Goal: Task Accomplishment & Management: Manage account settings

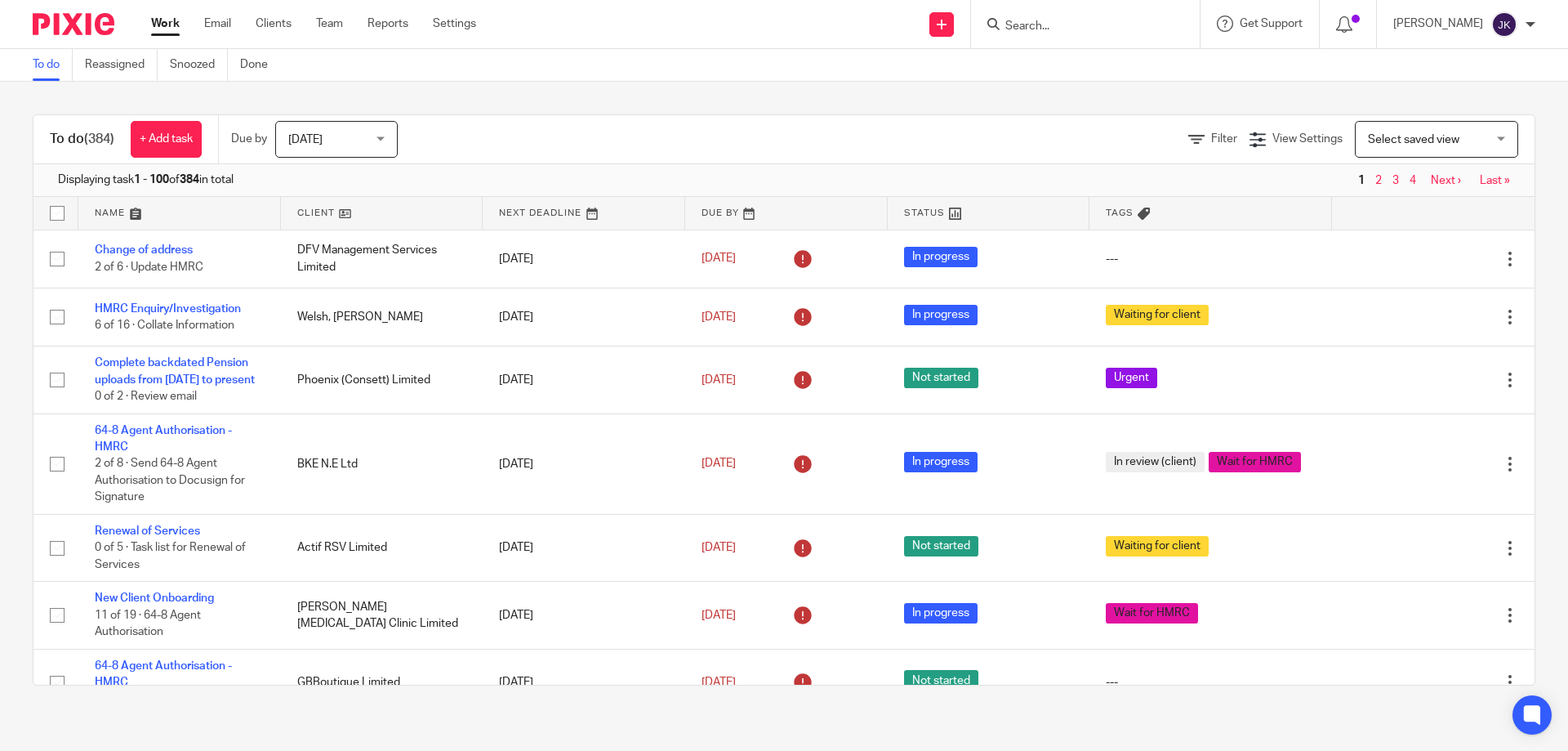
click at [1109, 32] on input "Search" at bounding box center [1077, 27] width 147 height 15
type input "l"
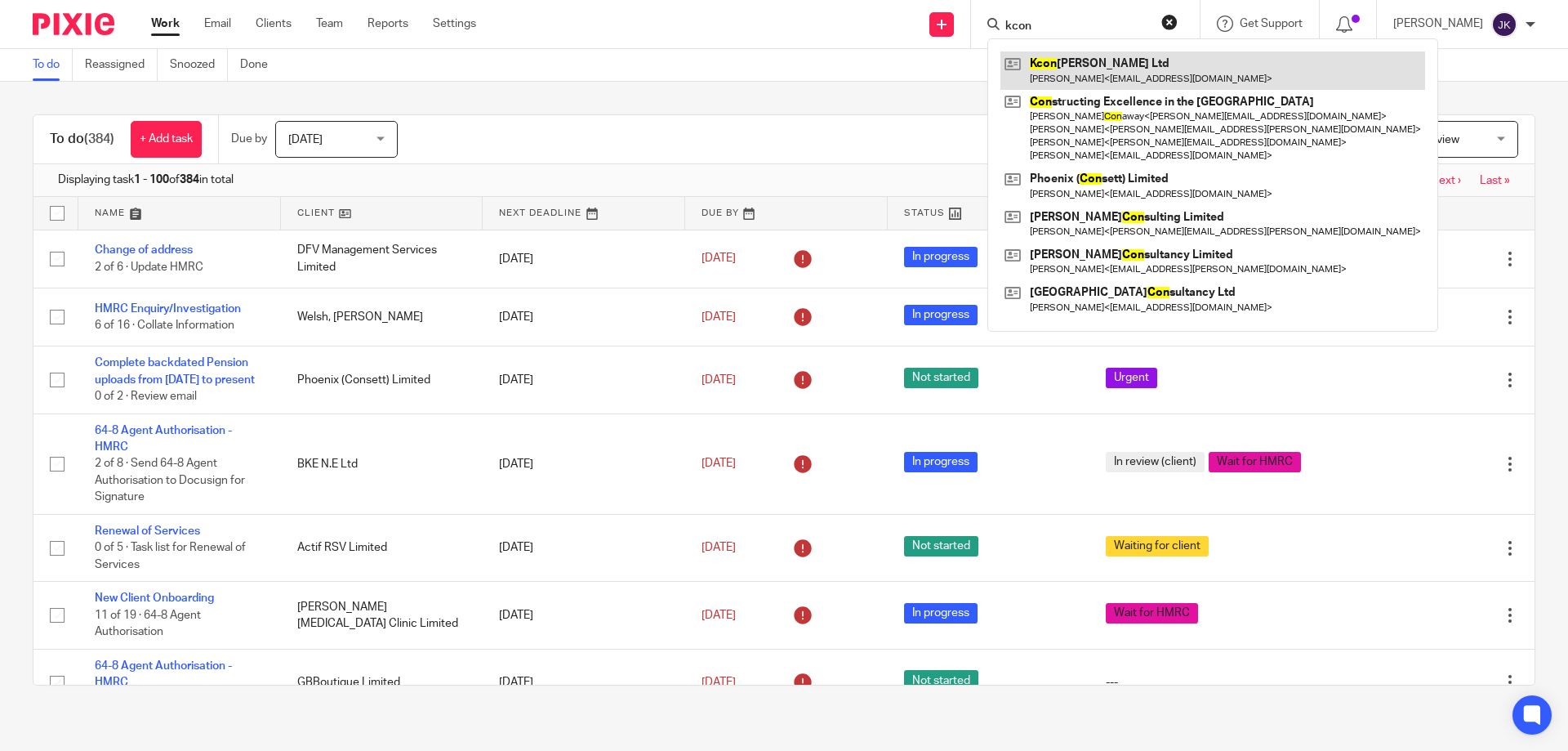
type input "kcon"
click at [1063, 72] on link at bounding box center [1212, 70] width 424 height 37
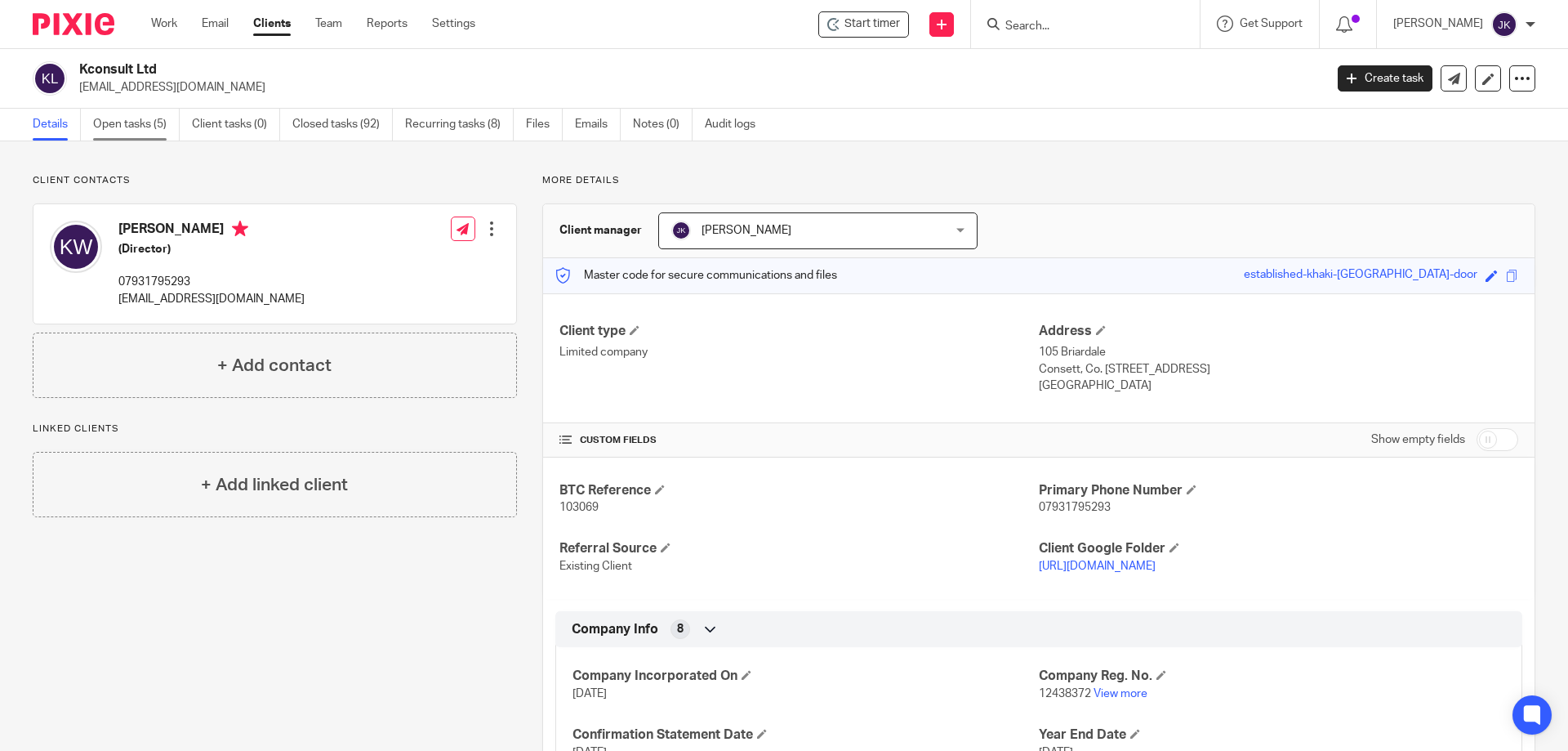
click at [121, 127] on link "Open tasks (5)" at bounding box center [136, 124] width 86 height 32
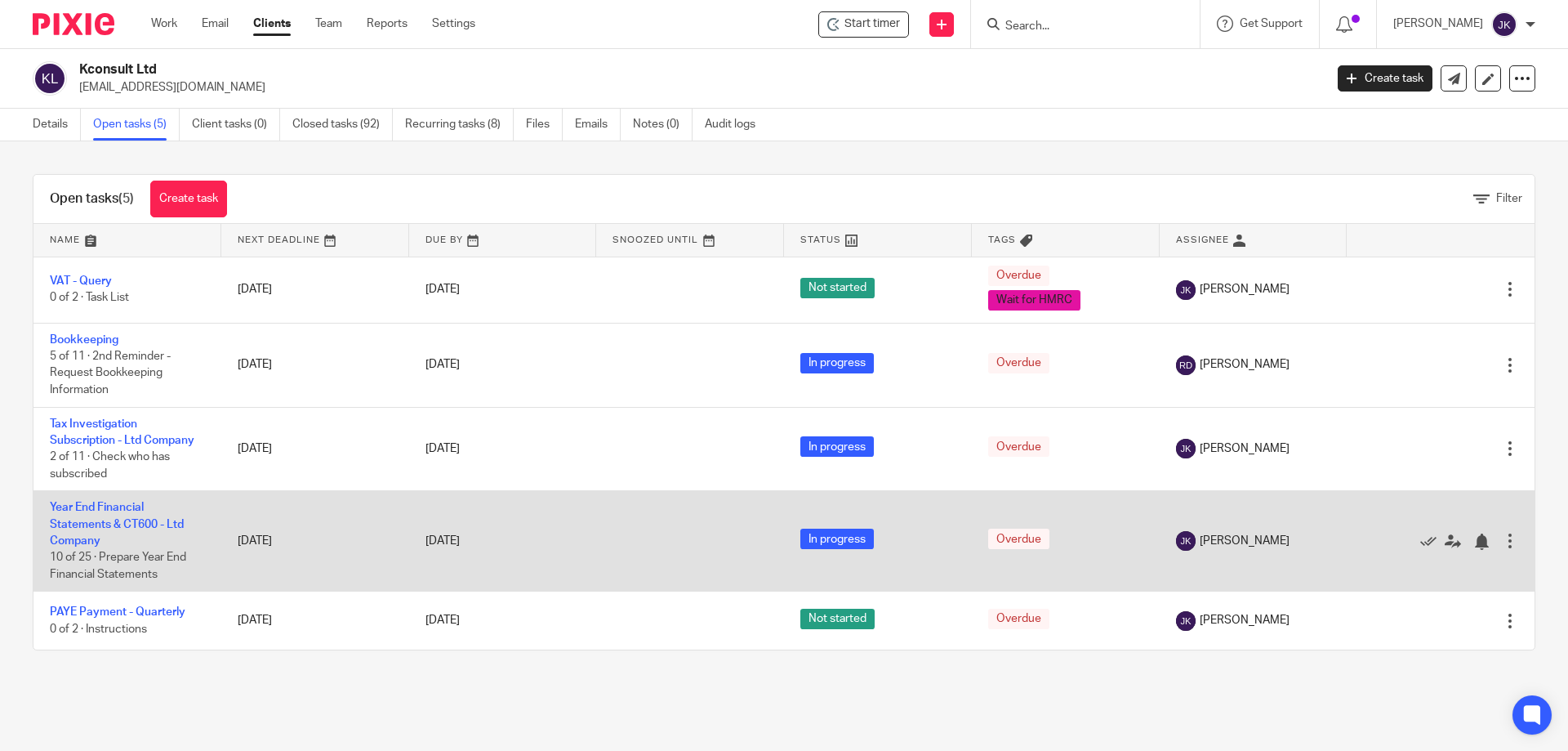
click at [124, 515] on td "Year End Financial Statements & CT600 - Ltd Company 10 of 25 · Prepare Year End…" at bounding box center [127, 541] width 188 height 100
click at [123, 529] on link "Year End Financial Statements & CT600 - Ltd Company" at bounding box center [117, 524] width 134 height 45
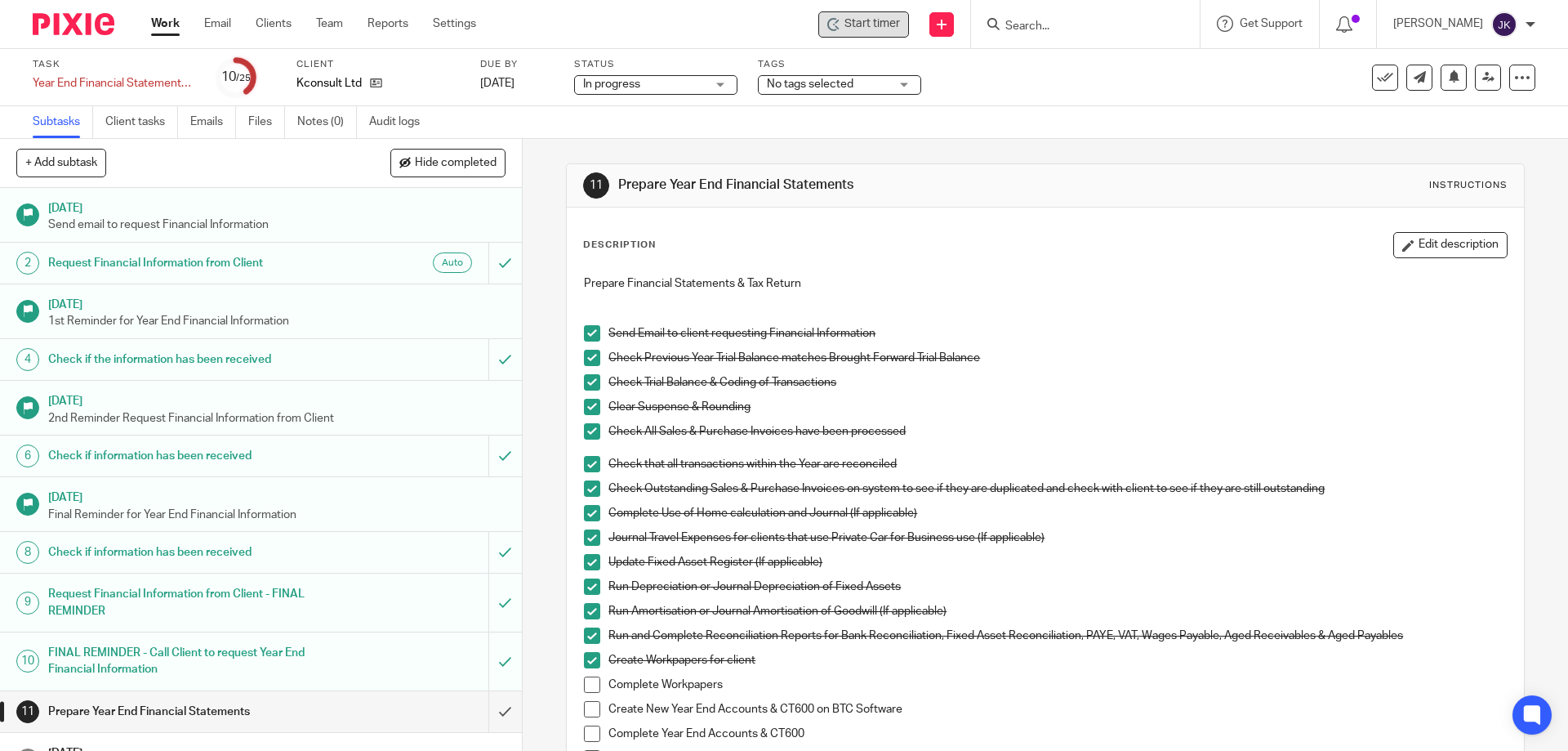
click at [887, 21] on span "Start timer" at bounding box center [873, 24] width 56 height 17
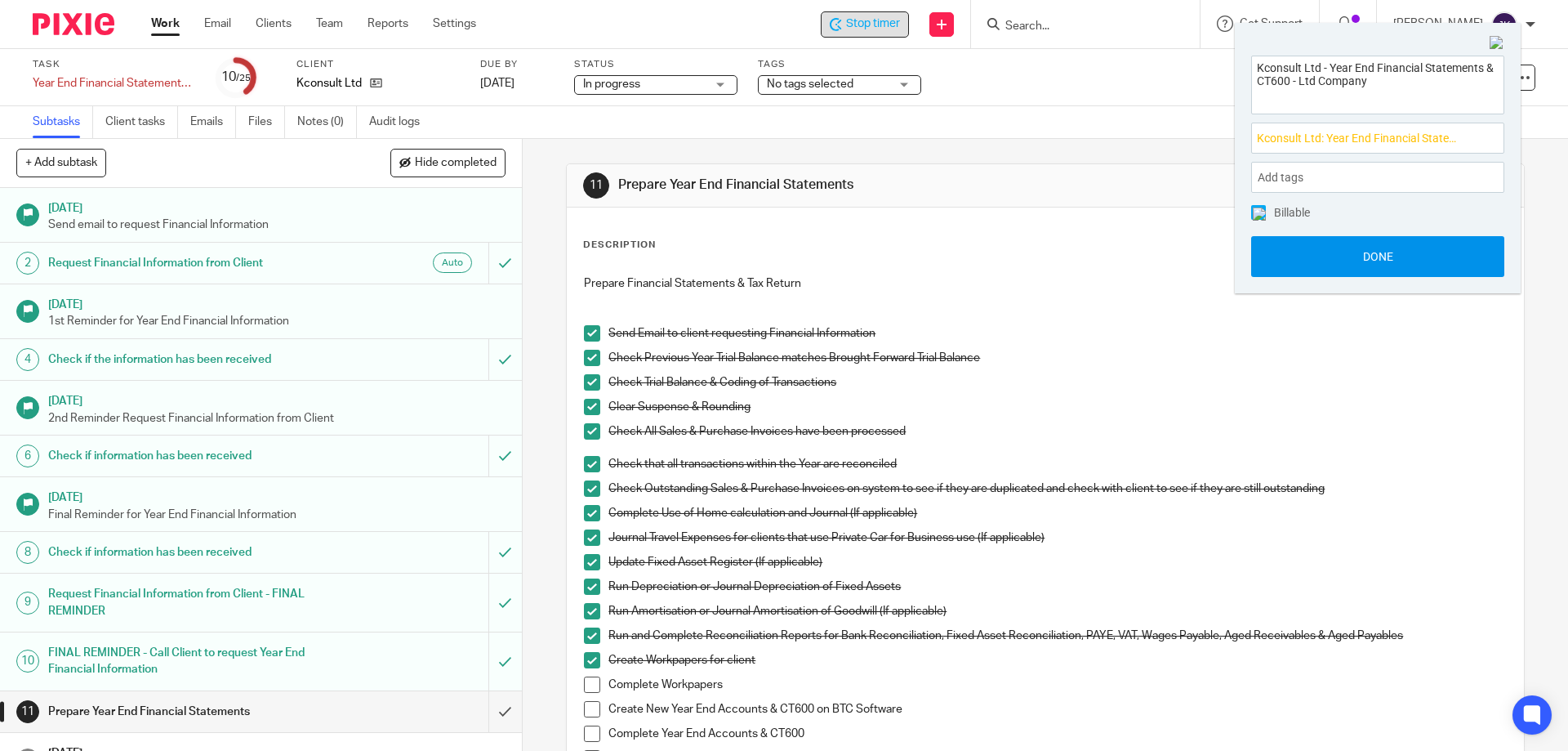
click at [1315, 242] on button "Done" at bounding box center [1378, 256] width 253 height 41
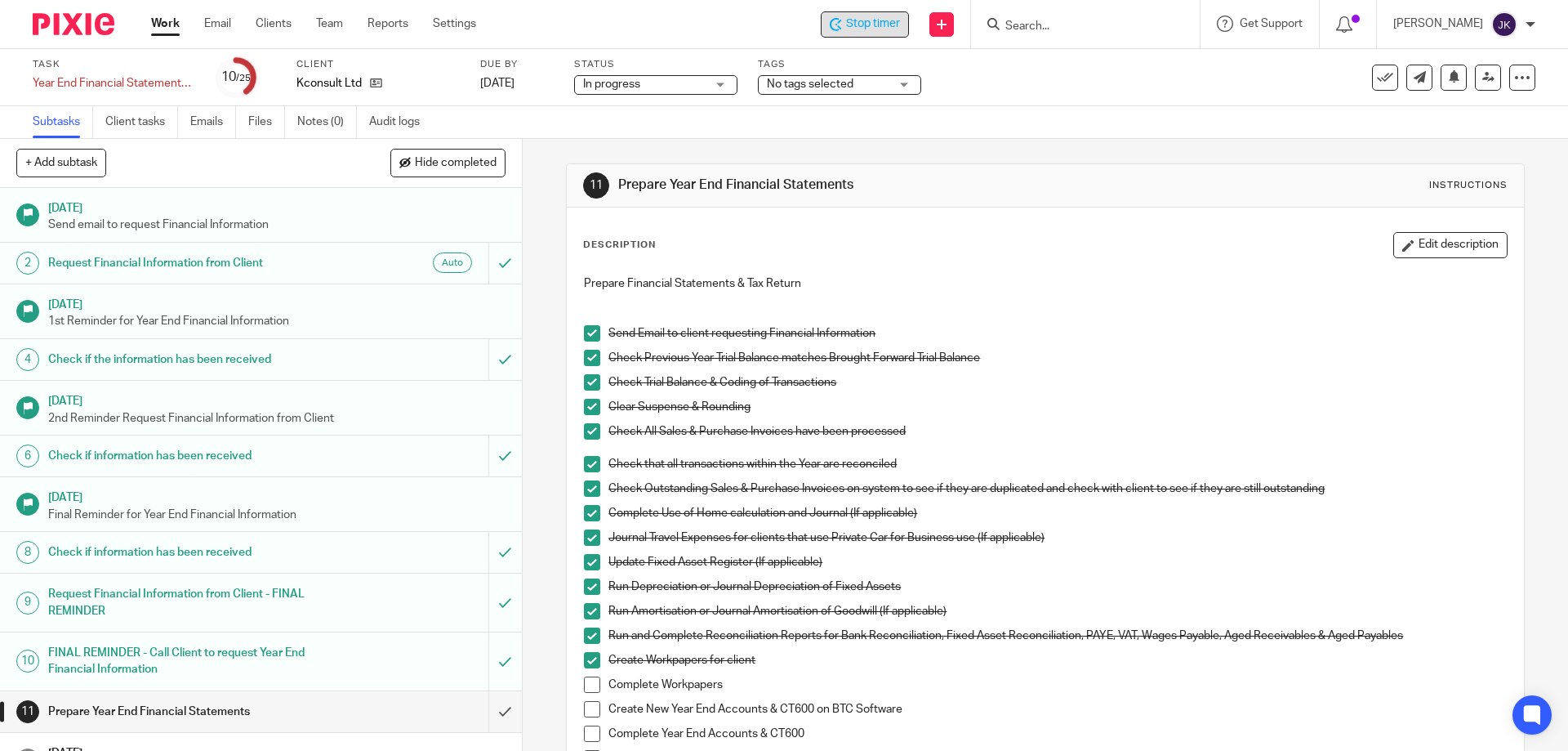
click at [1419, 418] on div "Clear Suspense & Rounding" at bounding box center [1056, 410] width 898 height 24
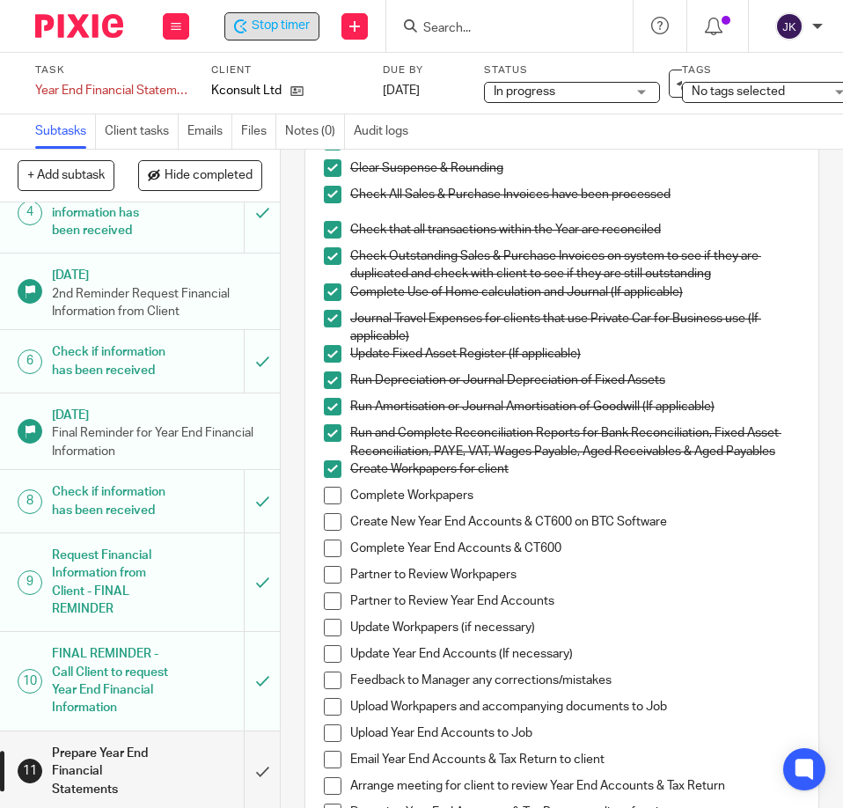
scroll to position [440, 0]
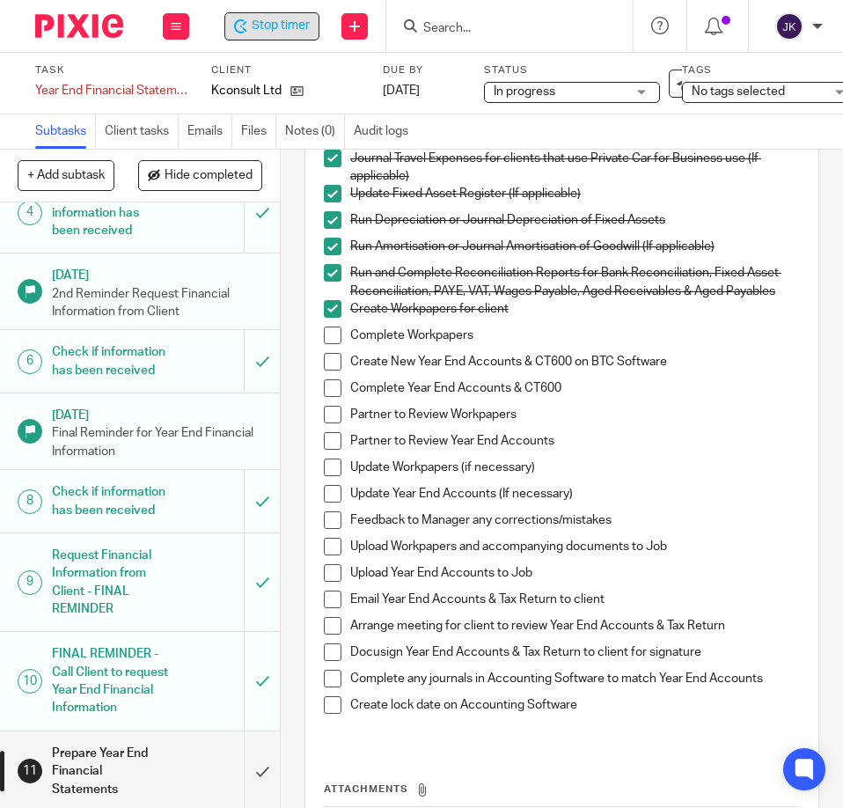
click at [325, 331] on span at bounding box center [333, 335] width 18 height 18
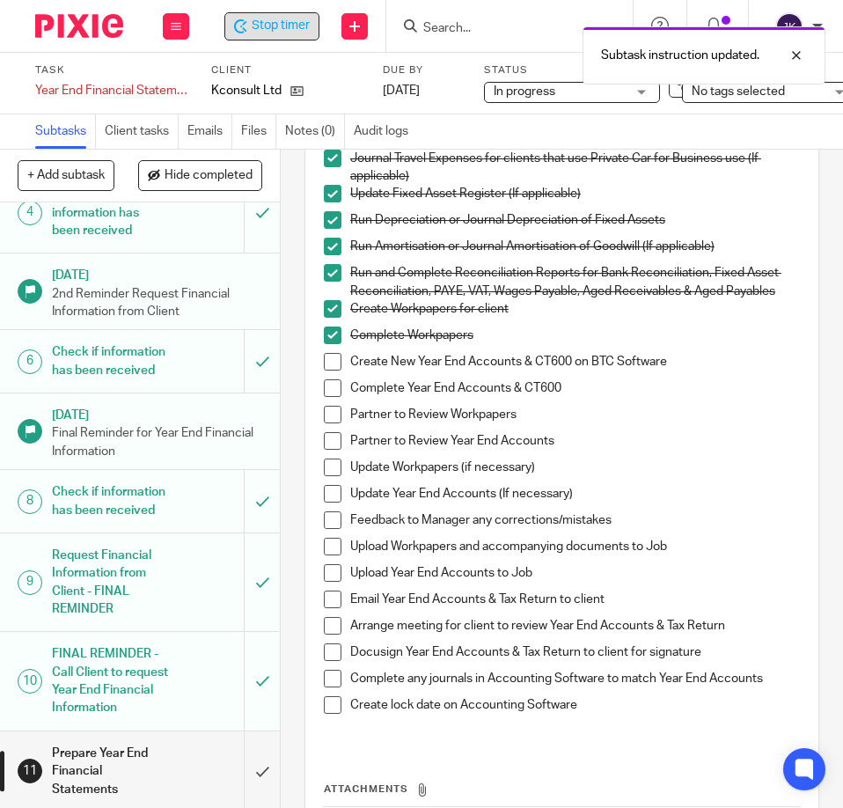
click at [325, 364] on span at bounding box center [333, 362] width 18 height 18
click at [325, 387] on span at bounding box center [333, 388] width 18 height 18
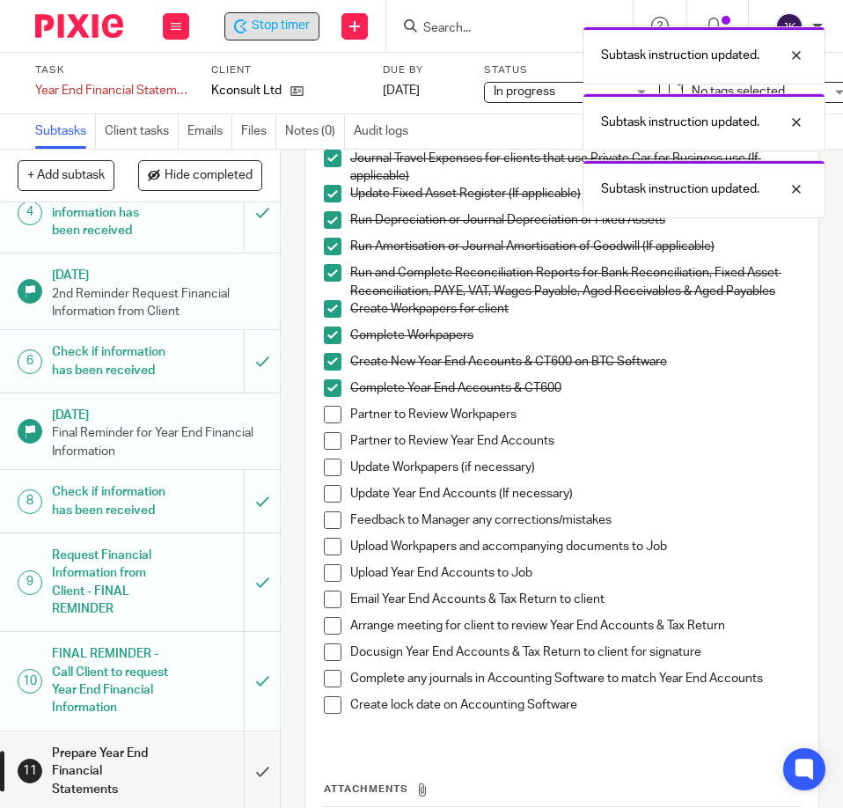
drag, startPoint x: 326, startPoint y: 408, endPoint x: 331, endPoint y: 430, distance: 22.4
click at [326, 409] on span at bounding box center [333, 415] width 18 height 18
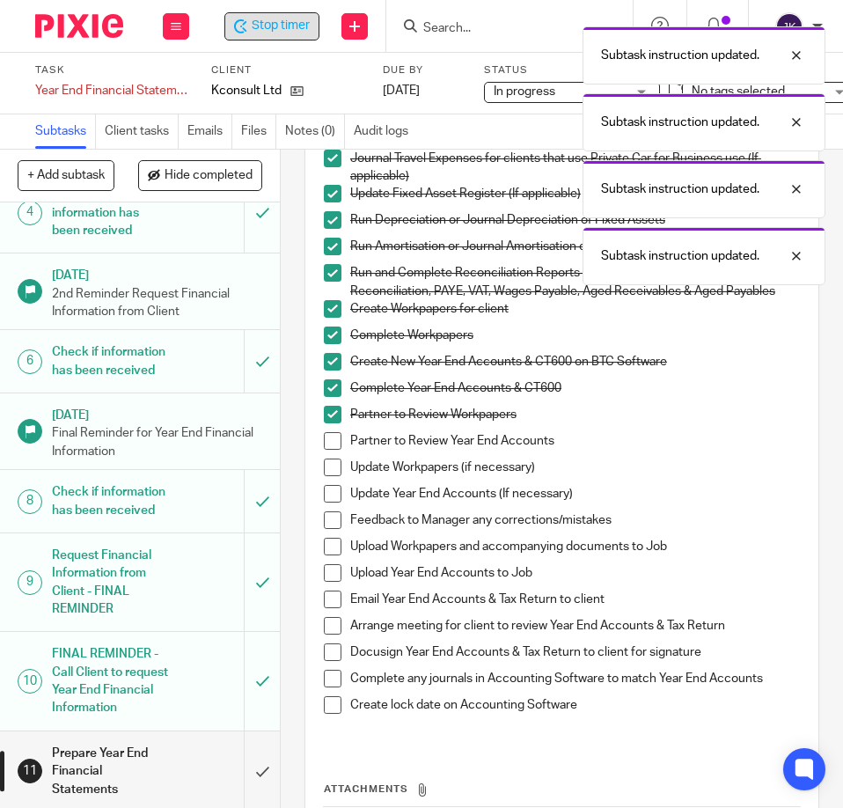
click at [331, 436] on span at bounding box center [333, 441] width 18 height 18
click at [324, 465] on span at bounding box center [333, 467] width 18 height 18
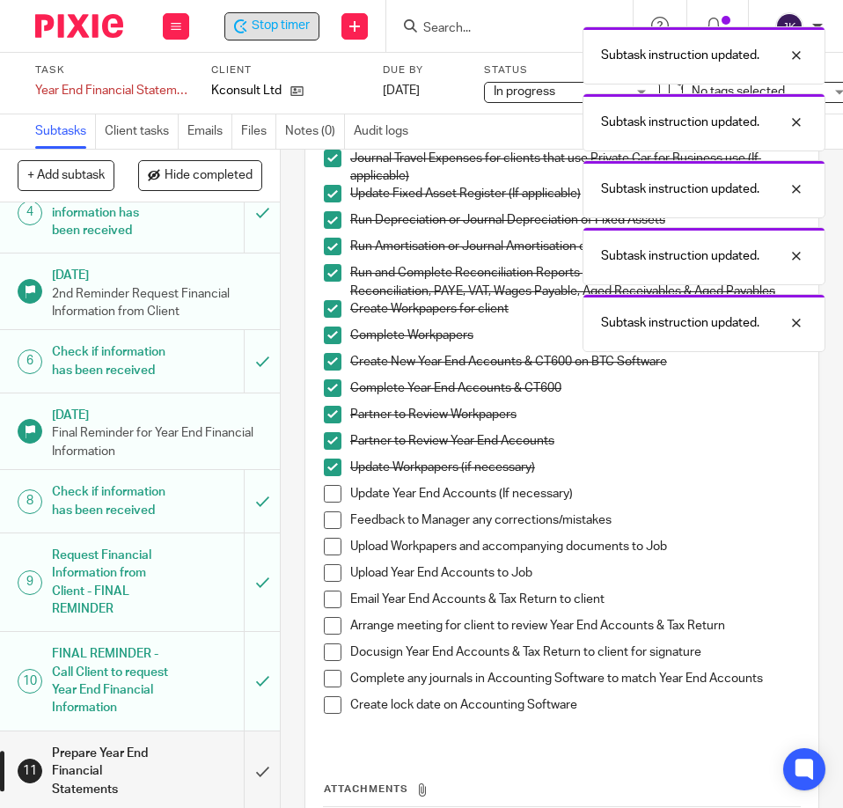
click at [326, 497] on span at bounding box center [333, 494] width 18 height 18
click at [330, 523] on span at bounding box center [333, 520] width 18 height 18
click at [326, 548] on span at bounding box center [333, 547] width 18 height 18
click at [324, 579] on span at bounding box center [333, 573] width 18 height 18
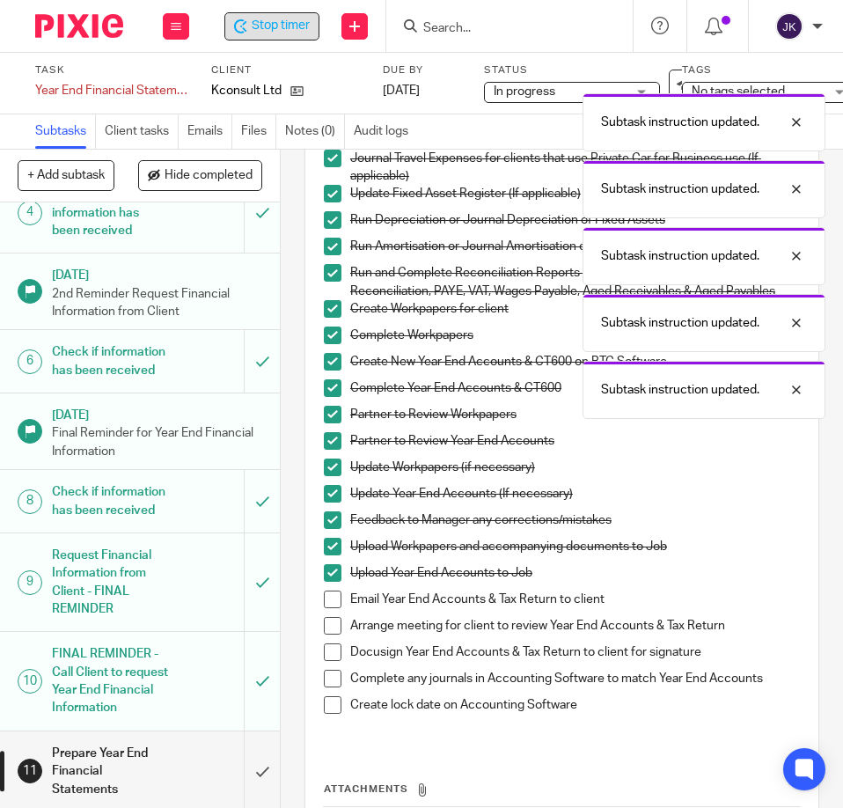
click at [326, 599] on span at bounding box center [333, 599] width 18 height 18
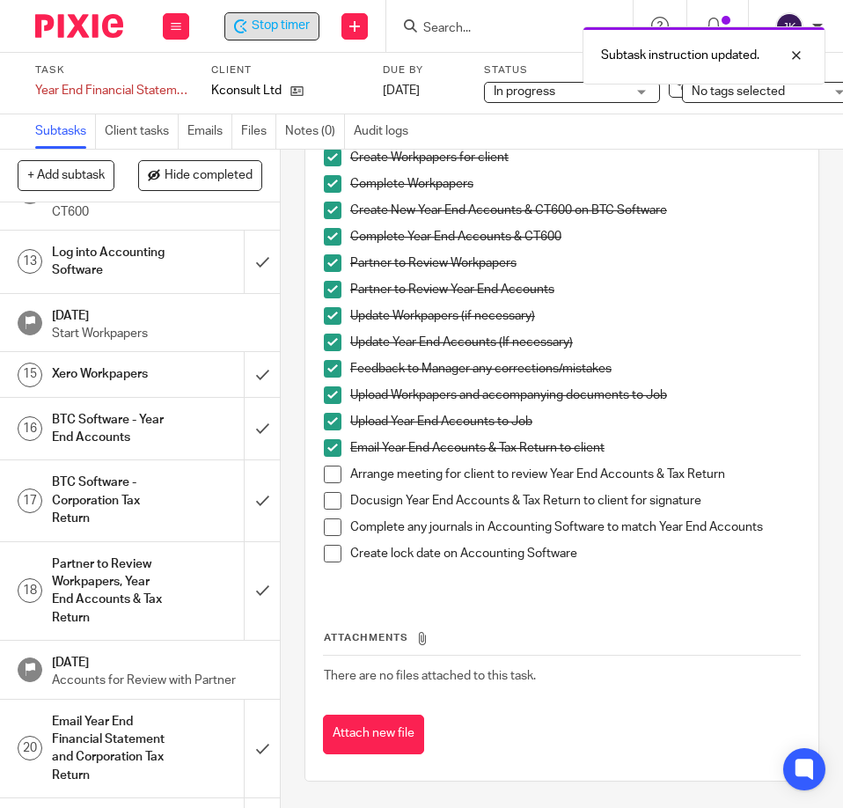
scroll to position [704, 0]
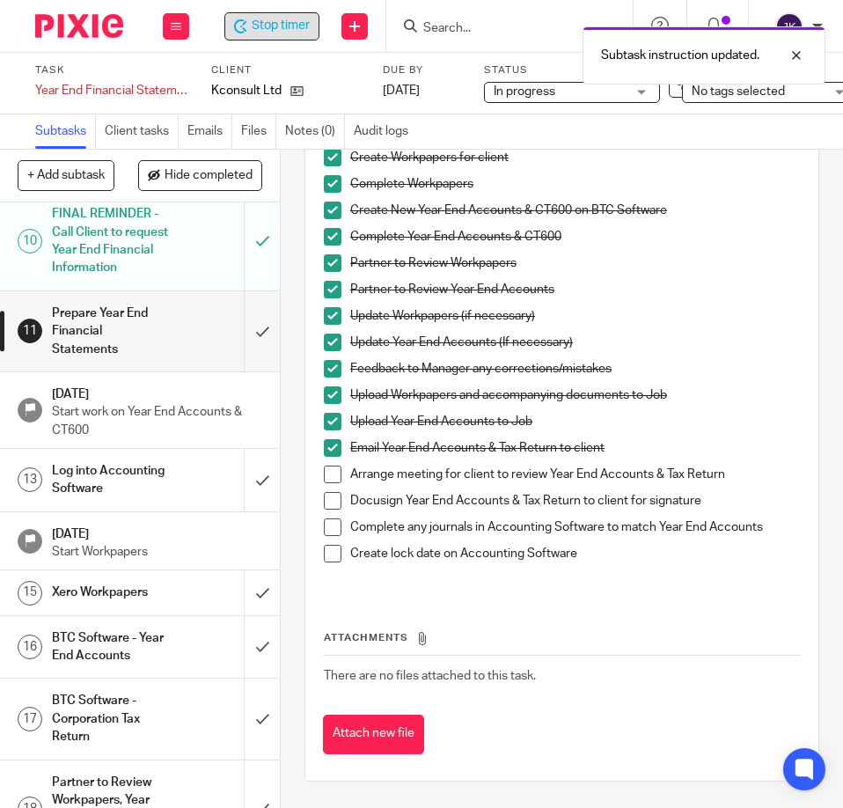
click at [135, 502] on h1 "Log into Accounting Software" at bounding box center [110, 479] width 116 height 45
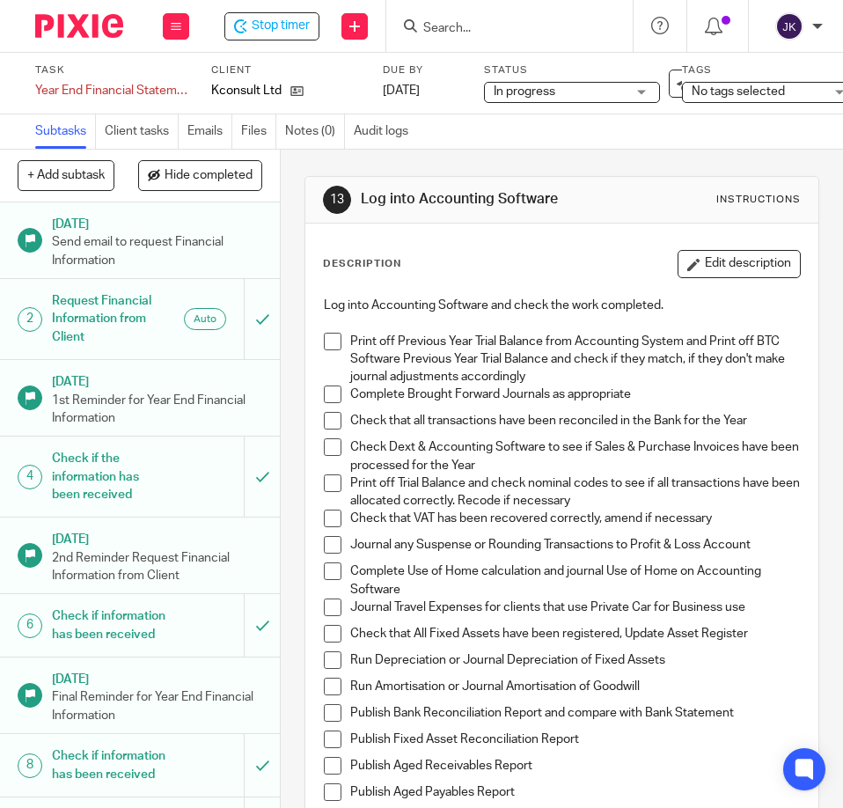
click at [333, 340] on span at bounding box center [333, 342] width 18 height 18
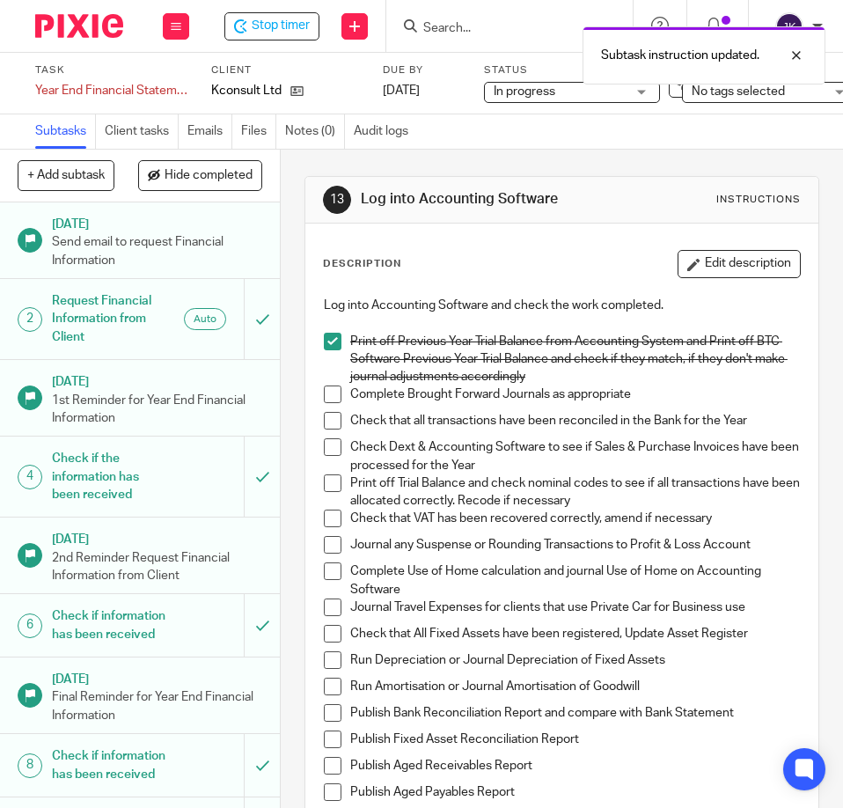
click at [328, 399] on span at bounding box center [333, 394] width 18 height 18
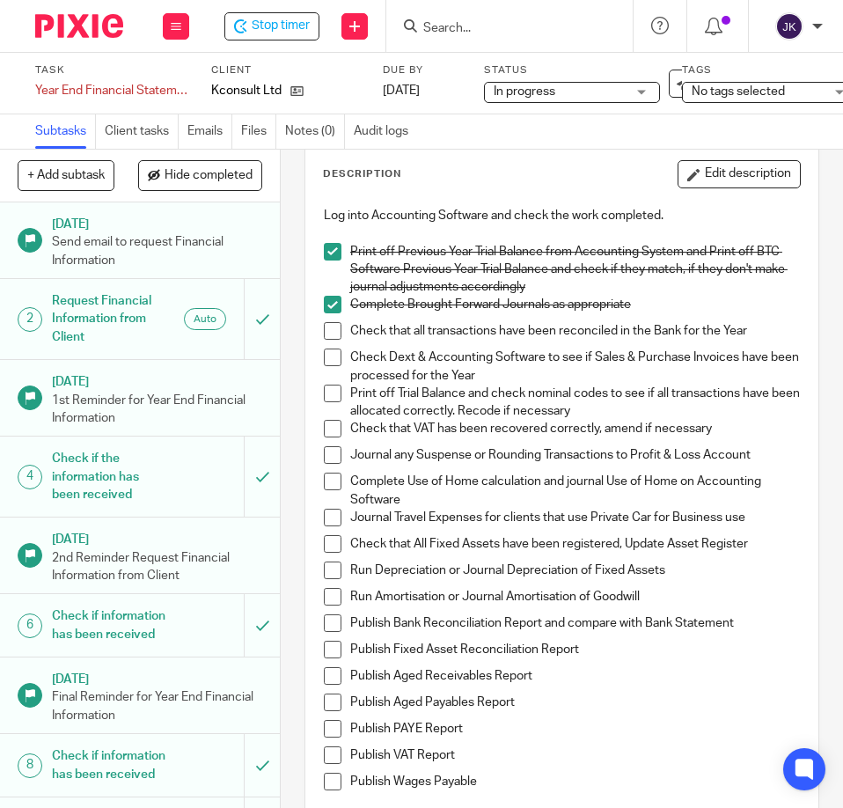
scroll to position [88, 0]
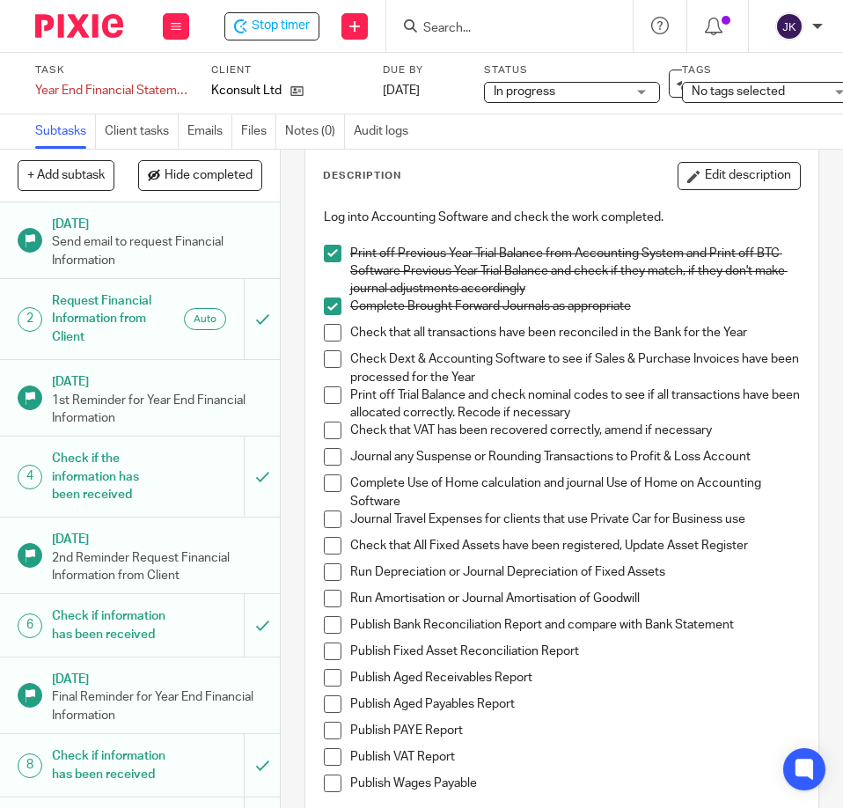
click at [333, 331] on span at bounding box center [333, 333] width 18 height 18
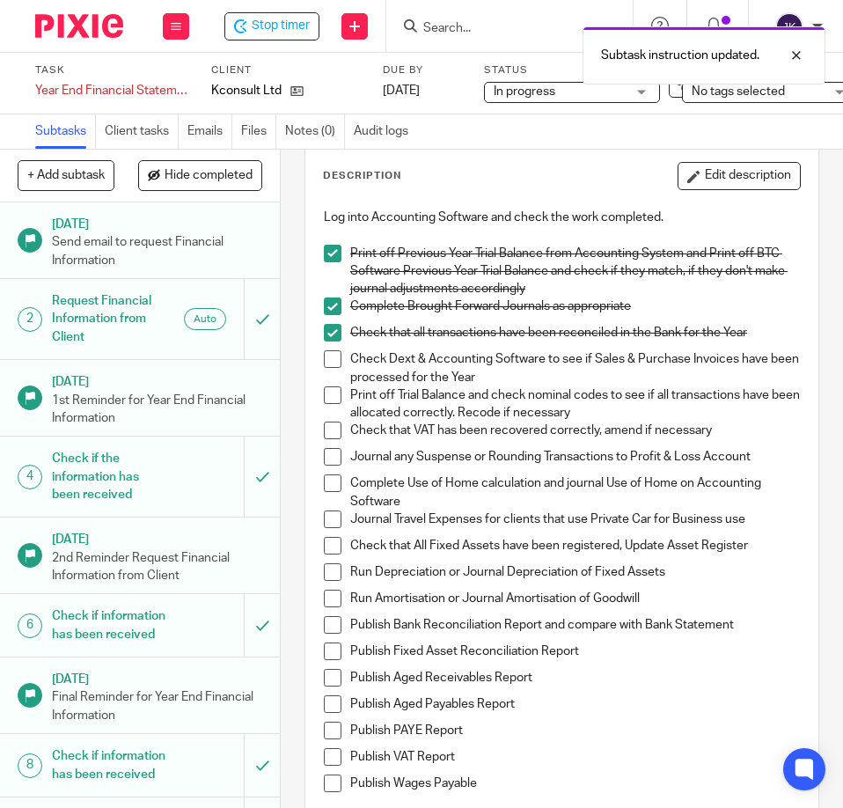
click at [334, 357] on span at bounding box center [333, 359] width 18 height 18
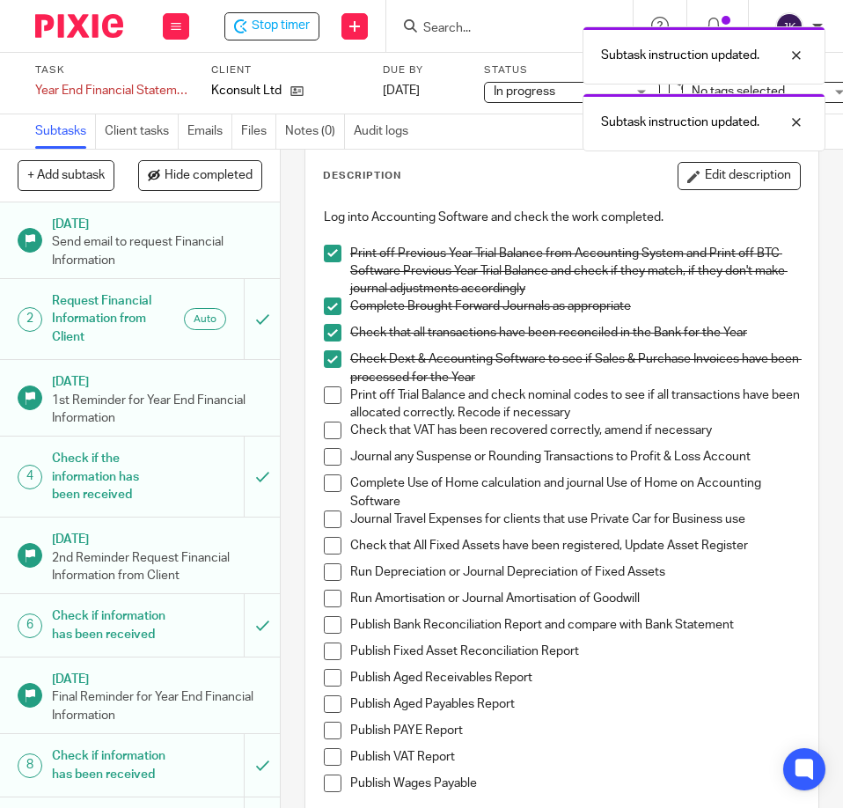
click at [333, 392] on span at bounding box center [333, 395] width 18 height 18
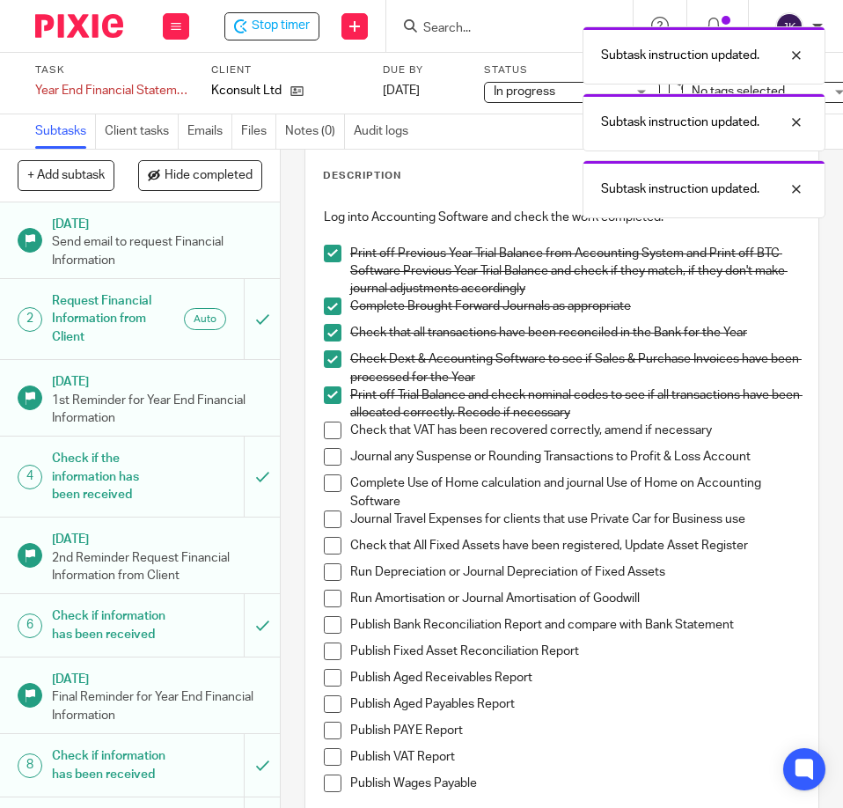
click at [324, 432] on span at bounding box center [333, 430] width 18 height 18
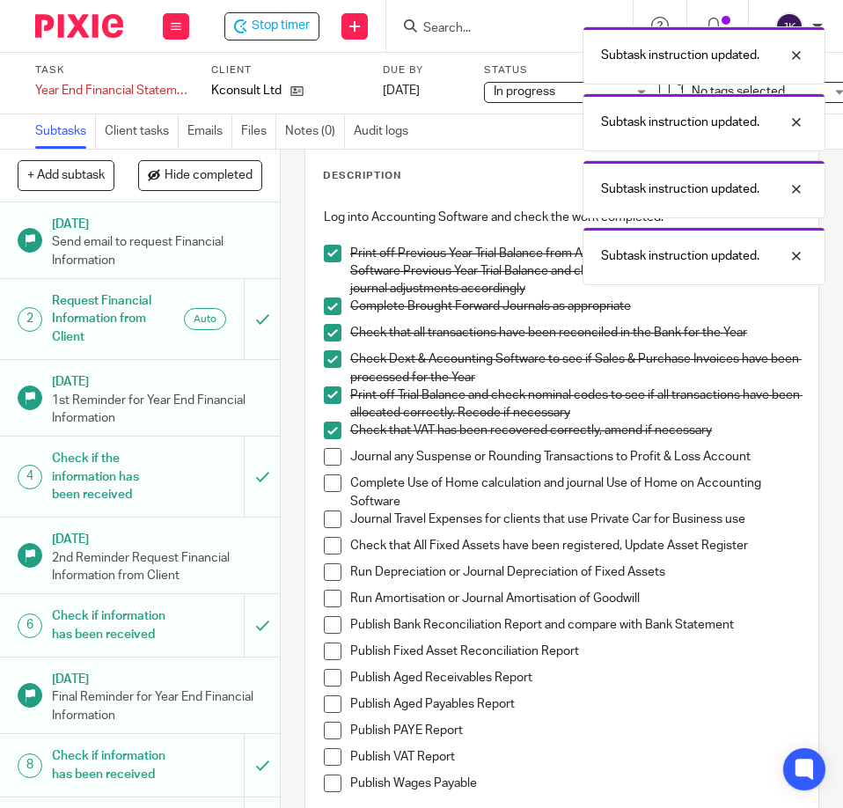
click at [331, 454] on span at bounding box center [333, 457] width 18 height 18
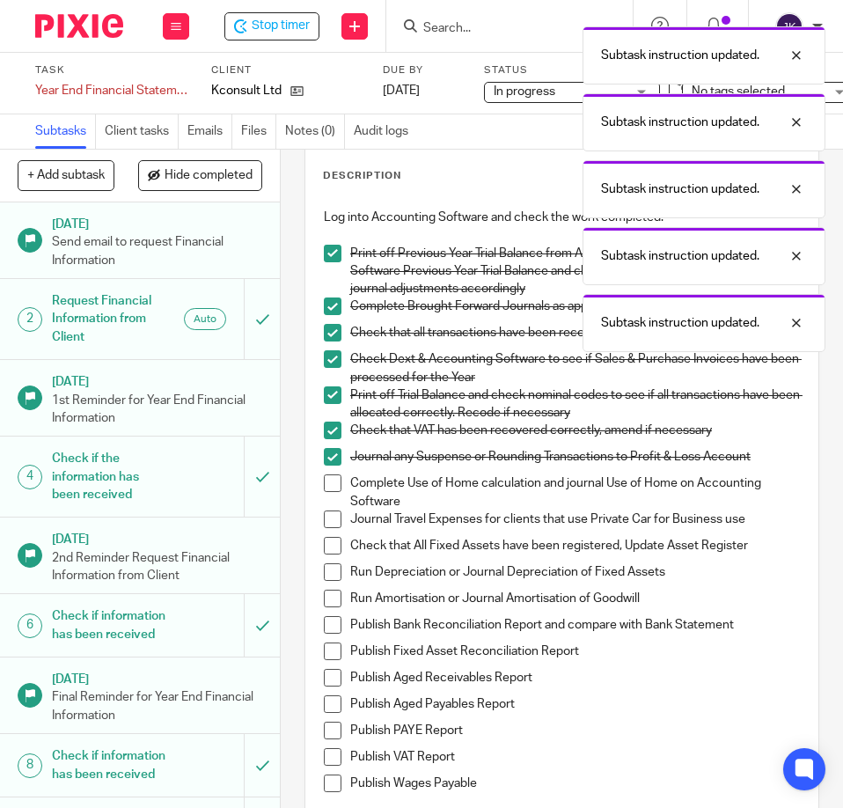
click at [324, 487] on span at bounding box center [333, 483] width 18 height 18
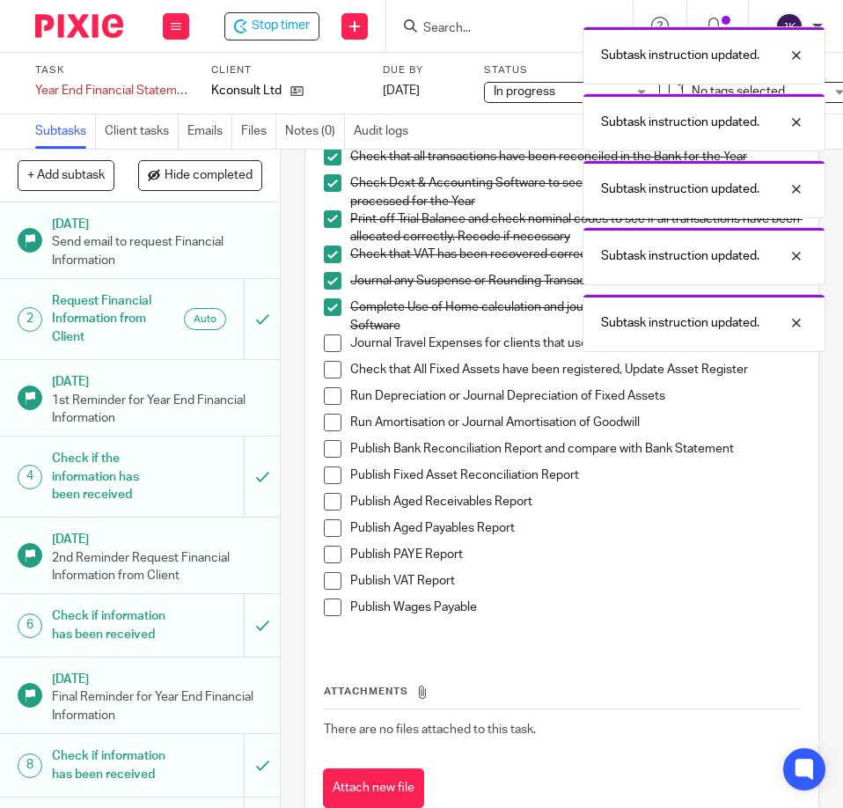
click at [317, 346] on div "Log into Accounting Software and check the work completed. Print off Previous Y…" at bounding box center [562, 335] width 494 height 623
click at [326, 347] on span at bounding box center [333, 343] width 18 height 18
click at [328, 371] on span at bounding box center [333, 370] width 18 height 18
click at [326, 391] on span at bounding box center [333, 396] width 18 height 18
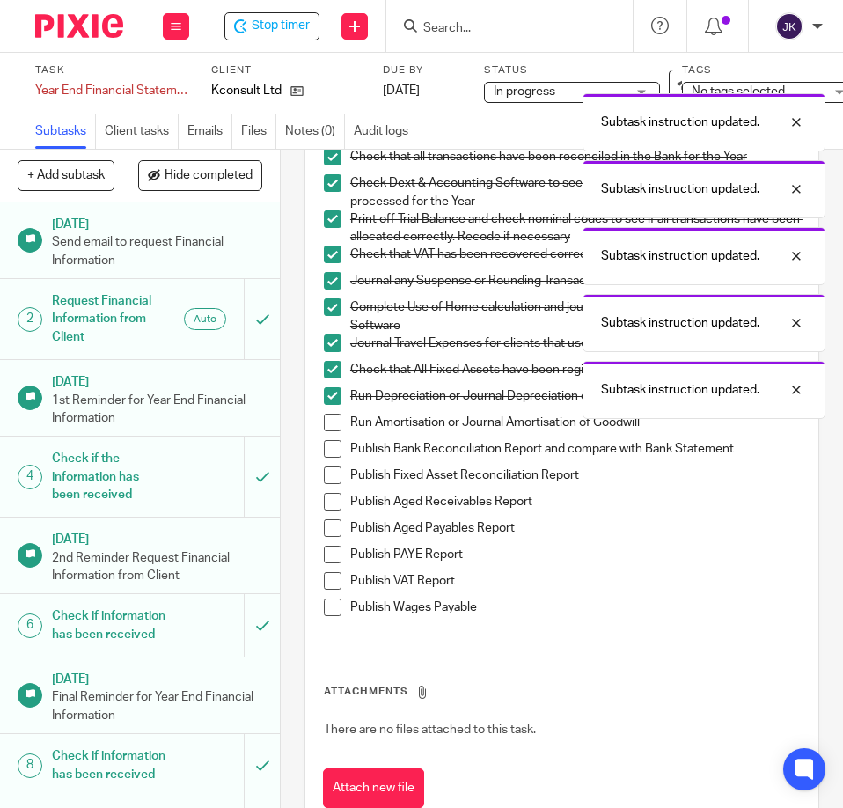
click at [324, 422] on span at bounding box center [333, 422] width 18 height 18
drag, startPoint x: 323, startPoint y: 442, endPoint x: 324, endPoint y: 452, distance: 10.6
click at [324, 442] on span at bounding box center [333, 449] width 18 height 18
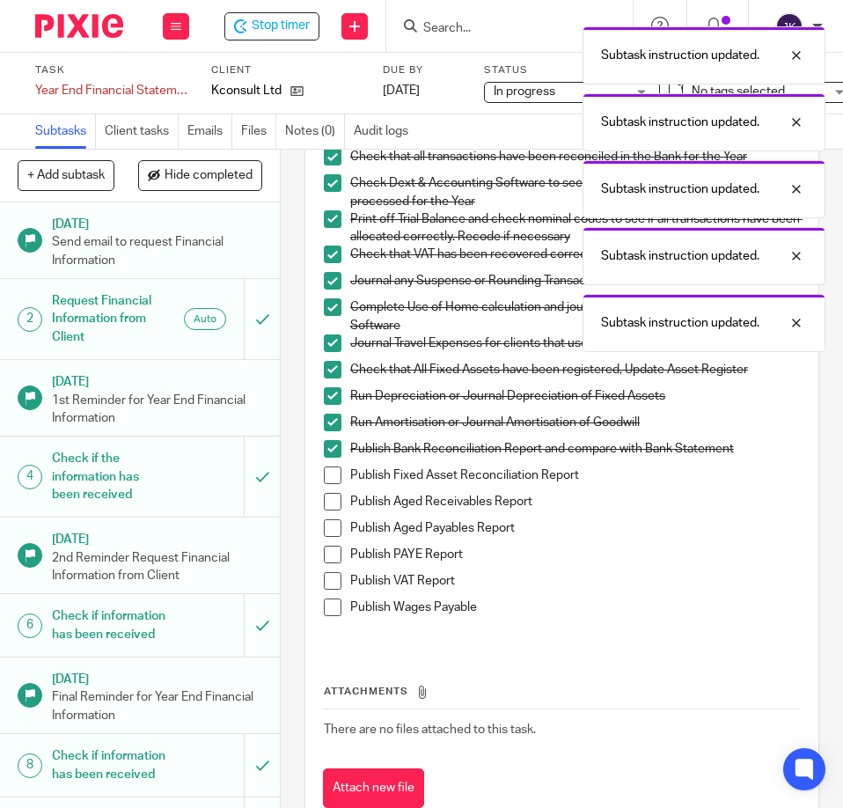
click at [326, 471] on span at bounding box center [333, 475] width 18 height 18
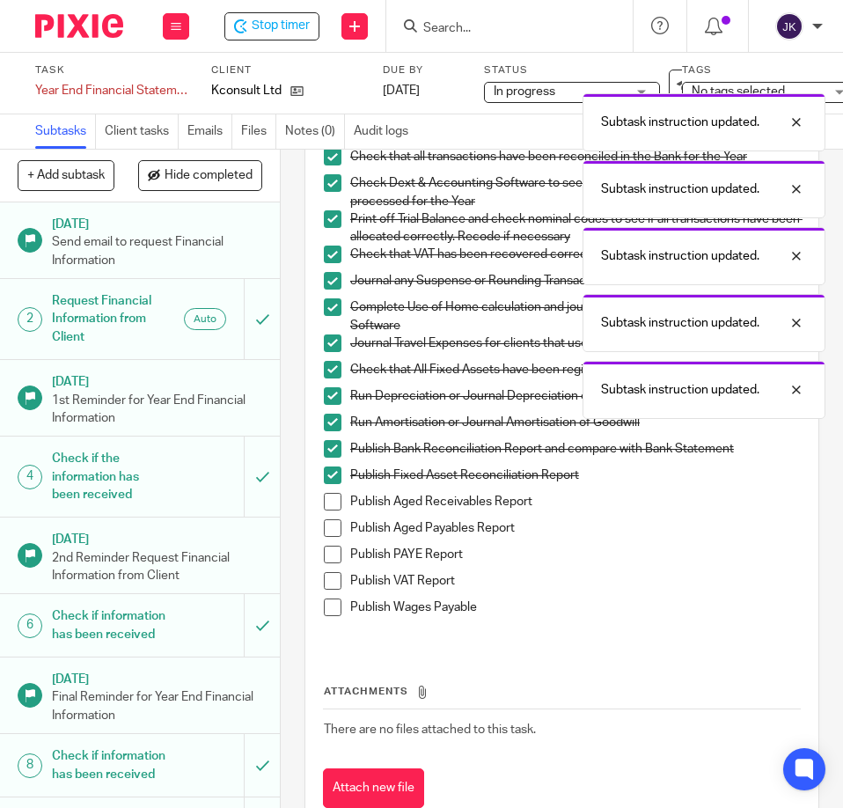
click at [329, 498] on span at bounding box center [333, 502] width 18 height 18
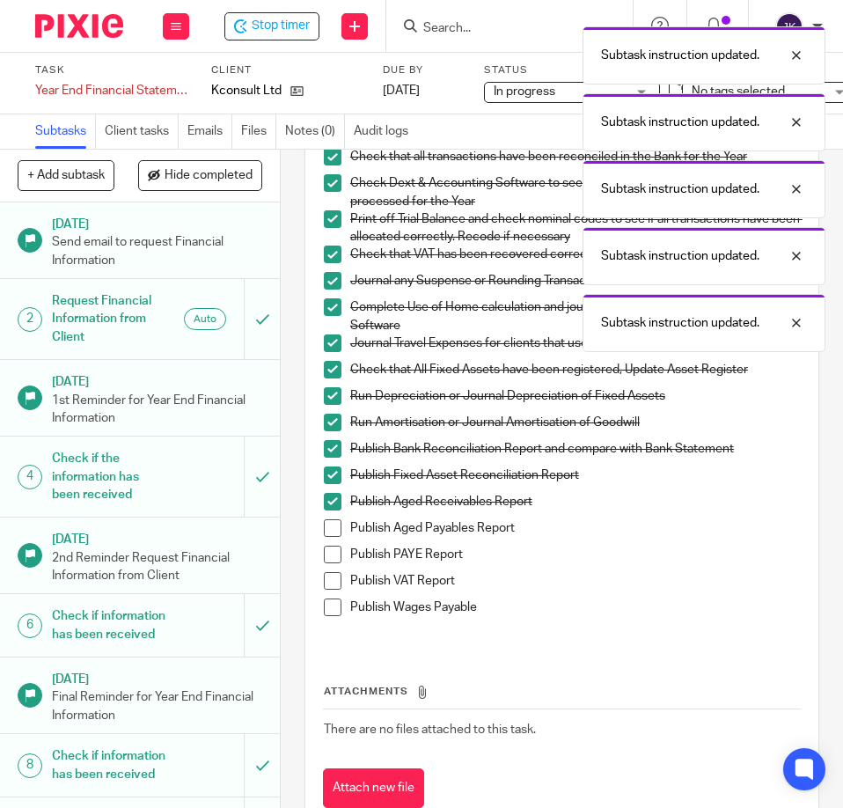
click at [324, 529] on span at bounding box center [333, 528] width 18 height 18
click at [326, 556] on span at bounding box center [333, 554] width 18 height 18
click at [331, 585] on span at bounding box center [333, 581] width 18 height 18
click at [329, 598] on span at bounding box center [333, 607] width 18 height 18
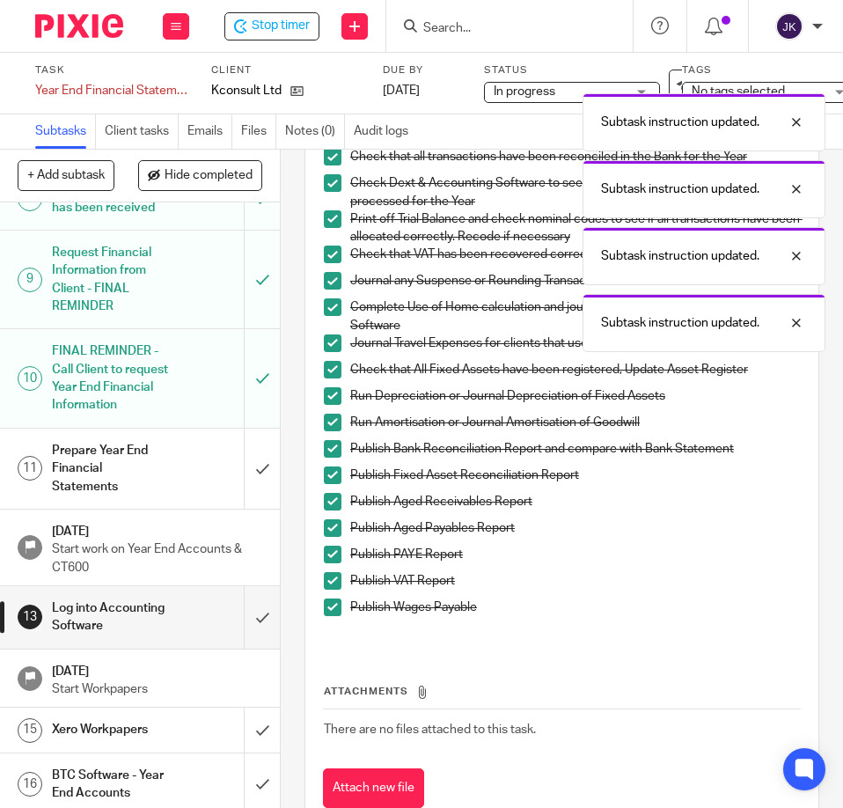
scroll to position [704, 0]
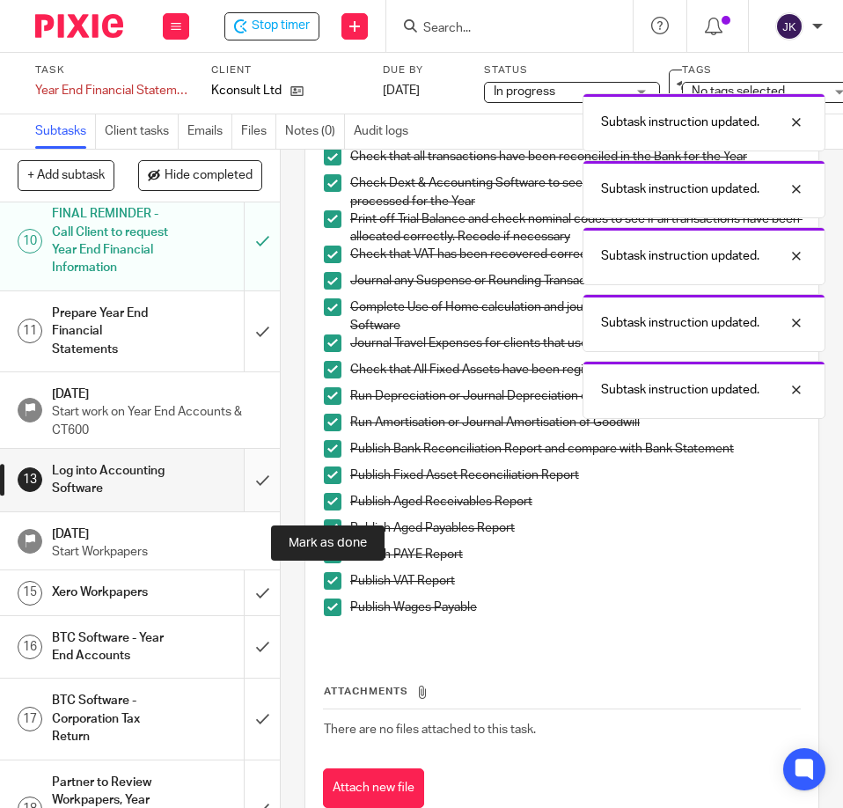
click at [238, 511] on input "submit" at bounding box center [140, 480] width 280 height 62
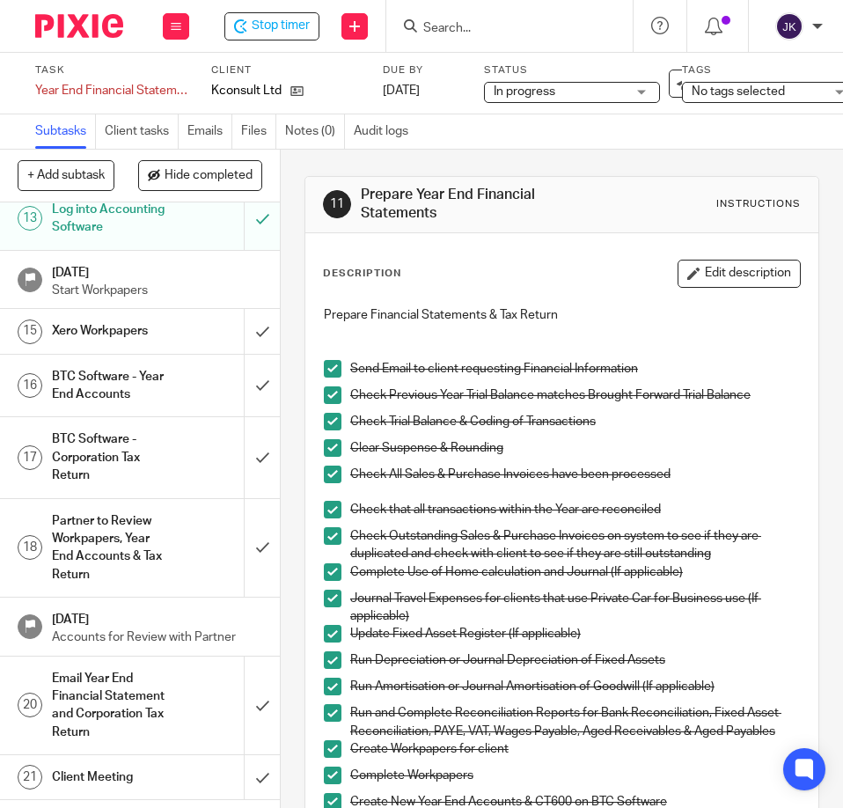
scroll to position [880, 0]
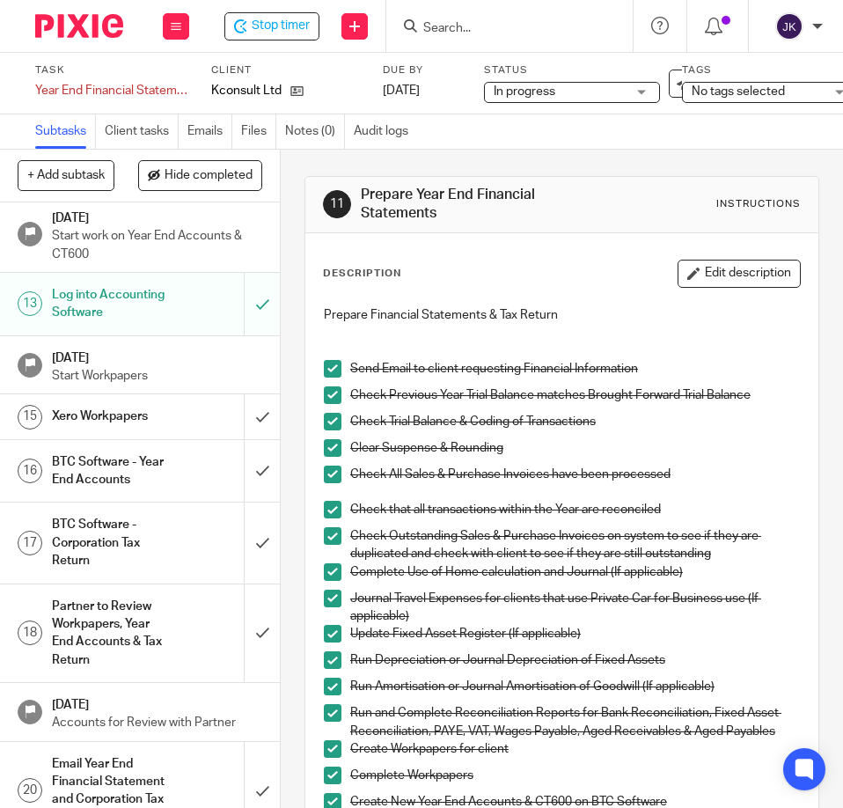
click at [132, 429] on h1 "Xero Workpapers" at bounding box center [110, 416] width 116 height 26
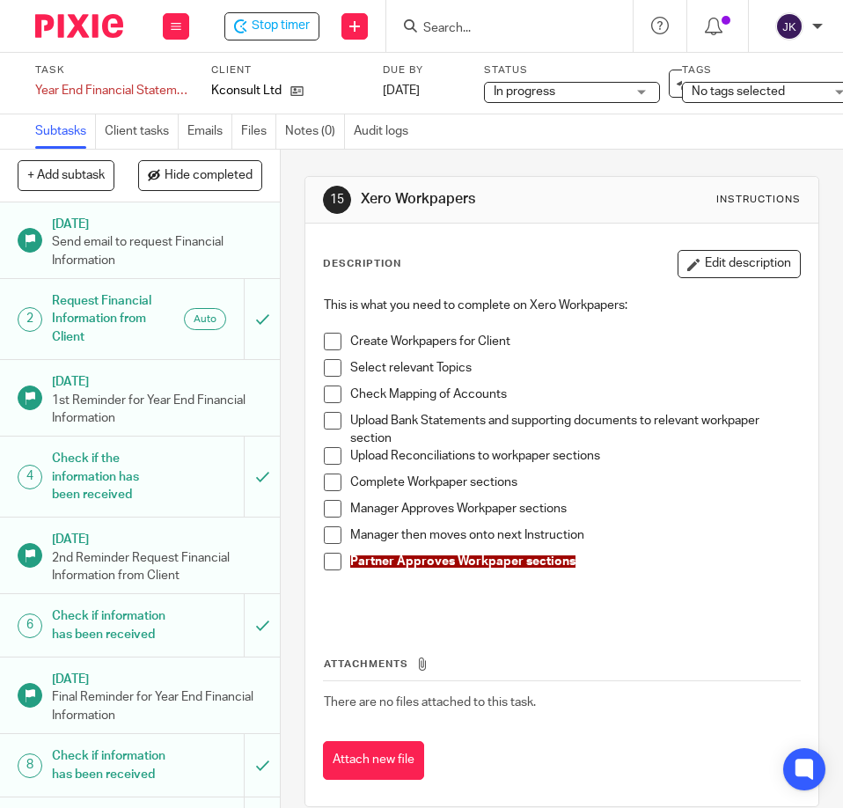
click at [324, 341] on span at bounding box center [333, 342] width 18 height 18
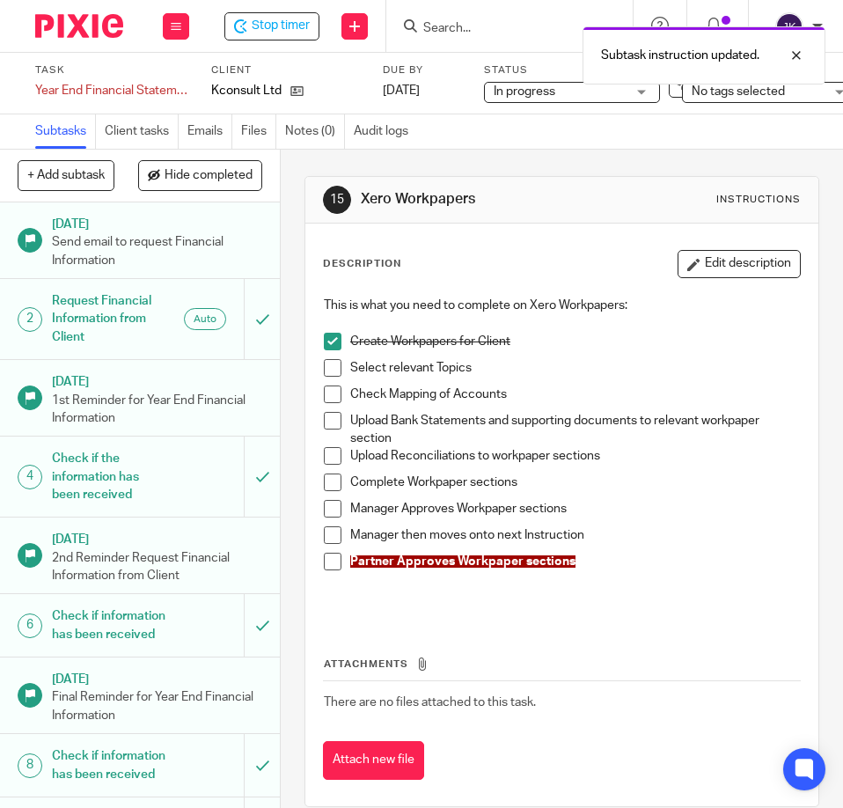
click at [325, 372] on span at bounding box center [333, 368] width 18 height 18
click at [324, 399] on span at bounding box center [333, 394] width 18 height 18
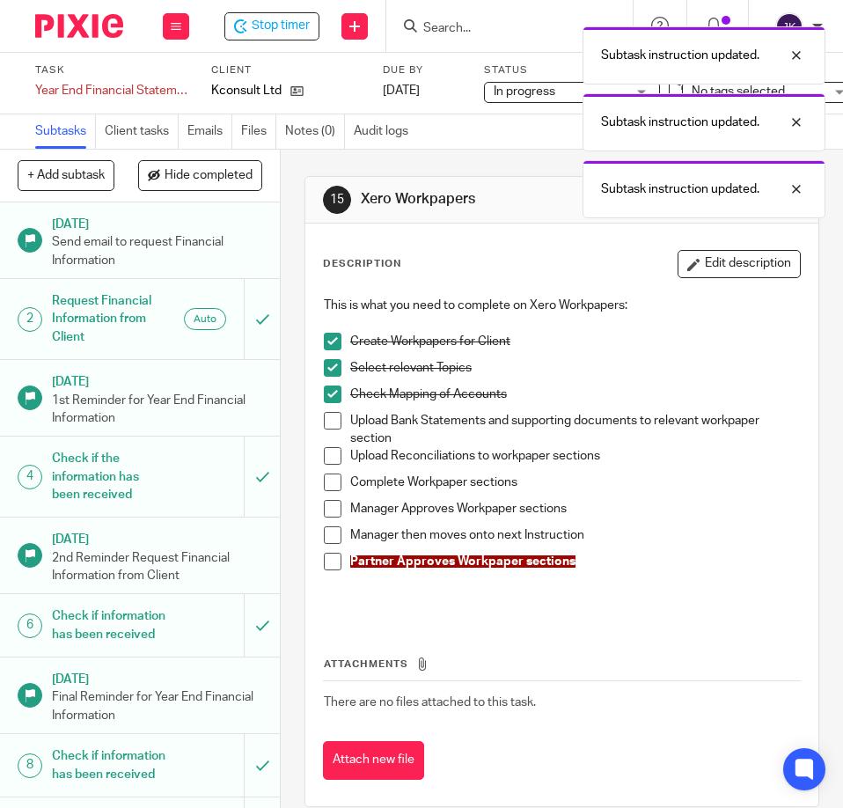
click at [324, 430] on li "Upload Bank Statements and supporting documents to relevant workpaper section" at bounding box center [562, 430] width 476 height 36
click at [326, 414] on span at bounding box center [333, 421] width 18 height 18
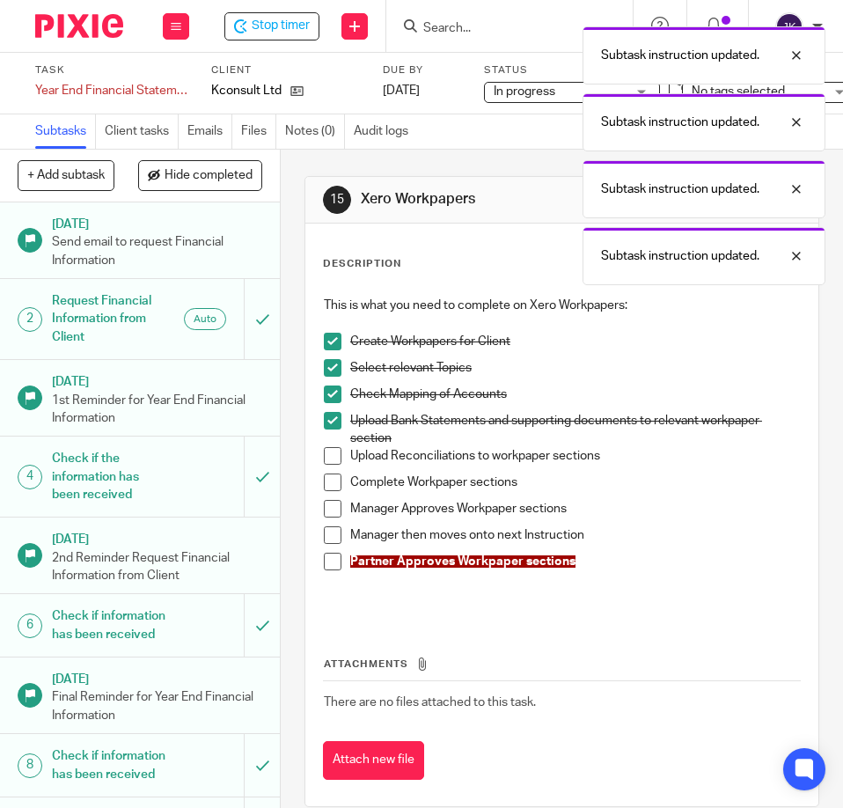
click at [324, 462] on li "Upload Reconciliations to workpaper sections" at bounding box center [562, 460] width 476 height 26
click at [327, 456] on span at bounding box center [333, 456] width 18 height 18
click at [324, 482] on span at bounding box center [333, 482] width 18 height 18
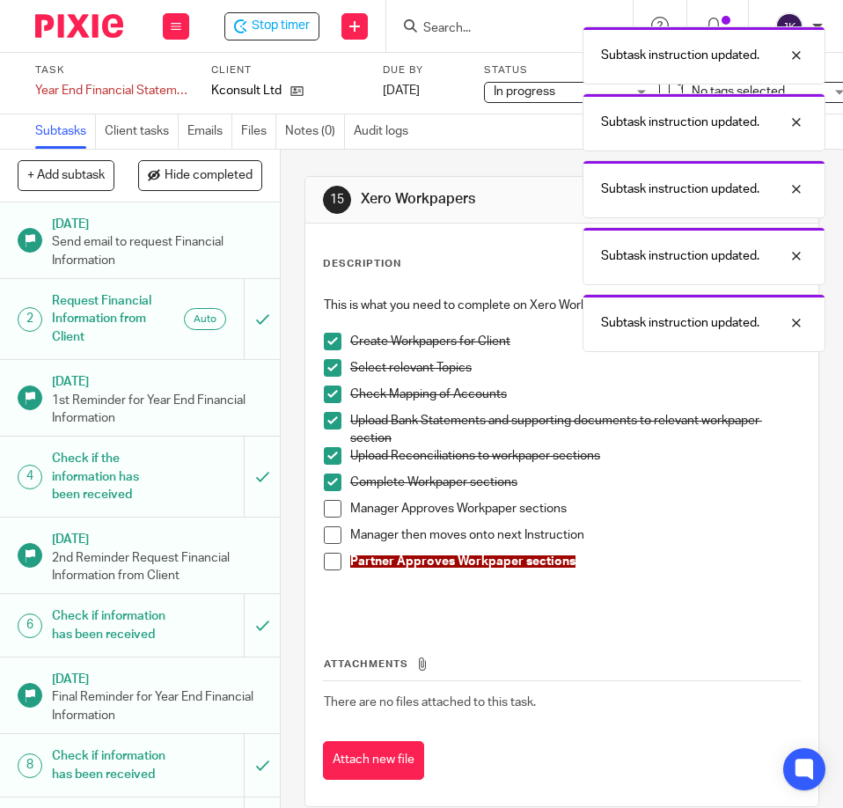
click at [325, 502] on span at bounding box center [333, 509] width 18 height 18
click at [324, 529] on span at bounding box center [333, 535] width 18 height 18
click at [325, 563] on span at bounding box center [333, 562] width 18 height 18
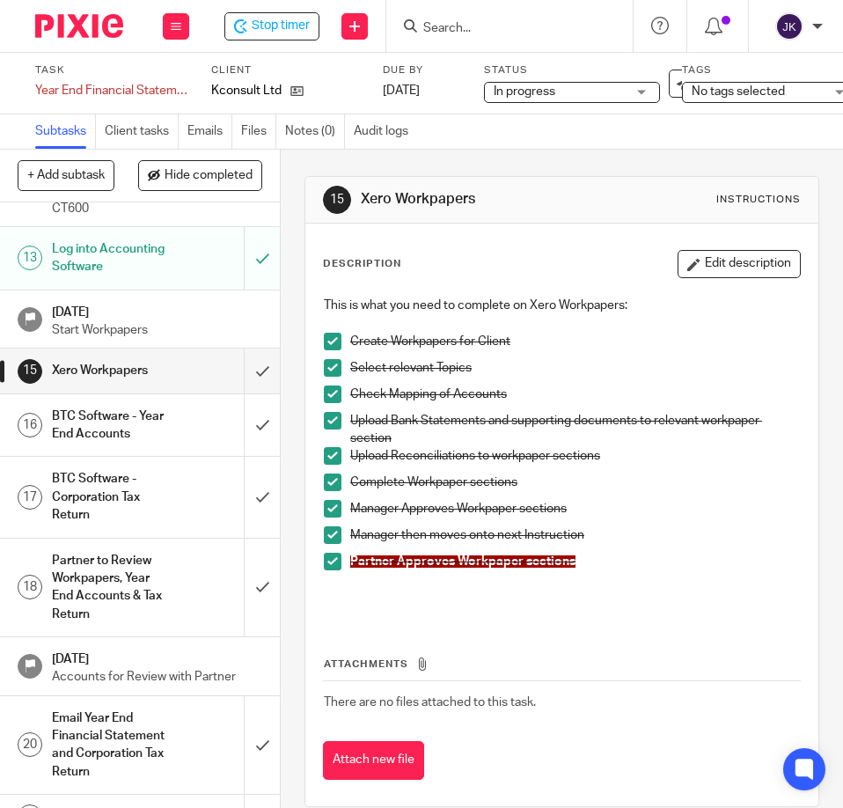
scroll to position [968, 0]
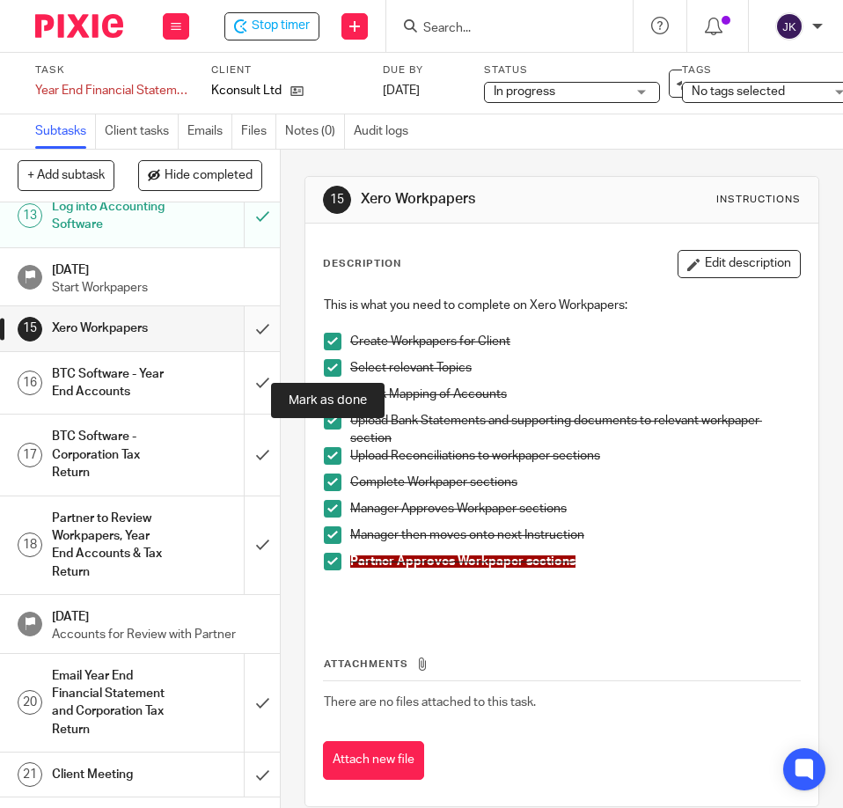
click at [244, 350] on input "submit" at bounding box center [140, 328] width 280 height 44
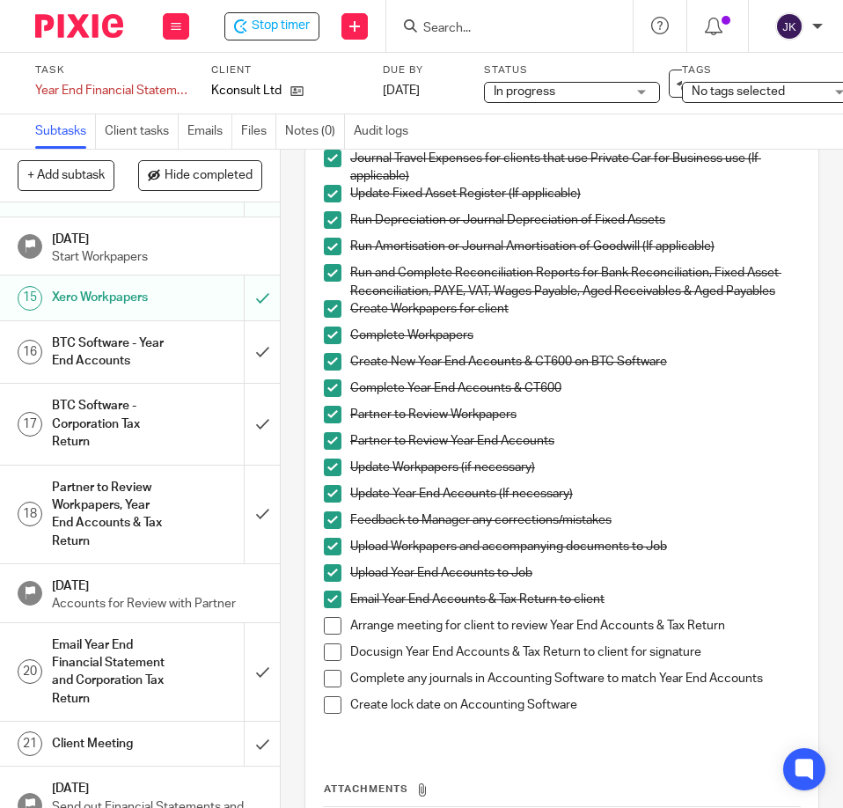
scroll to position [968, 0]
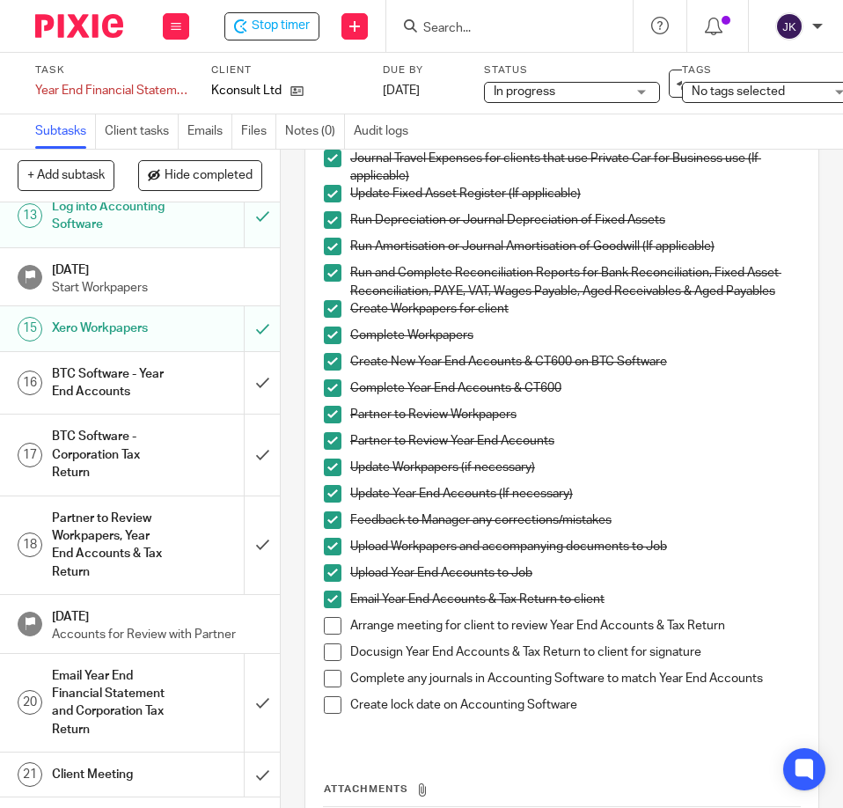
click at [150, 406] on h1 "BTC Software - Year End Accounts" at bounding box center [110, 383] width 116 height 45
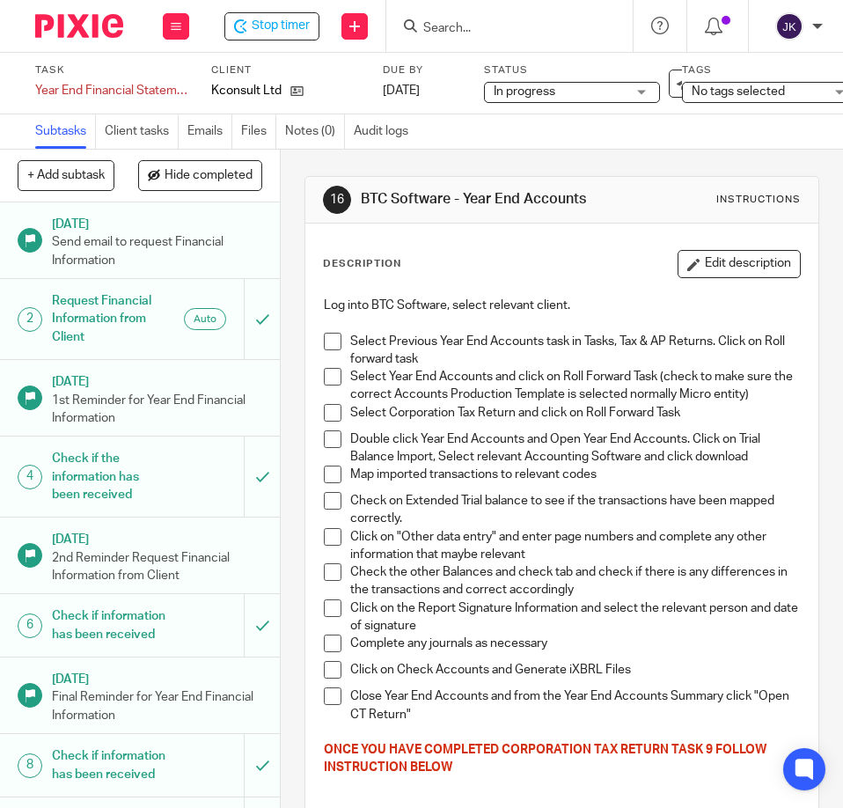
click at [326, 343] on span at bounding box center [333, 342] width 18 height 18
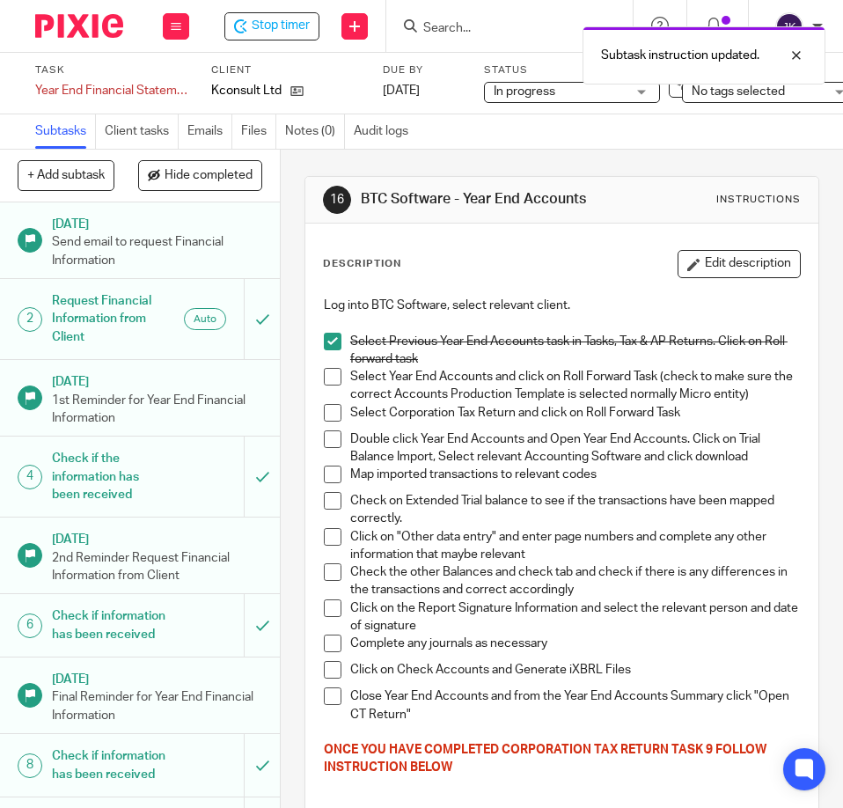
click at [324, 382] on span at bounding box center [333, 377] width 18 height 18
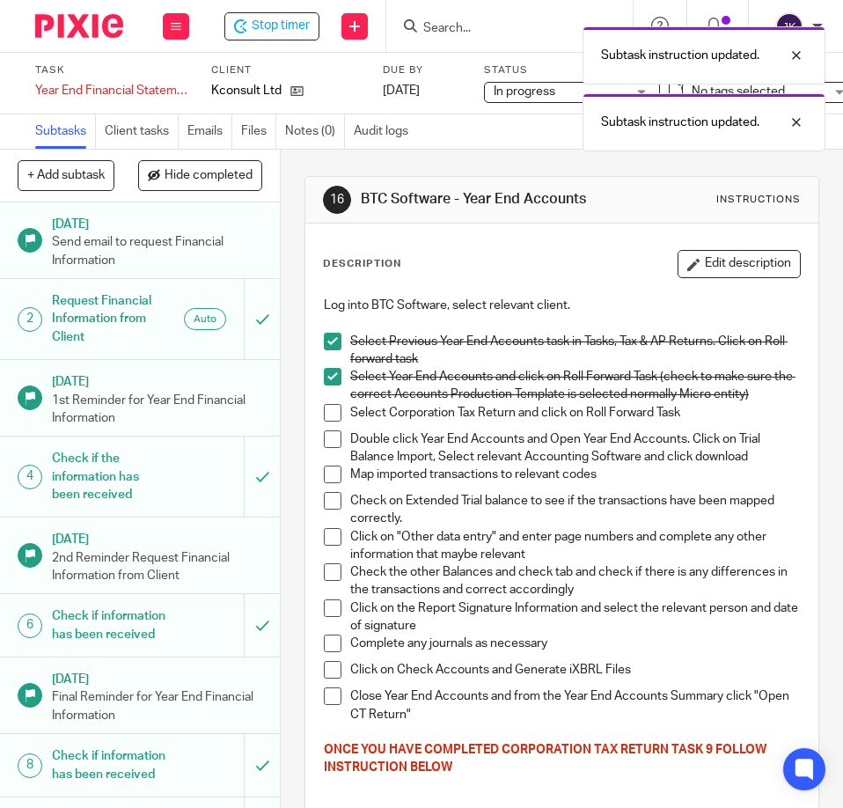
click at [325, 419] on span at bounding box center [333, 413] width 18 height 18
click at [324, 443] on span at bounding box center [333, 439] width 18 height 18
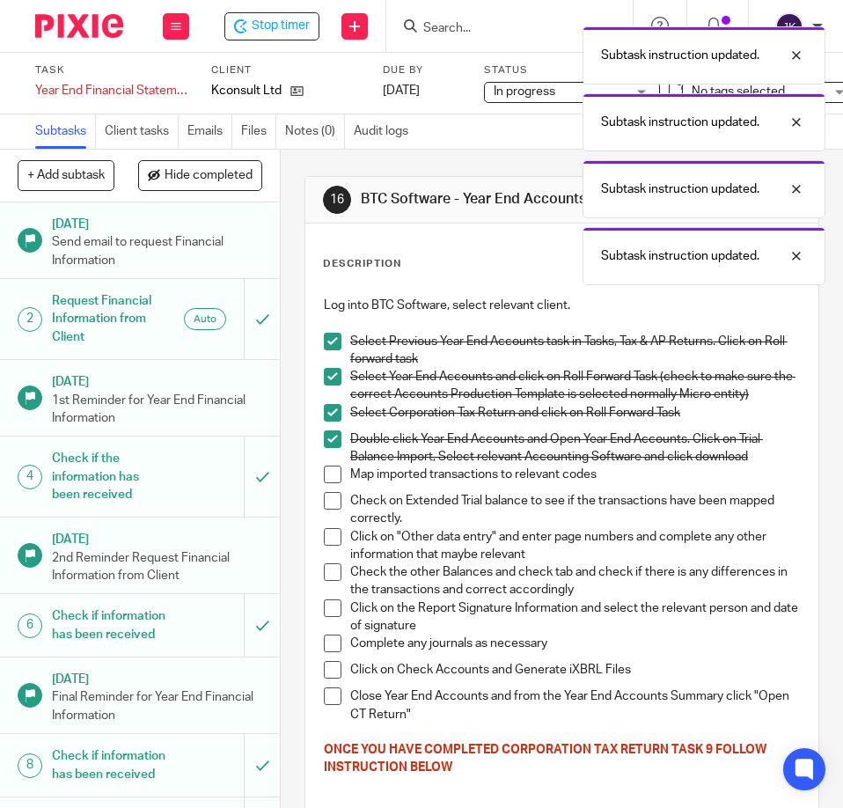
click at [324, 473] on span at bounding box center [333, 474] width 18 height 18
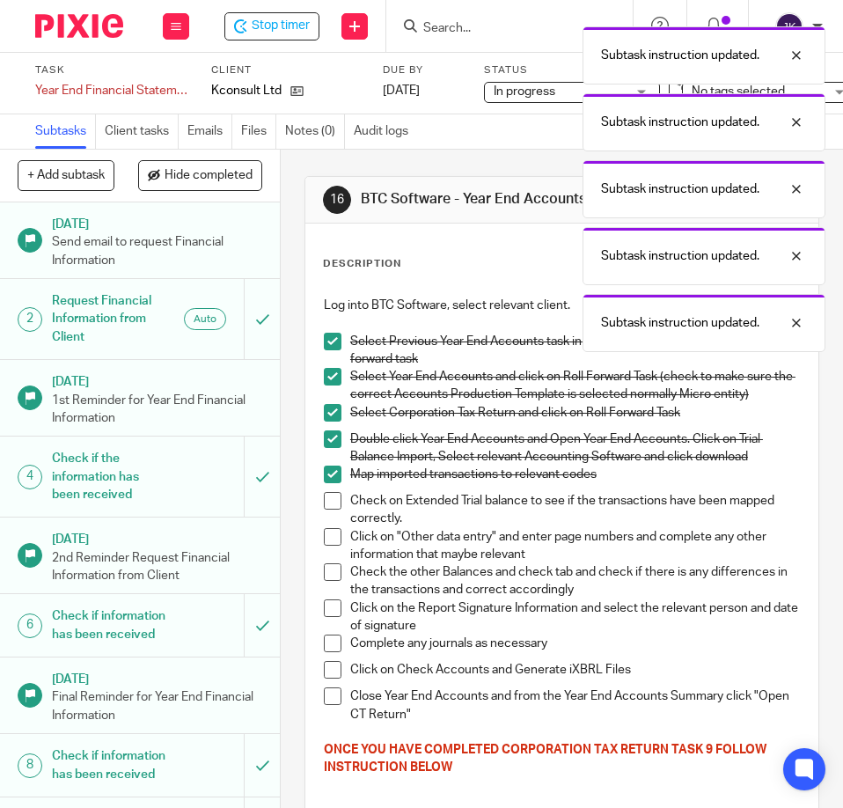
click at [325, 504] on span at bounding box center [333, 501] width 18 height 18
click at [326, 543] on span at bounding box center [333, 537] width 18 height 18
click at [327, 567] on span at bounding box center [333, 572] width 18 height 18
click at [328, 605] on span at bounding box center [333, 608] width 18 height 18
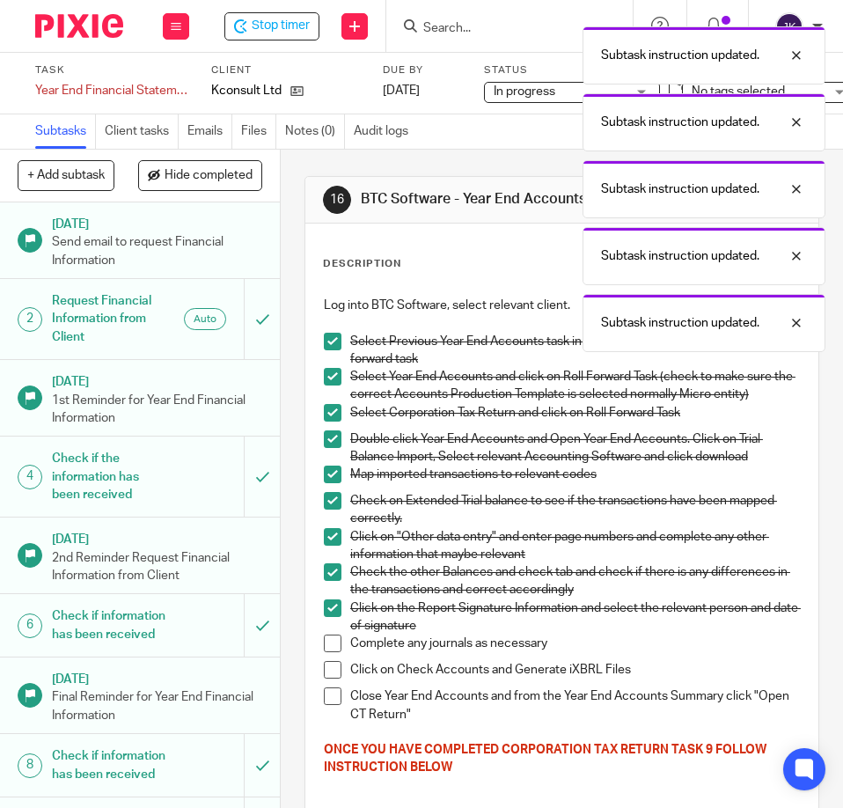
click at [330, 651] on span at bounding box center [333, 643] width 18 height 18
click at [330, 670] on span at bounding box center [333, 670] width 18 height 18
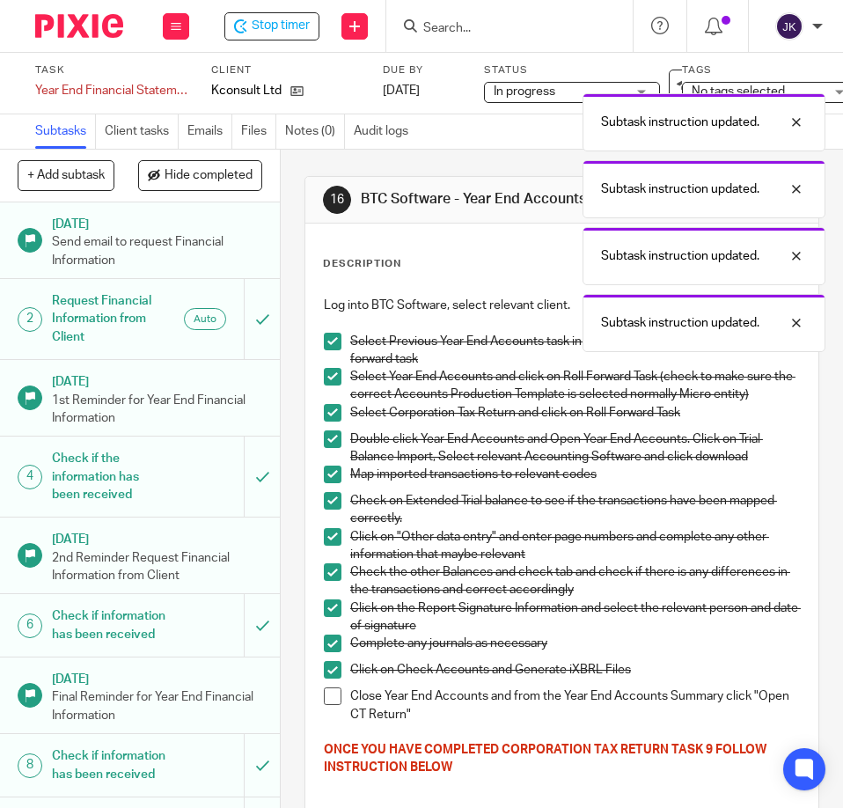
click at [326, 691] on span at bounding box center [333, 696] width 18 height 18
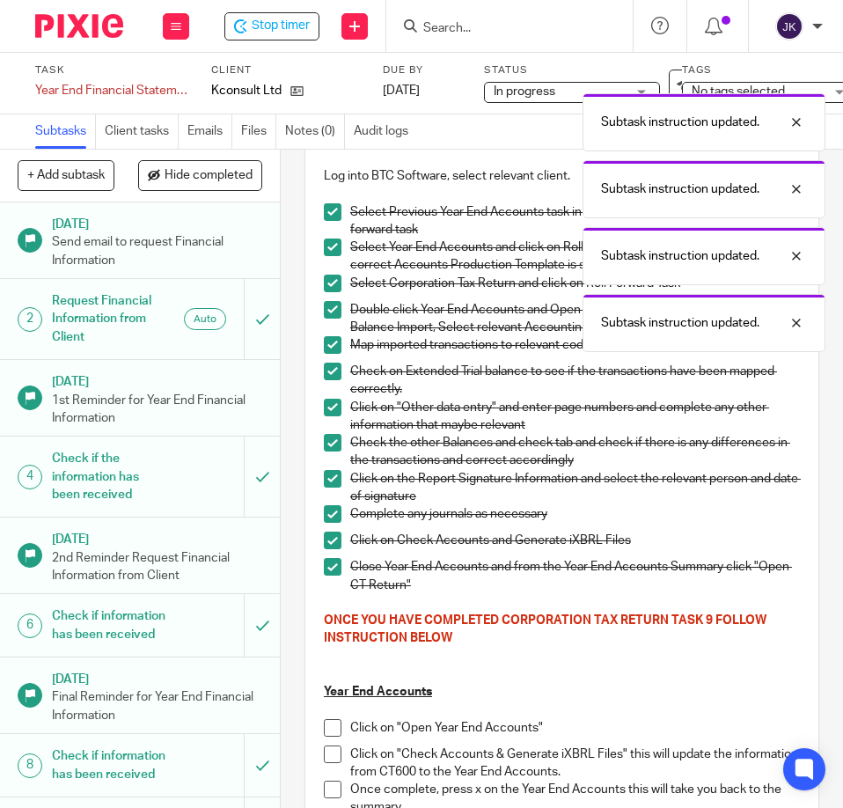
scroll to position [352, 0]
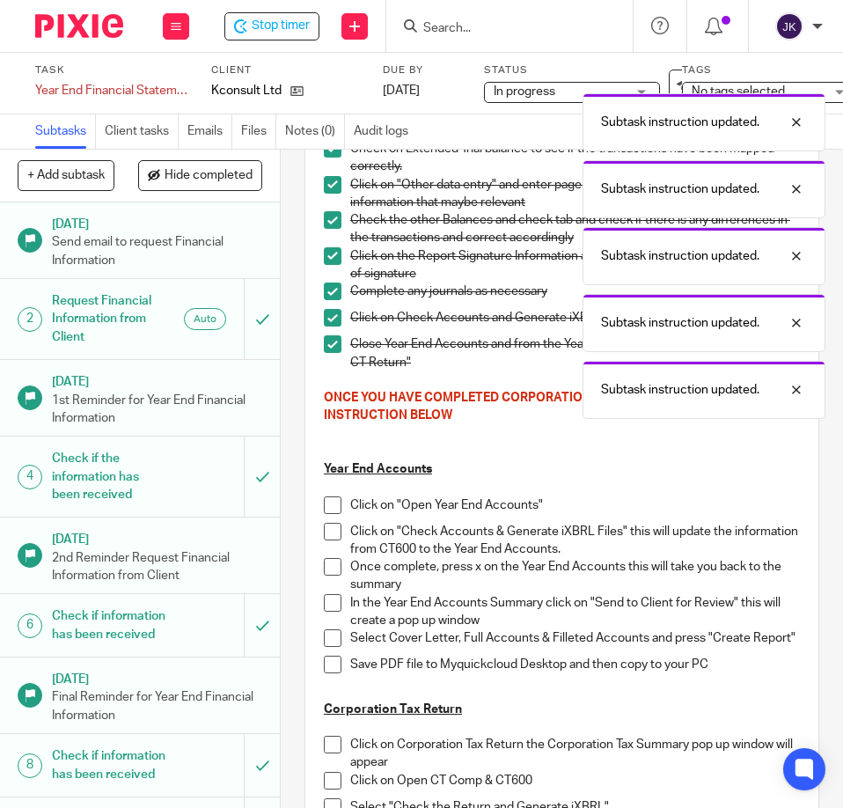
click at [328, 506] on span at bounding box center [333, 505] width 18 height 18
click at [325, 538] on span at bounding box center [333, 532] width 18 height 18
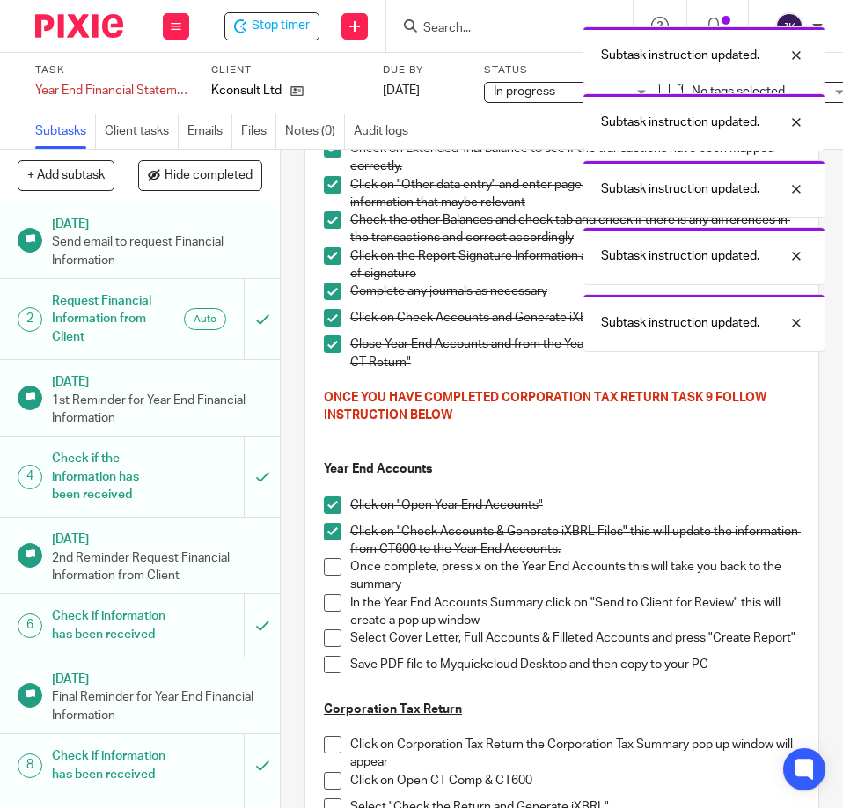
click at [326, 562] on span at bounding box center [333, 567] width 18 height 18
click at [326, 589] on li "Once complete, press x on the Year End Accounts this will take you back to the …" at bounding box center [562, 576] width 476 height 36
click at [328, 597] on span at bounding box center [333, 603] width 18 height 18
click at [325, 634] on span at bounding box center [333, 638] width 18 height 18
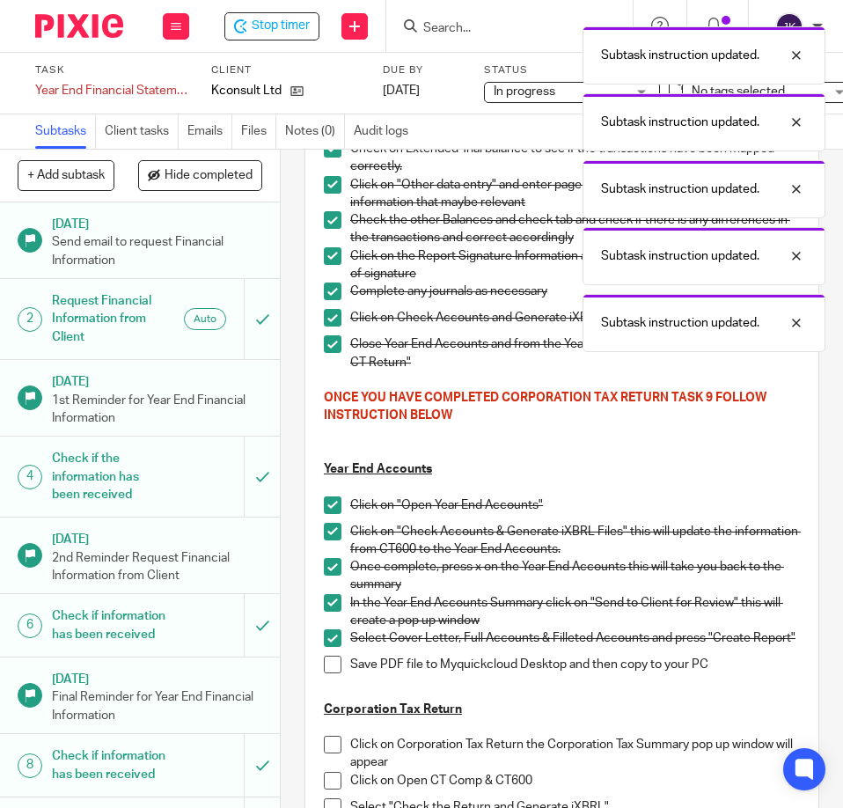
click at [329, 672] on span at bounding box center [333, 664] width 18 height 18
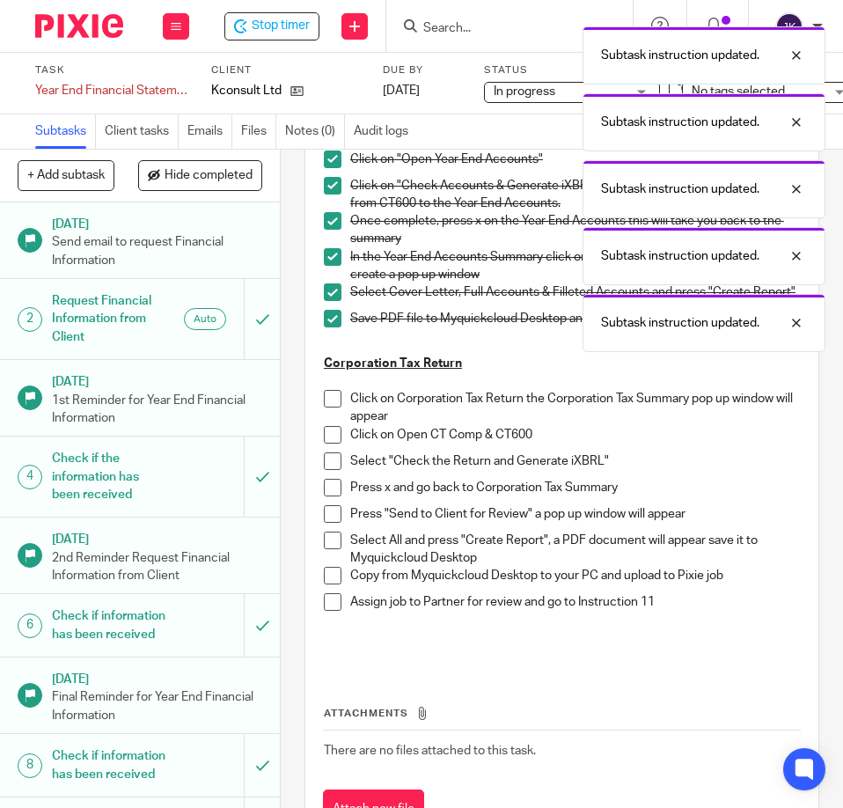
scroll to position [704, 0]
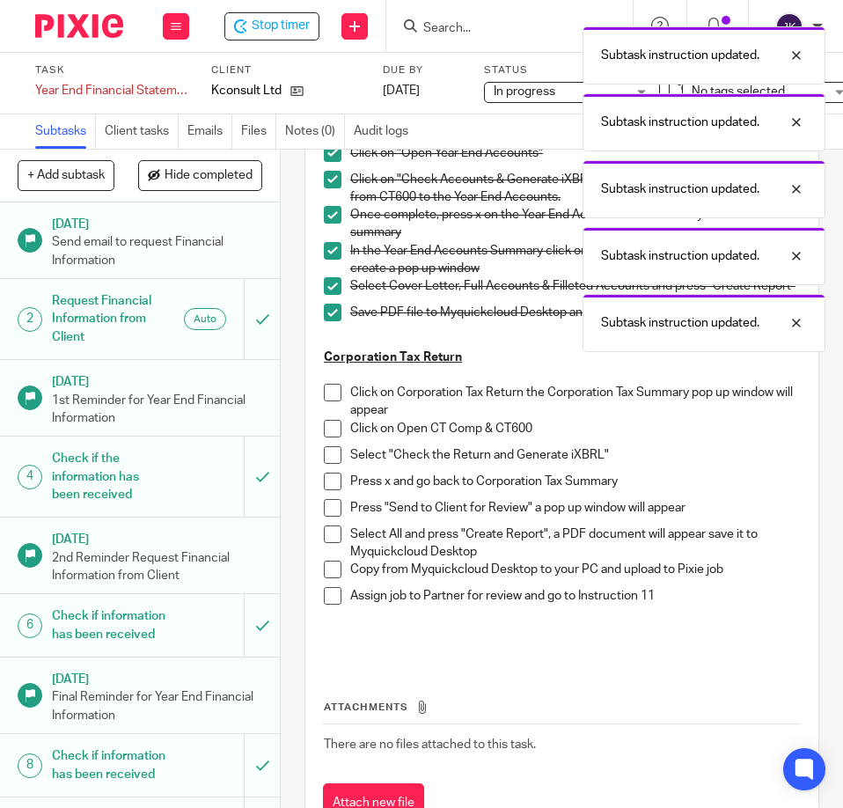
click at [324, 401] on span at bounding box center [333, 393] width 18 height 18
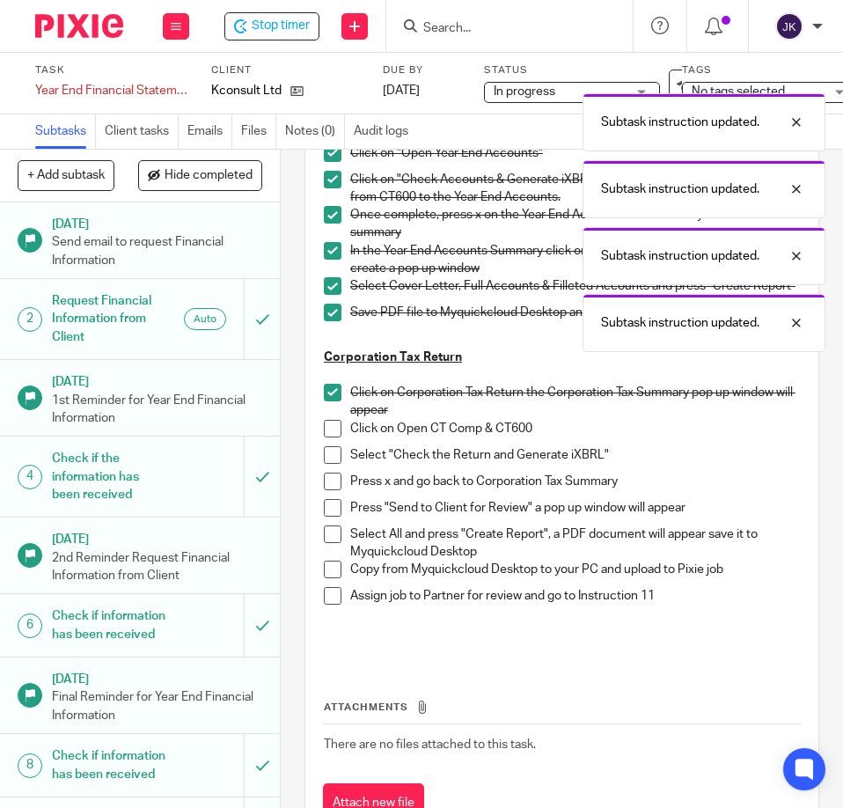
click at [324, 437] on span at bounding box center [333, 429] width 18 height 18
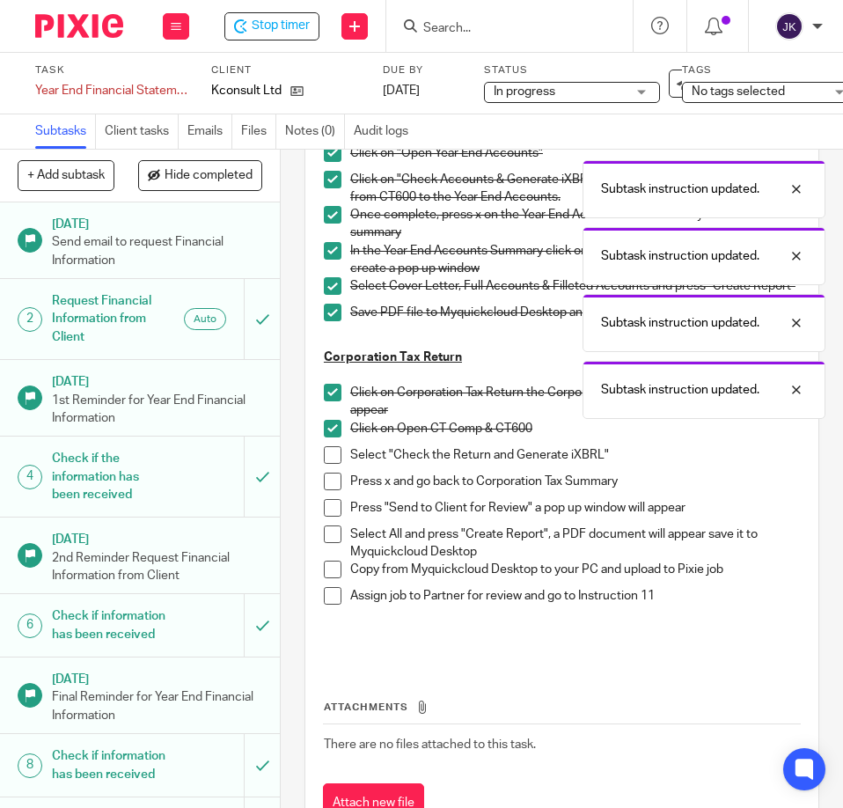
click at [333, 463] on span at bounding box center [333, 455] width 18 height 18
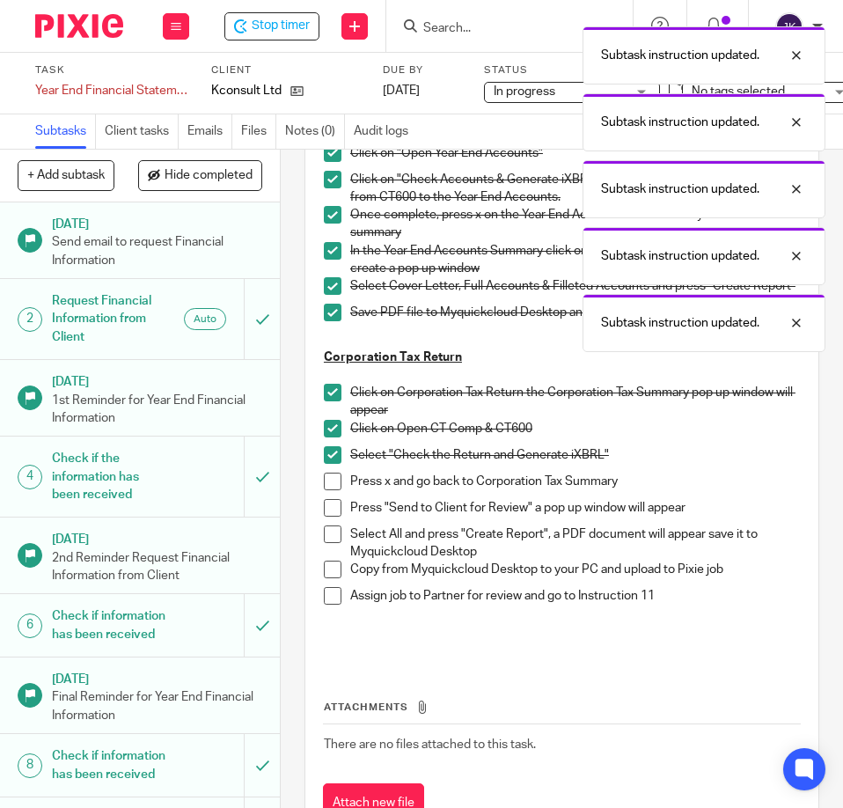
click at [324, 490] on span at bounding box center [333, 481] width 18 height 18
click at [326, 511] on span at bounding box center [333, 508] width 18 height 18
click at [326, 542] on span at bounding box center [333, 534] width 18 height 18
click at [326, 577] on span at bounding box center [333, 569] width 18 height 18
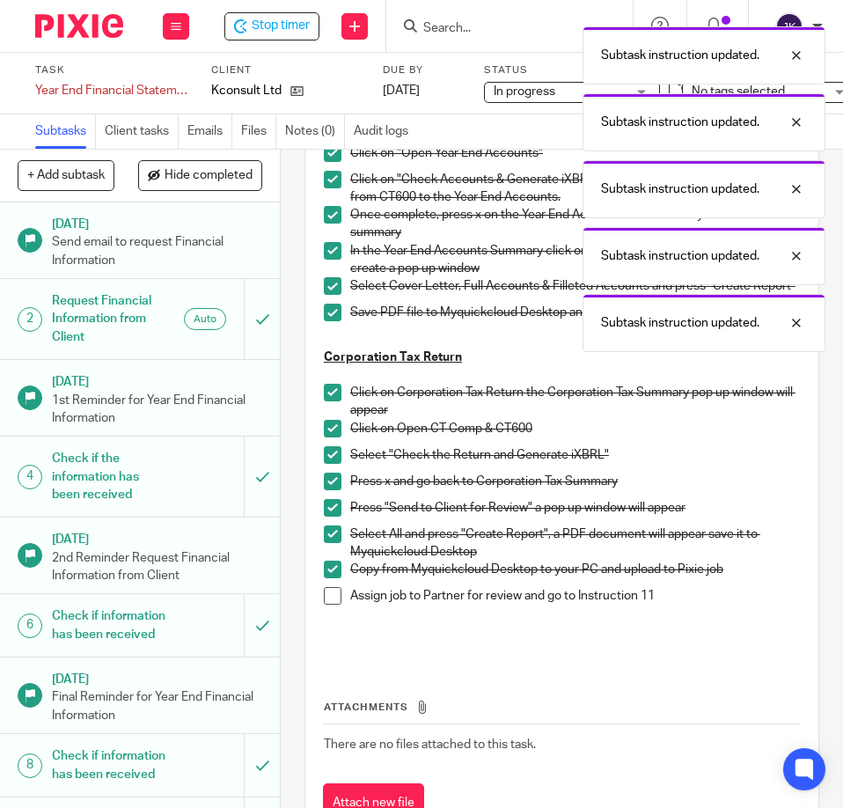
click at [324, 604] on span at bounding box center [333, 596] width 18 height 18
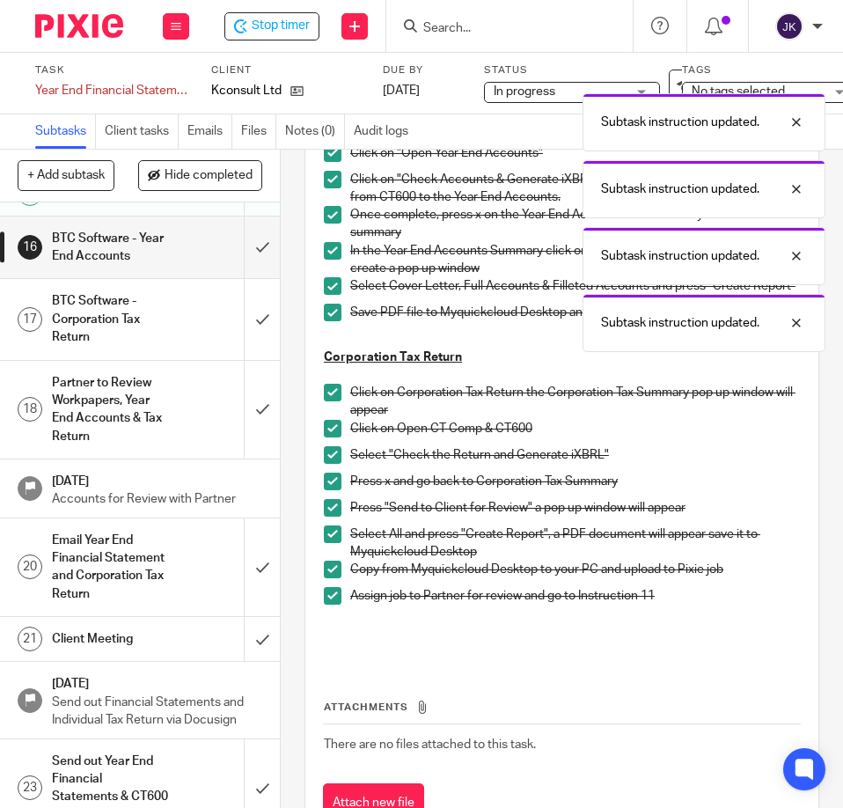
scroll to position [880, 0]
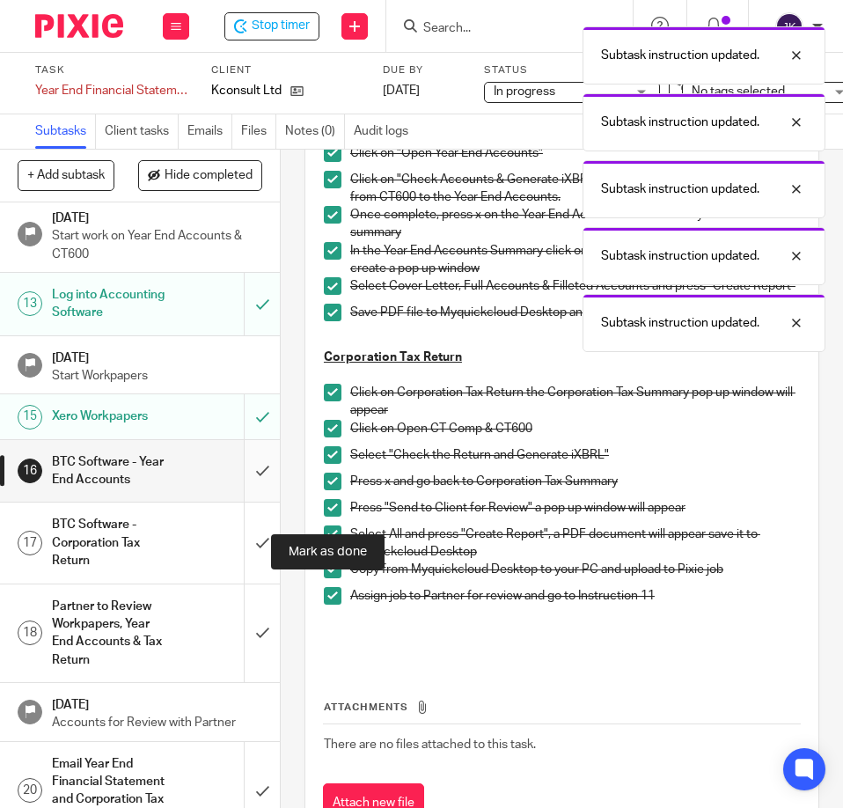
click at [241, 502] on input "submit" at bounding box center [140, 471] width 280 height 62
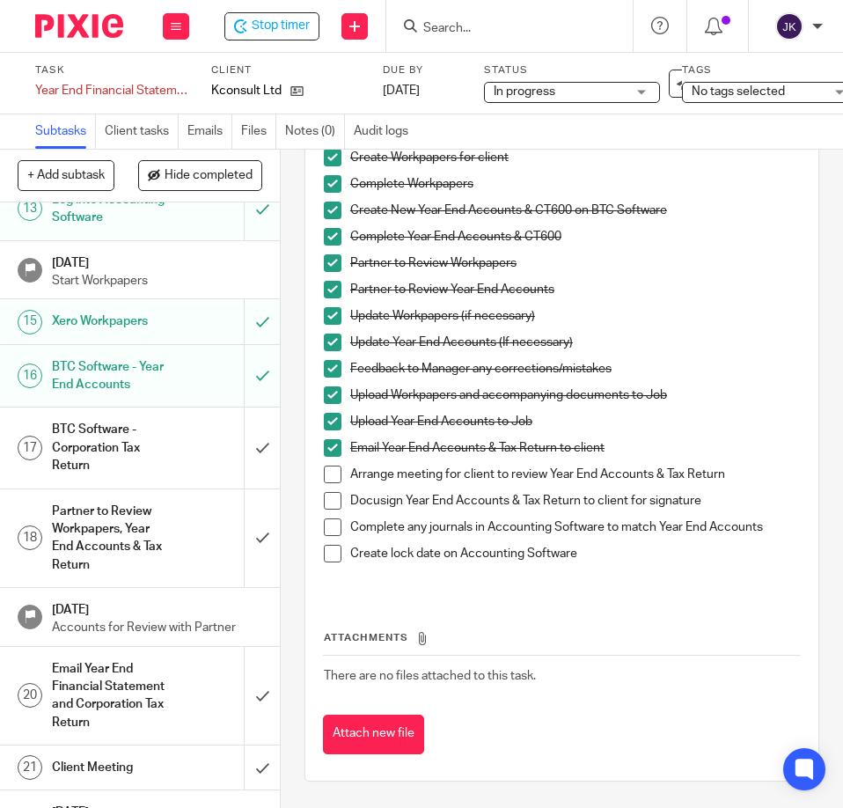
scroll to position [1056, 0]
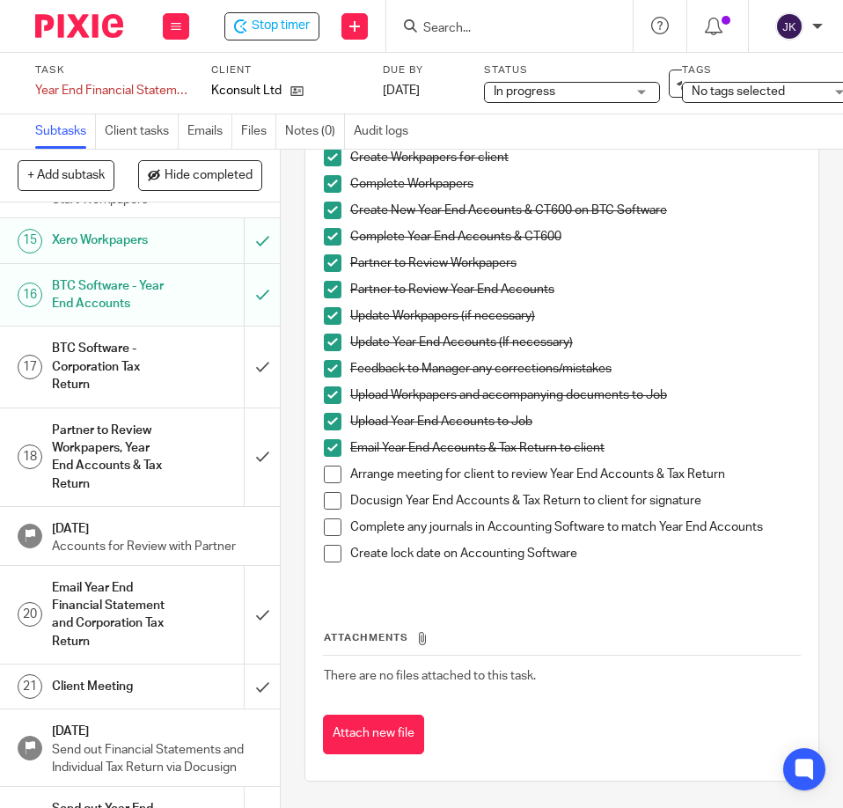
click at [145, 398] on h1 "BTC Software - Corporation Tax Return" at bounding box center [110, 366] width 116 height 62
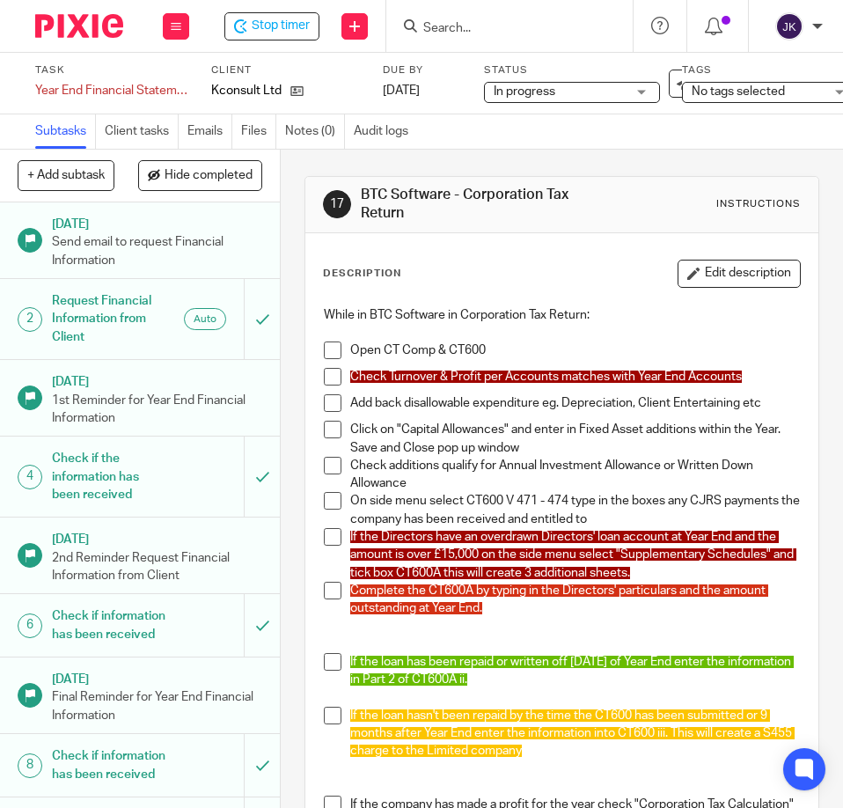
click at [326, 351] on span at bounding box center [333, 350] width 18 height 18
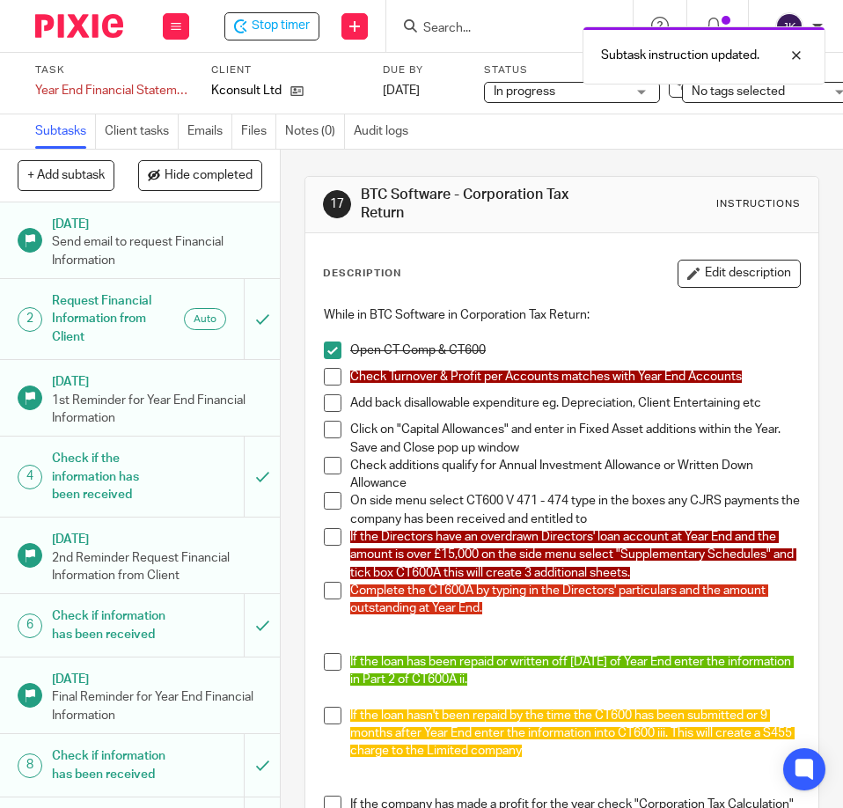
click at [332, 378] on span at bounding box center [333, 377] width 18 height 18
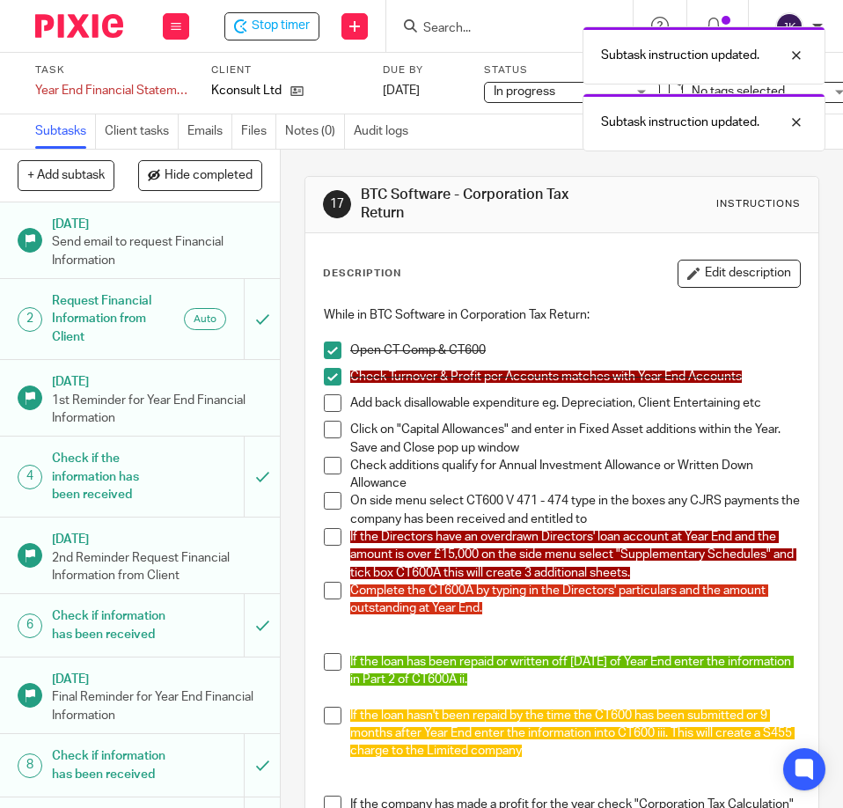
click at [326, 411] on span at bounding box center [333, 403] width 18 height 18
click at [326, 436] on span at bounding box center [333, 430] width 18 height 18
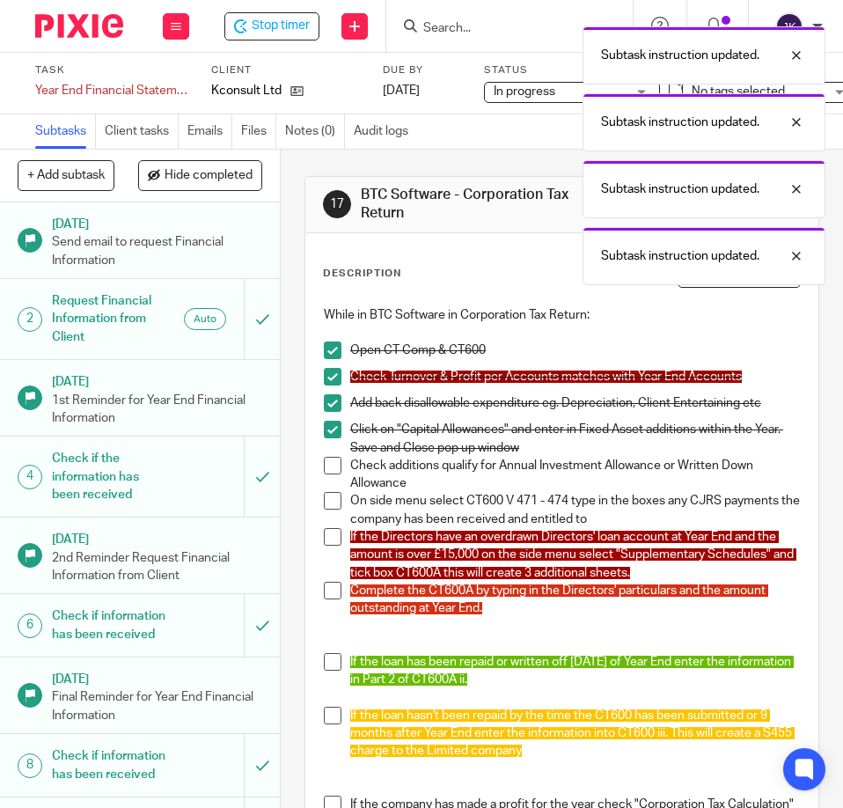
click at [328, 475] on li "Check additions qualify for Annual Investment Allowance or Written Down Allowan…" at bounding box center [562, 475] width 476 height 36
click at [327, 468] on span at bounding box center [333, 466] width 18 height 18
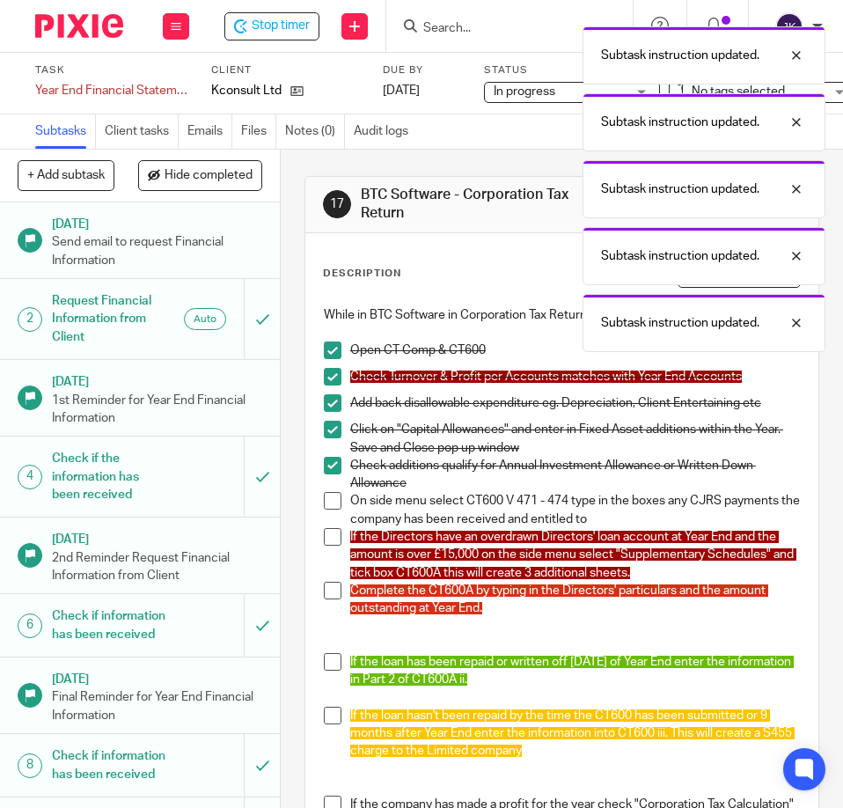
click at [324, 501] on span at bounding box center [333, 501] width 18 height 18
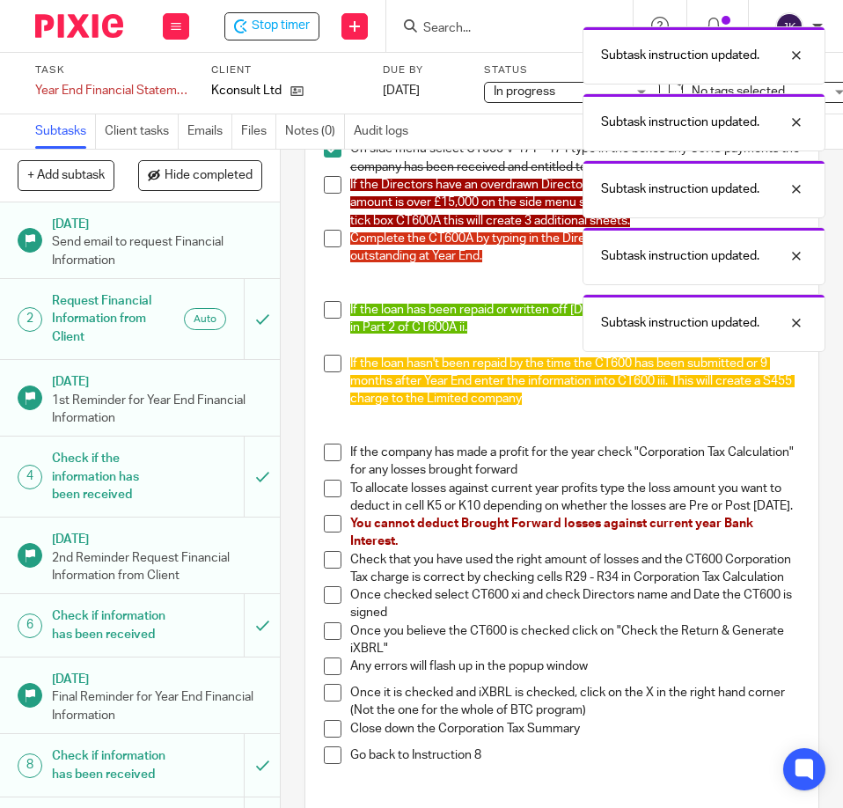
click at [331, 182] on span at bounding box center [333, 185] width 18 height 18
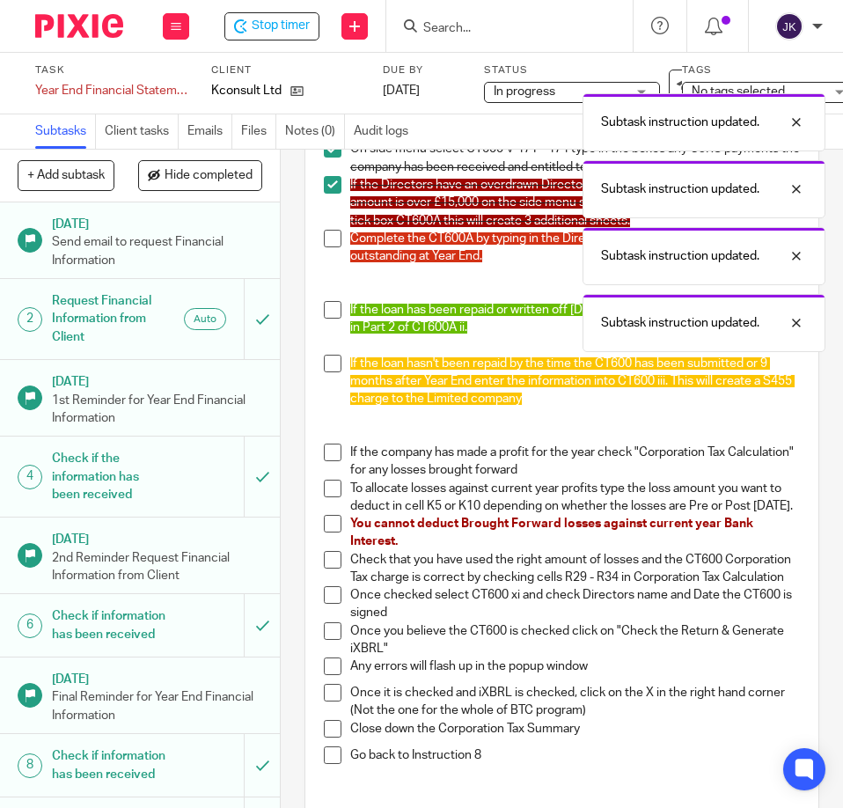
click at [325, 241] on span at bounding box center [333, 239] width 18 height 18
drag, startPoint x: 329, startPoint y: 304, endPoint x: 328, endPoint y: 324, distance: 19.4
click at [329, 307] on span at bounding box center [333, 310] width 18 height 18
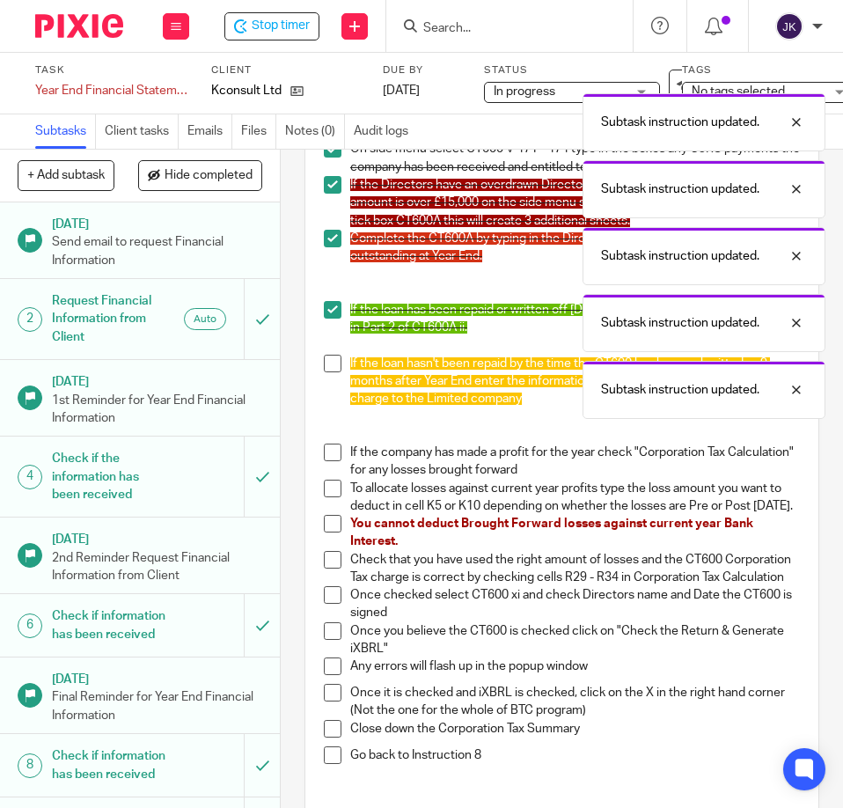
click at [324, 371] on span at bounding box center [333, 364] width 18 height 18
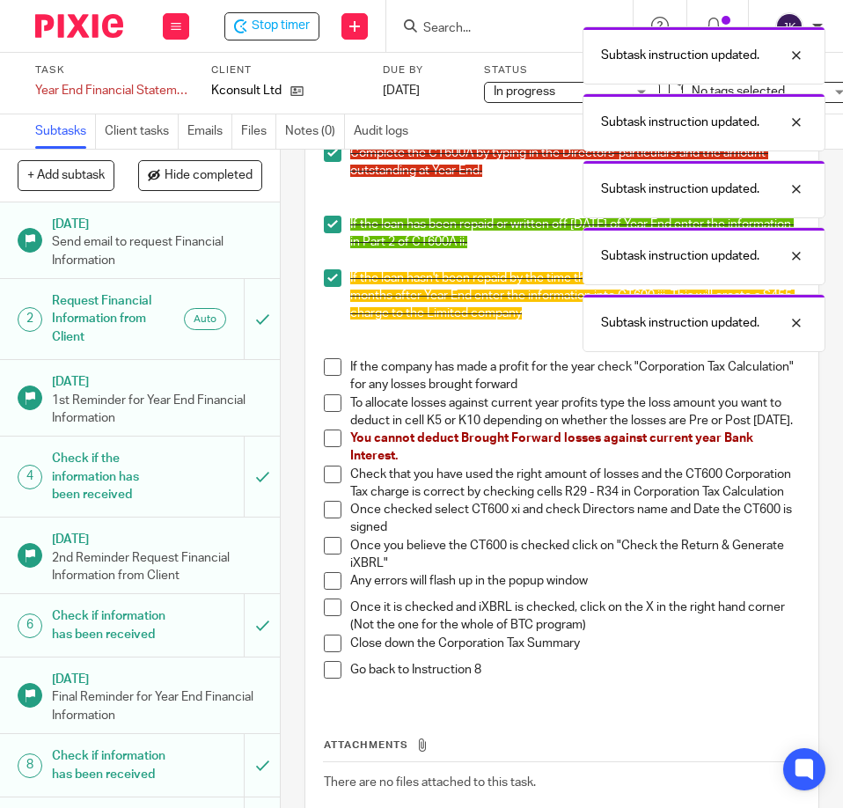
scroll to position [593, 0]
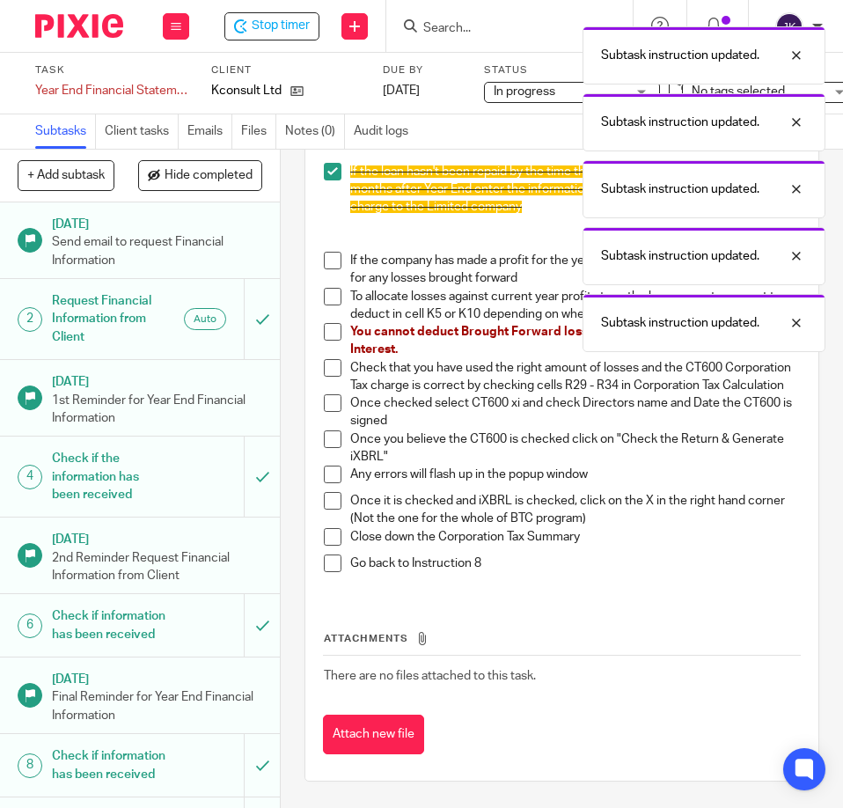
click at [324, 252] on span at bounding box center [333, 261] width 18 height 18
click at [328, 288] on span at bounding box center [333, 297] width 18 height 18
click at [330, 323] on span at bounding box center [333, 332] width 18 height 18
click at [326, 359] on span at bounding box center [333, 368] width 18 height 18
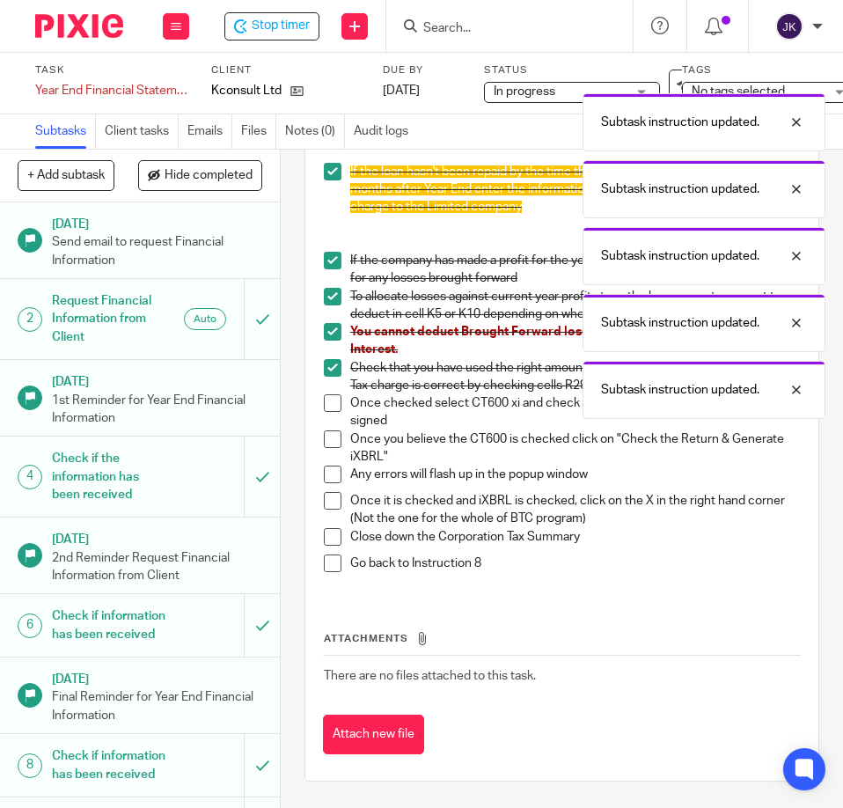
click at [324, 394] on span at bounding box center [333, 403] width 18 height 18
click at [326, 430] on span at bounding box center [333, 439] width 18 height 18
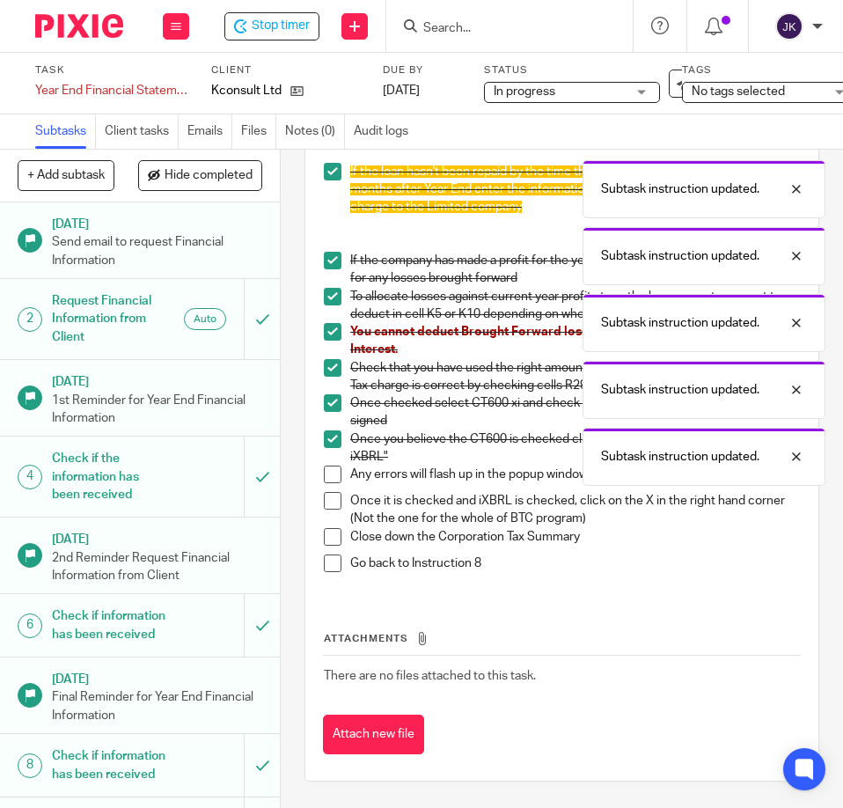
drag, startPoint x: 321, startPoint y: 462, endPoint x: 326, endPoint y: 478, distance: 16.4
click at [324, 465] on span at bounding box center [333, 474] width 18 height 18
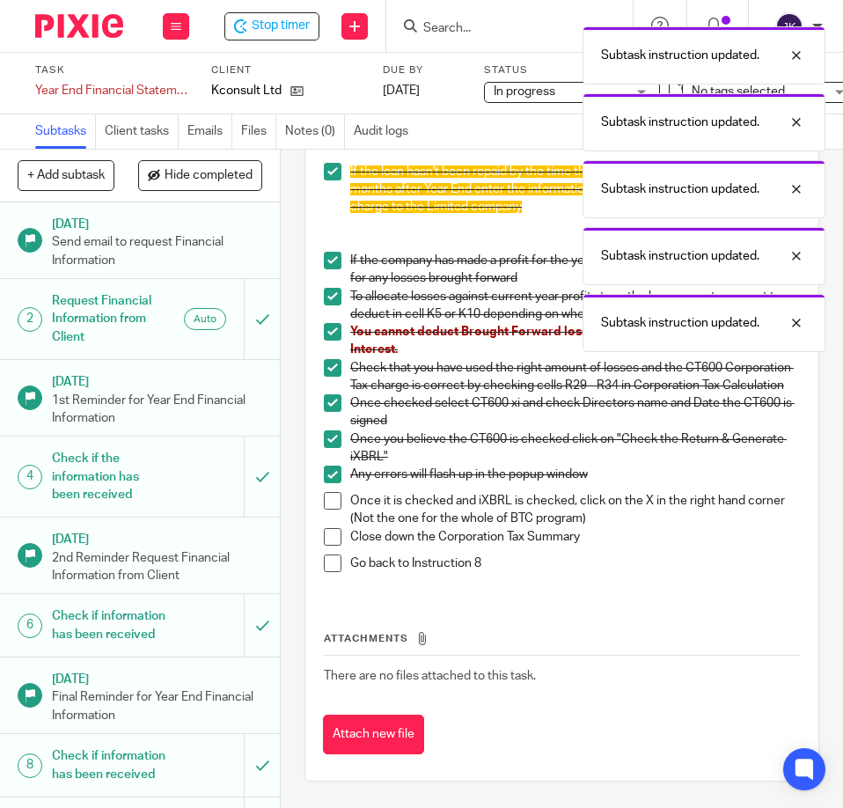
click at [328, 492] on span at bounding box center [333, 501] width 18 height 18
click at [331, 528] on span at bounding box center [333, 537] width 18 height 18
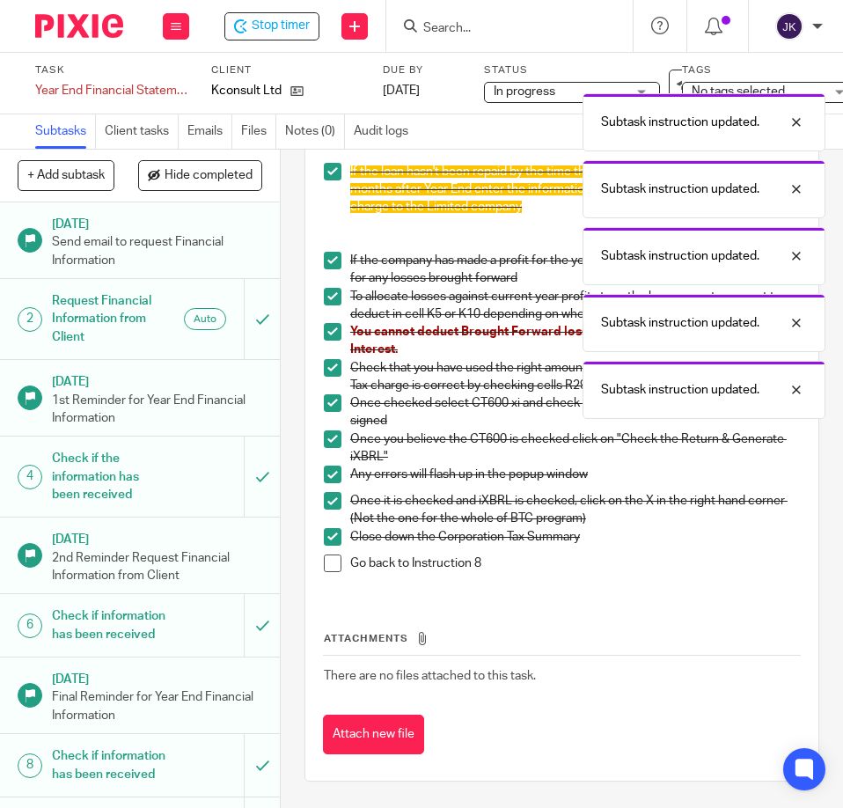
click at [325, 557] on span at bounding box center [333, 563] width 18 height 18
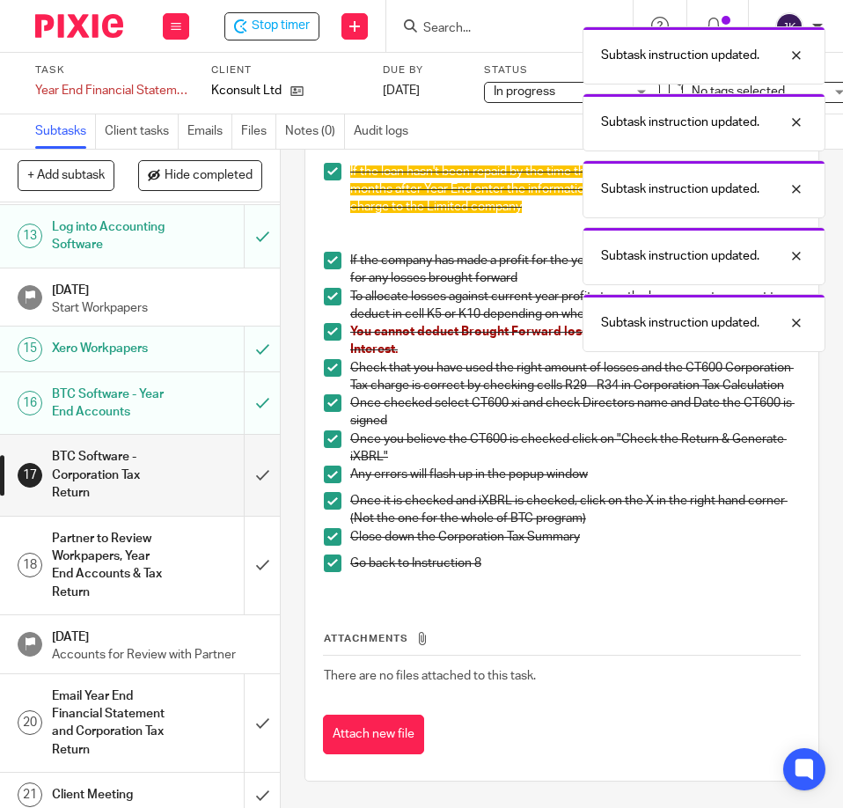
scroll to position [1232, 0]
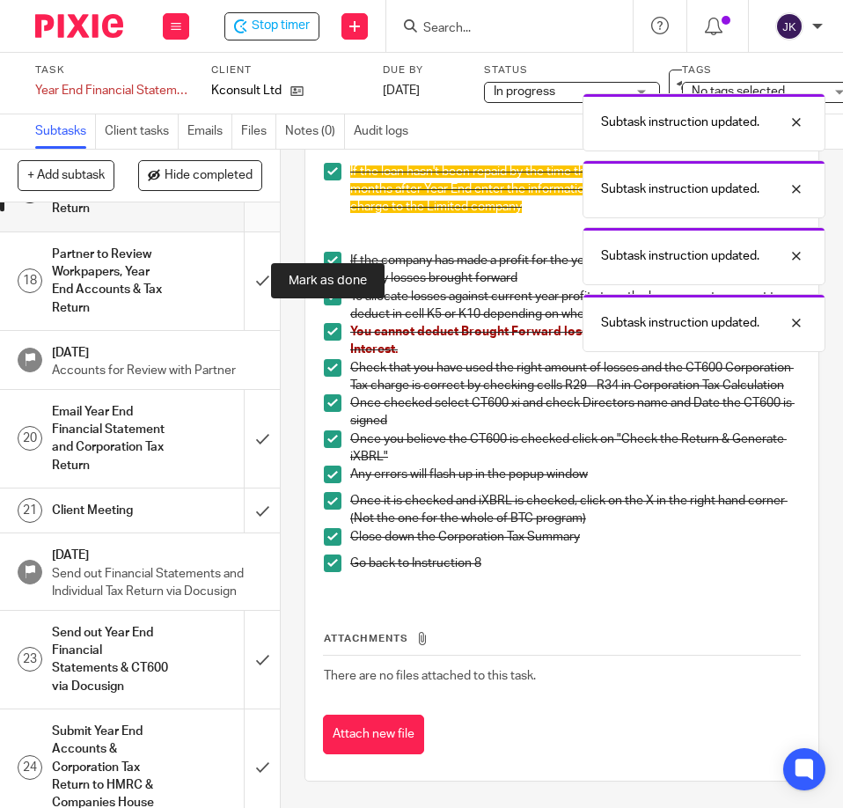
click at [239, 231] on input "submit" at bounding box center [140, 190] width 280 height 80
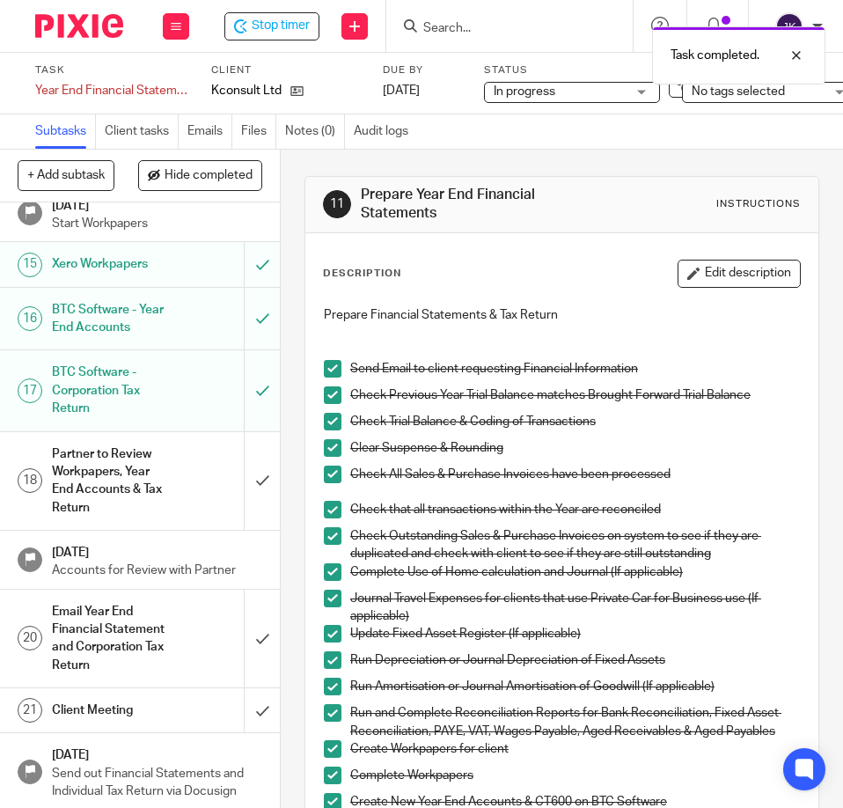
scroll to position [1025, 0]
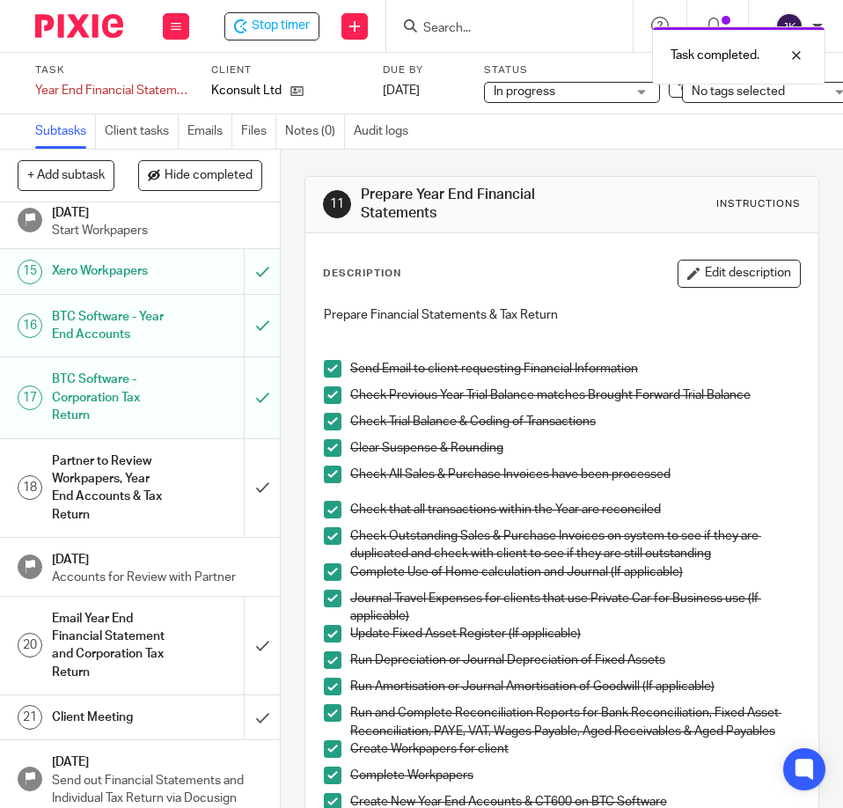
click at [176, 528] on div "Partner to Review Workpapers, Year End Accounts & Tax Return" at bounding box center [139, 488] width 175 height 80
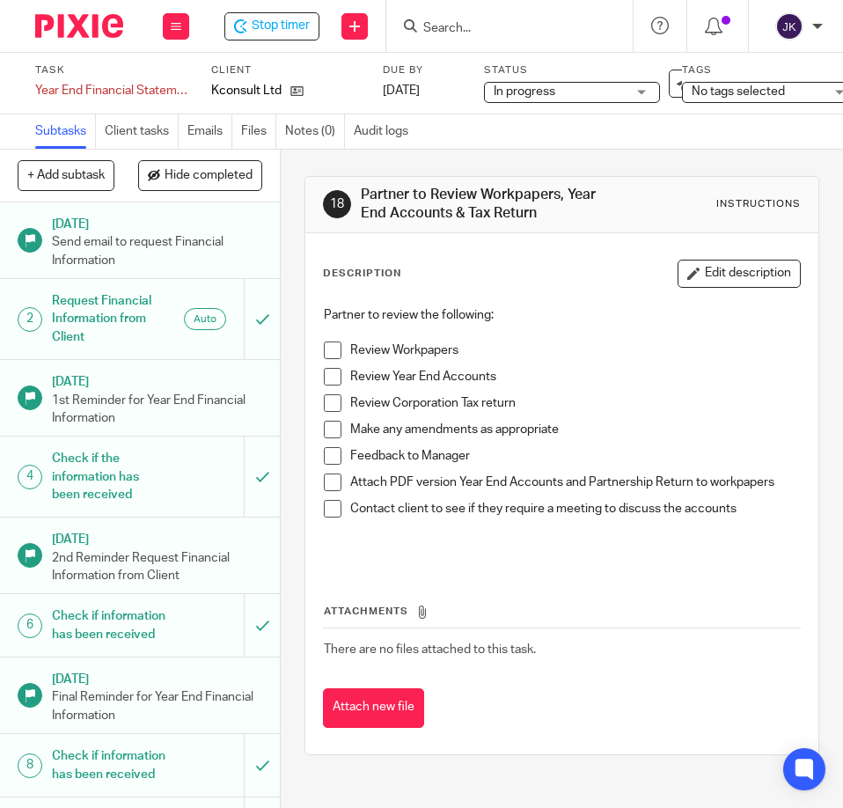
click at [326, 347] on span at bounding box center [333, 350] width 18 height 18
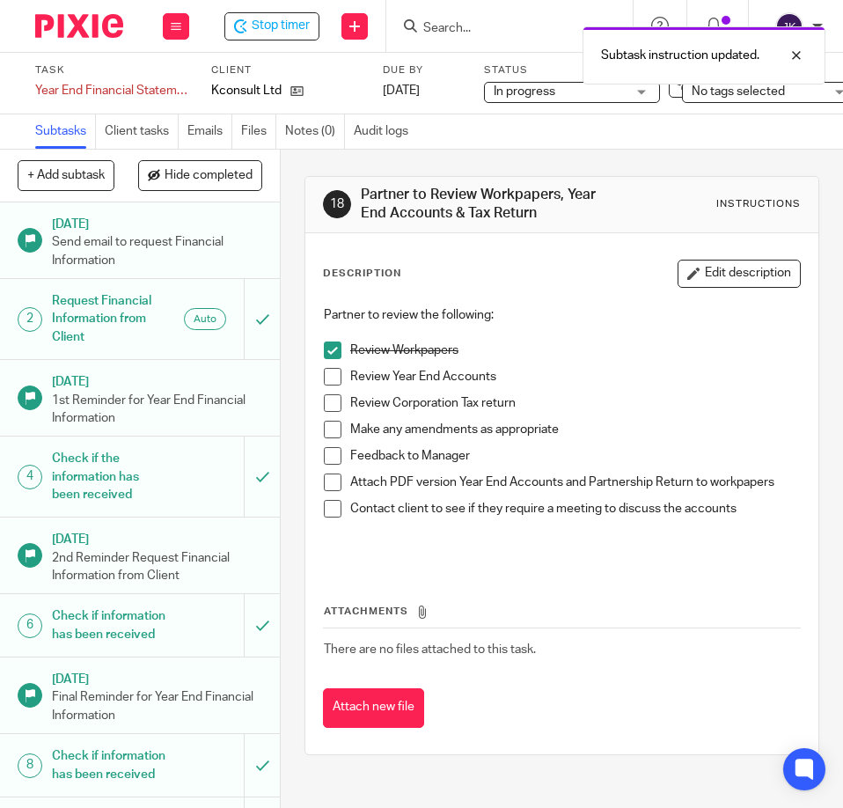
click at [326, 364] on li "Review Workpapers" at bounding box center [562, 354] width 476 height 26
click at [328, 372] on span at bounding box center [333, 377] width 18 height 18
click at [328, 403] on span at bounding box center [333, 403] width 18 height 18
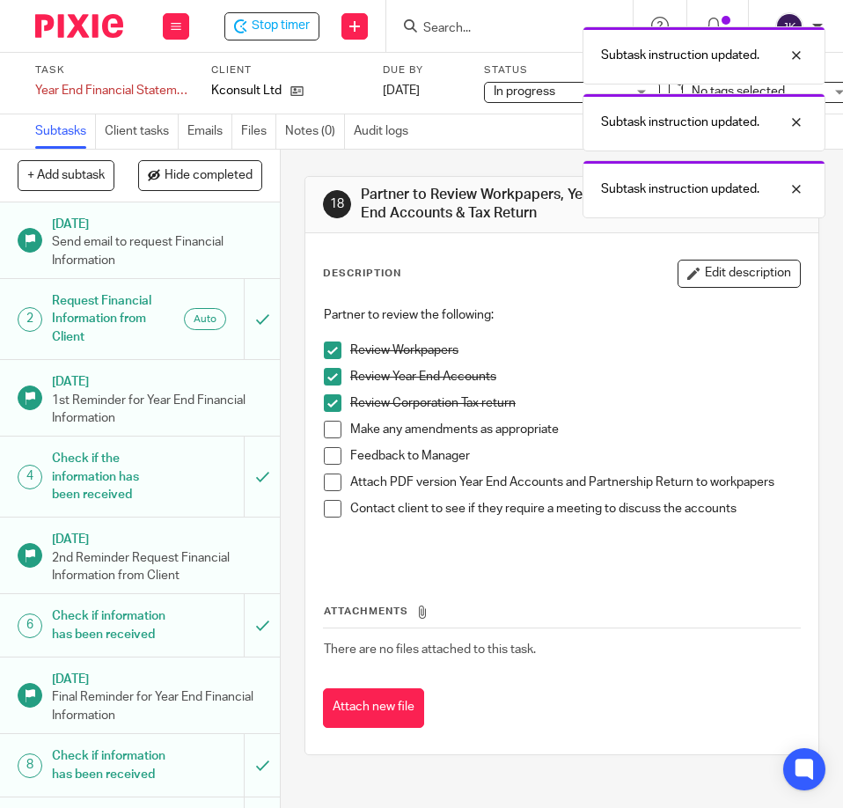
click at [328, 421] on span at bounding box center [333, 430] width 18 height 18
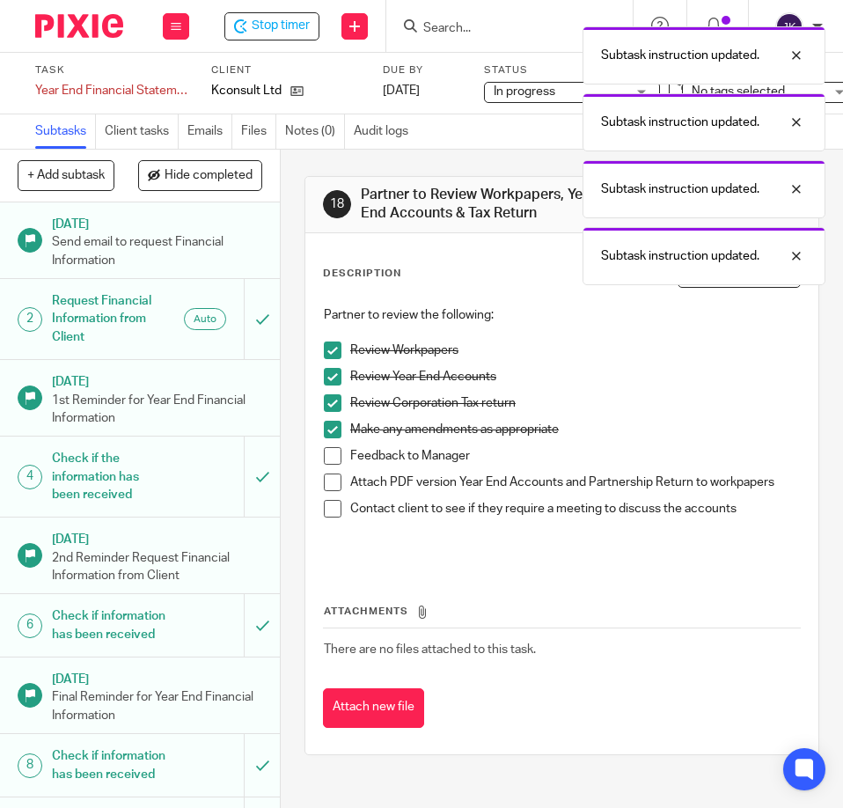
click at [332, 450] on span at bounding box center [333, 456] width 18 height 18
click at [325, 480] on span at bounding box center [333, 482] width 18 height 18
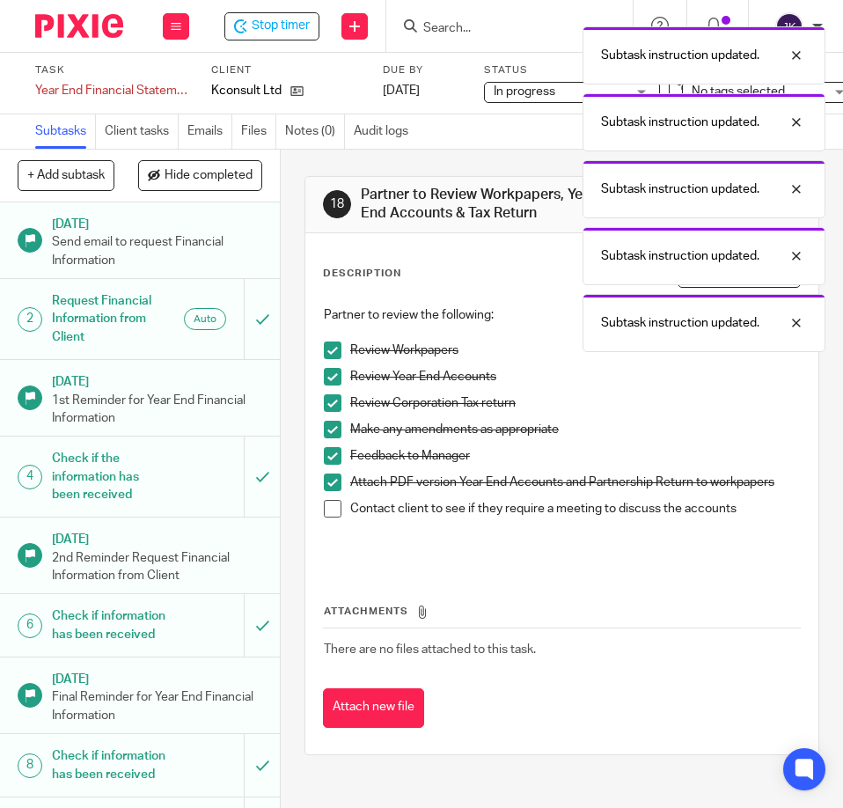
click at [325, 513] on span at bounding box center [333, 509] width 18 height 18
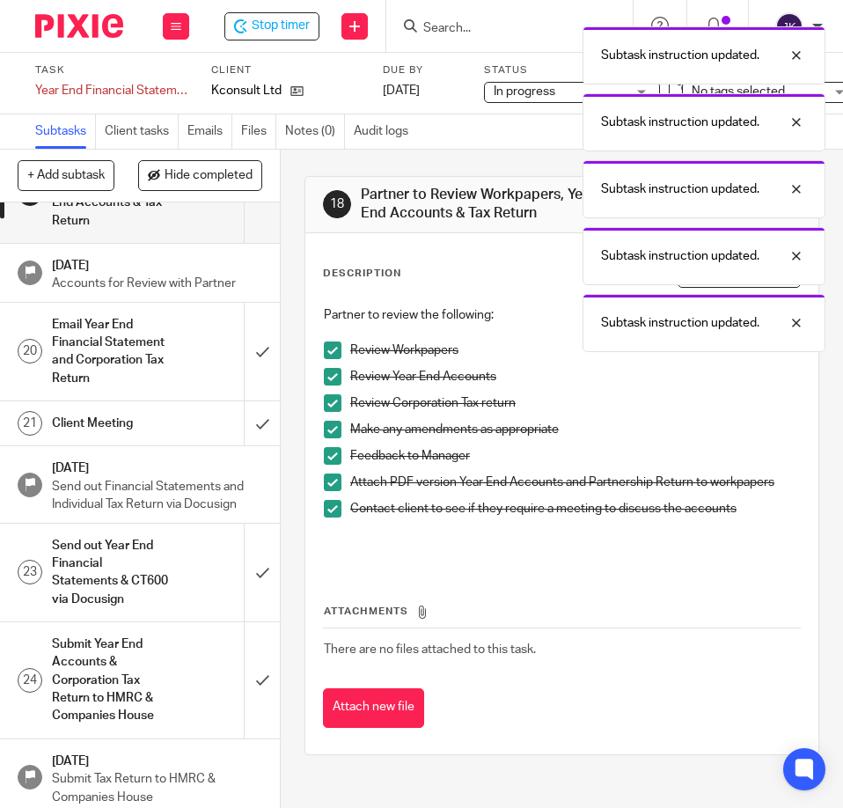
scroll to position [1320, 0]
click at [242, 242] on input "submit" at bounding box center [140, 193] width 280 height 98
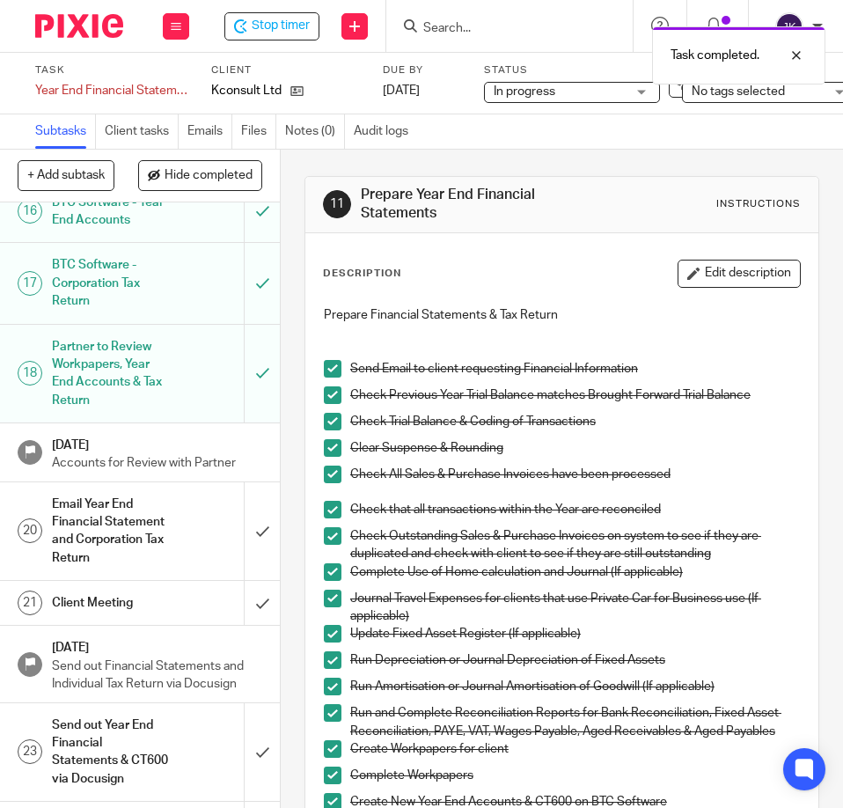
scroll to position [1232, 0]
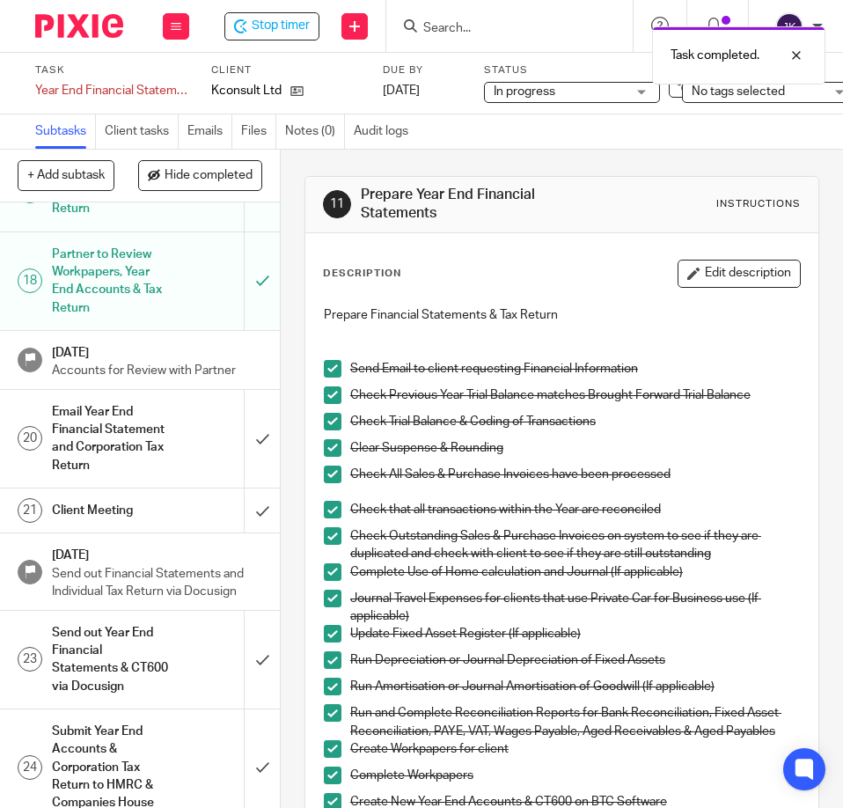
click at [141, 479] on h1 "Email Year End Financial Statement and Corporation Tax Return" at bounding box center [110, 439] width 116 height 80
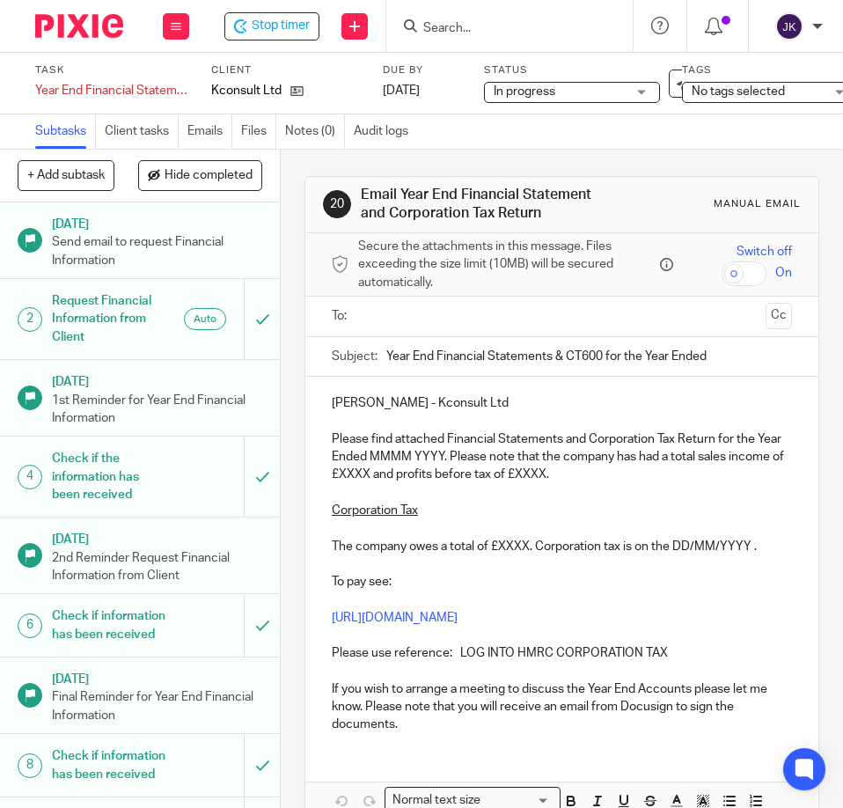
click at [388, 311] on input "text" at bounding box center [561, 316] width 394 height 20
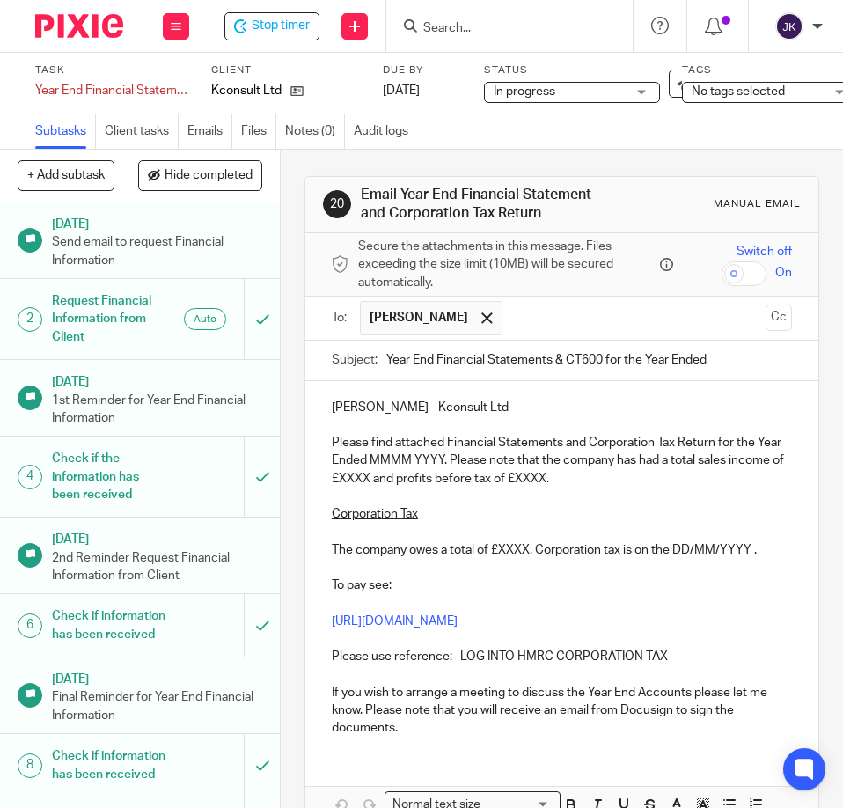
click at [723, 364] on input "Year End Financial Statements & CT600 for the Year Ended" at bounding box center [589, 360] width 406 height 40
type input "Year End Financial Statements & CT600 for the Year Ended February 2025"
drag, startPoint x: 393, startPoint y: 459, endPoint x: 465, endPoint y: 466, distance: 72.5
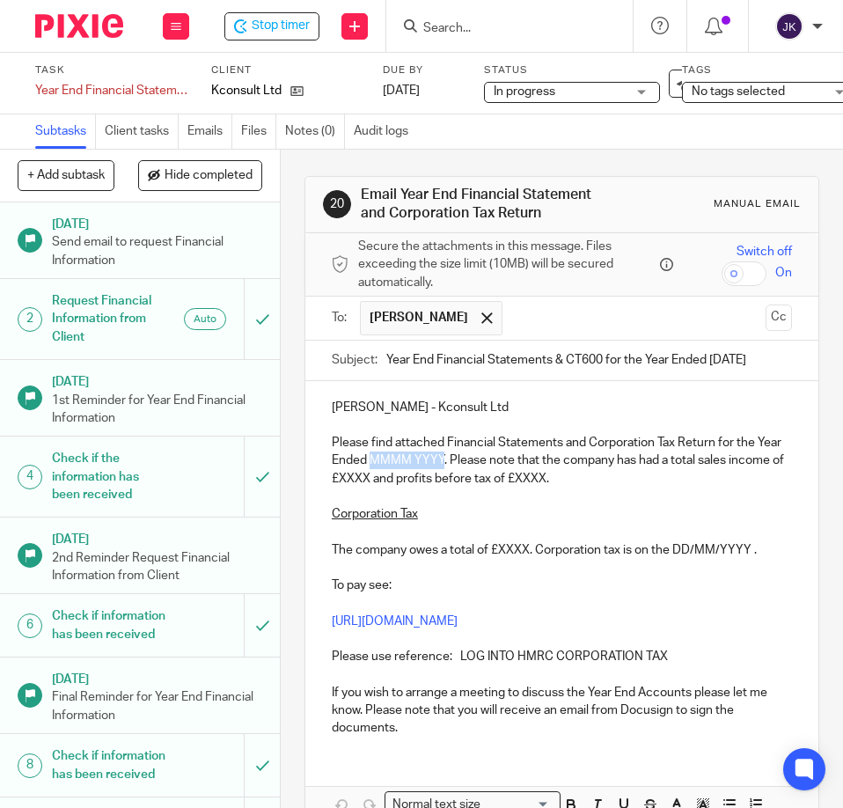
click at [465, 466] on p "Please find attached Financial Statements and Corporation Tax Return for the Ye…" at bounding box center [562, 461] width 460 height 54
click at [401, 479] on p "Please find attached Financial Statements and Corporation Tax Return for the Ye…" at bounding box center [562, 461] width 460 height 54
click at [267, 142] on link "Files" at bounding box center [258, 131] width 35 height 34
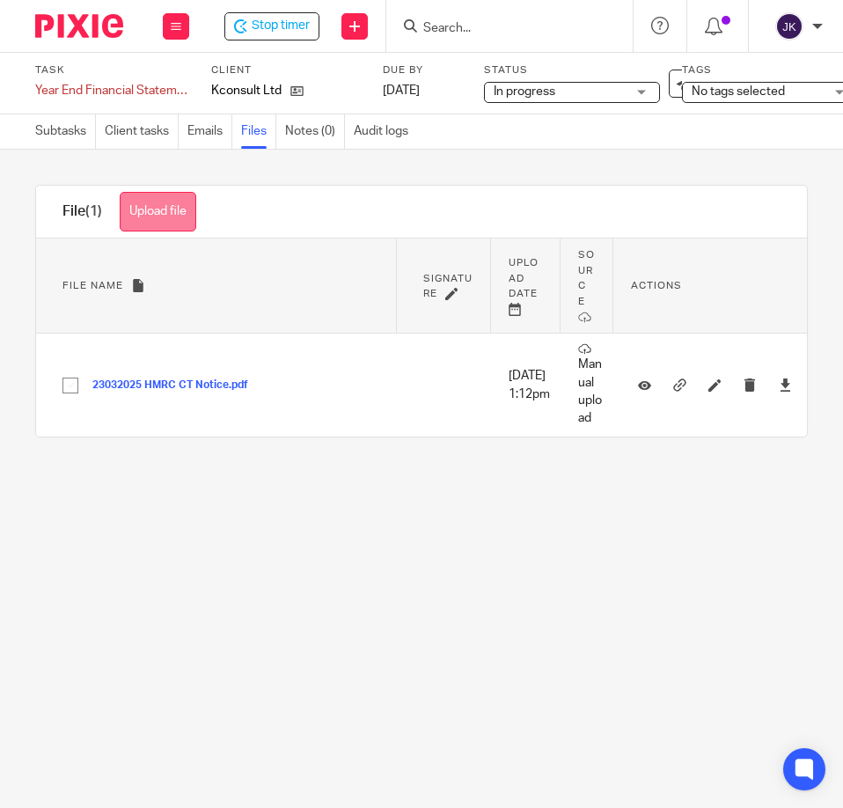
click at [160, 204] on button "Upload file" at bounding box center [158, 212] width 77 height 40
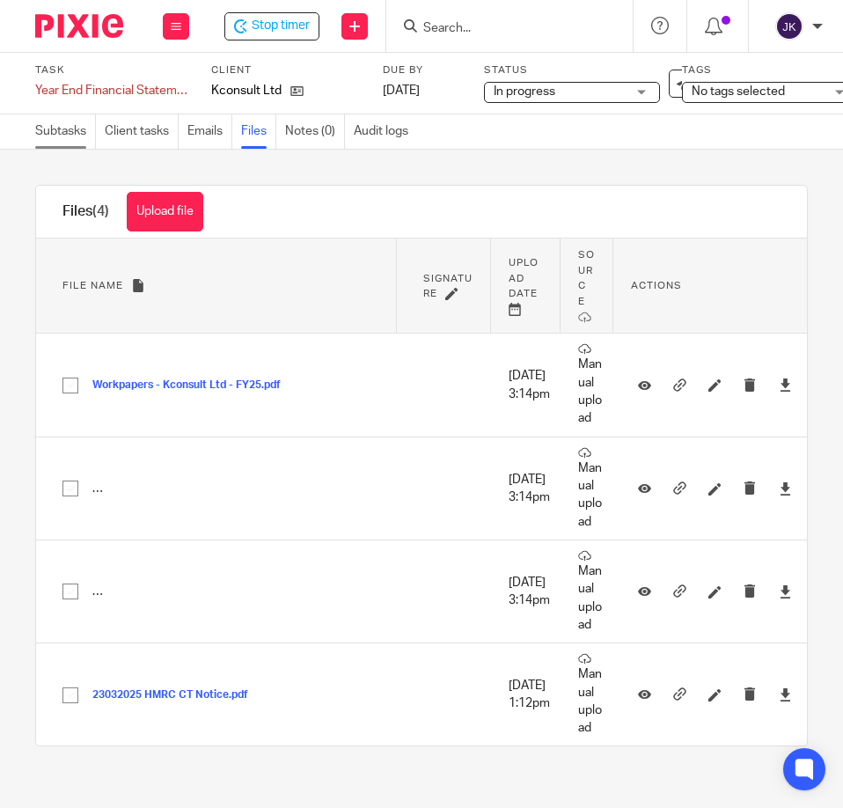
click at [59, 118] on link "Subtasks" at bounding box center [65, 131] width 61 height 34
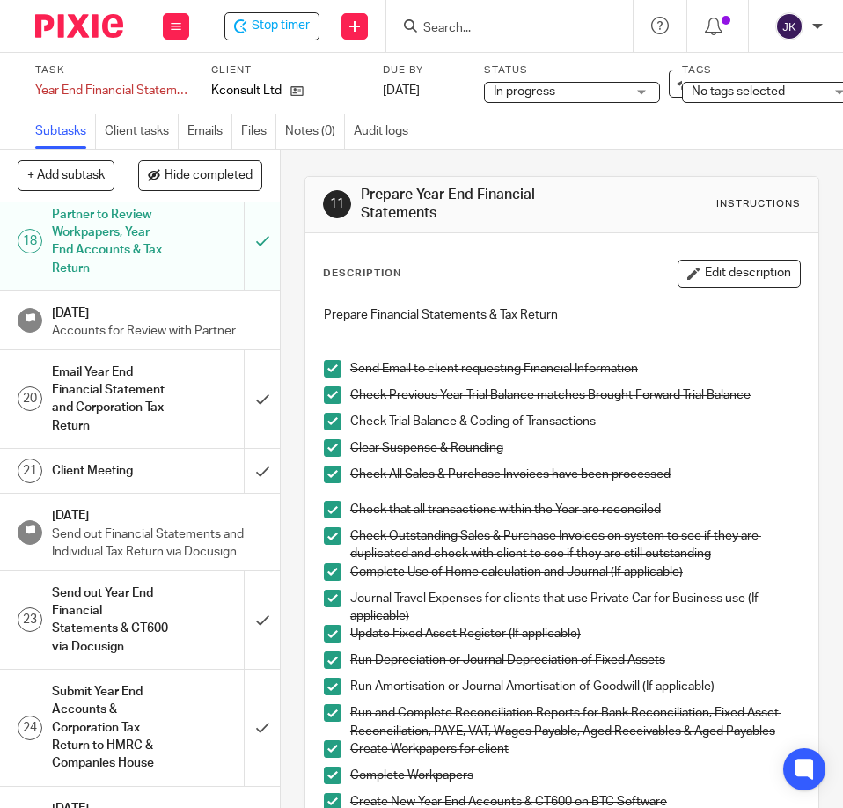
scroll to position [1408, 0]
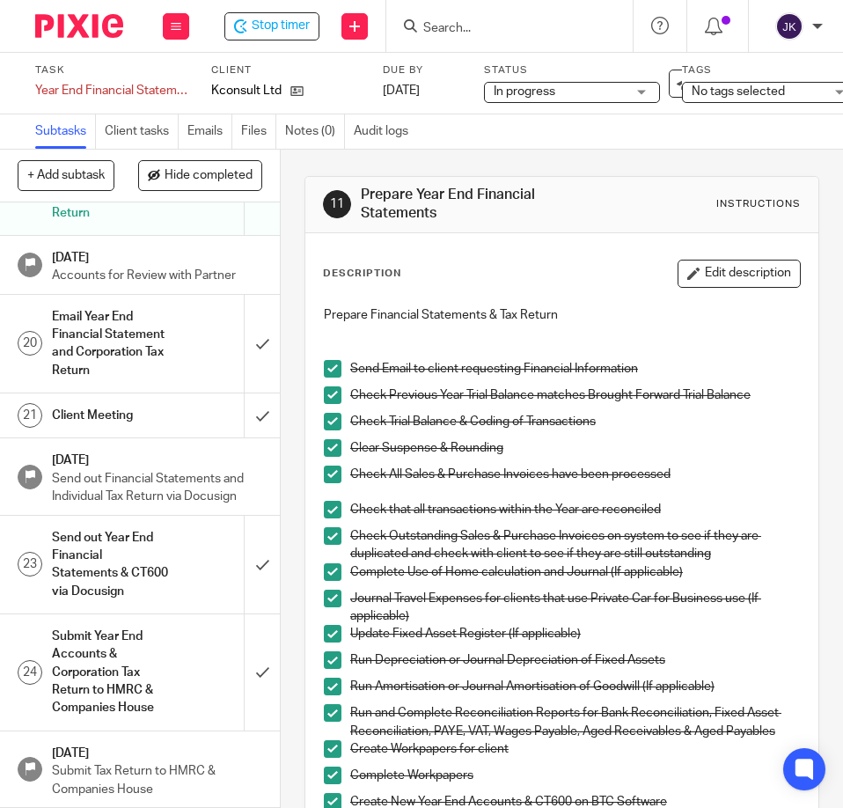
click at [127, 384] on h1 "Email Year End Financial Statement and Corporation Tax Return" at bounding box center [110, 344] width 116 height 80
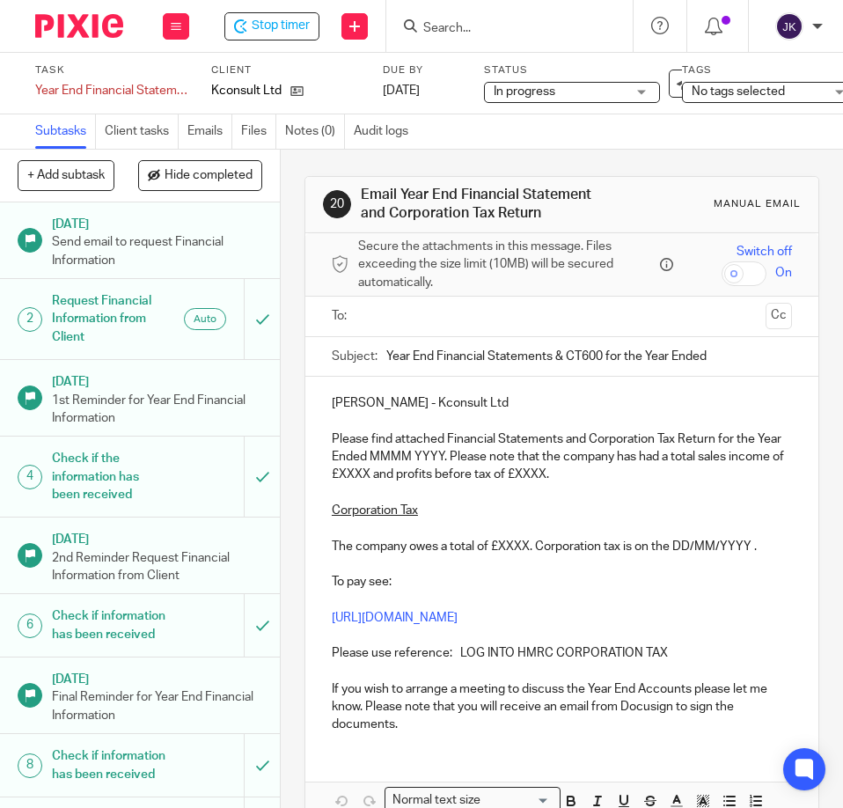
click at [374, 324] on input "text" at bounding box center [561, 316] width 394 height 20
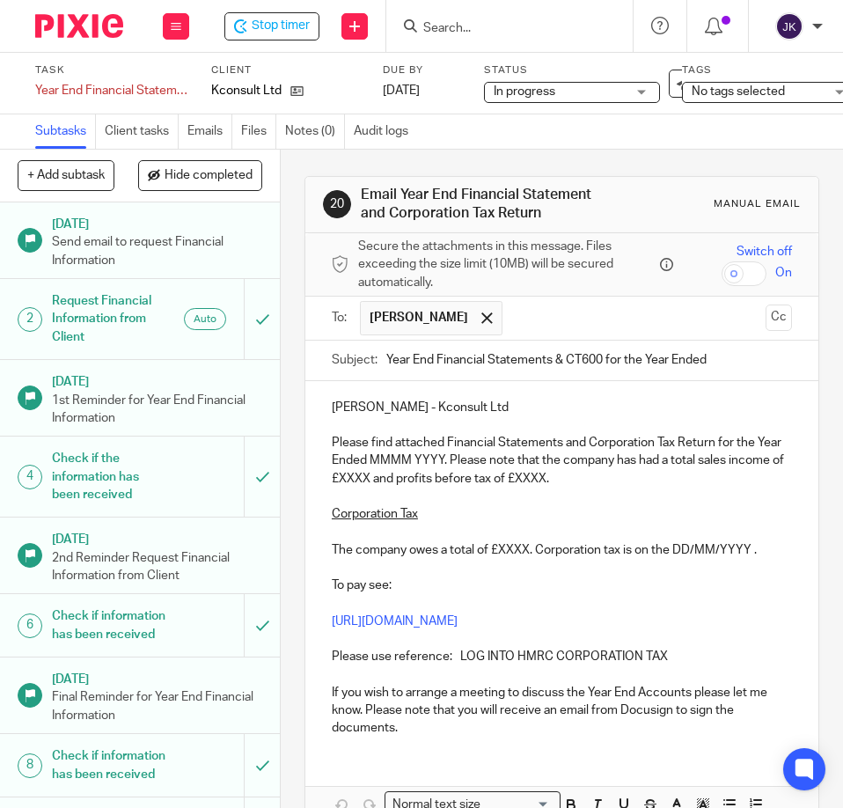
click at [727, 362] on input "Year End Financial Statements & CT600 for the Year Ended" at bounding box center [589, 360] width 406 height 40
type input "Year End Financial Statements & CT600 for the Year Ended February 2025"
drag, startPoint x: 394, startPoint y: 457, endPoint x: 468, endPoint y: 465, distance: 74.2
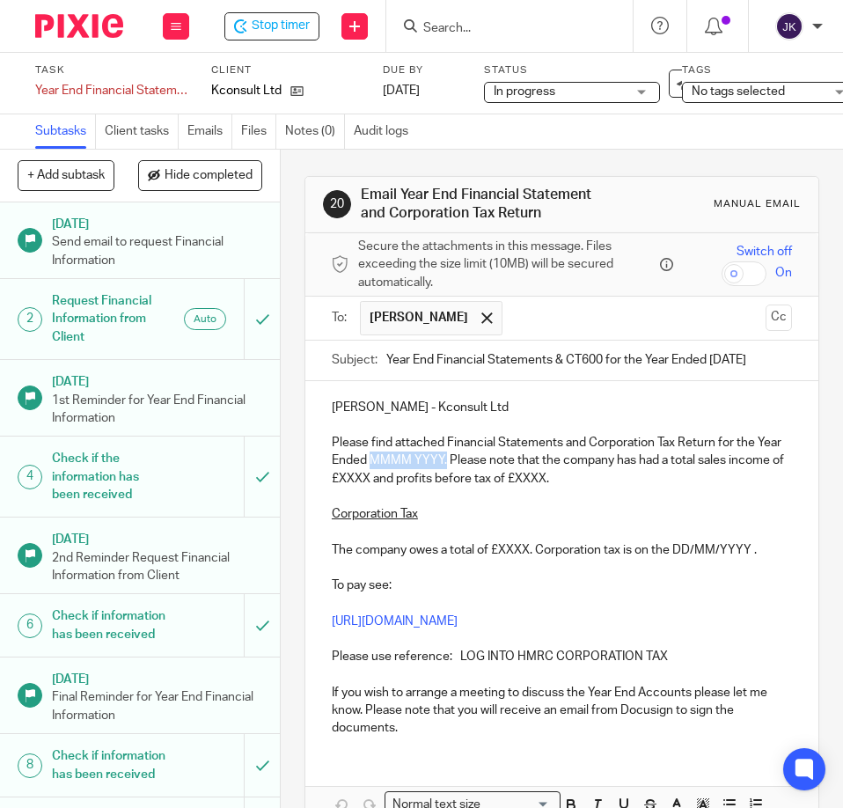
click at [468, 465] on p "Please find attached Financial Statements and Corporation Tax Return for the Ye…" at bounding box center [562, 461] width 460 height 54
drag, startPoint x: 392, startPoint y: 456, endPoint x: 465, endPoint y: 460, distance: 72.3
click at [465, 460] on p "Please find attached Financial Statements and Corporation Tax Return for the Ye…" at bounding box center [562, 461] width 460 height 54
click at [399, 475] on p "Please find attached Financial Statements and Corporation Tax Return for the Ye…" at bounding box center [562, 461] width 460 height 54
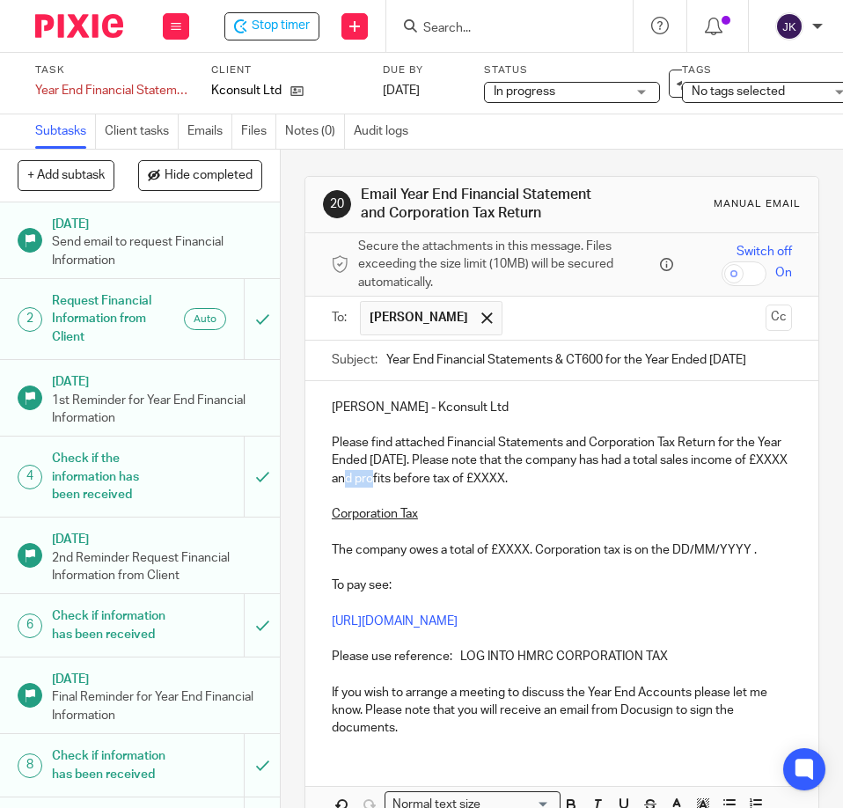
click at [399, 475] on p "Please find attached Financial Statements and Corporation Tax Return for the Ye…" at bounding box center [562, 461] width 460 height 54
click at [407, 479] on p "Please find attached Financial Statements and Corporation Tax Return for the Ye…" at bounding box center [562, 461] width 460 height 54
click at [402, 472] on p "Please find attached Financial Statements and Corporation Tax Return for the Ye…" at bounding box center [562, 461] width 460 height 54
click at [697, 626] on p "https://www.gov.uk/pay-corporation-tax" at bounding box center [562, 621] width 460 height 18
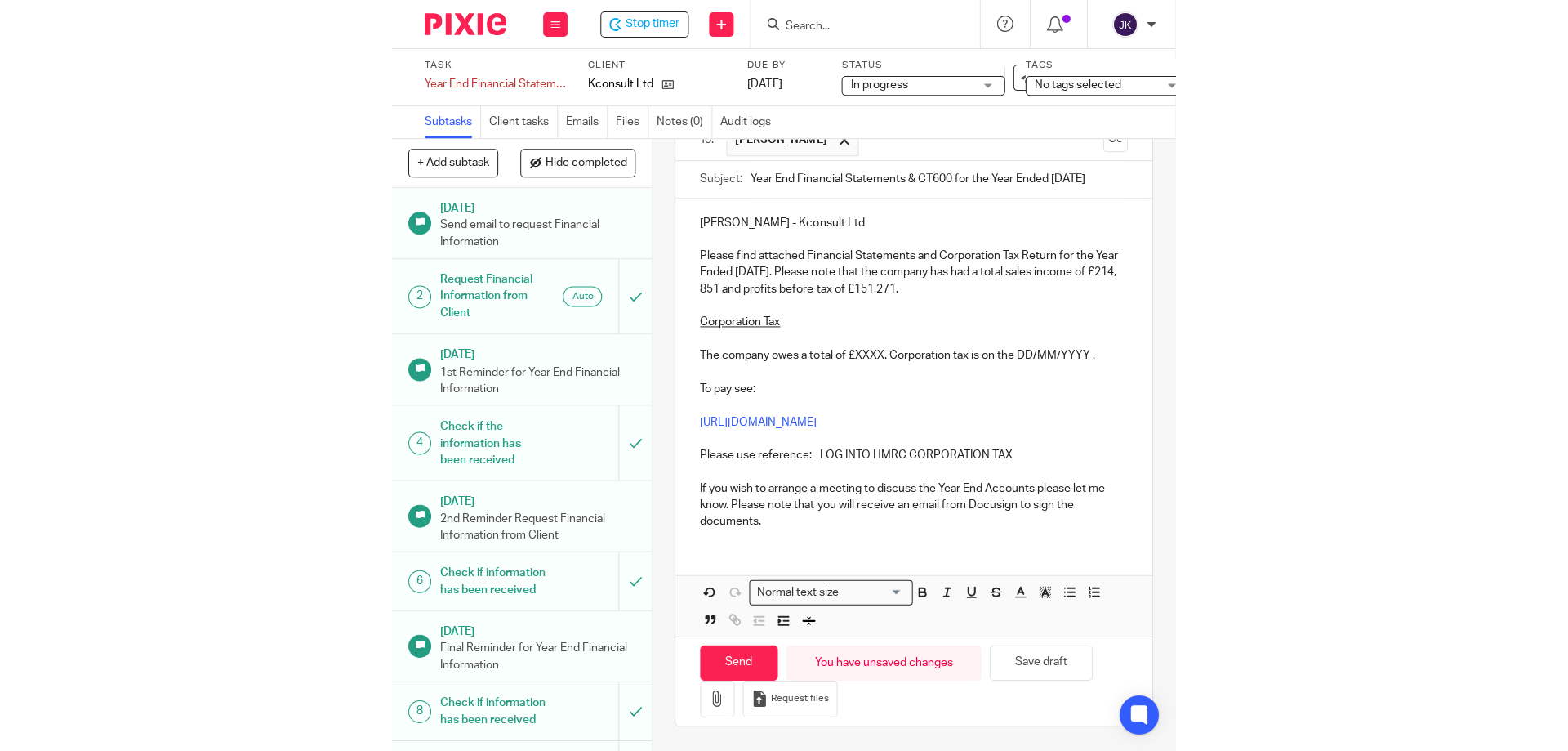
scroll to position [167, 0]
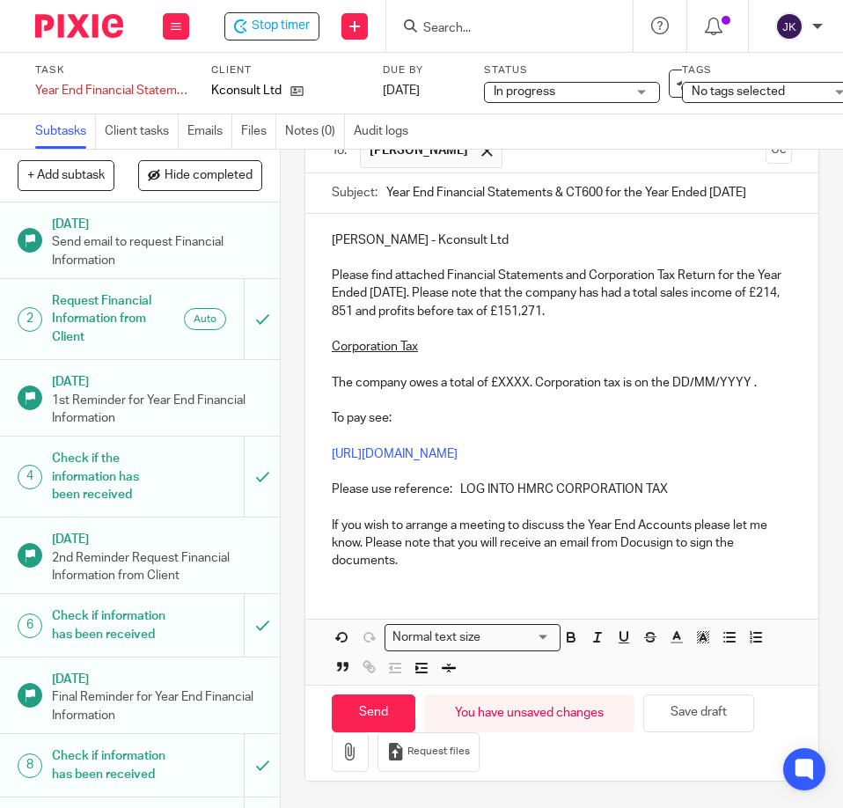
click at [684, 480] on p "Please use reference: LOG INTO HMRC CORPORATION TAX" at bounding box center [562, 489] width 460 height 18
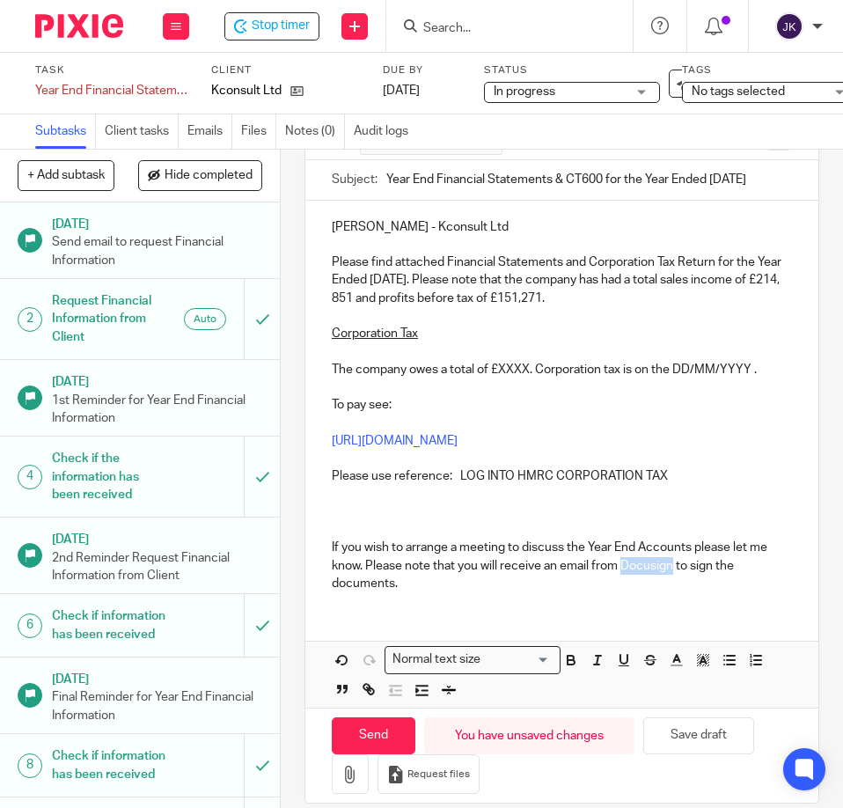
drag, startPoint x: 618, startPoint y: 563, endPoint x: 670, endPoint y: 567, distance: 51.2
click at [670, 567] on p "If you wish to arrange a meeting to discuss the Year End Accounts please let me…" at bounding box center [562, 565] width 460 height 54
click at [431, 587] on p "If you wish to arrange a meeting to discuss the Year End Accounts please let me…" at bounding box center [562, 565] width 460 height 54
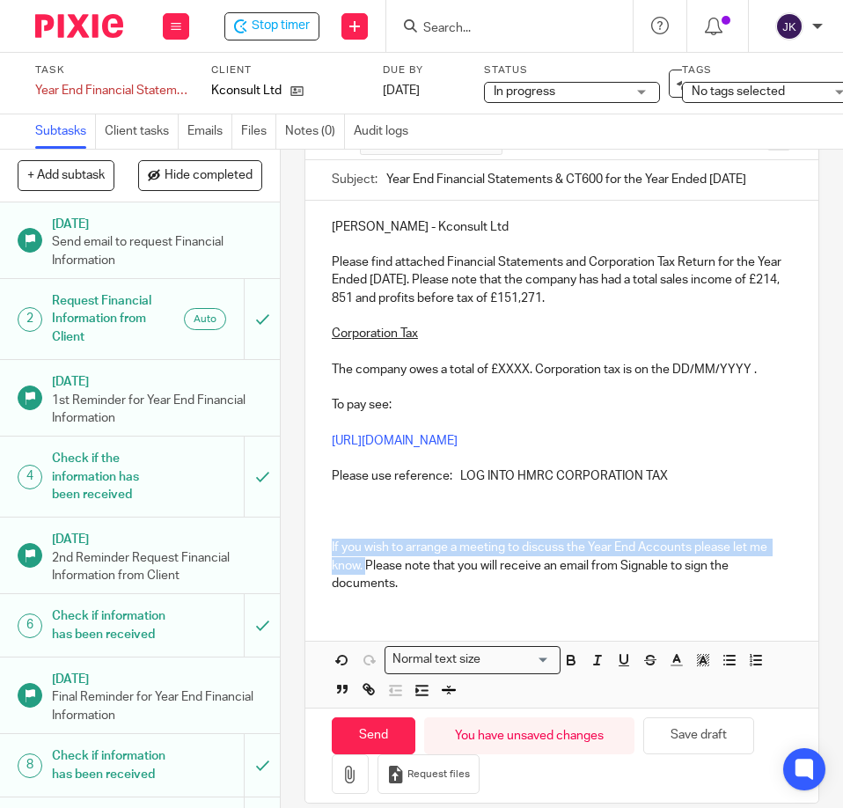
drag, startPoint x: 323, startPoint y: 540, endPoint x: 363, endPoint y: 566, distance: 47.8
click at [363, 566] on div "Kelly - Kconsult Ltd Please find attached Financial Statements and Corporation …" at bounding box center [561, 404] width 513 height 406
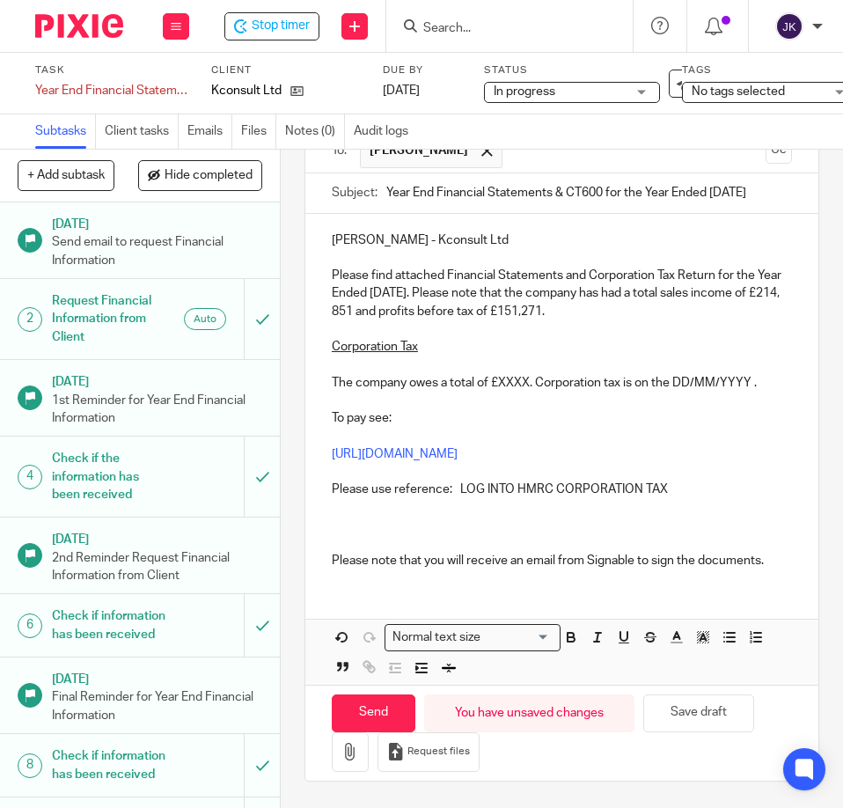
click at [507, 374] on p "The company owes a total of £XXXX. Corporation tax is on the DD/MM/YYYY ." at bounding box center [562, 383] width 460 height 18
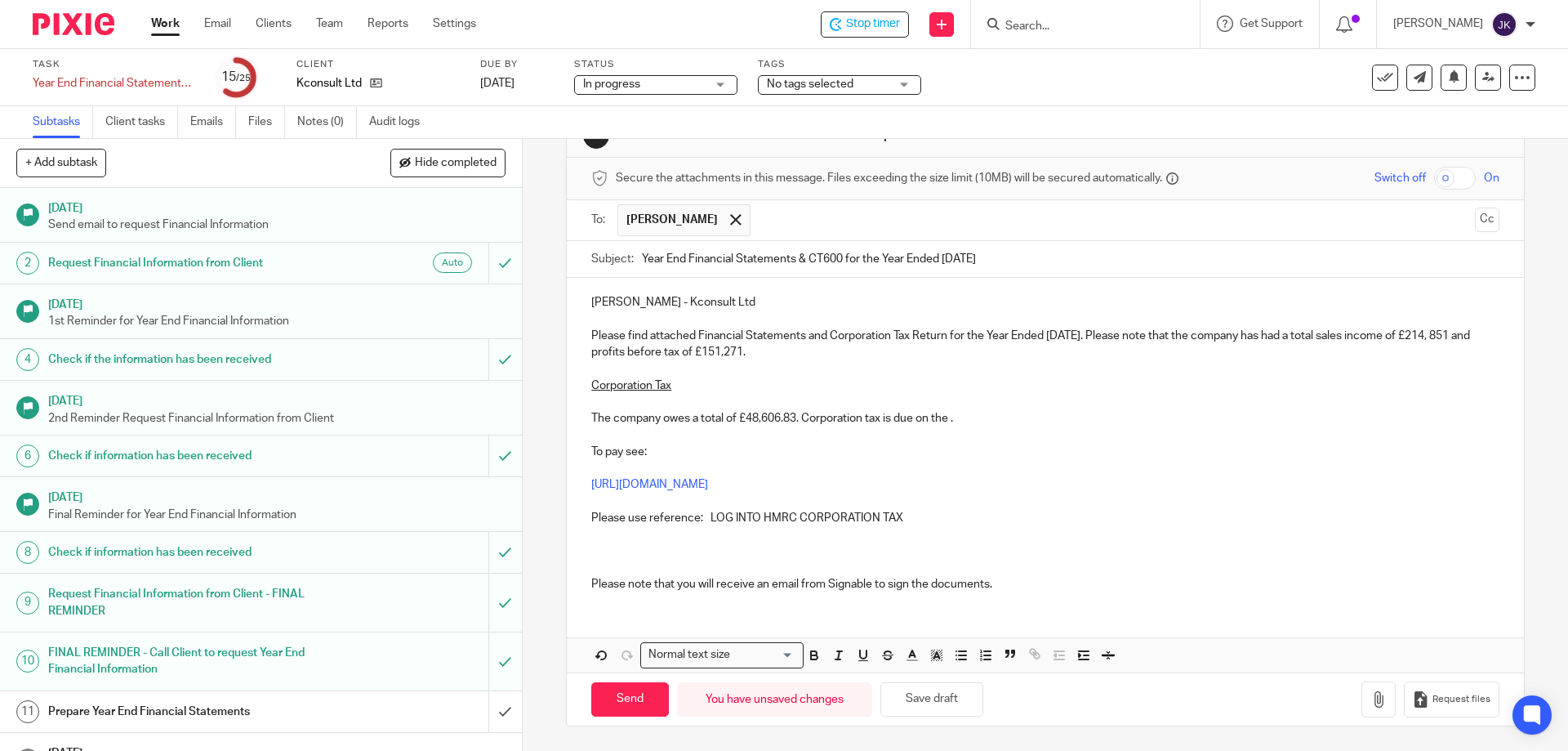
scroll to position [50, 0]
drag, startPoint x: 704, startPoint y: 514, endPoint x: 921, endPoint y: 518, distance: 217.0
click at [782, 518] on p "Please use reference: LOG INTO HMRC CORPORATION TAX" at bounding box center [1044, 518] width 907 height 17
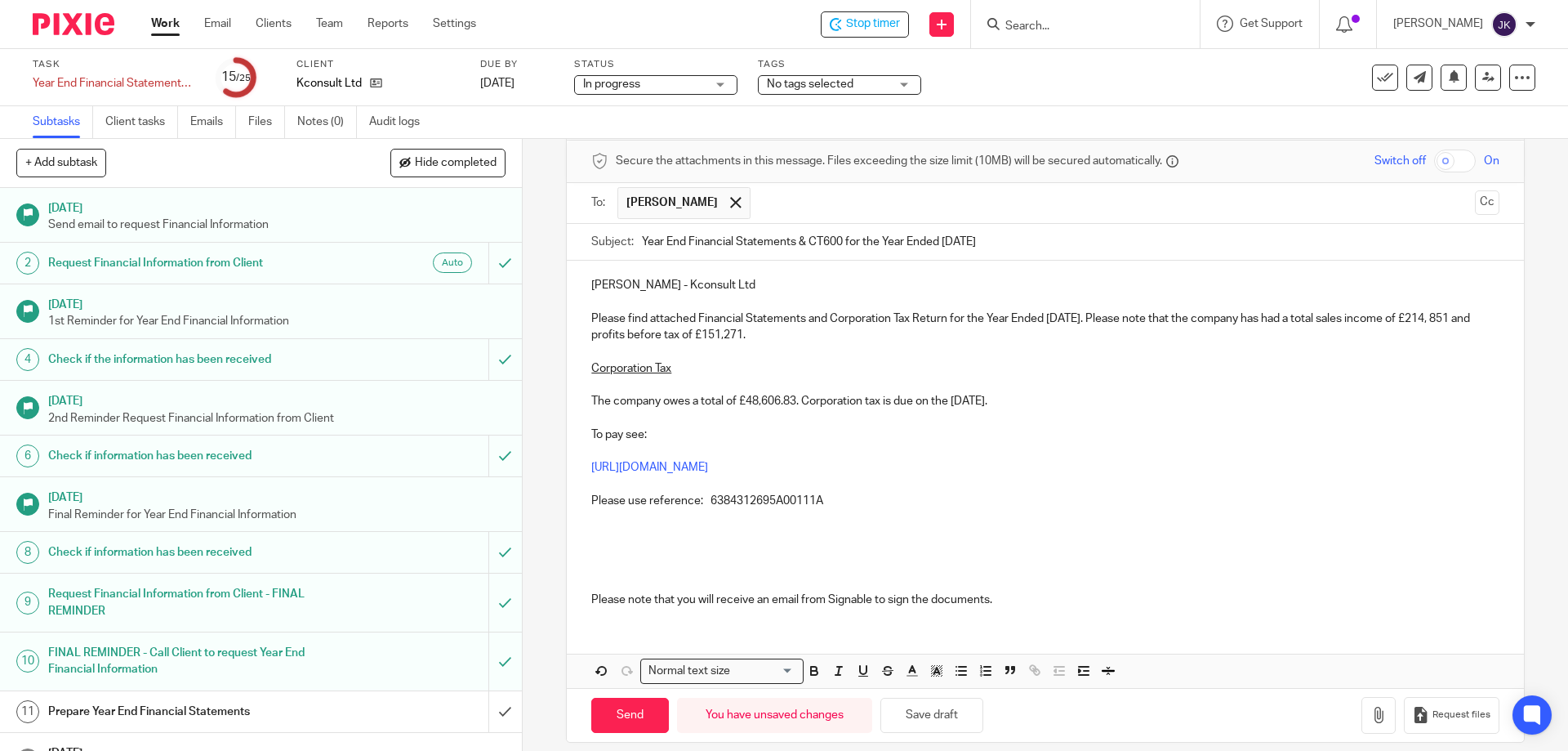
scroll to position [84, 0]
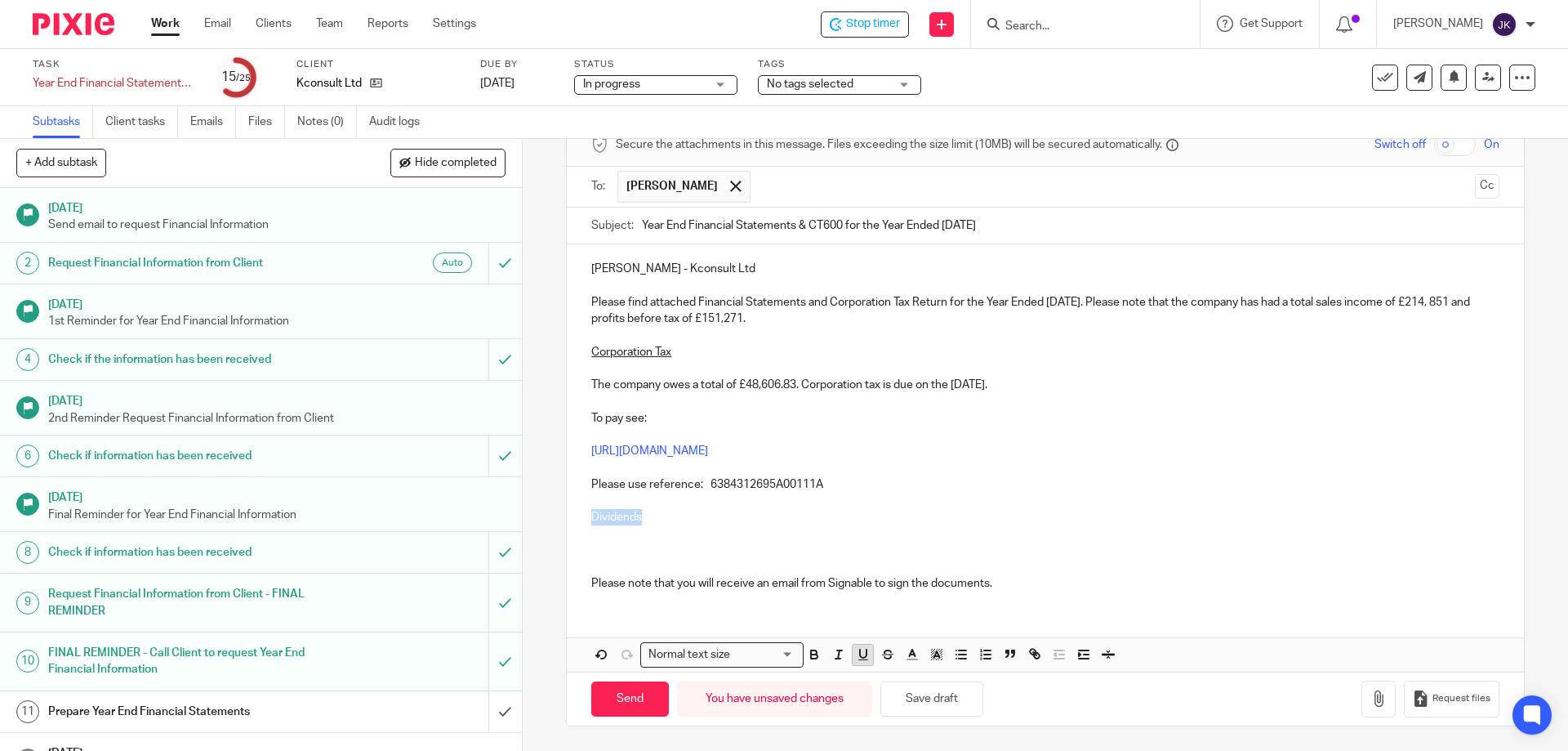
click at [782, 655] on icon "button" at bounding box center [863, 654] width 15 height 15
click at [657, 520] on p "Dividends" at bounding box center [1044, 517] width 907 height 17
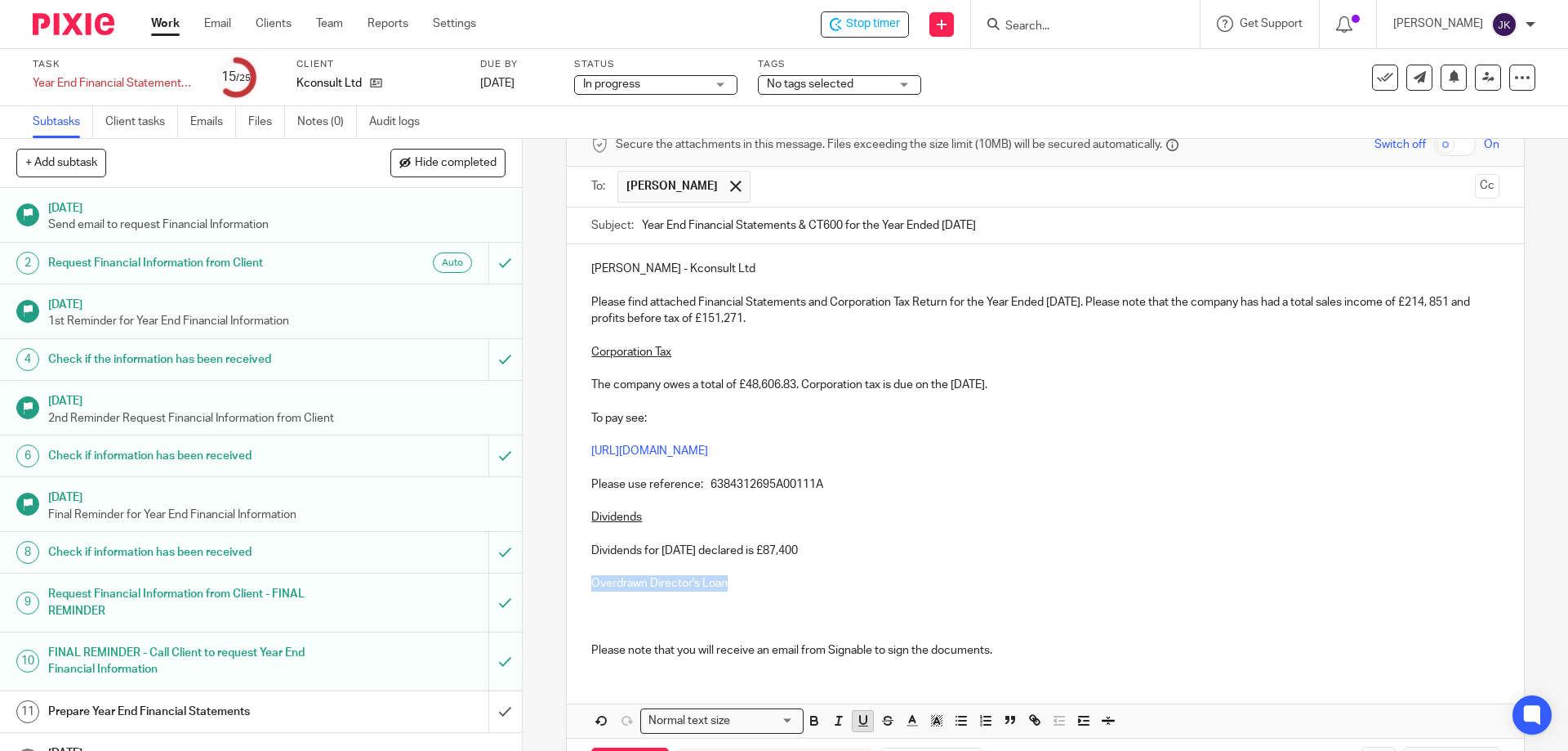
click at [782, 726] on rect "button" at bounding box center [863, 726] width 10 height 1
drag, startPoint x: 722, startPoint y: 578, endPoint x: 740, endPoint y: 582, distance: 18.4
click at [724, 578] on p "Overdrawn Director's Loan" at bounding box center [1044, 583] width 907 height 17
click at [748, 587] on p "Overdrawn Director's Loan" at bounding box center [1044, 583] width 907 height 17
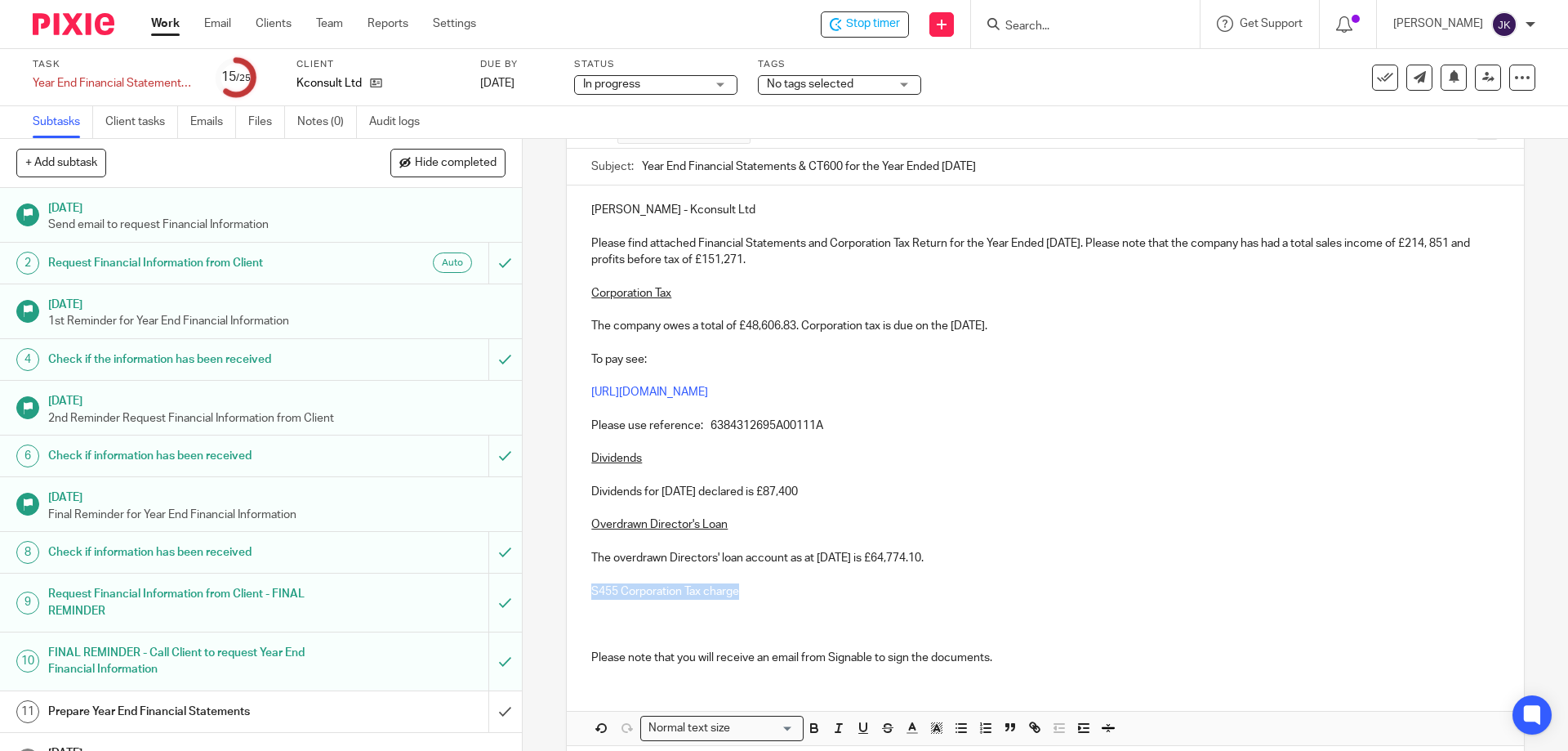
scroll to position [215, 0]
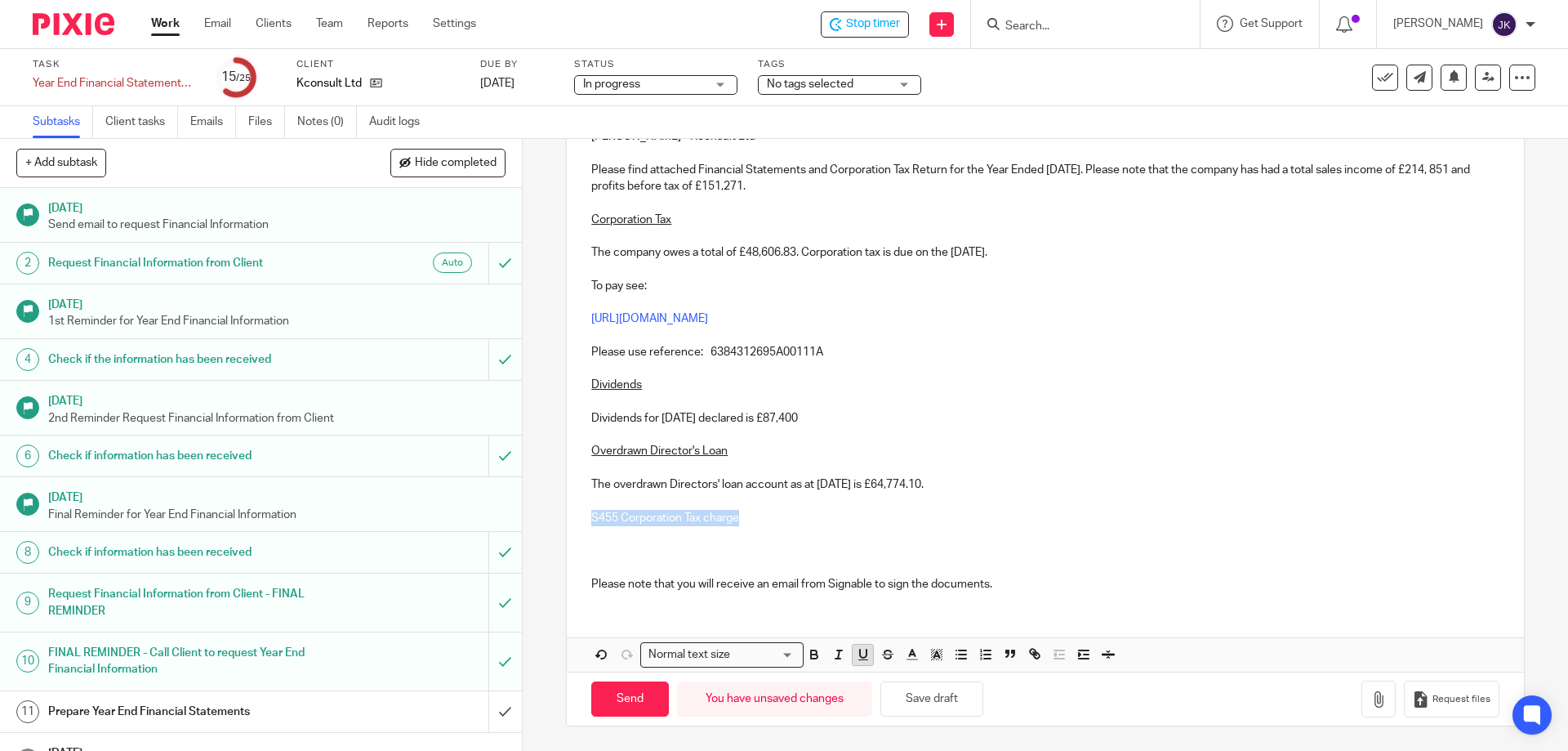
click at [782, 654] on icon "button" at bounding box center [863, 654] width 15 height 15
click at [761, 508] on p at bounding box center [1044, 501] width 907 height 17
click at [762, 521] on p "S455 Corporation Tax charge" at bounding box center [1044, 518] width 907 height 17
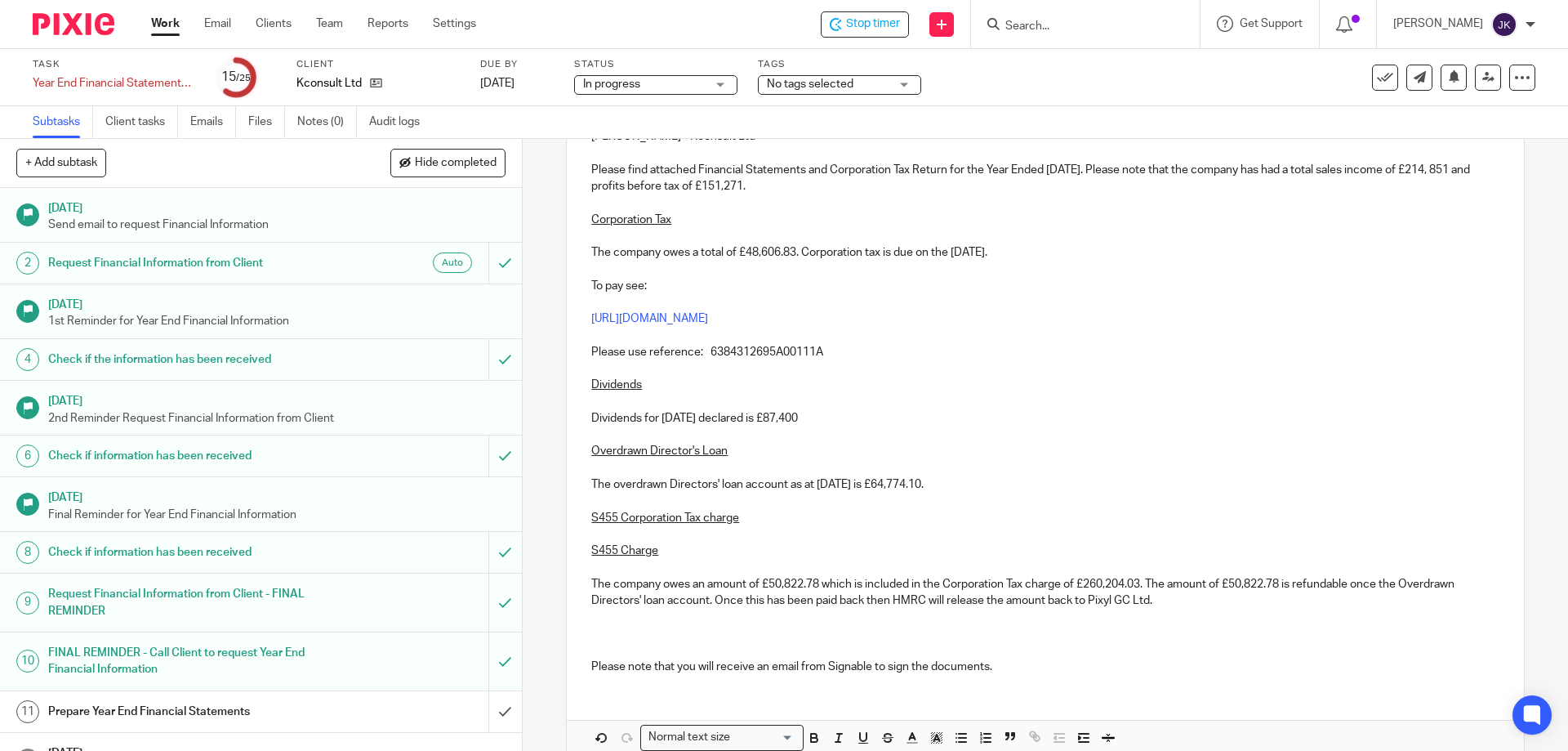
click at [591, 553] on u "S455 Charge" at bounding box center [625, 550] width 67 height 11
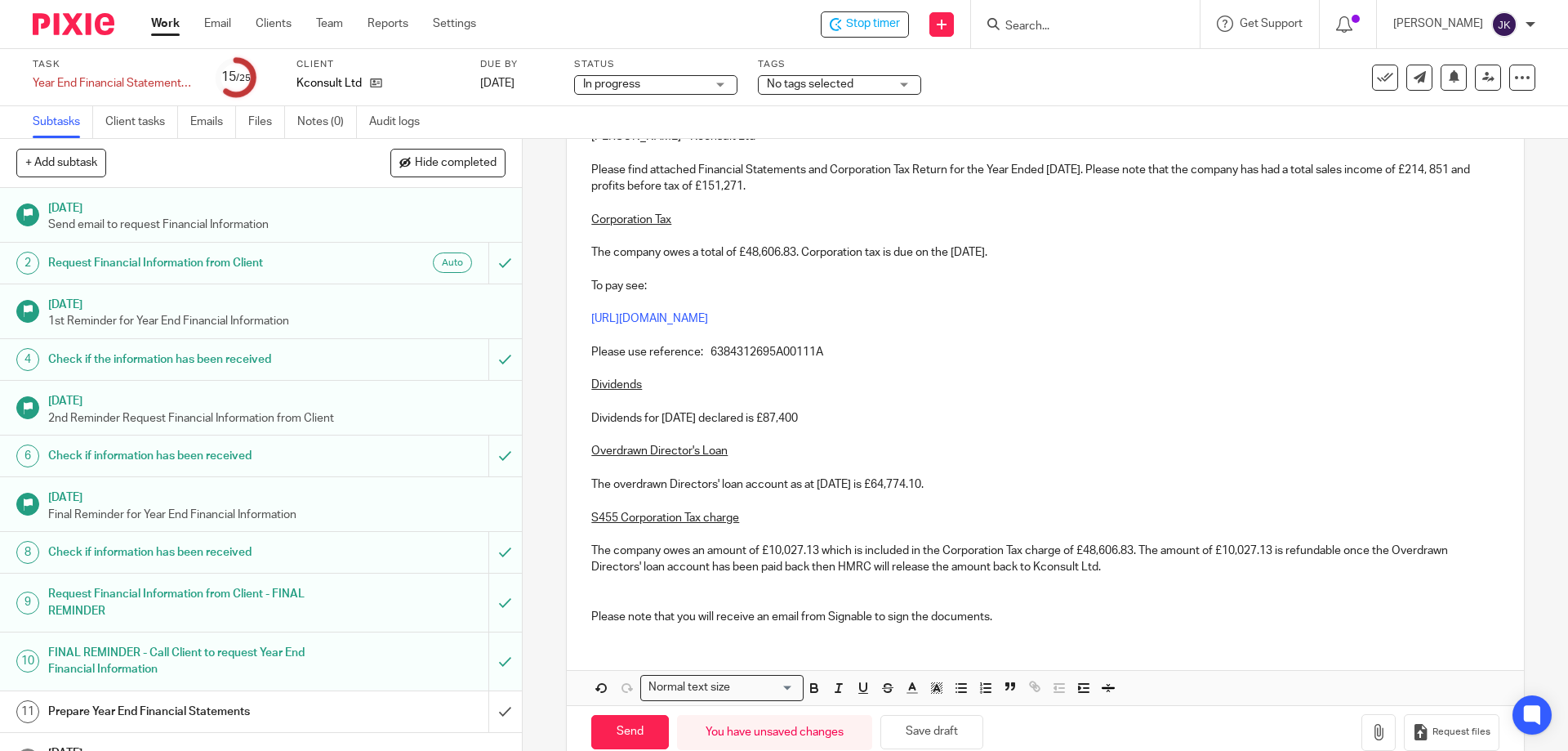
click at [782, 479] on p "The overdrawn Directors' loan account as at February 2025 is £64,774.10." at bounding box center [1044, 485] width 907 height 17
click at [782, 447] on p "Overdrawn Director's Loan" at bounding box center [1044, 451] width 907 height 17
click at [782, 567] on p "The company owes an amount of £10,027.13 which is included in the Corporation T…" at bounding box center [1044, 559] width 907 height 33
click at [782, 570] on p "The company owes an amount of £10,027.13 which is included in the Corporation T…" at bounding box center [1044, 559] width 907 height 33
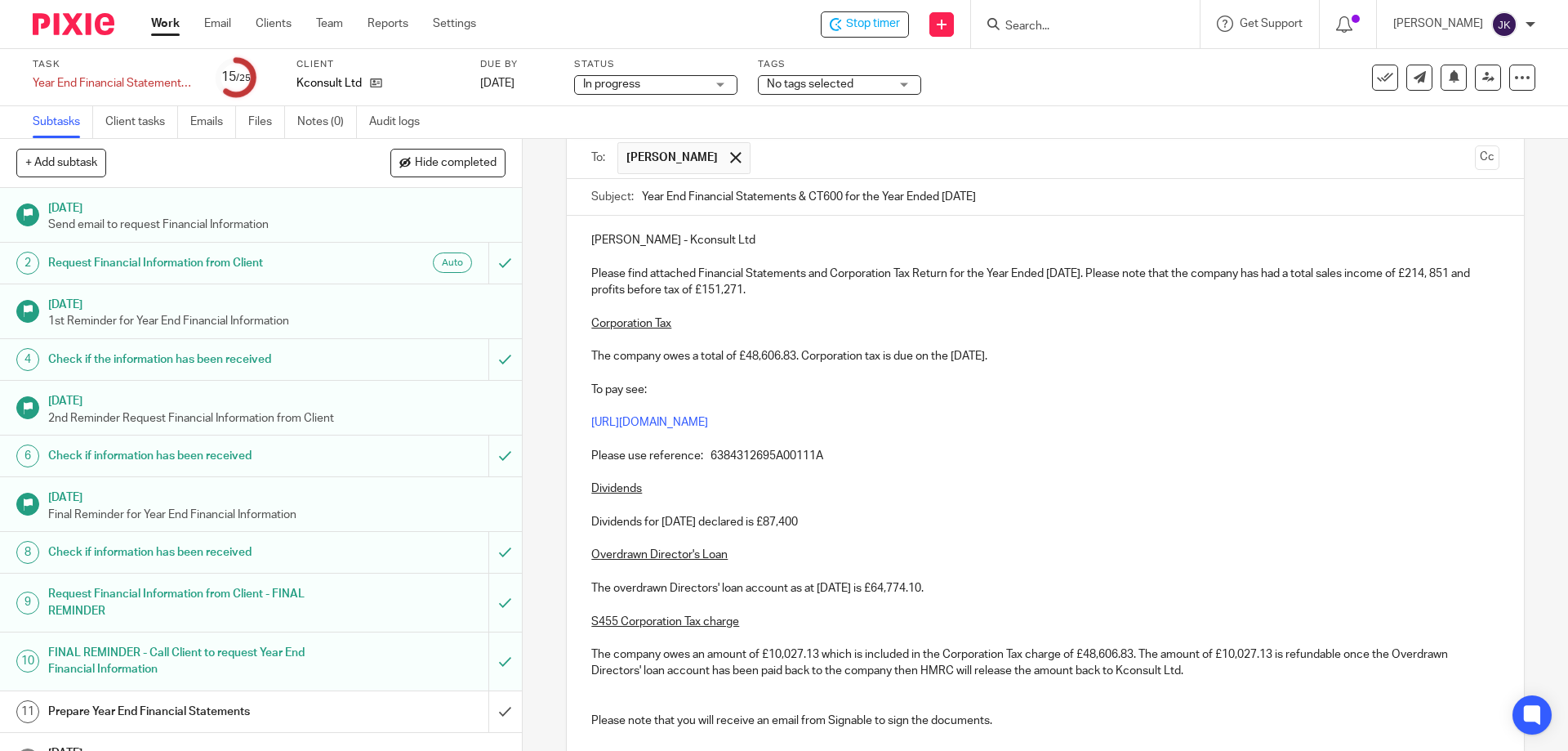
scroll to position [249, 0]
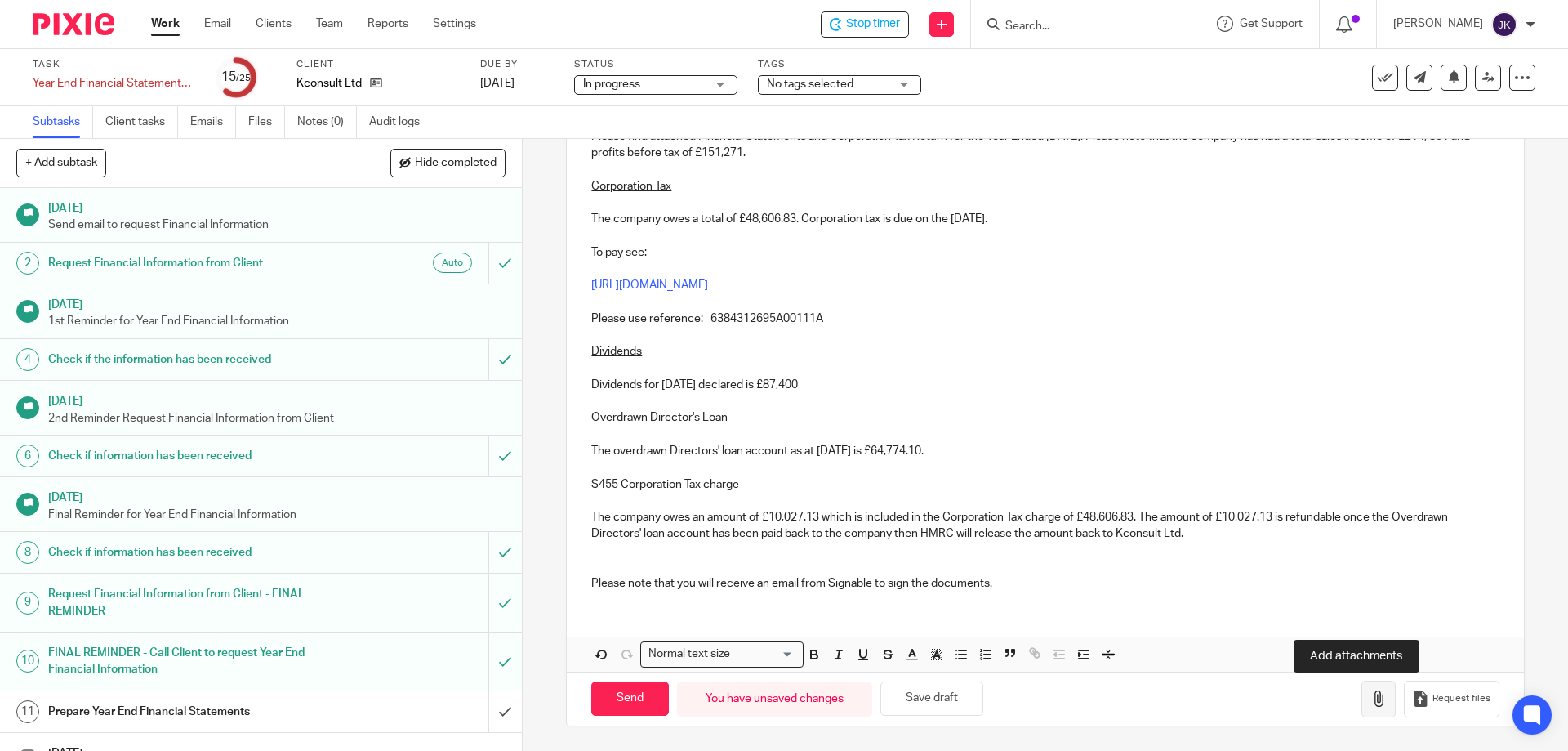
click at [782, 696] on icon "button" at bounding box center [1379, 698] width 17 height 17
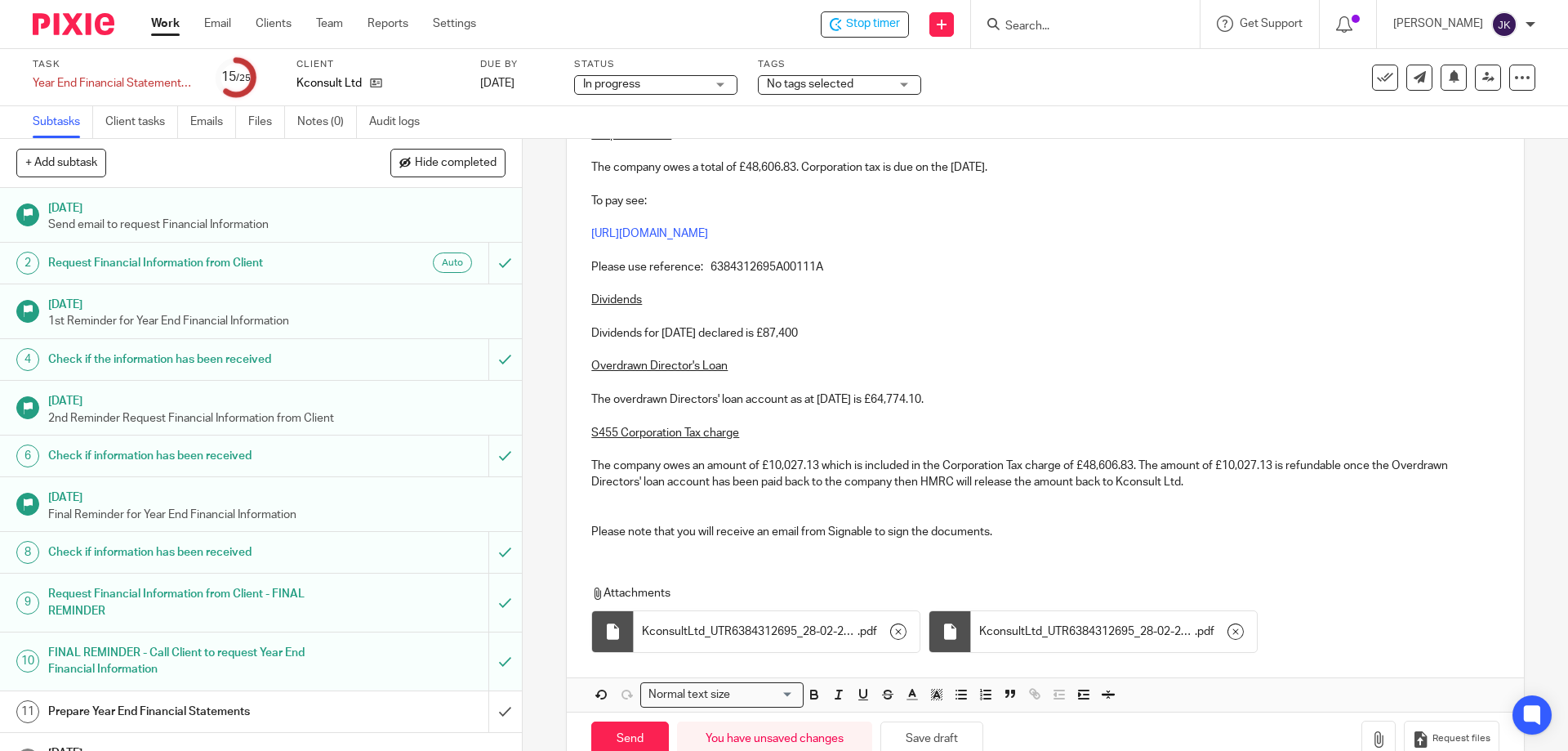
scroll to position [342, 0]
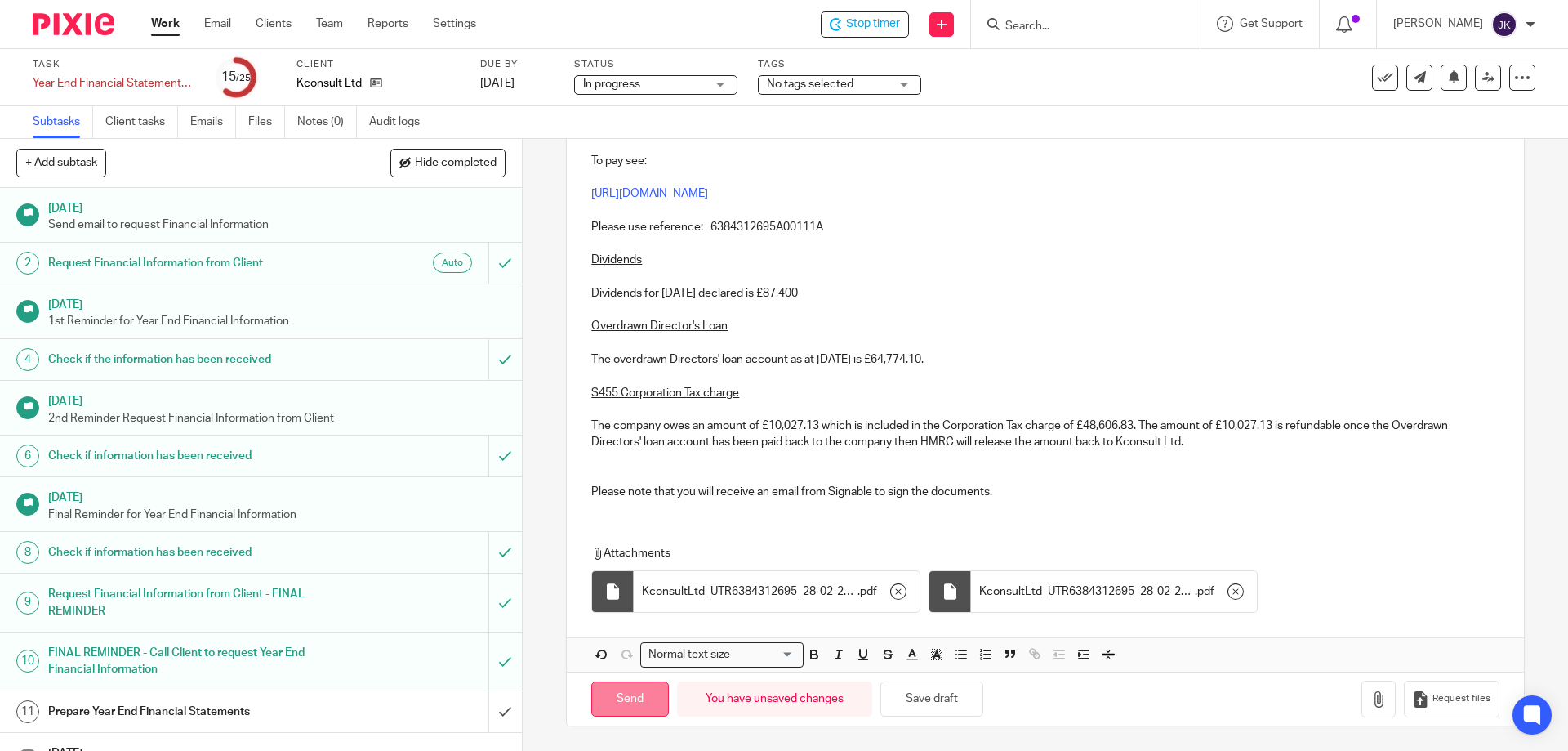
click at [626, 691] on input "Send" at bounding box center [630, 699] width 78 height 35
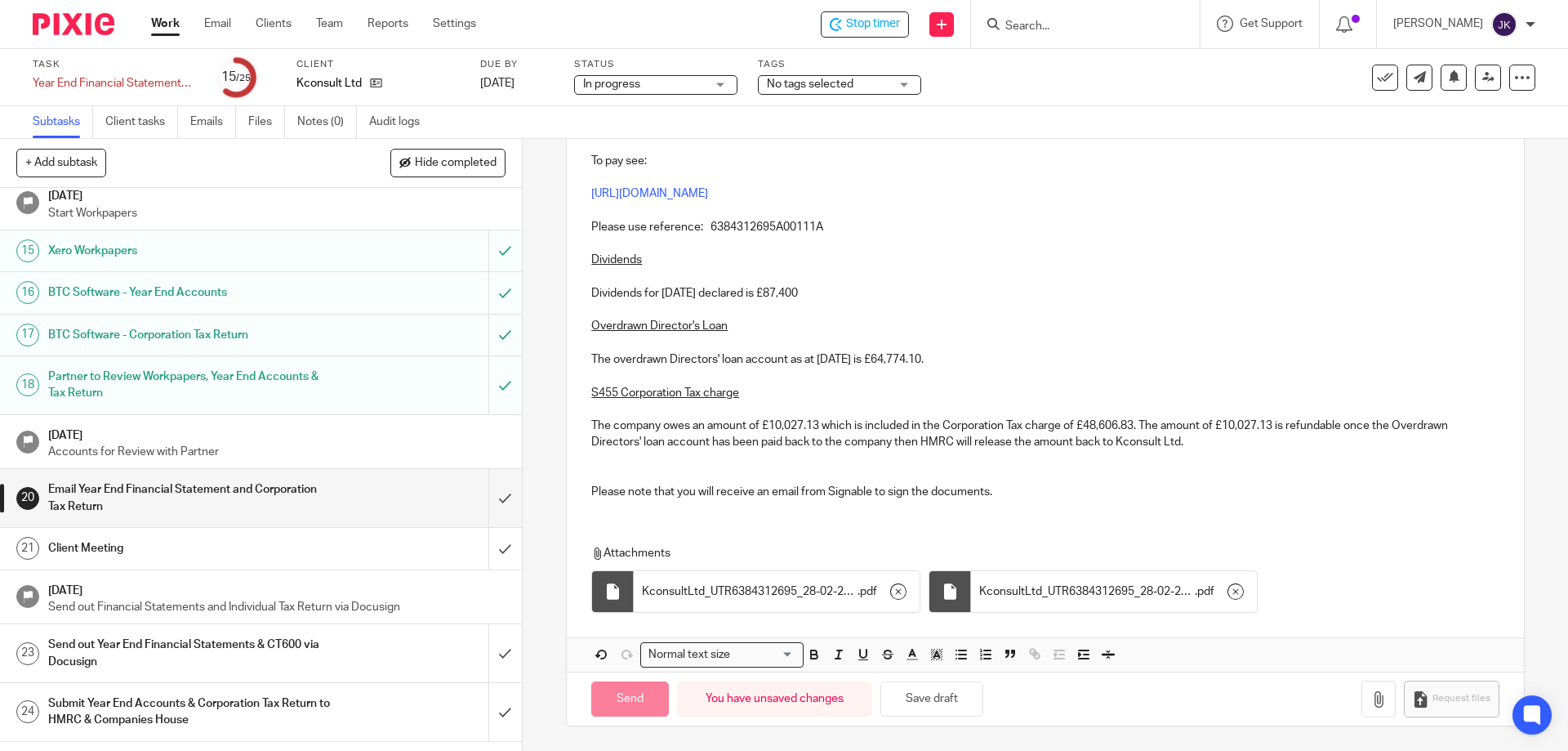
scroll to position [698, 0]
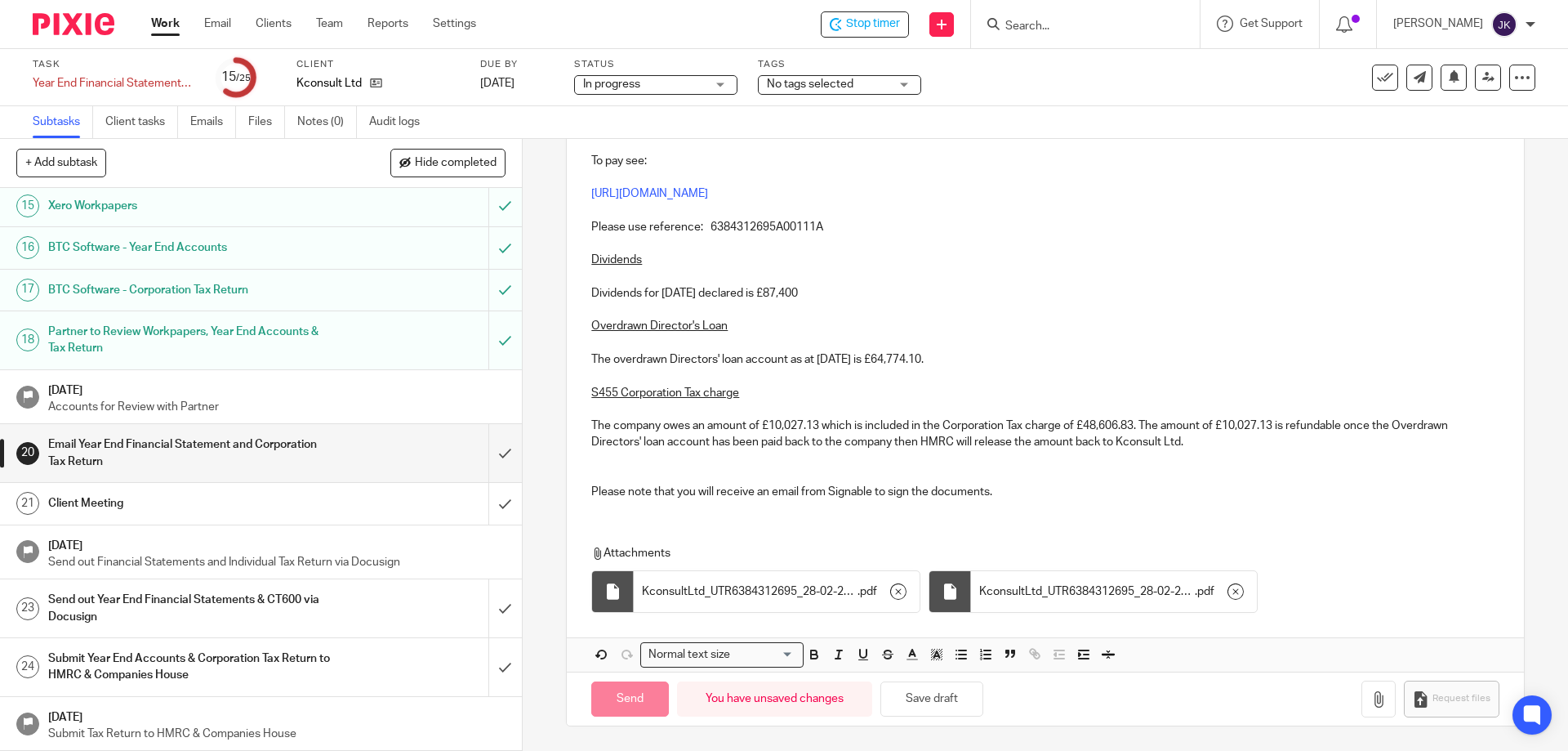
type input "Sent"
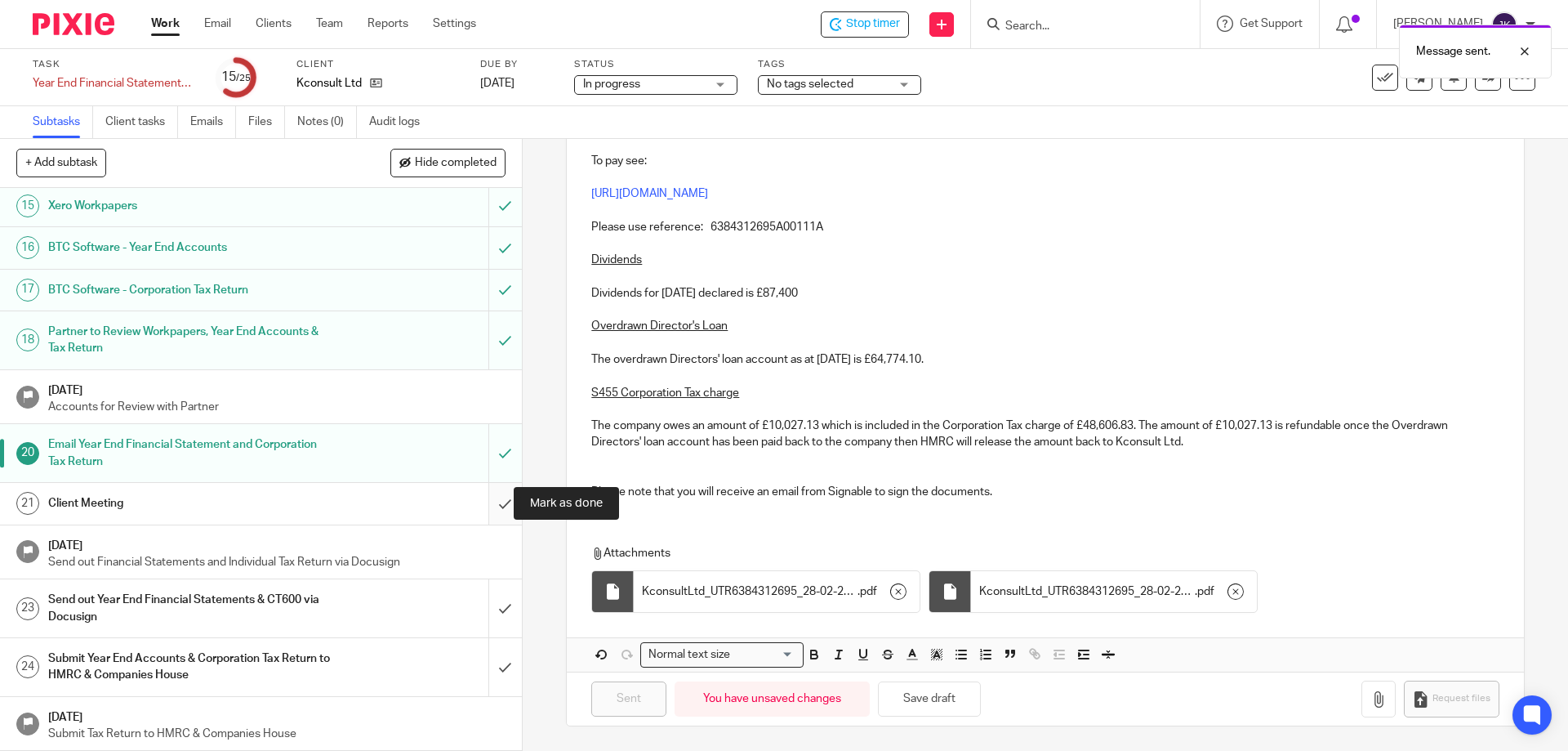
click at [494, 505] on input "submit" at bounding box center [261, 503] width 522 height 41
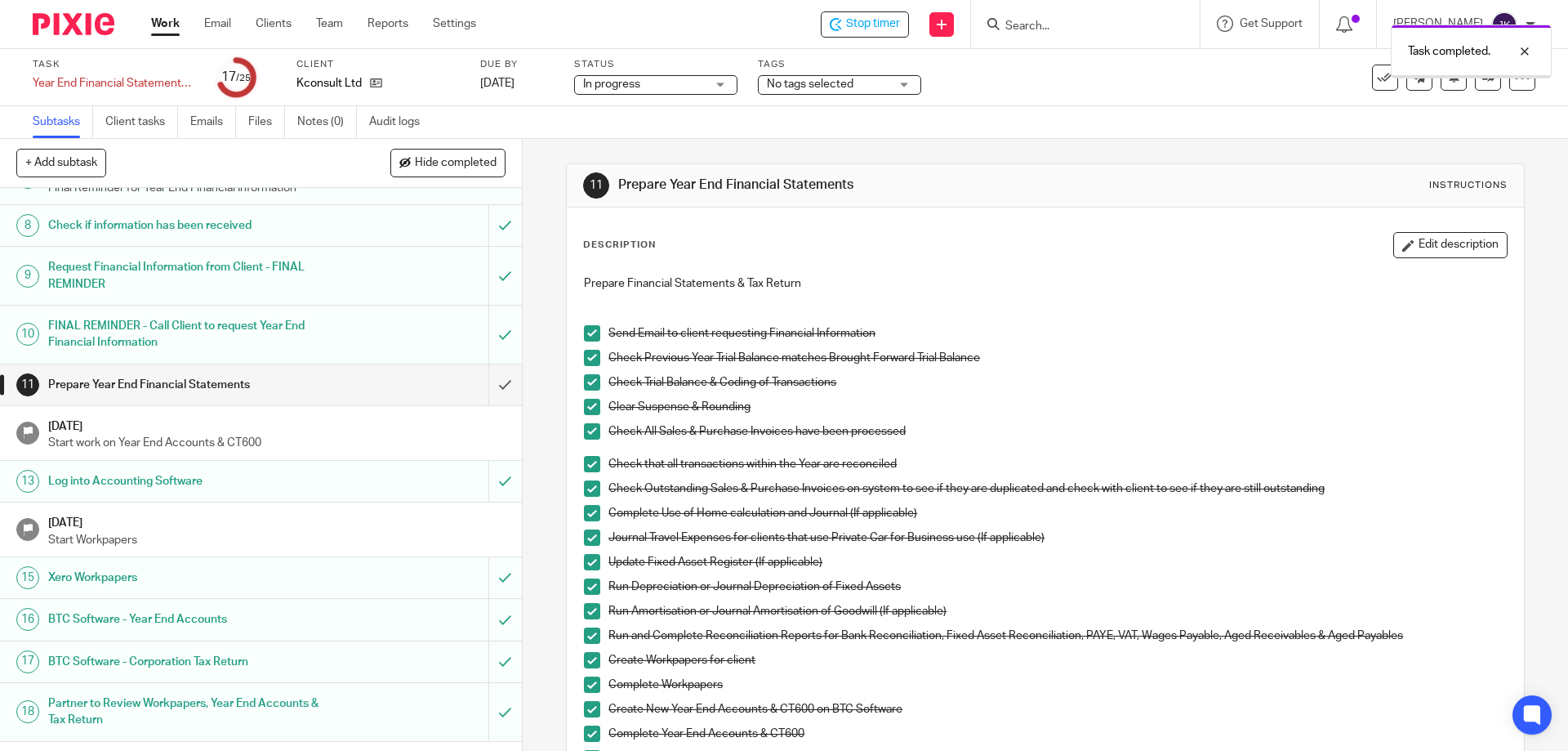
scroll to position [698, 0]
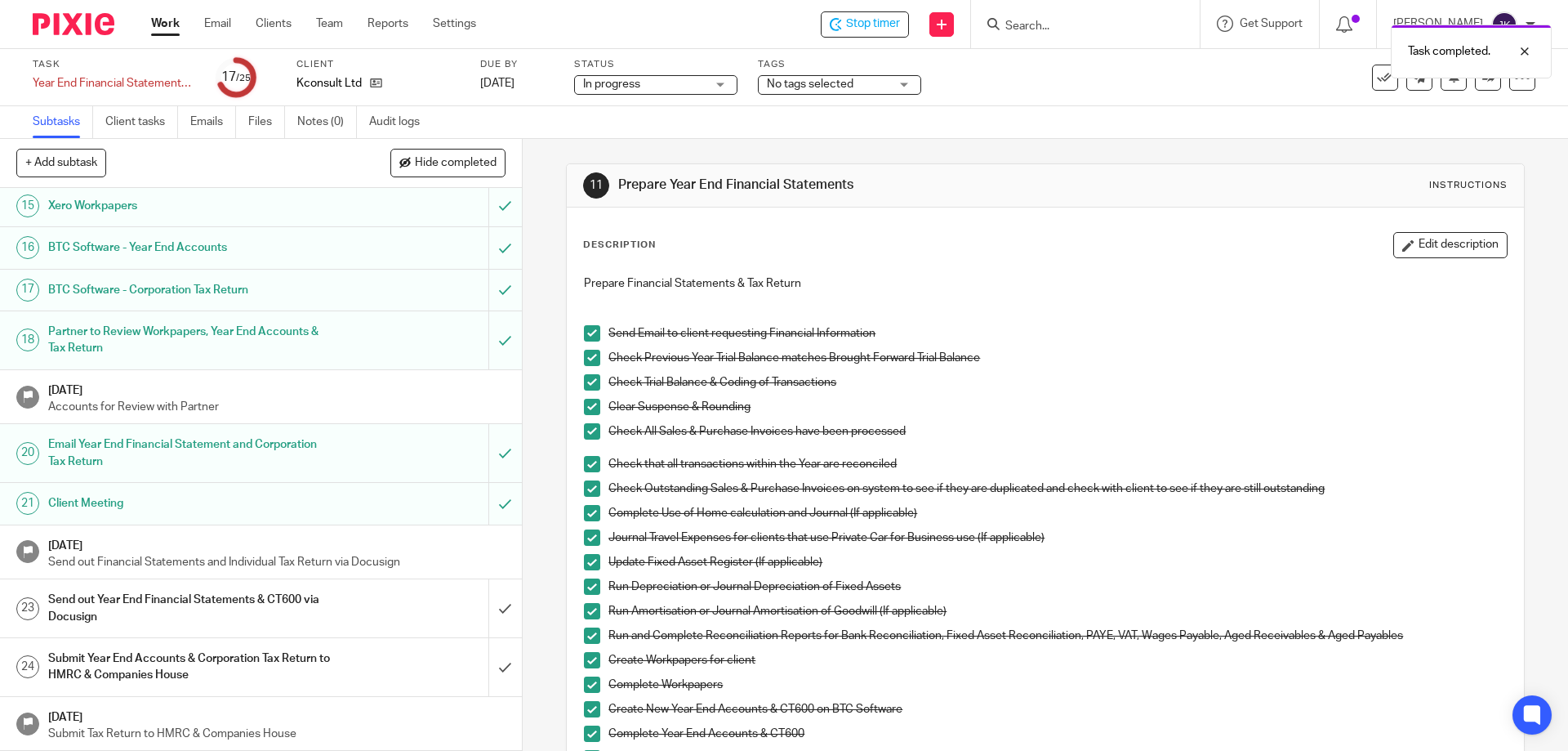
click at [206, 607] on h1 "Send out Year End Financial Statements & CT600 via Docusign" at bounding box center [189, 608] width 282 height 42
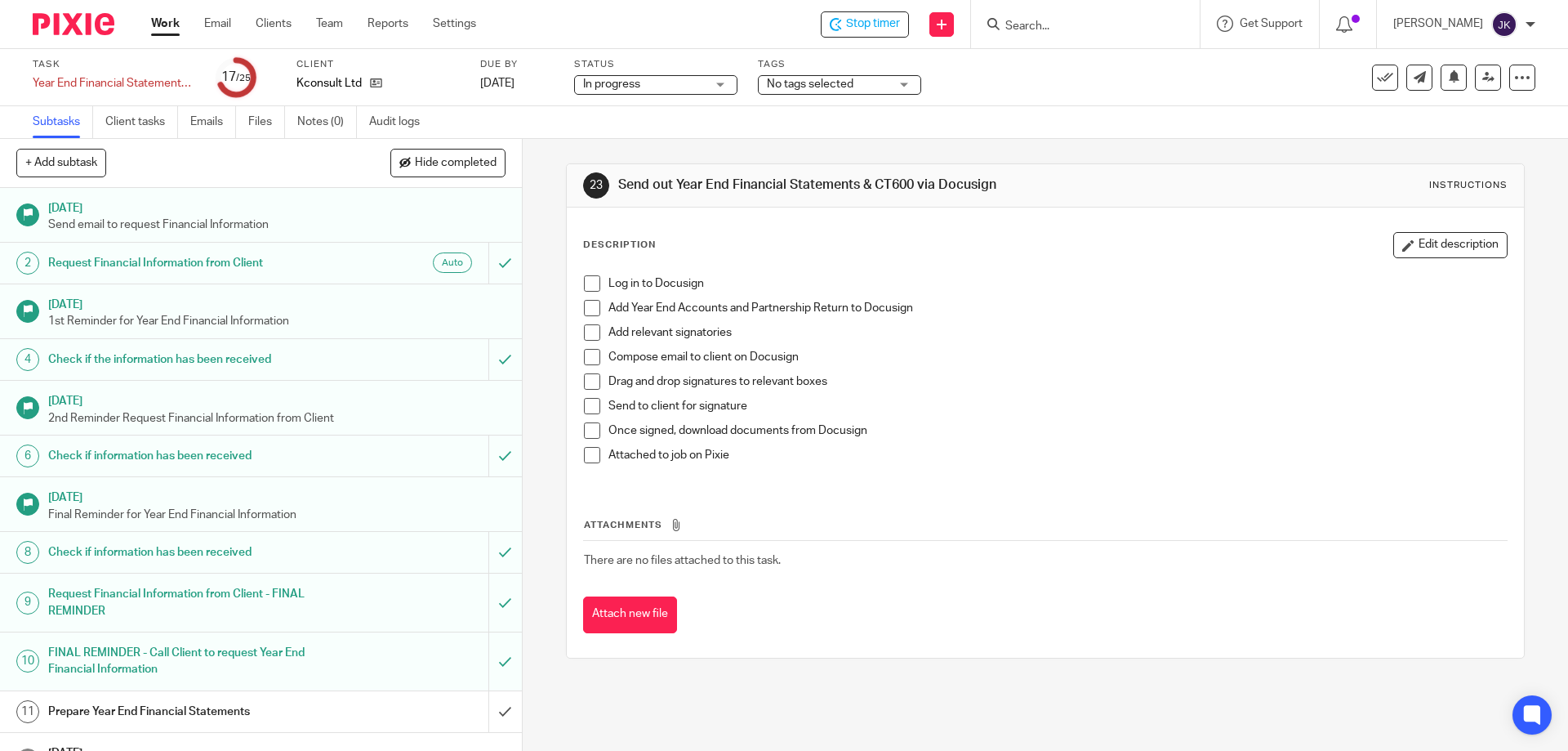
click at [589, 282] on span at bounding box center [592, 283] width 17 height 17
click at [371, 83] on icon at bounding box center [376, 83] width 12 height 12
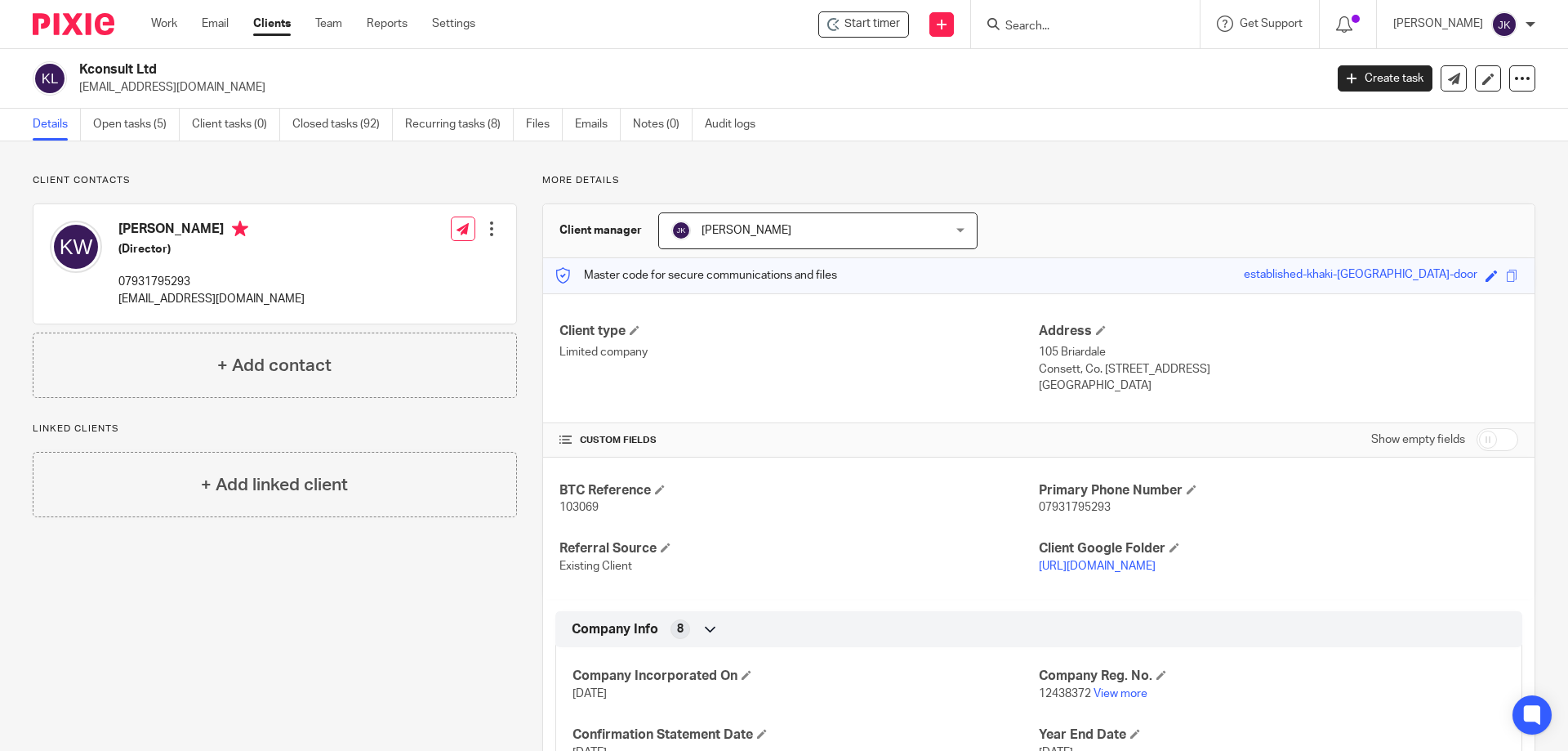
drag, startPoint x: 115, startPoint y: 297, endPoint x: 328, endPoint y: 297, distance: 213.0
click at [328, 297] on div "[PERSON_NAME] (Director) 07931795293 [PERSON_NAME][EMAIL_ADDRESS][DOMAIN_NAME] …" at bounding box center [275, 264] width 483 height 119
copy p "[EMAIL_ADDRESS][DOMAIN_NAME]"
click at [109, 129] on link "Open tasks (5)" at bounding box center [136, 124] width 86 height 32
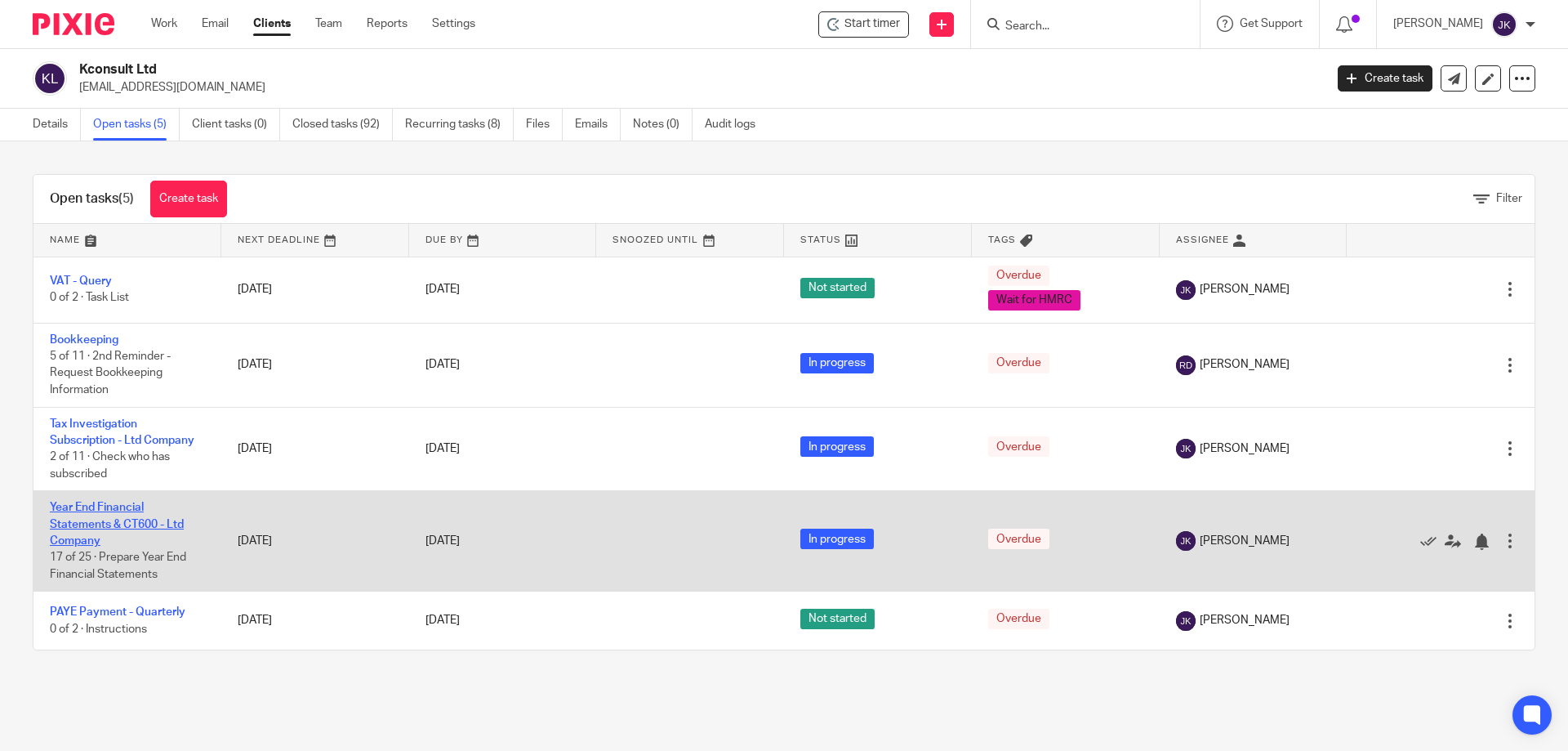
click at [84, 507] on link "Year End Financial Statements & CT600 - Ltd Company" at bounding box center [117, 524] width 134 height 45
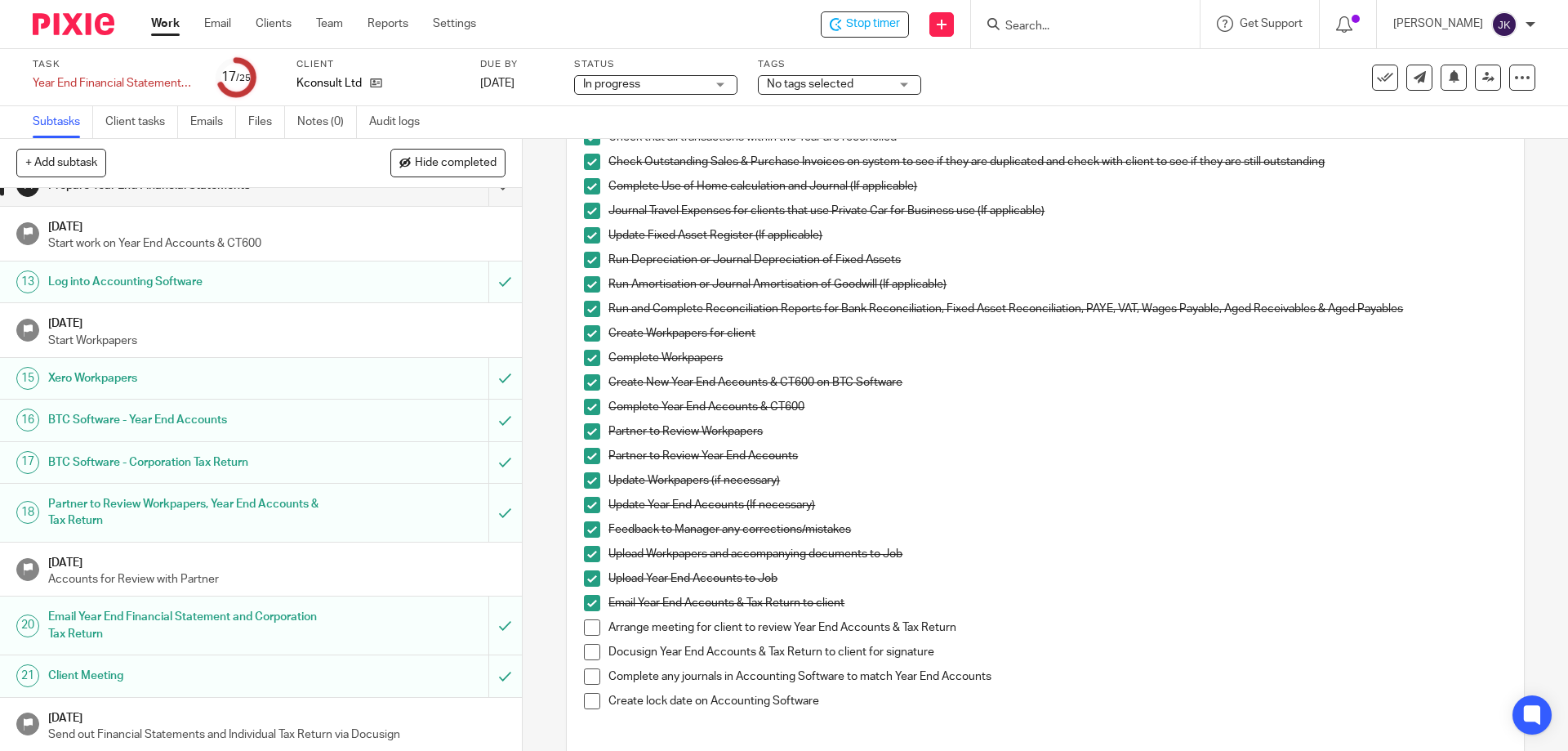
scroll to position [698, 0]
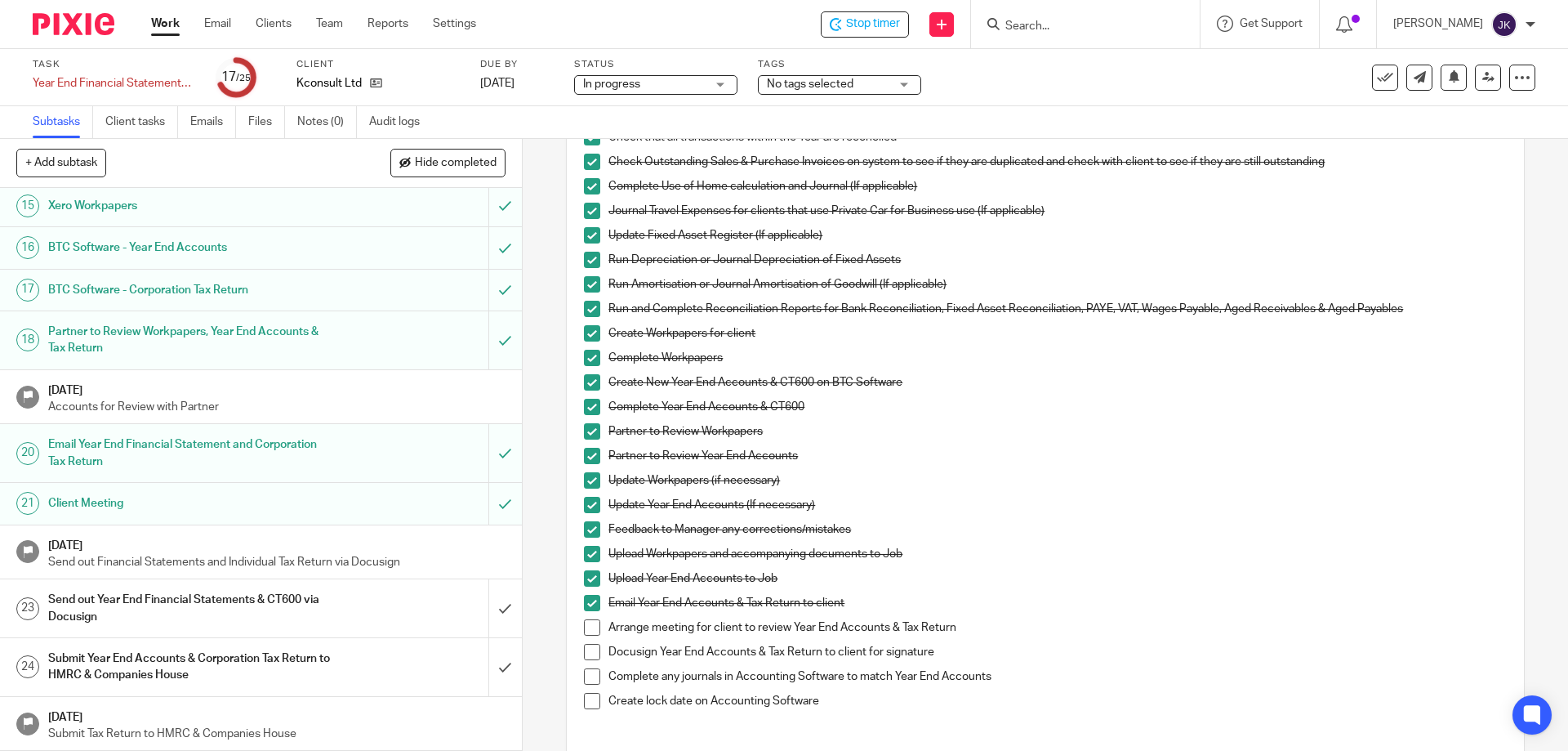
click at [407, 608] on div "Send out Year End Financial Statements & CT600 via Docusign" at bounding box center [260, 608] width 424 height 42
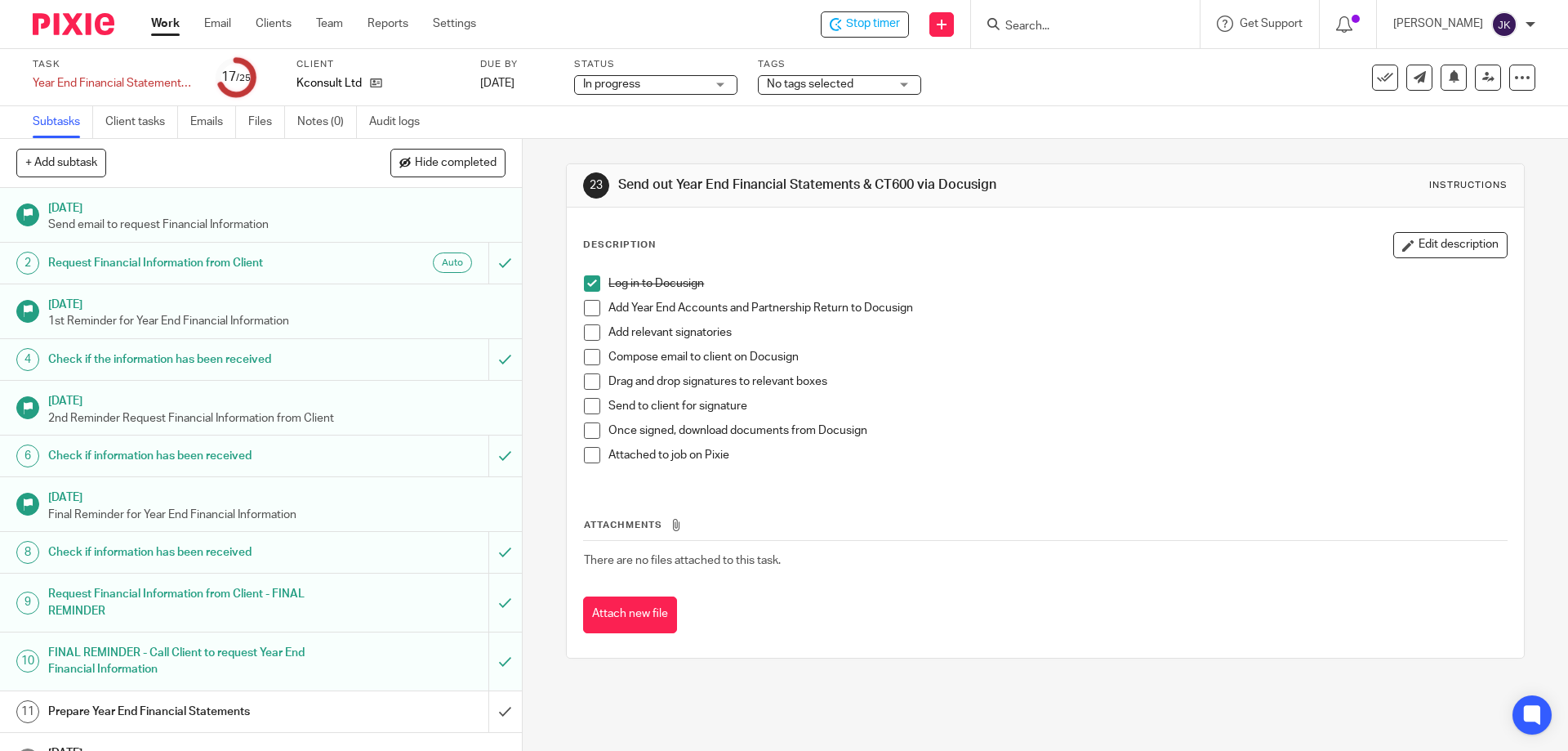
click at [584, 316] on span at bounding box center [592, 308] width 17 height 17
drag, startPoint x: 587, startPoint y: 330, endPoint x: 586, endPoint y: 346, distance: 16.0
click at [587, 330] on span at bounding box center [592, 332] width 17 height 17
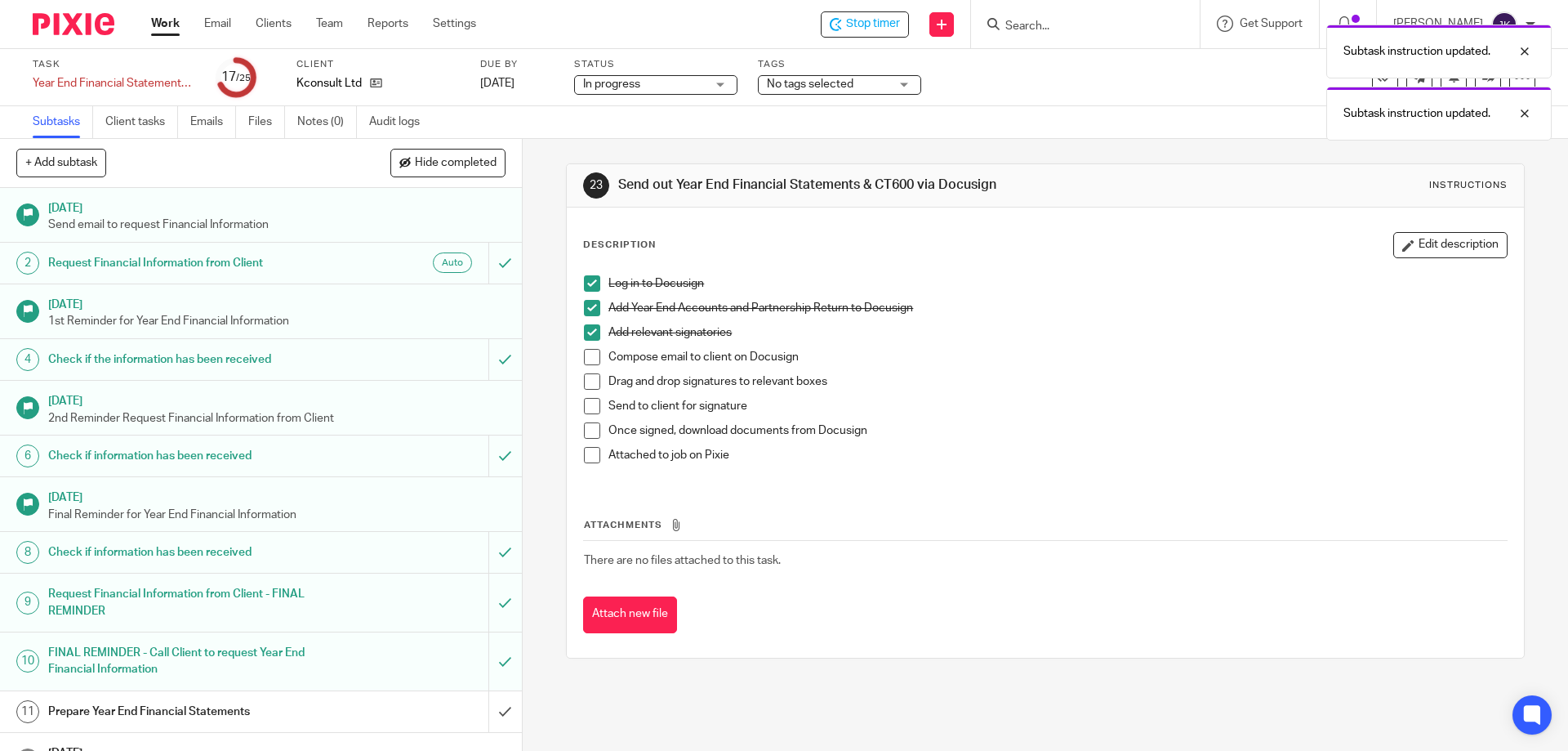
click at [588, 358] on span at bounding box center [592, 357] width 17 height 17
click at [590, 380] on span at bounding box center [592, 382] width 17 height 17
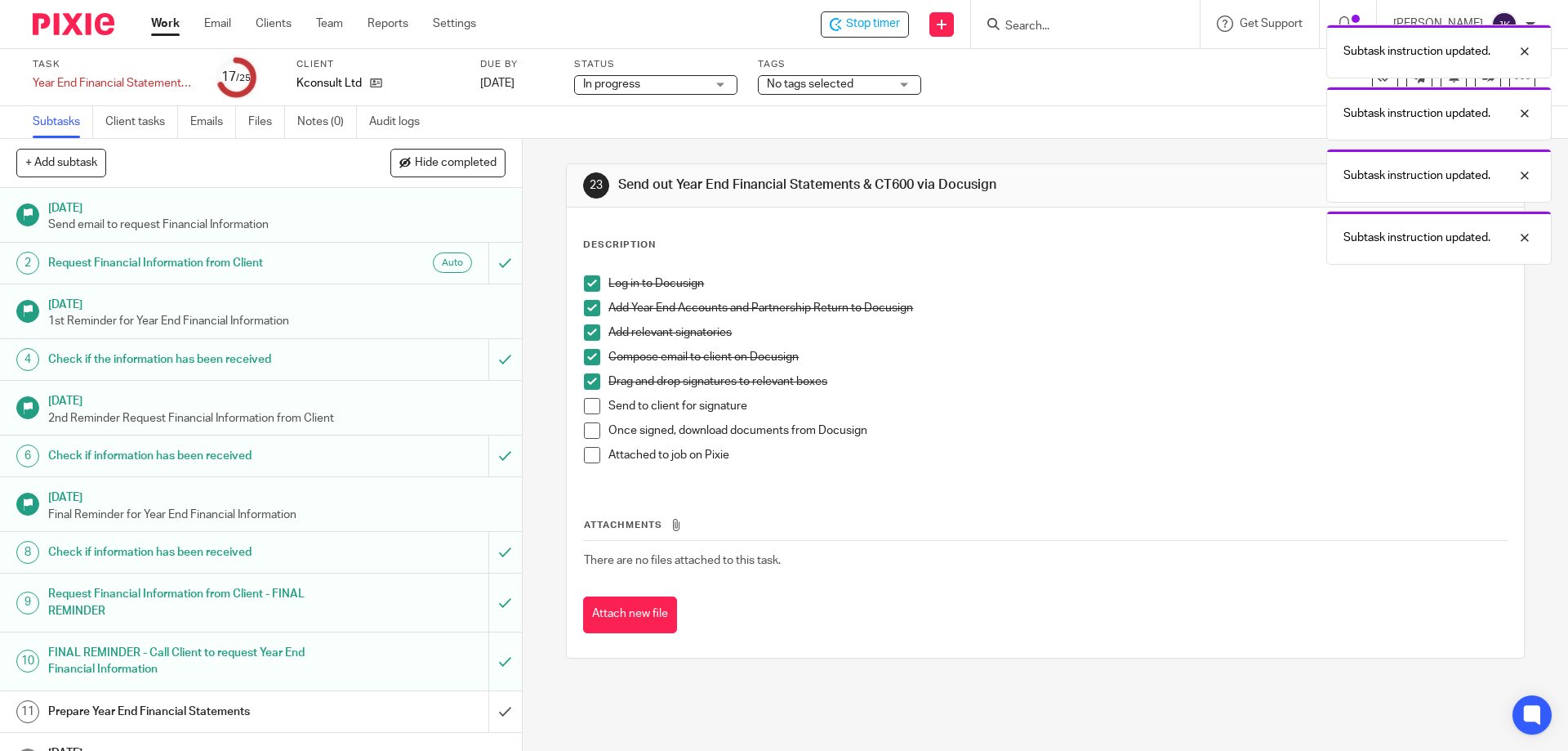
click at [587, 407] on span at bounding box center [592, 406] width 17 height 17
click at [834, 82] on div "Subtask instruction updated. Subtask instruction updated. Subtask instruction u…" at bounding box center [1168, 172] width 768 height 310
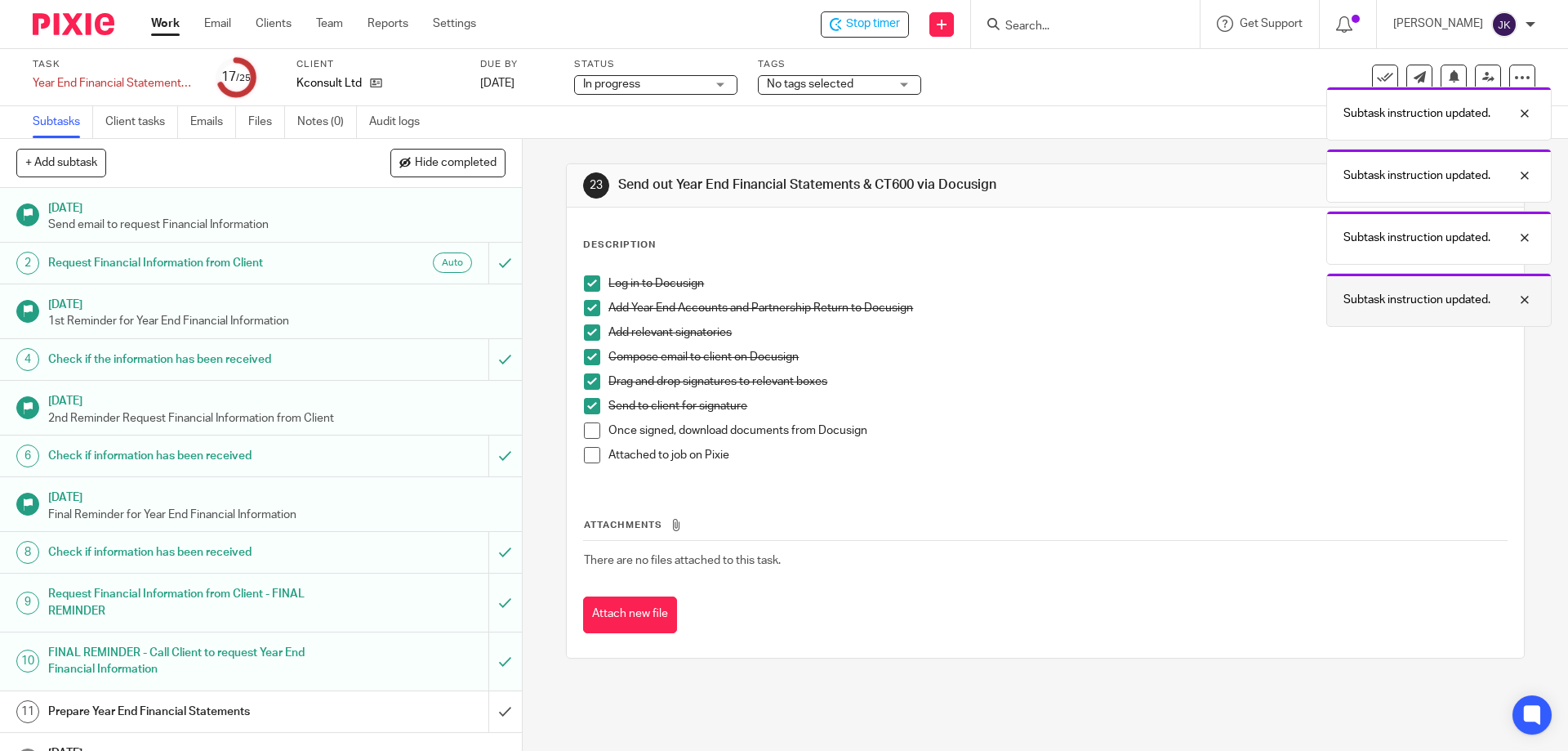
click at [1533, 299] on div at bounding box center [1513, 299] width 45 height 19
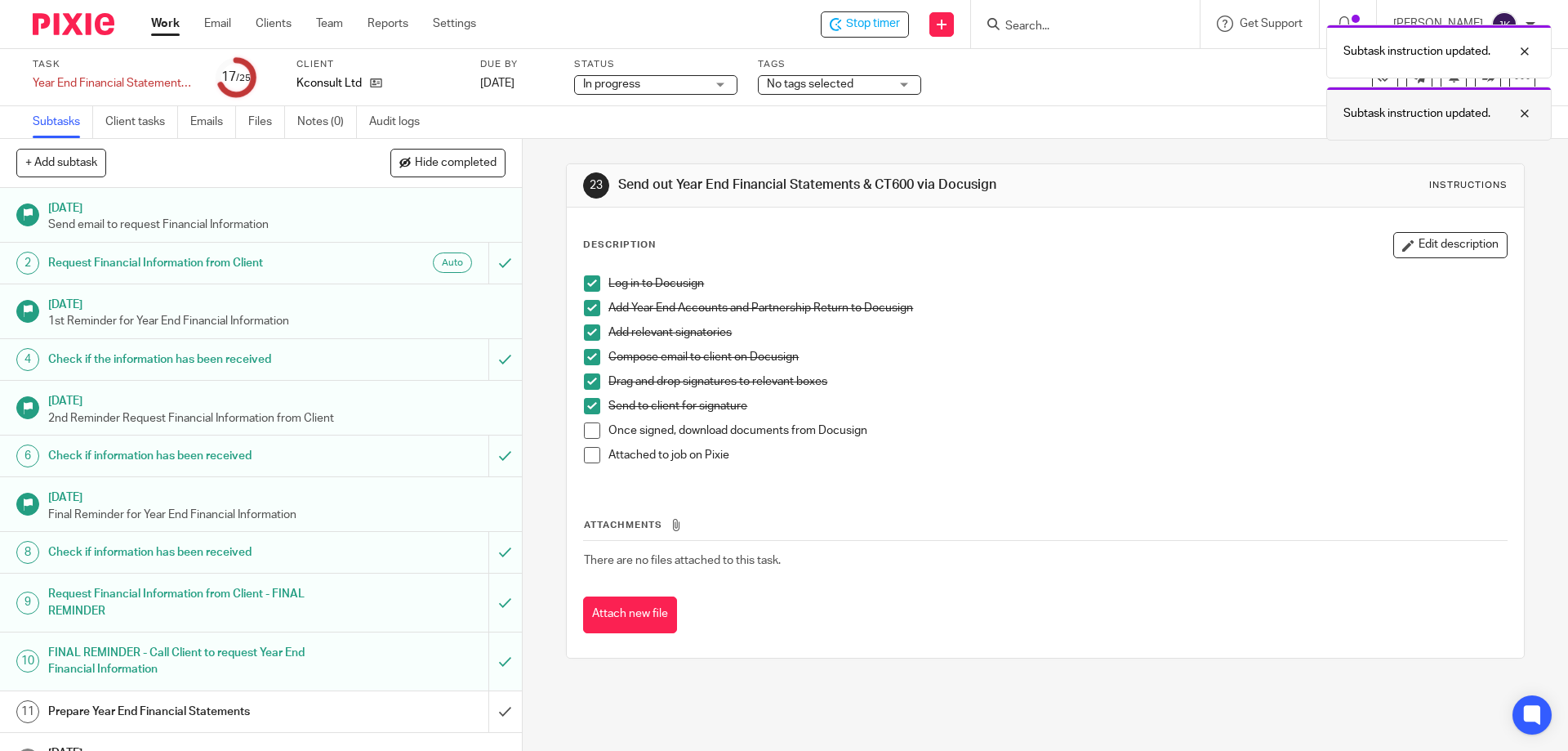
click at [1523, 113] on div at bounding box center [1513, 113] width 45 height 19
click at [1526, 45] on div at bounding box center [1513, 51] width 45 height 19
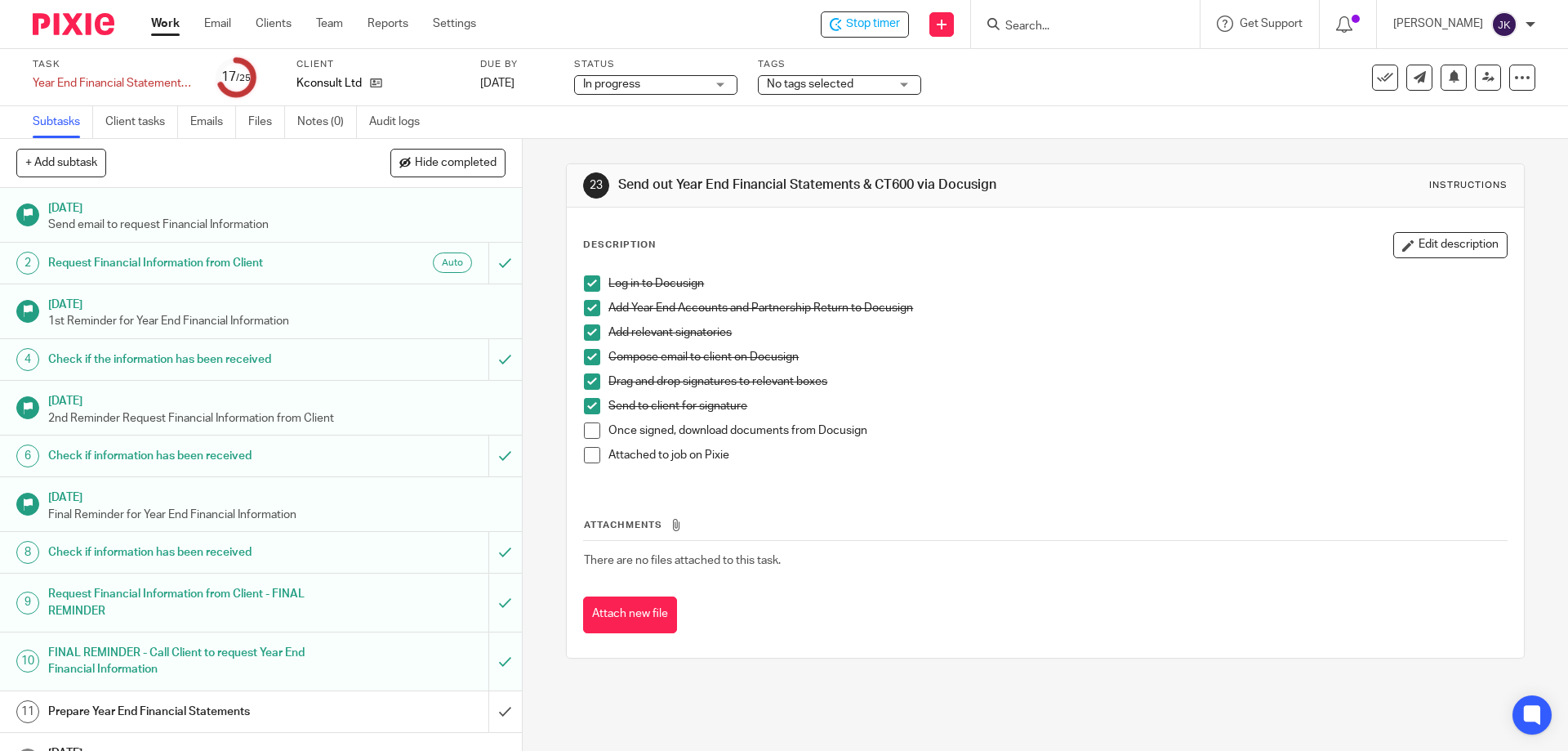
click at [905, 82] on div "No tags selected" at bounding box center [839, 84] width 163 height 19
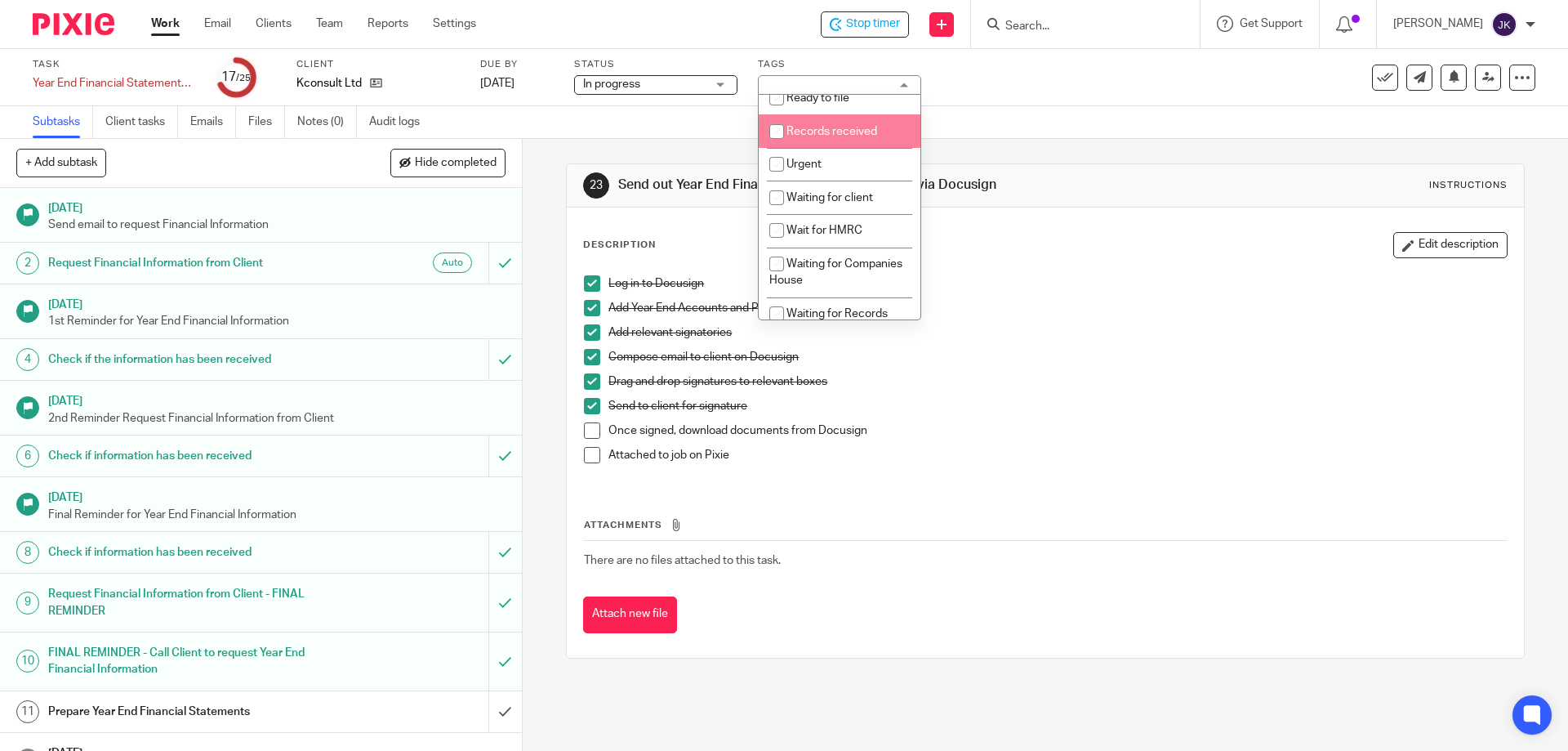
scroll to position [157, 0]
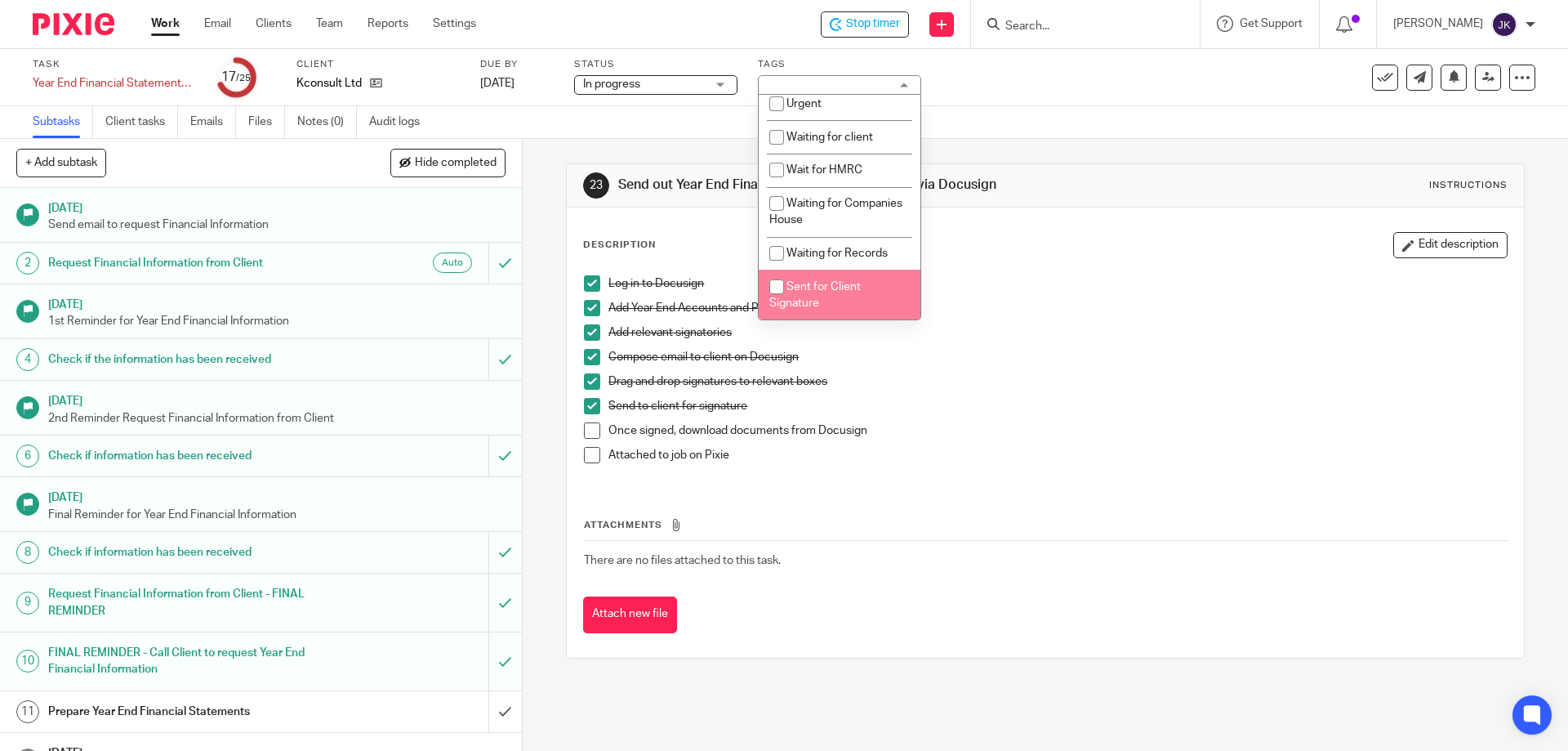
click at [810, 296] on li "Sent for Client Signature" at bounding box center [839, 294] width 162 height 50
checkbox input "true"
click at [1071, 293] on div "Log in to Docusign" at bounding box center [1056, 287] width 898 height 24
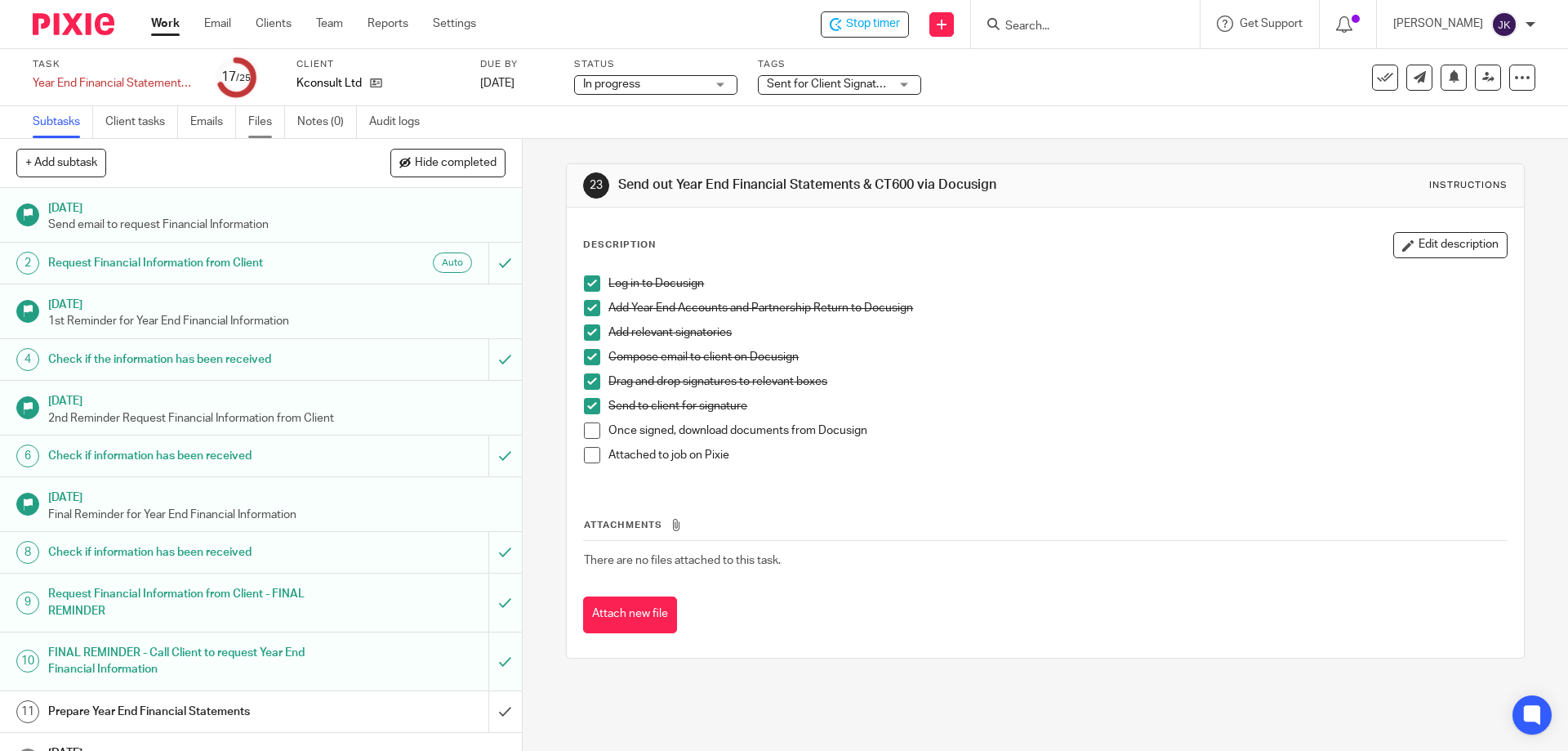
click at [263, 123] on link "Files" at bounding box center [266, 122] width 37 height 32
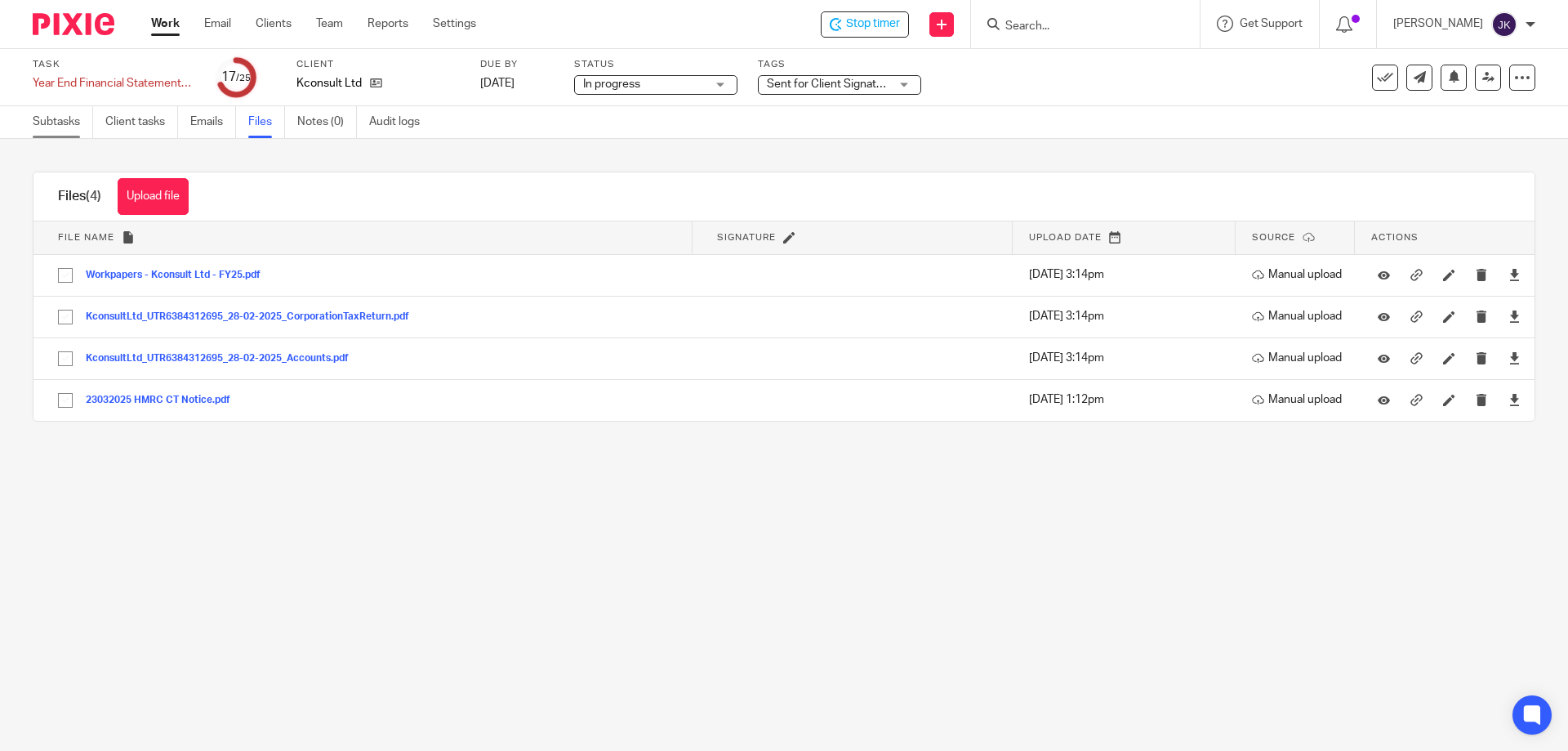
click at [46, 123] on link "Subtasks" at bounding box center [62, 122] width 60 height 32
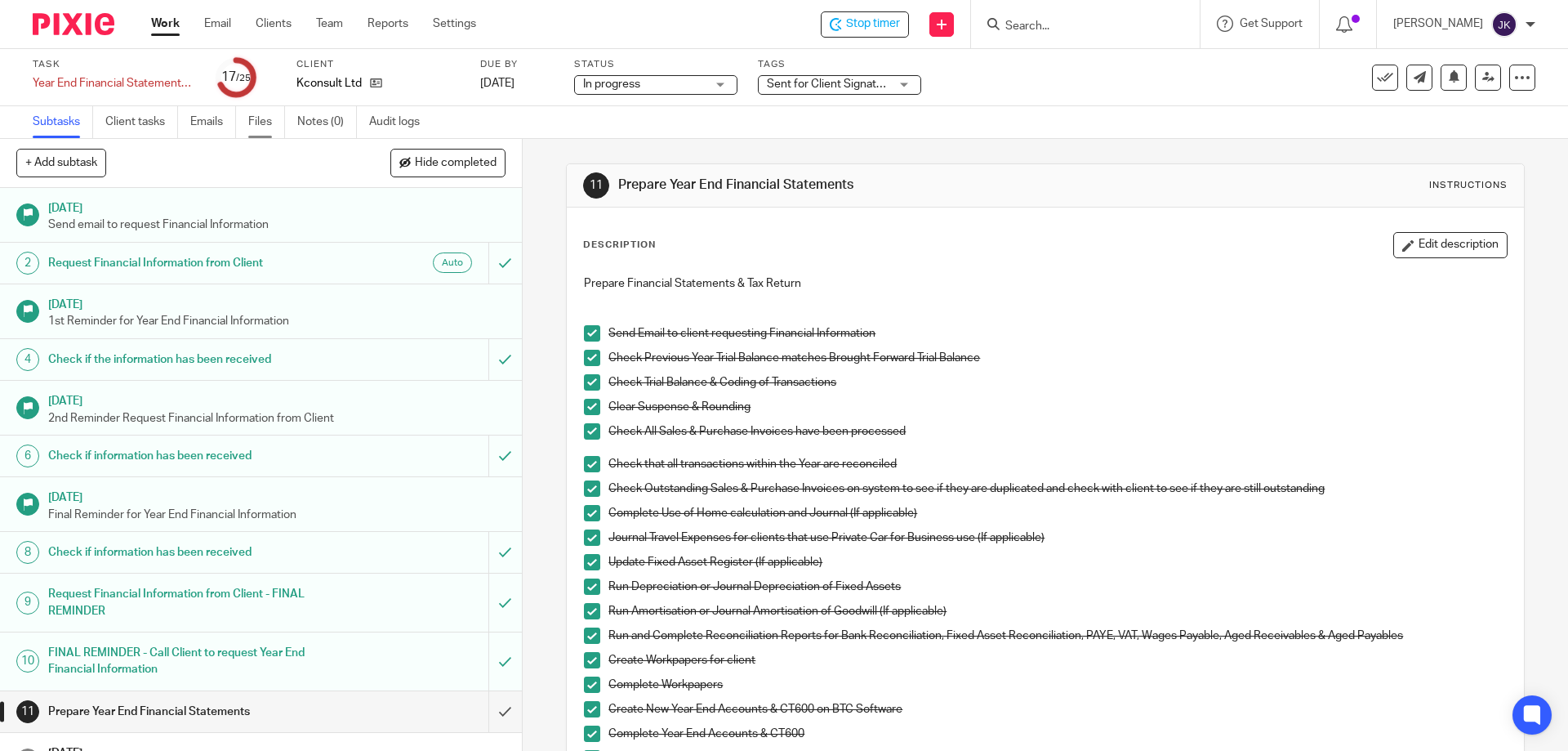
click at [267, 125] on link "Files" at bounding box center [266, 122] width 37 height 32
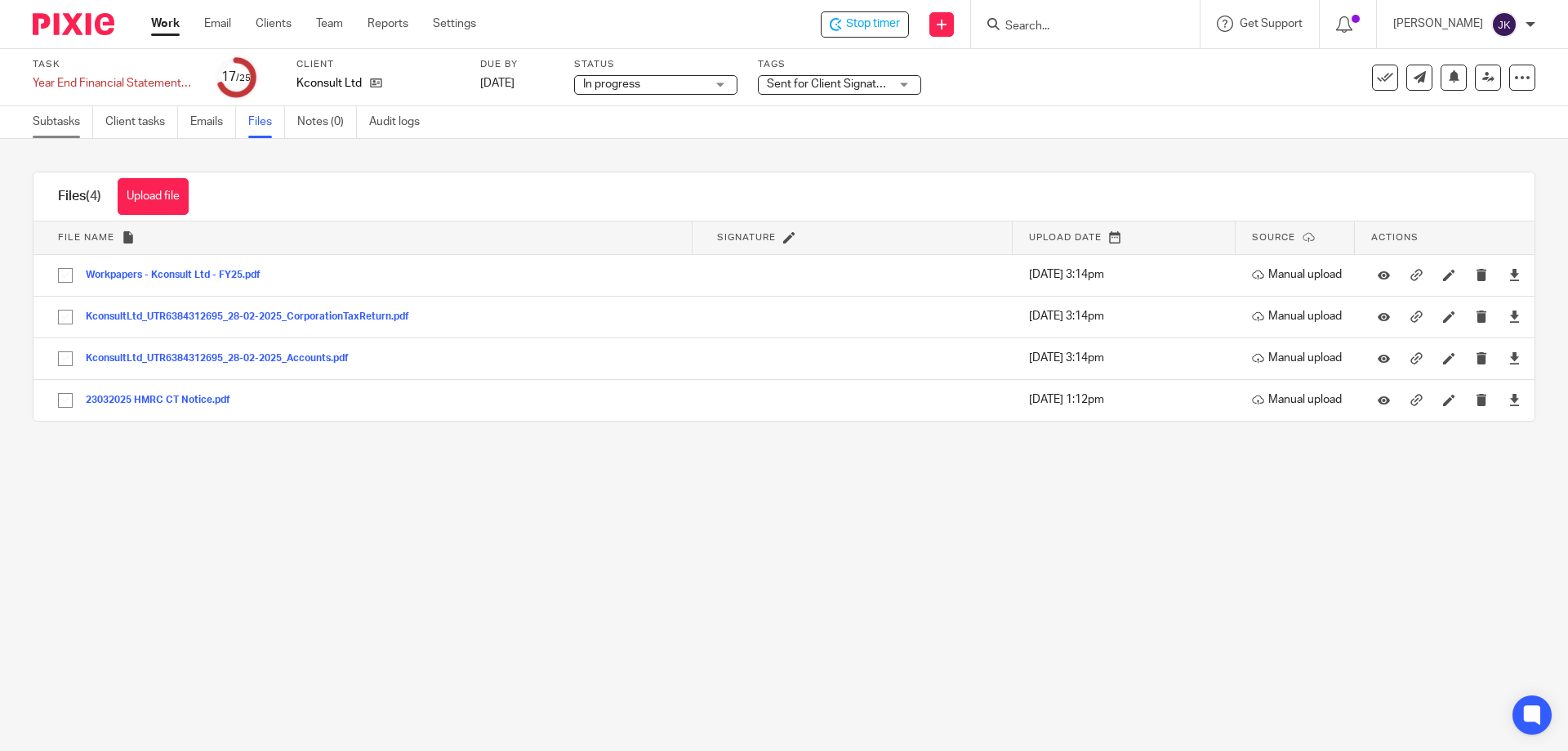
click at [59, 116] on link "Subtasks" at bounding box center [62, 122] width 60 height 32
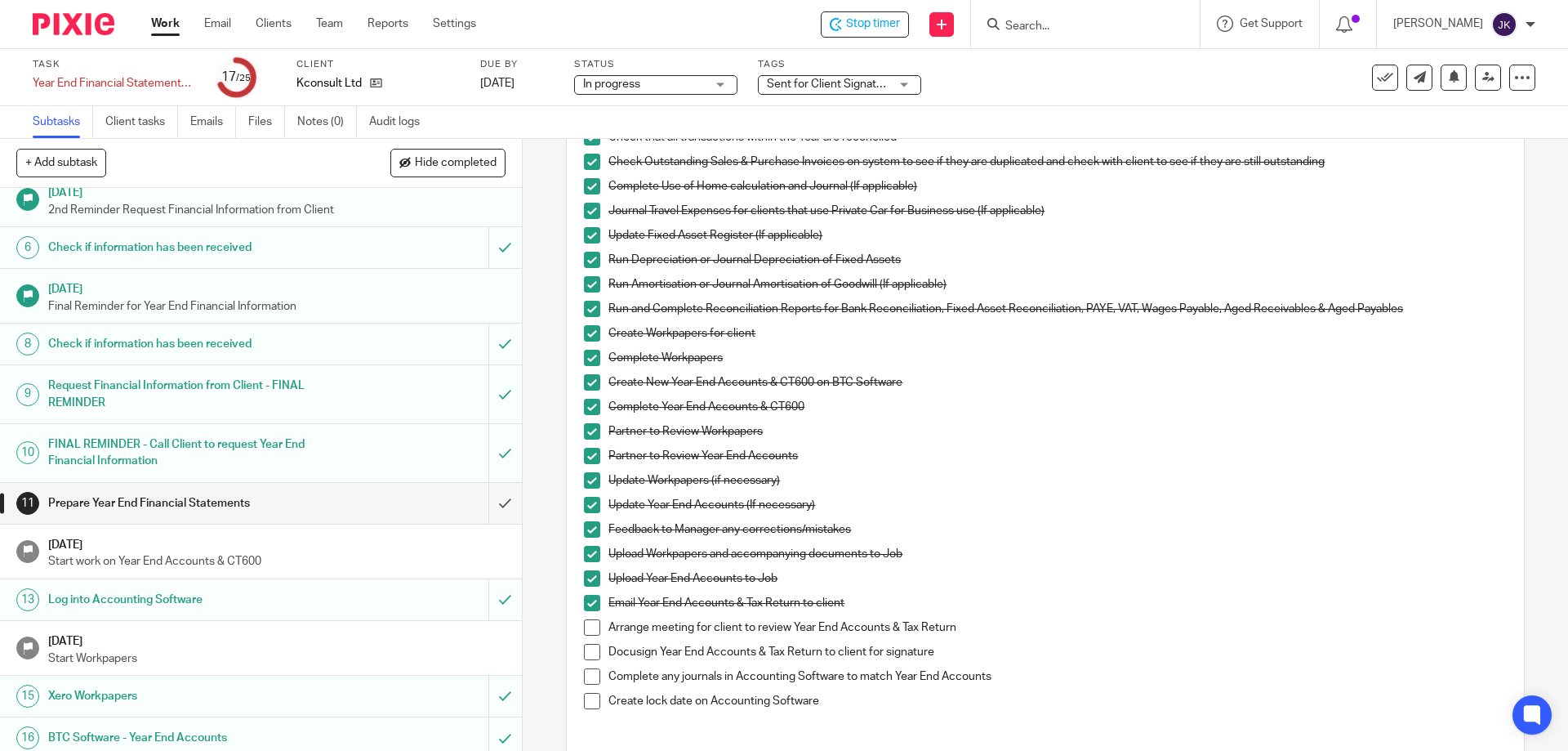
scroll to position [513, 0]
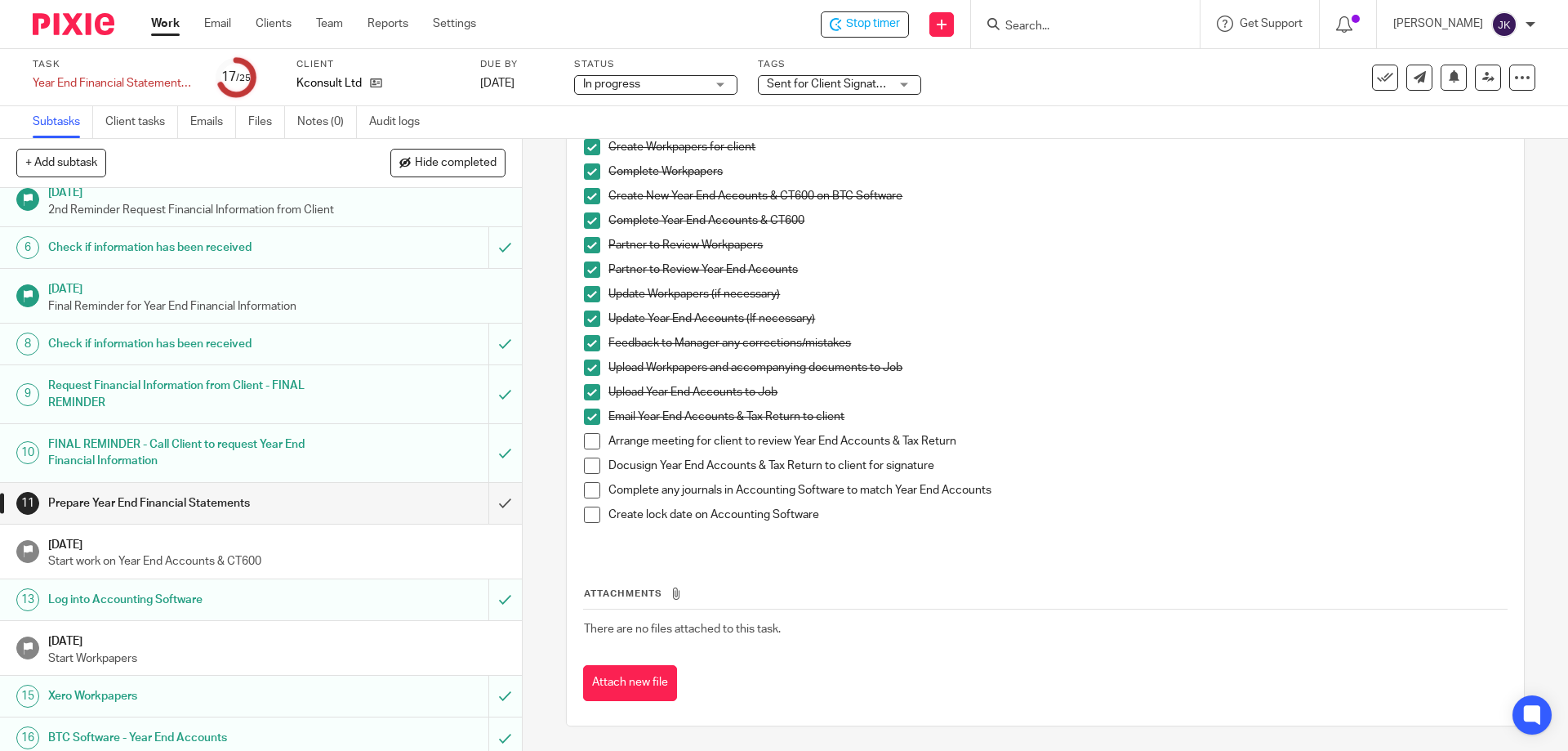
click at [584, 440] on span at bounding box center [592, 441] width 17 height 17
click at [589, 485] on span at bounding box center [592, 490] width 17 height 17
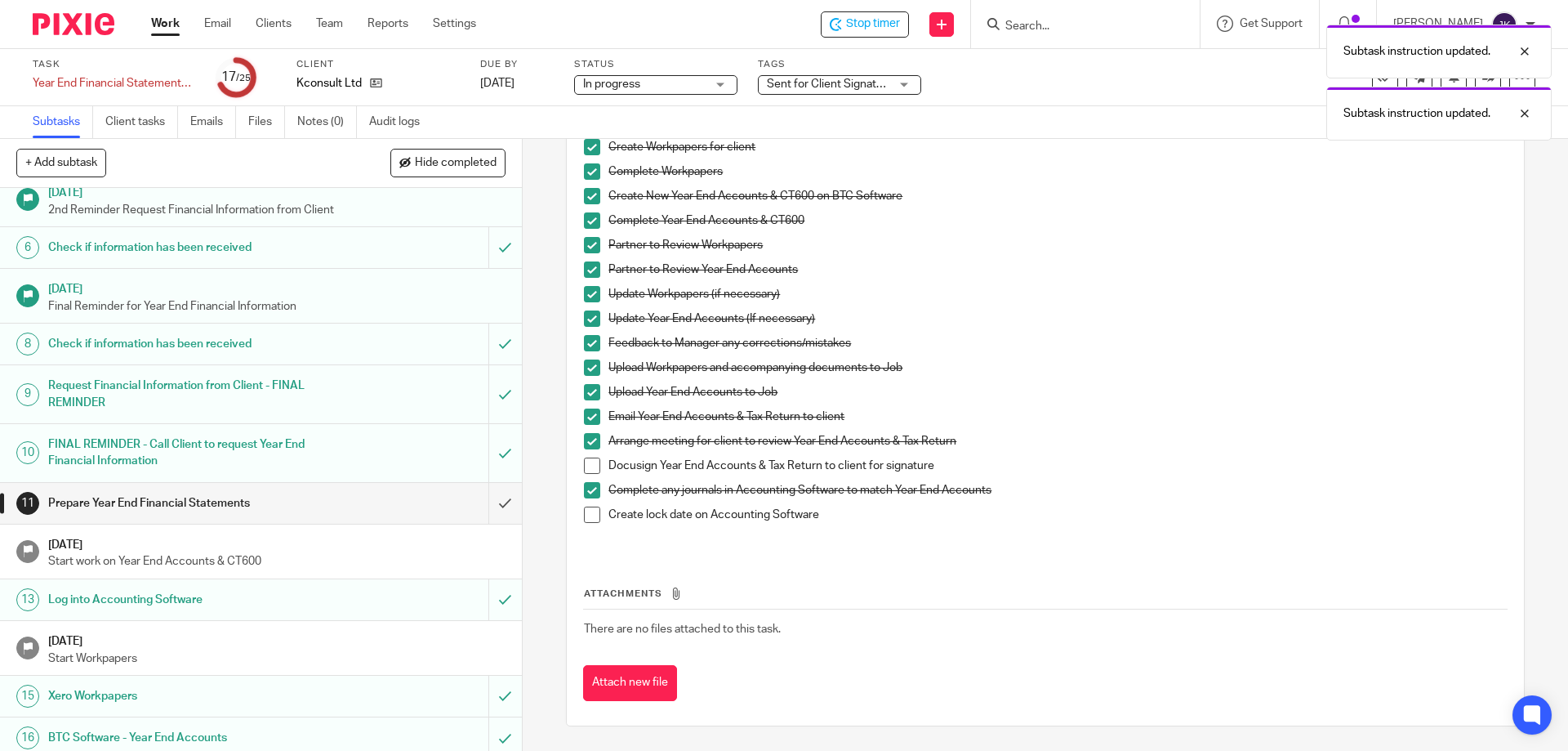
click at [590, 513] on span at bounding box center [592, 514] width 17 height 17
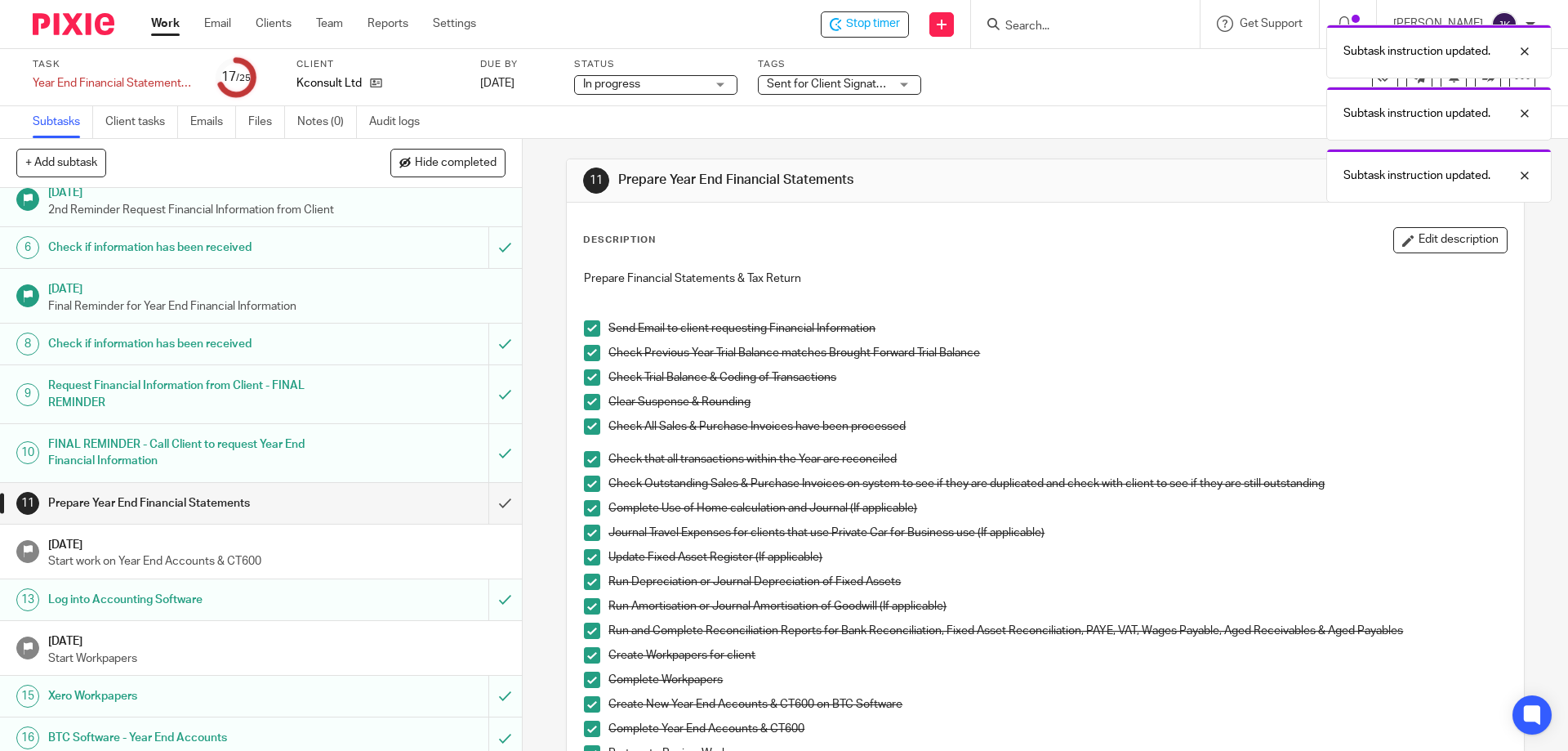
scroll to position [0, 0]
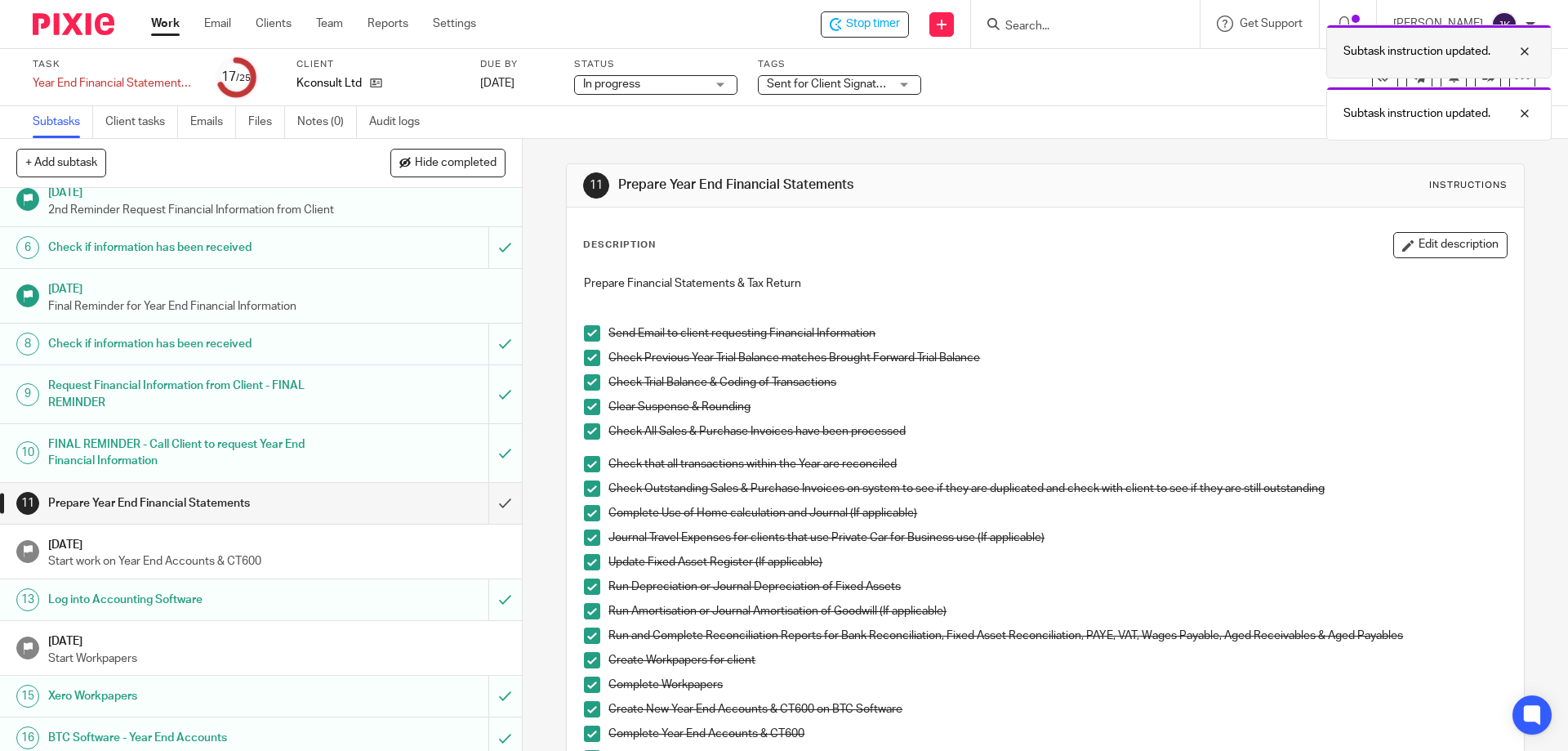
click at [1541, 54] on div "Subtask instruction updated." at bounding box center [1439, 51] width 226 height 54
click at [1535, 43] on div "Subtask instruction updated." at bounding box center [1439, 51] width 226 height 54
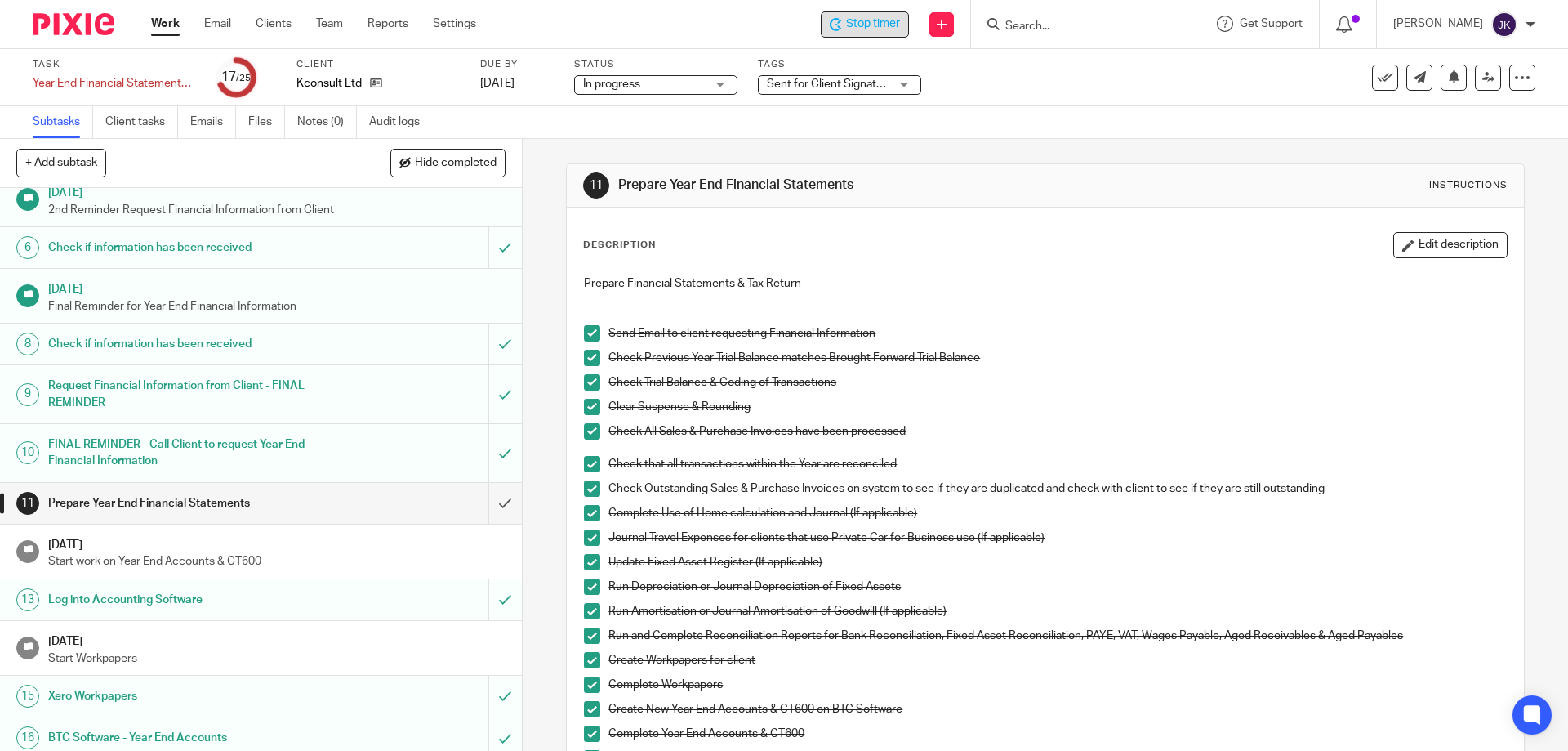
click at [859, 27] on span "Stop timer" at bounding box center [873, 24] width 54 height 17
click at [1076, 22] on input "Search" at bounding box center [1077, 27] width 147 height 15
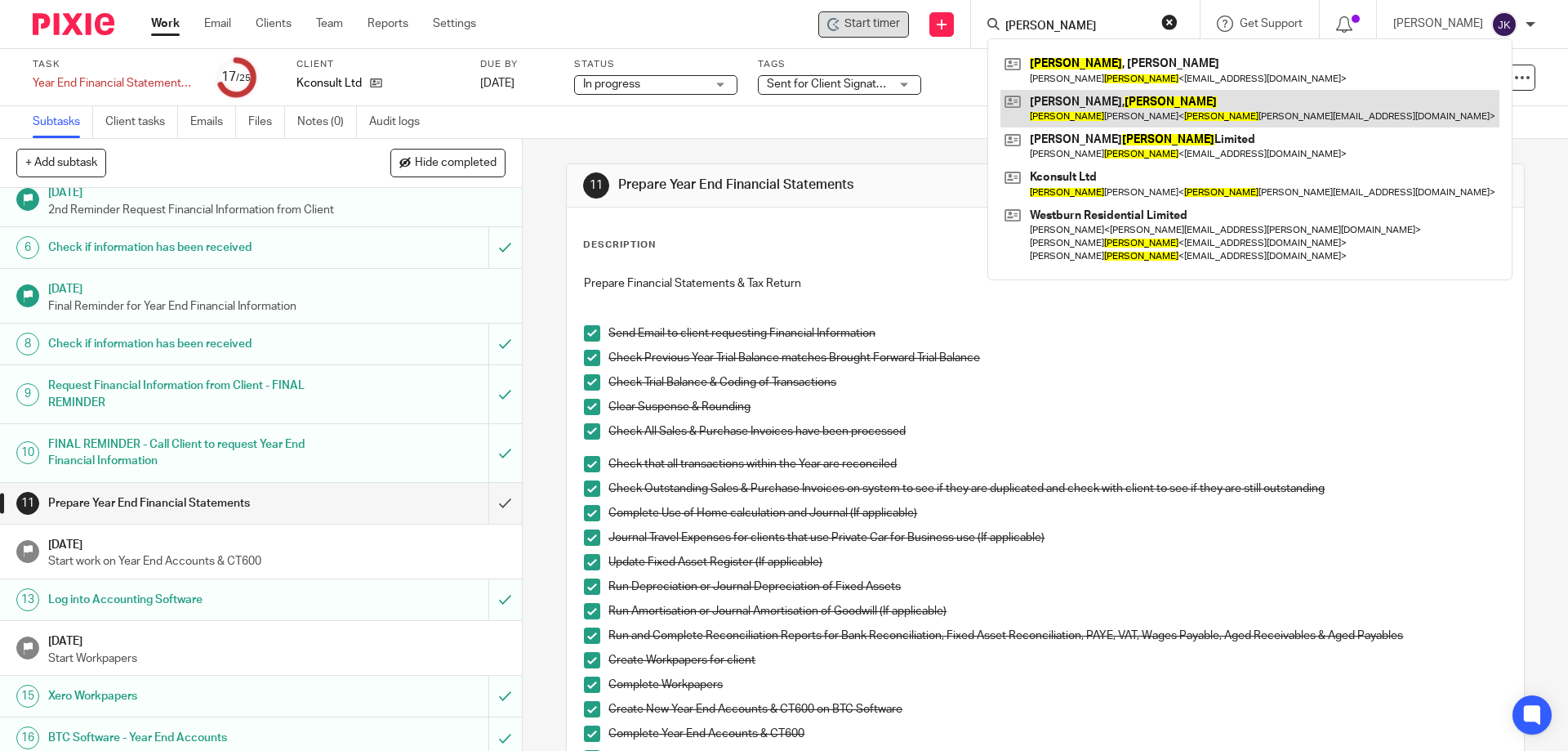
type input "kelly"
click at [1052, 114] on link at bounding box center [1251, 109] width 499 height 37
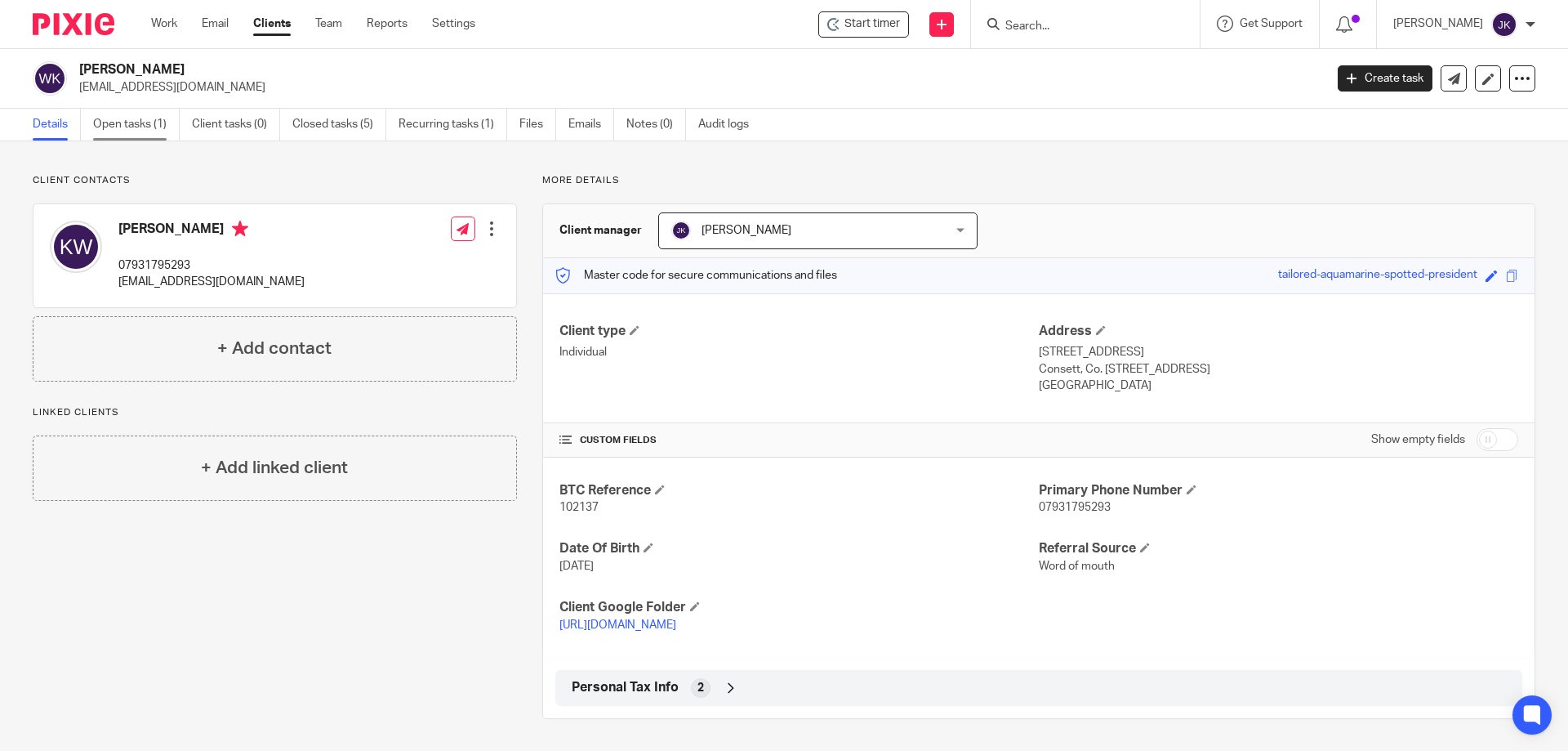
click at [137, 115] on link "Open tasks (1)" at bounding box center [136, 124] width 86 height 32
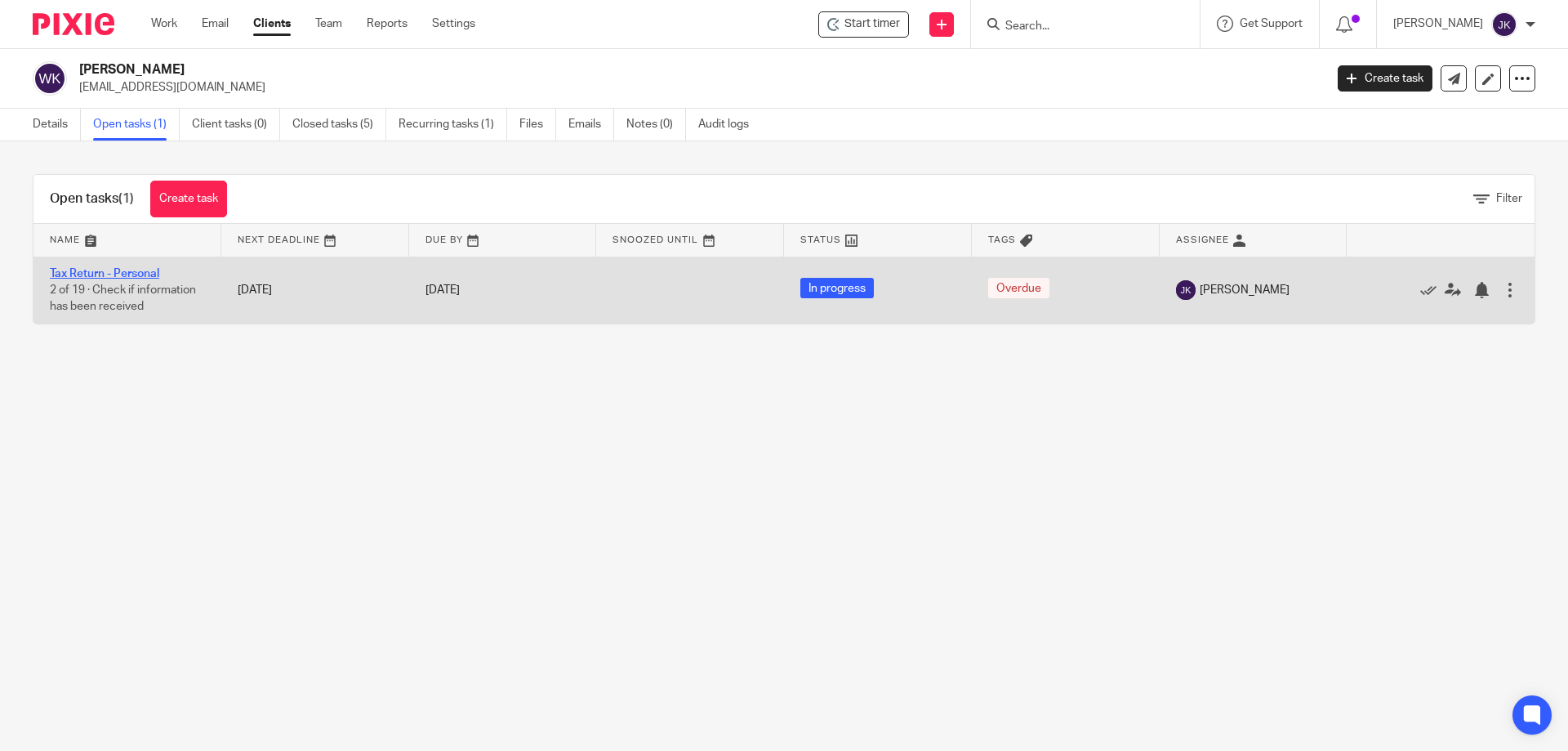
click at [120, 278] on link "Tax Return - Personal" at bounding box center [105, 274] width 110 height 11
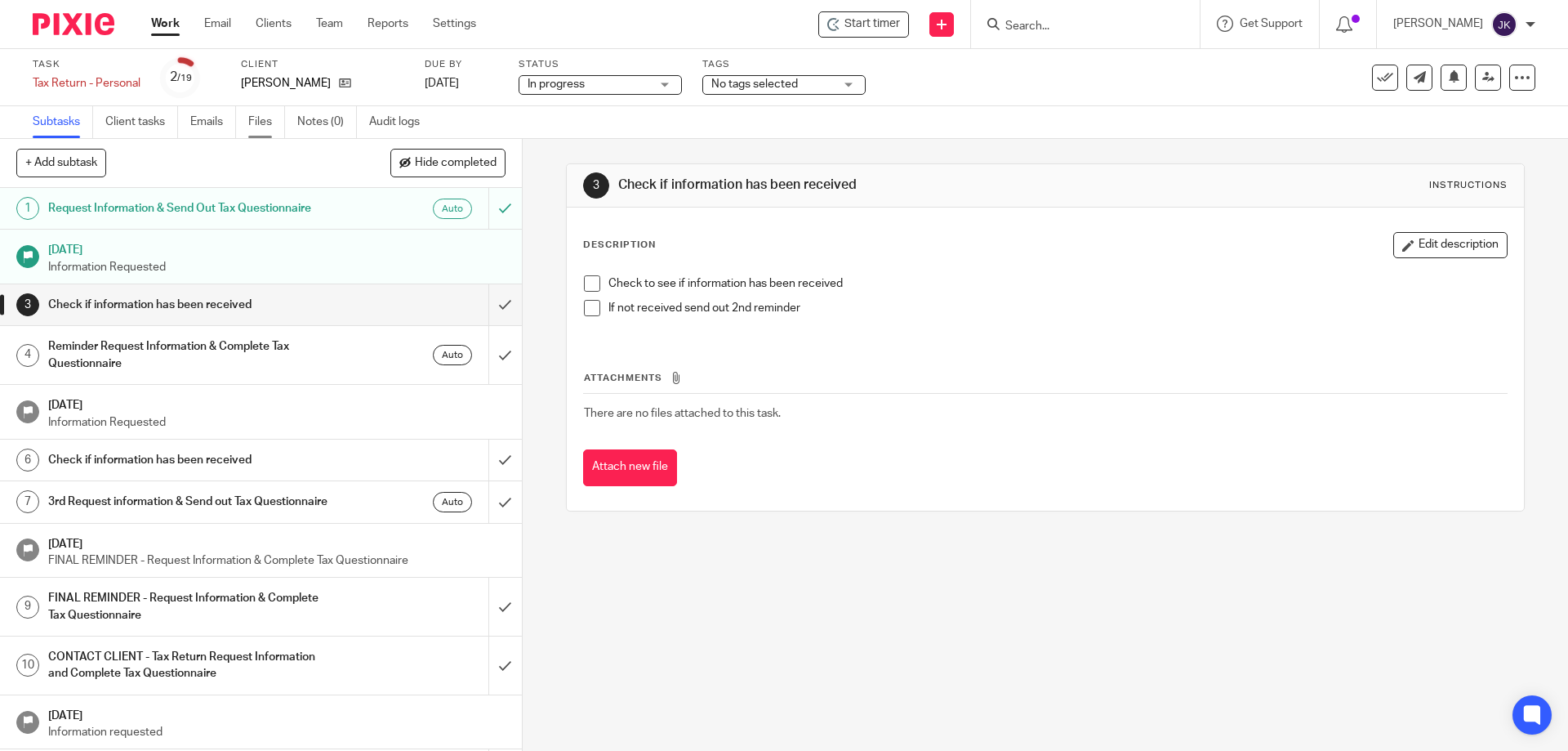
click at [259, 126] on link "Files" at bounding box center [266, 122] width 37 height 32
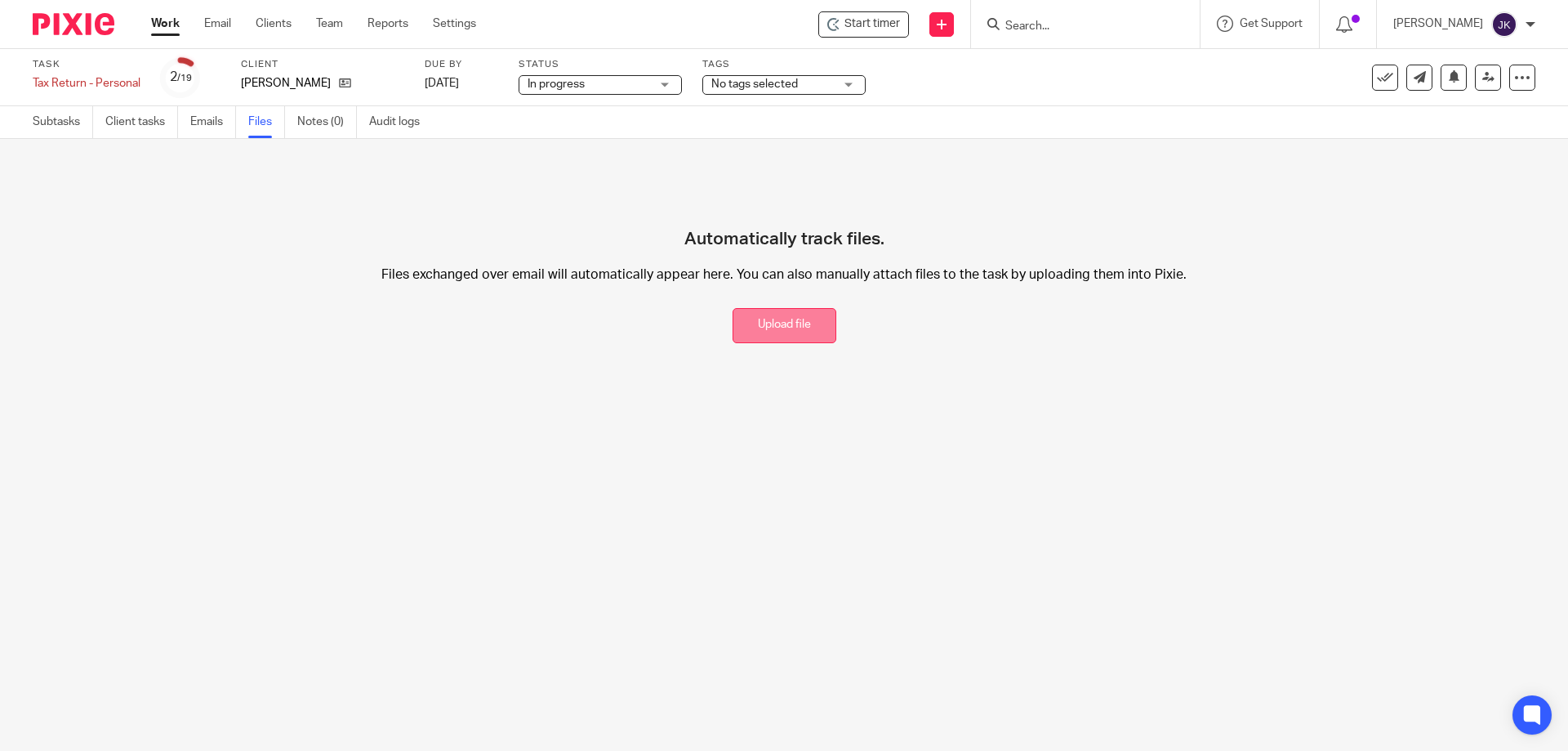
click at [763, 309] on button "Upload file" at bounding box center [784, 326] width 104 height 35
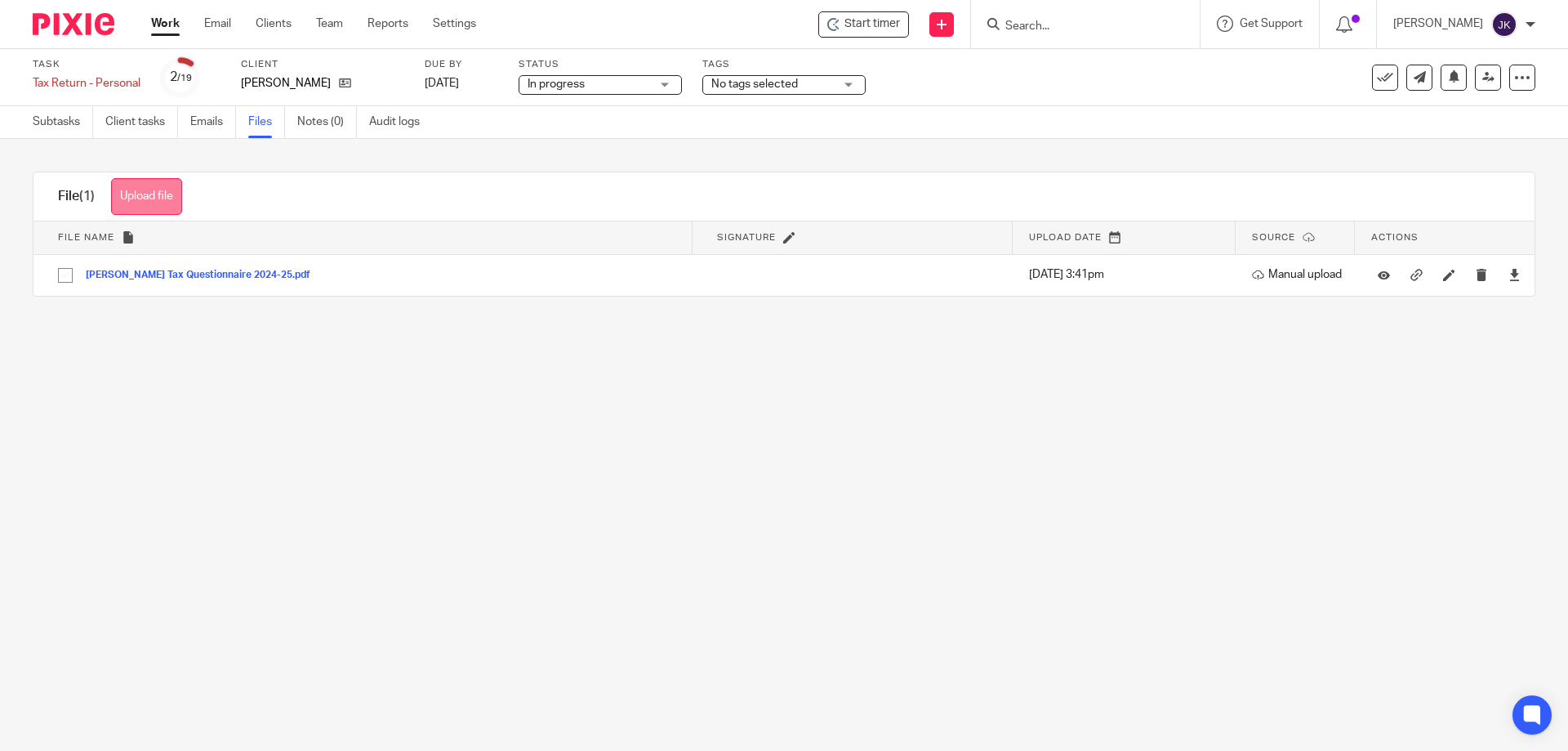
click at [117, 206] on button "Upload file" at bounding box center [147, 197] width 71 height 37
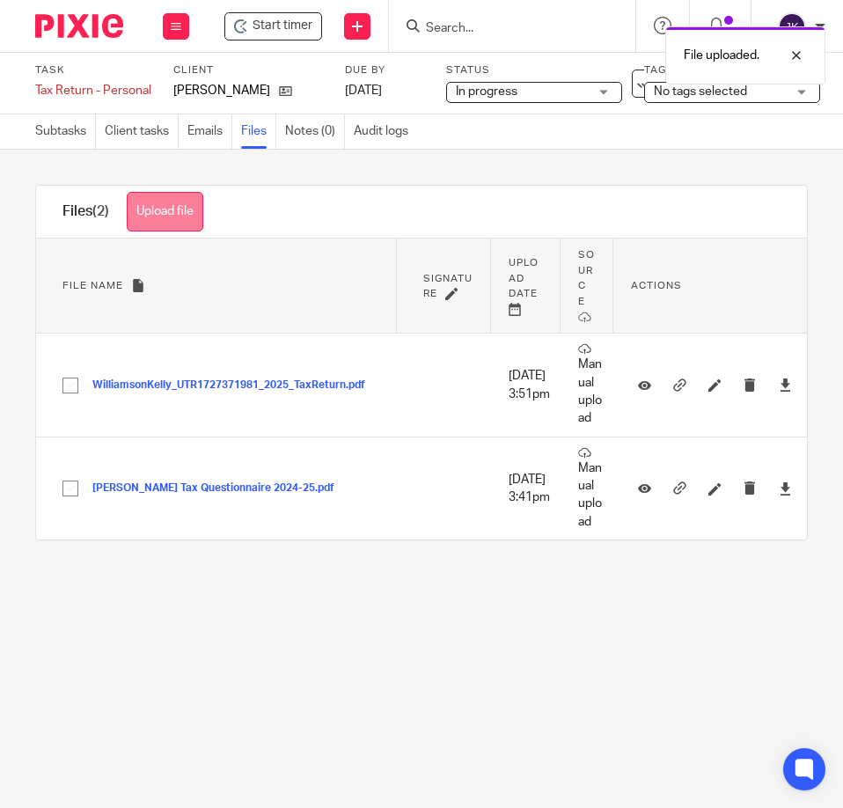
click at [152, 216] on button "Upload file" at bounding box center [165, 212] width 77 height 40
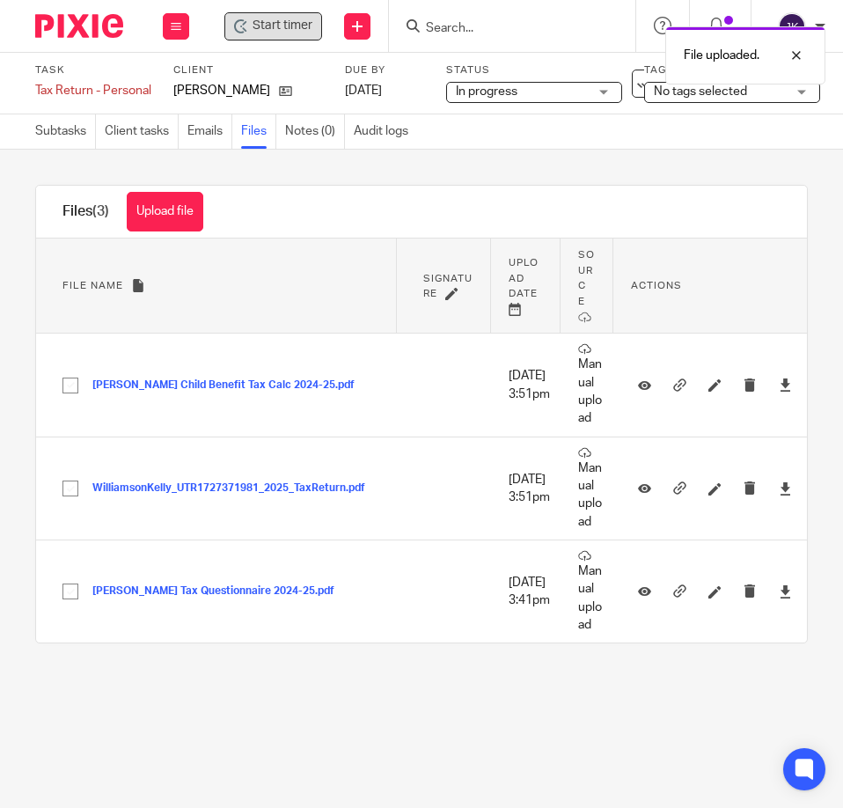
click at [282, 38] on div "Start timer" at bounding box center [273, 26] width 98 height 28
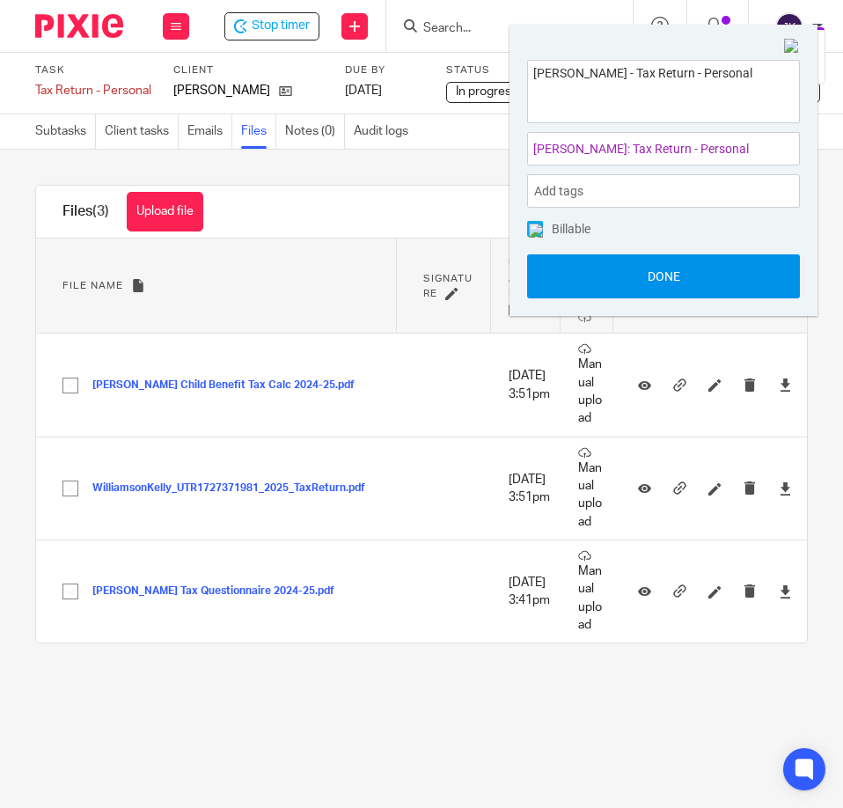
click at [673, 267] on button "Done" at bounding box center [663, 276] width 273 height 44
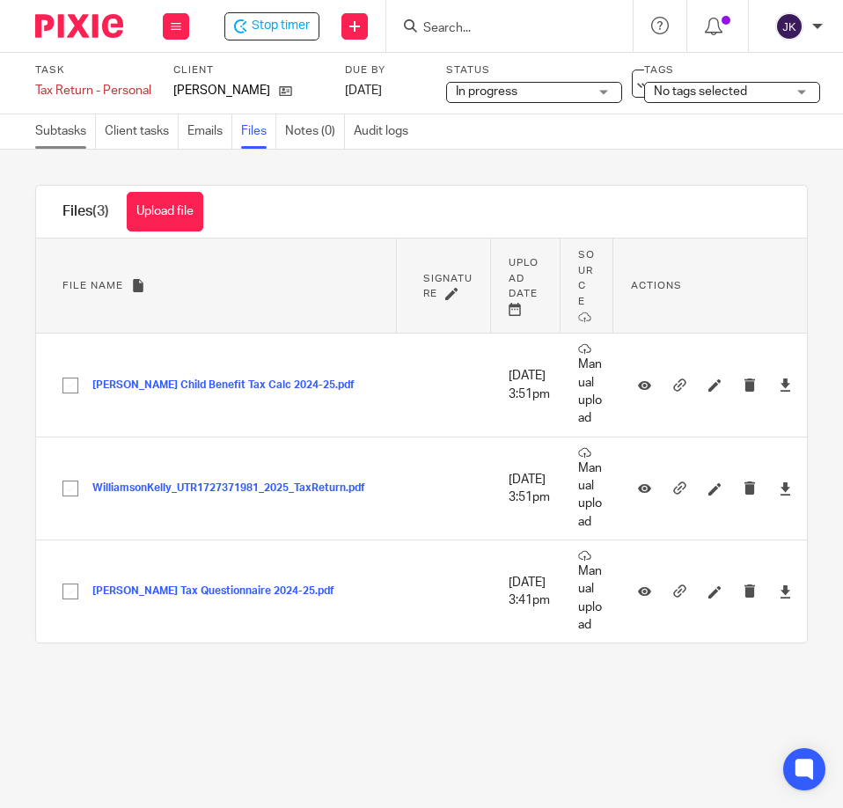
click at [70, 134] on link "Subtasks" at bounding box center [65, 131] width 61 height 34
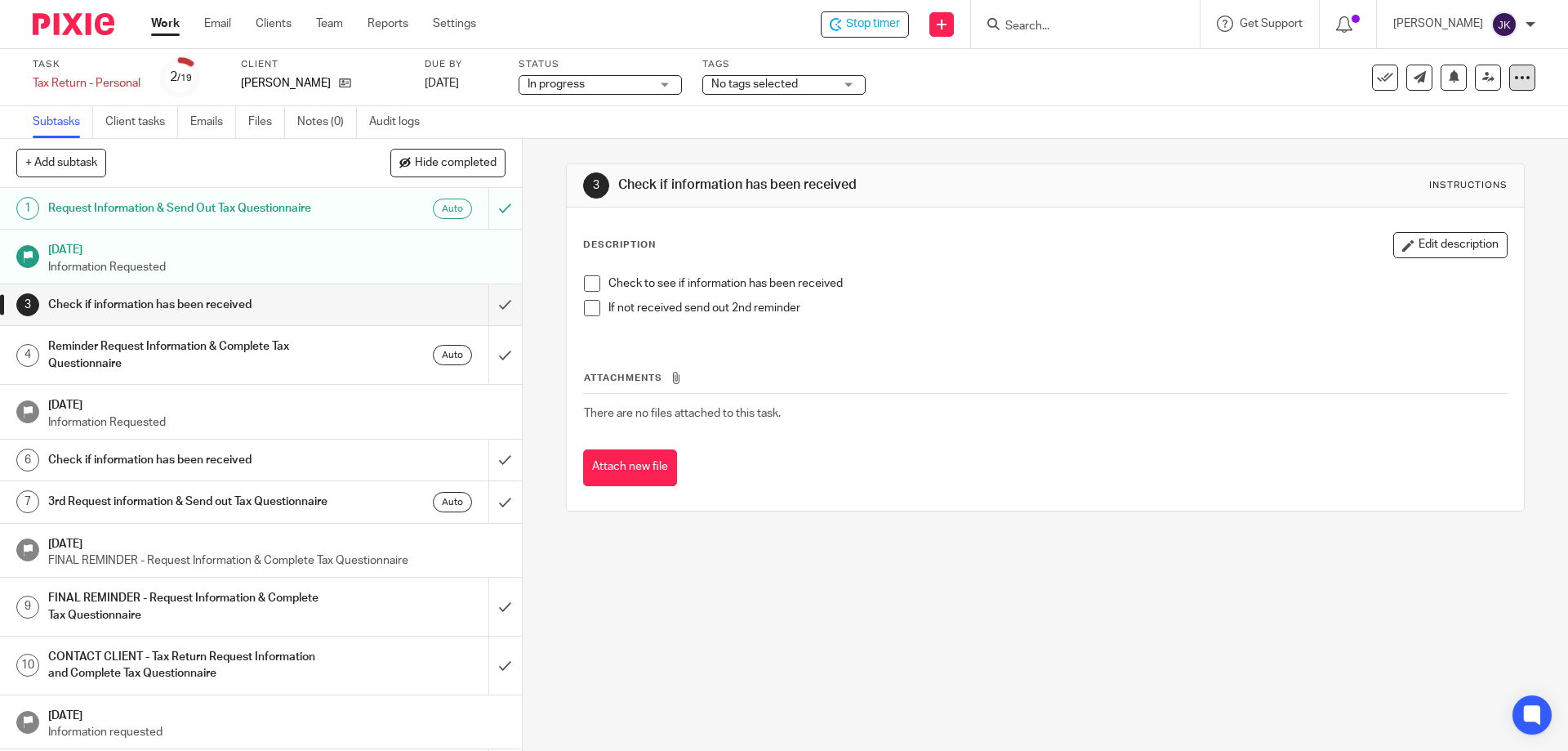
click at [782, 77] on icon at bounding box center [1523, 78] width 17 height 17
click at [782, 153] on li "Advanced task editor" at bounding box center [1441, 148] width 131 height 24
click at [782, 147] on link "Advanced task editor" at bounding box center [1452, 147] width 108 height 11
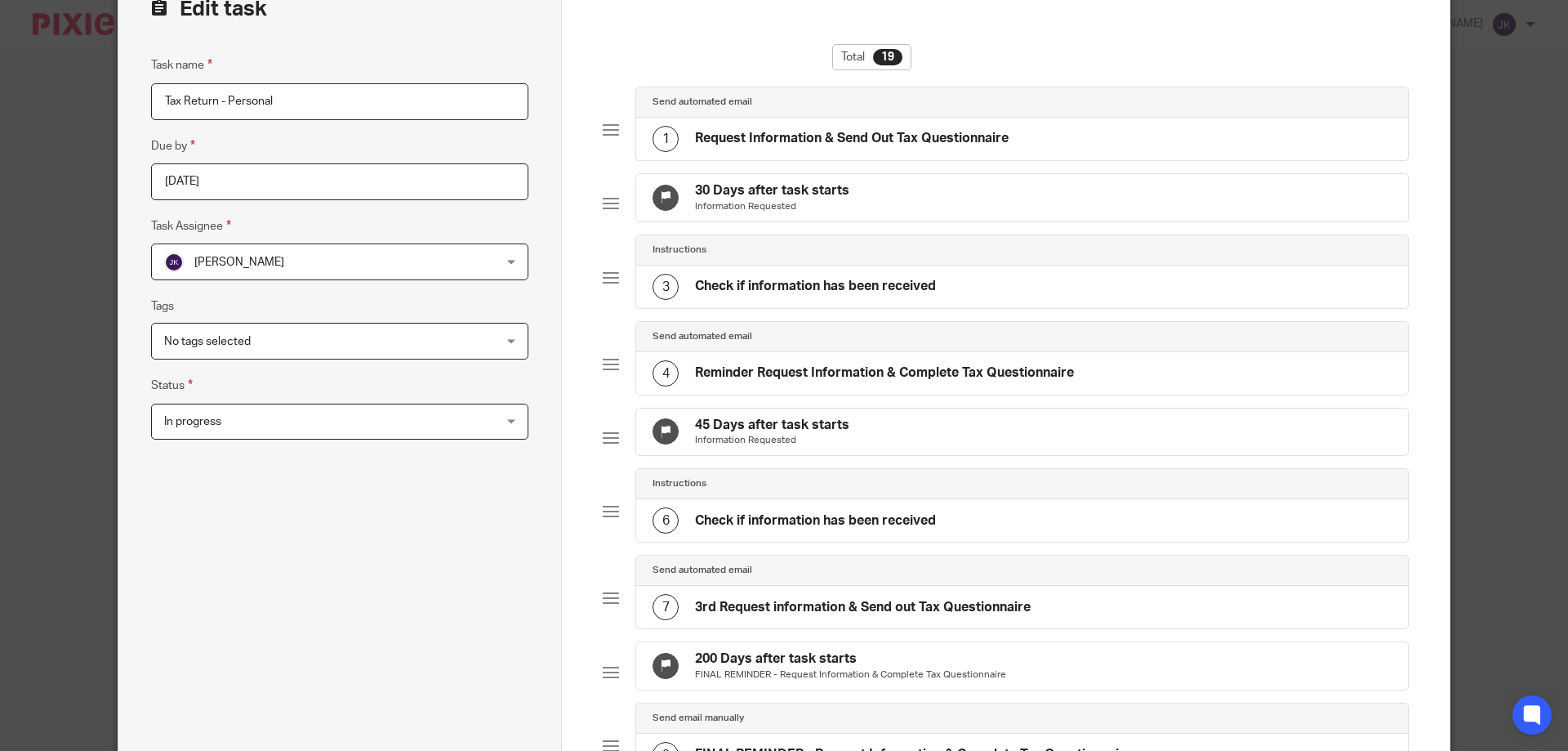
scroll to position [245, 0]
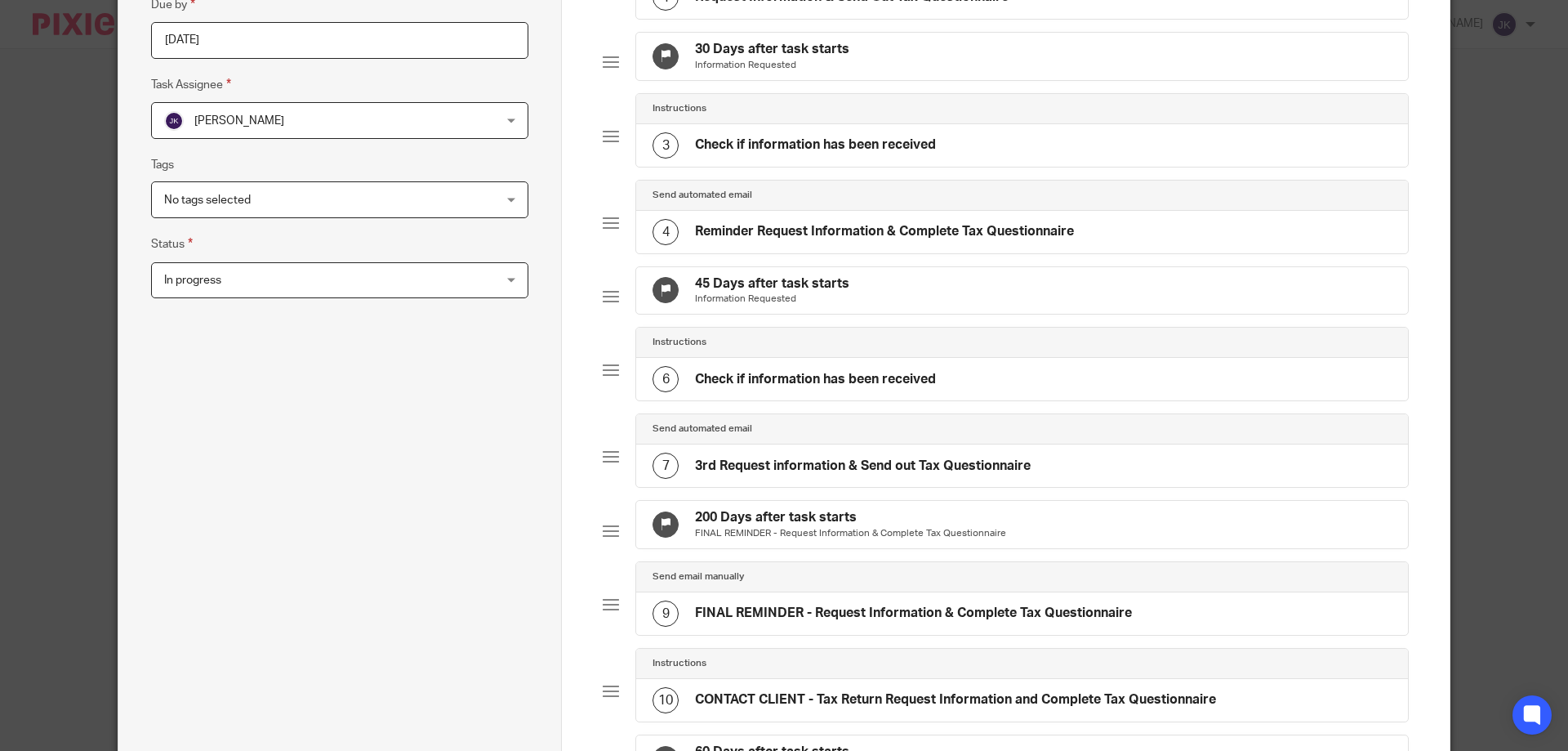
click at [748, 240] on h4 "Reminder Request Information & Complete Tax Questionnaire" at bounding box center [885, 231] width 379 height 17
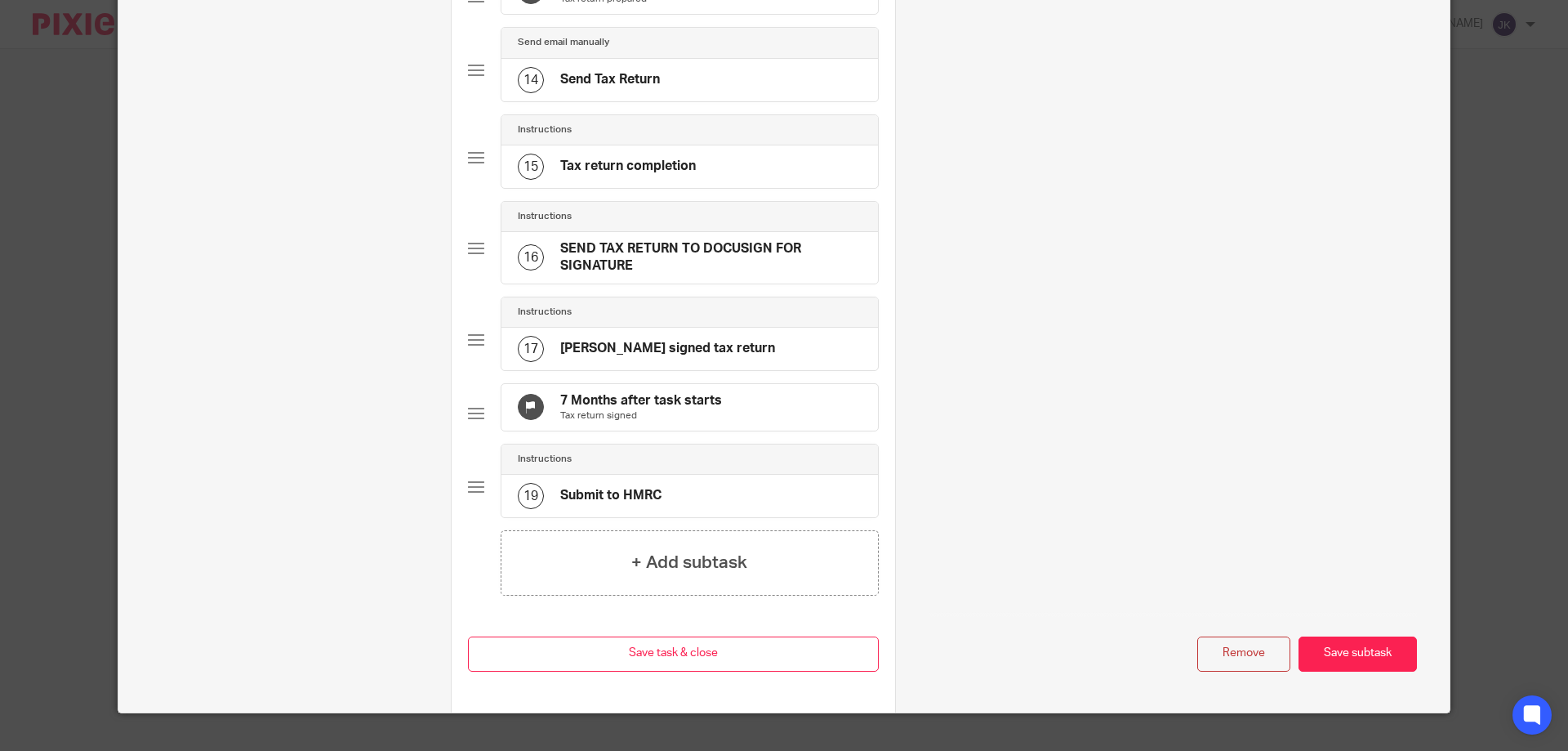
scroll to position [1324, 0]
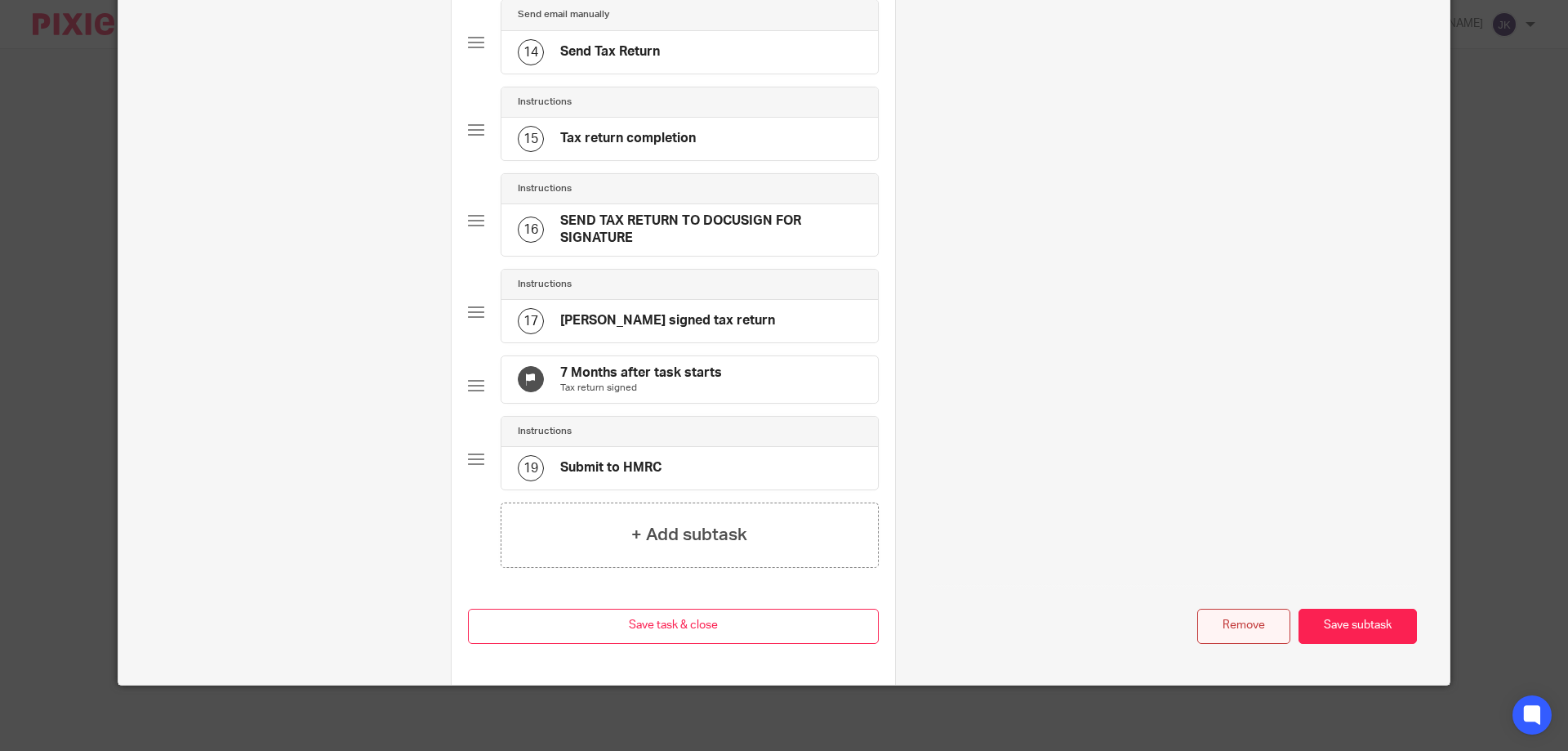
click at [1206, 615] on button "Remove" at bounding box center [1244, 626] width 93 height 35
type input "3rd Request information & Send out Tax Questionnaire"
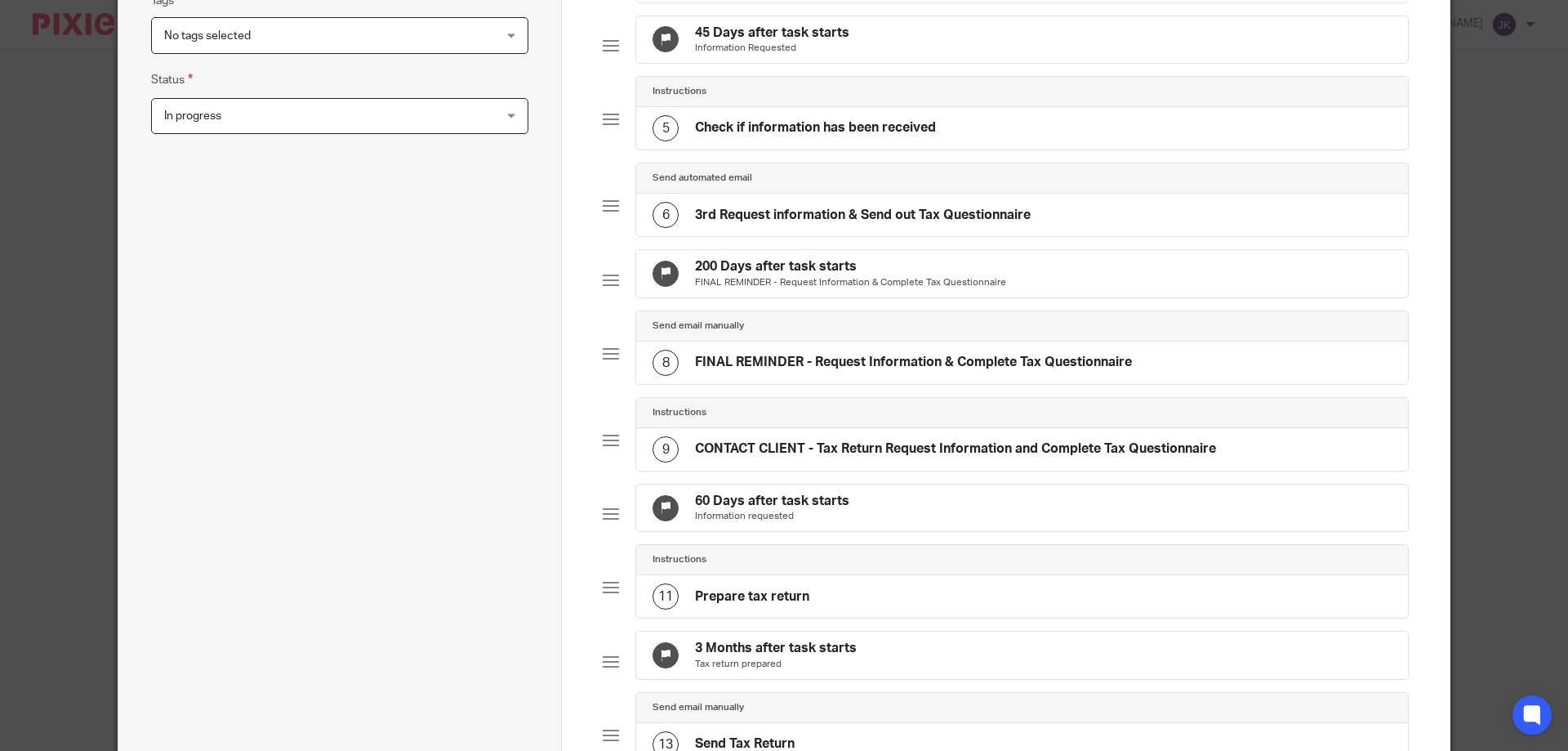
scroll to position [273, 0]
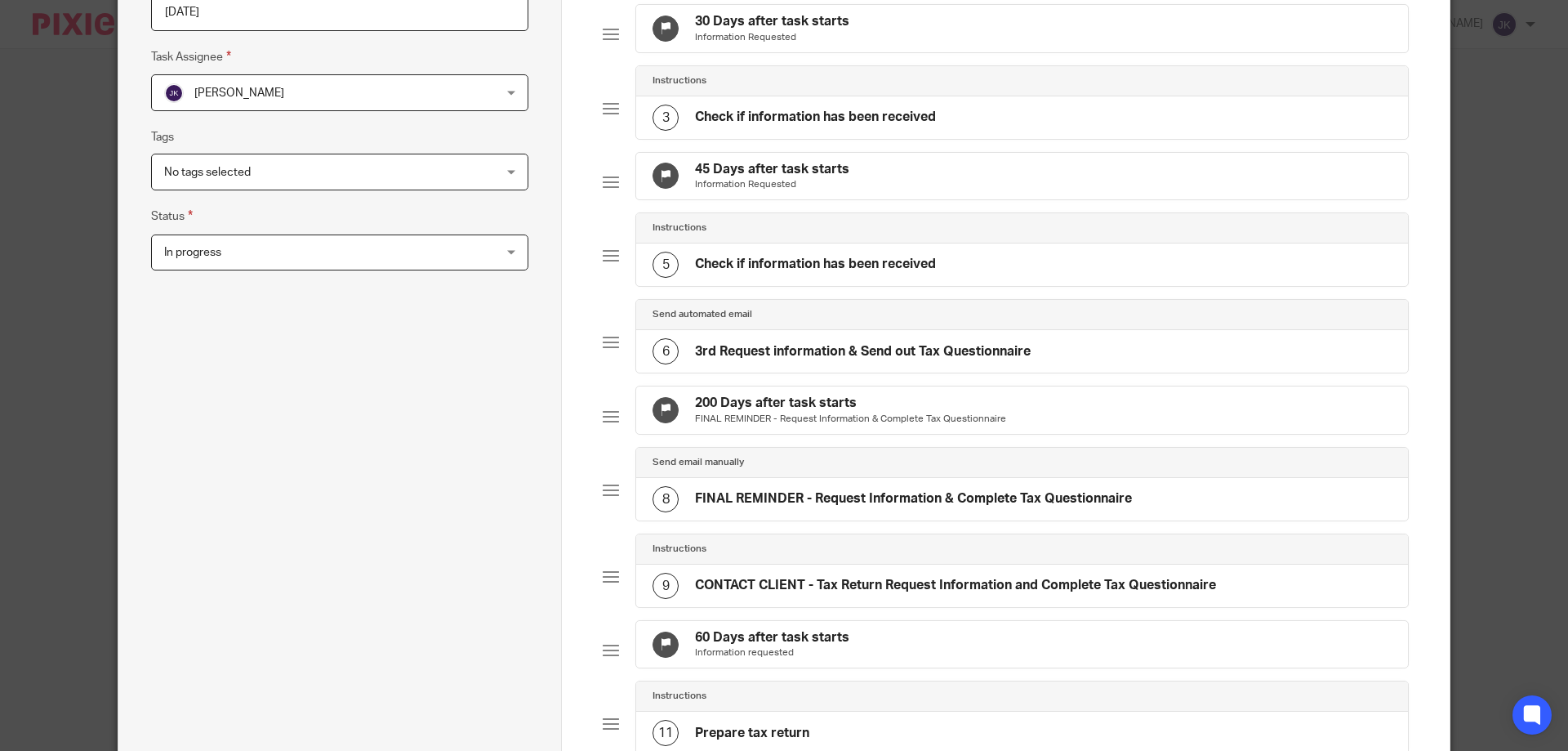
click at [742, 360] on h4 "3rd Request information & Send out Tax Questionnaire" at bounding box center [863, 352] width 336 height 17
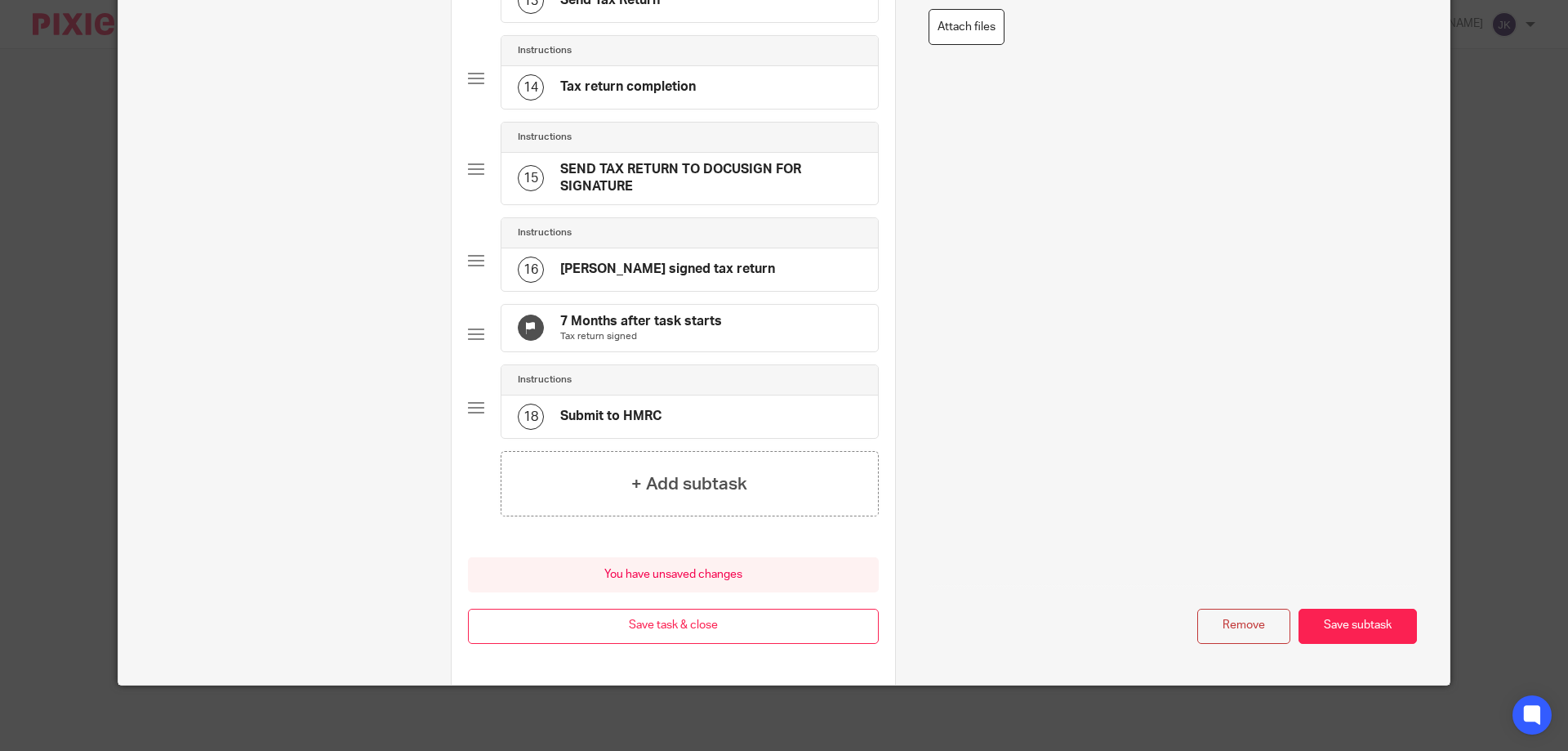
scroll to position [1280, 0]
click at [1226, 608] on div "Remove Save subtask" at bounding box center [1173, 626] width 488 height 35
click at [1241, 625] on button "Remove" at bounding box center [1244, 626] width 93 height 35
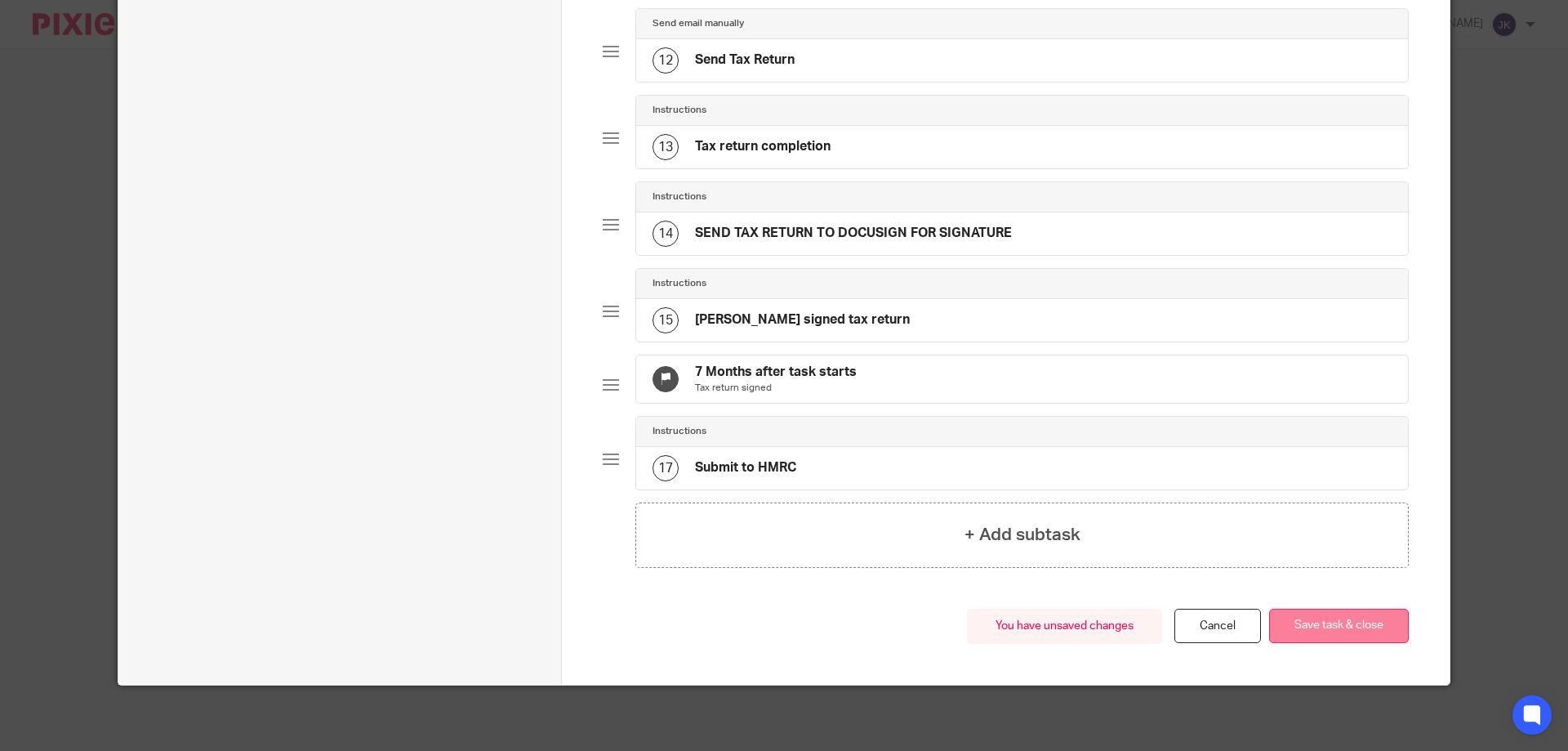
scroll to position [1084, 0]
click at [1331, 627] on button "Save task & close" at bounding box center [1339, 626] width 139 height 35
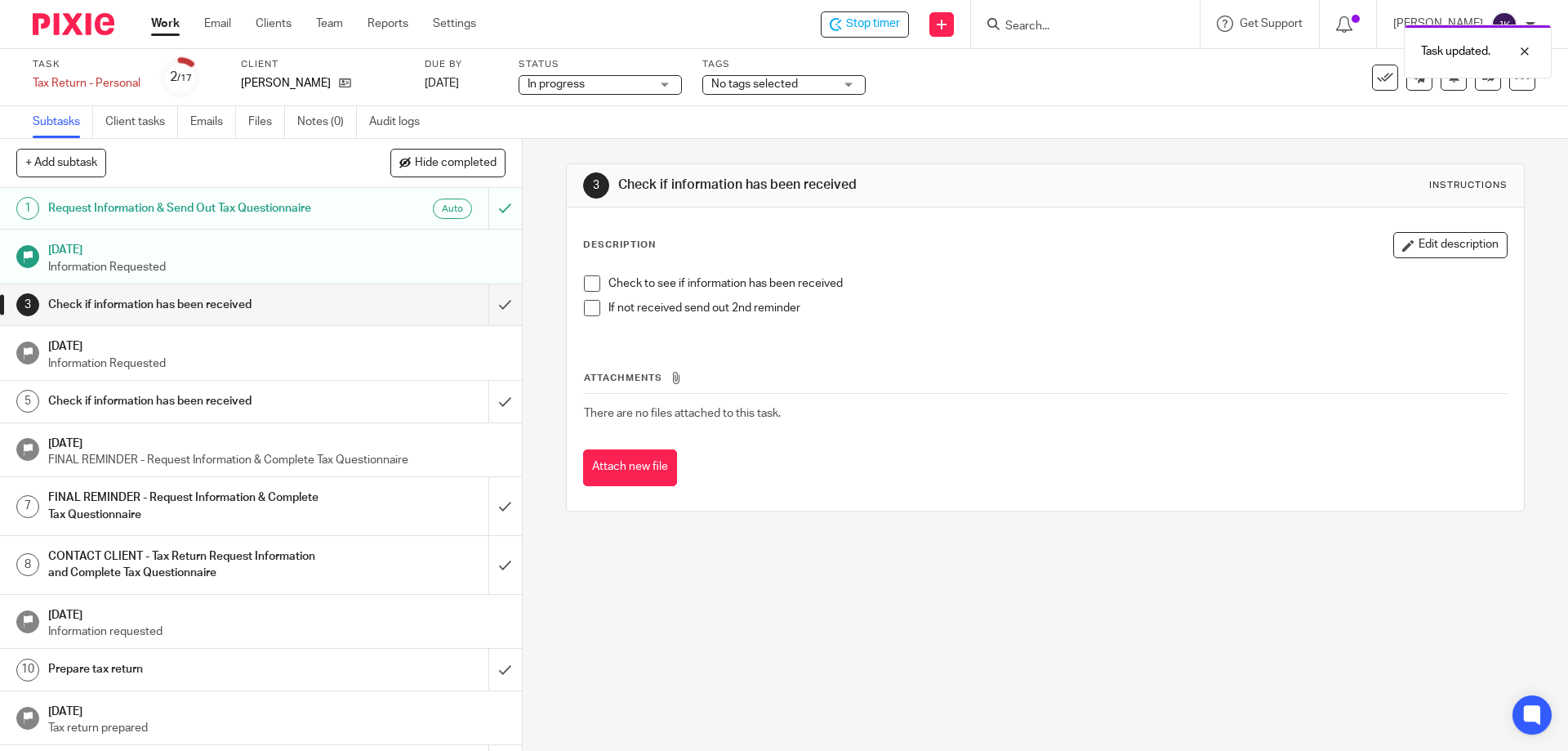
click at [584, 282] on span at bounding box center [592, 283] width 17 height 17
click at [589, 303] on span at bounding box center [592, 308] width 17 height 17
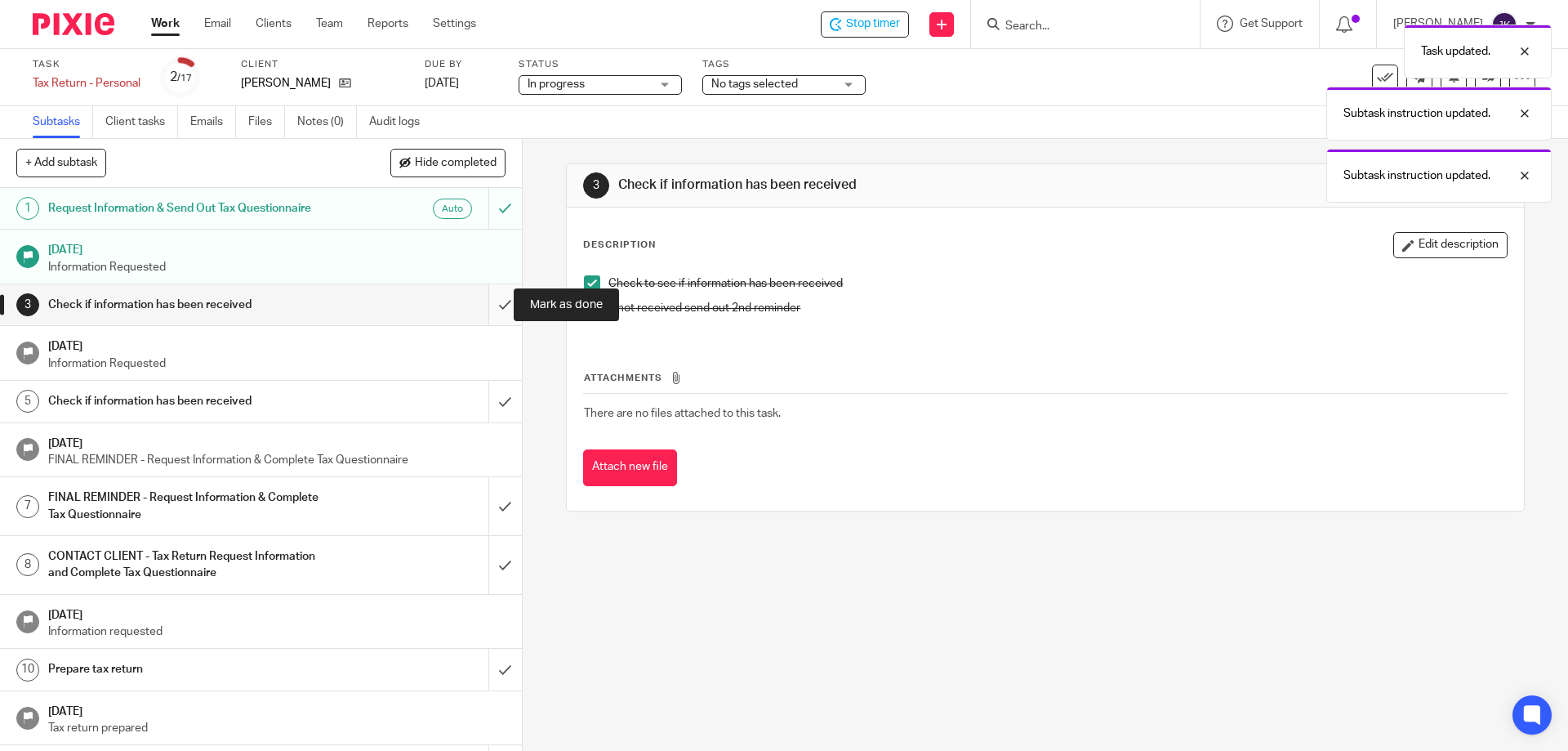
click at [481, 306] on input "submit" at bounding box center [261, 304] width 522 height 41
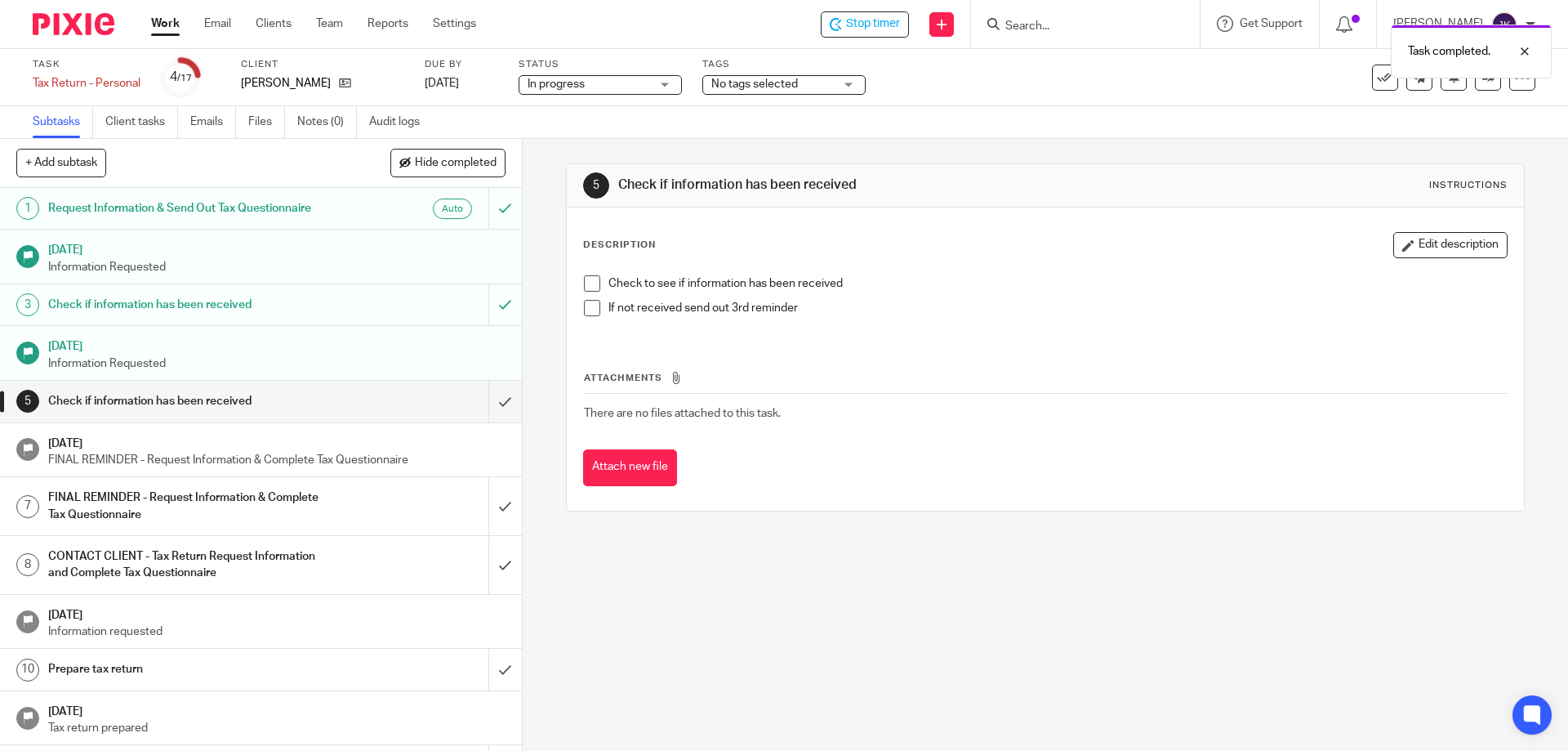
click at [590, 288] on span at bounding box center [592, 283] width 17 height 17
click at [586, 316] on li "If not received send out 3rd reminder" at bounding box center [1044, 312] width 922 height 24
click at [588, 301] on span at bounding box center [592, 308] width 17 height 17
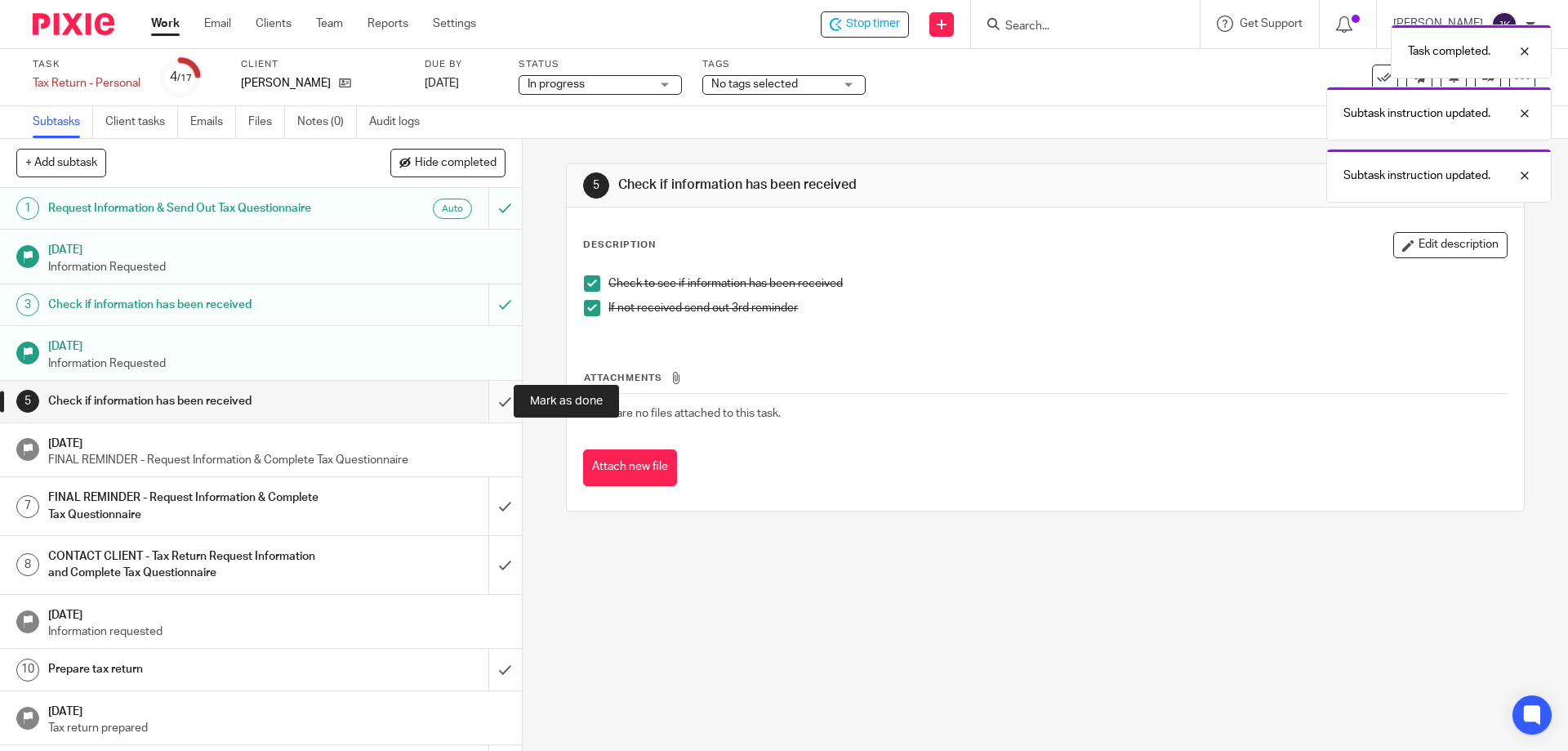
click at [489, 397] on input "submit" at bounding box center [261, 401] width 522 height 41
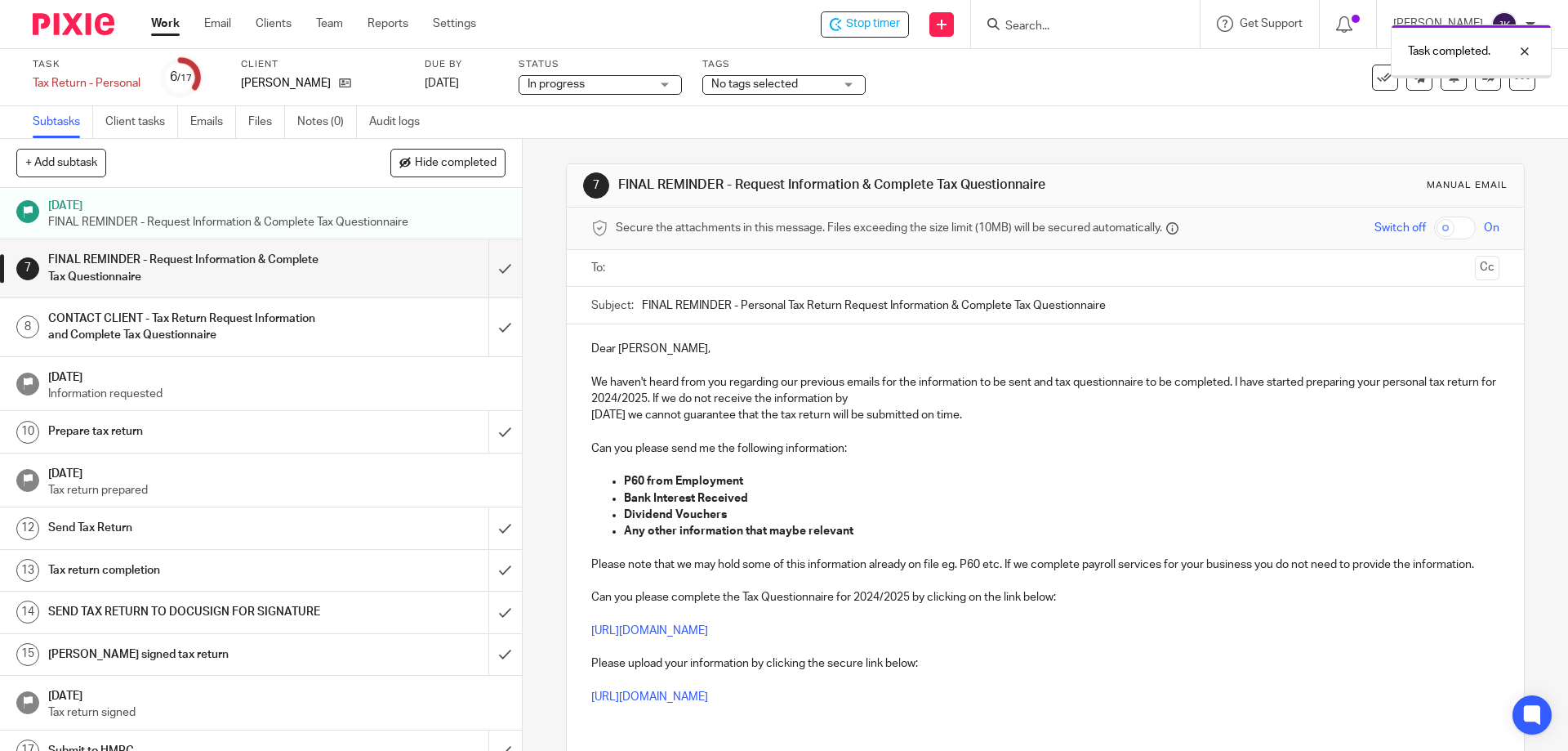
scroll to position [245, 0]
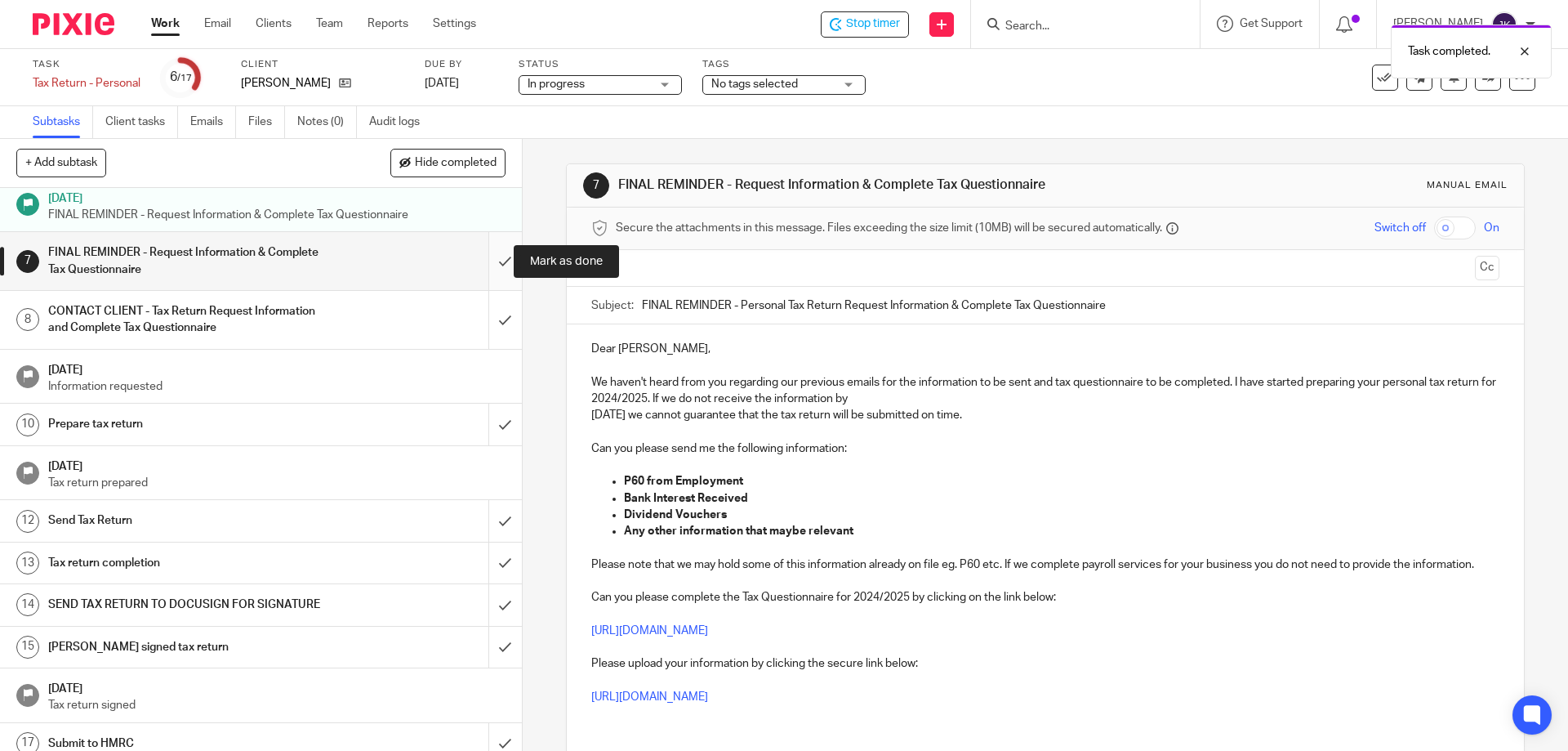
click at [480, 260] on input "submit" at bounding box center [261, 261] width 522 height 58
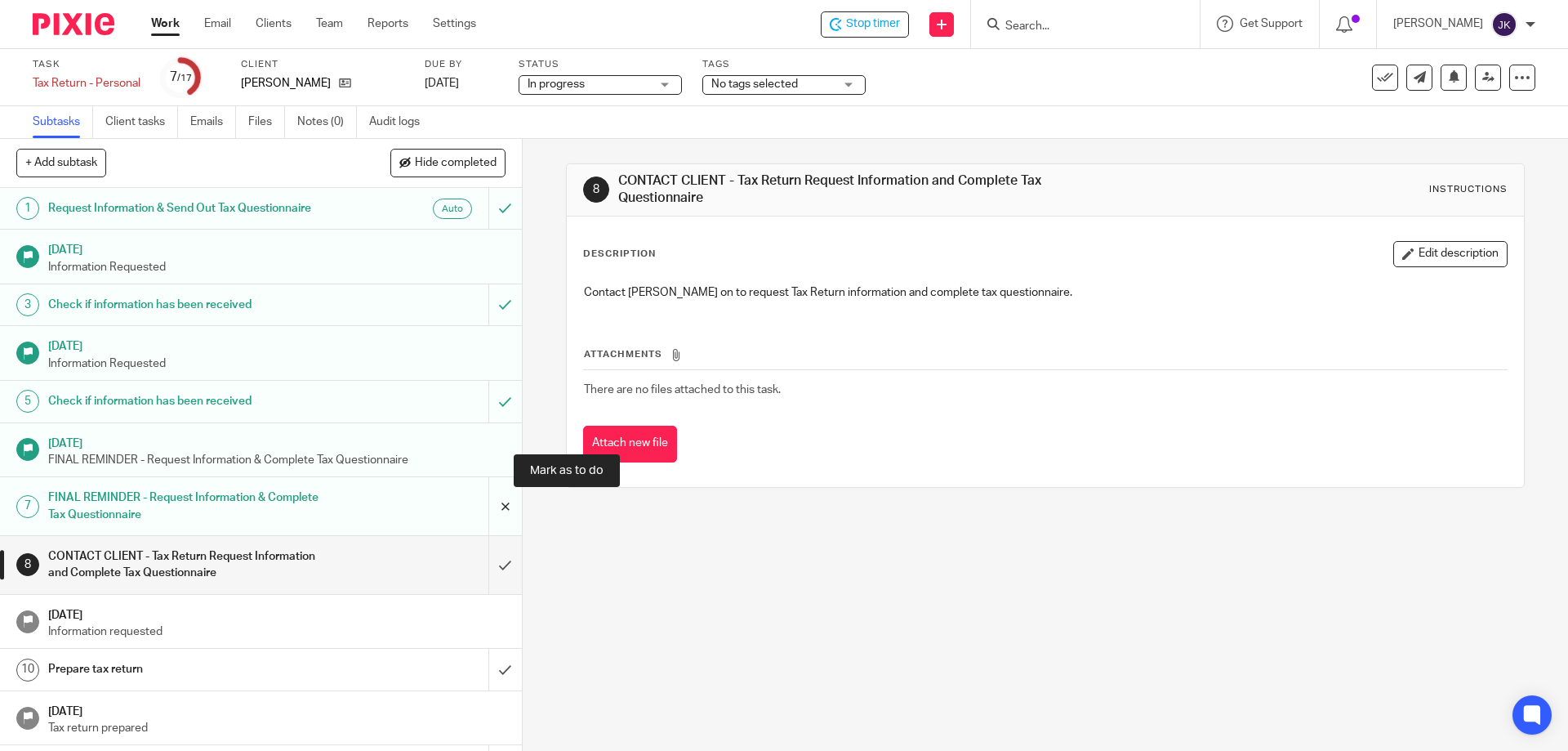
scroll to position [163, 0]
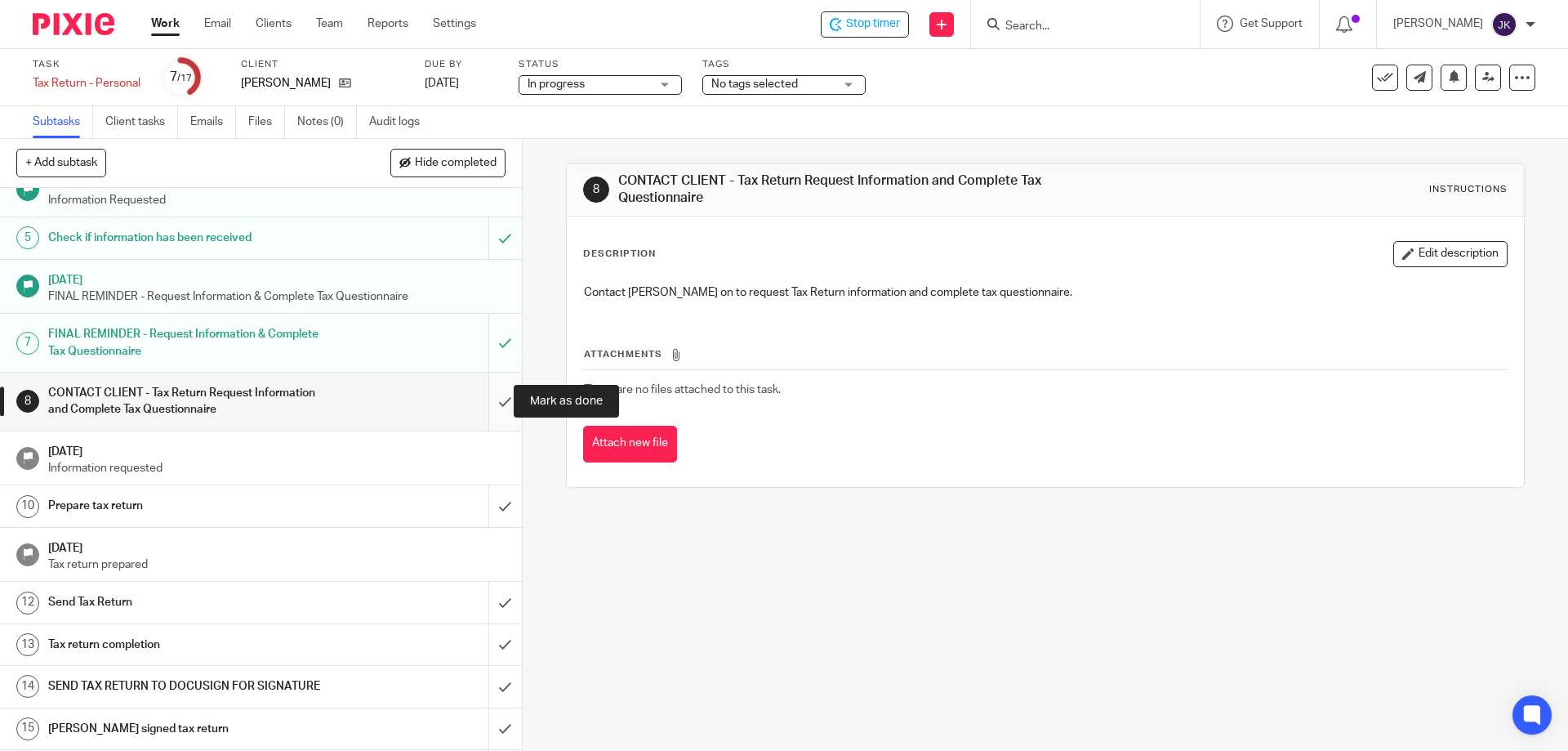
click at [490, 402] on input "submit" at bounding box center [261, 401] width 522 height 58
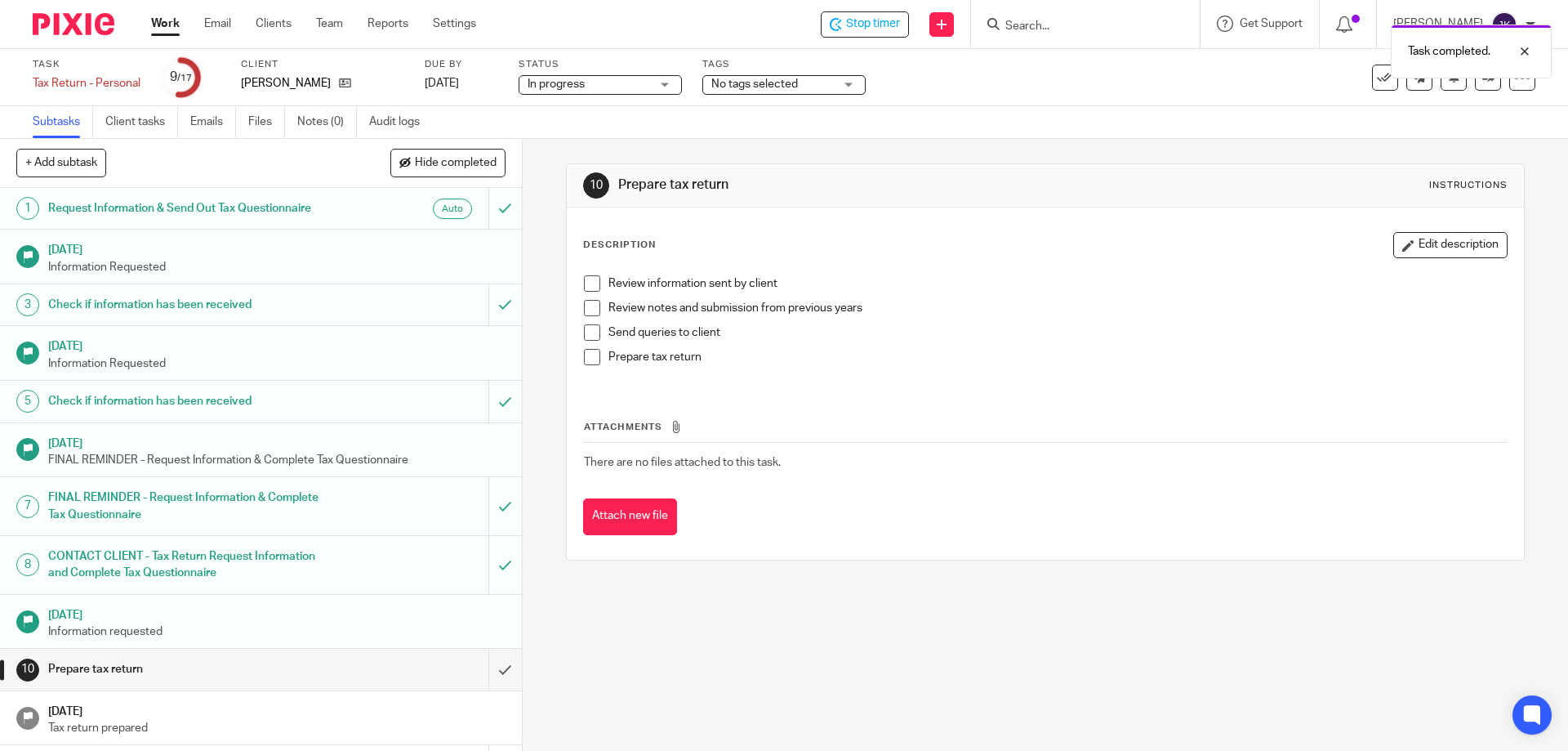
click at [594, 285] on span at bounding box center [592, 283] width 17 height 17
click at [593, 320] on li "Review notes and submission from previous years" at bounding box center [1044, 312] width 922 height 24
click at [592, 309] on span at bounding box center [592, 308] width 17 height 17
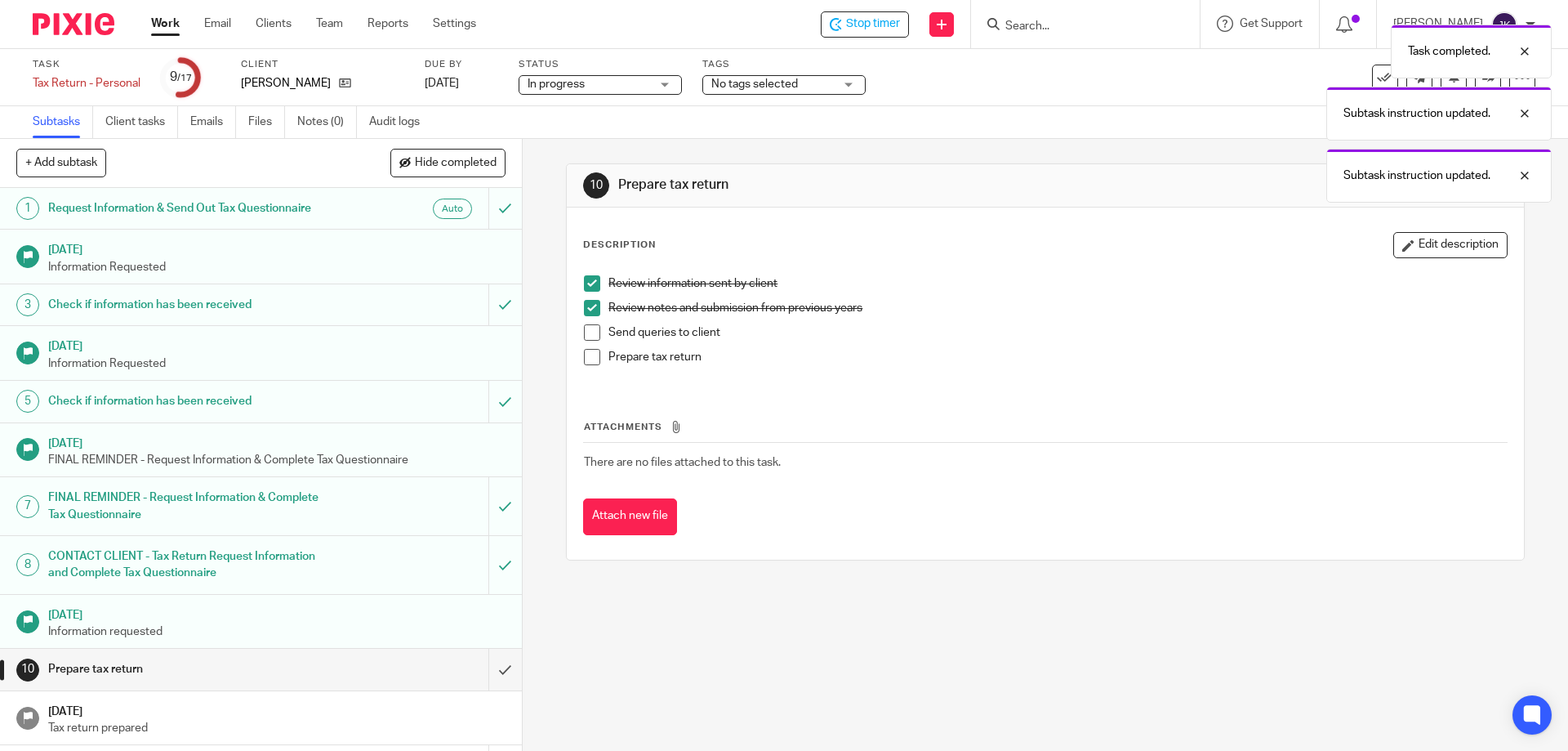
click at [589, 333] on span at bounding box center [592, 332] width 17 height 17
click at [590, 356] on span at bounding box center [592, 357] width 17 height 17
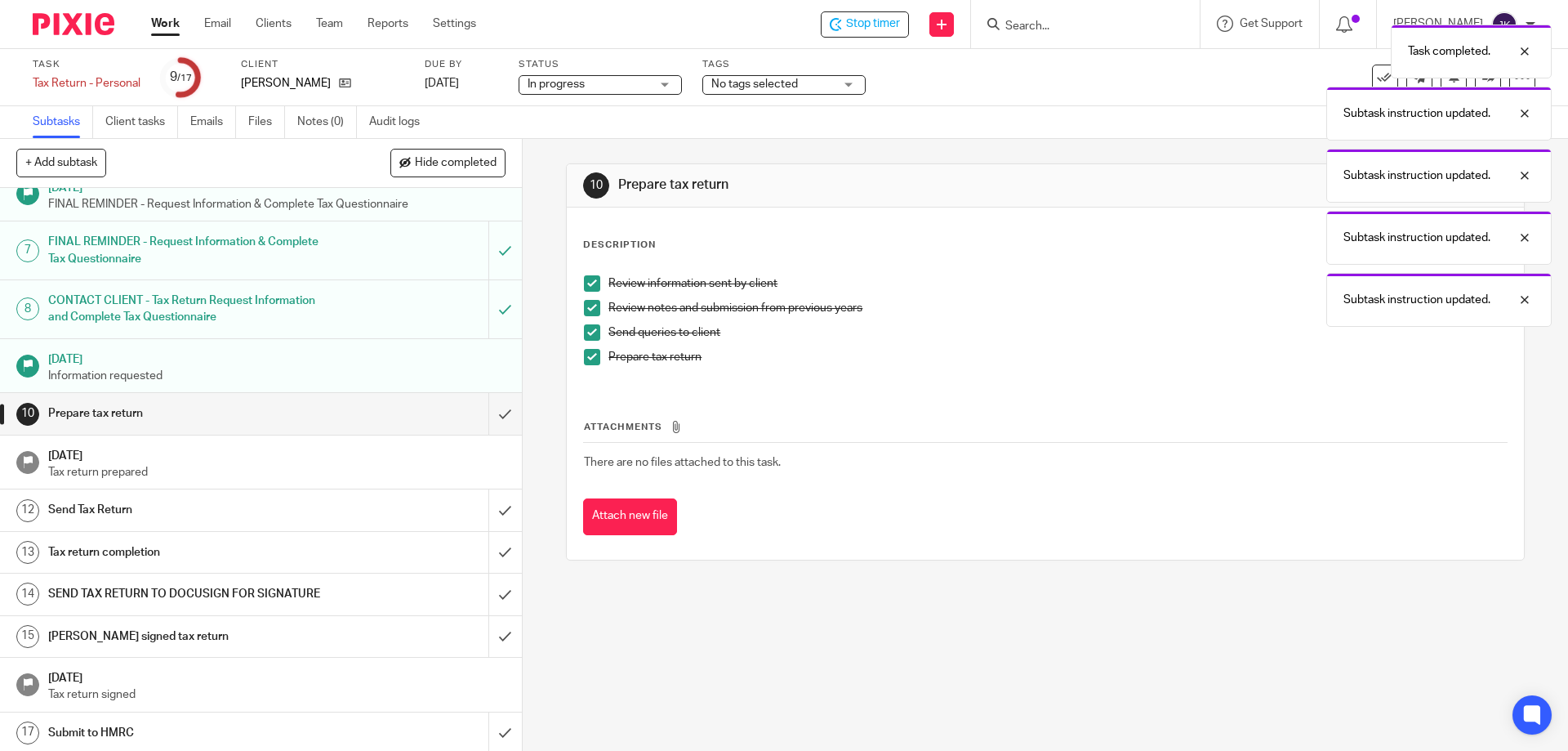
scroll to position [259, 0]
click at [482, 411] on input "submit" at bounding box center [261, 410] width 522 height 41
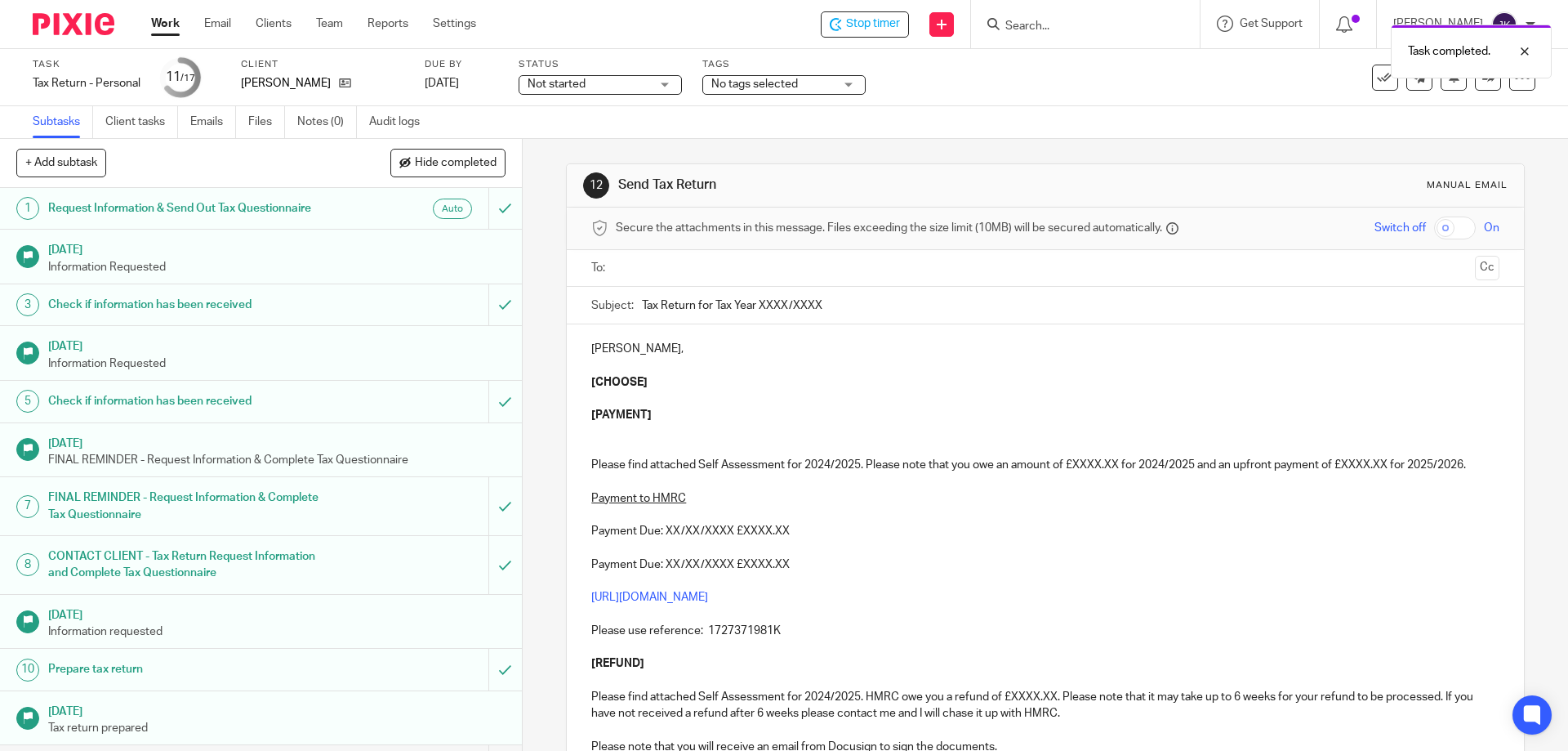
click at [641, 282] on div at bounding box center [1045, 268] width 857 height 37
click at [650, 268] on input "text" at bounding box center [1044, 268] width 846 height 19
drag, startPoint x: 758, startPoint y: 305, endPoint x: 935, endPoint y: 306, distance: 177.0
click at [933, 314] on input "Tax Return for Tax Year XXXX/XXXX" at bounding box center [1070, 309] width 857 height 37
type input "Tax Return for Tax Year 2024-25"
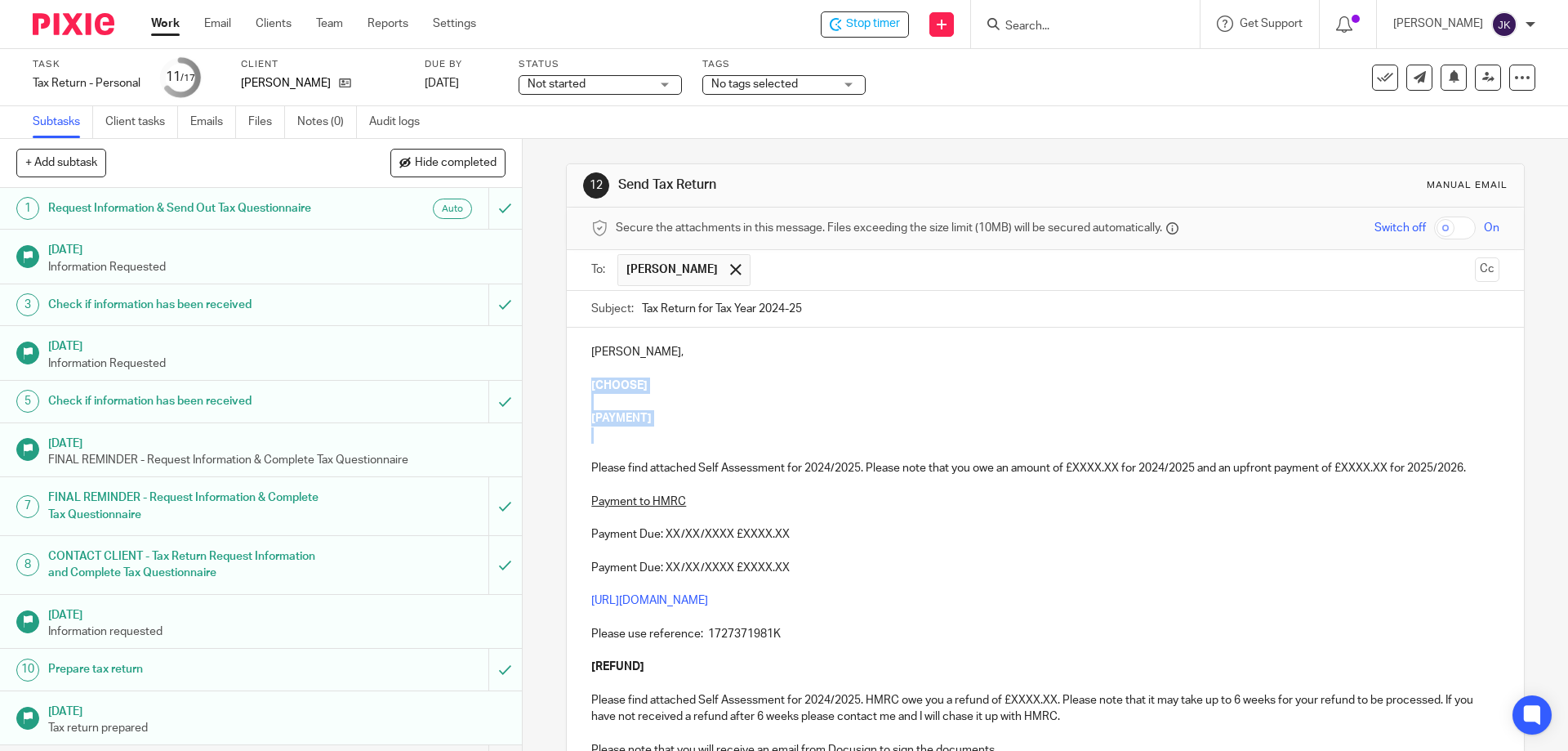
drag, startPoint x: 582, startPoint y: 379, endPoint x: 689, endPoint y: 452, distance: 129.5
click at [689, 452] on div "Kelly Williamson, [CHOOSE] [PAYMENT] Please find attached Self Assessment for 2…" at bounding box center [1045, 565] width 956 height 475
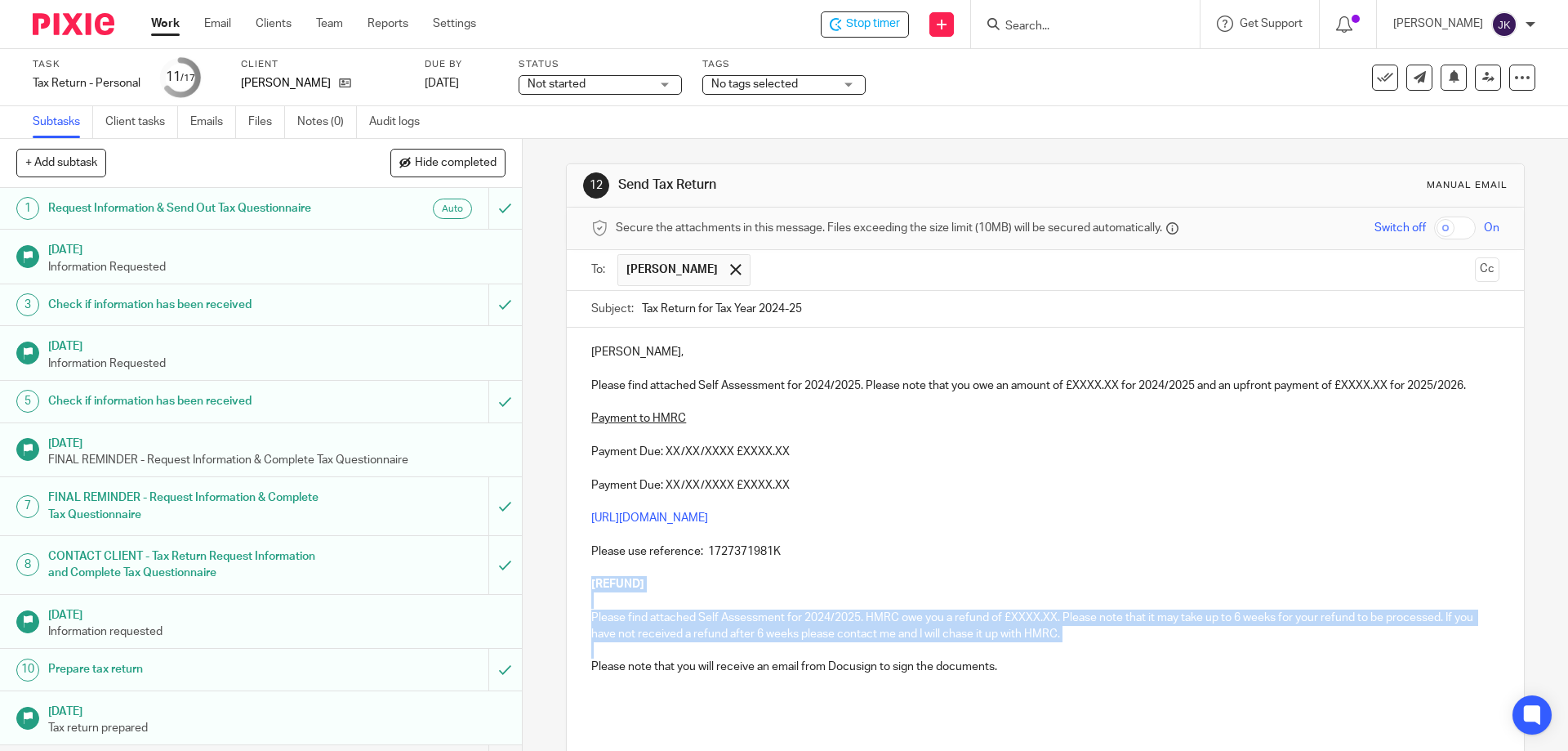
drag, startPoint x: 577, startPoint y: 579, endPoint x: 1136, endPoint y: 649, distance: 563.4
click at [1136, 649] on div "Kelly Williamson, Please find attached Self Assessment for 2024/2025. Please no…" at bounding box center [1045, 524] width 956 height 393
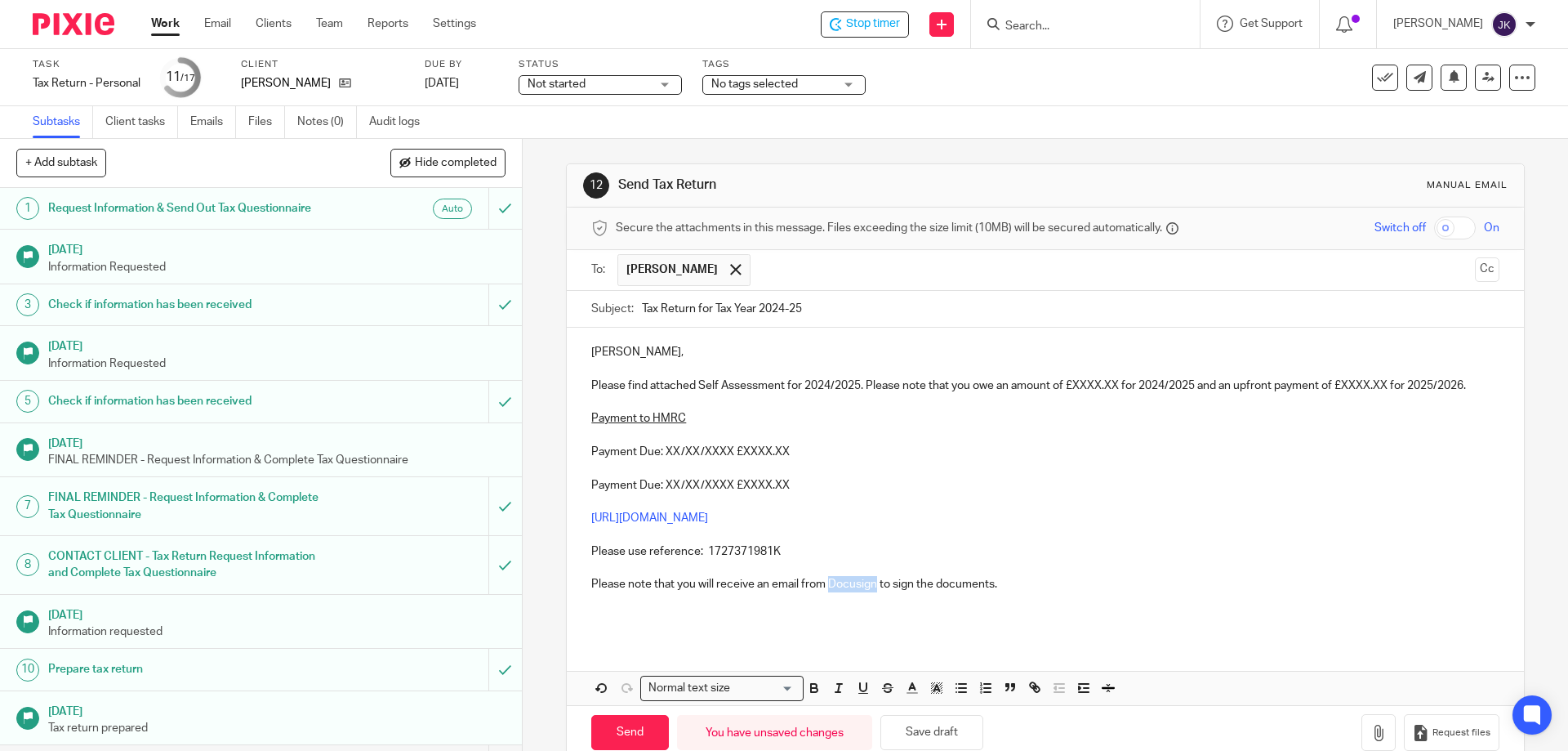
drag, startPoint x: 825, startPoint y: 584, endPoint x: 871, endPoint y: 584, distance: 46.0
click at [871, 584] on p "Please note that you will receive an email from Docusign to sign the documents." at bounding box center [1044, 584] width 907 height 17
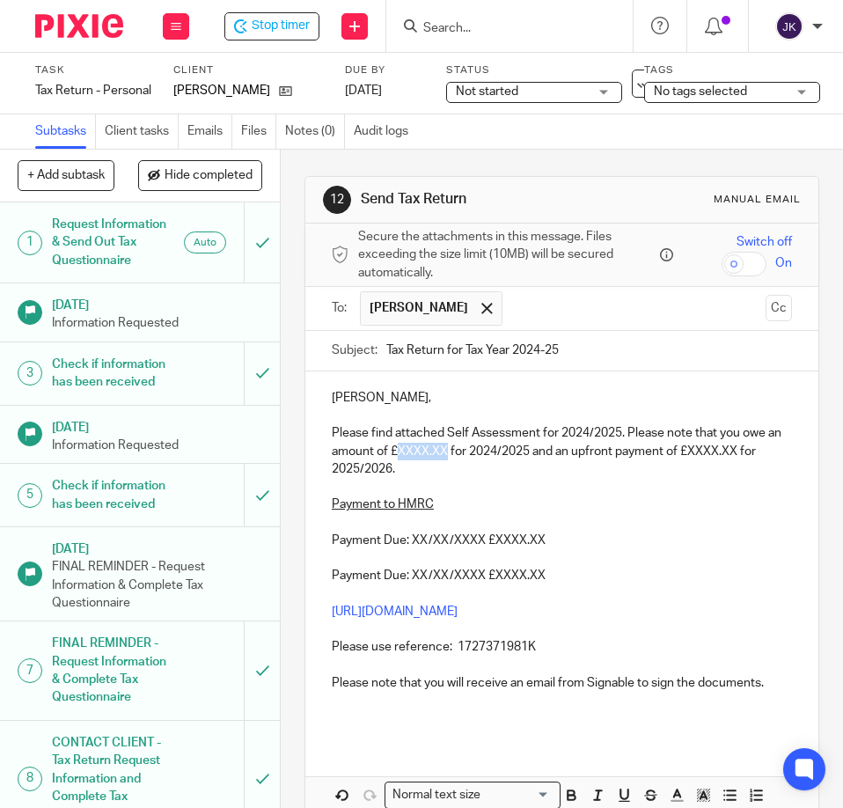
drag, startPoint x: 407, startPoint y: 451, endPoint x: 459, endPoint y: 452, distance: 51.9
click at [459, 452] on p "Please find attached Self Assessment for 2024/2025. Please note that you owe an…" at bounding box center [562, 451] width 460 height 54
drag, startPoint x: 707, startPoint y: 449, endPoint x: 759, endPoint y: 457, distance: 52.6
click at [759, 457] on p "Please find attached Self Assessment for 2024/2025. Please note that you owe an…" at bounding box center [562, 451] width 460 height 54
click at [556, 649] on p "Please use reference: 1727371981K" at bounding box center [562, 647] width 460 height 18
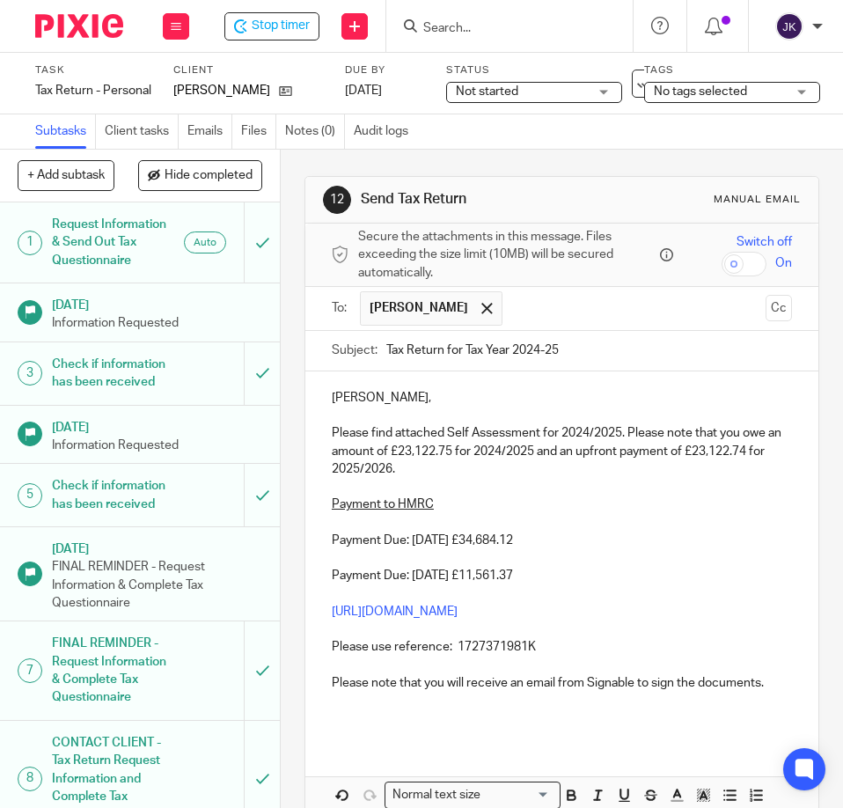
scroll to position [157, 0]
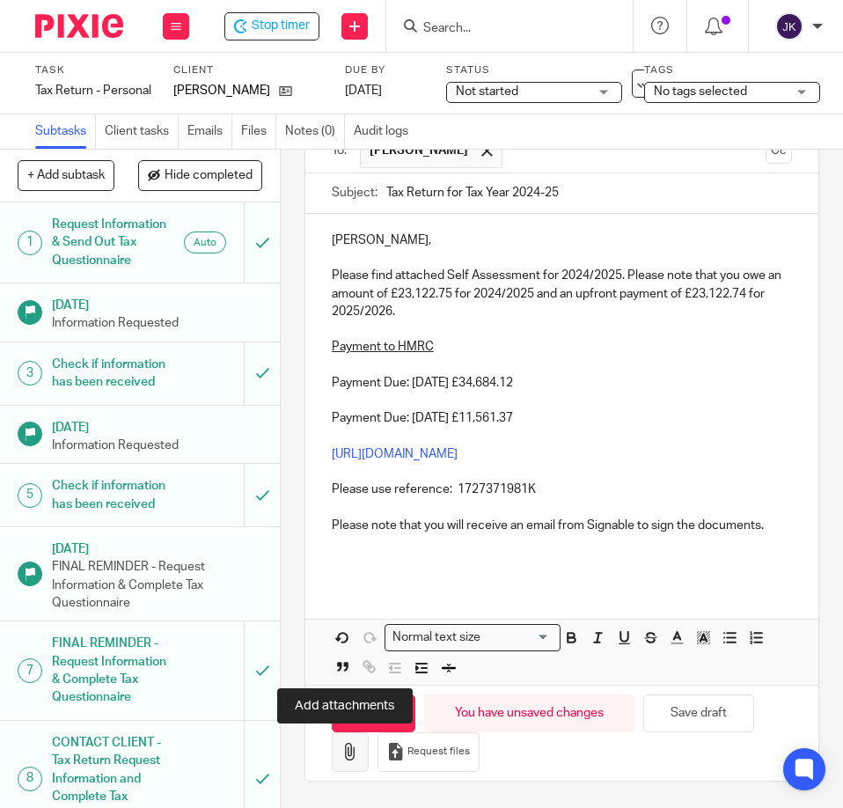
click at [342, 757] on icon "button" at bounding box center [350, 752] width 18 height 18
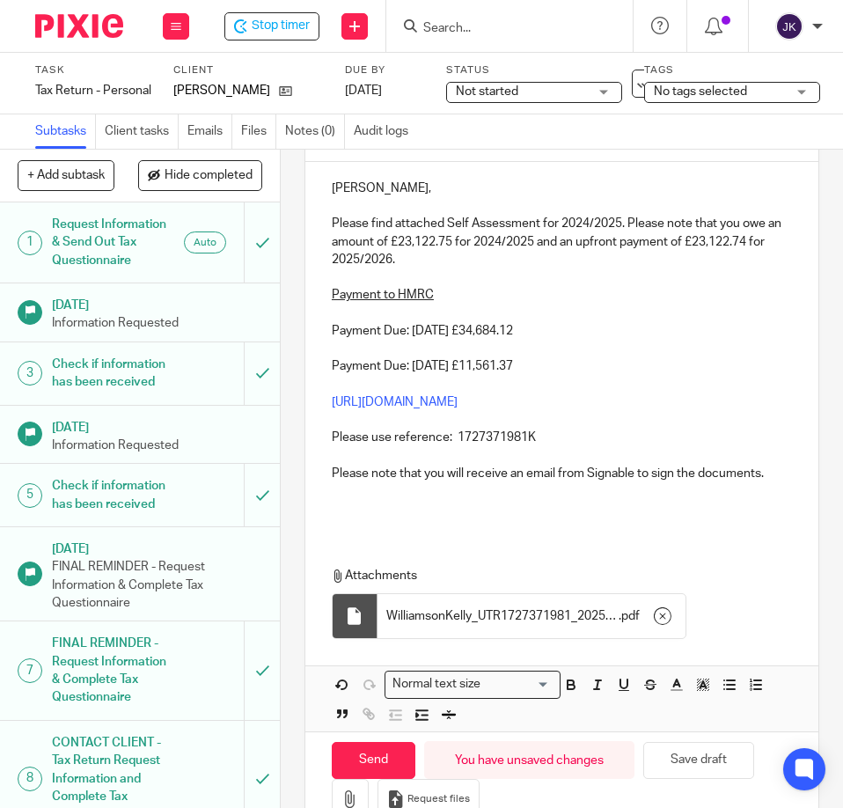
scroll to position [257, 0]
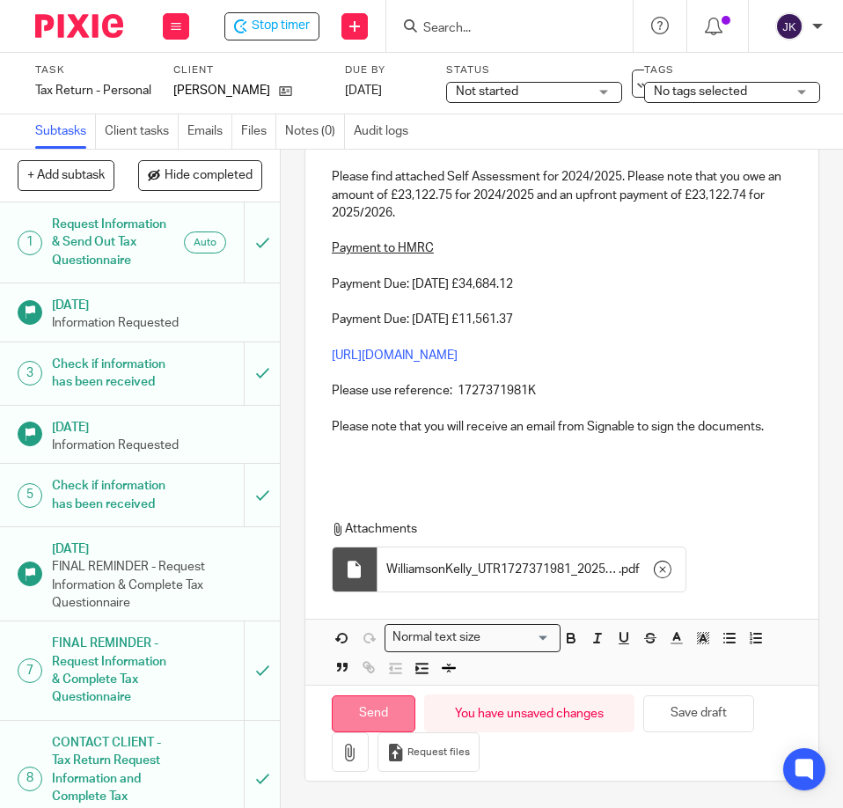
click at [368, 711] on input "Send" at bounding box center [374, 714] width 84 height 38
type input "Sent"
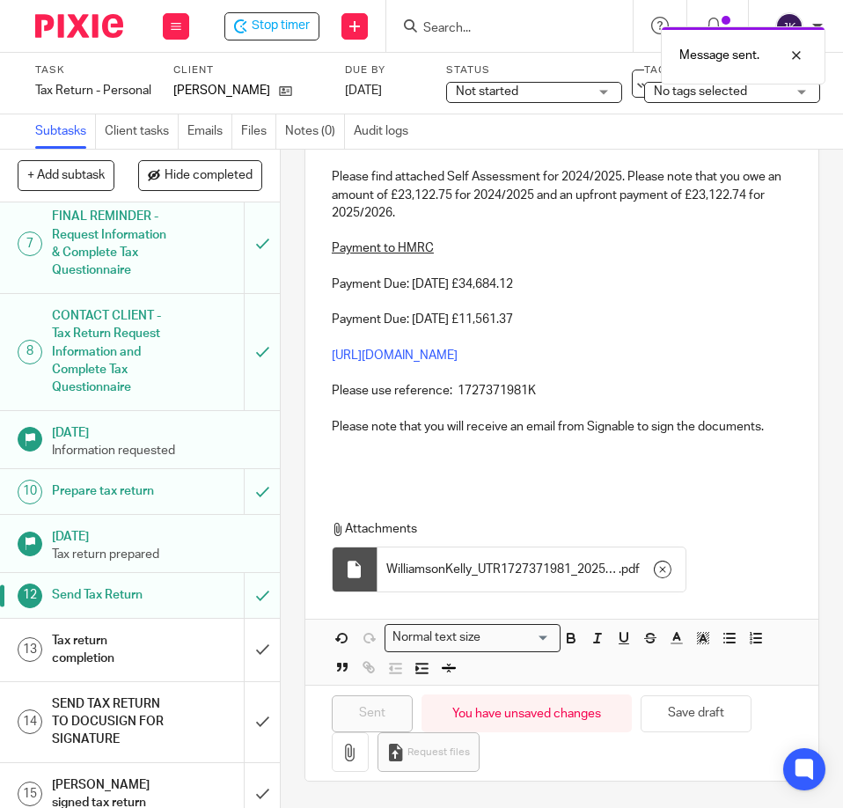
scroll to position [656, 0]
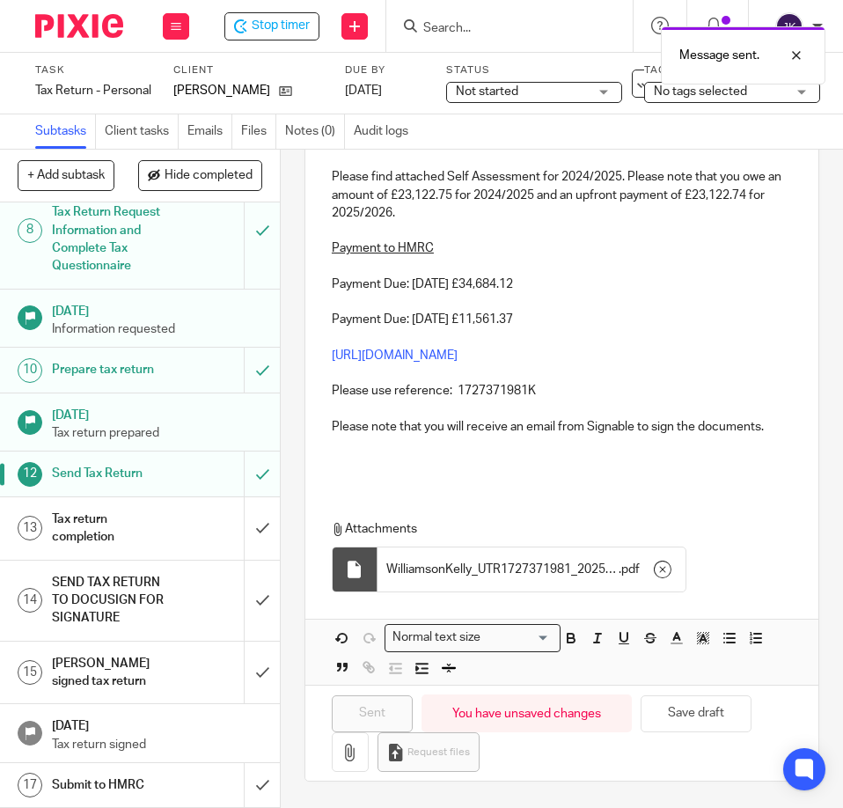
click at [171, 513] on div "Tax return completion" at bounding box center [139, 528] width 175 height 45
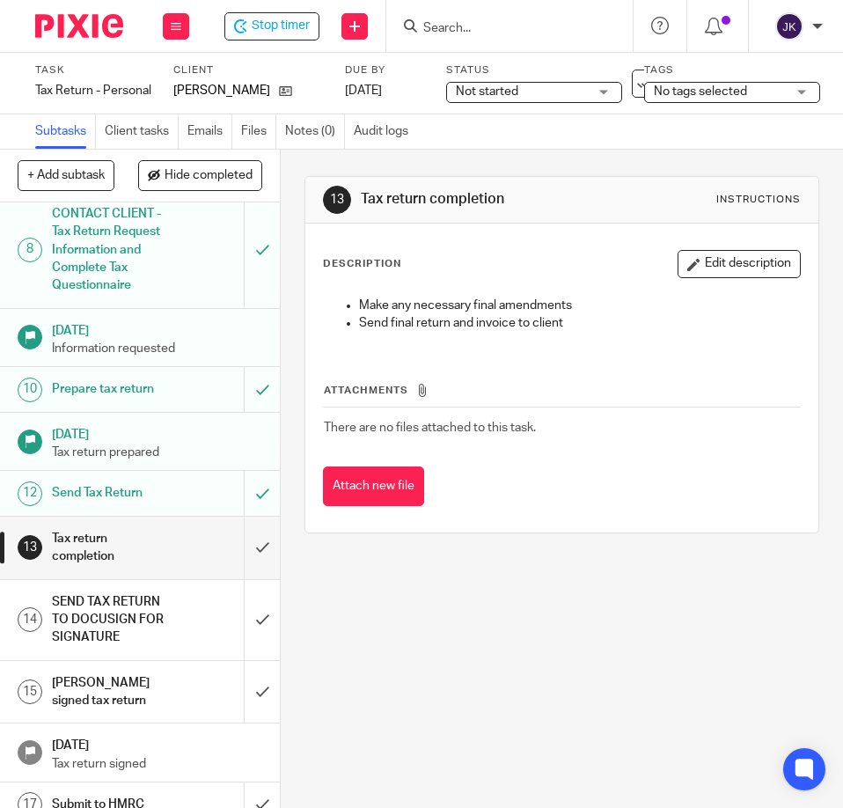
scroll to position [656, 0]
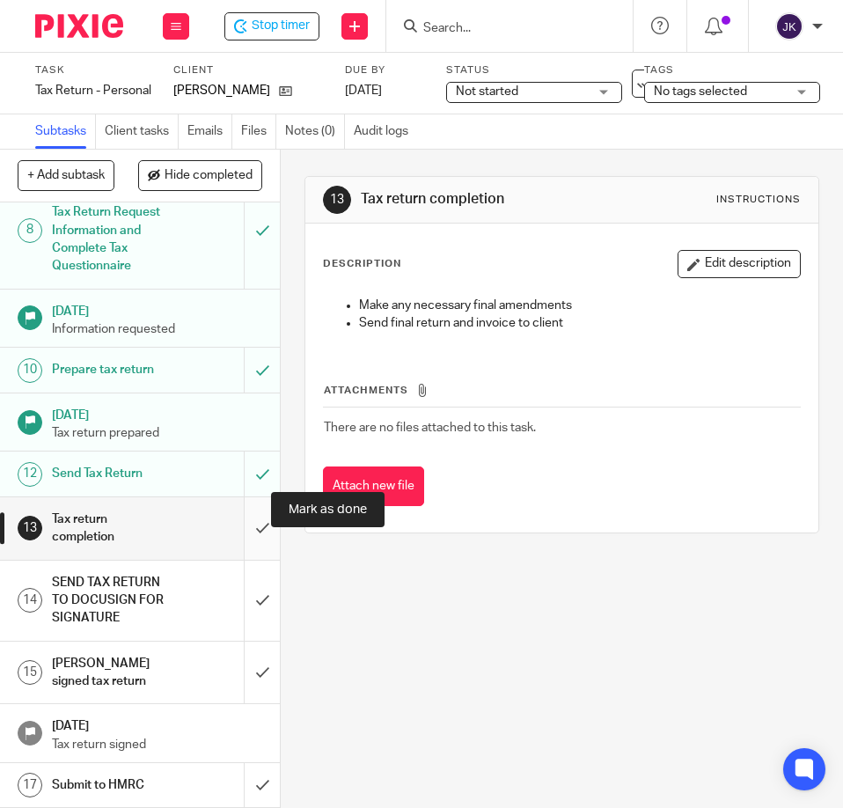
click at [250, 504] on input "submit" at bounding box center [140, 528] width 280 height 62
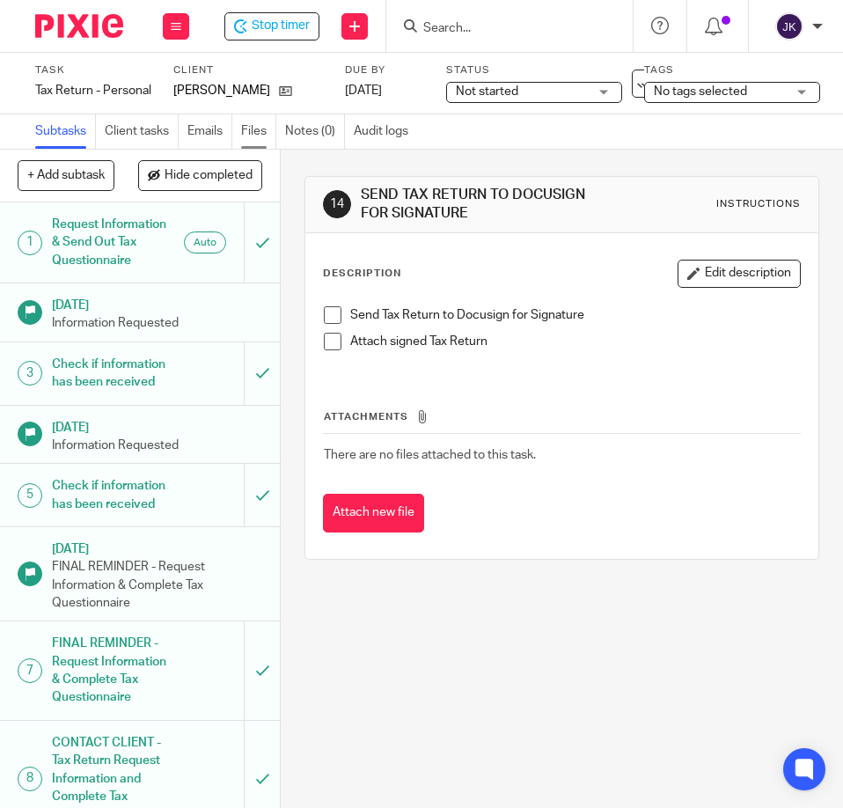
click at [259, 129] on link "Files" at bounding box center [258, 131] width 35 height 34
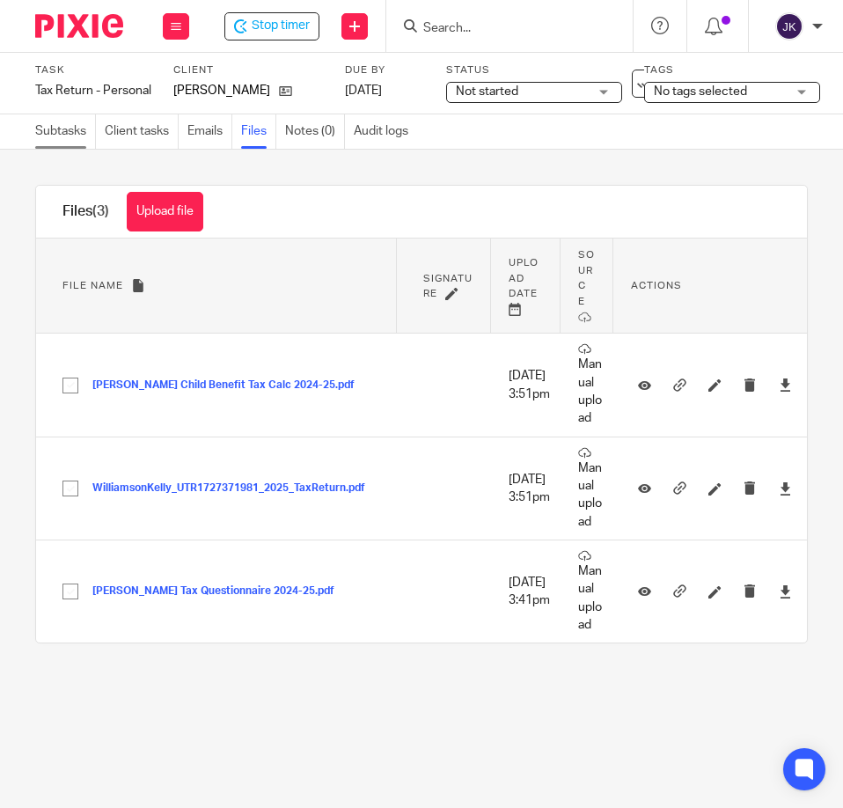
click at [57, 127] on link "Subtasks" at bounding box center [65, 131] width 61 height 34
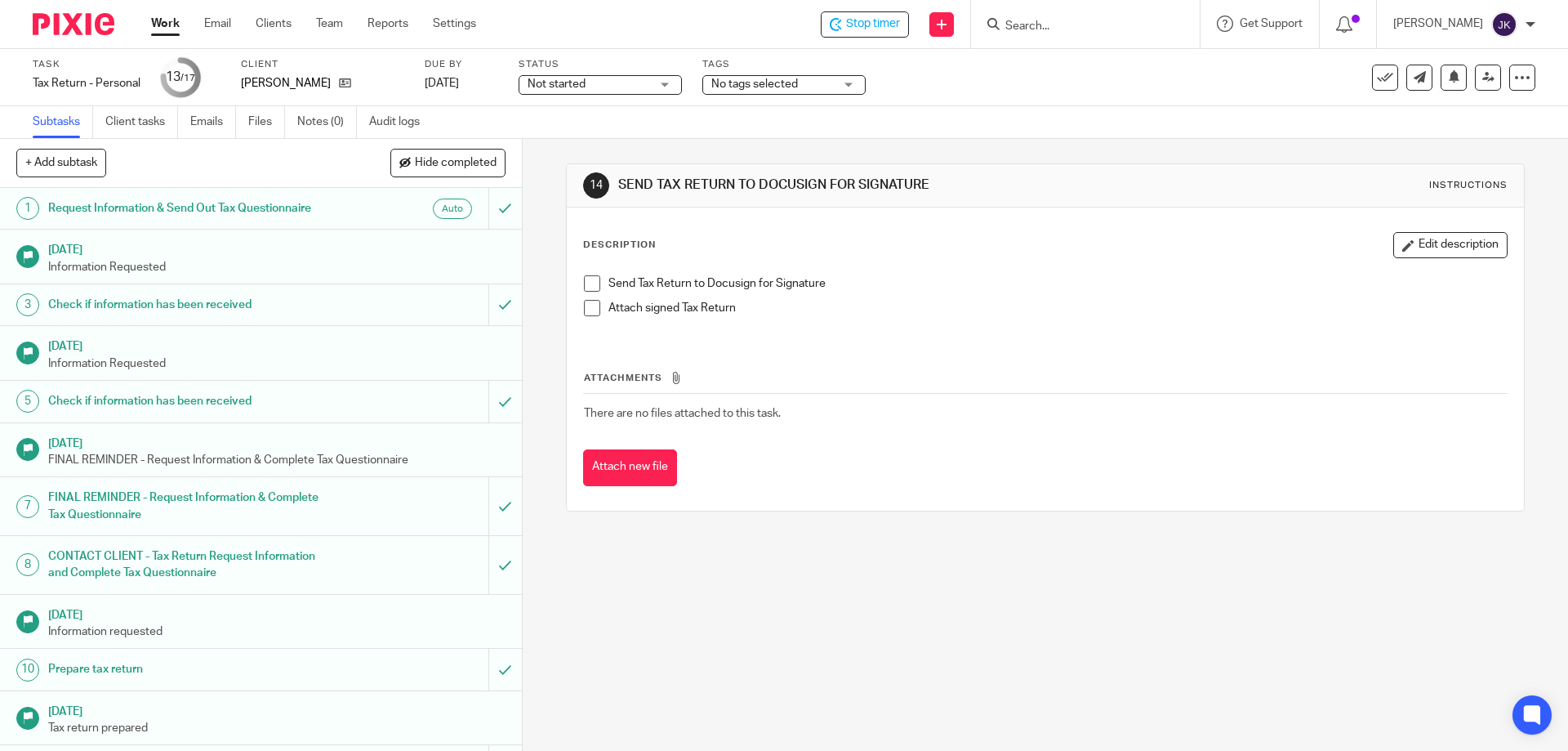
click at [767, 94] on div "No tags selected" at bounding box center [784, 84] width 163 height 19
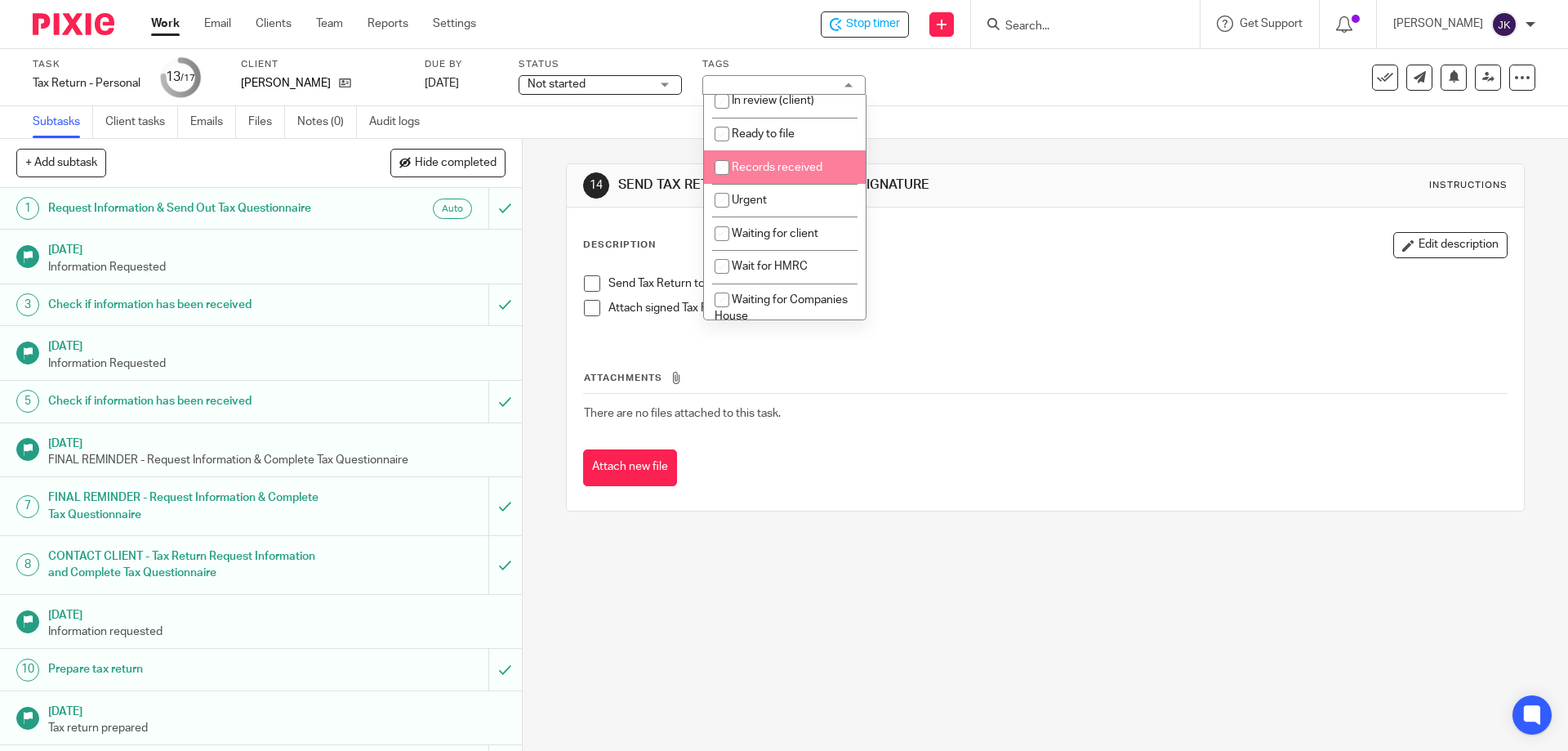
scroll to position [157, 0]
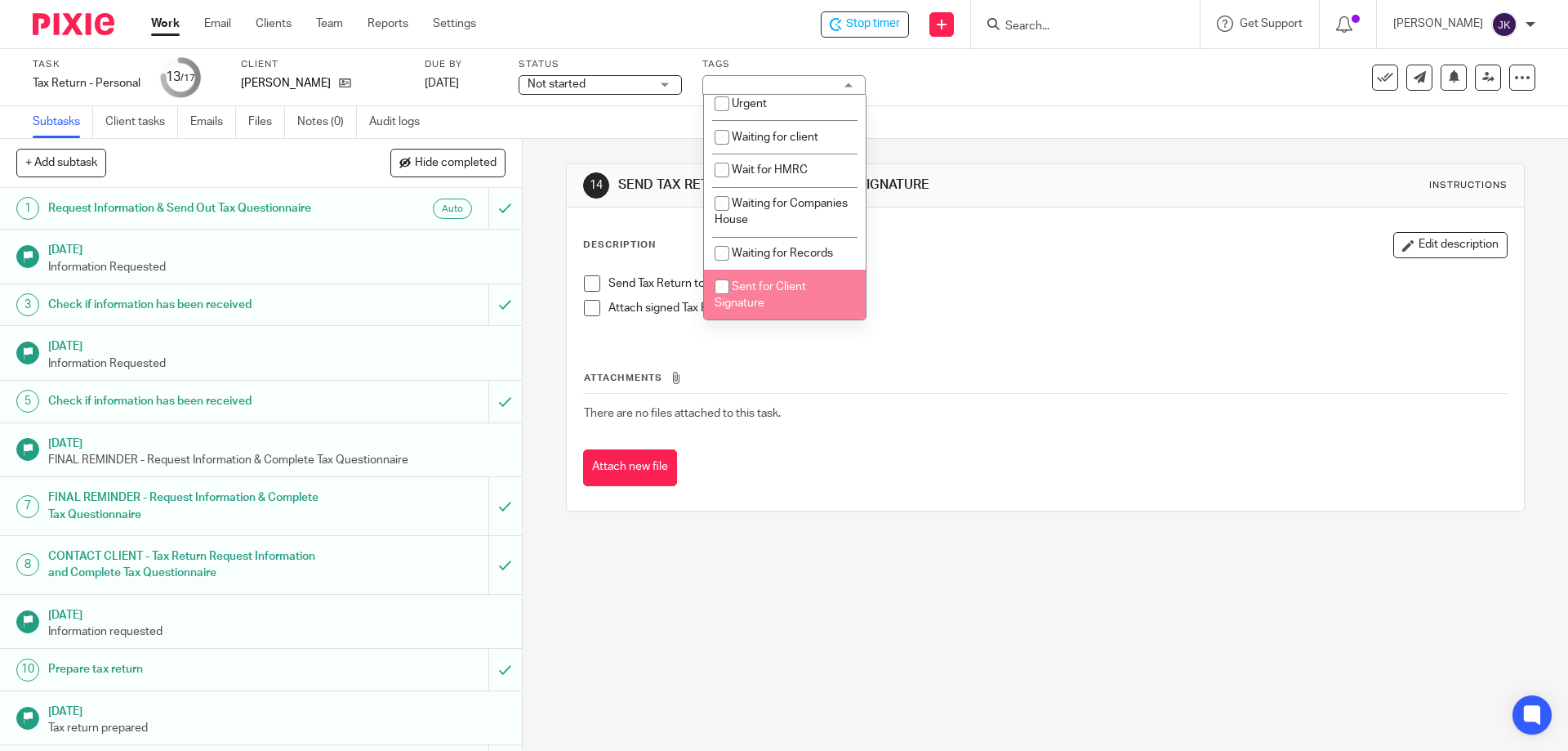
click at [761, 291] on li "Sent for Client Signature" at bounding box center [784, 294] width 162 height 50
checkbox input "true"
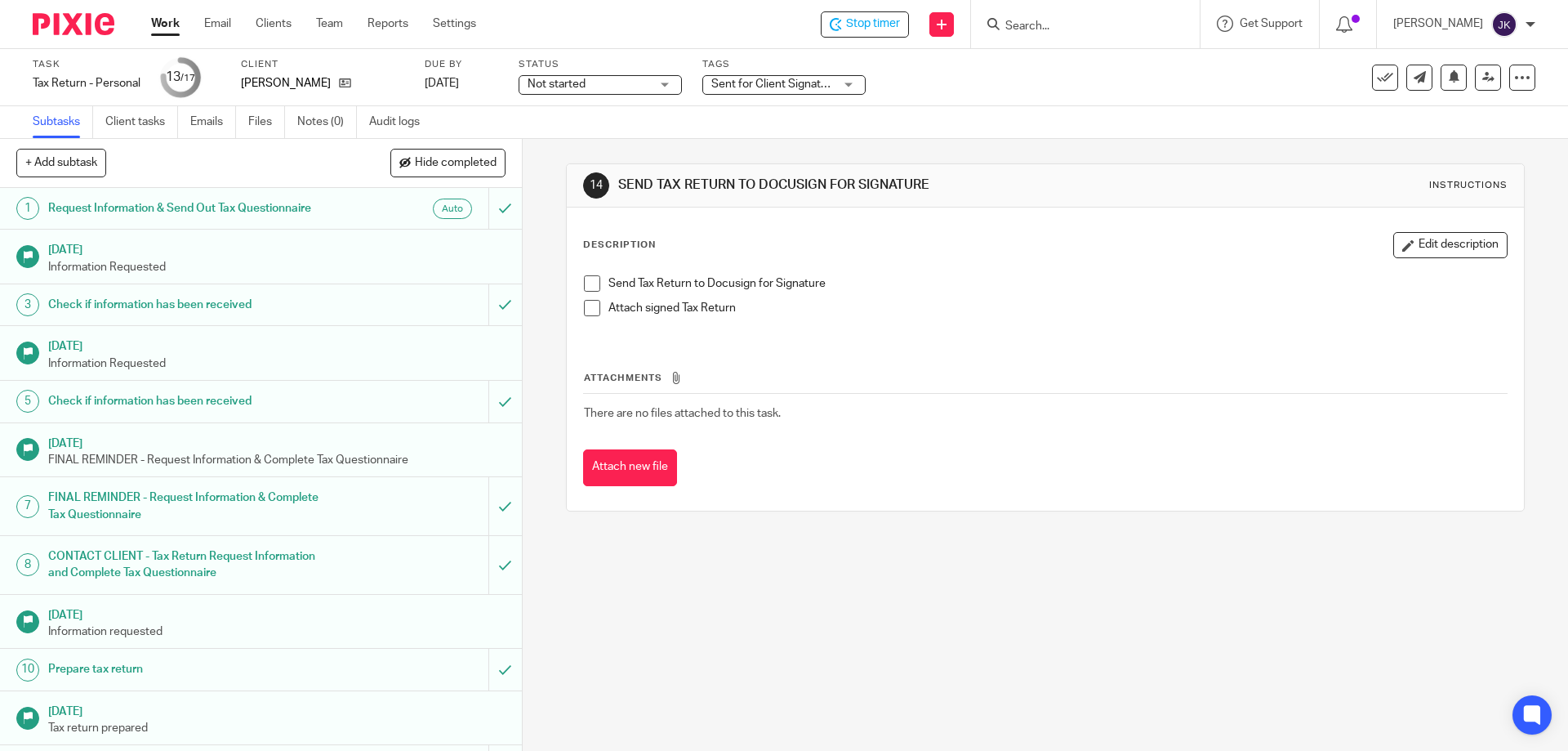
click at [782, 291] on p "Send Tax Return to Docusign for Signature" at bounding box center [1056, 283] width 898 height 17
click at [588, 281] on span at bounding box center [592, 283] width 17 height 17
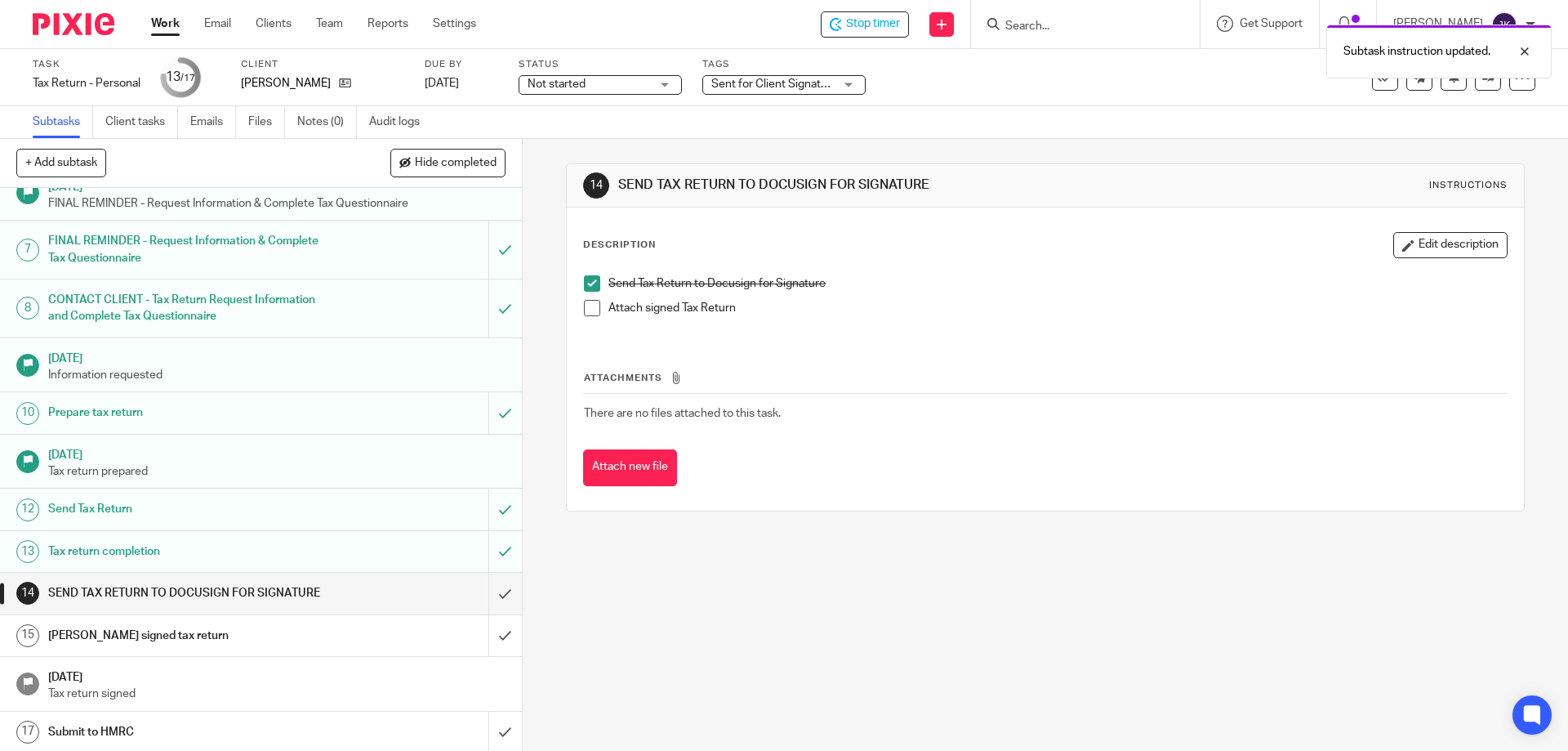
scroll to position [259, 0]
click at [782, 52] on div at bounding box center [1513, 51] width 45 height 19
click at [782, 20] on div "Stop timer" at bounding box center [864, 24] width 88 height 26
click at [170, 25] on link "Work" at bounding box center [165, 24] width 29 height 17
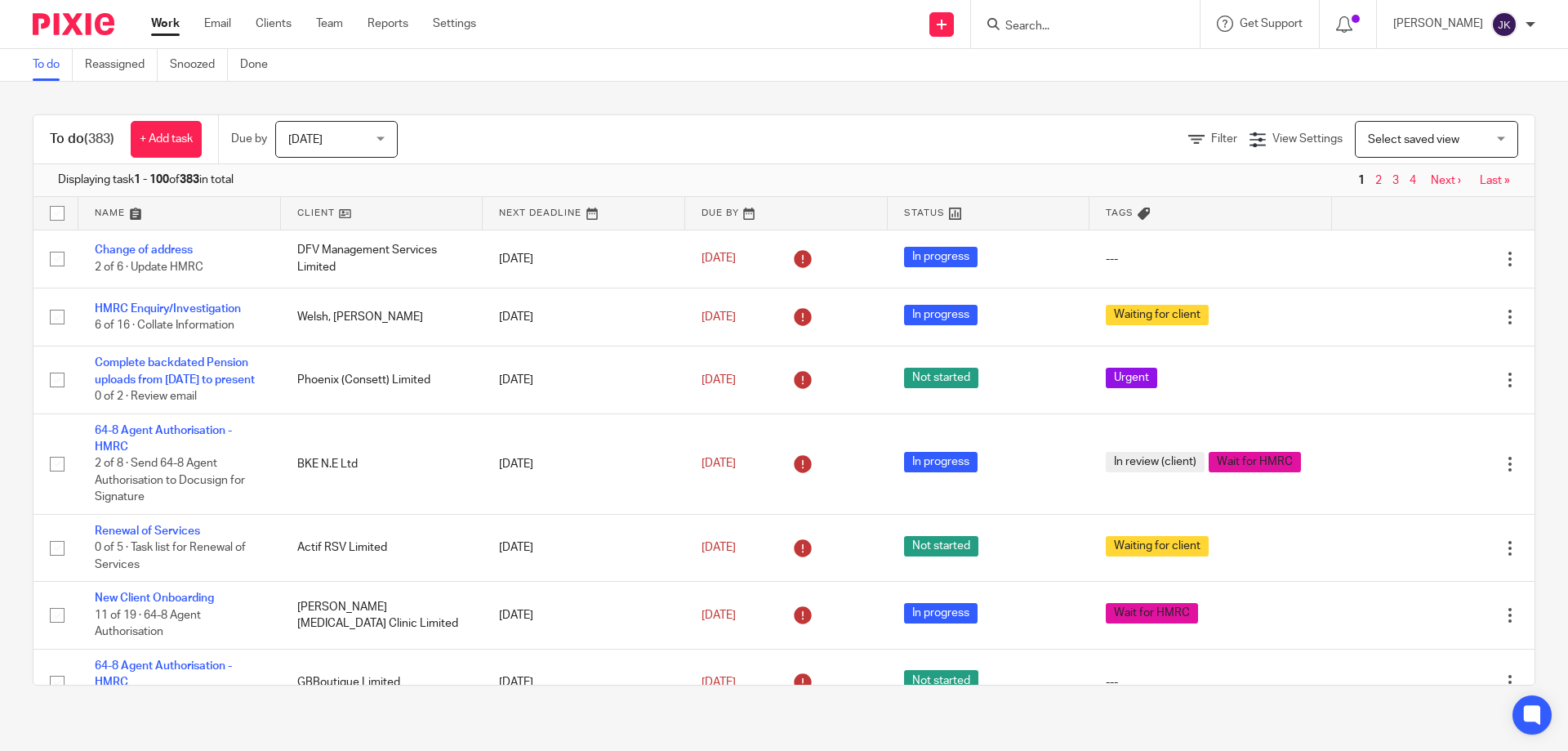
click at [1016, 27] on input "Search" at bounding box center [1077, 27] width 147 height 15
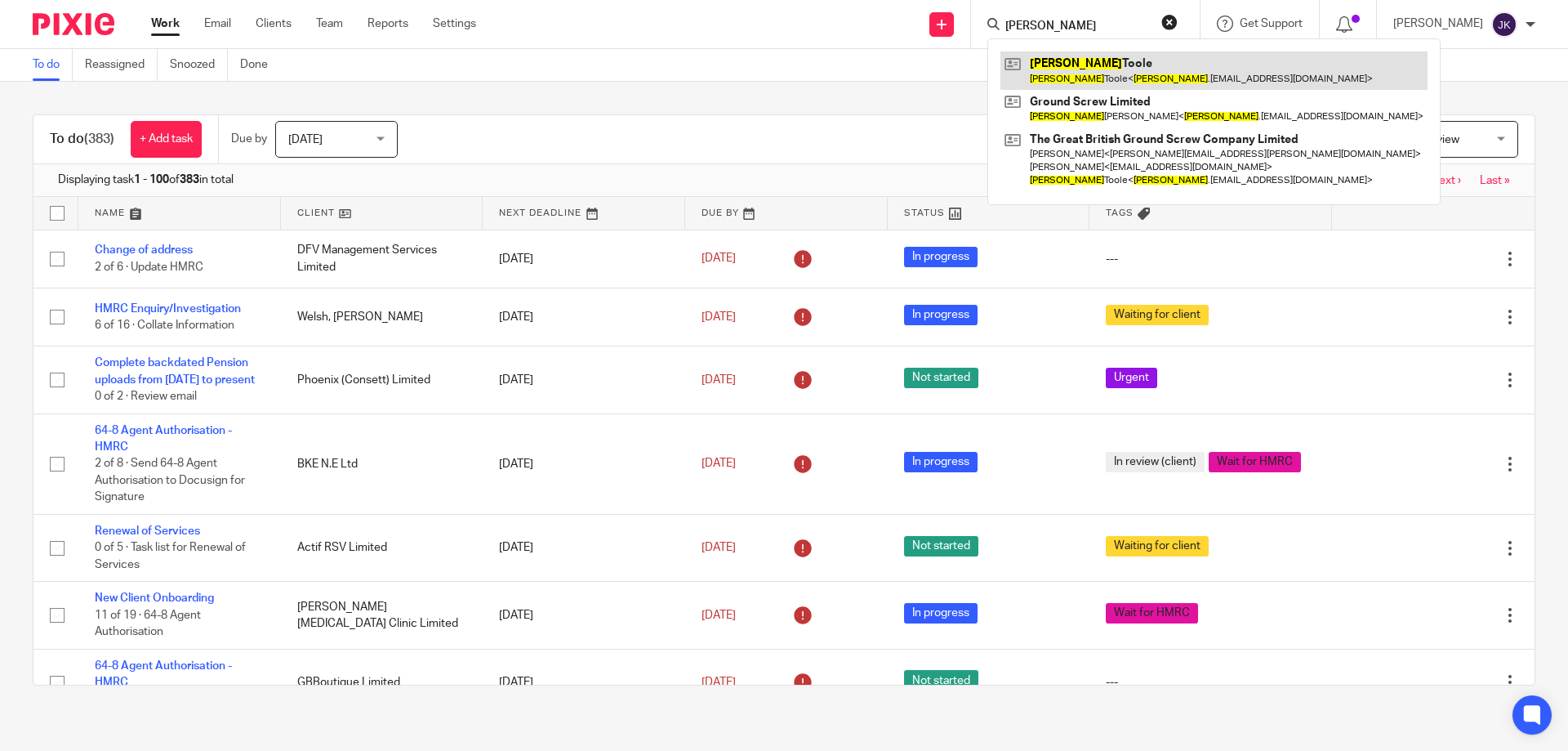
type input "[PERSON_NAME]"
click at [1087, 81] on link at bounding box center [1214, 70] width 427 height 37
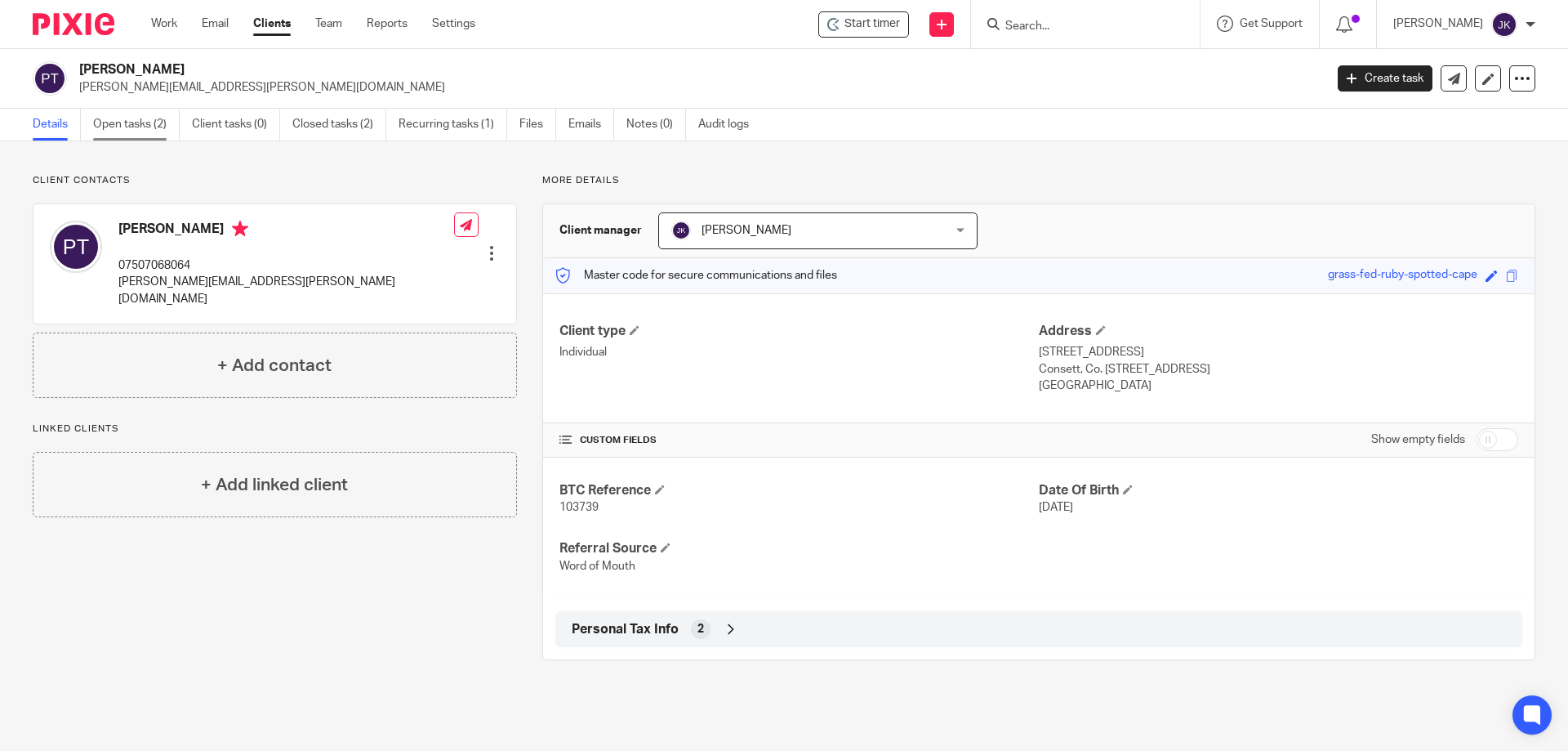
click at [136, 131] on link "Open tasks (2)" at bounding box center [136, 124] width 86 height 32
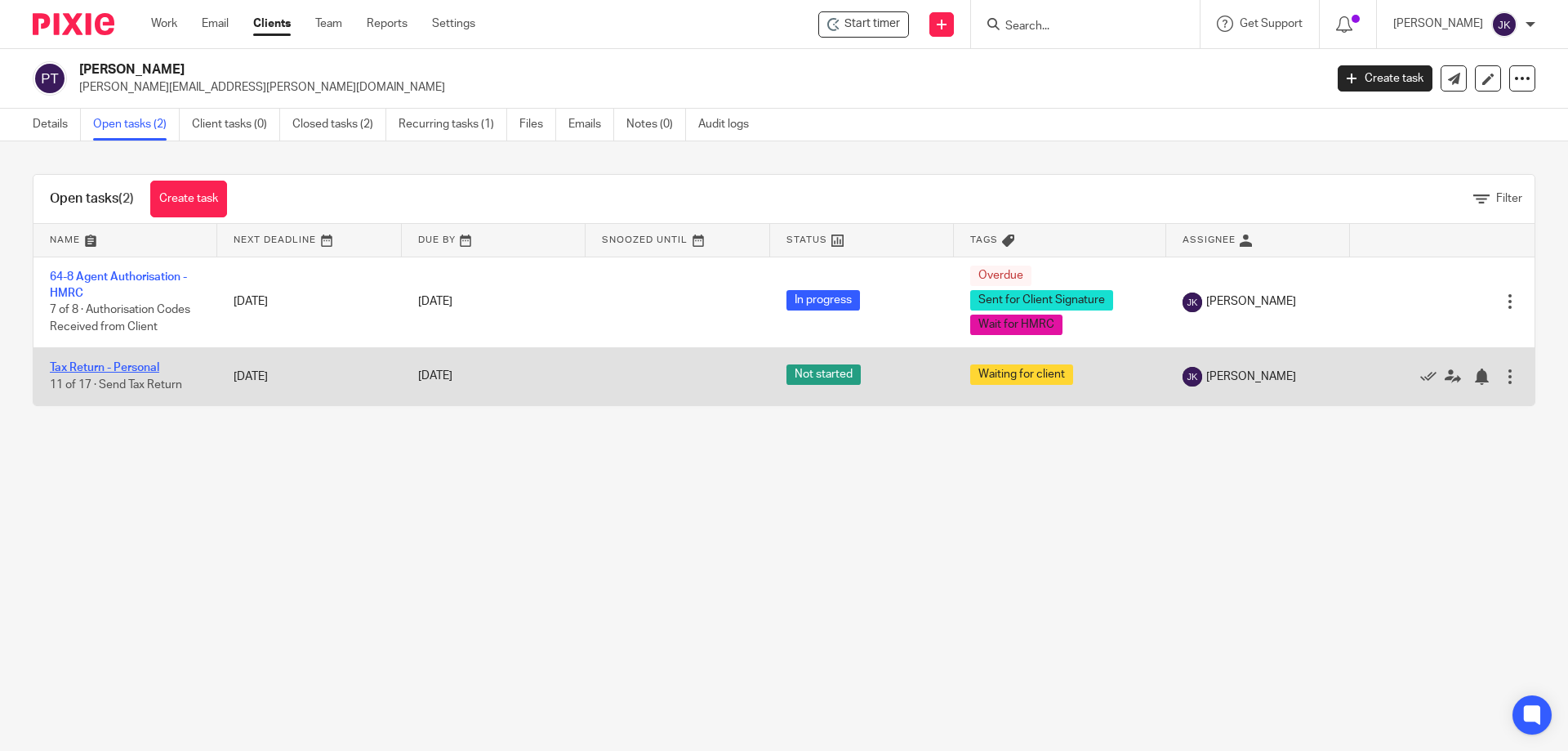
click at [110, 367] on link "Tax Return - Personal" at bounding box center [105, 368] width 110 height 11
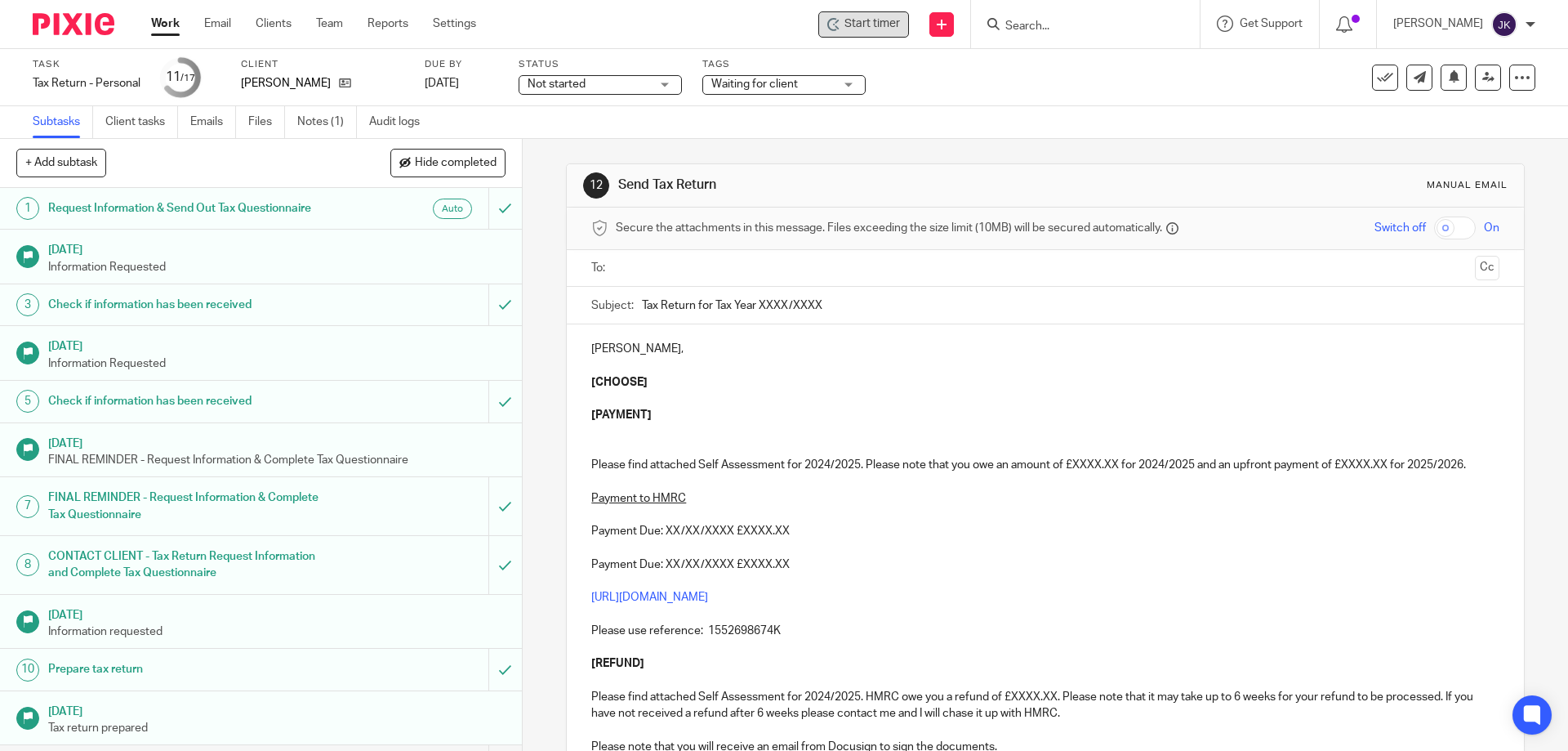
click at [861, 20] on span "Start timer" at bounding box center [873, 24] width 56 height 17
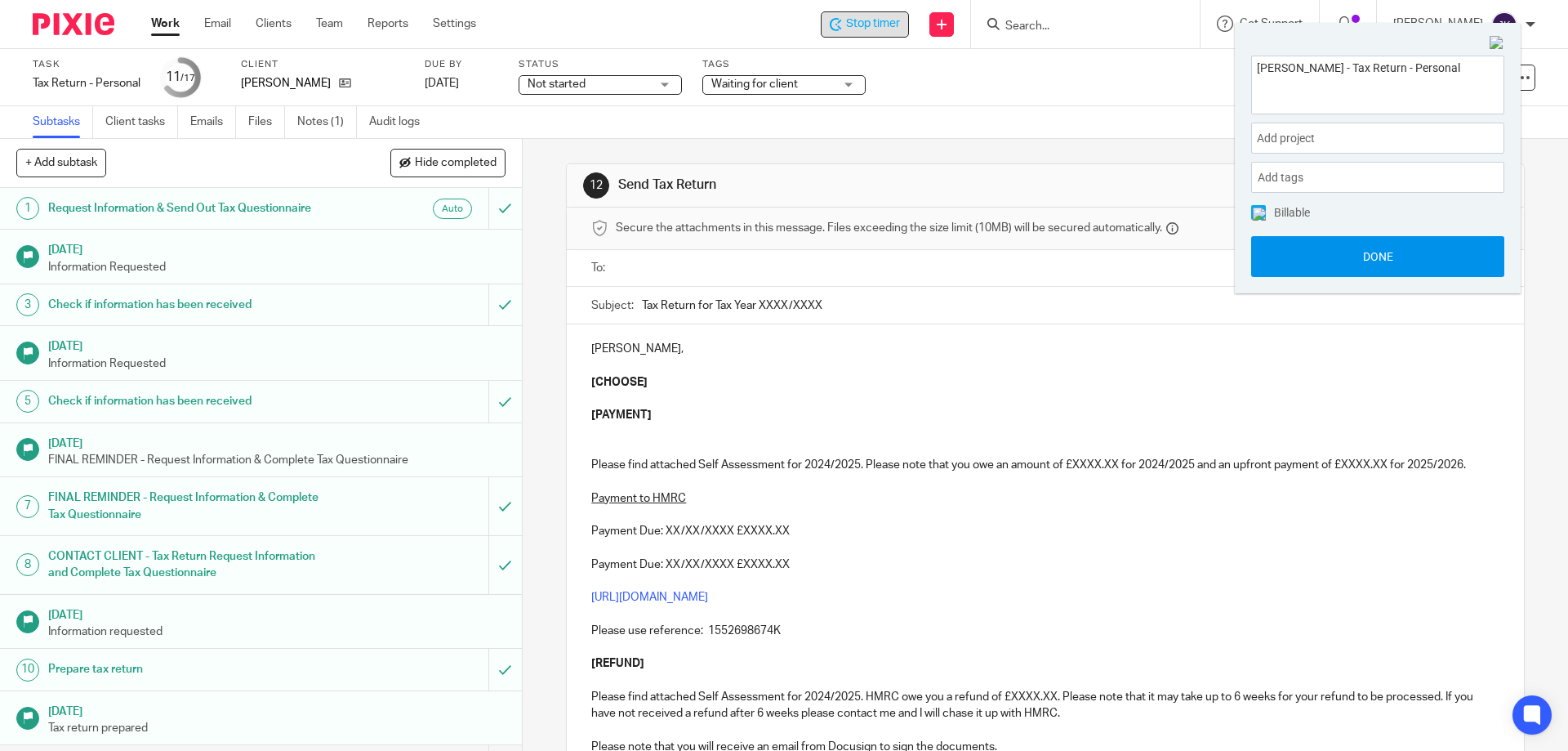
click at [1371, 271] on button "Done" at bounding box center [1378, 256] width 253 height 41
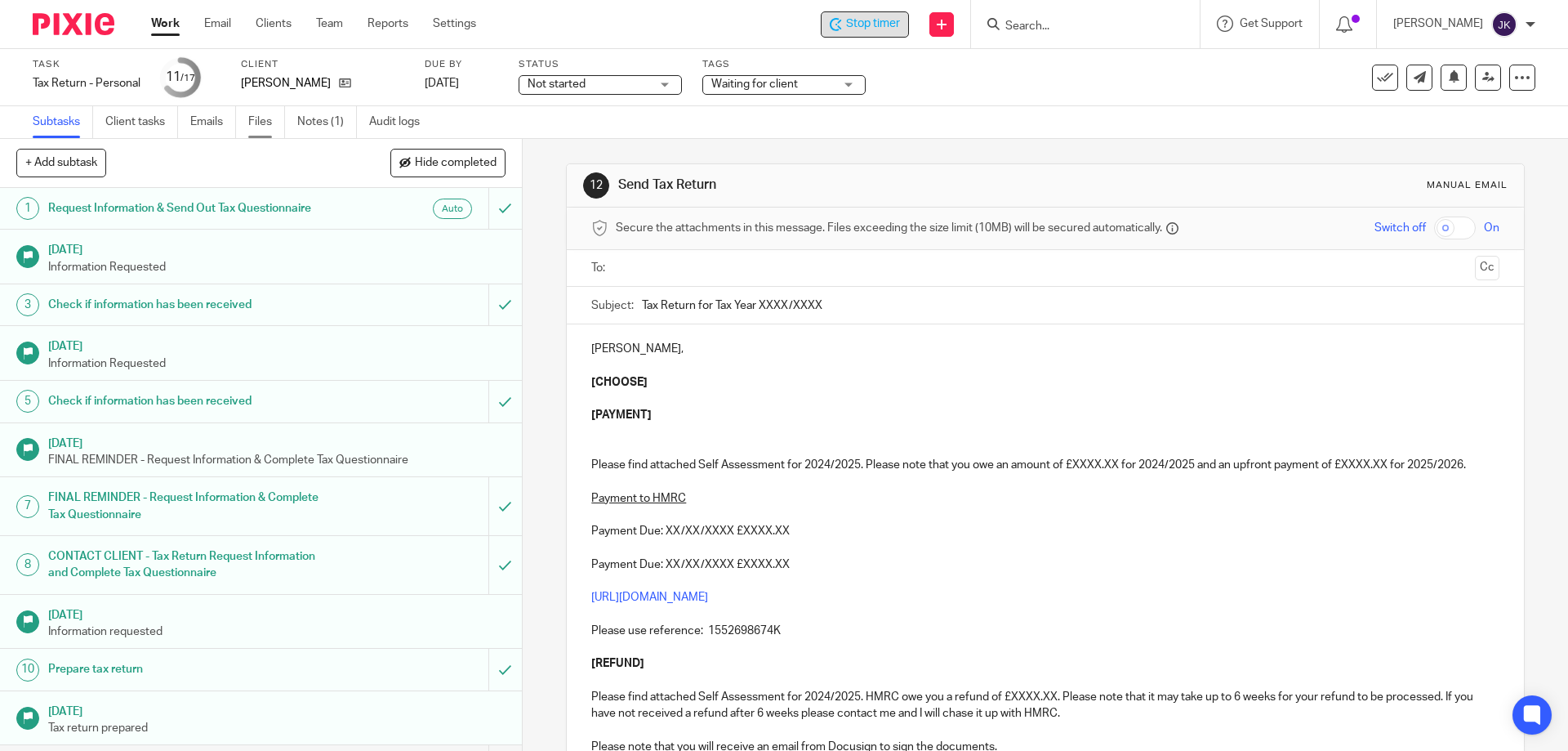
click at [253, 136] on link "Files" at bounding box center [266, 122] width 37 height 32
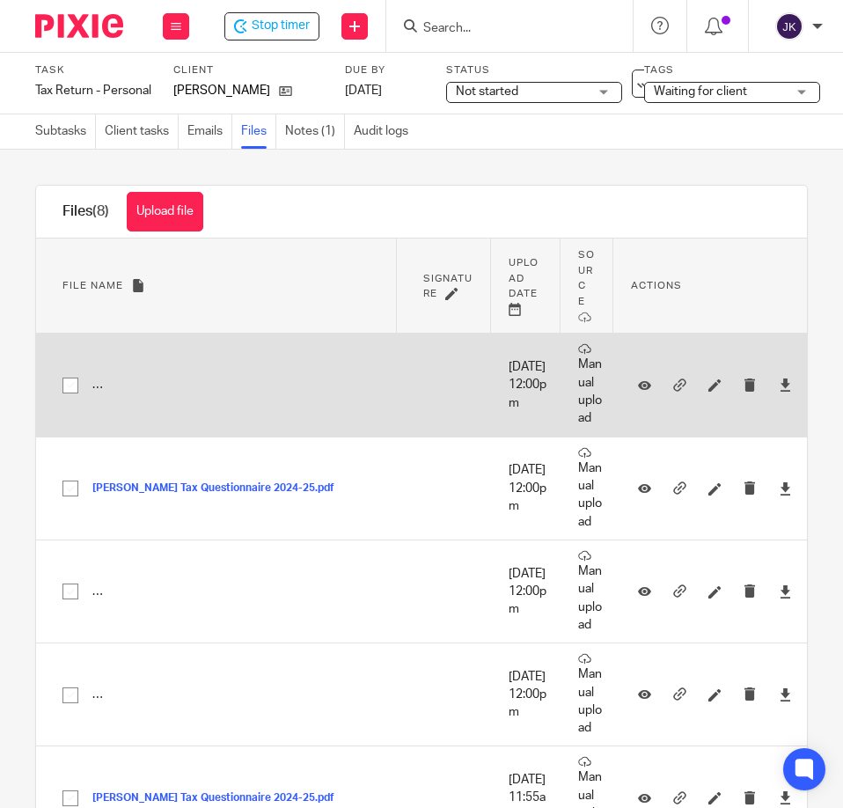
click at [185, 392] on button "The Great British Ground Screw Company Ltd - P60 End of Year Summary for year 2…" at bounding box center [433, 385] width 683 height 12
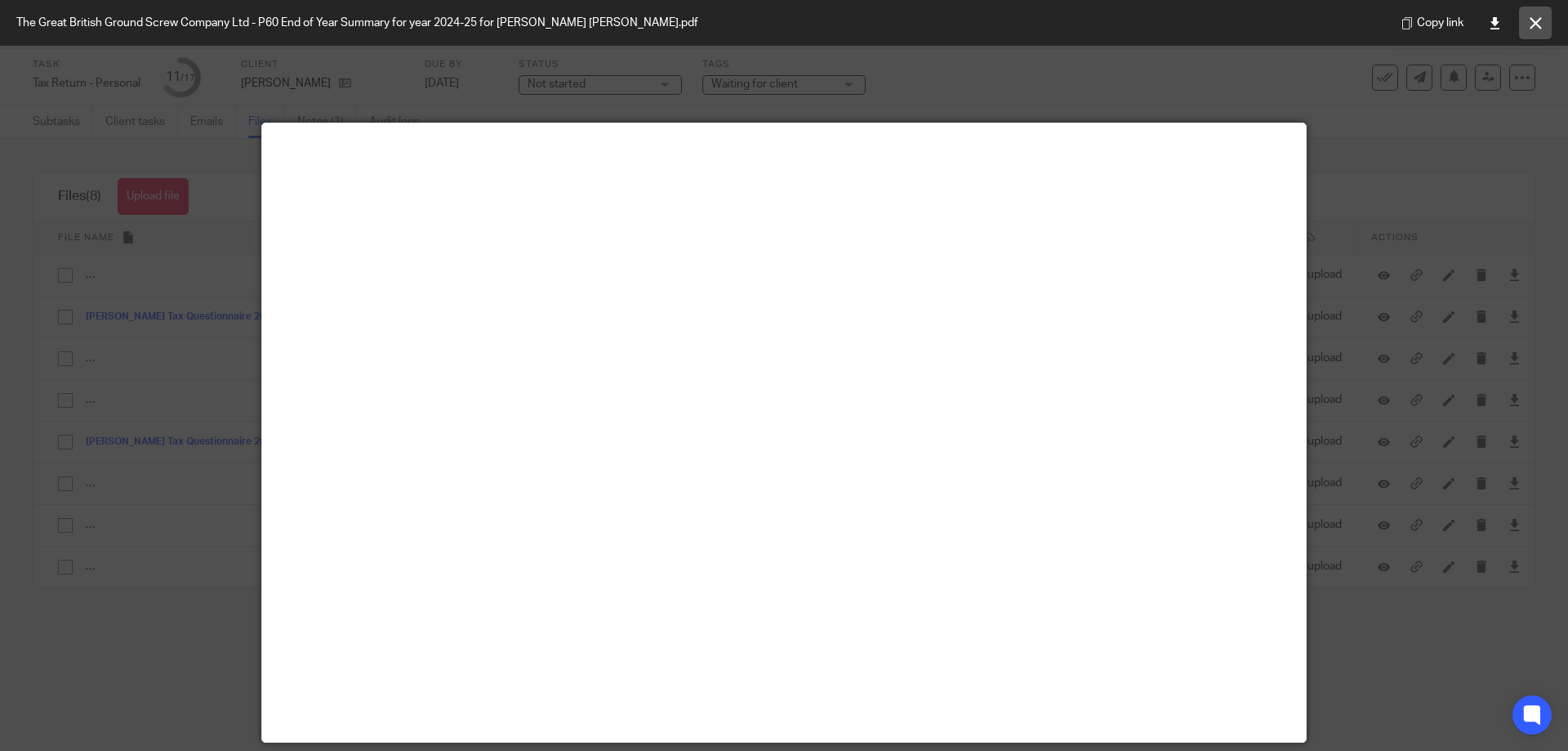
click at [782, 30] on button at bounding box center [1535, 22] width 32 height 32
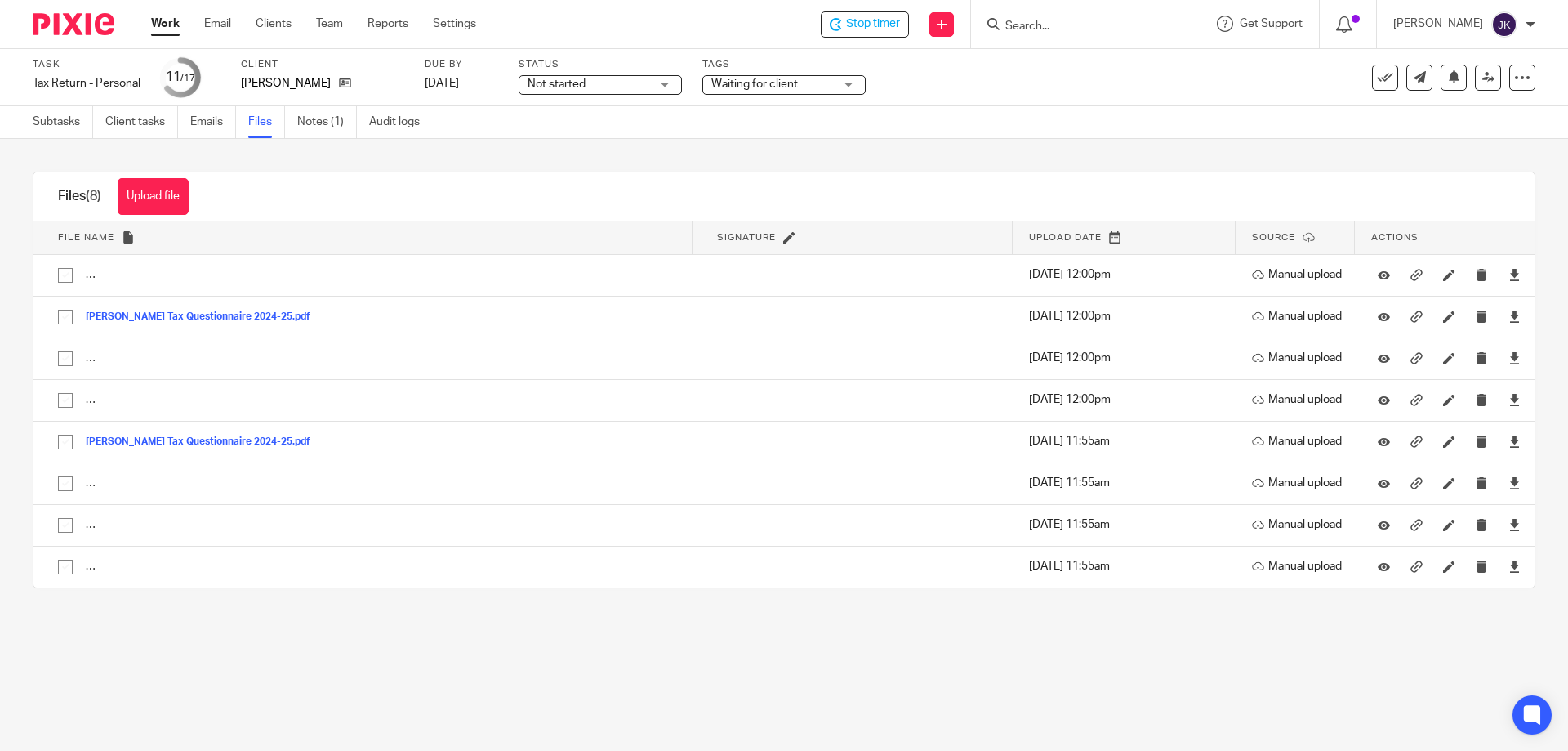
click at [782, 24] on input "Search" at bounding box center [1077, 27] width 147 height 15
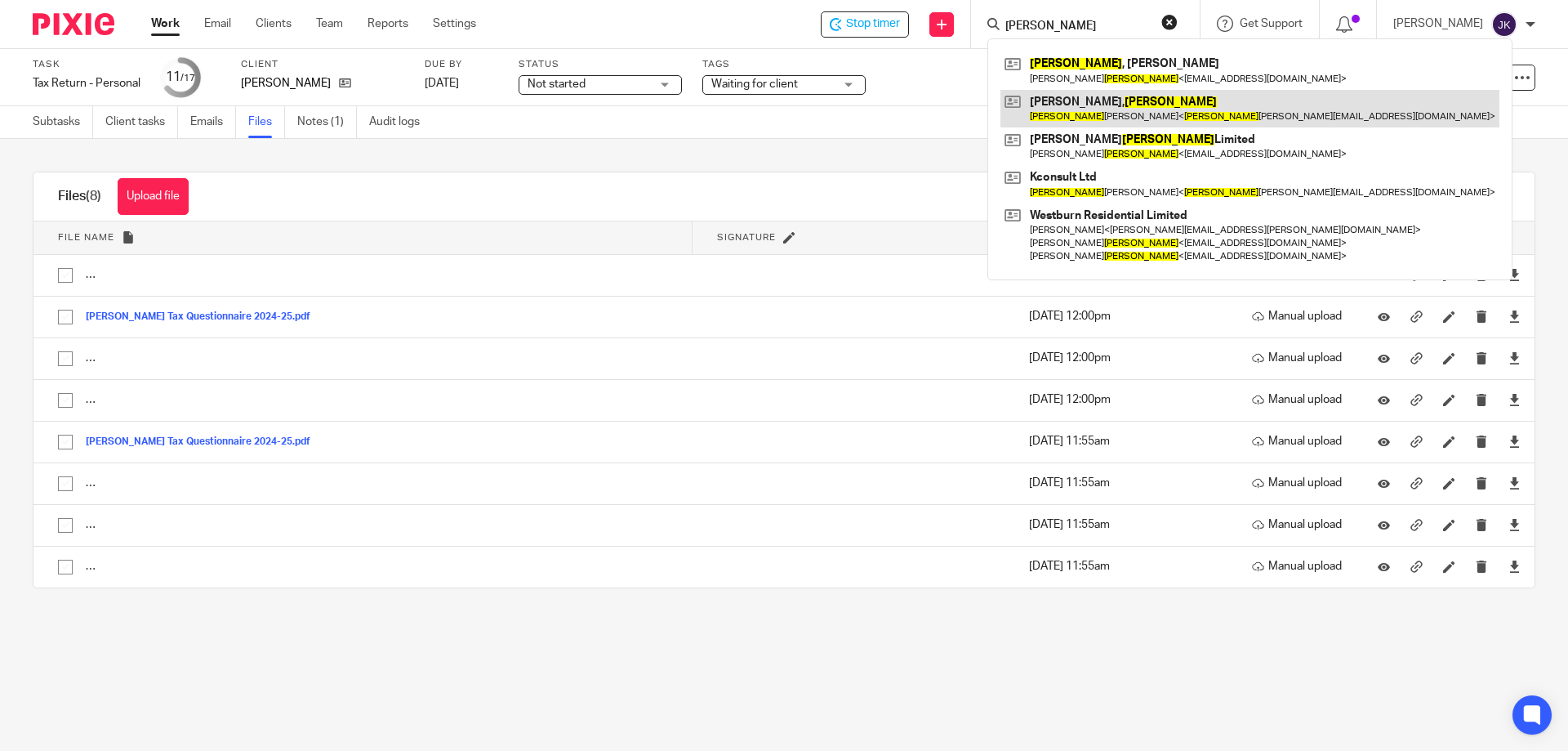
type input "[PERSON_NAME]"
click at [782, 117] on link at bounding box center [1251, 109] width 499 height 37
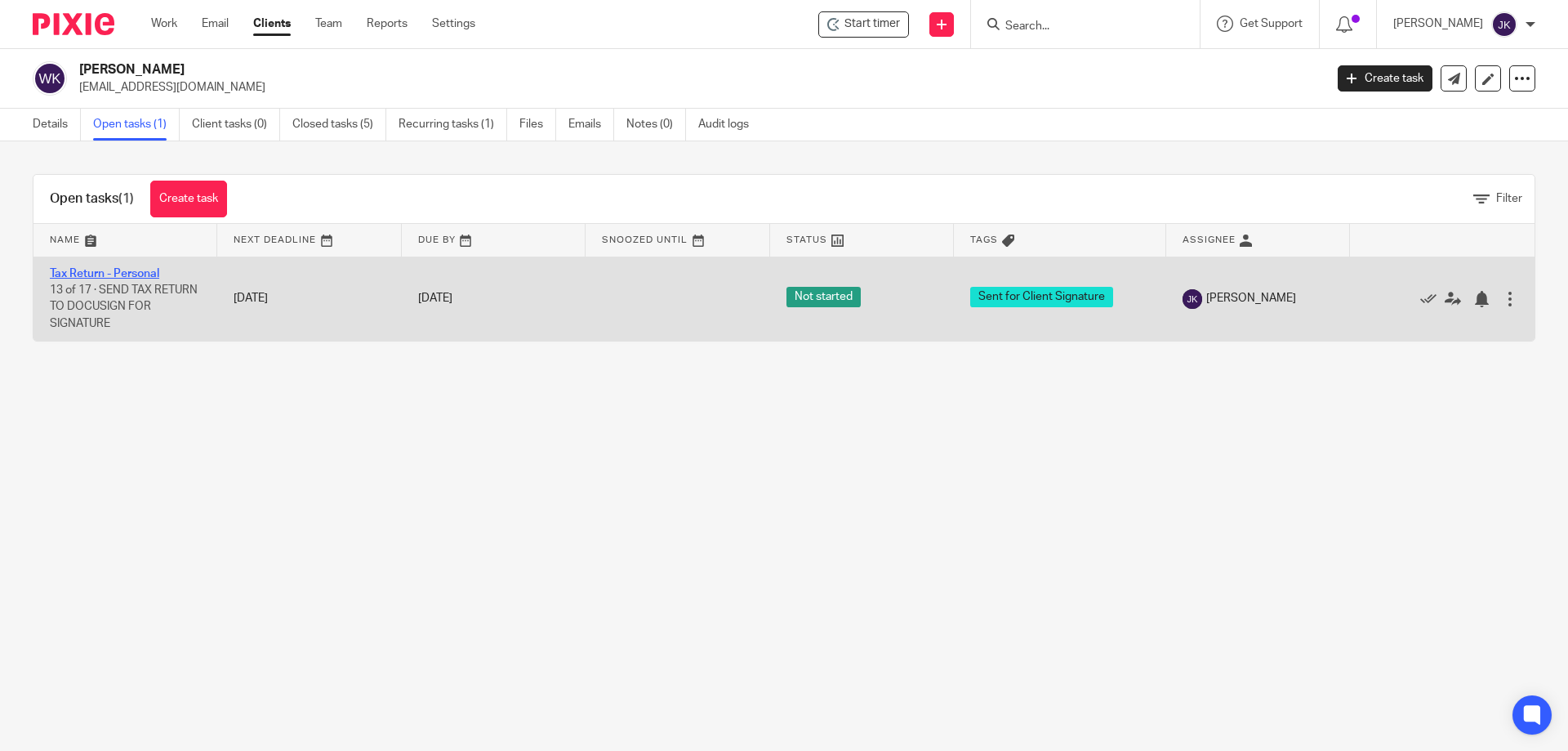
click at [127, 270] on link "Tax Return - Personal" at bounding box center [105, 274] width 110 height 11
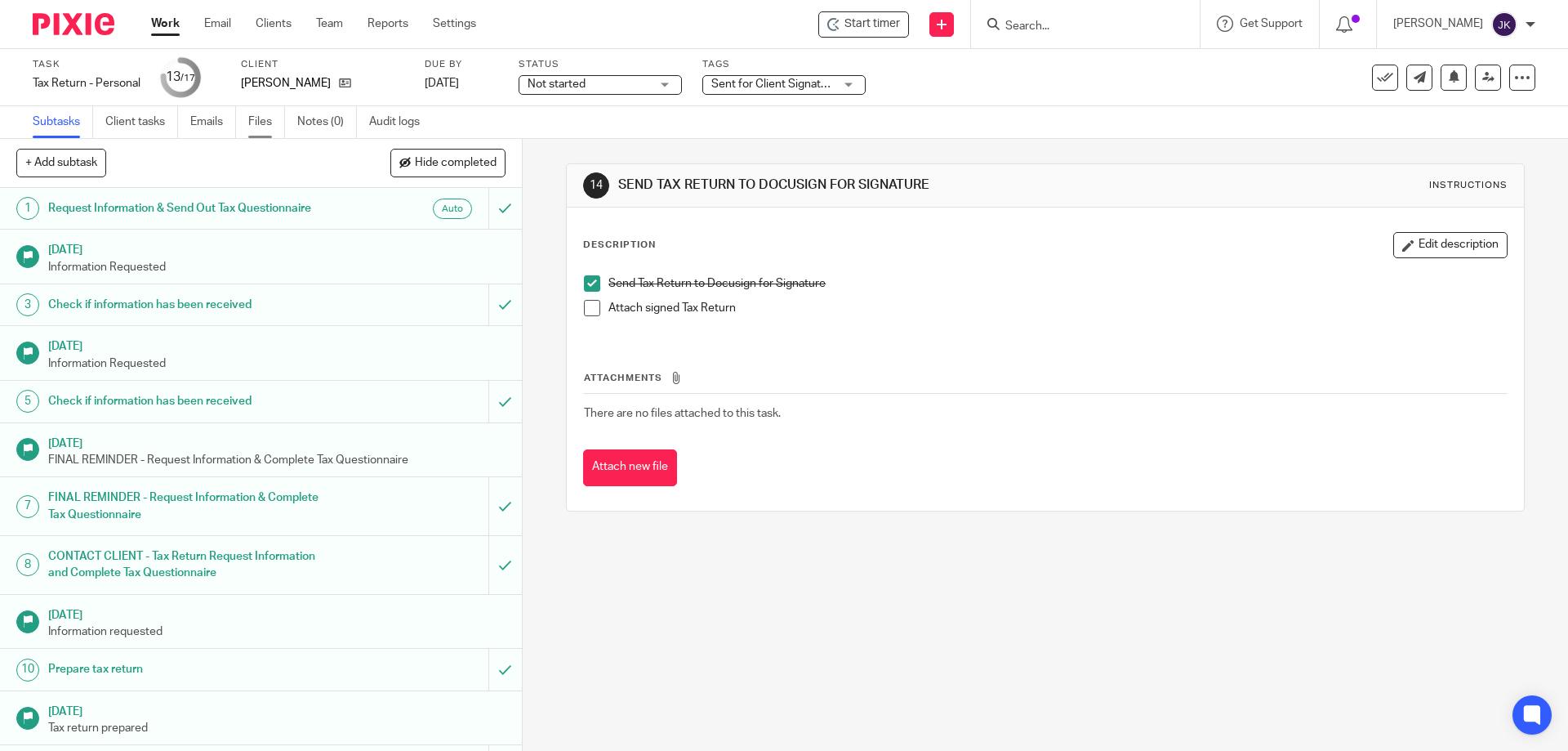
click at [262, 126] on link "Files" at bounding box center [266, 122] width 37 height 32
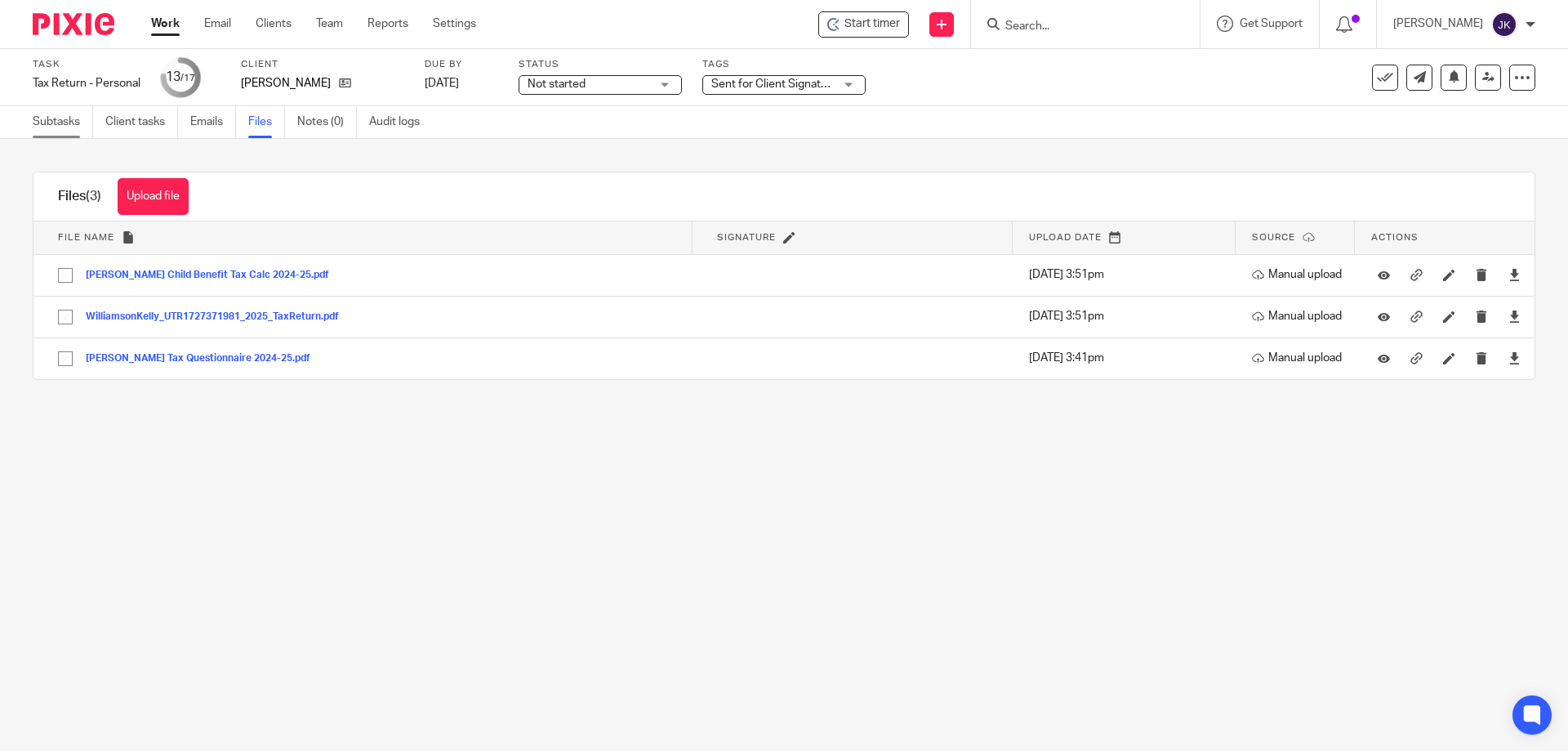
click at [47, 115] on link "Subtasks" at bounding box center [62, 122] width 60 height 32
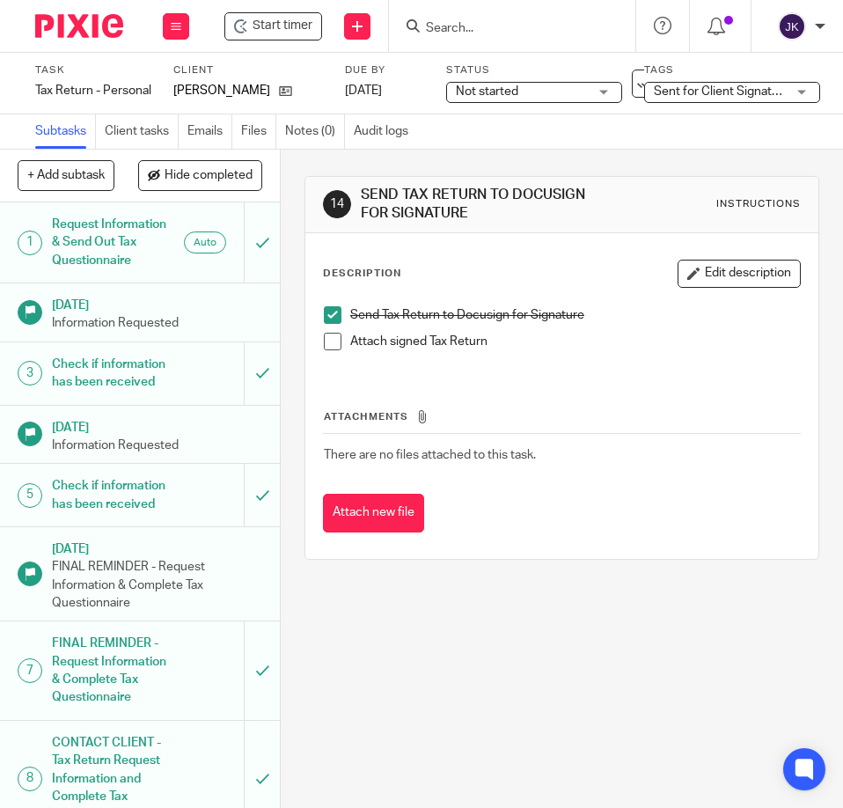
click at [542, 40] on div at bounding box center [512, 26] width 246 height 52
click at [533, 31] on input "Search" at bounding box center [503, 29] width 158 height 16
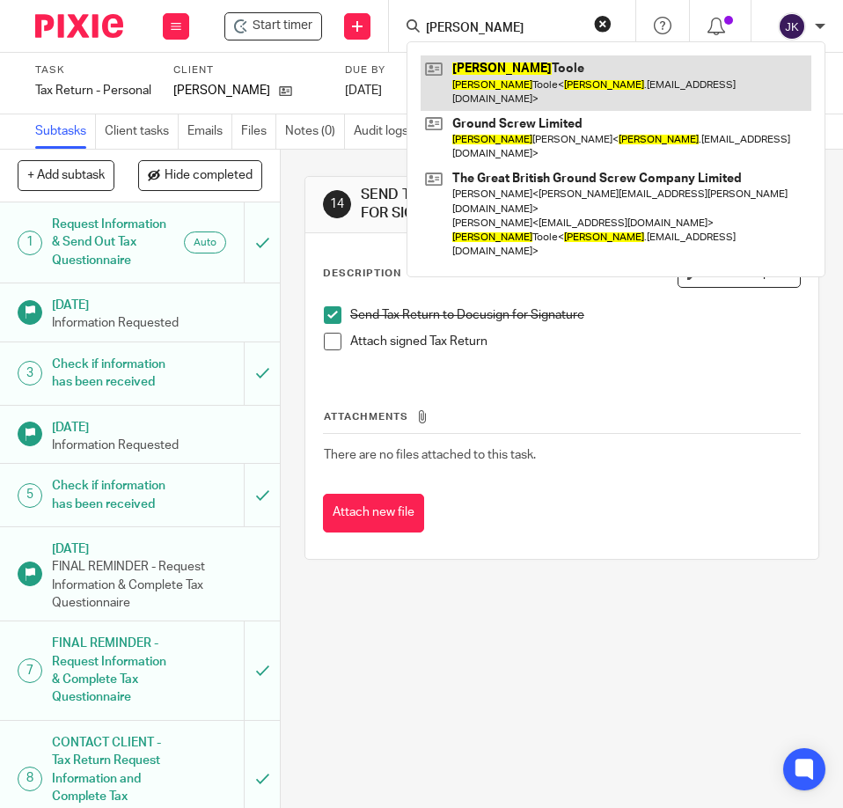
type input "peter"
click at [574, 74] on link at bounding box center [616, 82] width 391 height 55
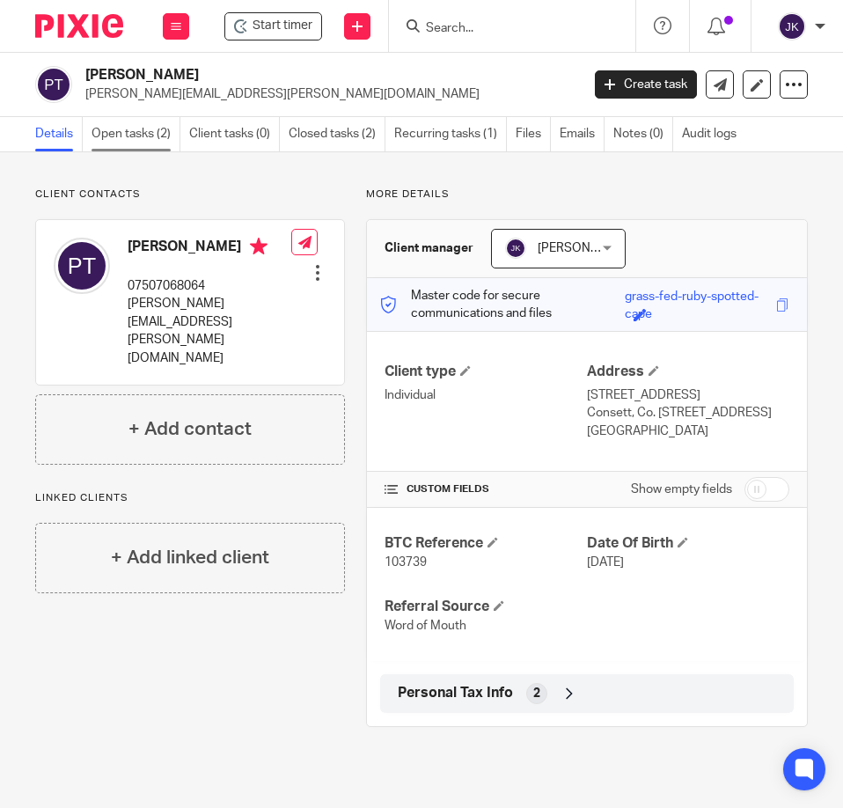
click at [145, 137] on link "Open tasks (2)" at bounding box center [135, 134] width 89 height 34
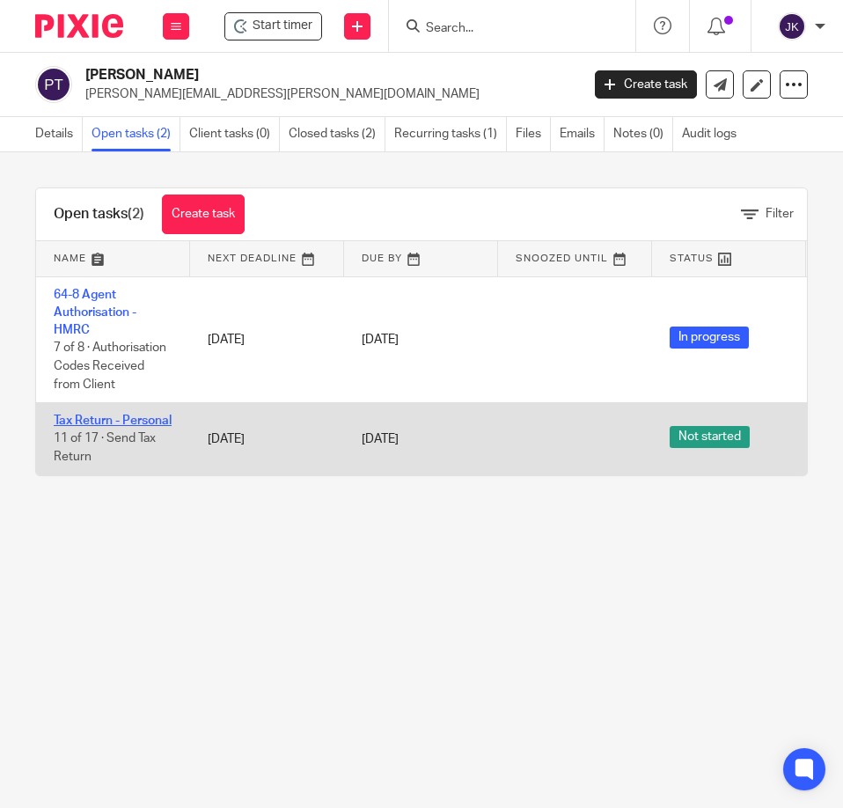
click at [85, 422] on link "Tax Return - Personal" at bounding box center [113, 420] width 118 height 12
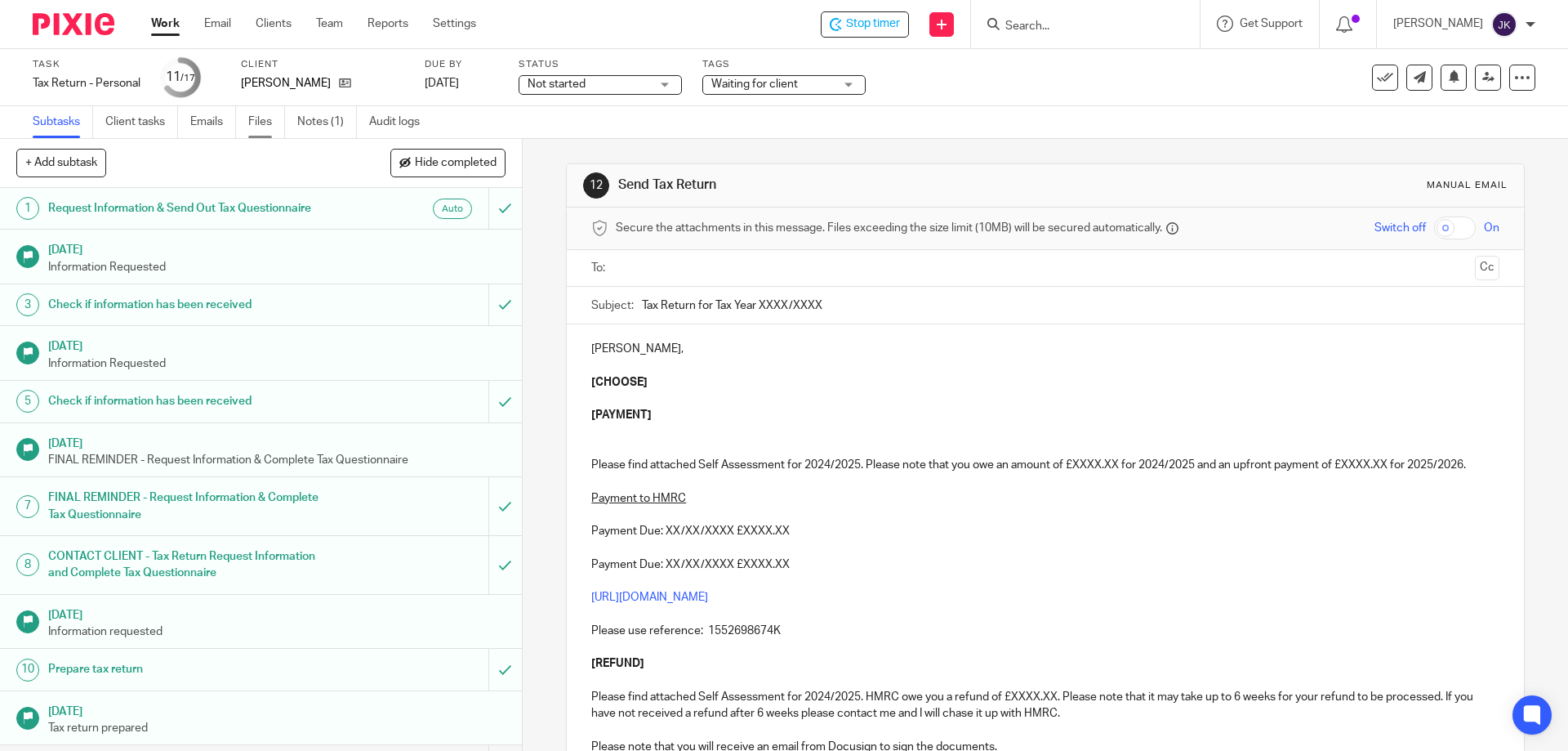
click at [273, 128] on link "Files" at bounding box center [266, 122] width 37 height 32
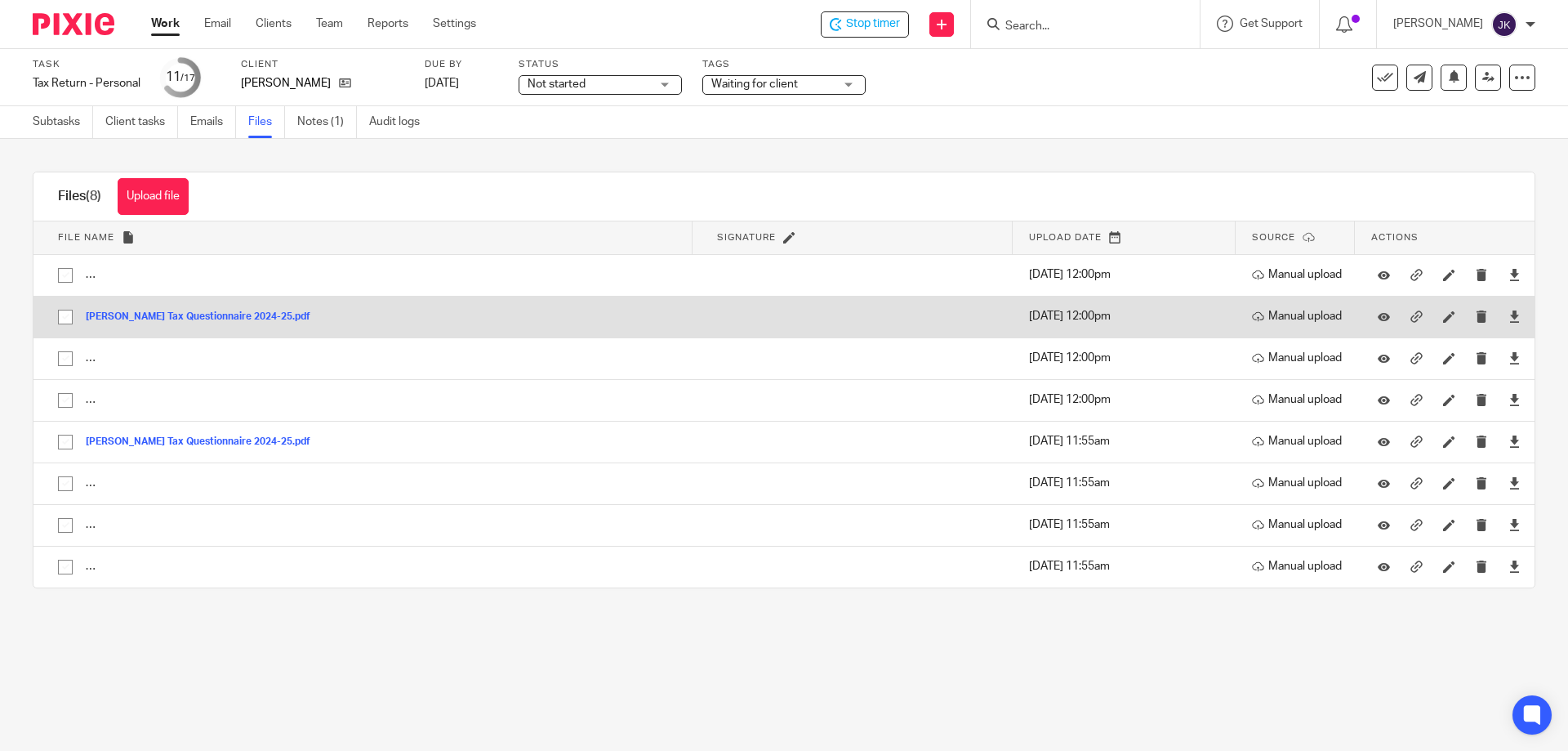
click at [190, 316] on button "[PERSON_NAME] Tax Questionnaire 2024-25.pdf" at bounding box center [203, 317] width 237 height 11
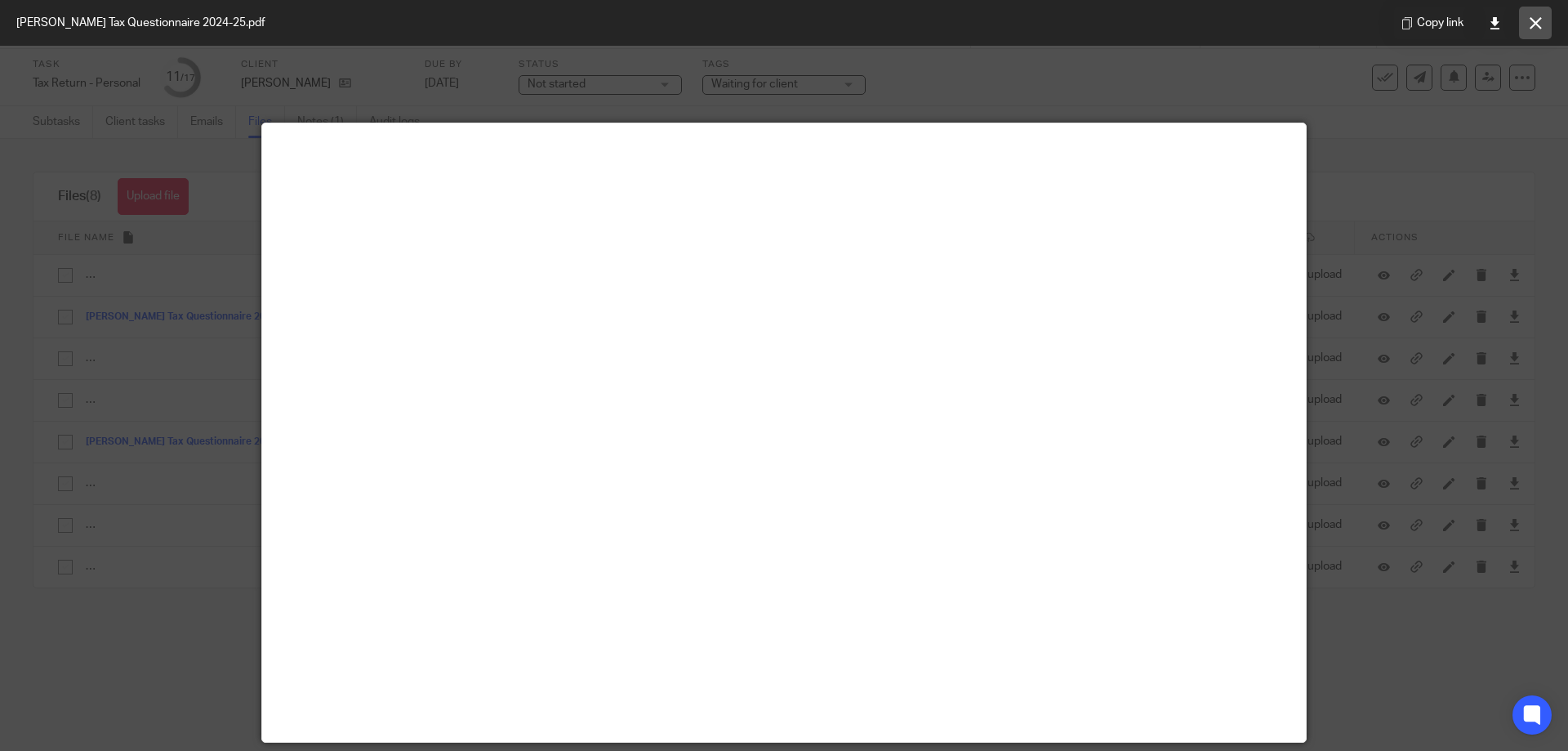
click at [1528, 20] on button at bounding box center [1535, 22] width 32 height 32
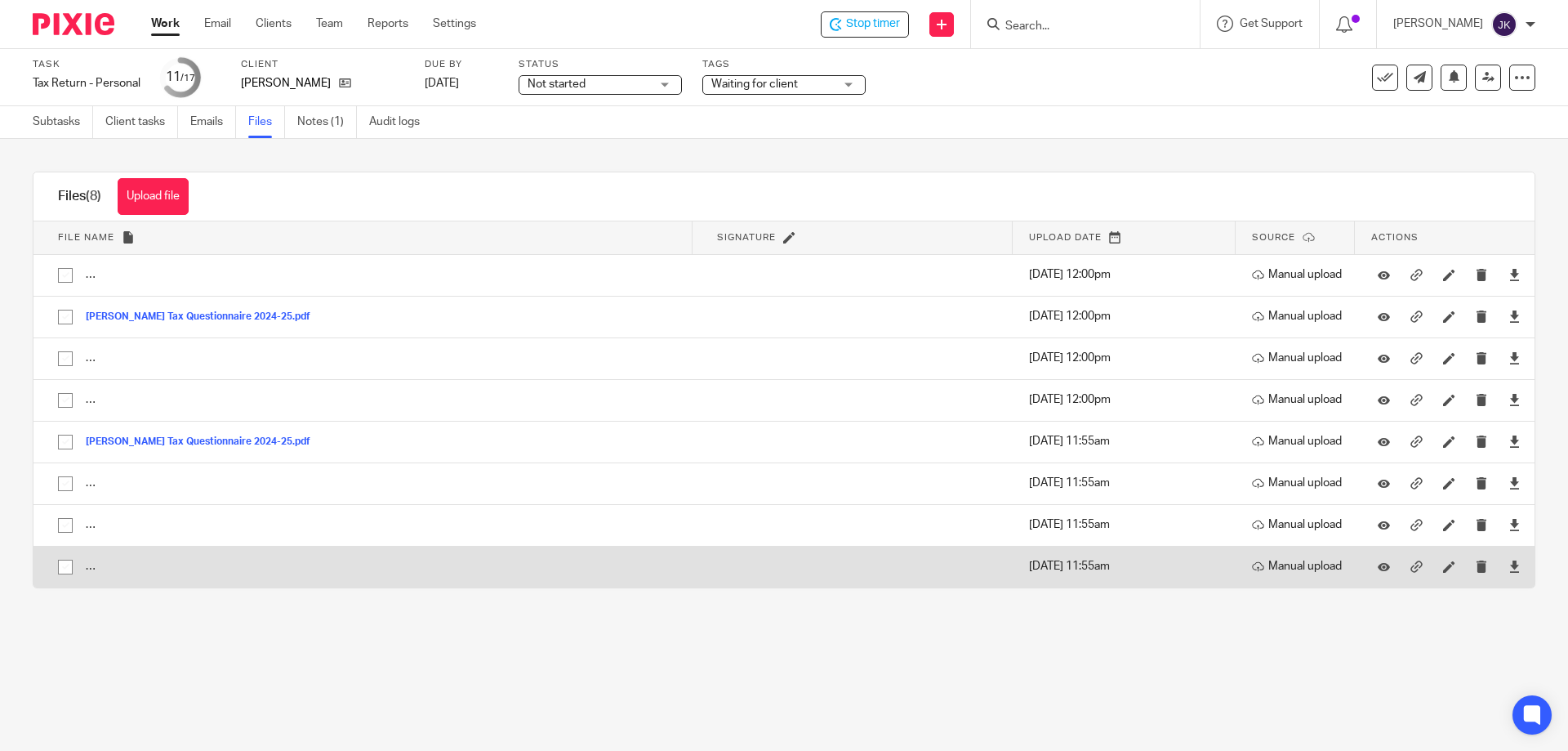
click at [211, 561] on button "The Great British Ground Screw Company Ltd - P60 End of Year Summary for year 2…" at bounding box center [402, 566] width 634 height 11
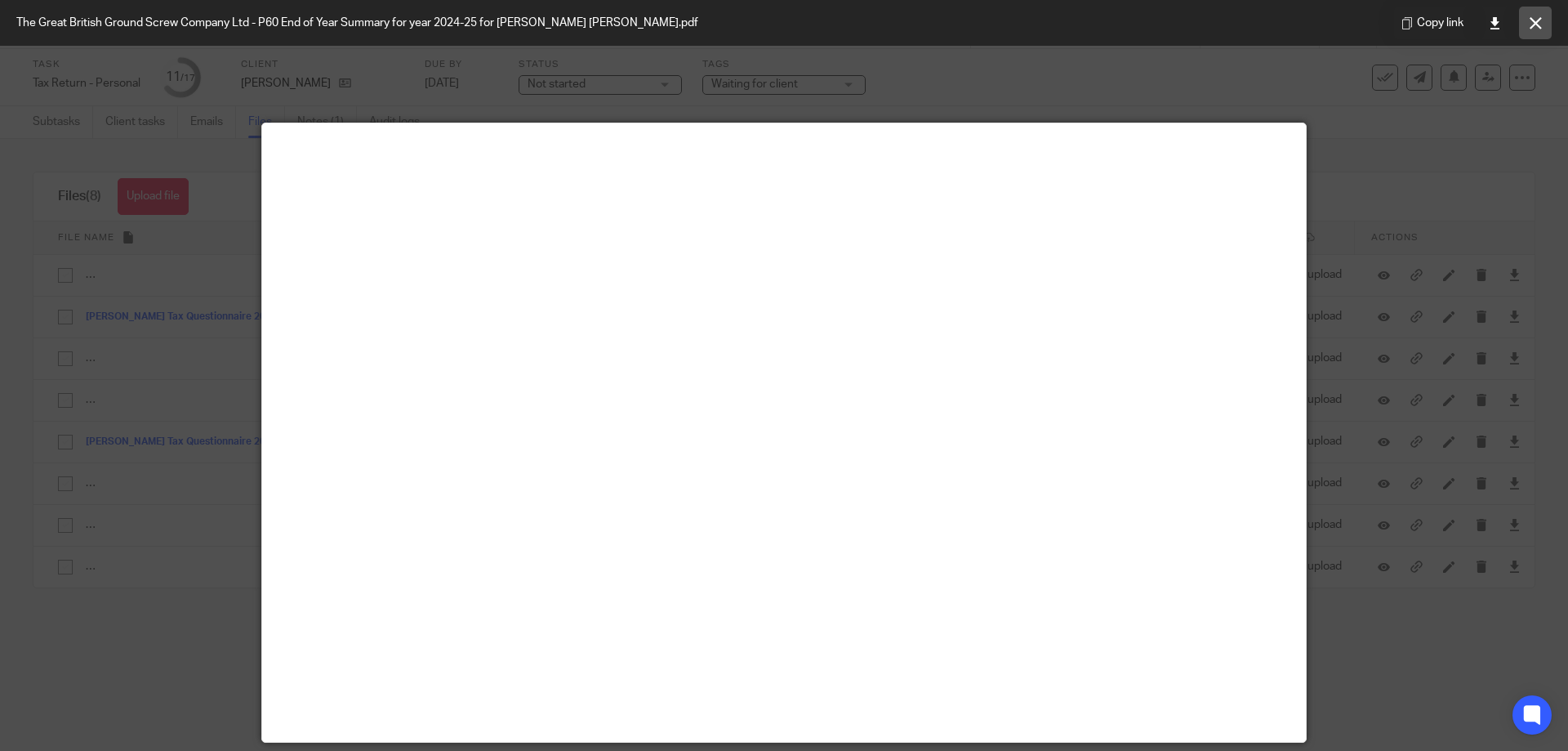
click at [1539, 19] on icon at bounding box center [1536, 22] width 12 height 12
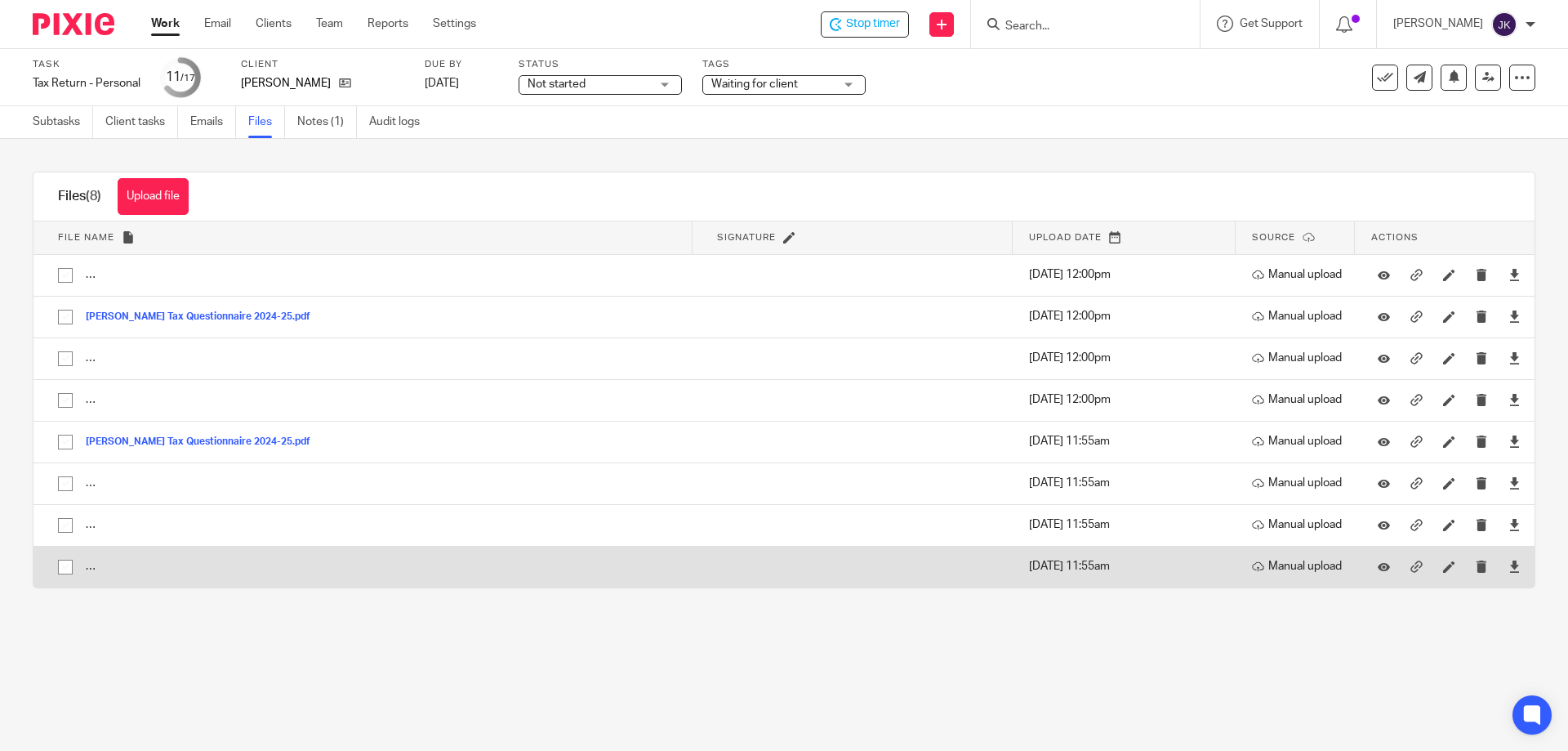
click at [434, 576] on td "The Great British Ground Screw Company Ltd - P60 End of Year Summary for year 2…" at bounding box center [363, 566] width 659 height 42
click at [434, 567] on button "The Great British Ground Screw Company Ltd - P60 End of Year Summary for year 2…" at bounding box center [402, 566] width 634 height 11
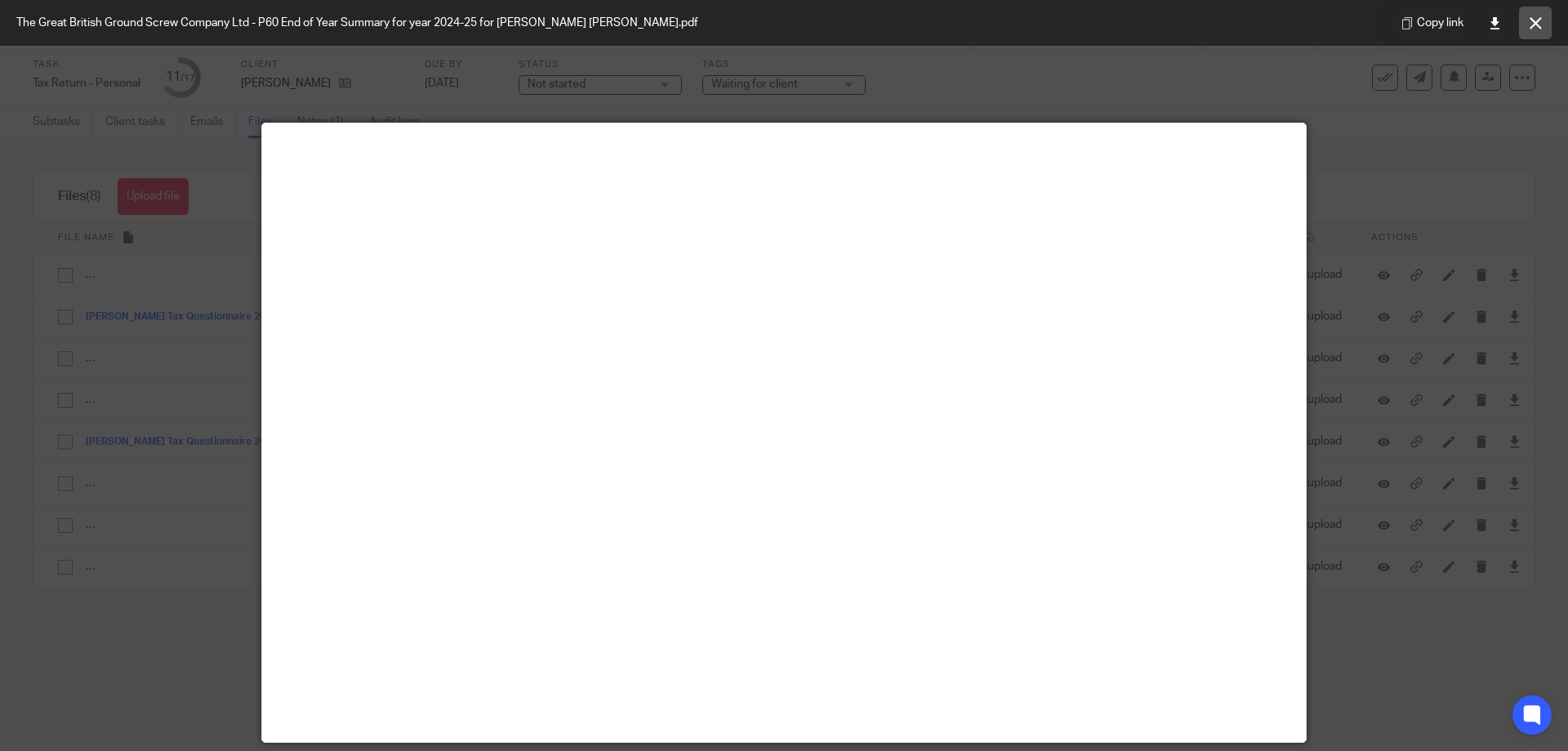
click at [1545, 23] on button at bounding box center [1535, 22] width 32 height 32
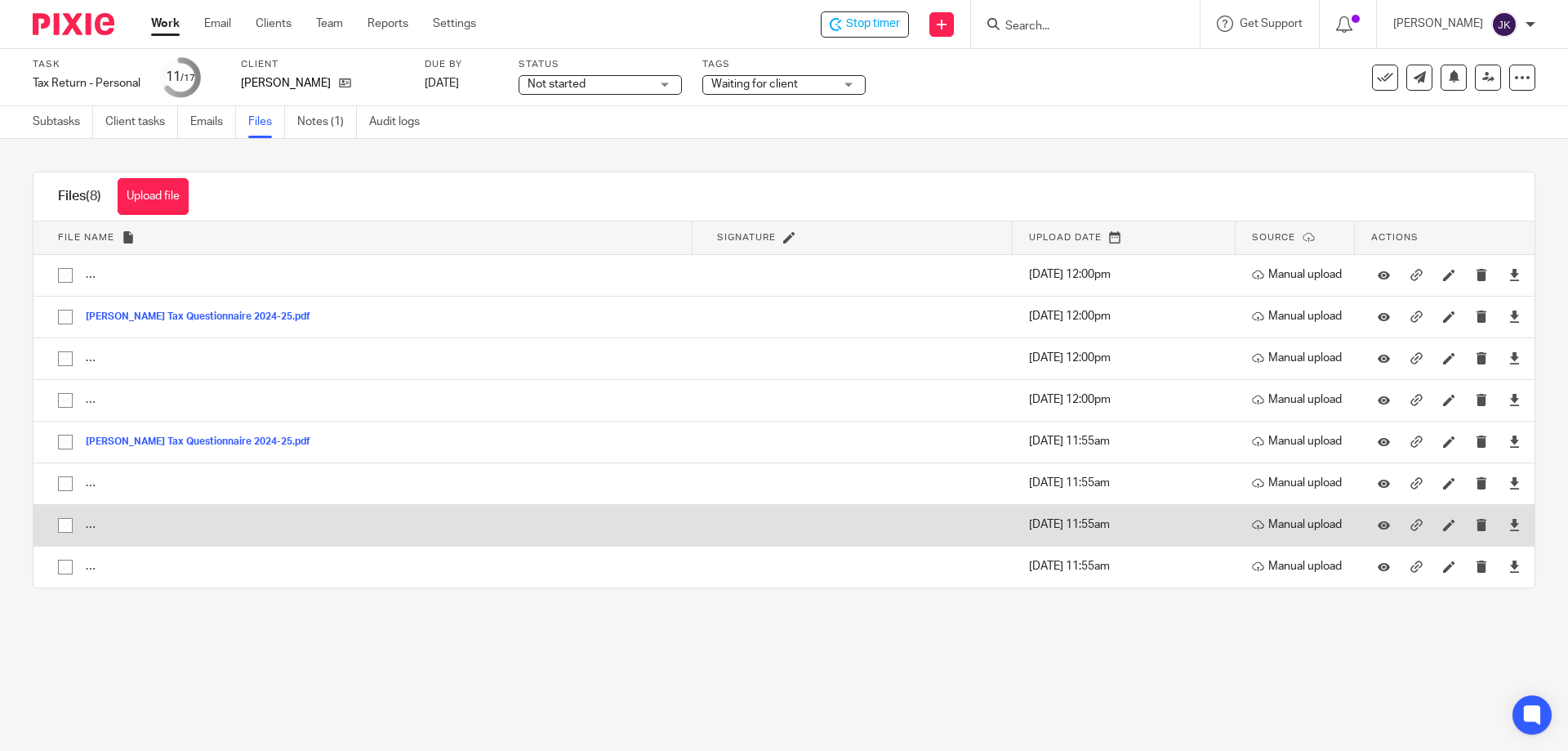
click at [175, 533] on td "THE GREAT BRITISH GROUND SCREW COMPANY LIMITED - Dividend Voucher 4 for A Ordin…" at bounding box center [363, 524] width 659 height 42
click at [102, 525] on button "THE GREAT BRITISH GROUND SCREW COMPANY LIMITED - Dividend Voucher 4 for A Ordin…" at bounding box center [408, 525] width 645 height 11
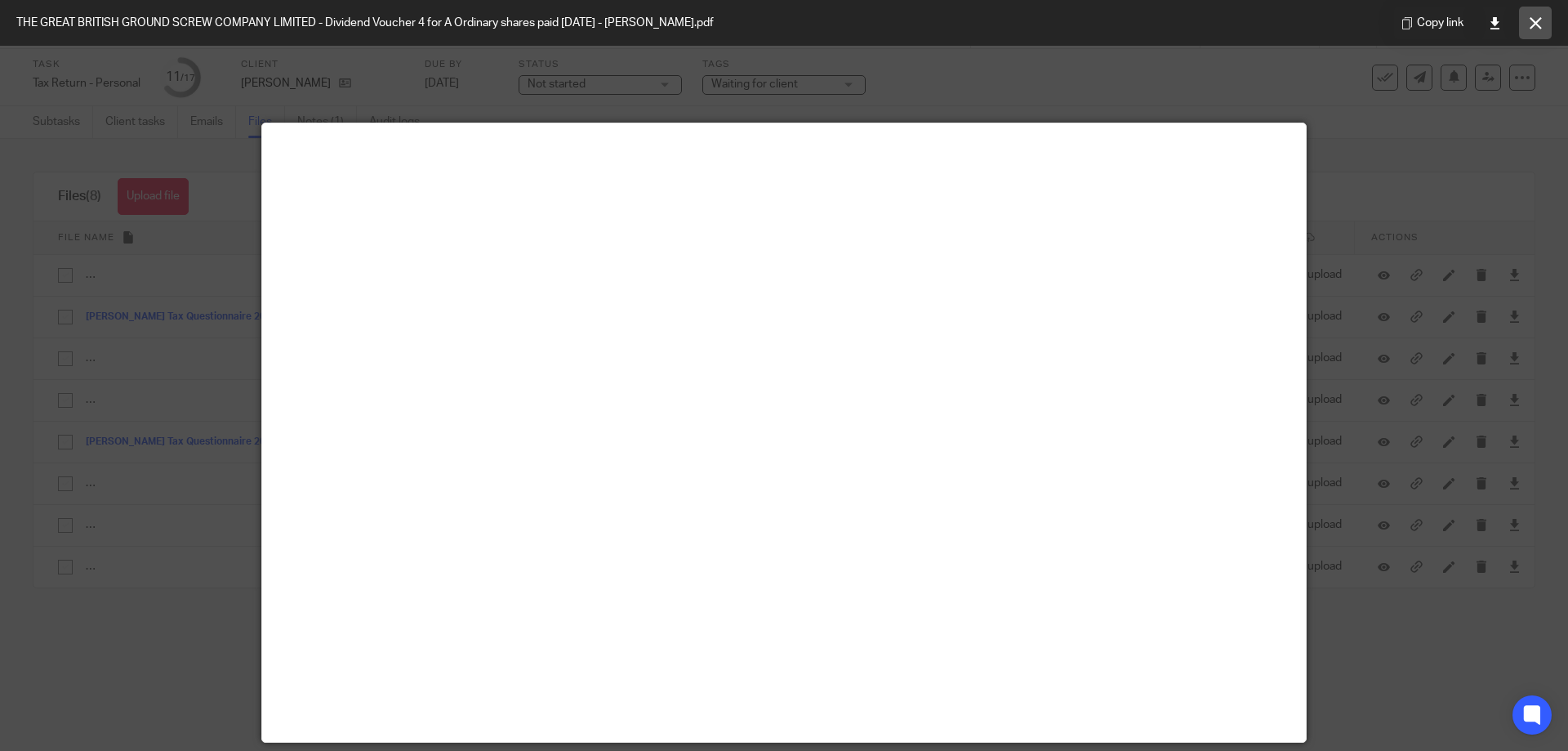
click at [1531, 25] on icon at bounding box center [1536, 22] width 12 height 12
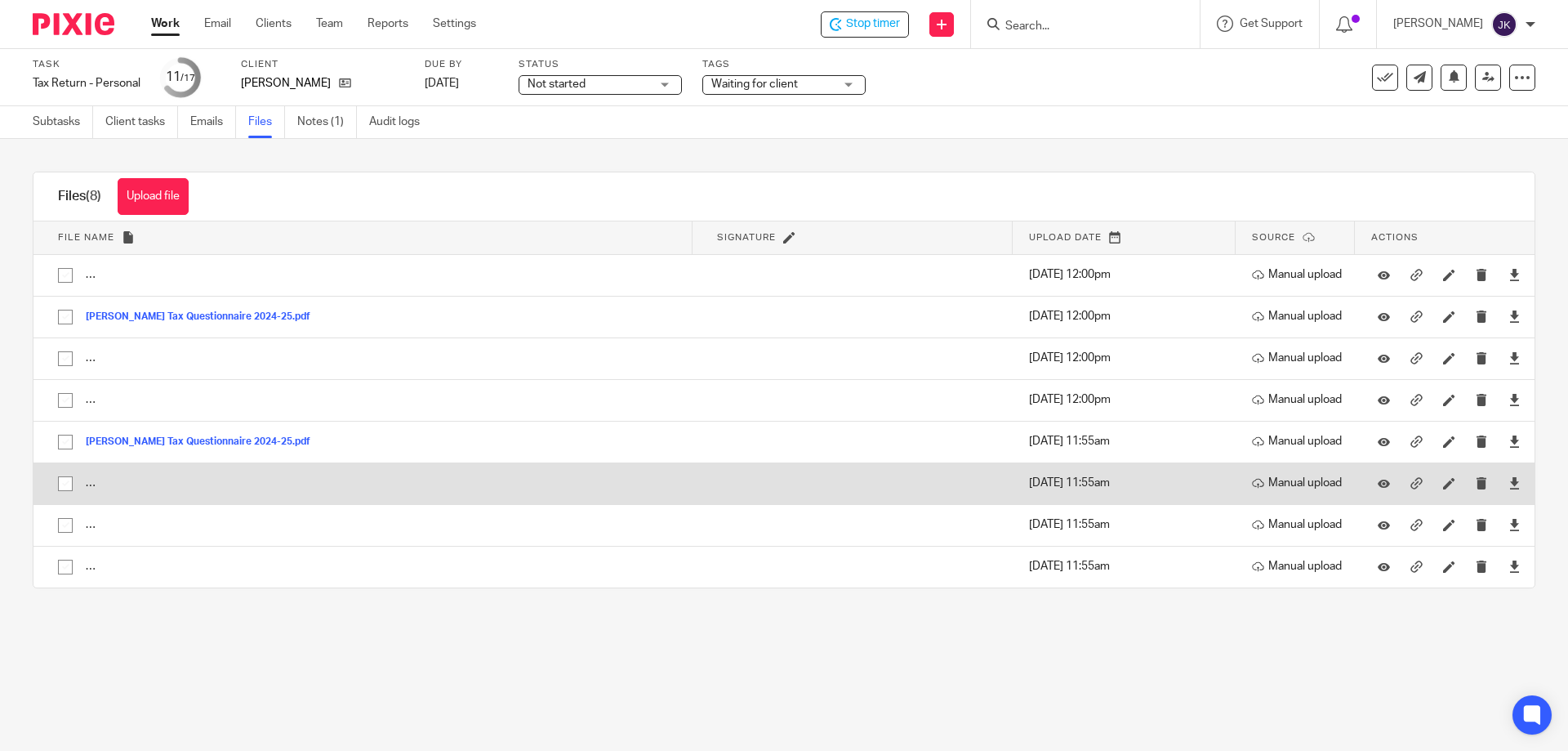
click at [140, 486] on button "THE GREAT BRITISH GROUND SCREW COMPANY LIMITED - Dividend Voucher 3 for A Ordin…" at bounding box center [408, 484] width 645 height 11
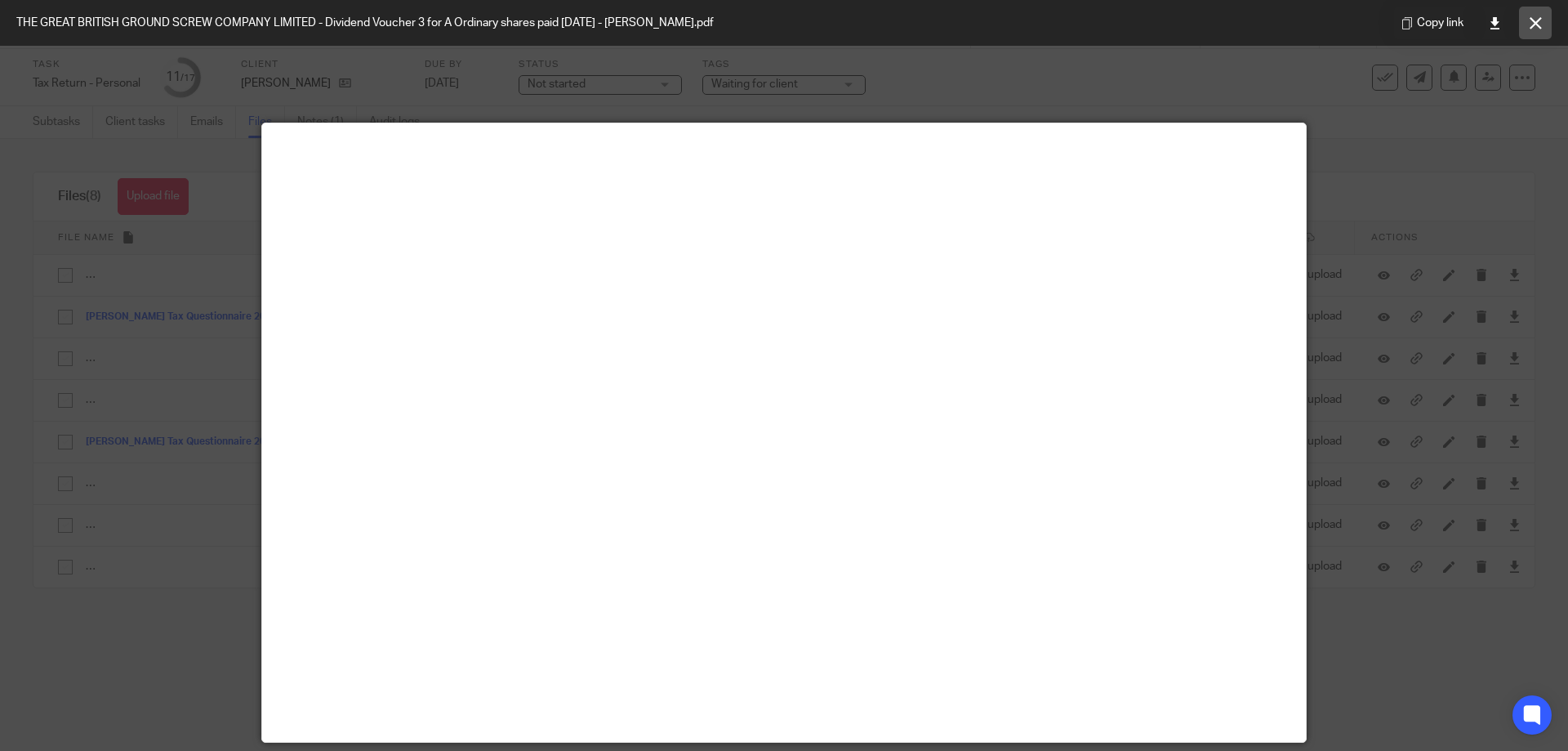
click at [1541, 22] on icon at bounding box center [1536, 22] width 12 height 12
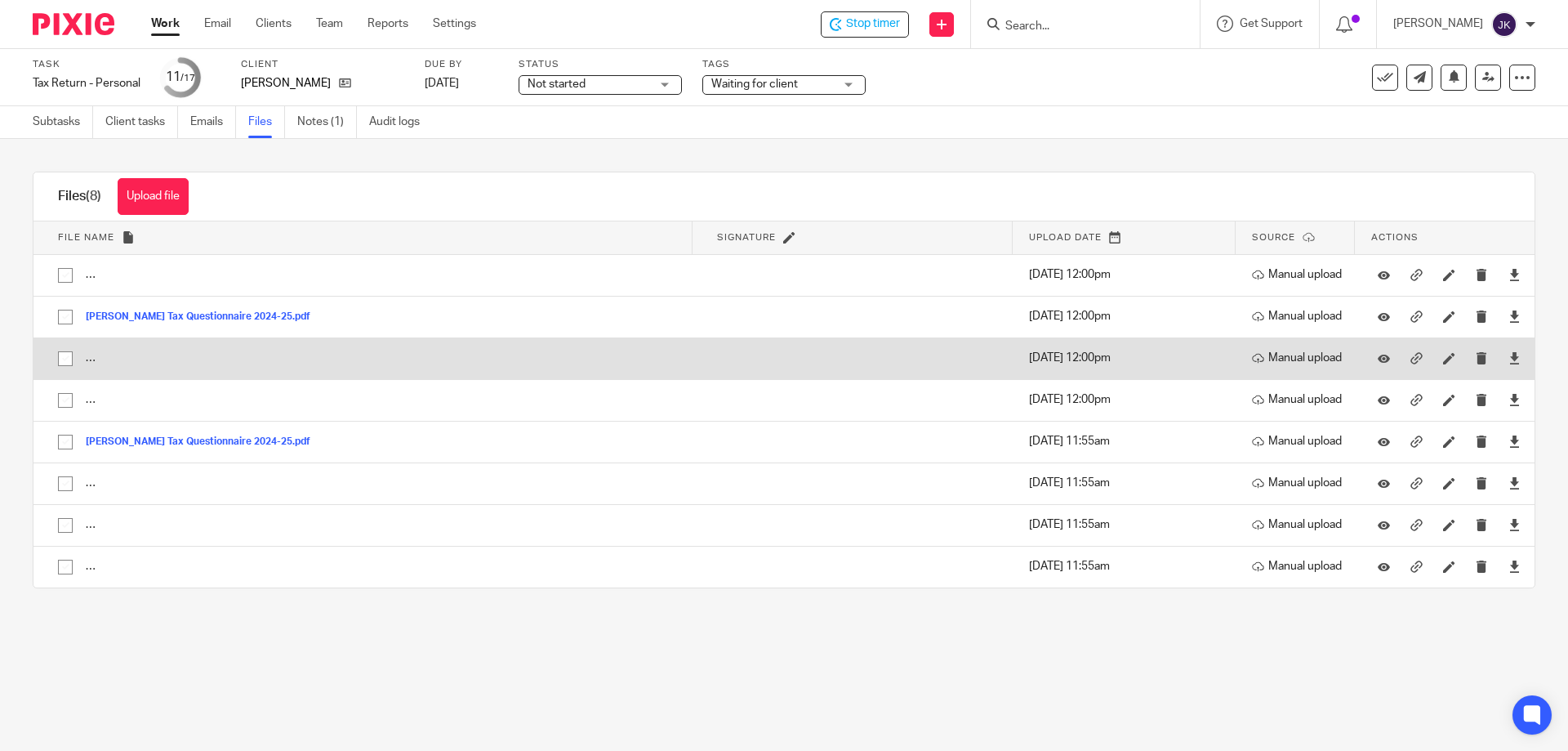
click at [110, 356] on button "THE GREAT BRITISH GROUND SCREW COMPANY LIMITED - Dividend Voucher 2 for A Ordin…" at bounding box center [408, 358] width 645 height 11
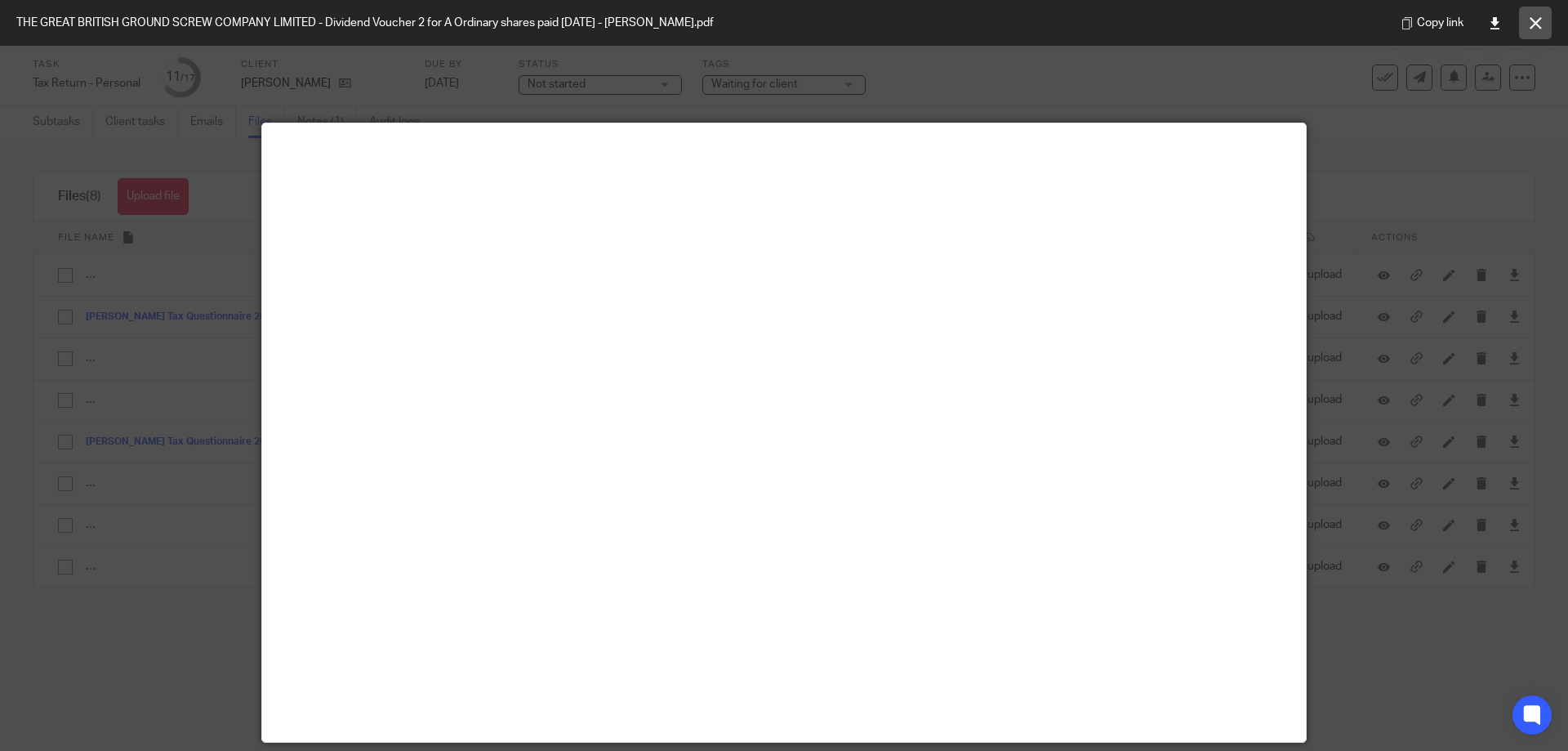
click at [1528, 21] on button at bounding box center [1535, 22] width 32 height 32
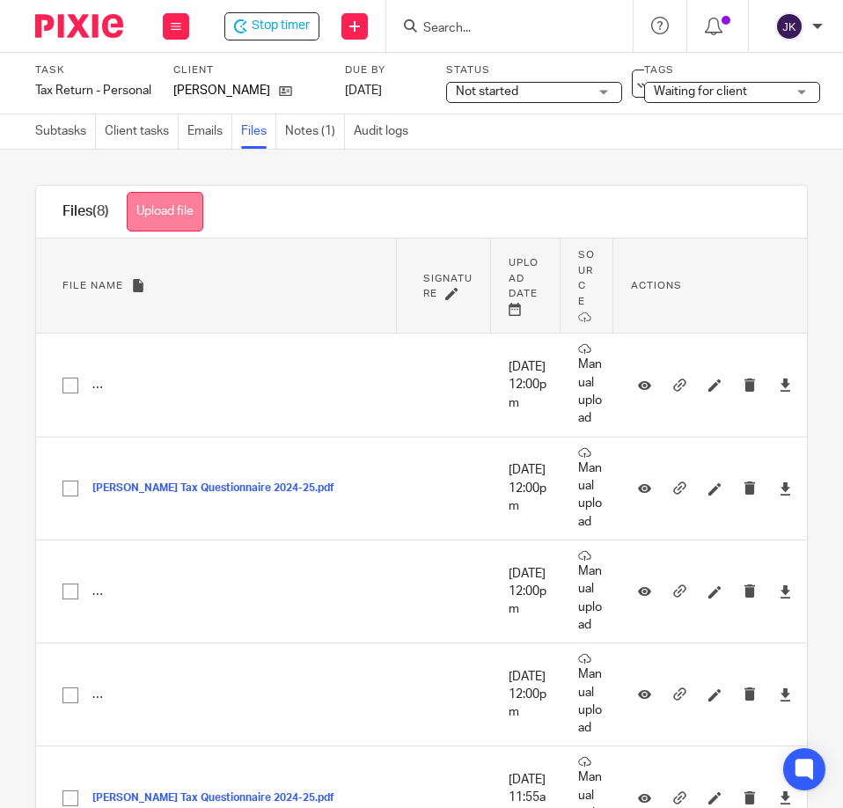
click at [181, 205] on button "Upload file" at bounding box center [165, 212] width 77 height 40
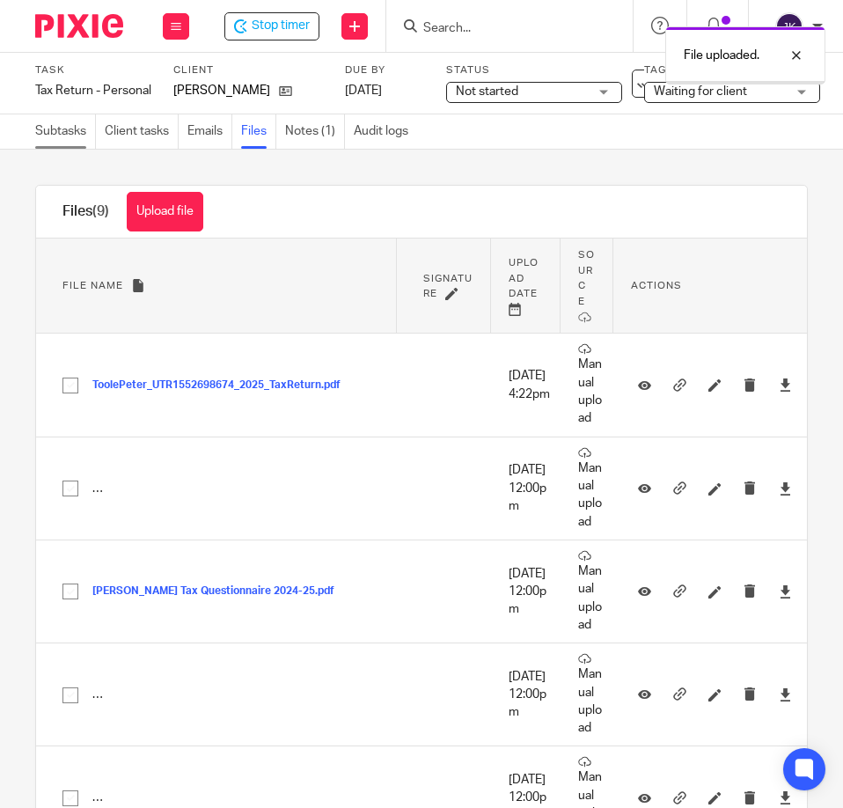
click at [55, 135] on link "Subtasks" at bounding box center [65, 131] width 61 height 34
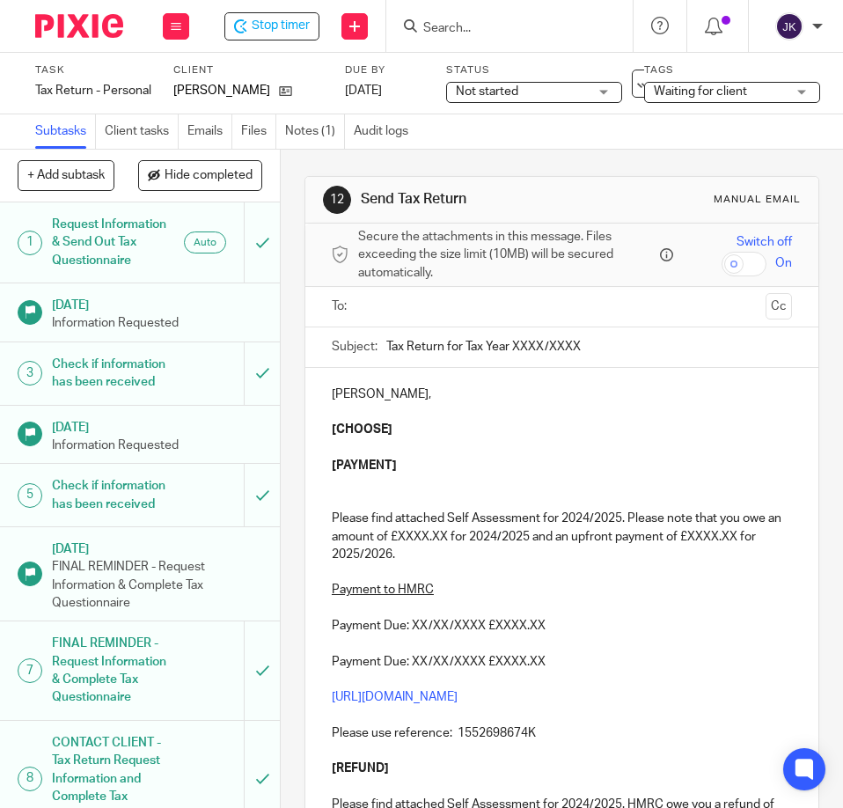
click at [390, 308] on input "text" at bounding box center [561, 306] width 394 height 20
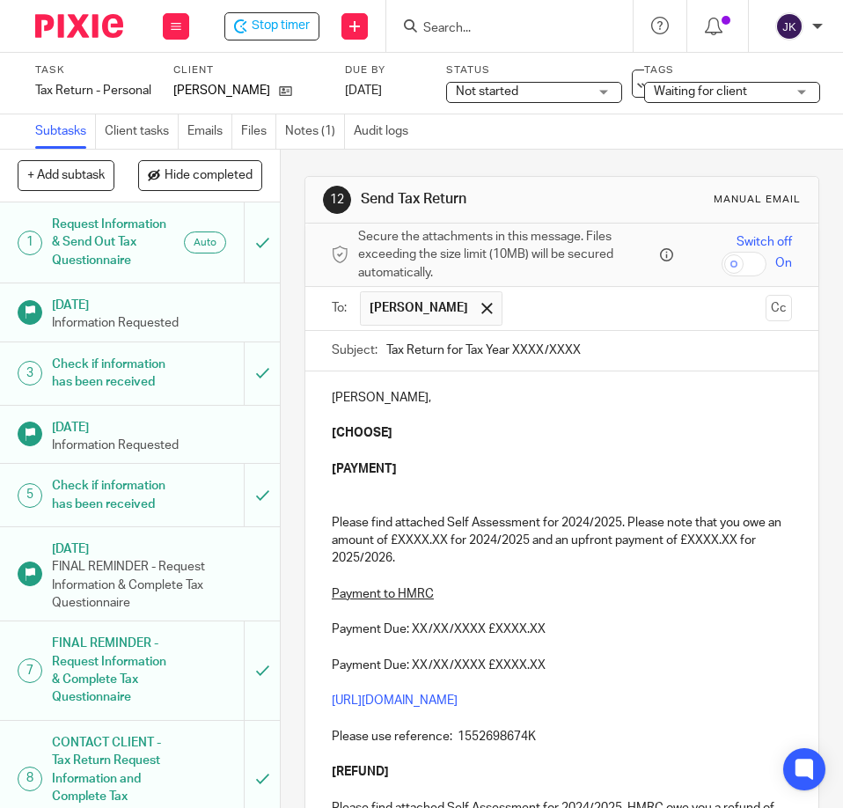
drag, startPoint x: 510, startPoint y: 343, endPoint x: 700, endPoint y: 348, distance: 190.1
click at [700, 348] on input "Tax Return for Tax Year XXXX/XXXX" at bounding box center [589, 351] width 406 height 40
type input "Tax Return for Tax Year 2024-25"
drag, startPoint x: 323, startPoint y: 428, endPoint x: 389, endPoint y: 502, distance: 99.7
click at [389, 502] on div "Peter Toole, [CHOOSE] [PAYMENT] Please find attached Self Assessment for 2024/2…" at bounding box center [561, 662] width 513 height 583
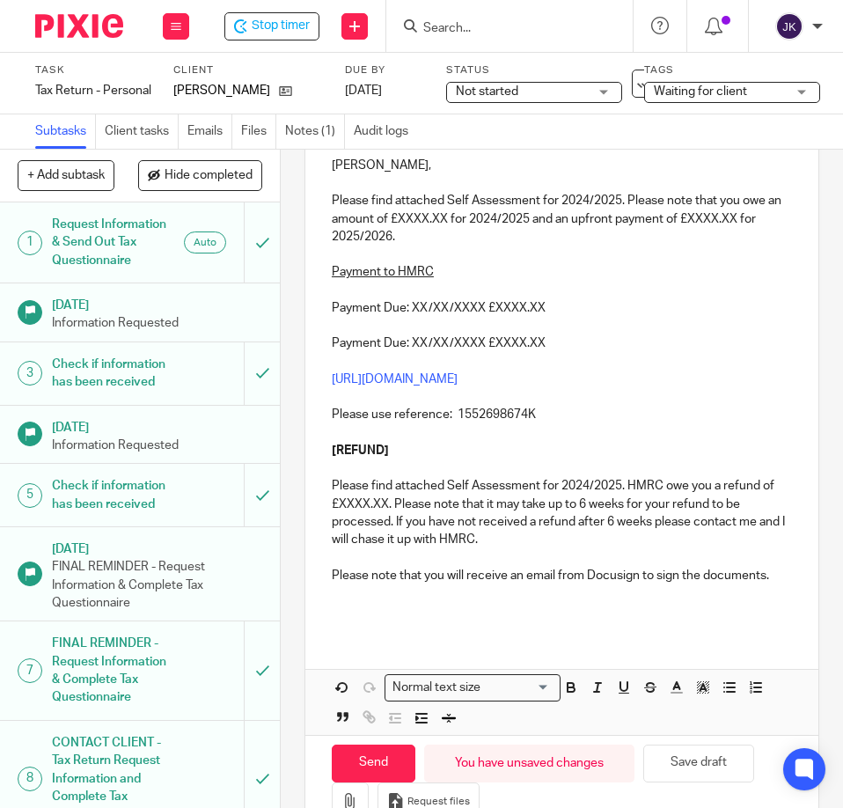
scroll to position [264, 0]
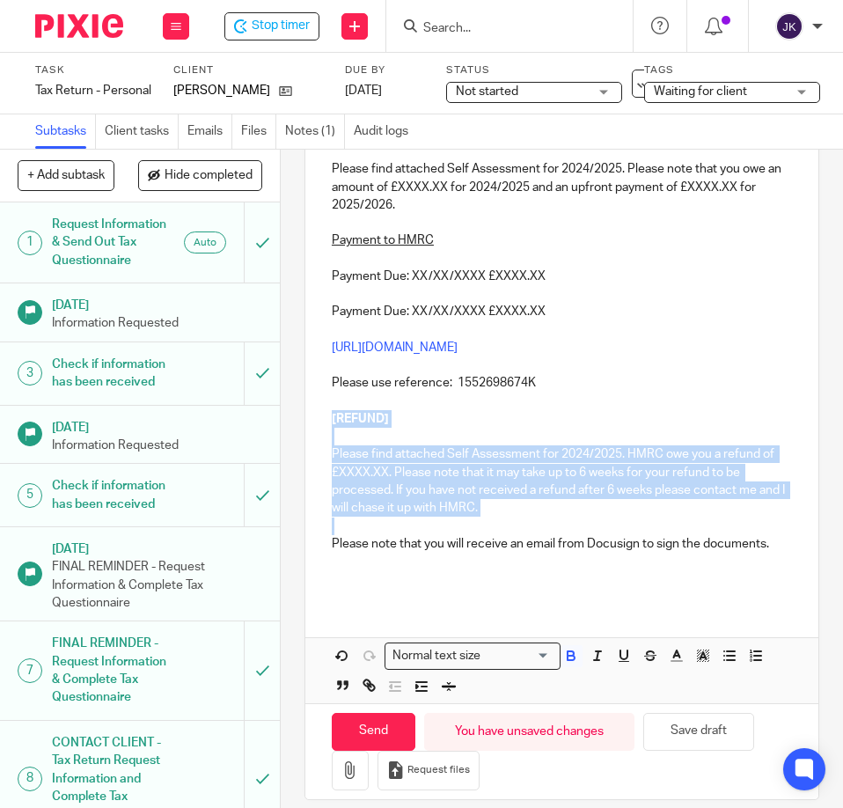
drag, startPoint x: 321, startPoint y: 420, endPoint x: 592, endPoint y: 527, distance: 291.5
click at [592, 527] on div "Peter Toole, Please find attached Self Assessment for 2024/2025. Please note th…" at bounding box center [561, 354] width 513 height 494
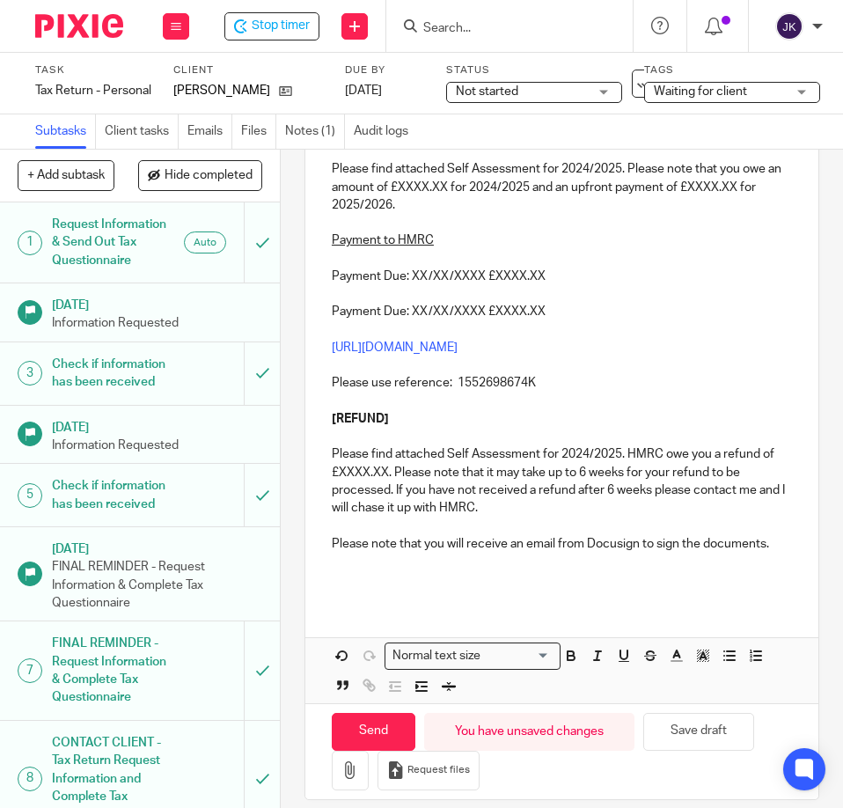
click at [332, 413] on strong "[REFUND]" at bounding box center [360, 419] width 57 height 12
click at [321, 421] on div "Peter Toole, Please find attached Self Assessment for 2024/2025. Please note th…" at bounding box center [561, 354] width 513 height 494
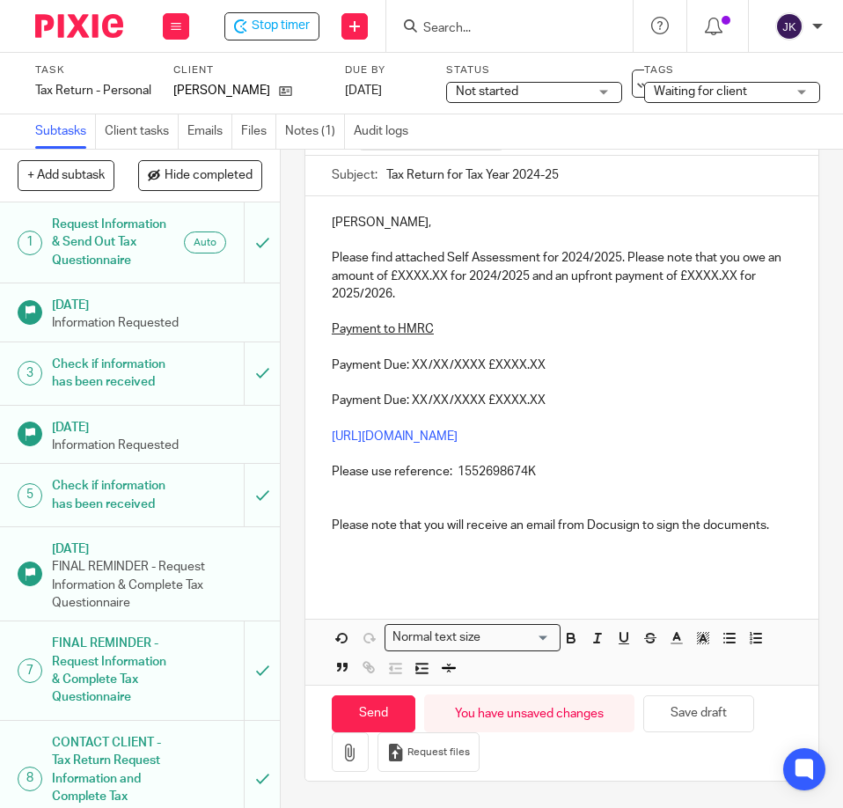
scroll to position [175, 0]
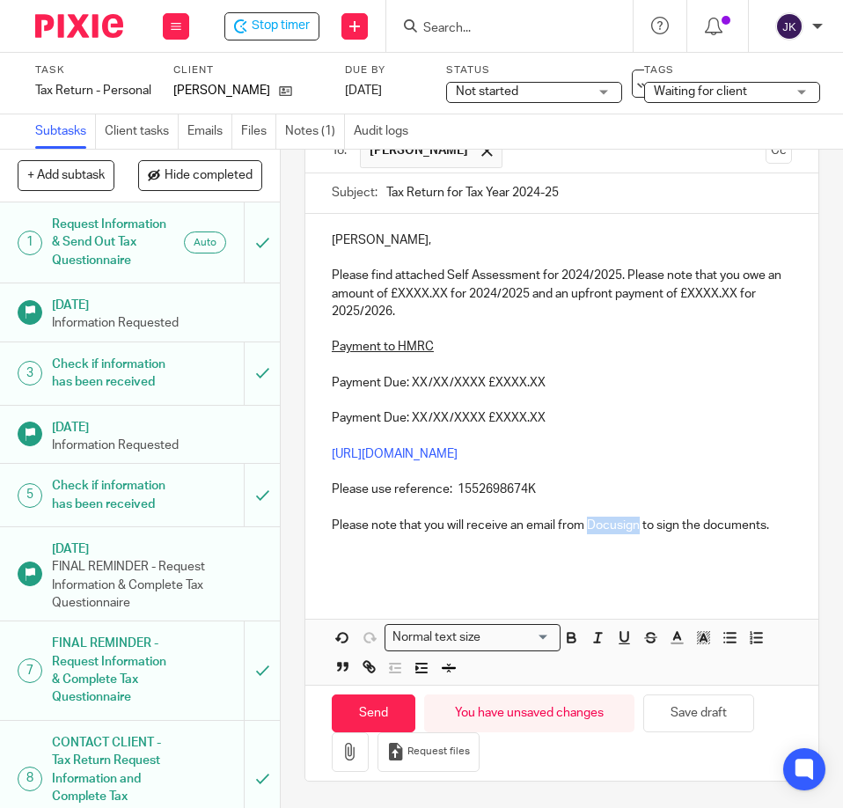
drag, startPoint x: 584, startPoint y: 506, endPoint x: 635, endPoint y: 508, distance: 51.1
click at [635, 516] on p "Please note that you will receive an email from Docusign to sign the documents." at bounding box center [562, 525] width 460 height 18
click at [630, 346] on p "Payment to HMRC" at bounding box center [562, 347] width 460 height 18
click at [457, 289] on p "Please find attached Self Assessment for 2024/2025. Please note that you owe an…" at bounding box center [562, 294] width 460 height 54
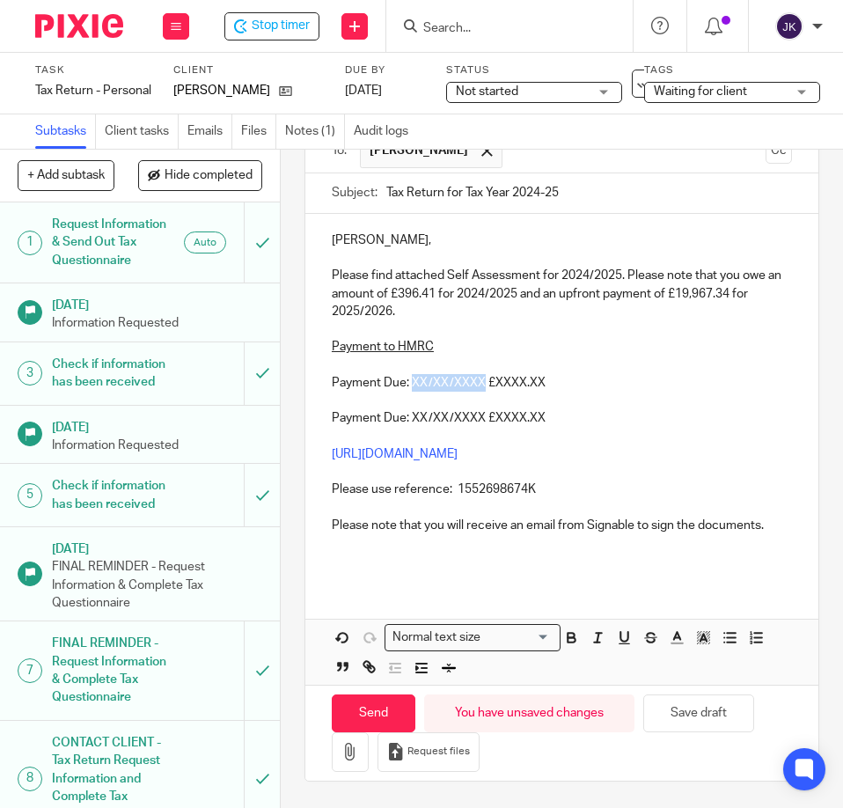
drag, startPoint x: 407, startPoint y: 379, endPoint x: 476, endPoint y: 386, distance: 69.0
click at [476, 386] on p "Payment Due: XX/XX/XXXX £XXXX.XX" at bounding box center [562, 383] width 460 height 18
click at [609, 381] on p "Payment Due: 31/01/2026 £10,380.08" at bounding box center [562, 383] width 460 height 18
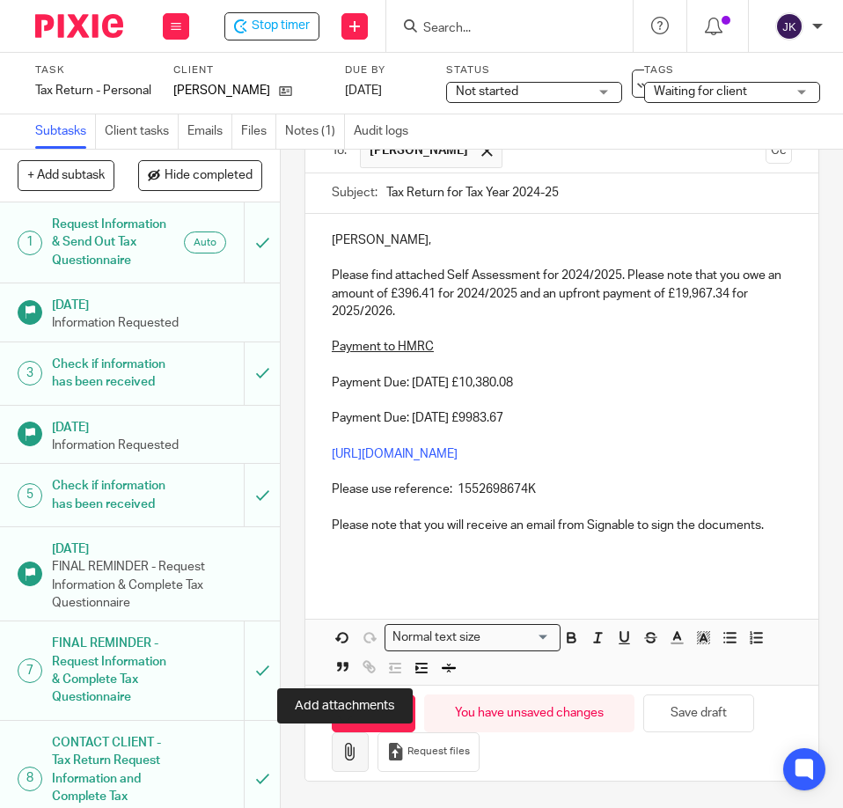
click at [341, 757] on icon "button" at bounding box center [350, 752] width 18 height 18
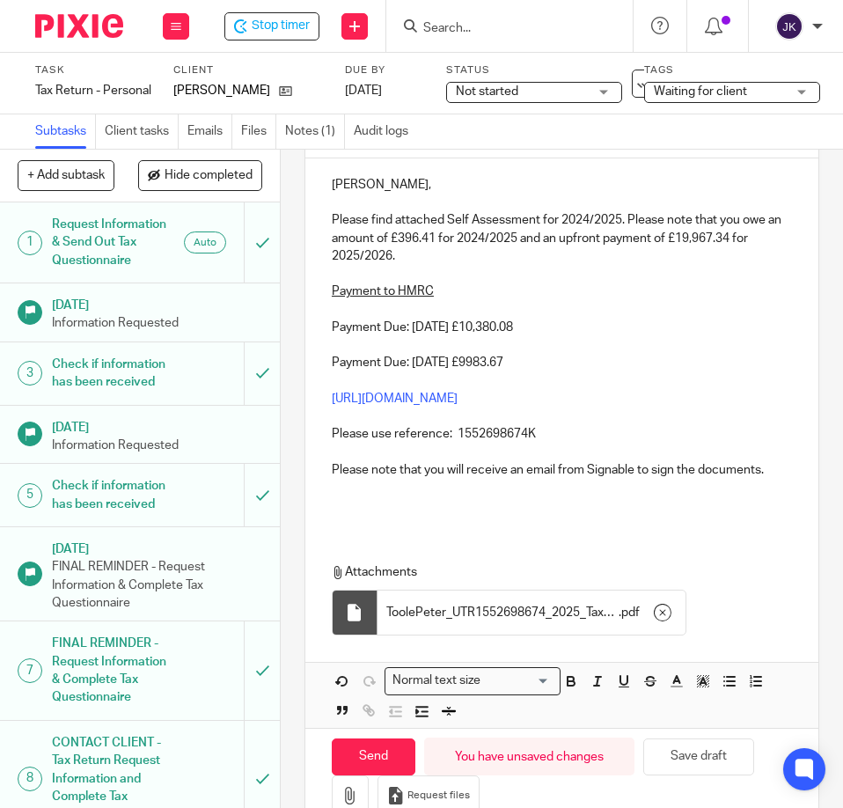
scroll to position [257, 0]
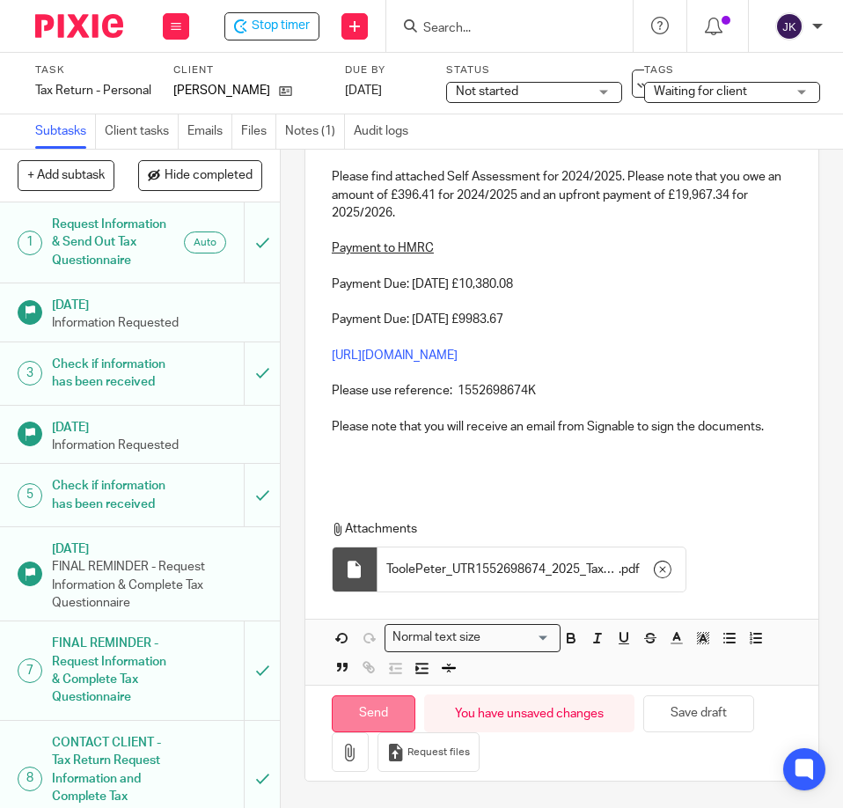
click at [340, 721] on input "Send" at bounding box center [374, 714] width 84 height 38
type input "Sent"
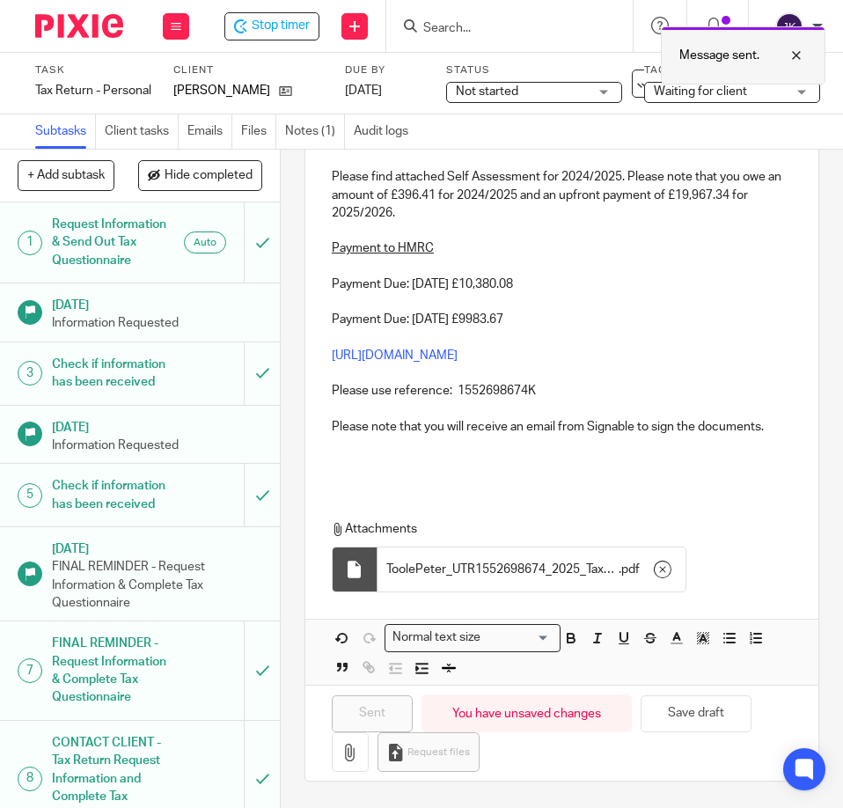
click at [802, 52] on div at bounding box center [783, 55] width 48 height 21
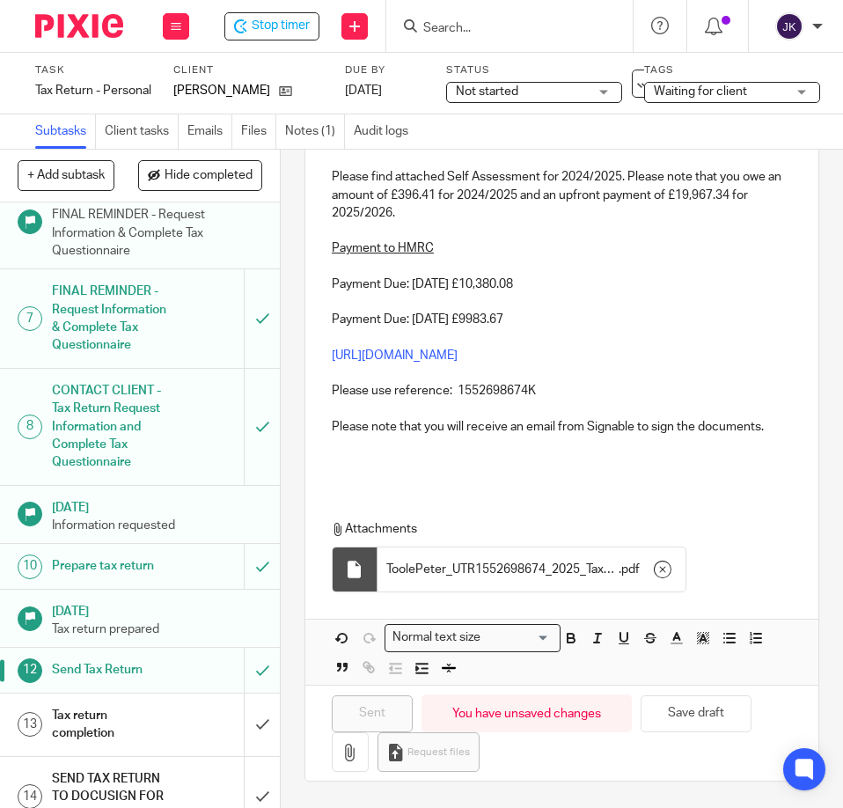
scroll to position [656, 0]
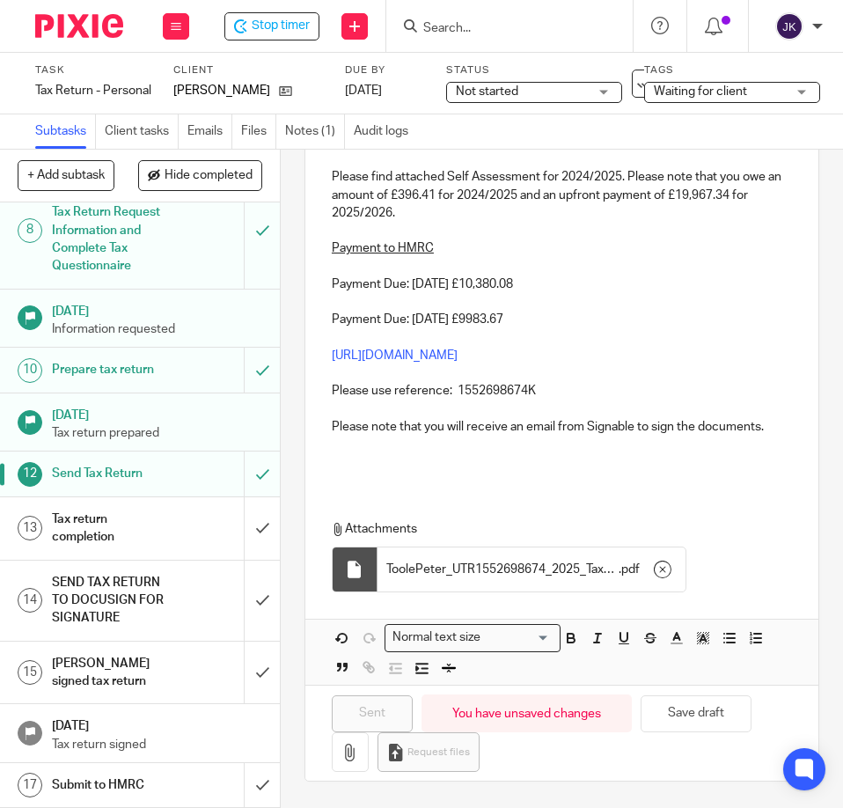
click at [138, 506] on h1 "Tax return completion" at bounding box center [110, 528] width 116 height 45
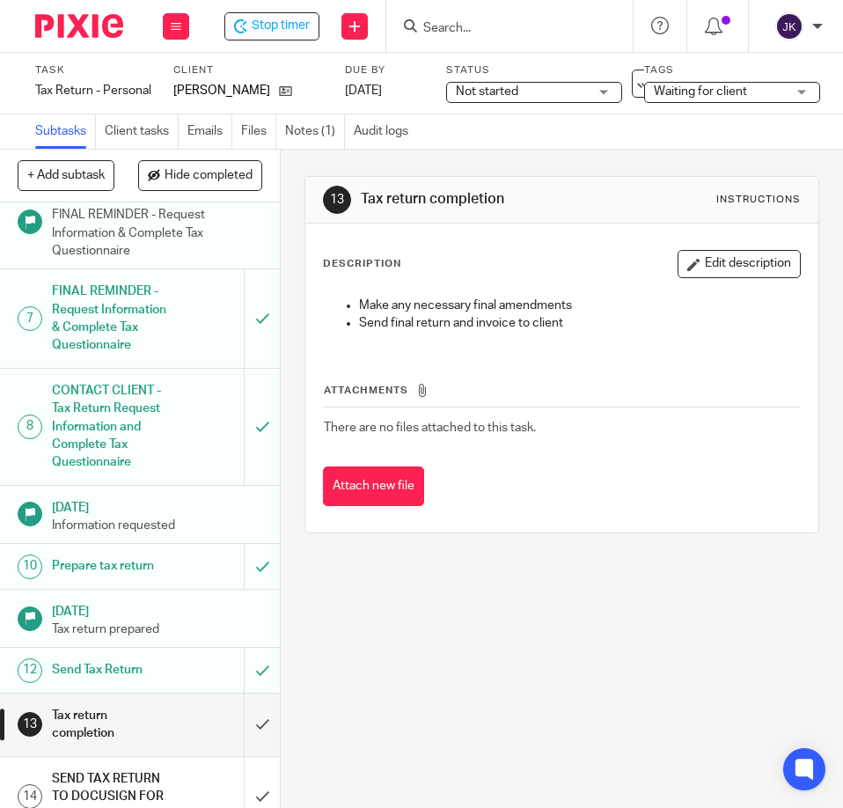
scroll to position [656, 0]
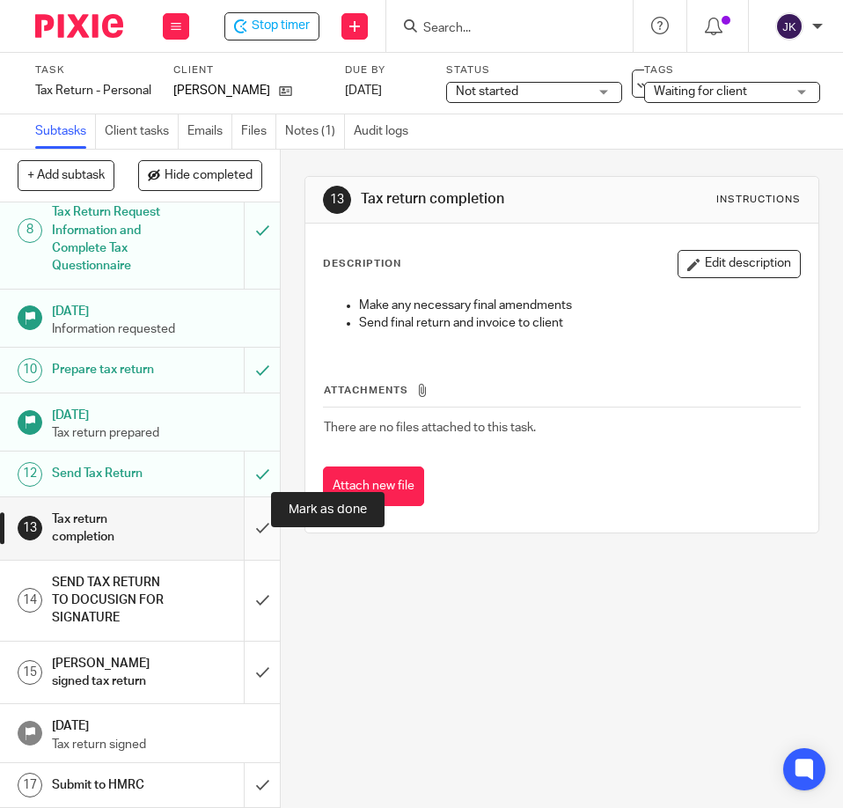
click at [247, 515] on input "submit" at bounding box center [140, 528] width 280 height 62
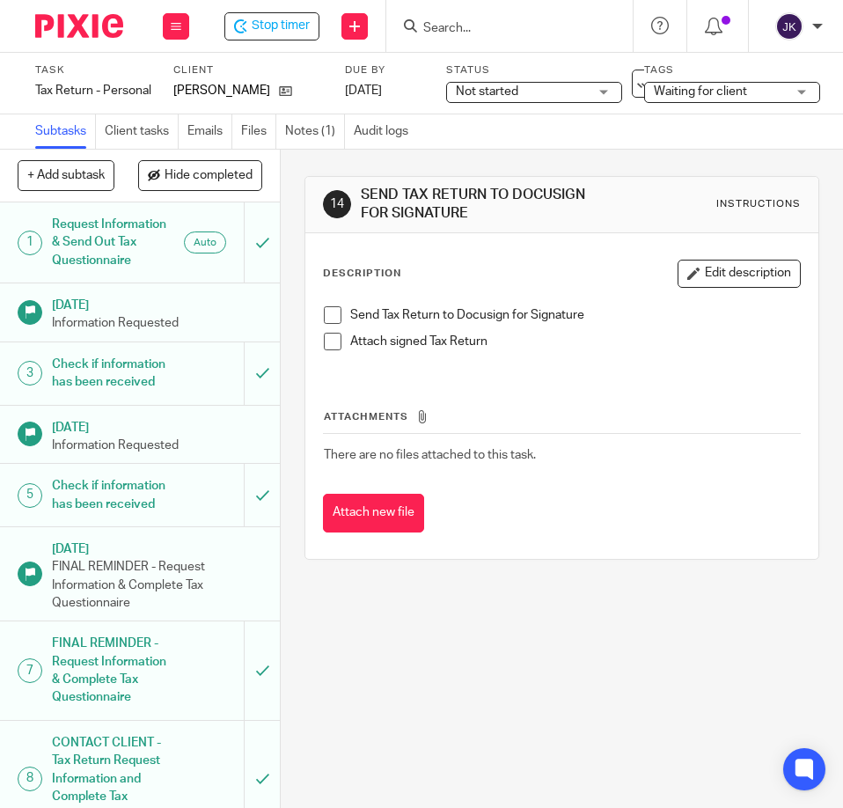
click at [325, 314] on span at bounding box center [333, 315] width 18 height 18
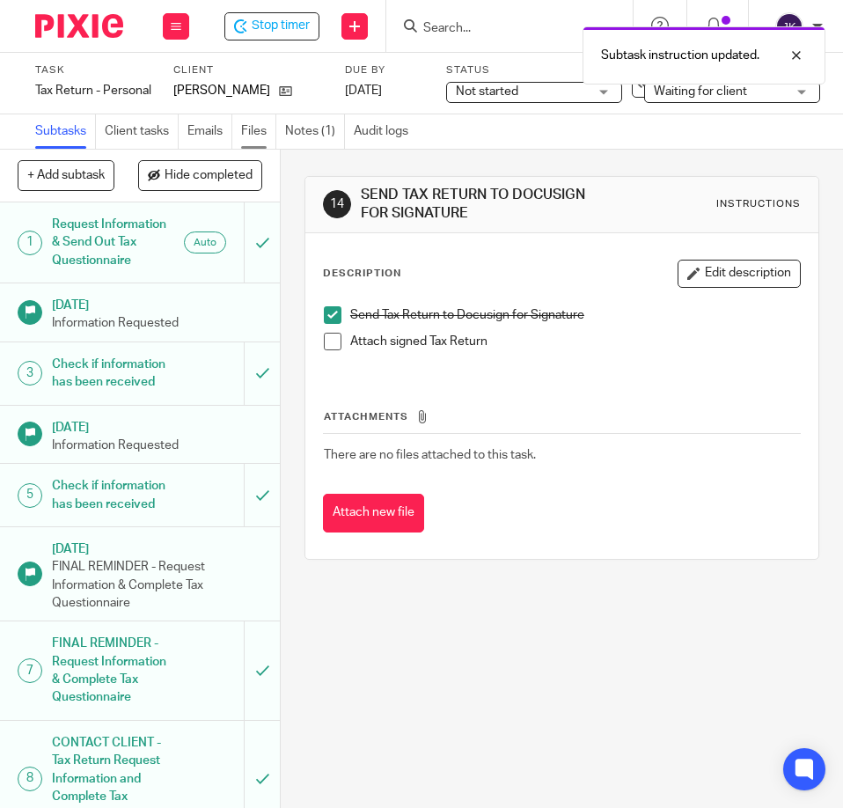
click at [259, 133] on link "Files" at bounding box center [258, 131] width 35 height 34
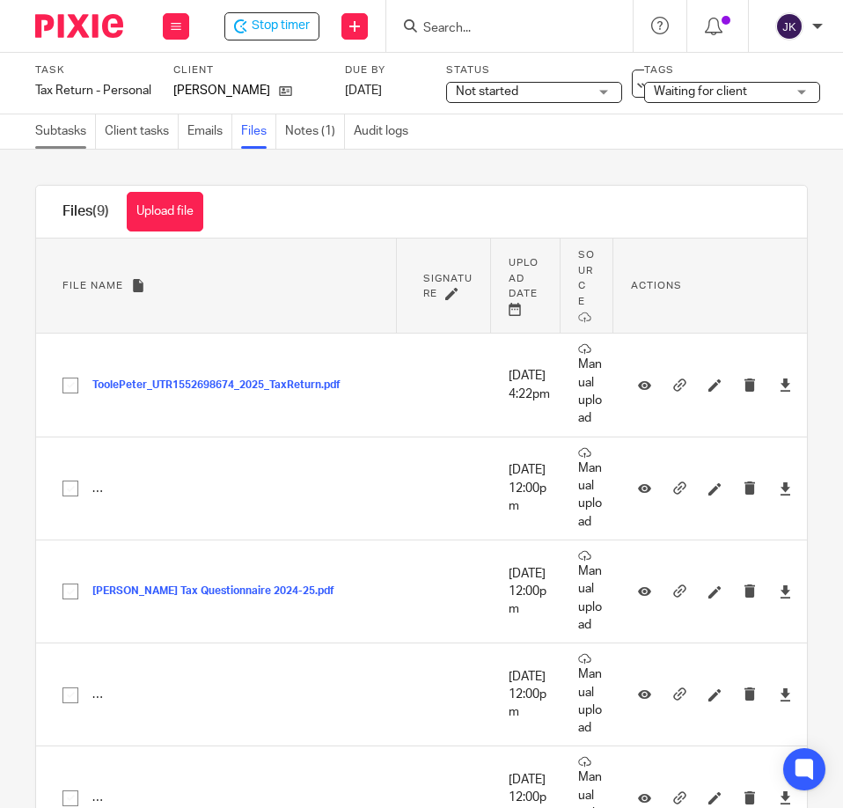
click at [43, 125] on link "Subtasks" at bounding box center [65, 131] width 61 height 34
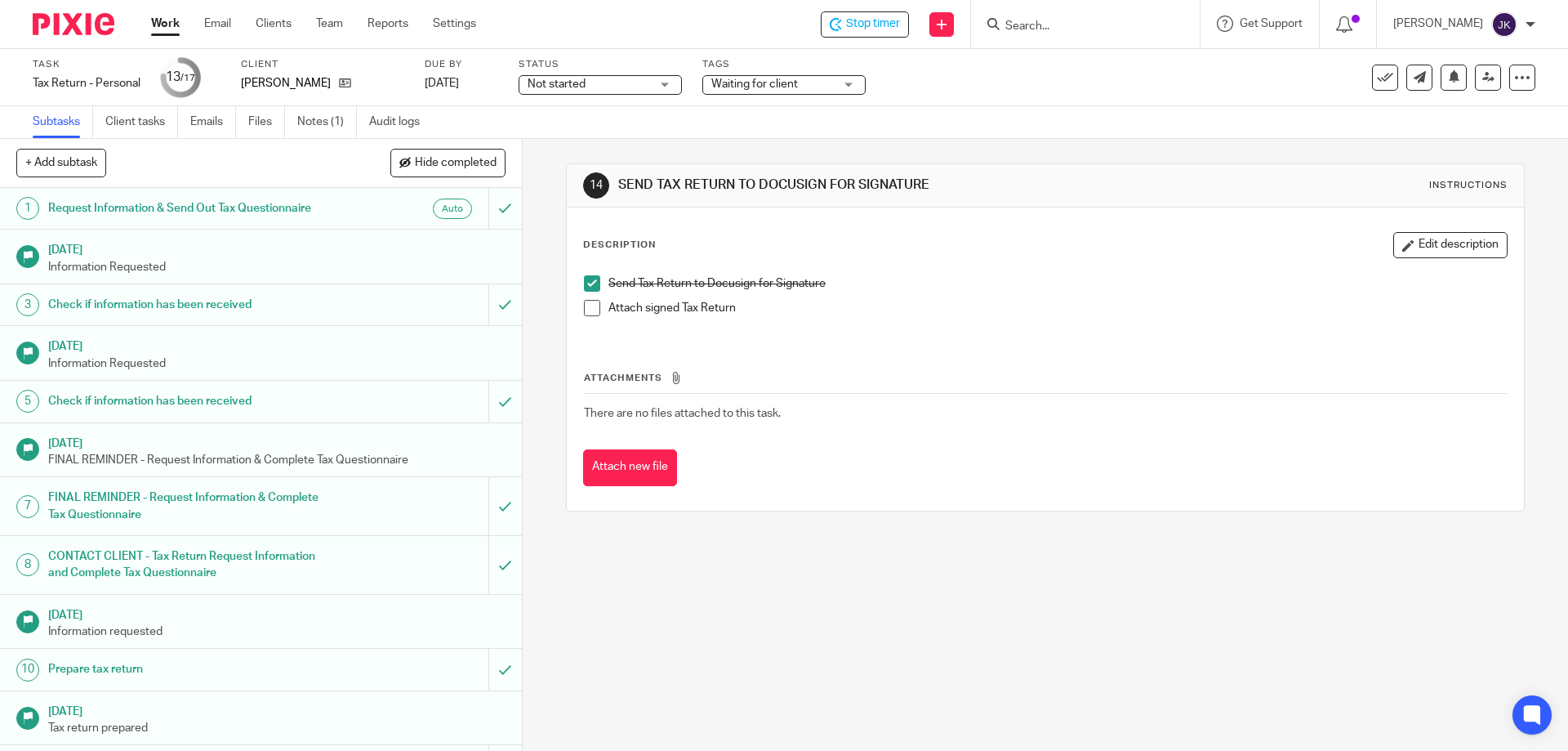
click at [782, 85] on span "Waiting for client" at bounding box center [772, 84] width 123 height 17
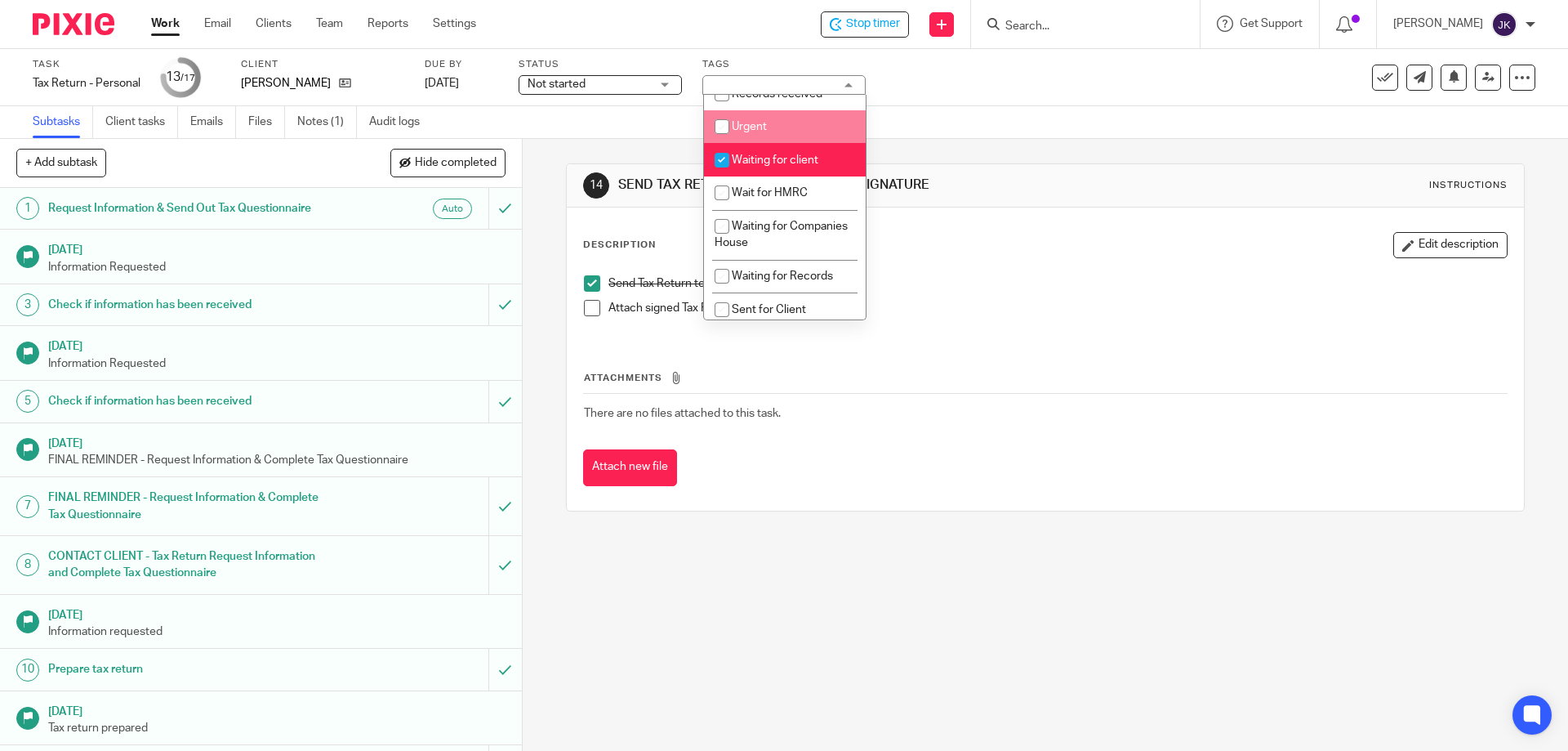
scroll to position [157, 0]
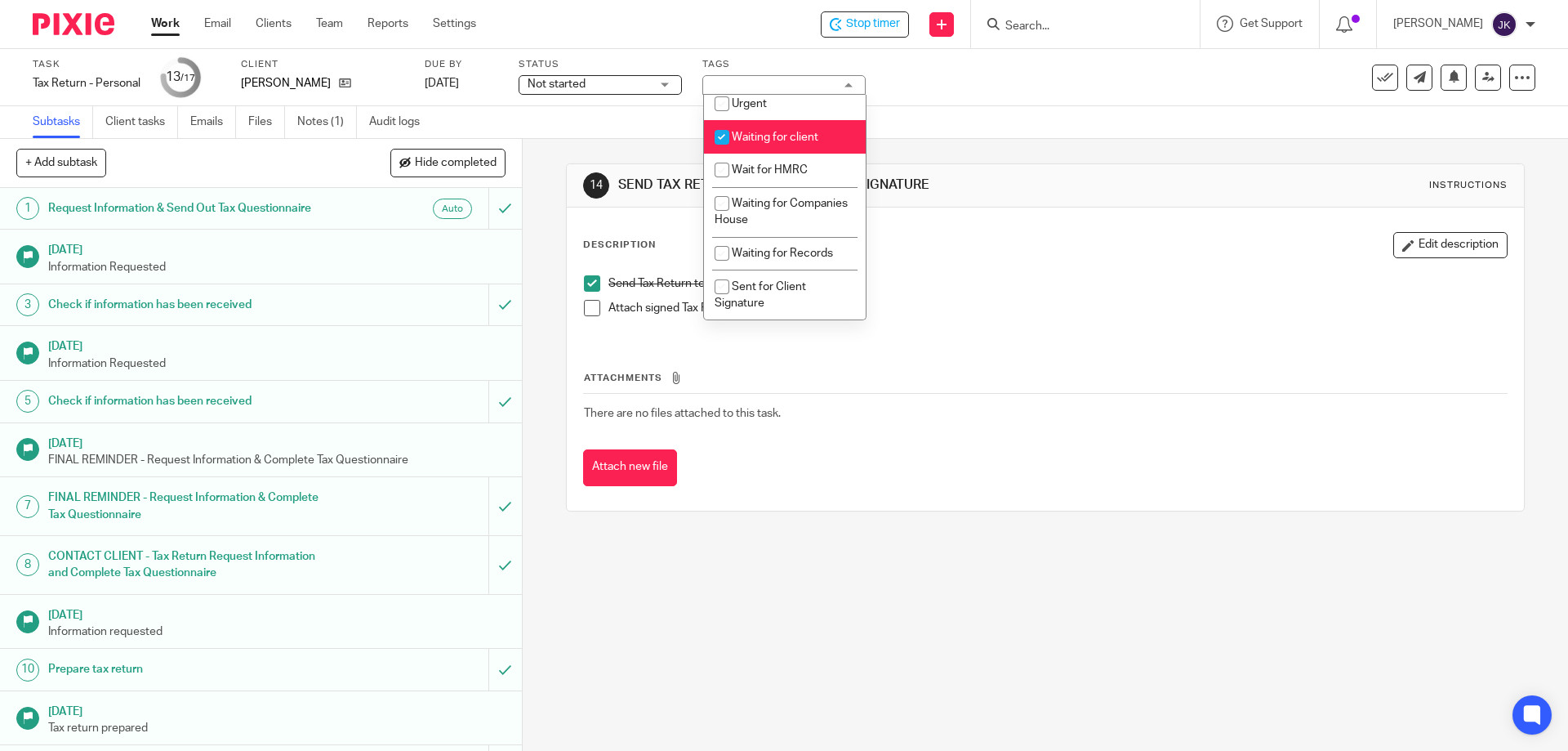
click at [767, 133] on span "Waiting for client" at bounding box center [774, 137] width 86 height 11
checkbox input "false"
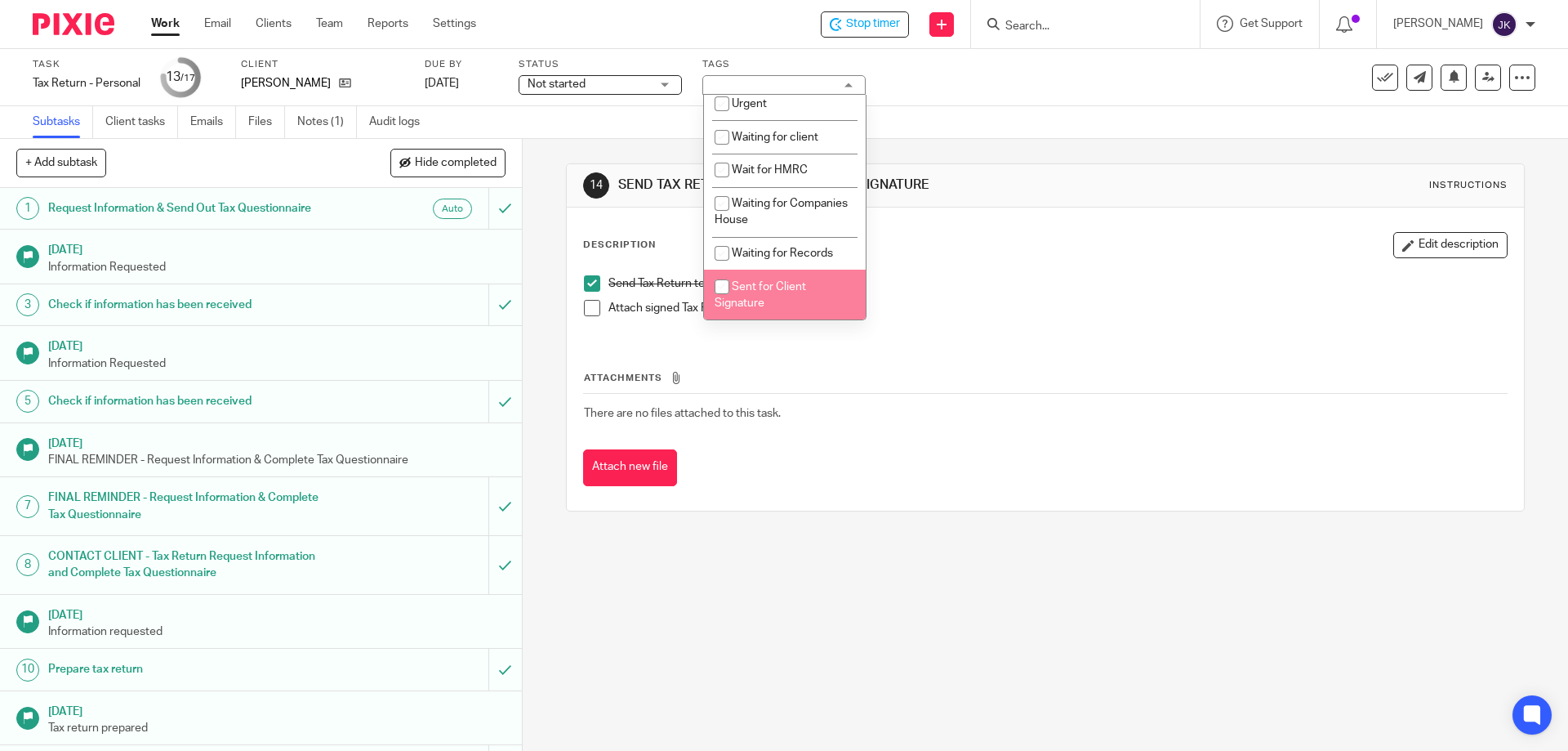
click at [771, 291] on li "Sent for Client Signature" at bounding box center [784, 294] width 162 height 50
checkbox input "true"
click at [782, 291] on p "Send Tax Return to Docusign for Signature" at bounding box center [1056, 283] width 898 height 17
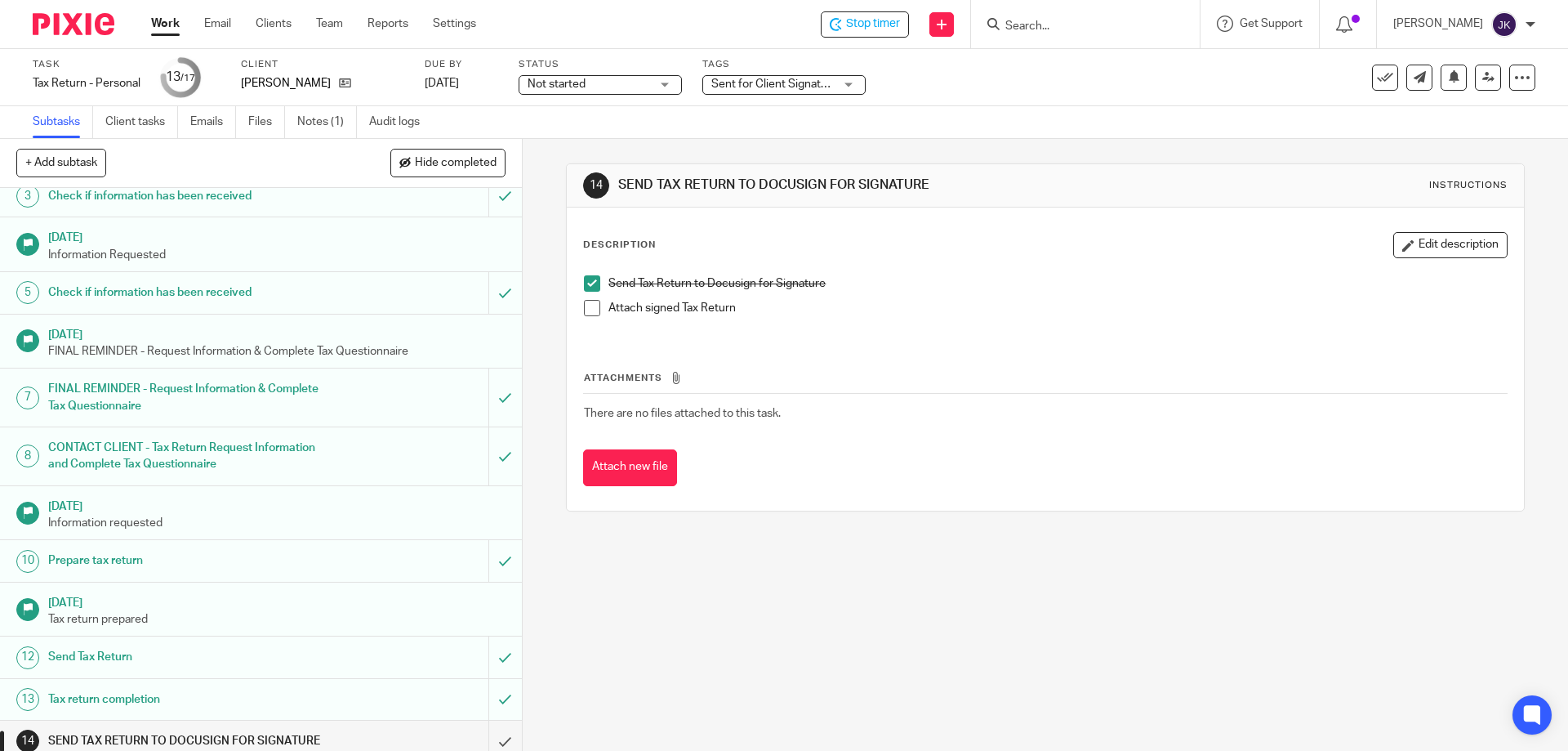
scroll to position [259, 0]
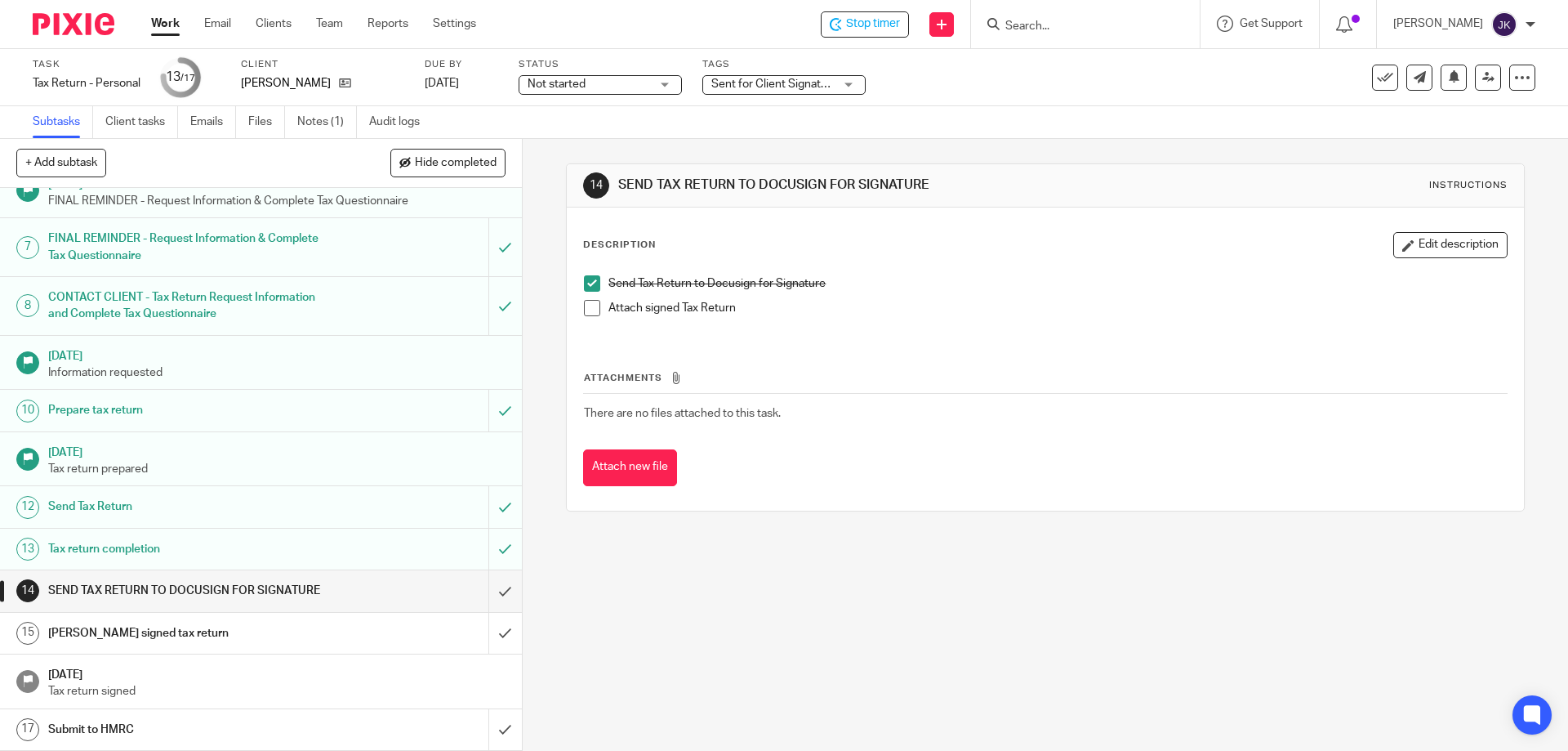
click at [174, 23] on link "Work" at bounding box center [165, 24] width 29 height 17
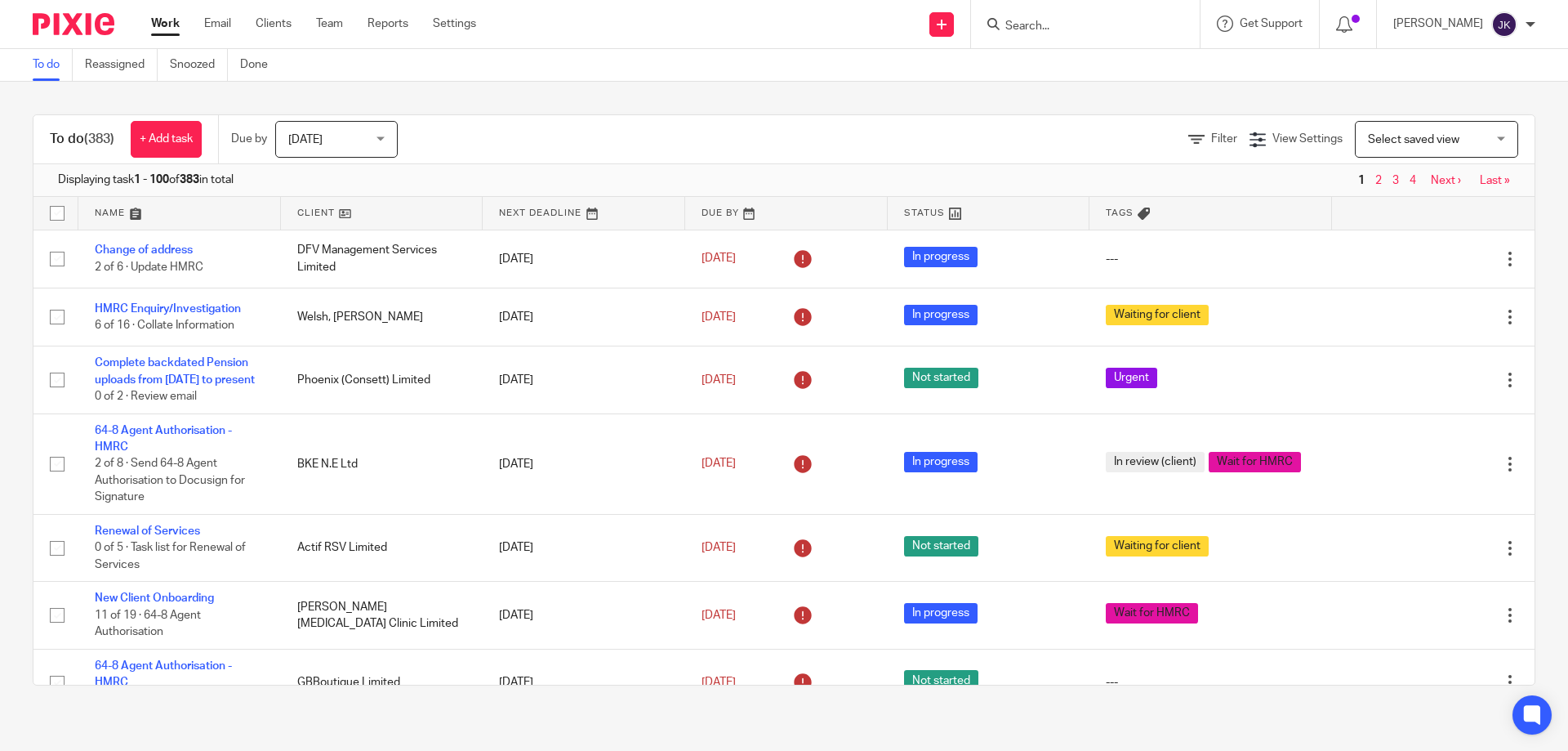
click at [1029, 25] on input "Search" at bounding box center [1077, 27] width 147 height 15
type input "sar"
click at [1097, 84] on link at bounding box center [1168, 70] width 335 height 37
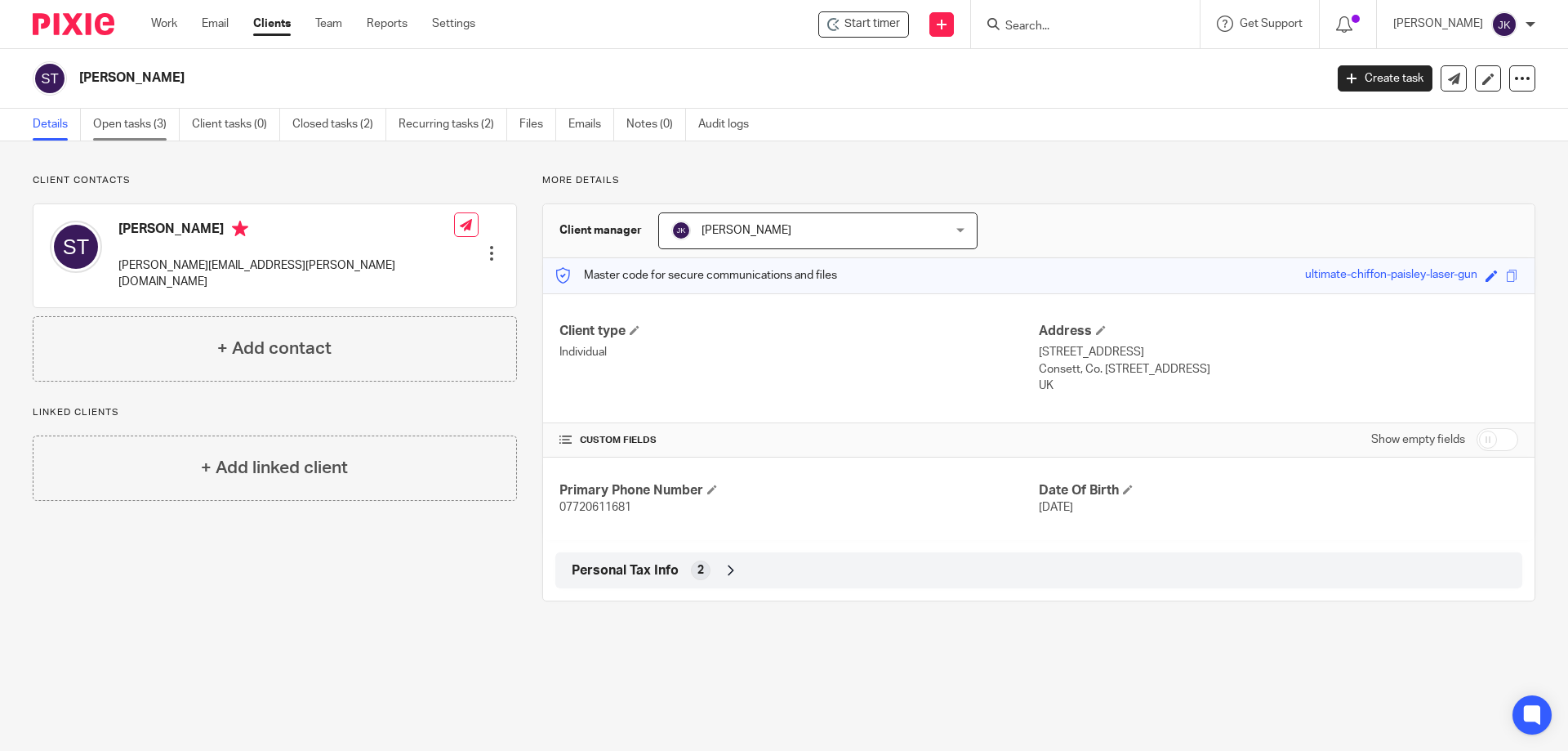
click at [113, 115] on link "Open tasks (3)" at bounding box center [136, 124] width 86 height 32
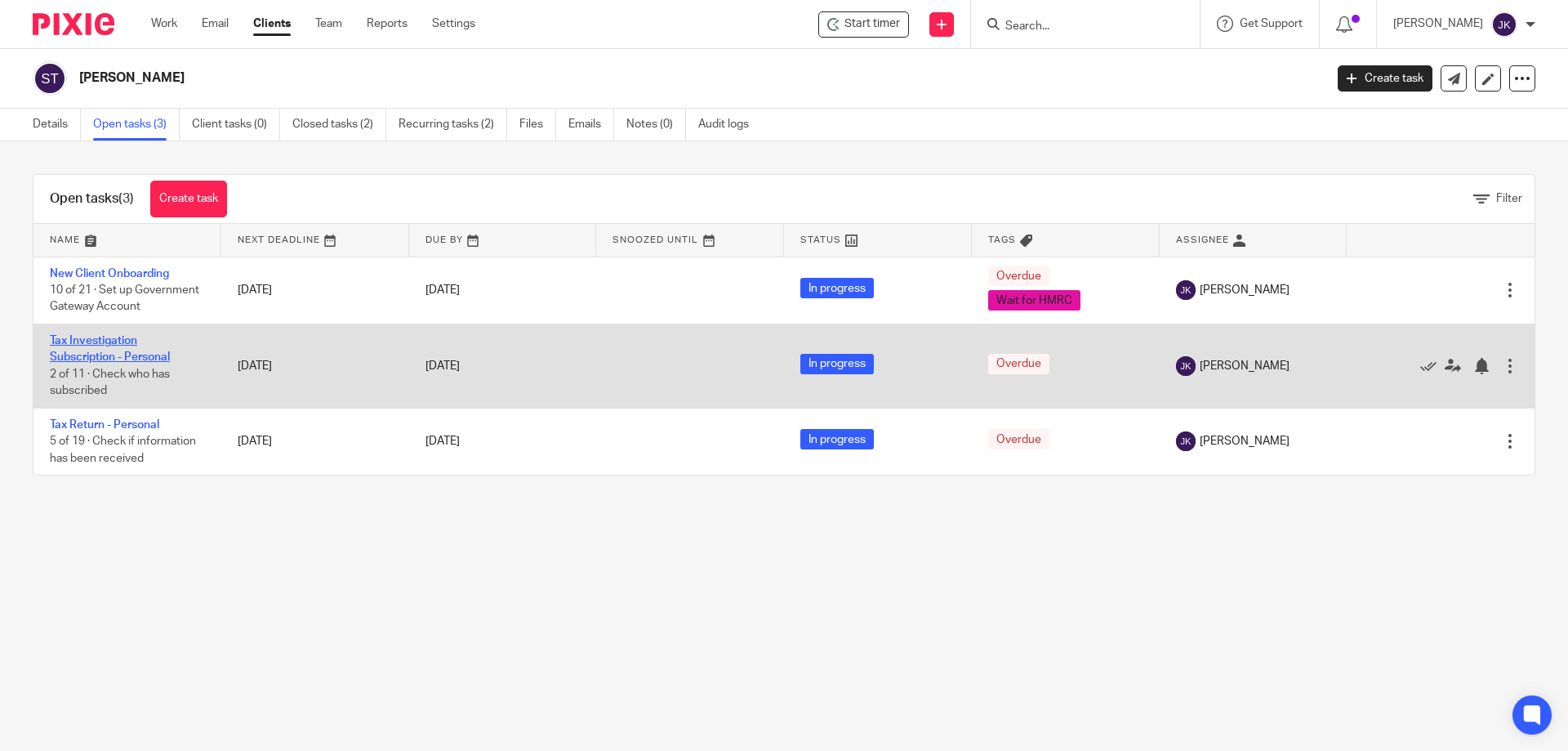
click at [96, 355] on link "Tax Investigation Subscription - Personal" at bounding box center [110, 349] width 120 height 28
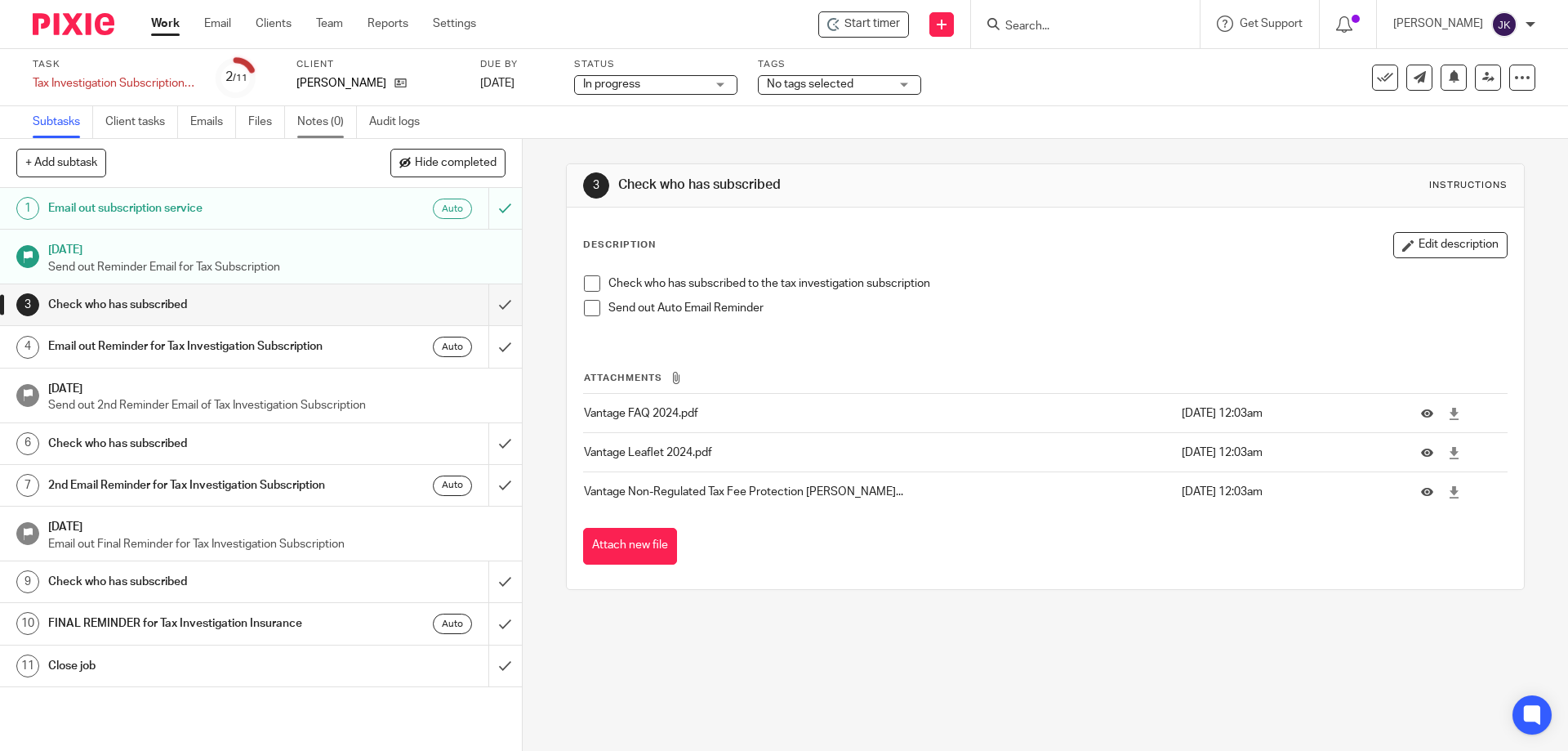
click at [312, 114] on link "Notes (0)" at bounding box center [327, 122] width 59 height 32
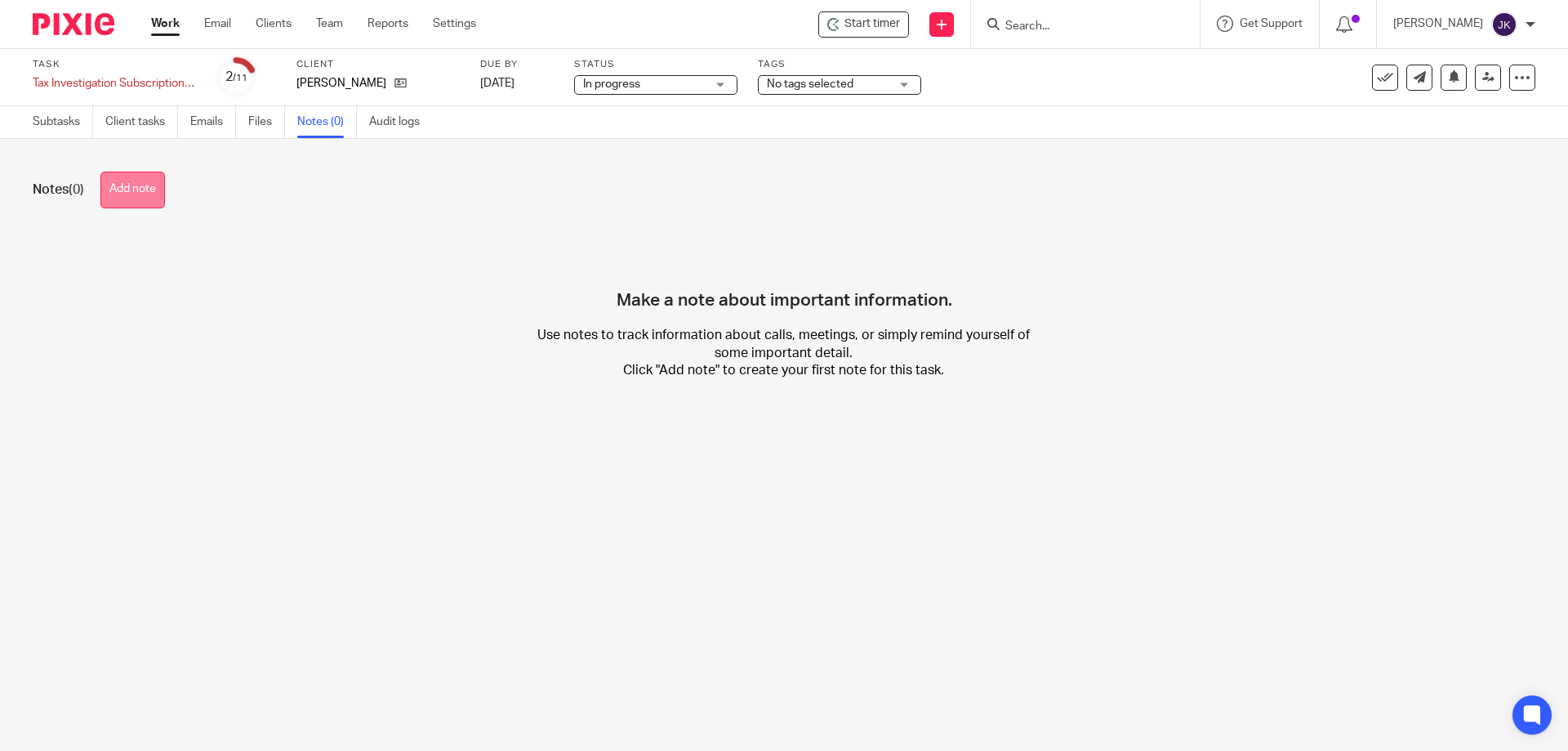
click at [115, 200] on button "Add note" at bounding box center [133, 190] width 65 height 37
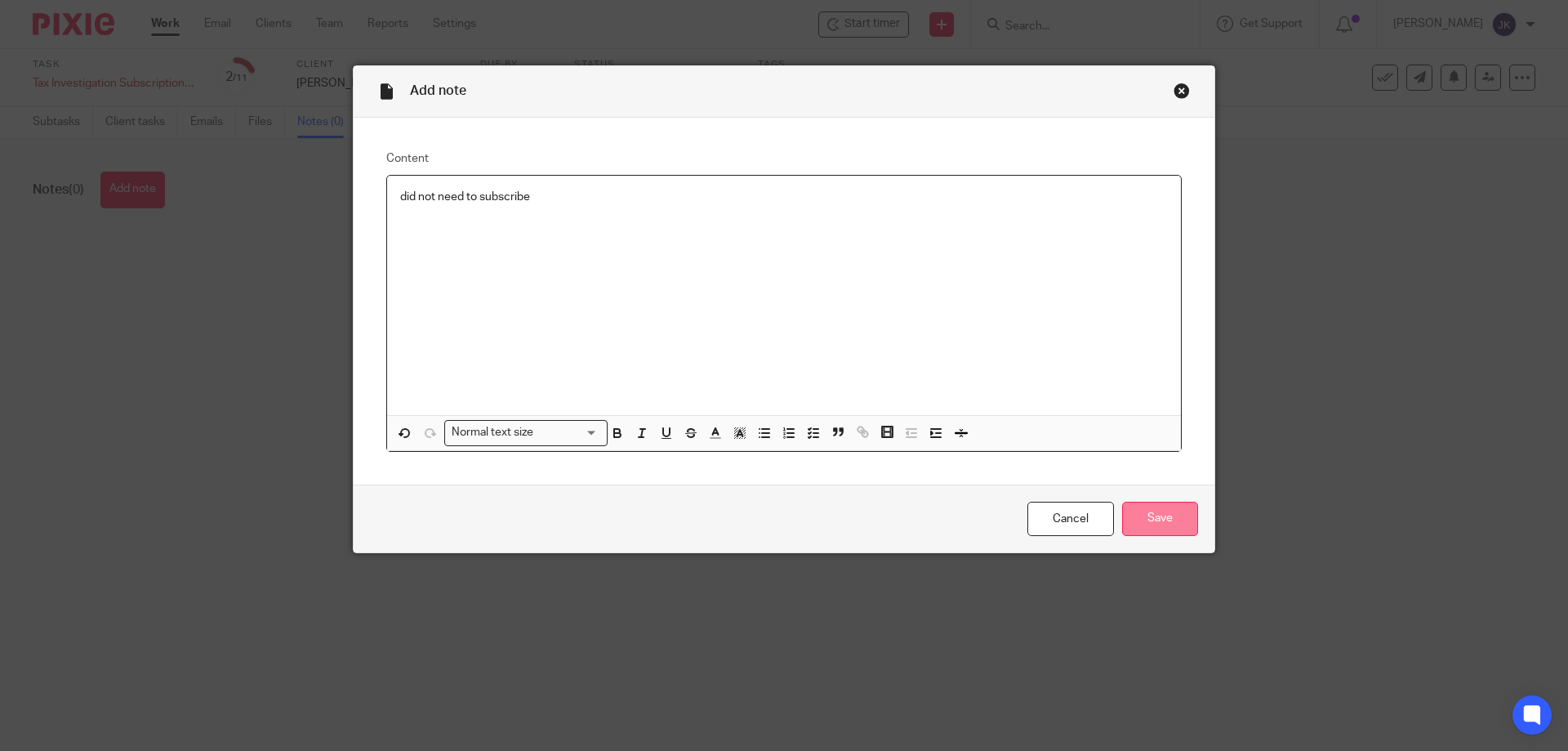
click at [1135, 527] on input "Save" at bounding box center [1160, 519] width 76 height 35
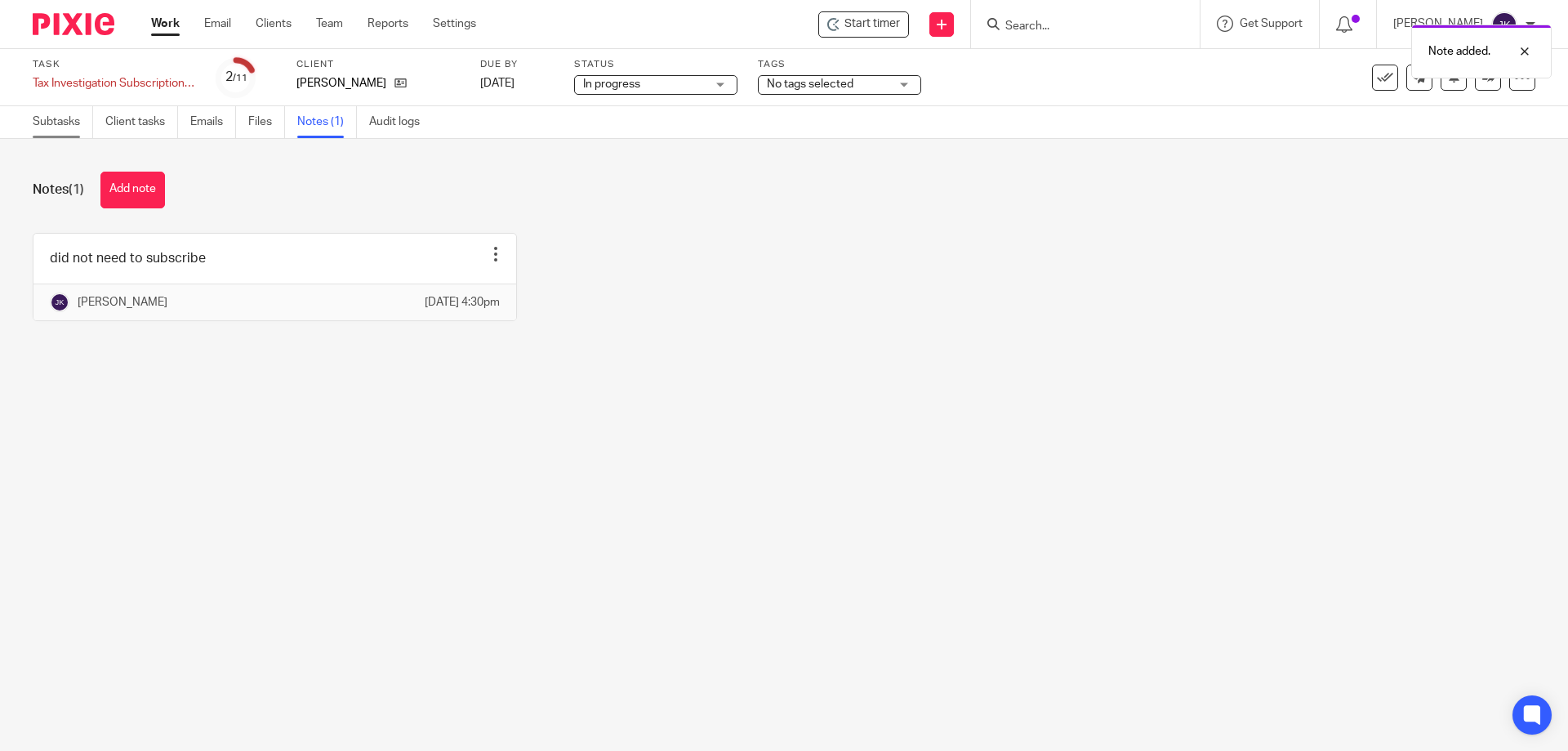
click at [65, 128] on link "Subtasks" at bounding box center [62, 122] width 60 height 32
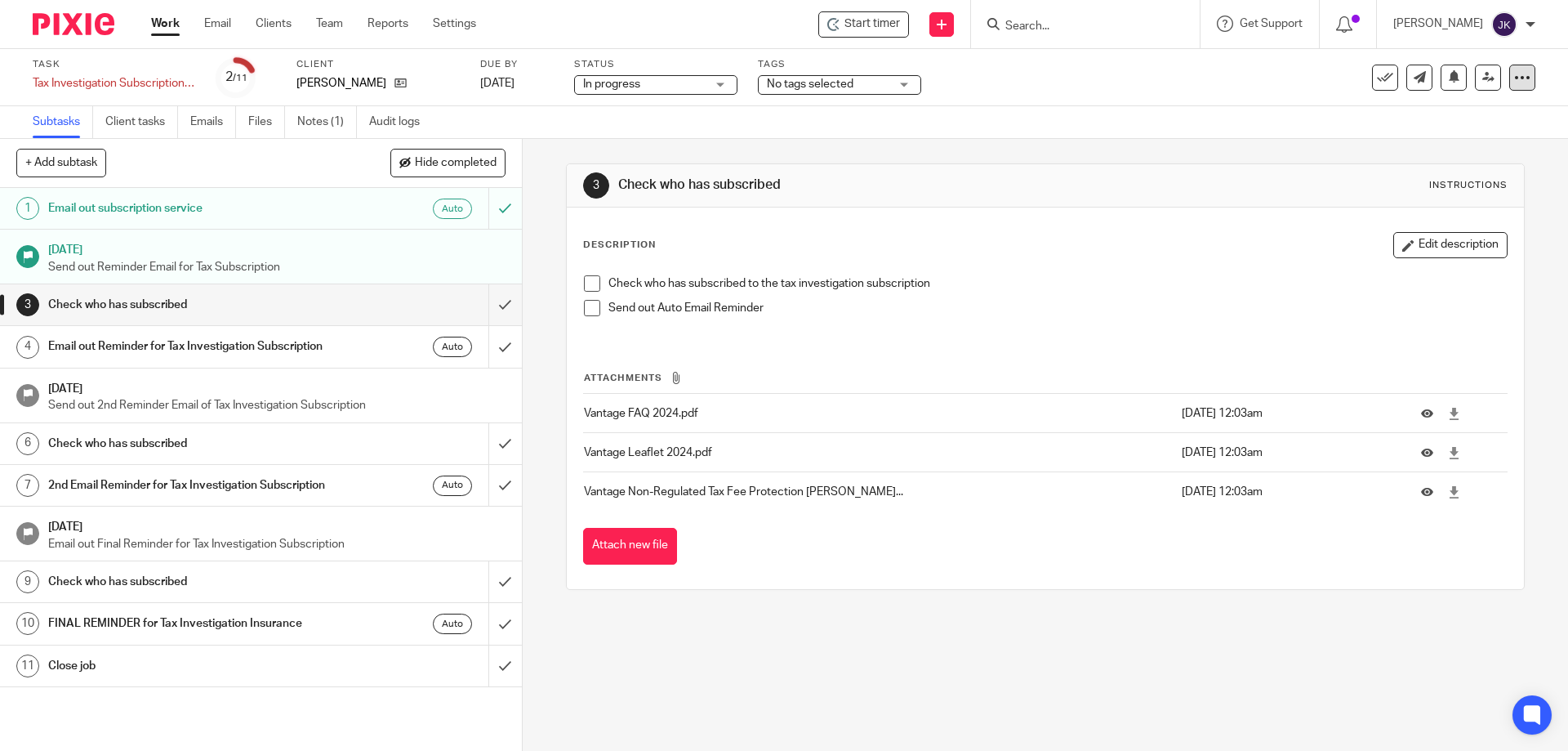
click at [1514, 79] on icon at bounding box center [1523, 78] width 17 height 17
click at [1377, 77] on icon at bounding box center [1385, 78] width 17 height 17
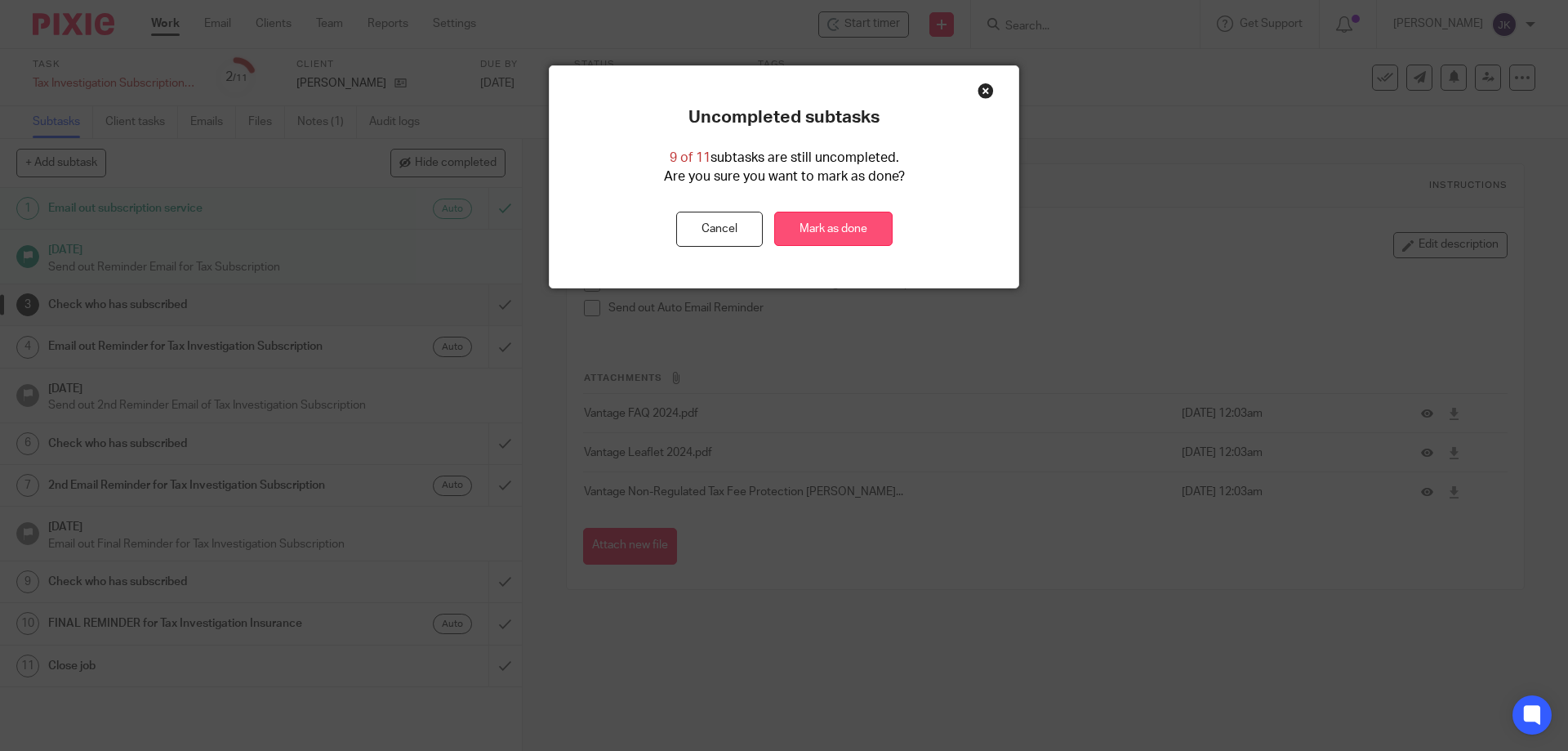
click at [863, 221] on link "Mark as done" at bounding box center [834, 229] width 119 height 35
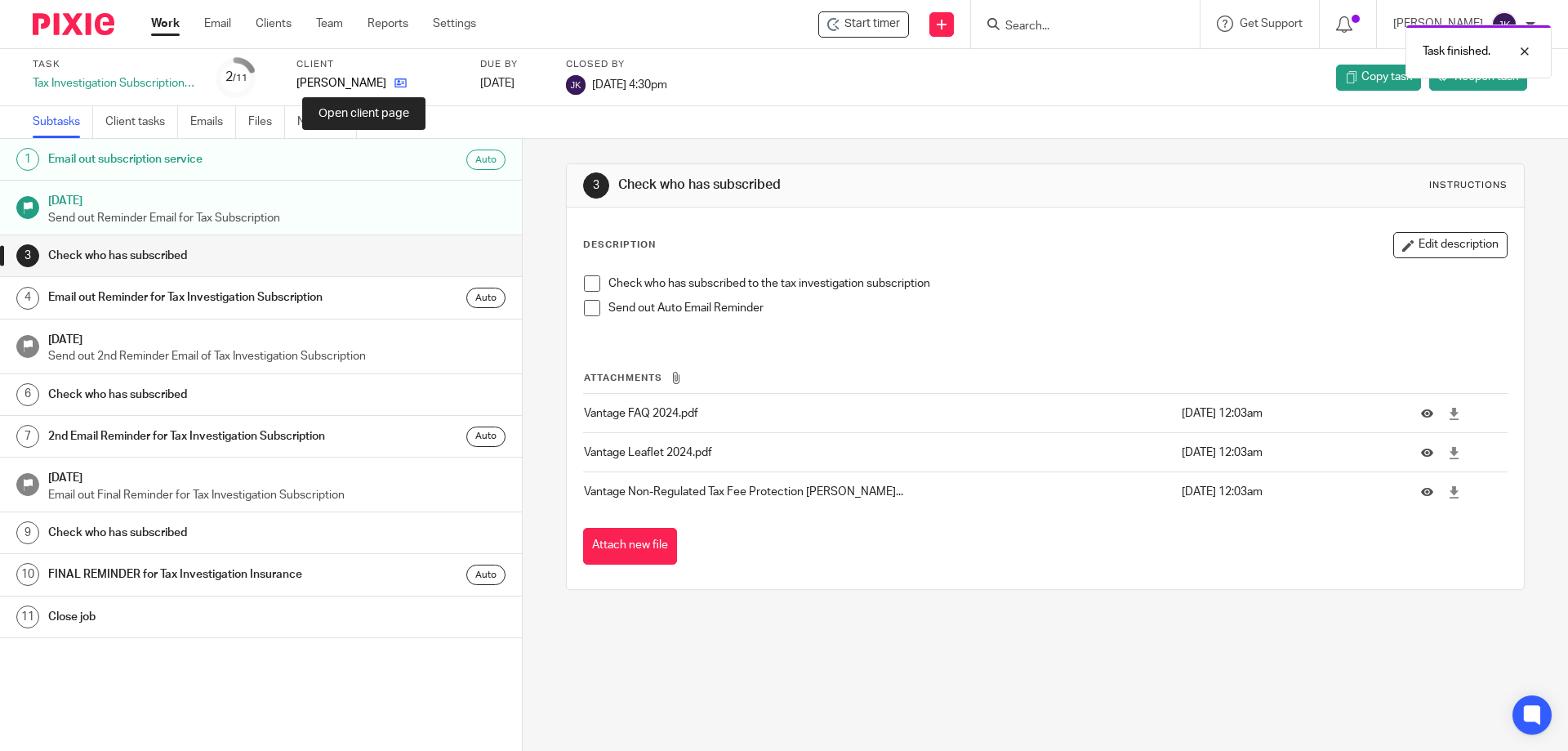
click at [395, 84] on icon at bounding box center [400, 83] width 12 height 12
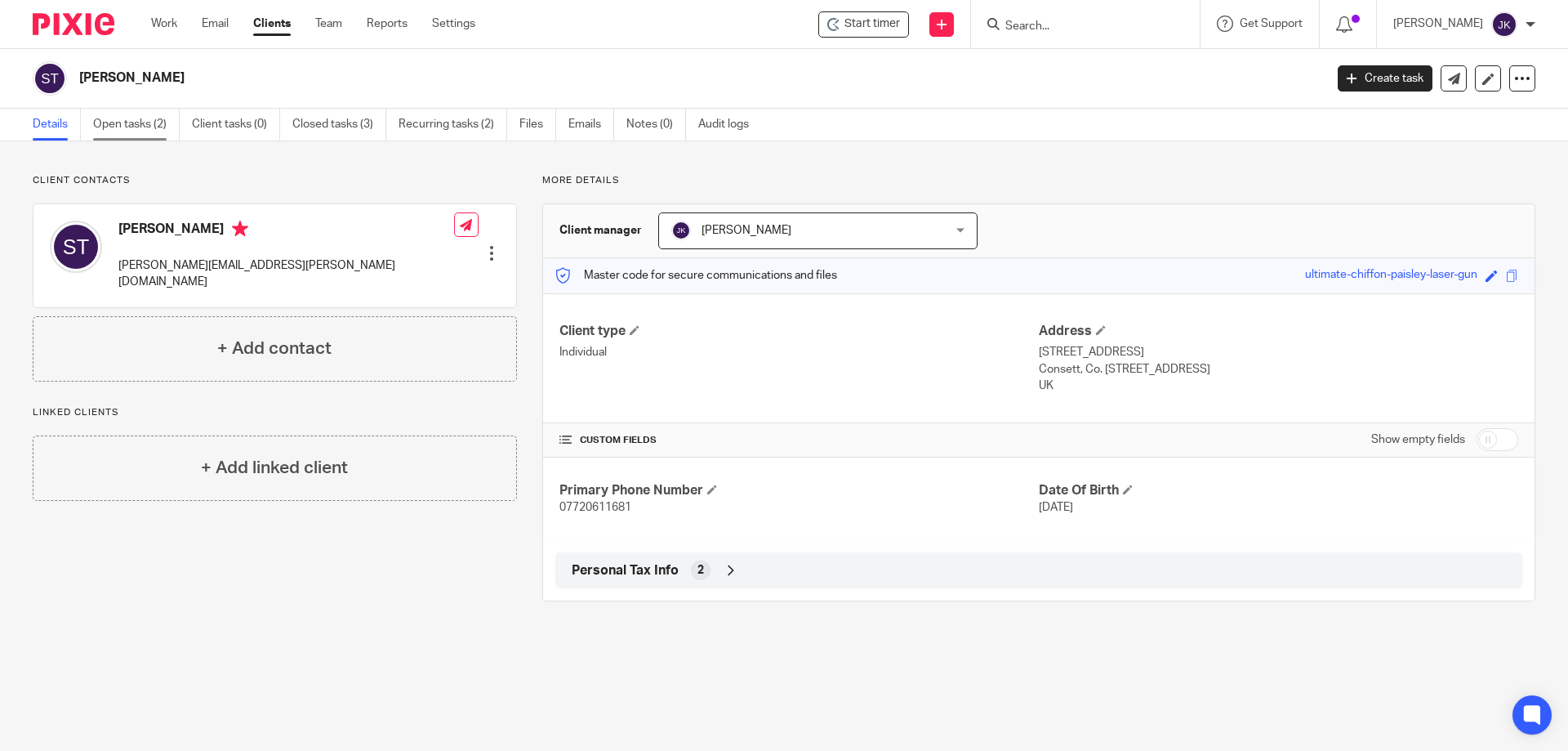
click at [133, 132] on link "Open tasks (2)" at bounding box center [136, 124] width 86 height 32
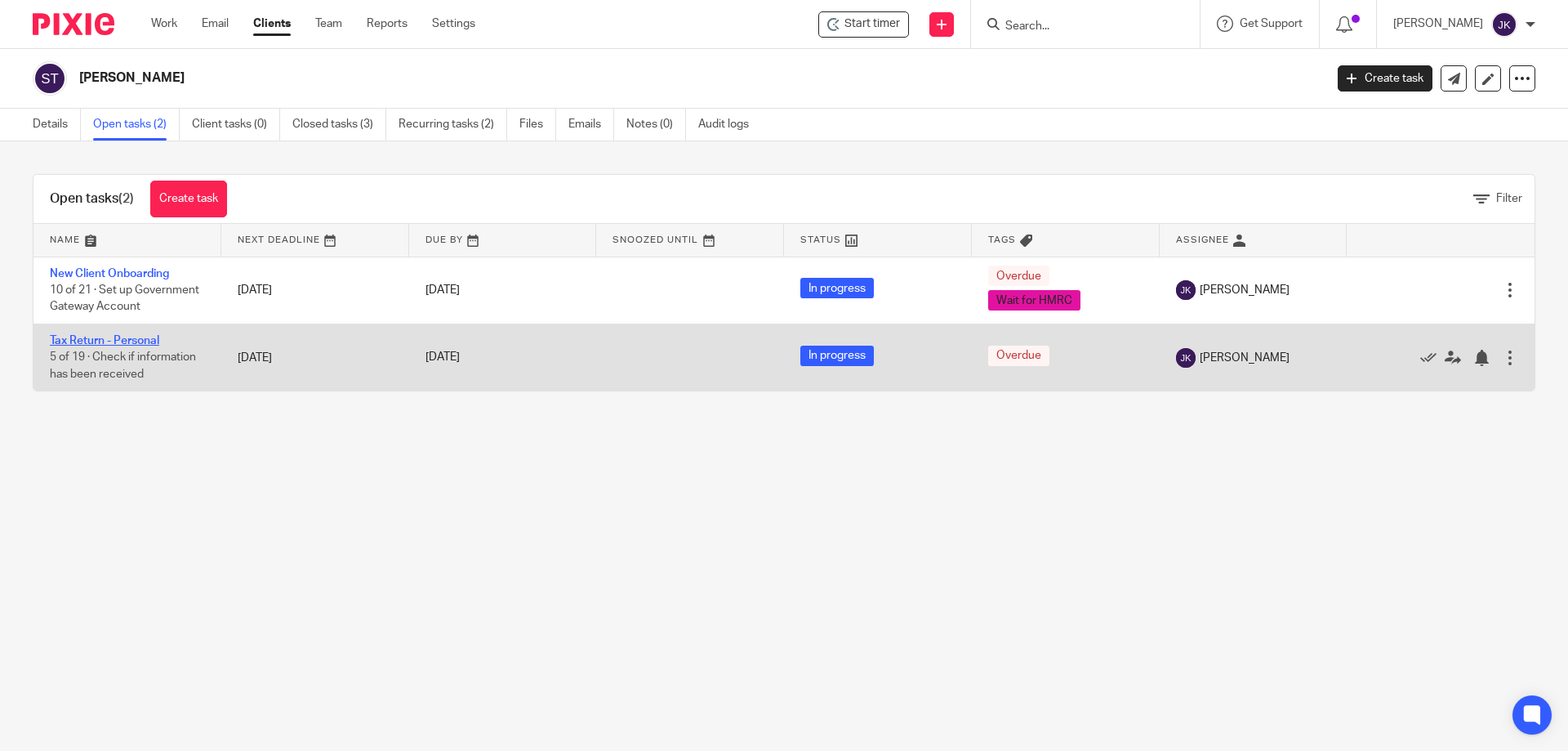
click at [117, 340] on link "Tax Return - Personal" at bounding box center [105, 341] width 110 height 11
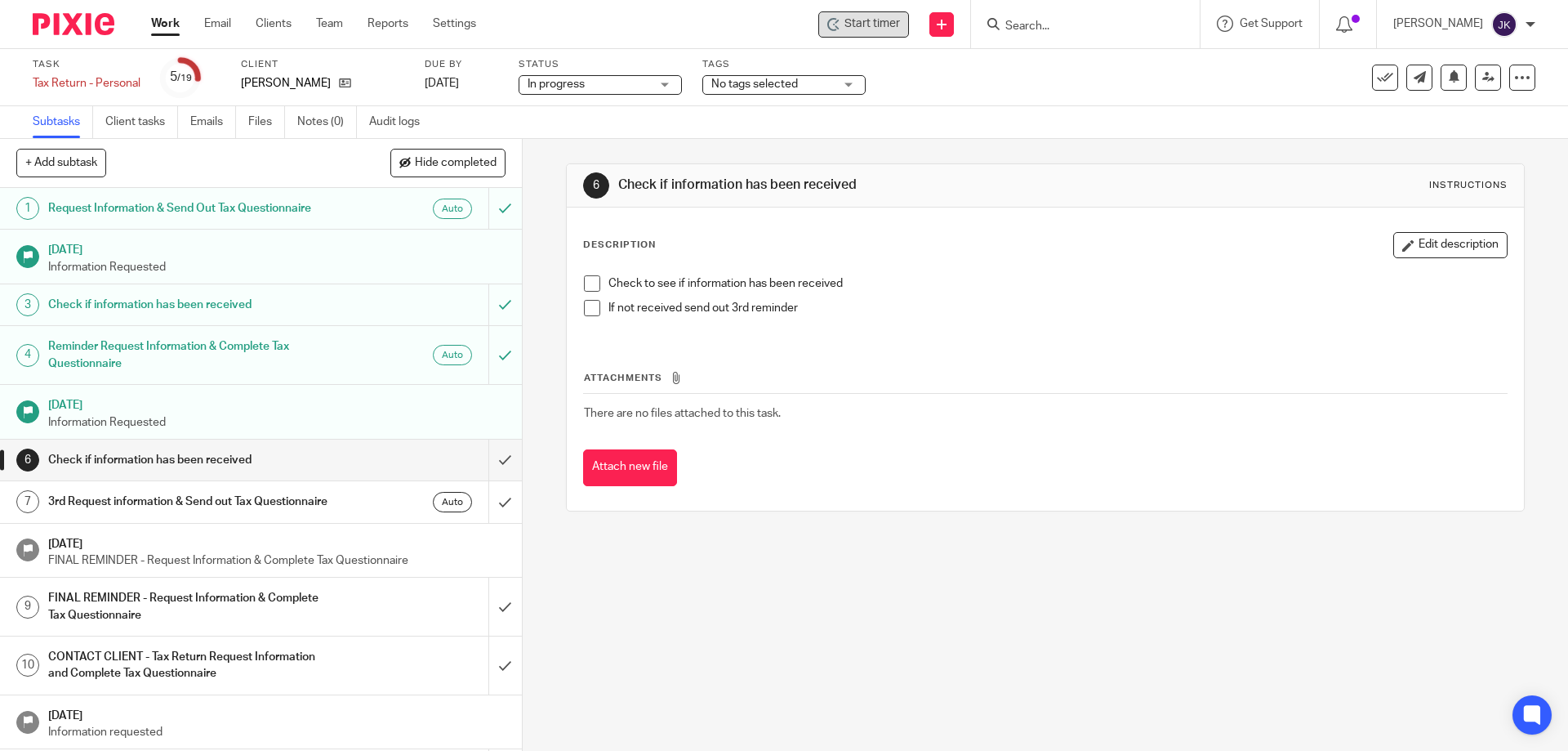
click at [875, 27] on span "Start timer" at bounding box center [873, 24] width 56 height 17
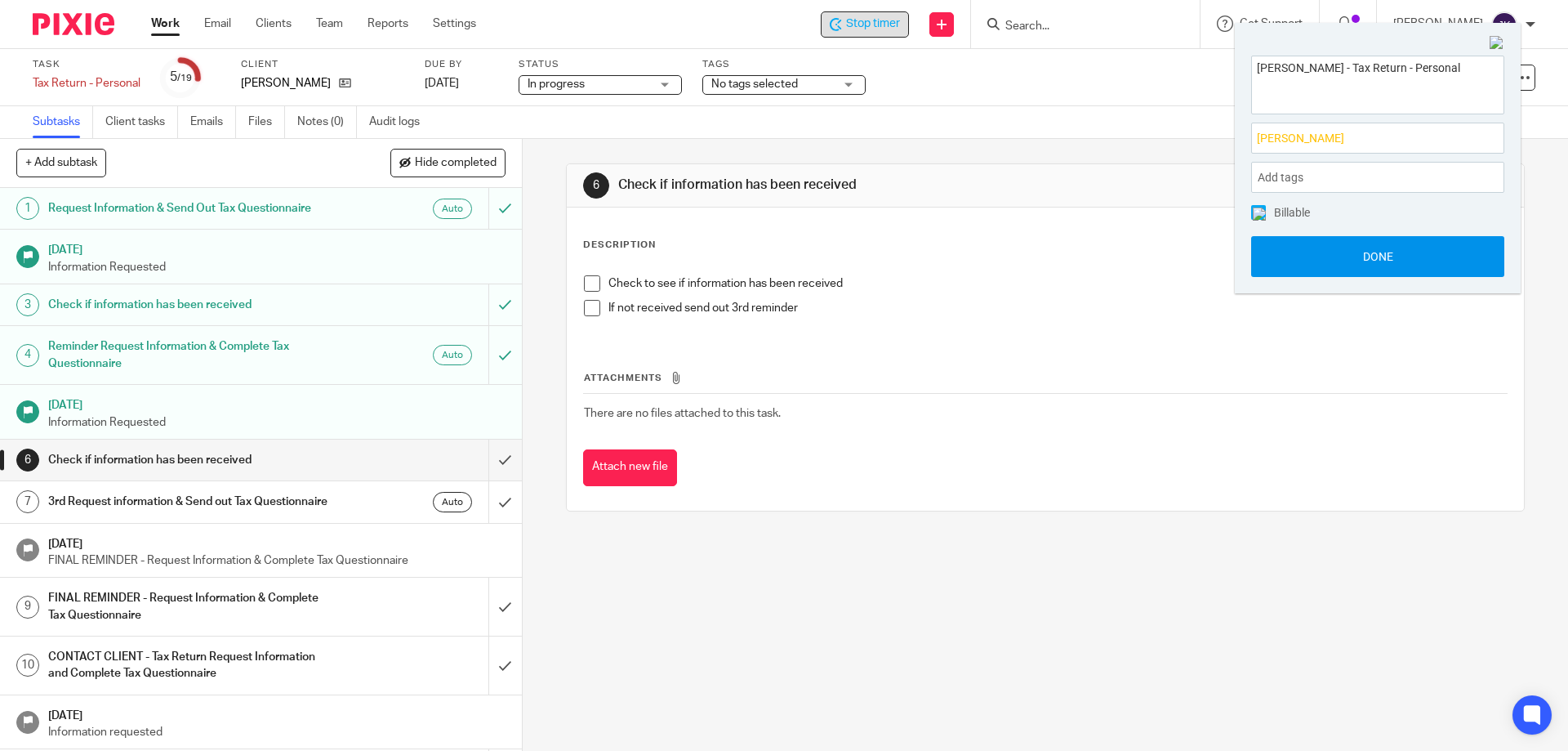
click at [1315, 254] on button "Done" at bounding box center [1378, 256] width 253 height 41
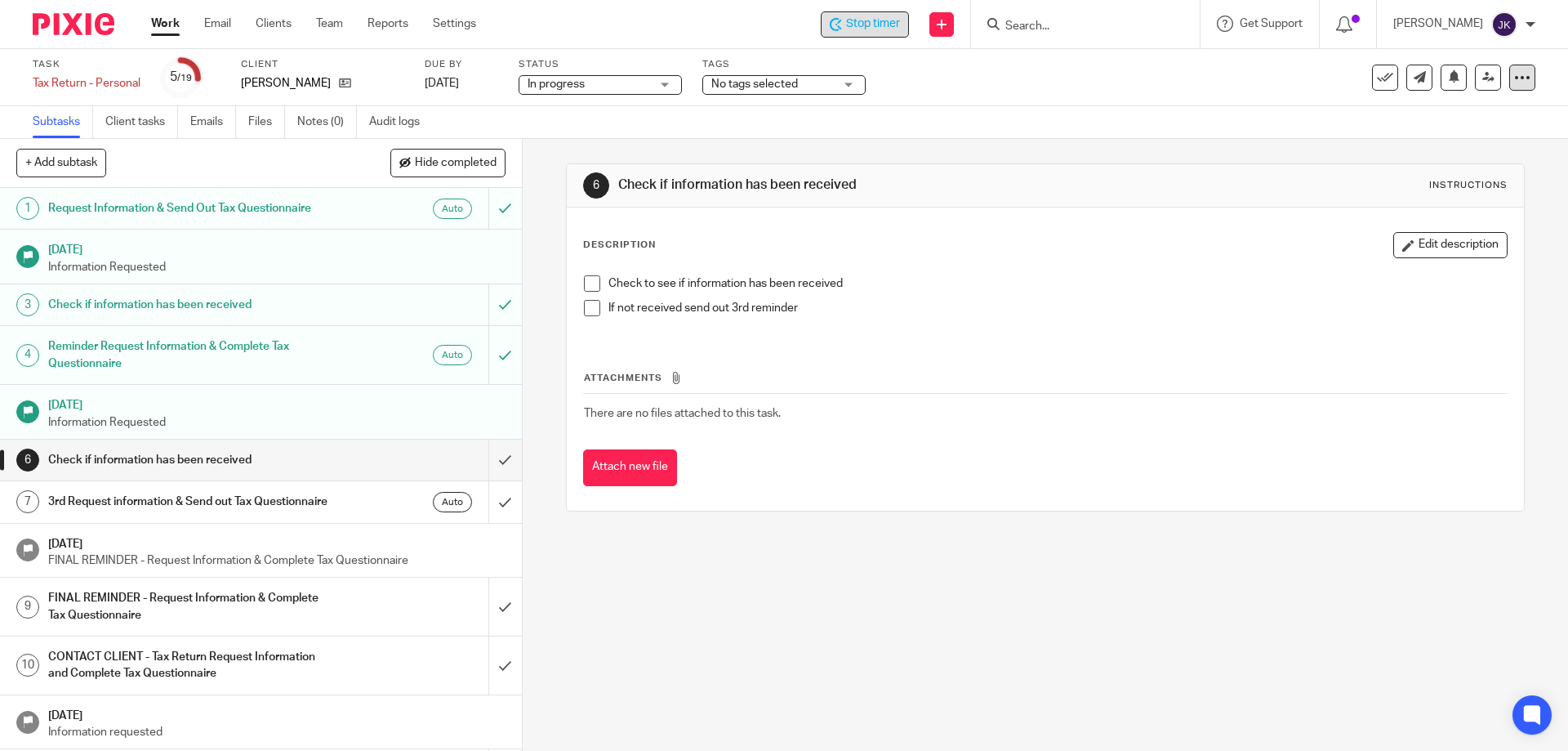
click at [1510, 86] on div at bounding box center [1523, 78] width 26 height 26
click at [1404, 151] on link "Advanced task editor" at bounding box center [1452, 147] width 108 height 11
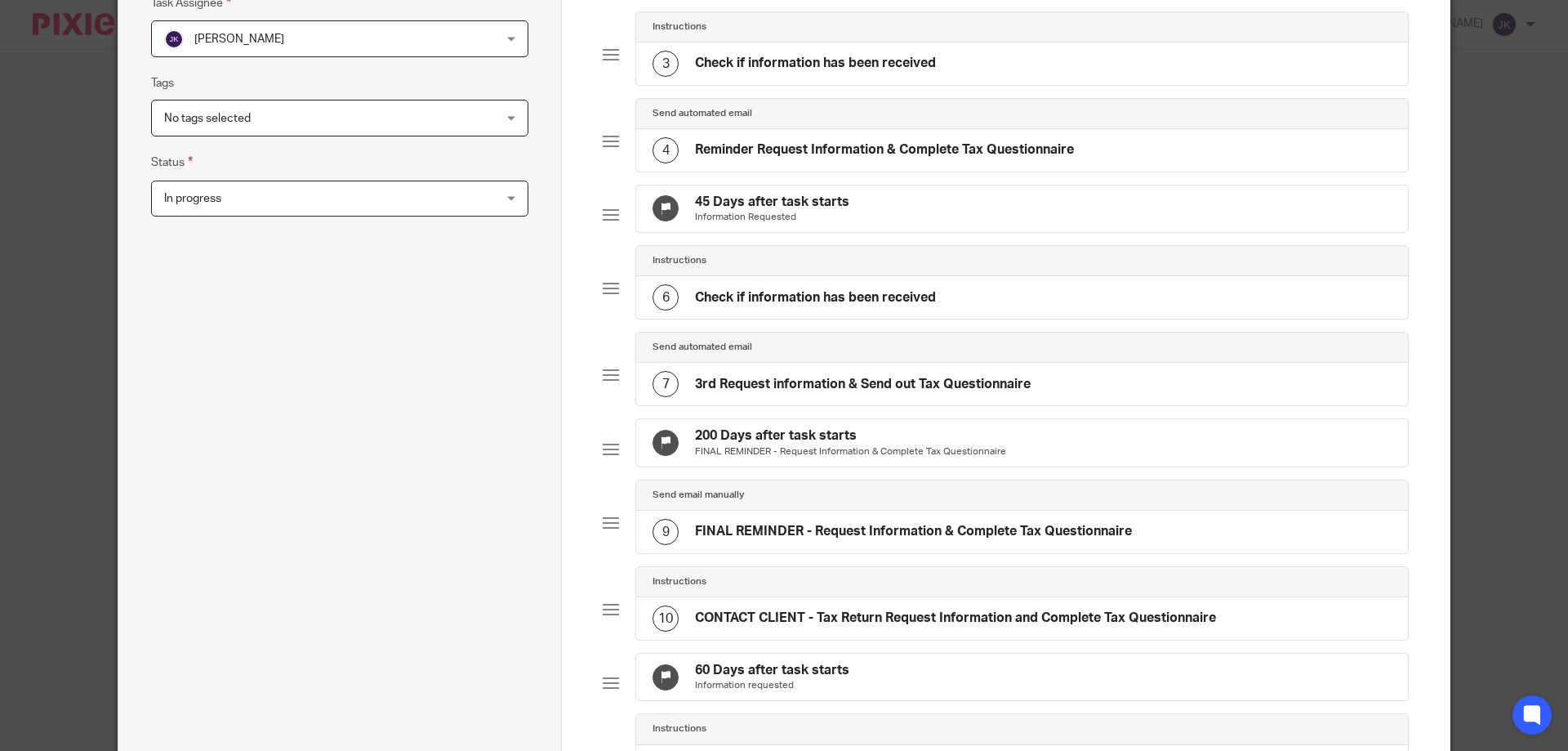
click at [732, 393] on h4 "3rd Request information & Send out Tax Questionnaire" at bounding box center [863, 384] width 336 height 17
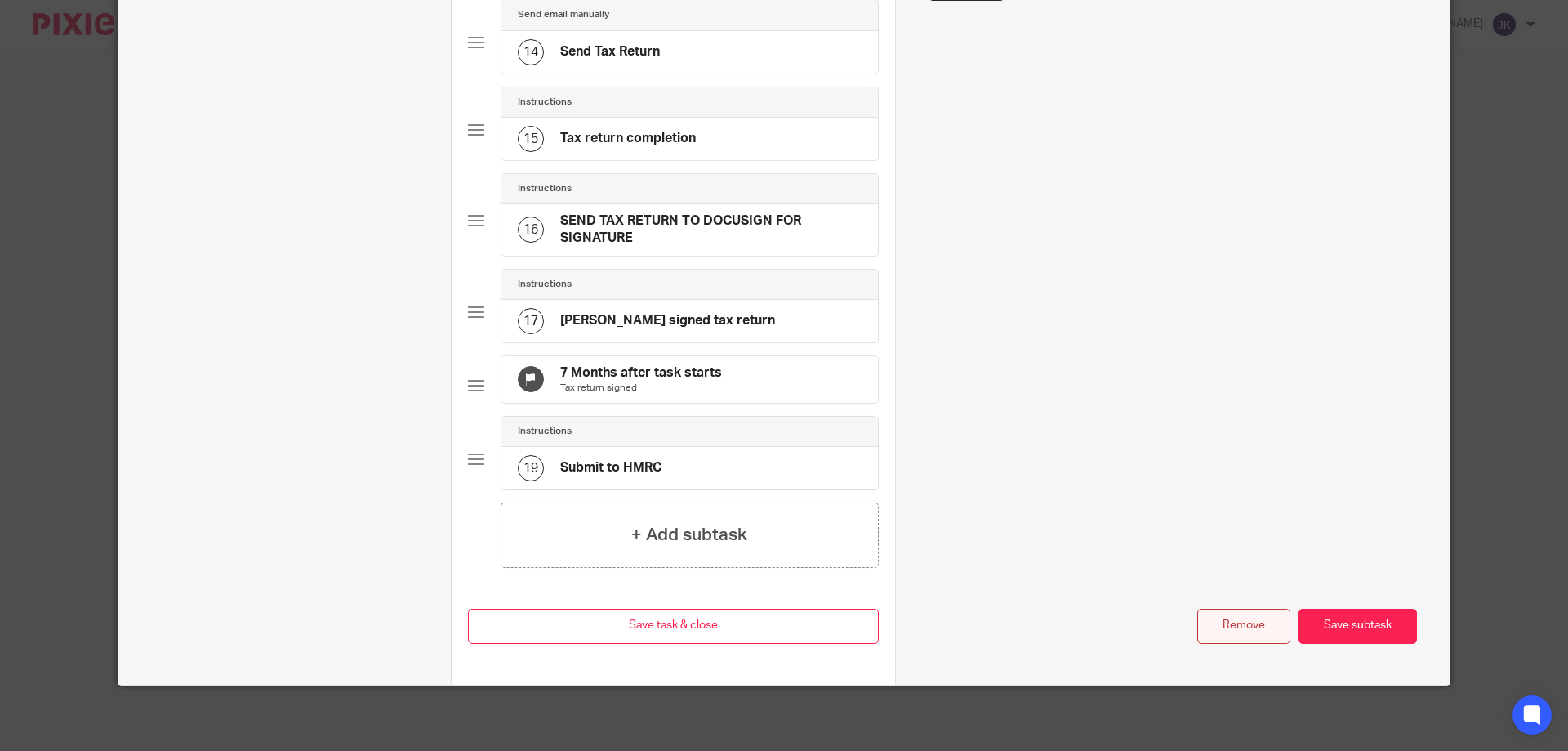
click at [1240, 628] on button "Remove" at bounding box center [1244, 626] width 93 height 35
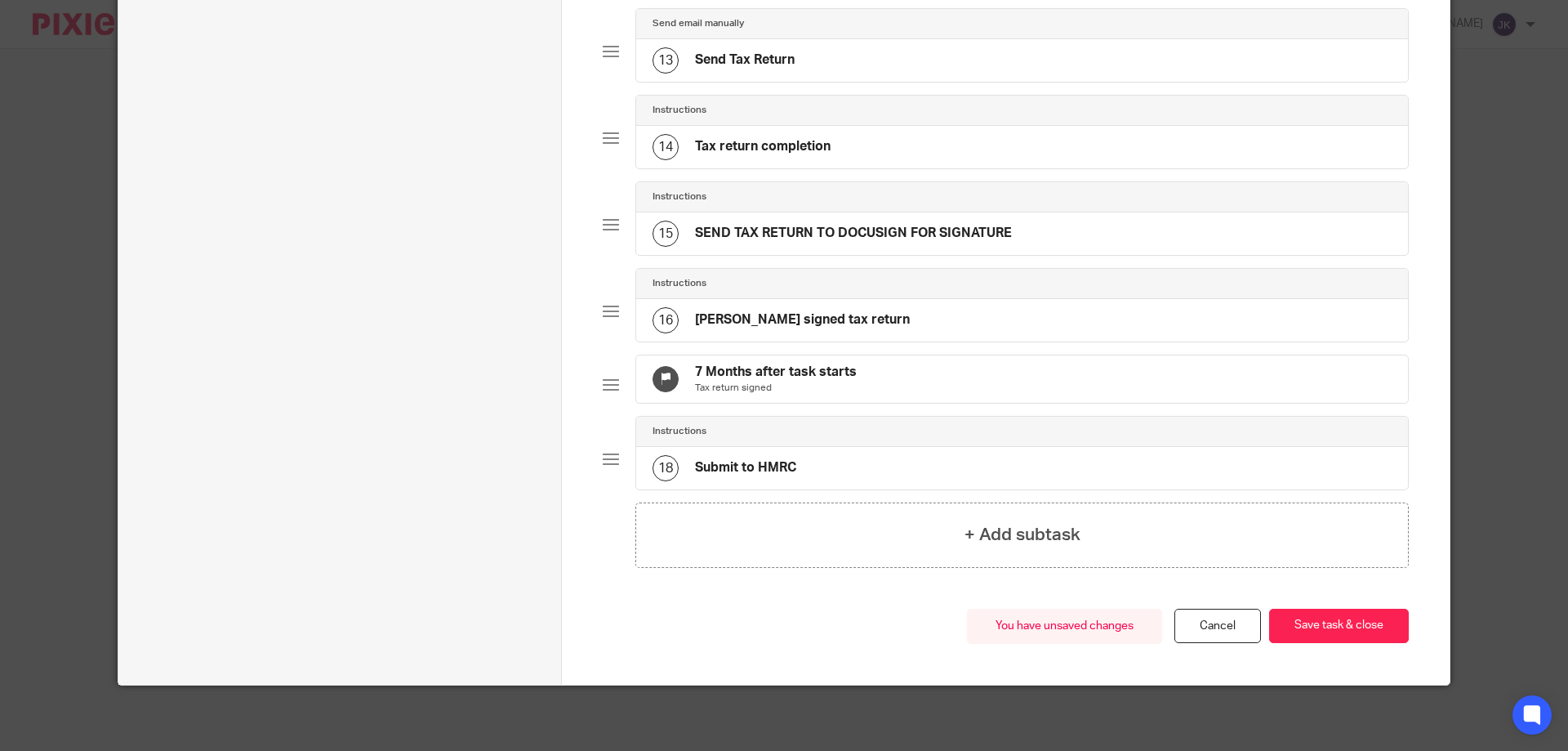
scroll to position [1172, 0]
click at [1335, 628] on button "Save task & close" at bounding box center [1339, 626] width 139 height 35
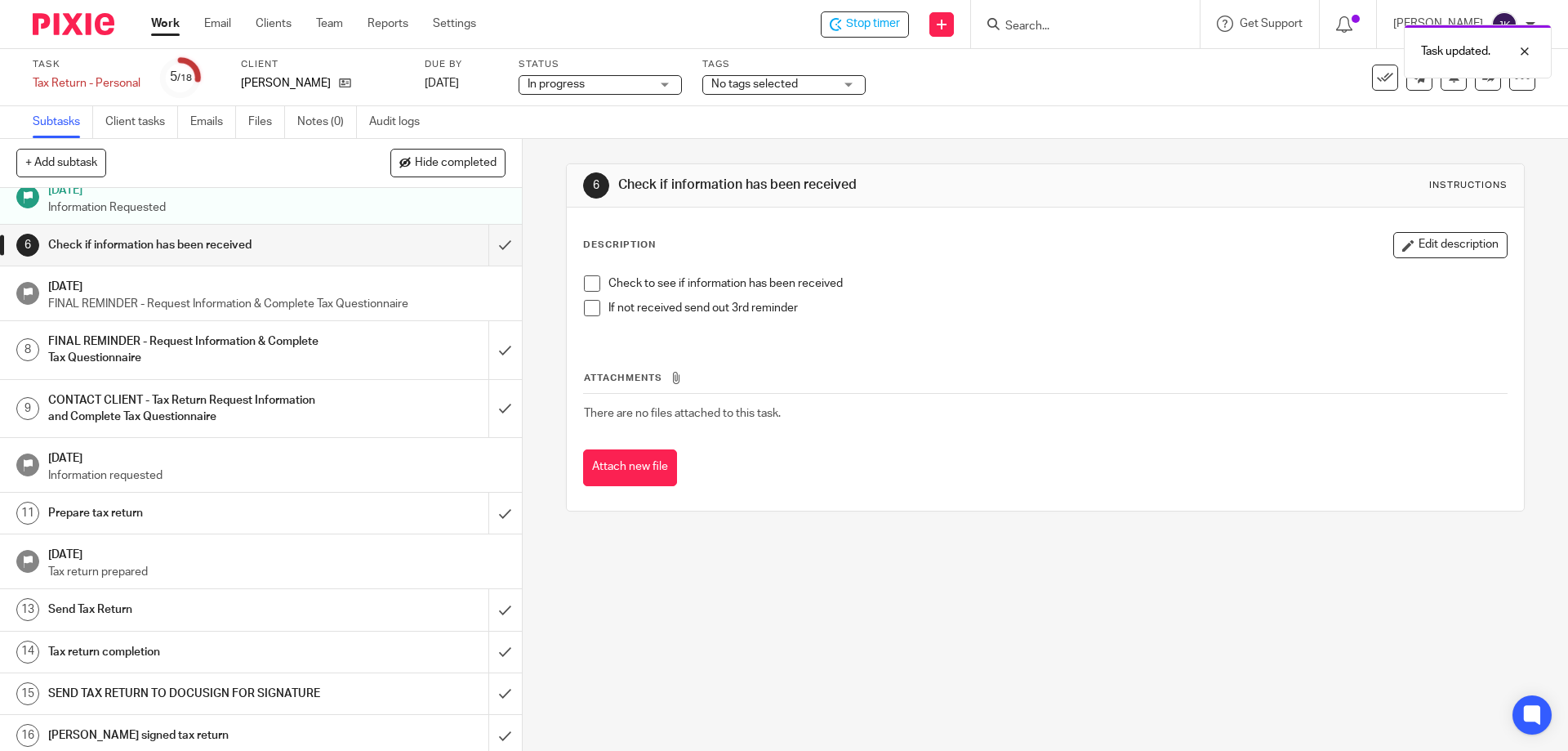
scroll to position [154, 0]
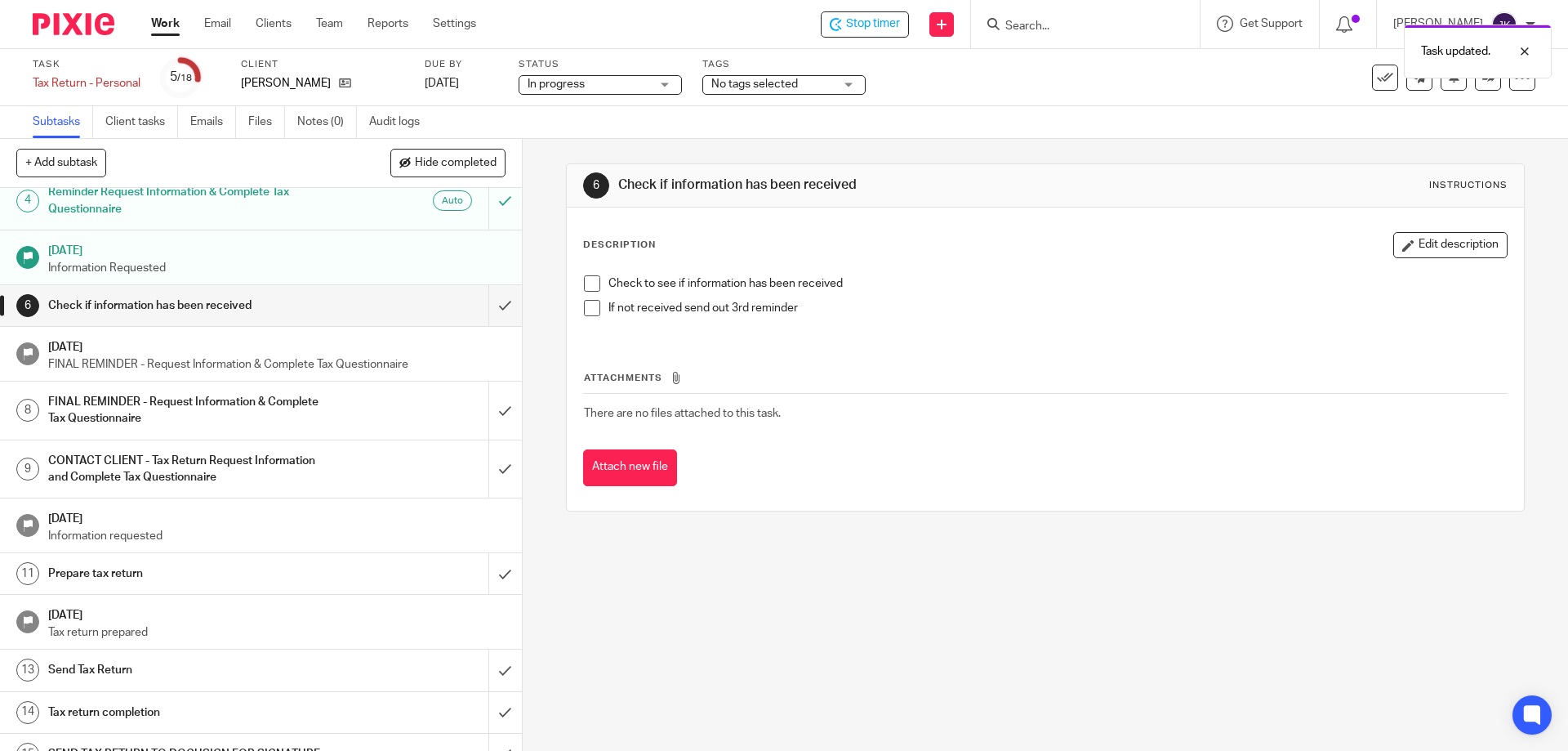
click at [584, 283] on span at bounding box center [592, 283] width 17 height 17
click at [585, 303] on span at bounding box center [592, 308] width 17 height 17
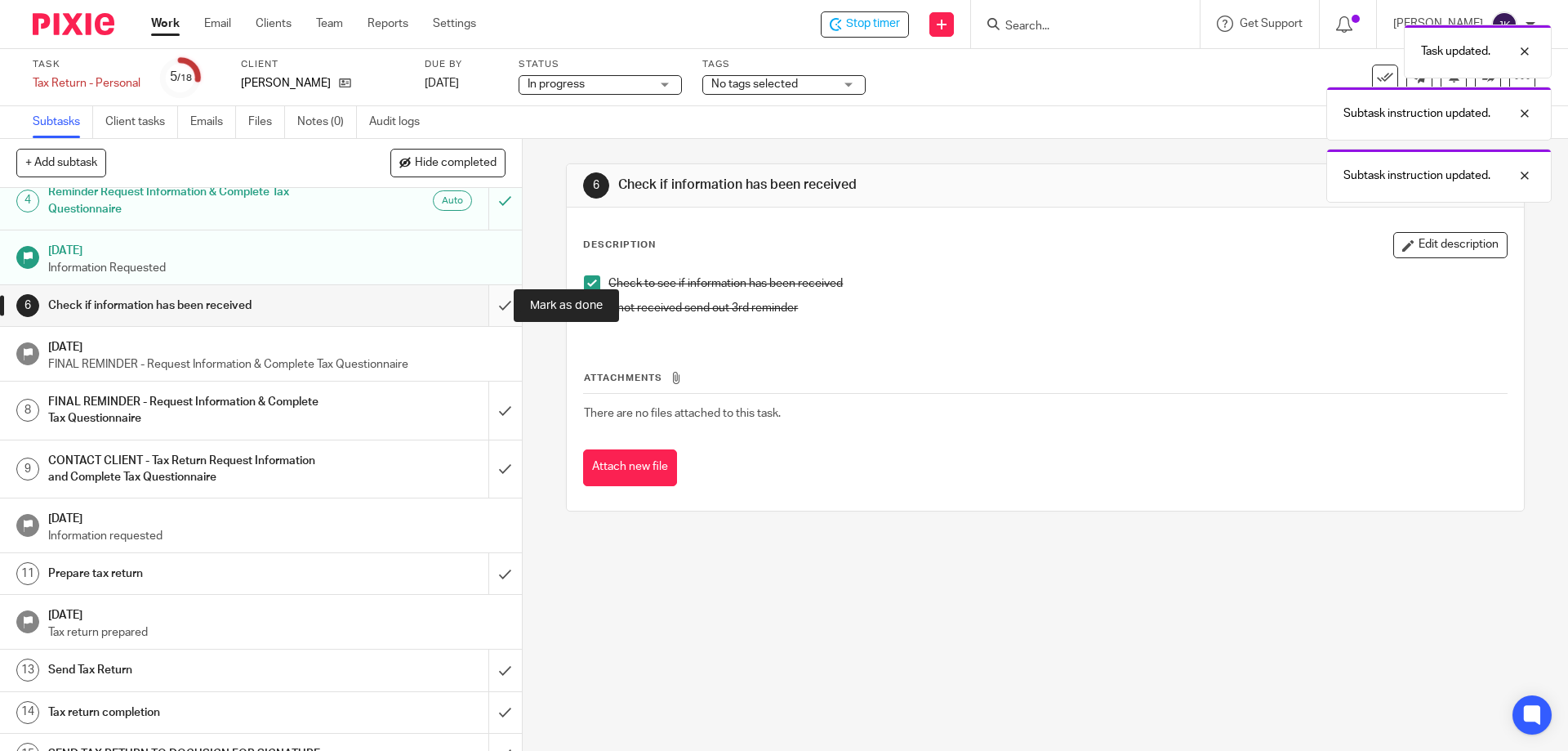
click at [483, 302] on input "submit" at bounding box center [261, 305] width 522 height 41
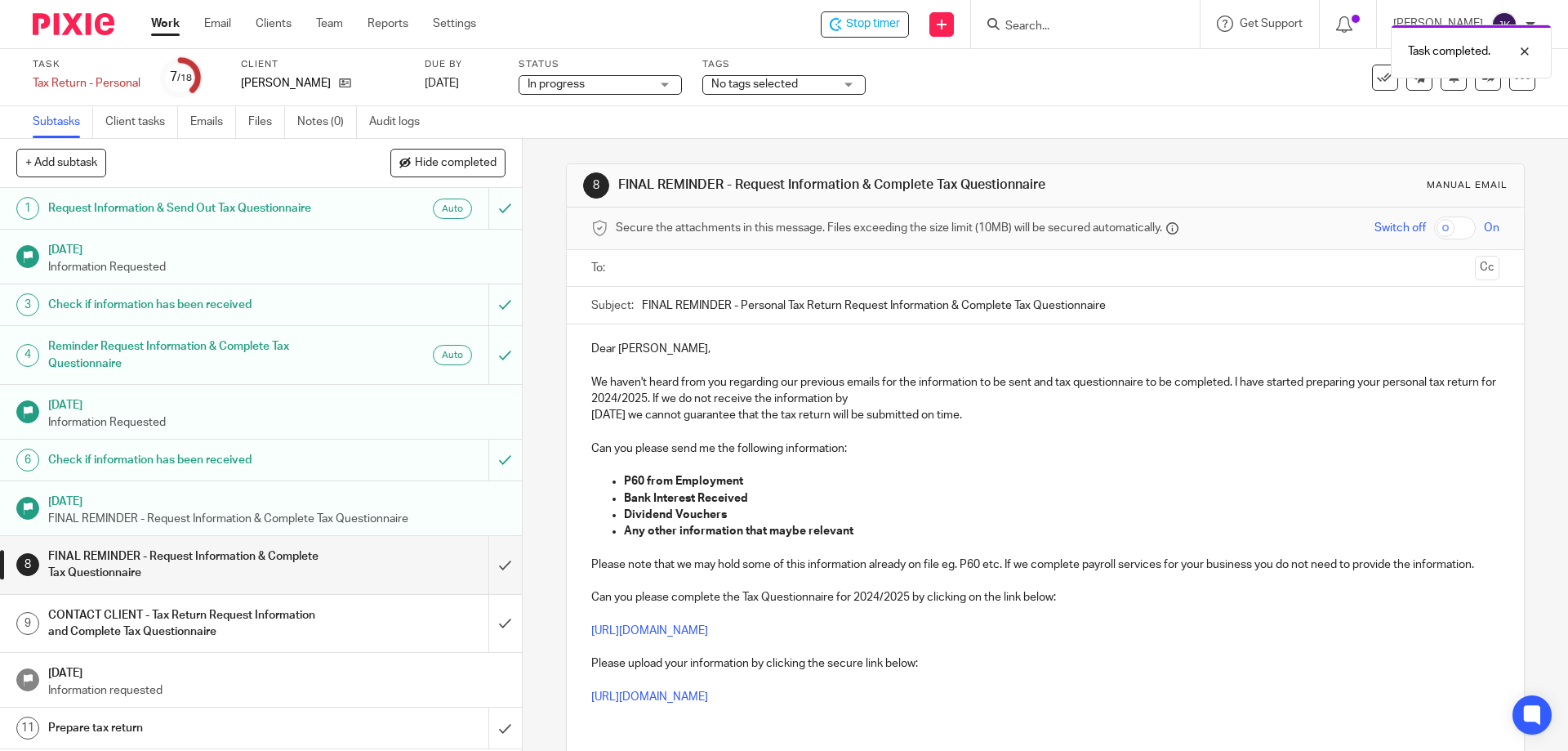
scroll to position [245, 0]
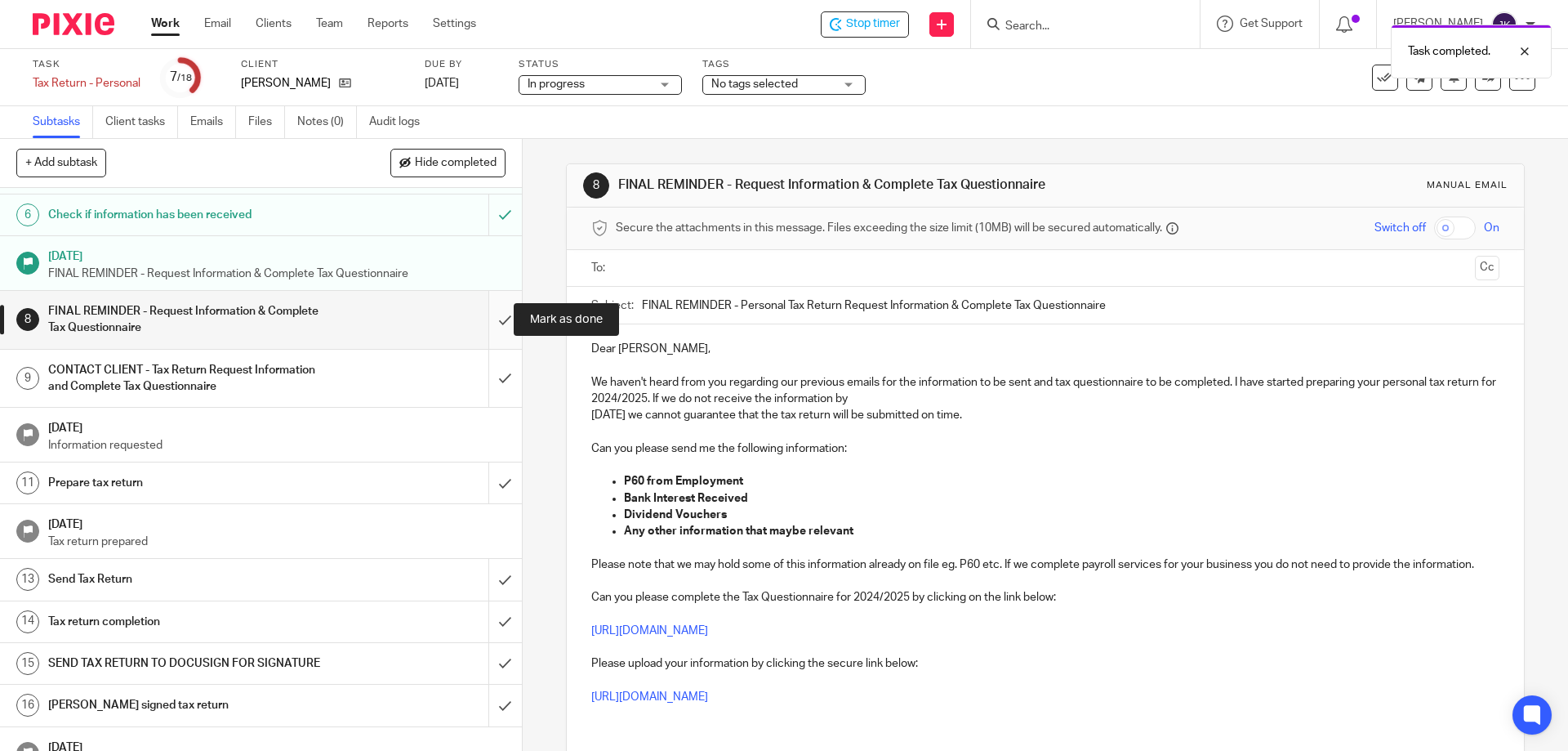
click at [486, 319] on input "submit" at bounding box center [261, 319] width 522 height 58
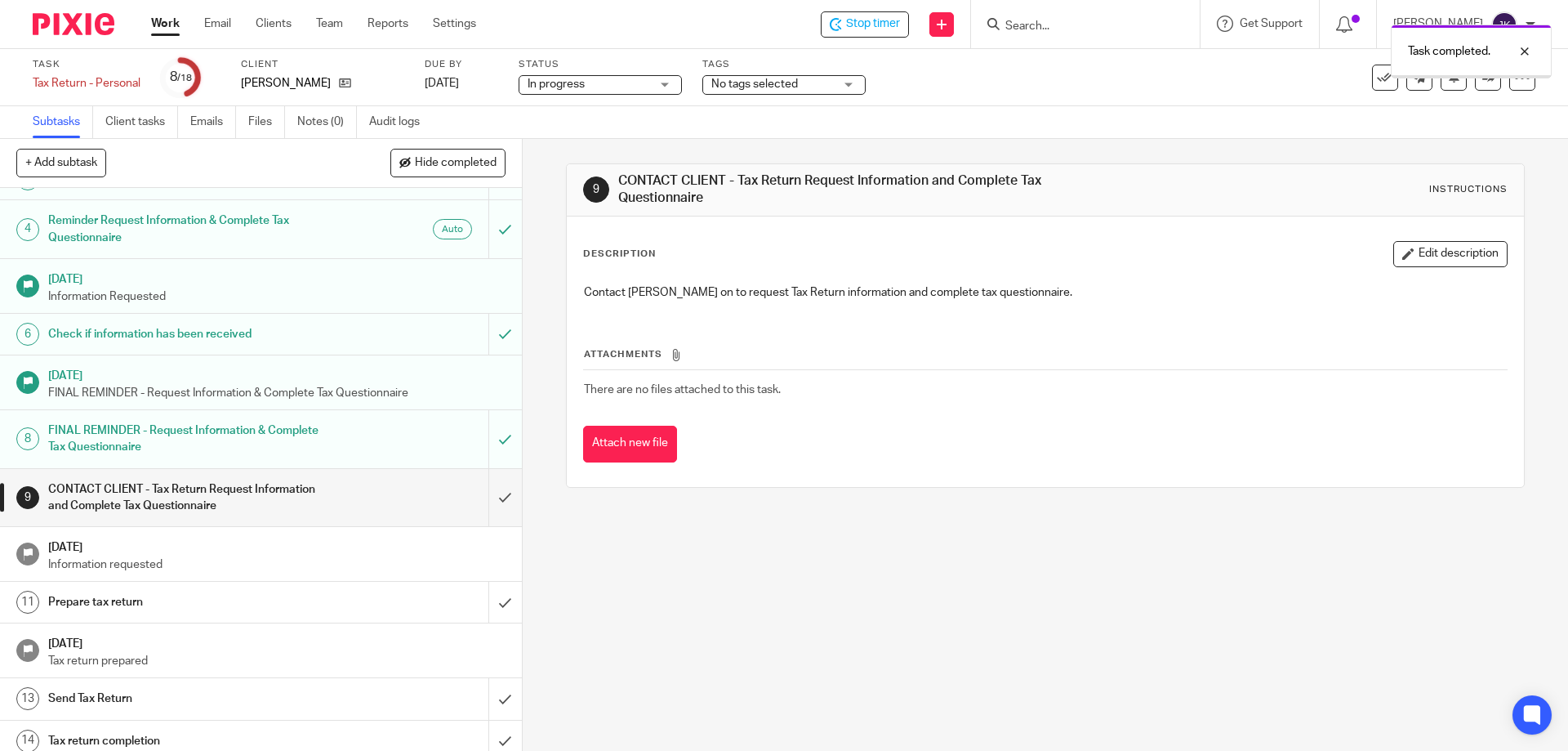
scroll to position [245, 0]
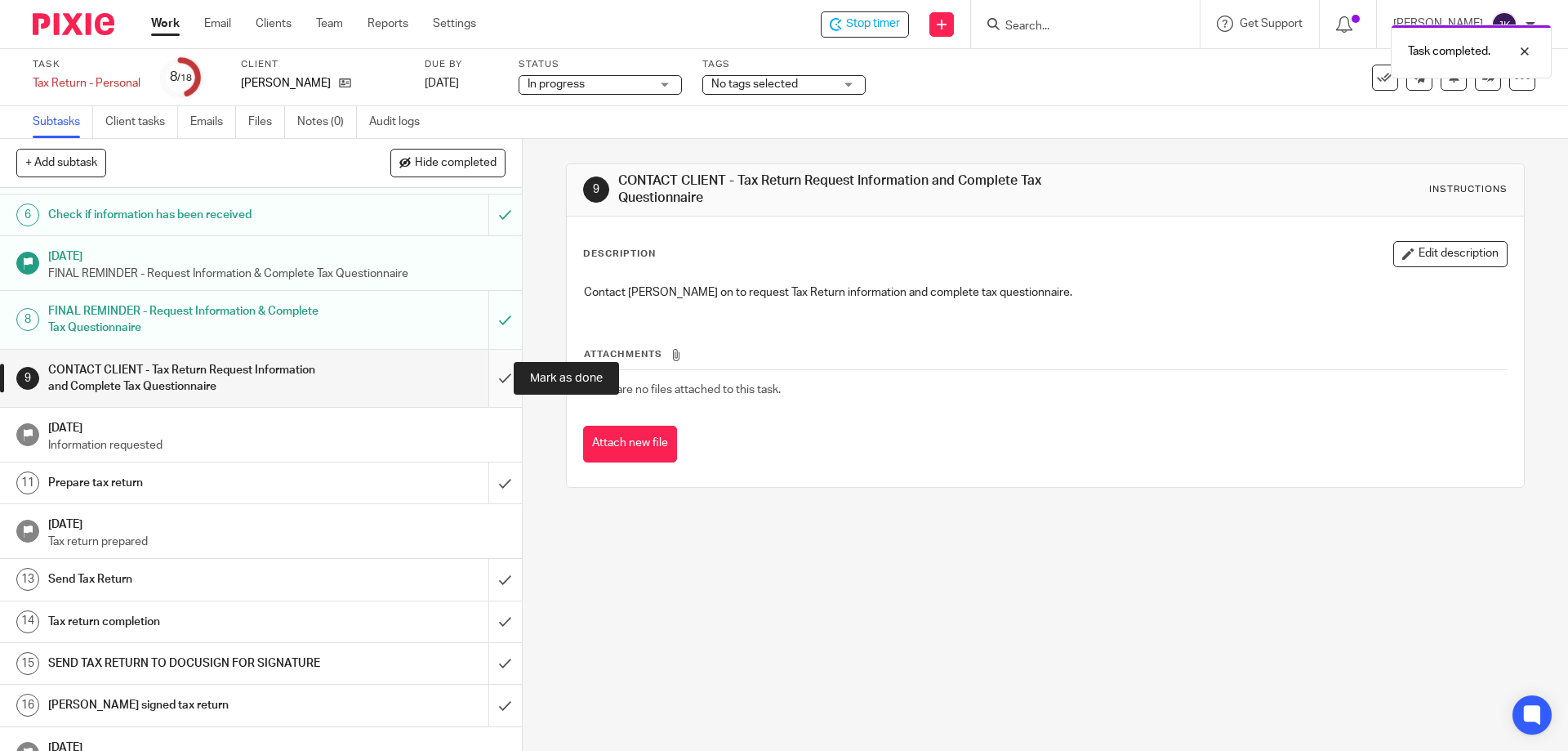
click at [495, 380] on input "submit" at bounding box center [261, 379] width 522 height 58
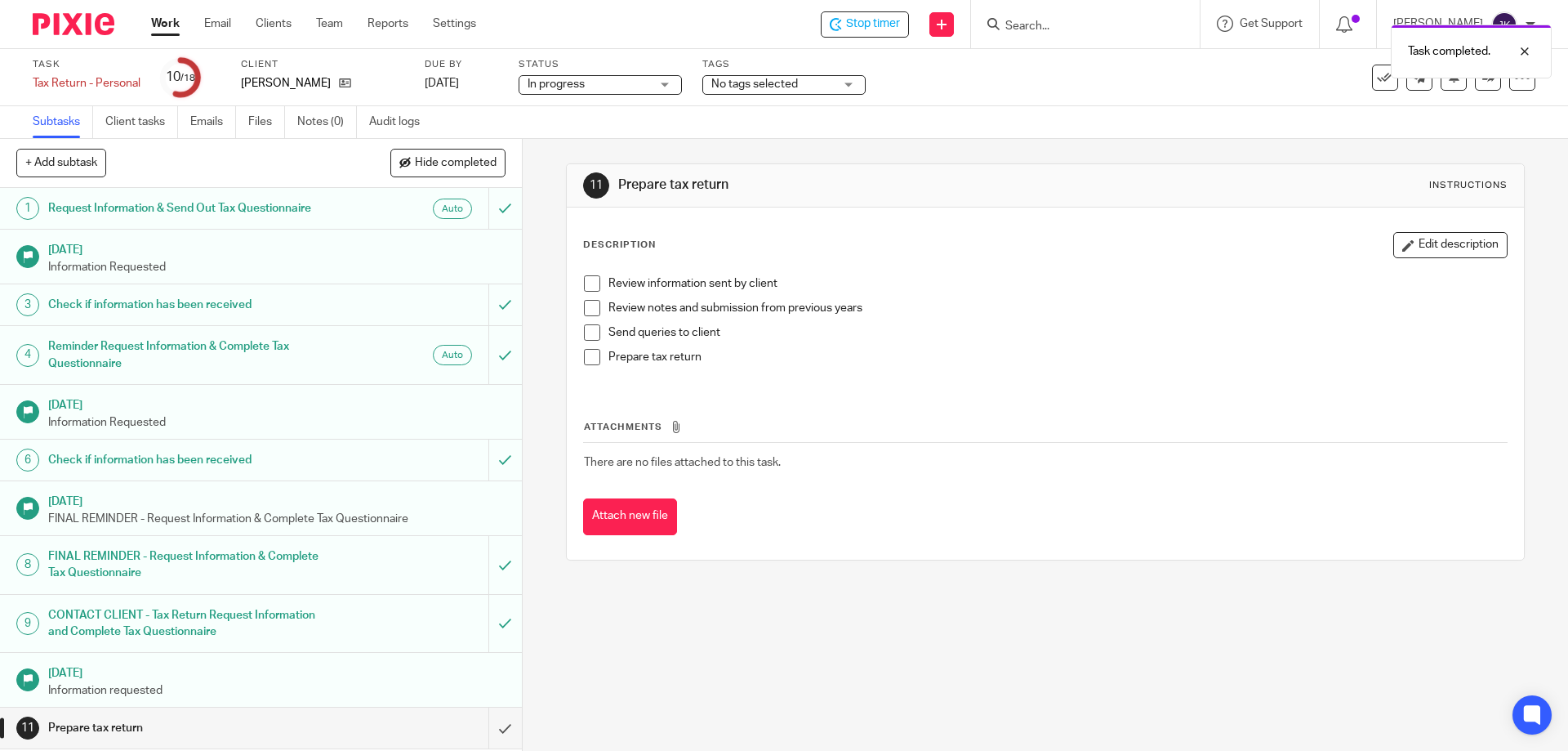
click at [584, 285] on span at bounding box center [592, 283] width 17 height 17
click at [585, 304] on span at bounding box center [592, 308] width 17 height 17
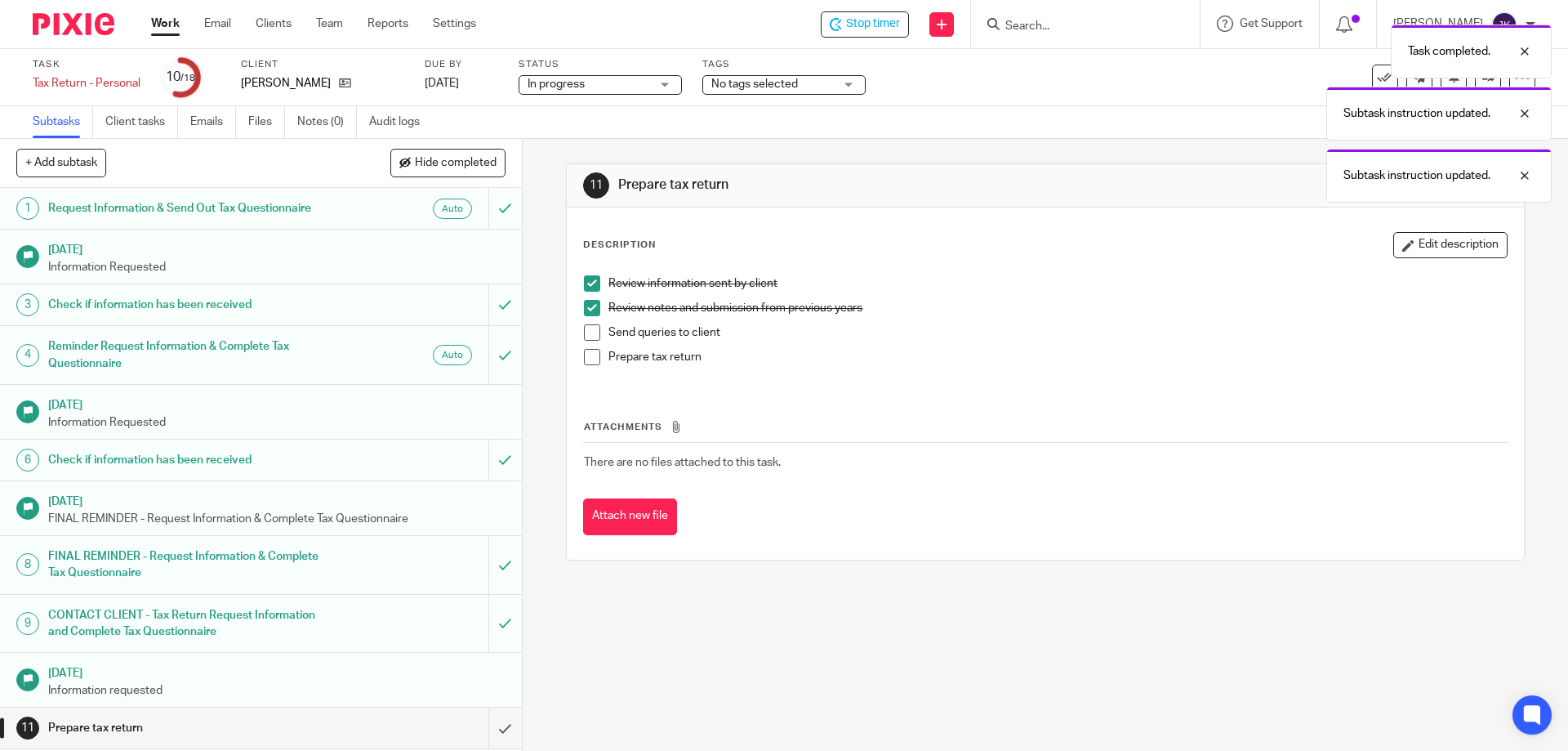
click at [590, 330] on span at bounding box center [592, 332] width 17 height 17
click at [584, 356] on span at bounding box center [592, 357] width 17 height 17
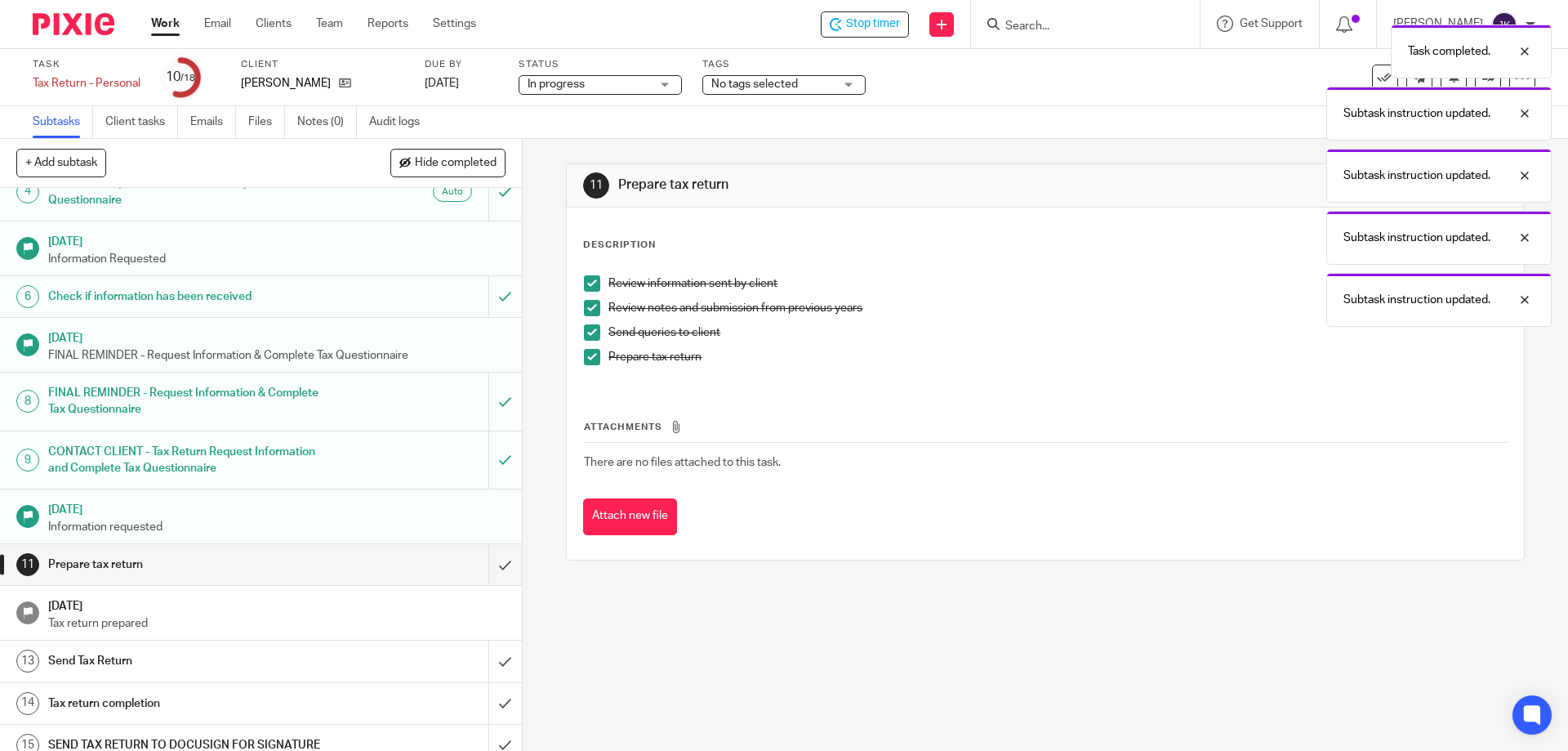
scroll to position [317, 0]
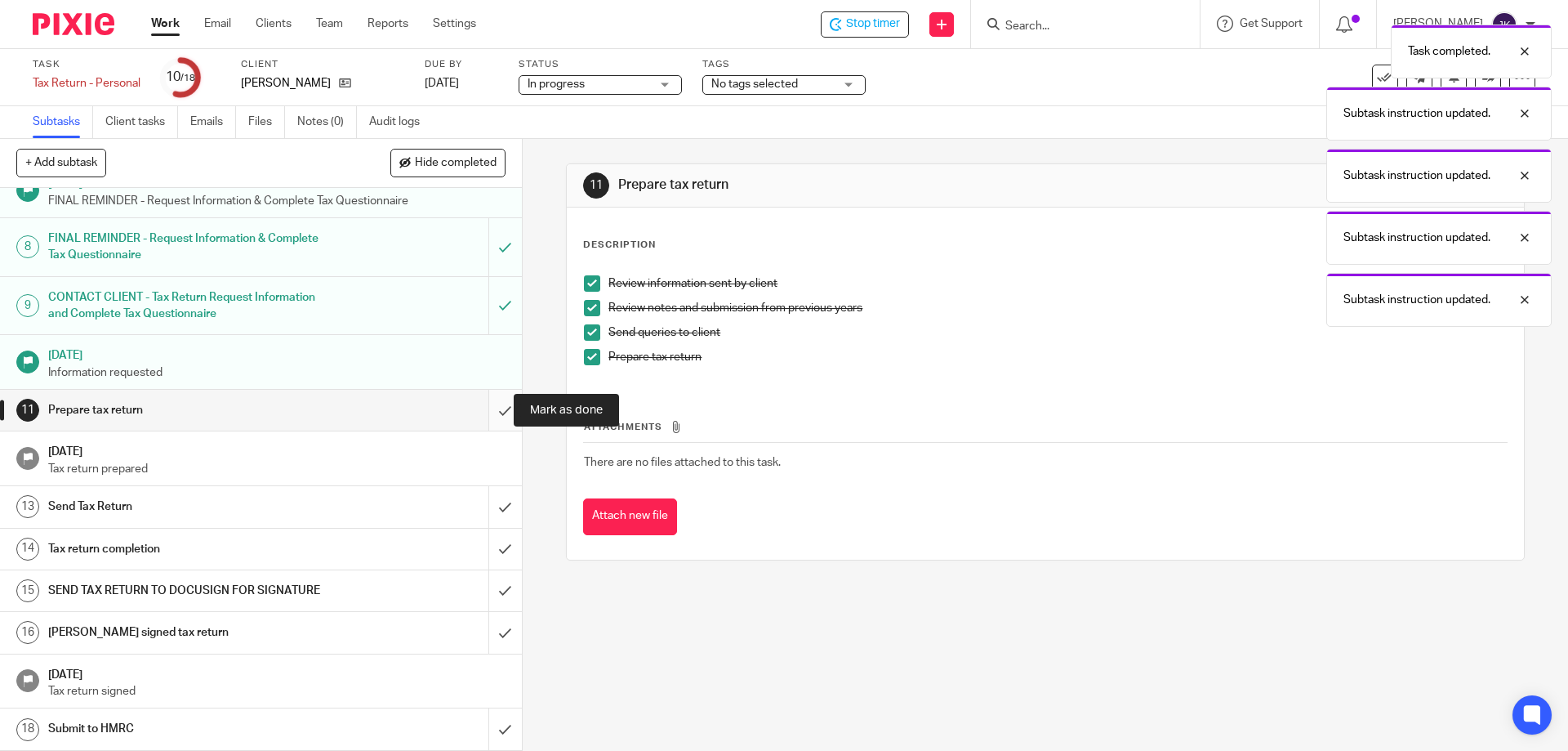
click at [487, 416] on input "submit" at bounding box center [261, 410] width 522 height 41
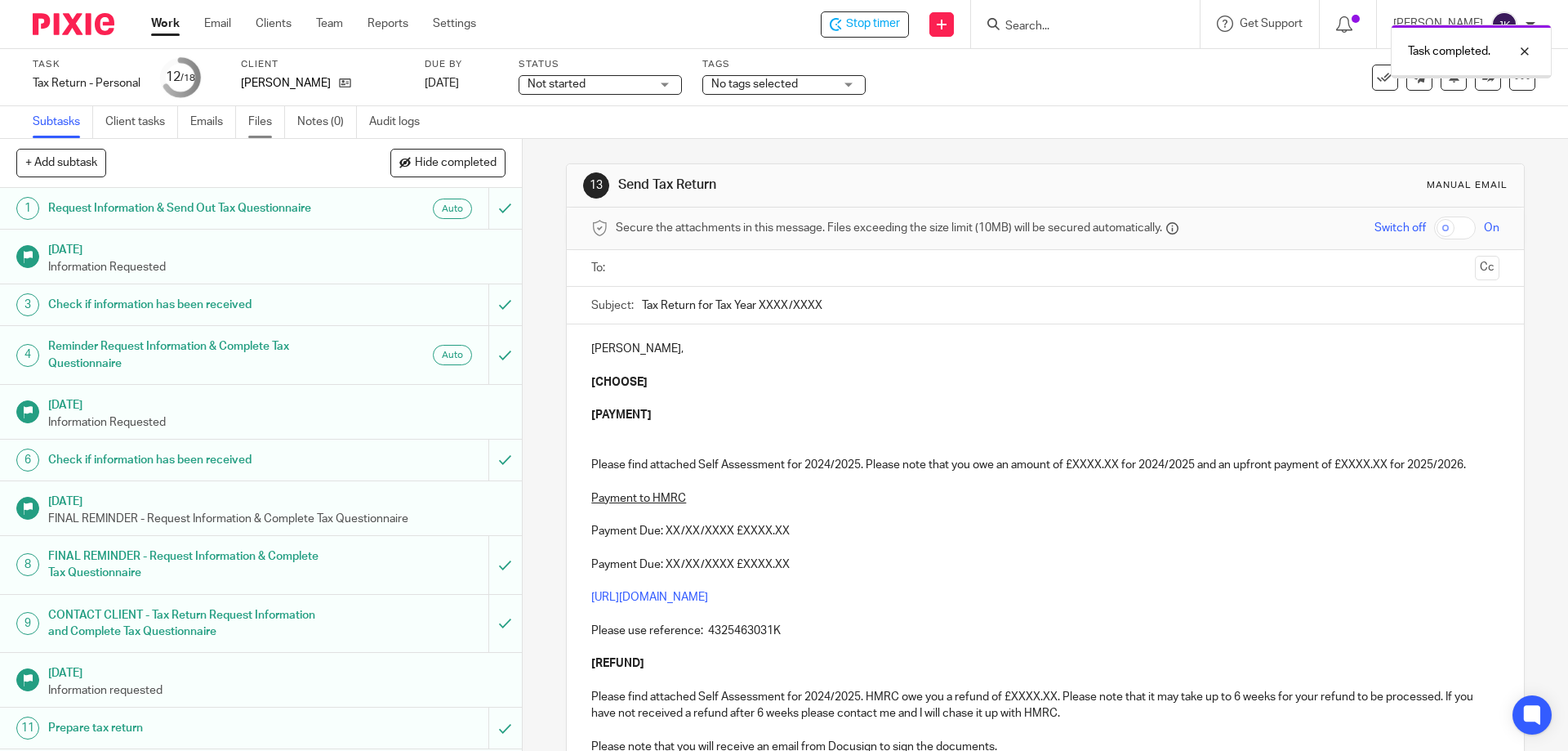
click at [257, 116] on link "Files" at bounding box center [266, 122] width 37 height 32
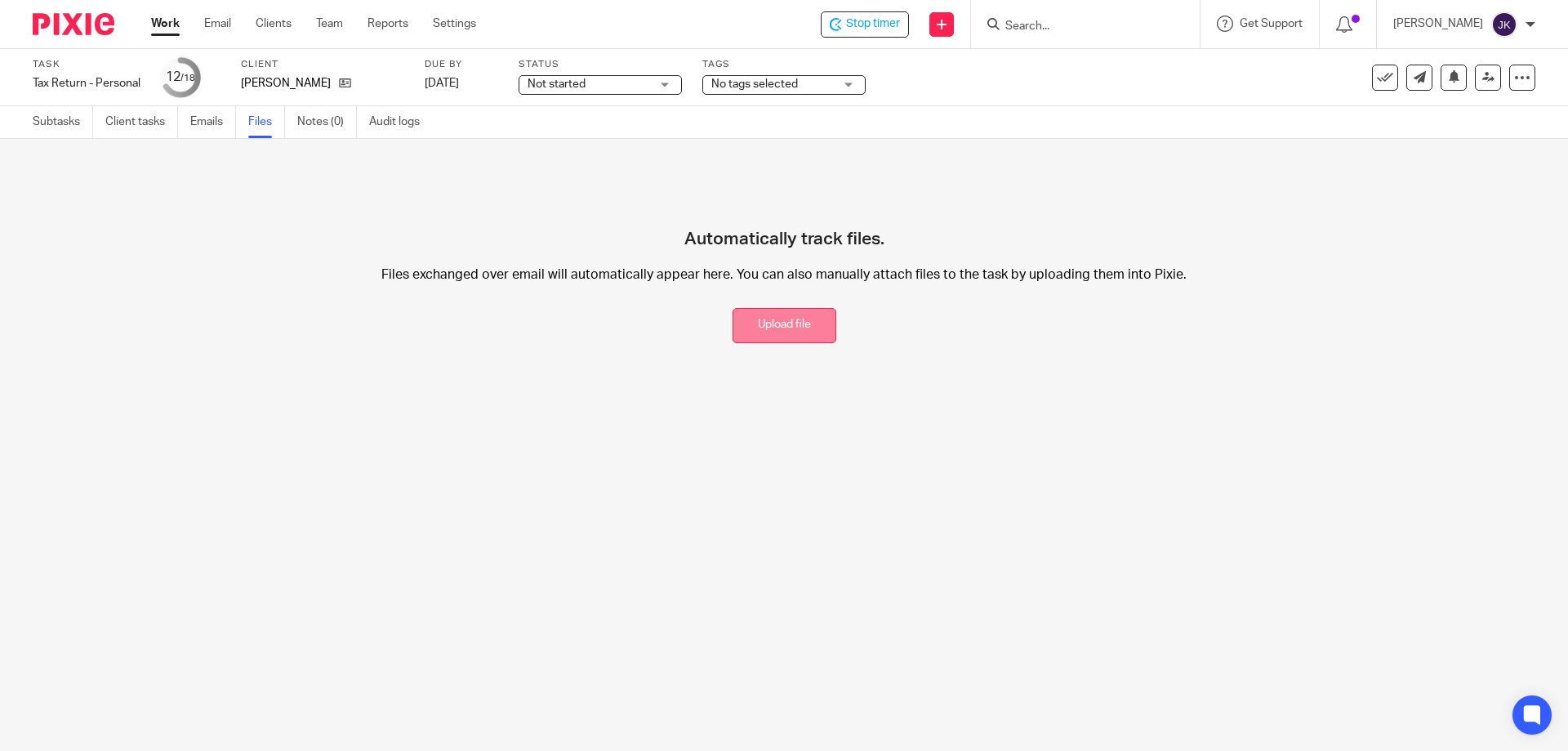
click at [769, 323] on button "Upload file" at bounding box center [784, 326] width 104 height 35
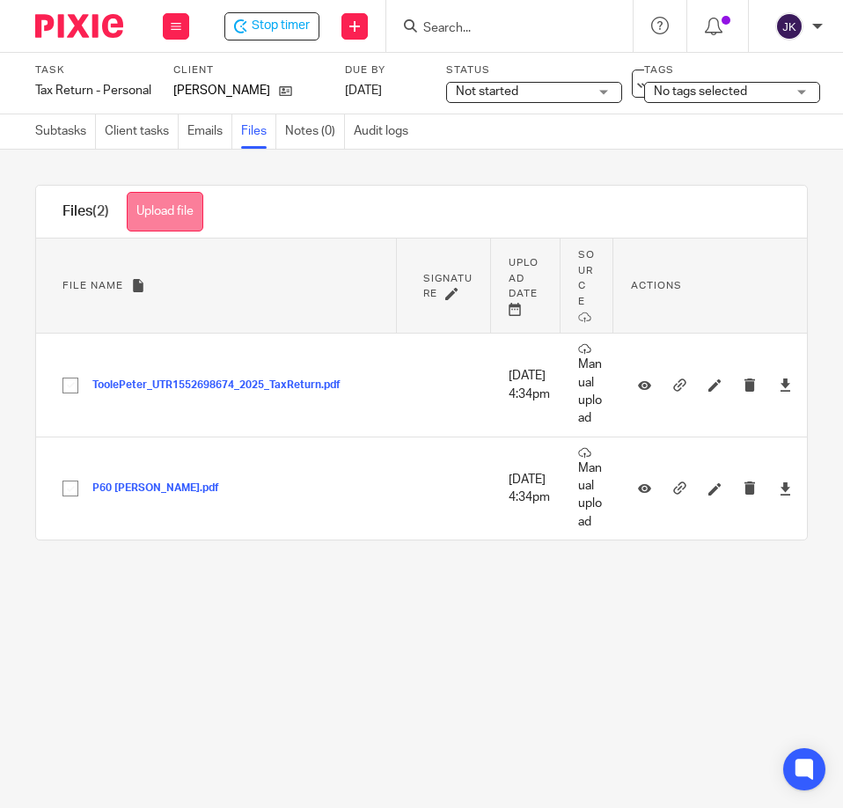
click at [171, 209] on button "Upload file" at bounding box center [165, 212] width 77 height 40
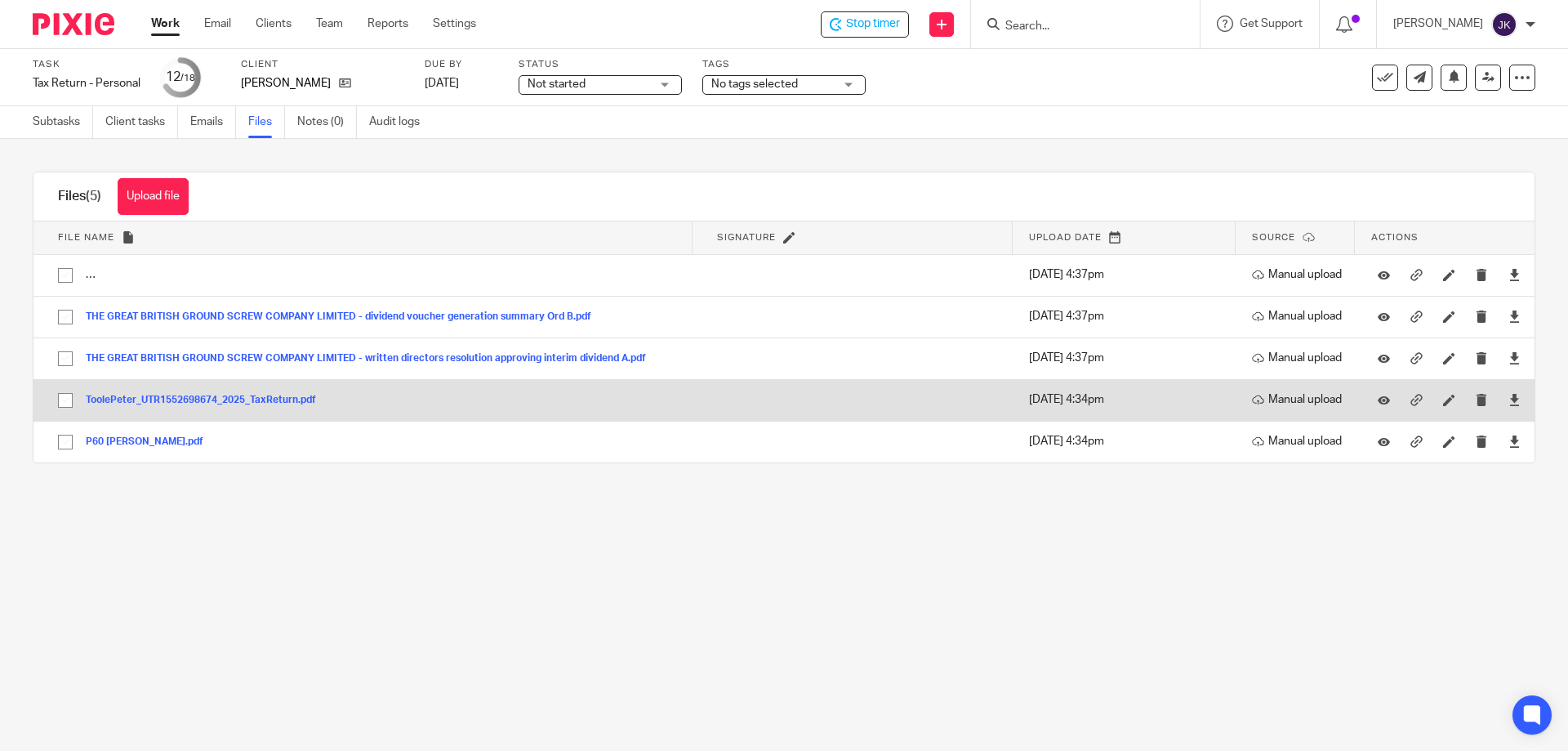
click at [66, 397] on input "checkbox" at bounding box center [65, 399] width 31 height 31
checkbox input "true"
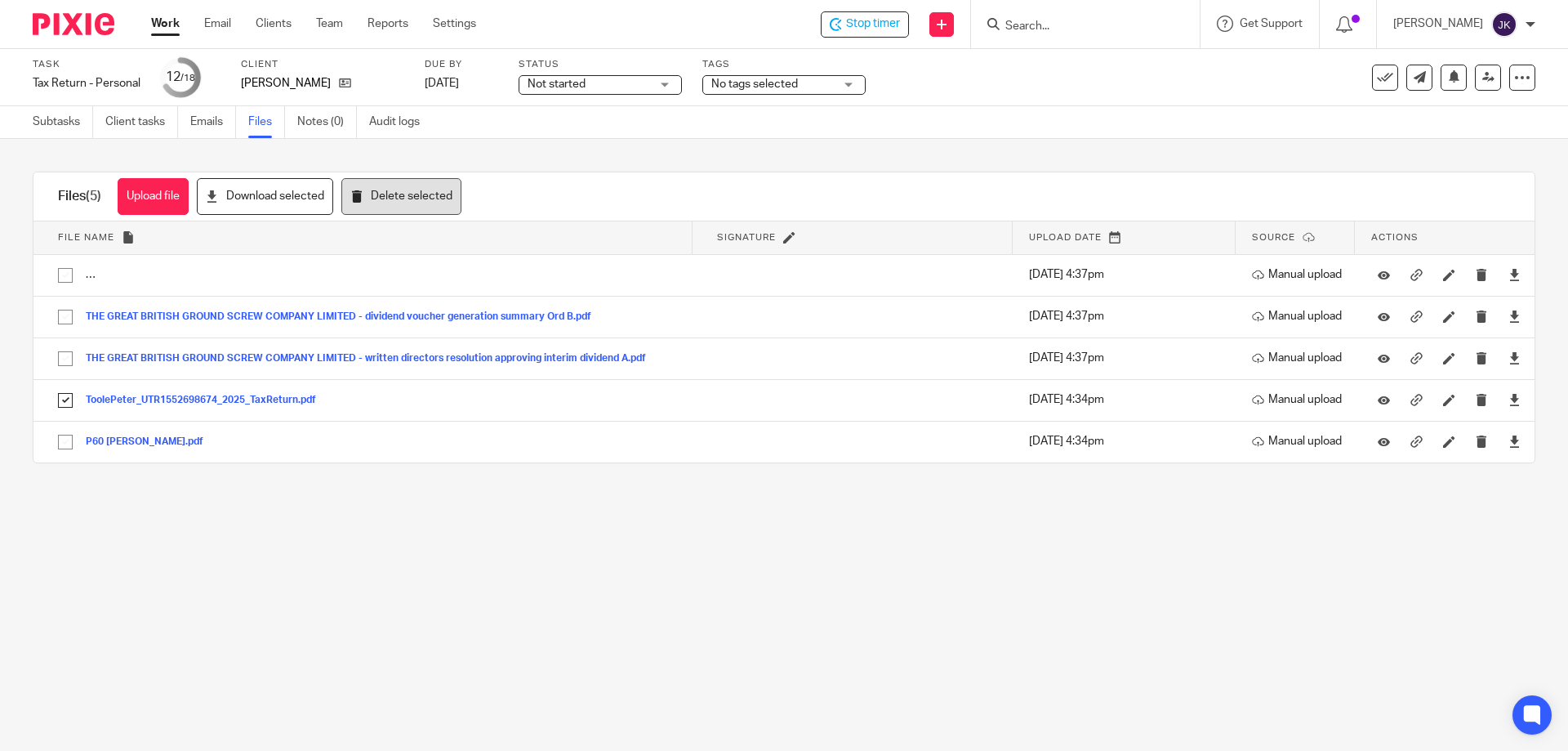
click at [411, 201] on button "Delete selected" at bounding box center [401, 197] width 120 height 37
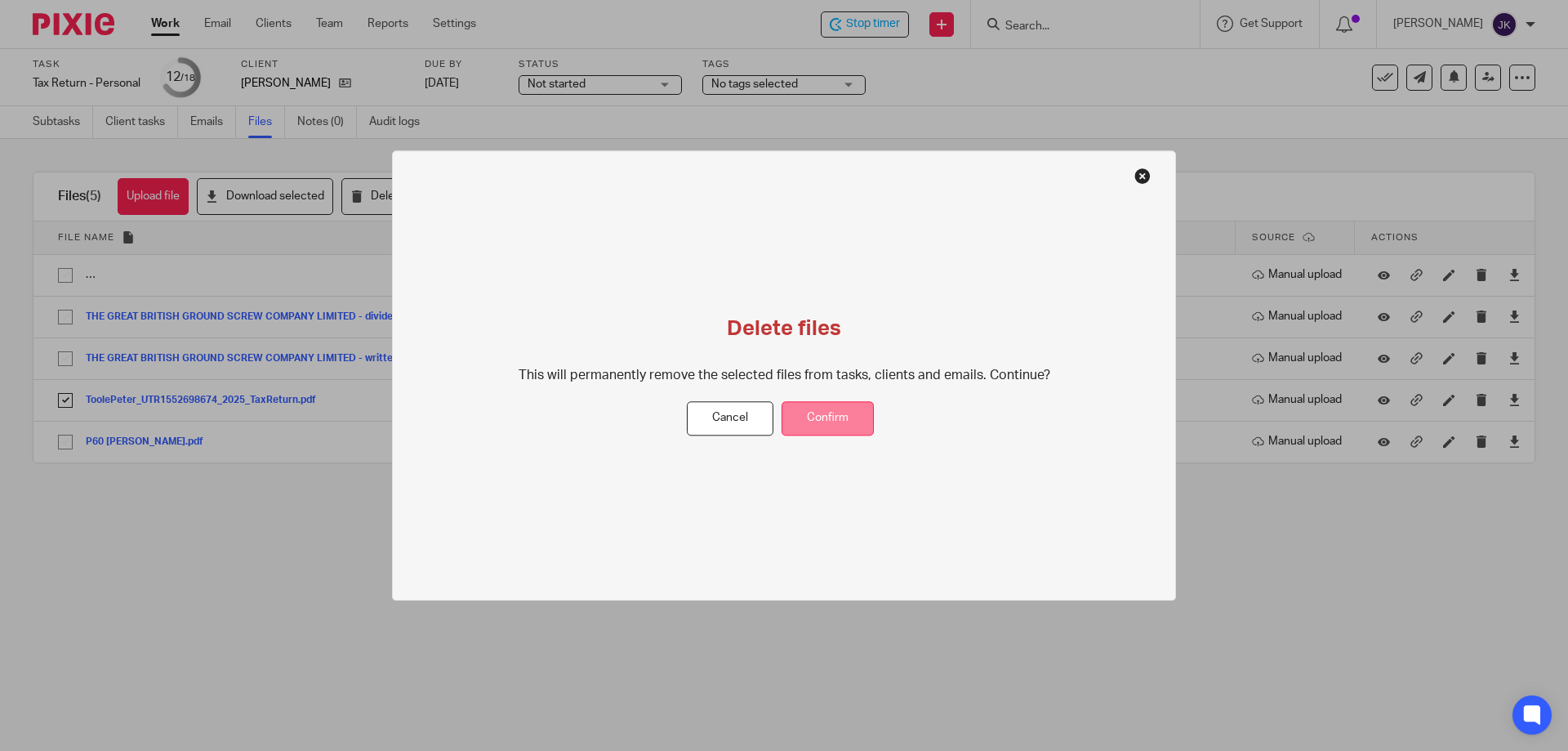
click at [782, 416] on button "Confirm" at bounding box center [827, 419] width 92 height 35
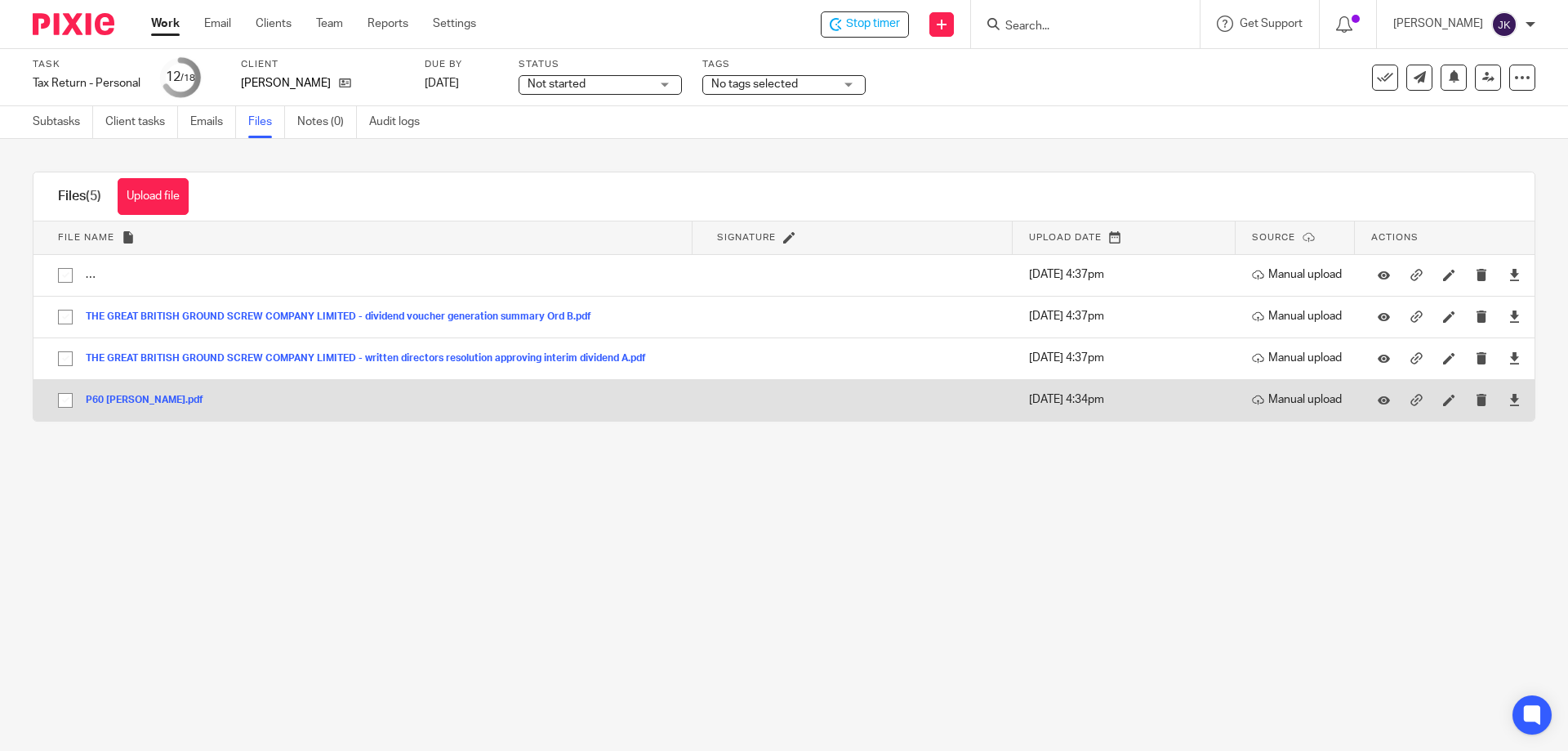
click at [130, 398] on button "P60 Sara Toole.pdf" at bounding box center [150, 400] width 130 height 11
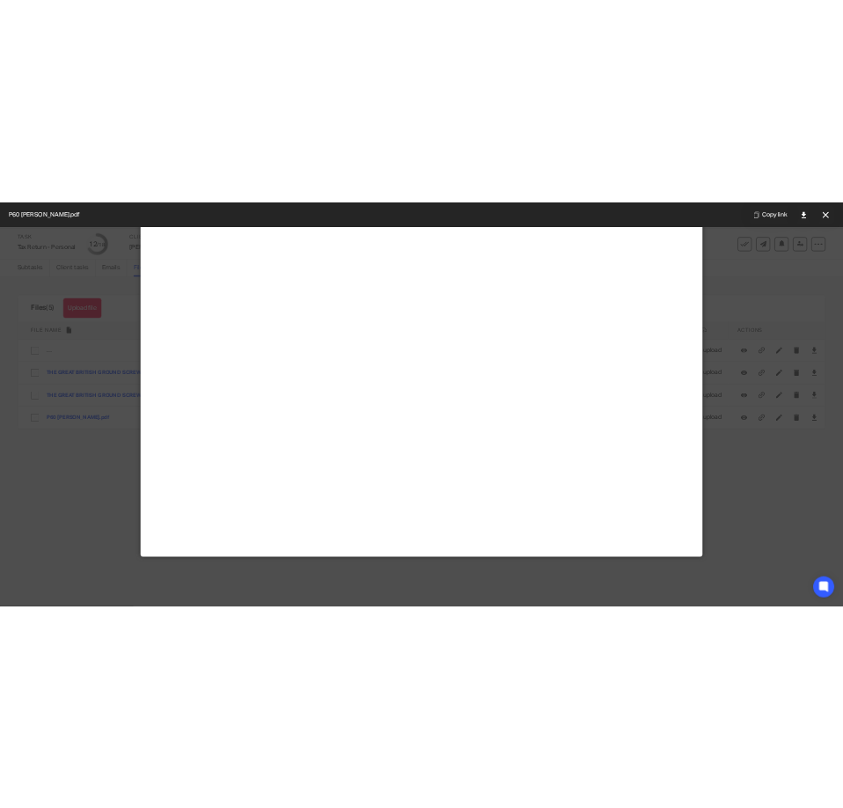
scroll to position [123, 0]
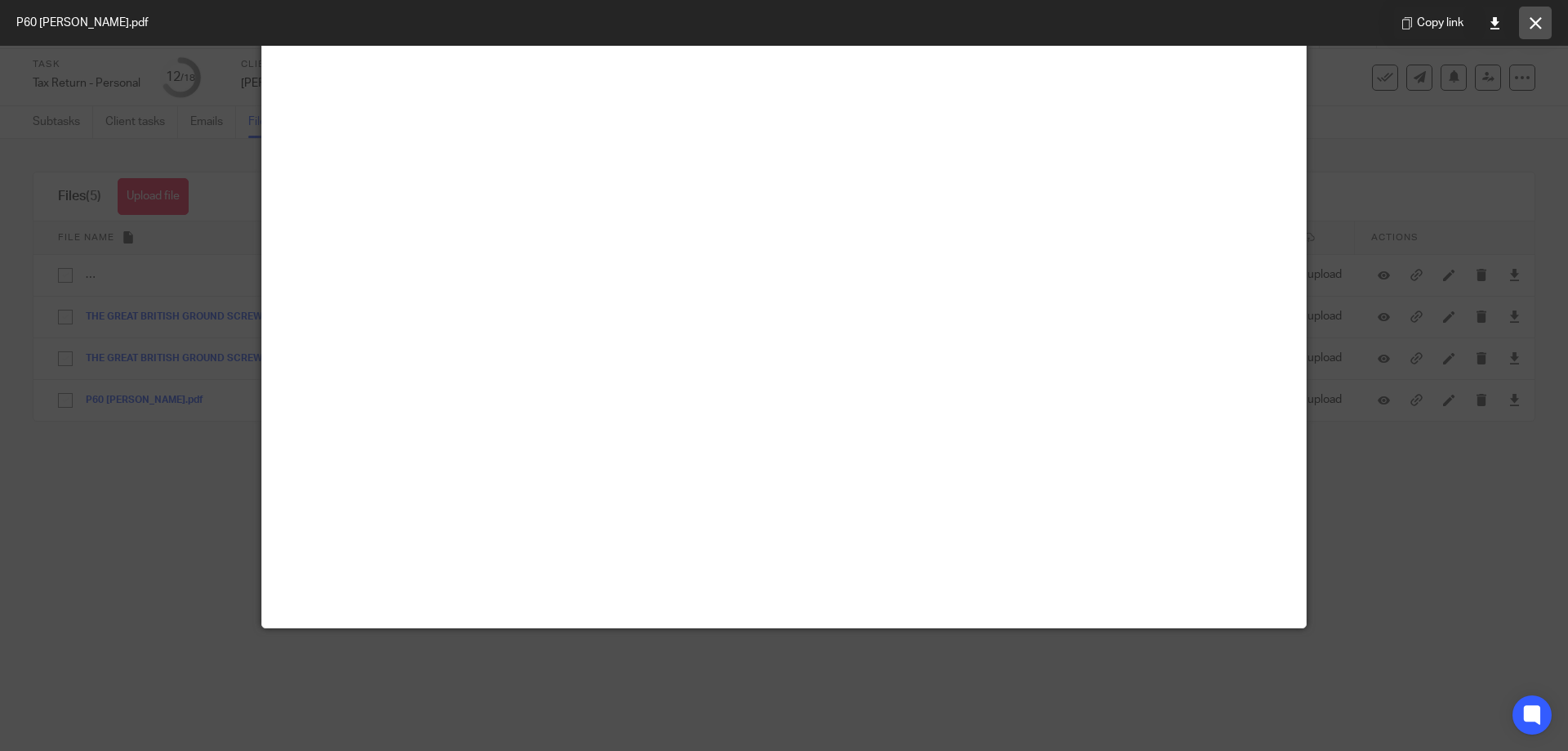
click at [782, 21] on icon at bounding box center [1536, 22] width 12 height 12
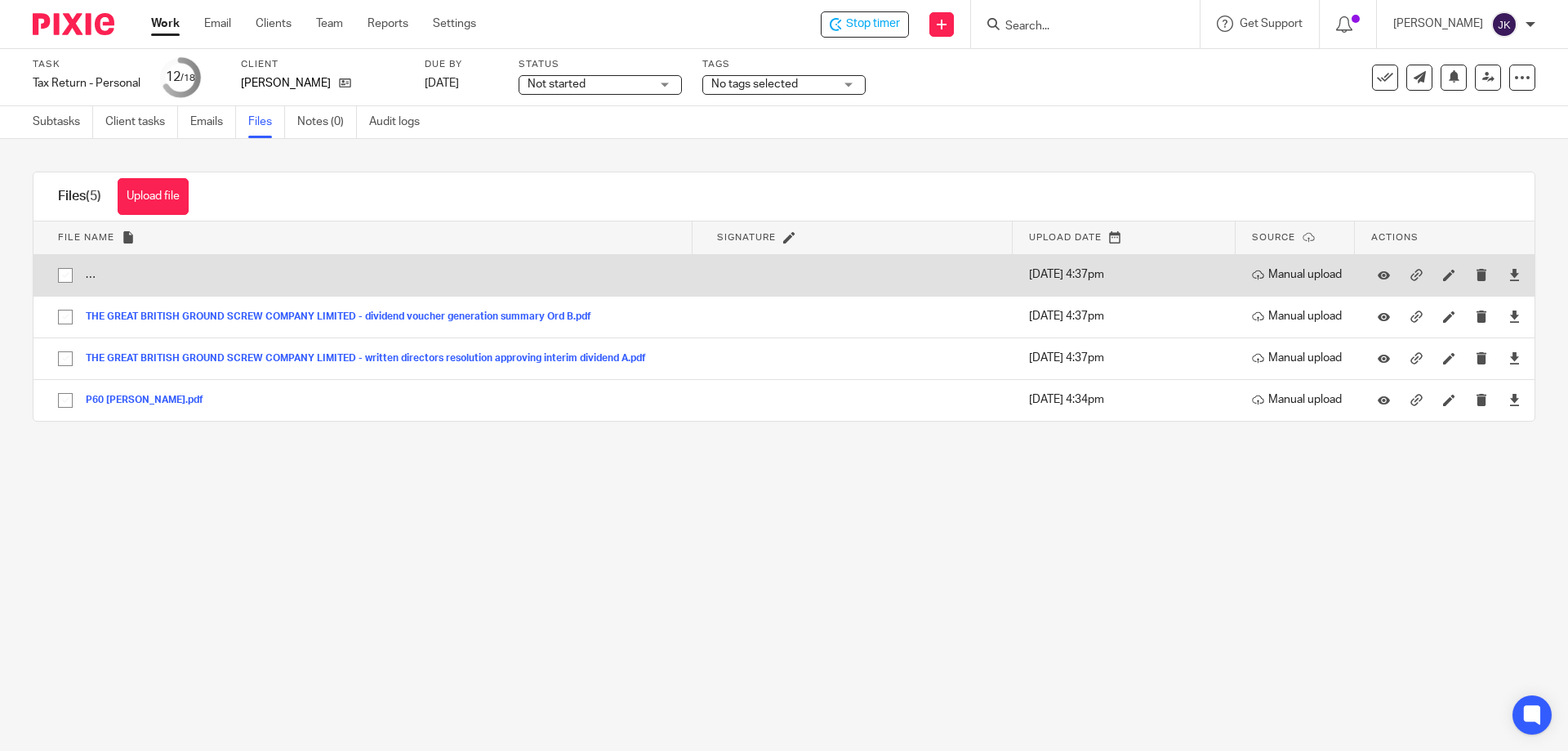
click at [382, 273] on button "THE GREAT BRITISH GROUND SCREW COMPANY LIMITED - Dividend Voucher 2 for B Ordin…" at bounding box center [408, 275] width 645 height 11
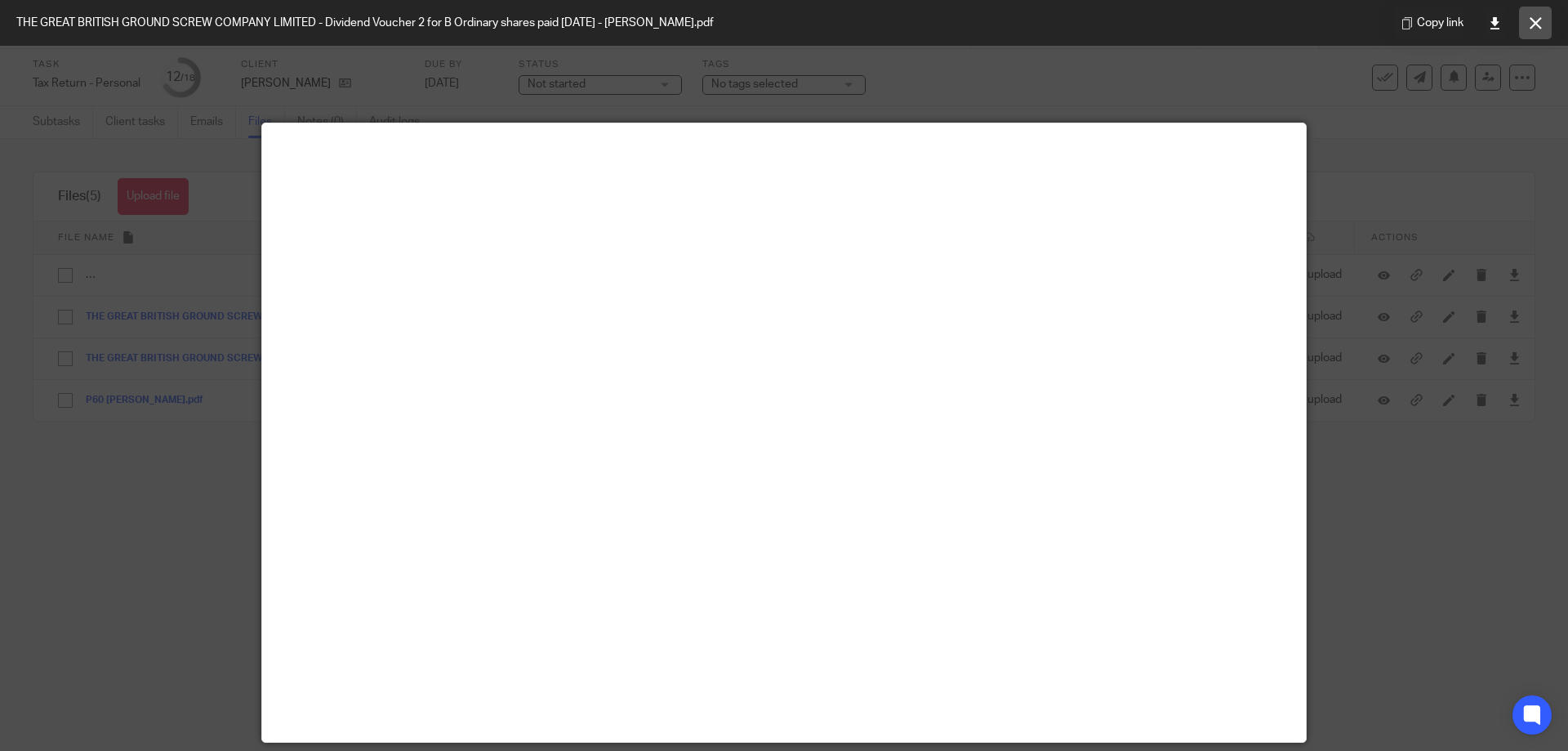
click at [782, 20] on button at bounding box center [1535, 22] width 32 height 32
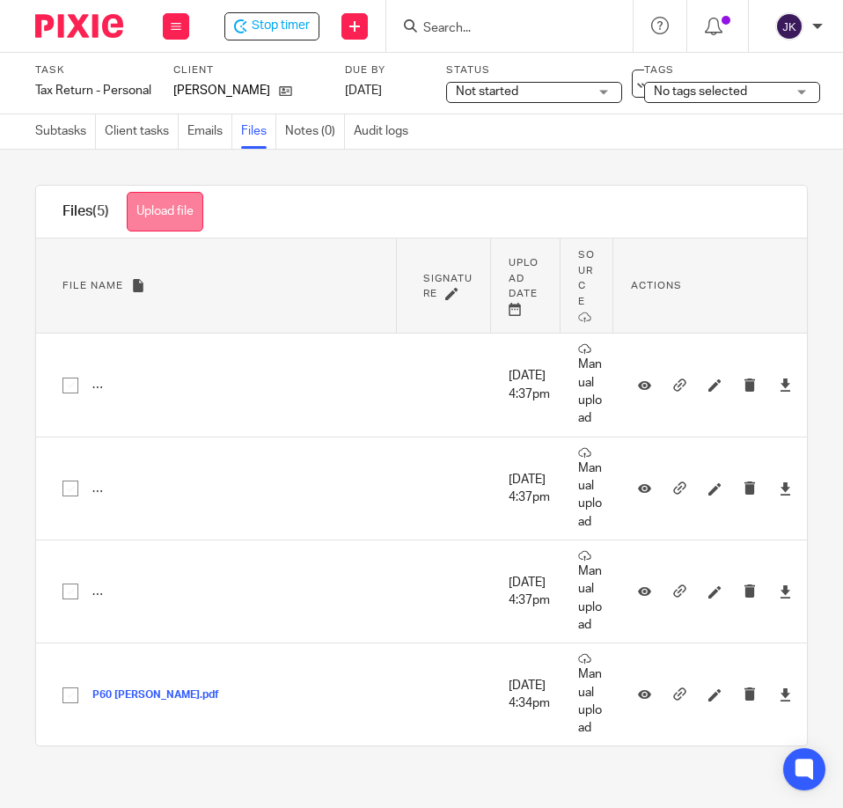
click at [149, 211] on button "Upload file" at bounding box center [165, 212] width 77 height 40
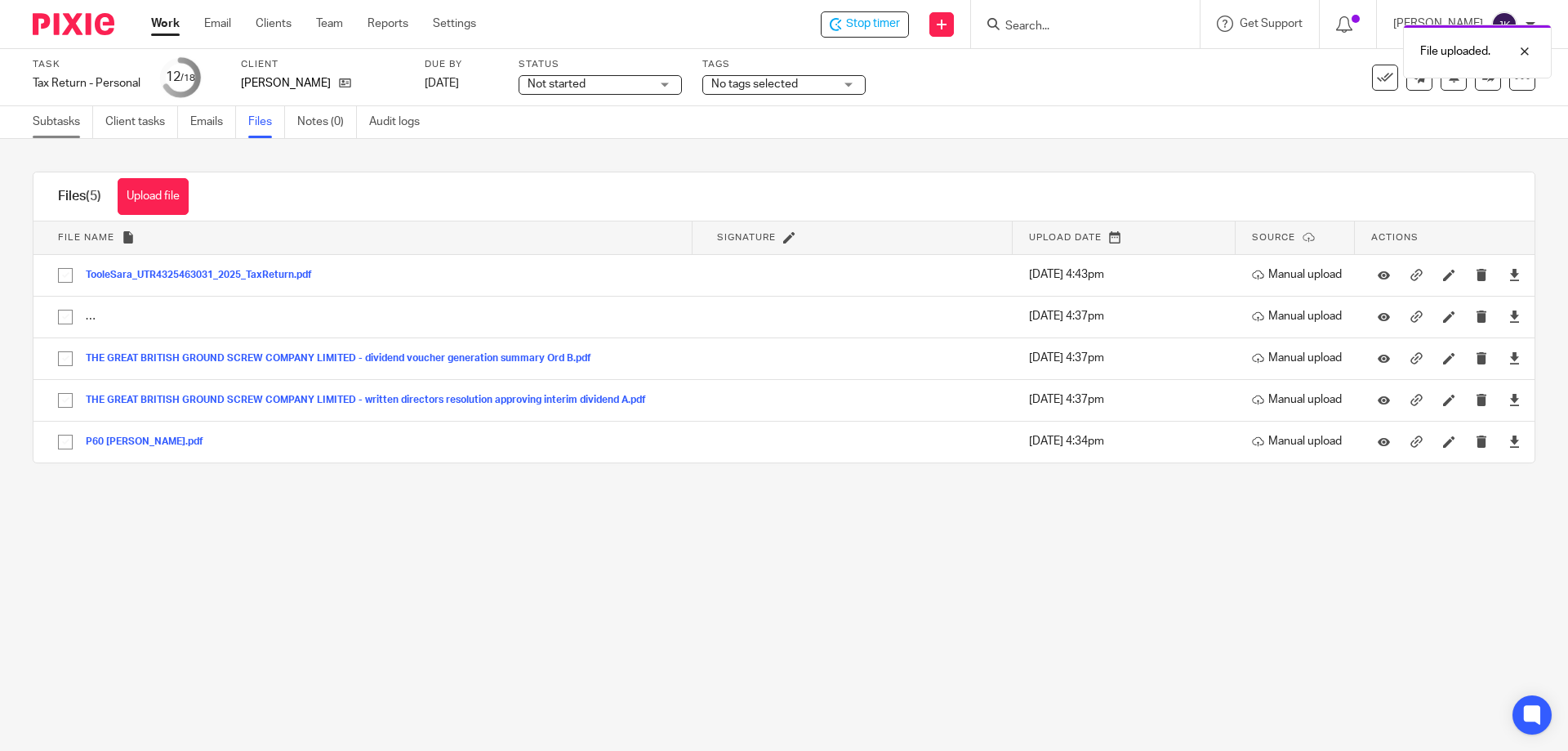
click at [53, 125] on link "Subtasks" at bounding box center [62, 122] width 60 height 32
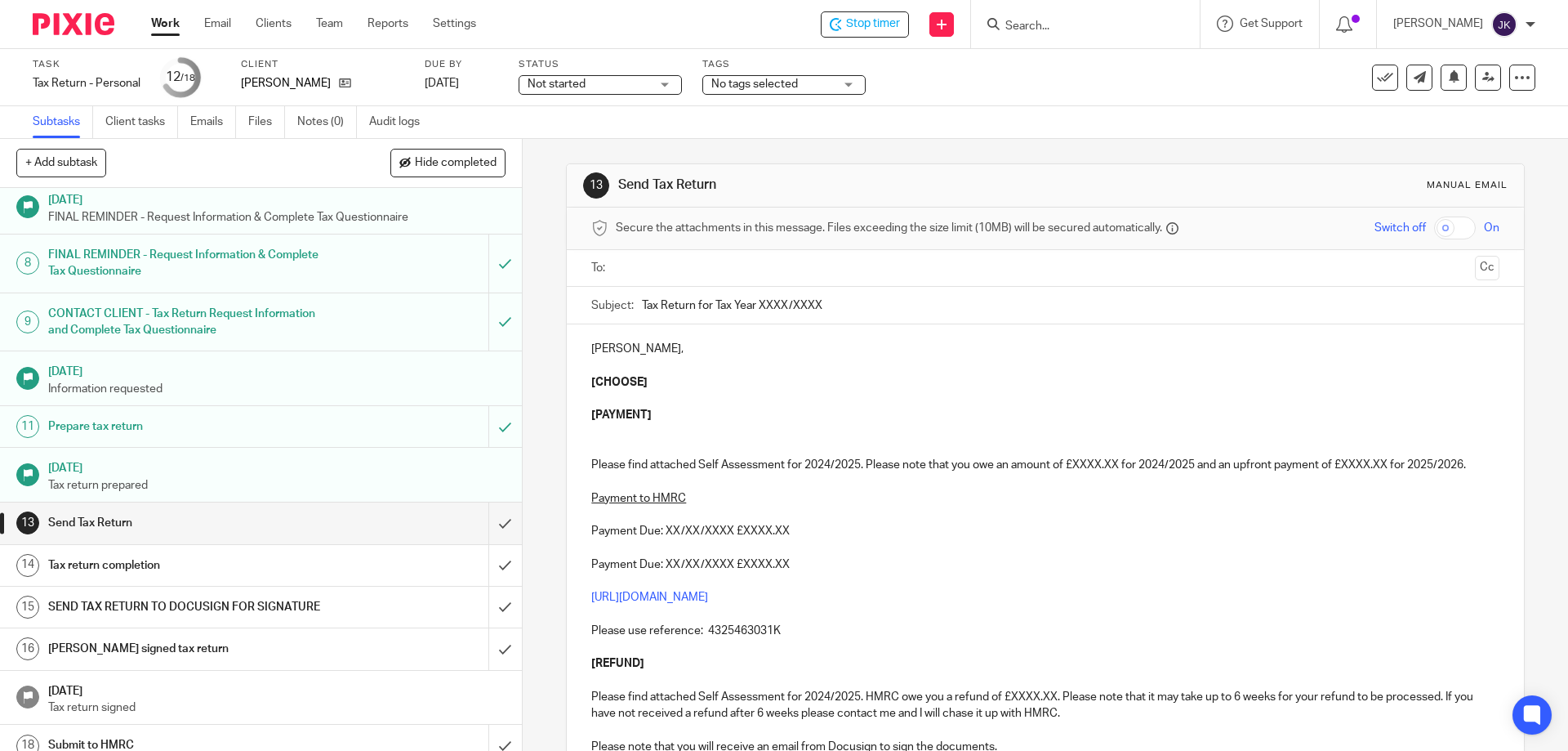
scroll to position [317, 0]
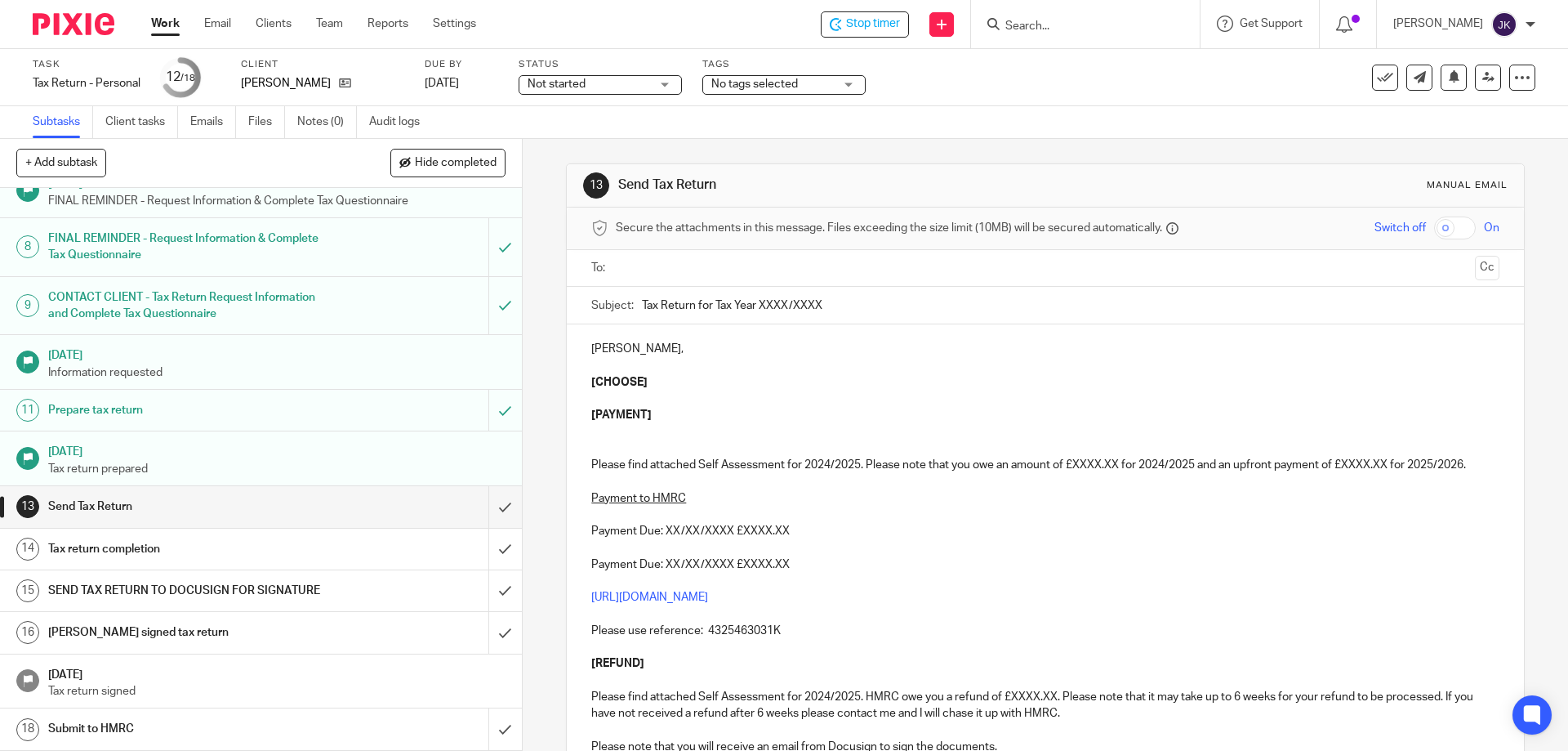
click at [655, 264] on input "text" at bounding box center [1044, 268] width 846 height 19
drag, startPoint x: 755, startPoint y: 307, endPoint x: 933, endPoint y: 307, distance: 178.0
click at [933, 307] on input "Tax Return for Tax Year XXXX/XXXX" at bounding box center [1070, 309] width 857 height 37
type input "Tax Return for Tax Year 2024-25"
drag, startPoint x: 586, startPoint y: 385, endPoint x: 678, endPoint y: 459, distance: 118.1
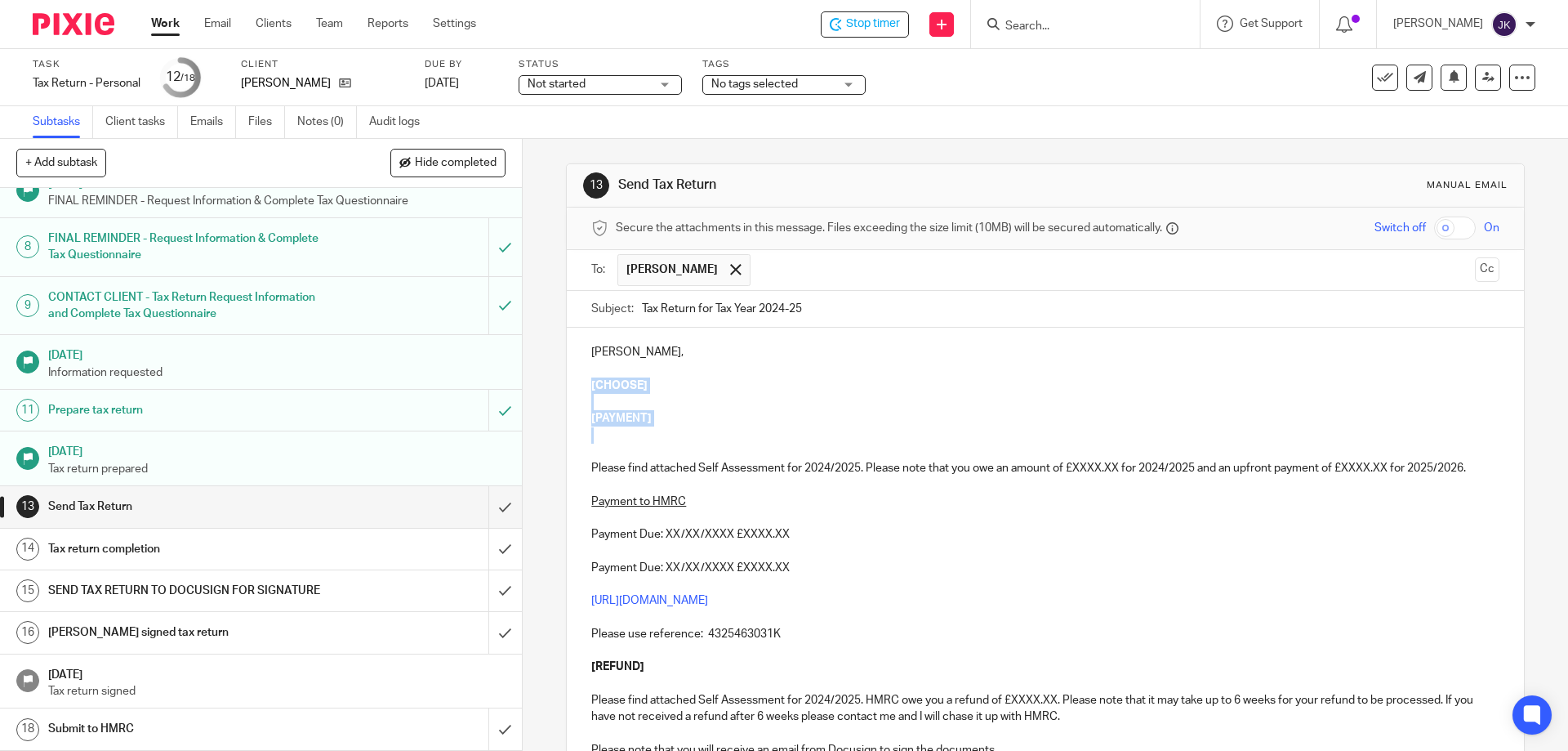
click at [678, 459] on div "Sara Toole, [CHOOSE] [PAYMENT] Please find attached Self Assessment for 2024/20…" at bounding box center [1045, 565] width 956 height 475
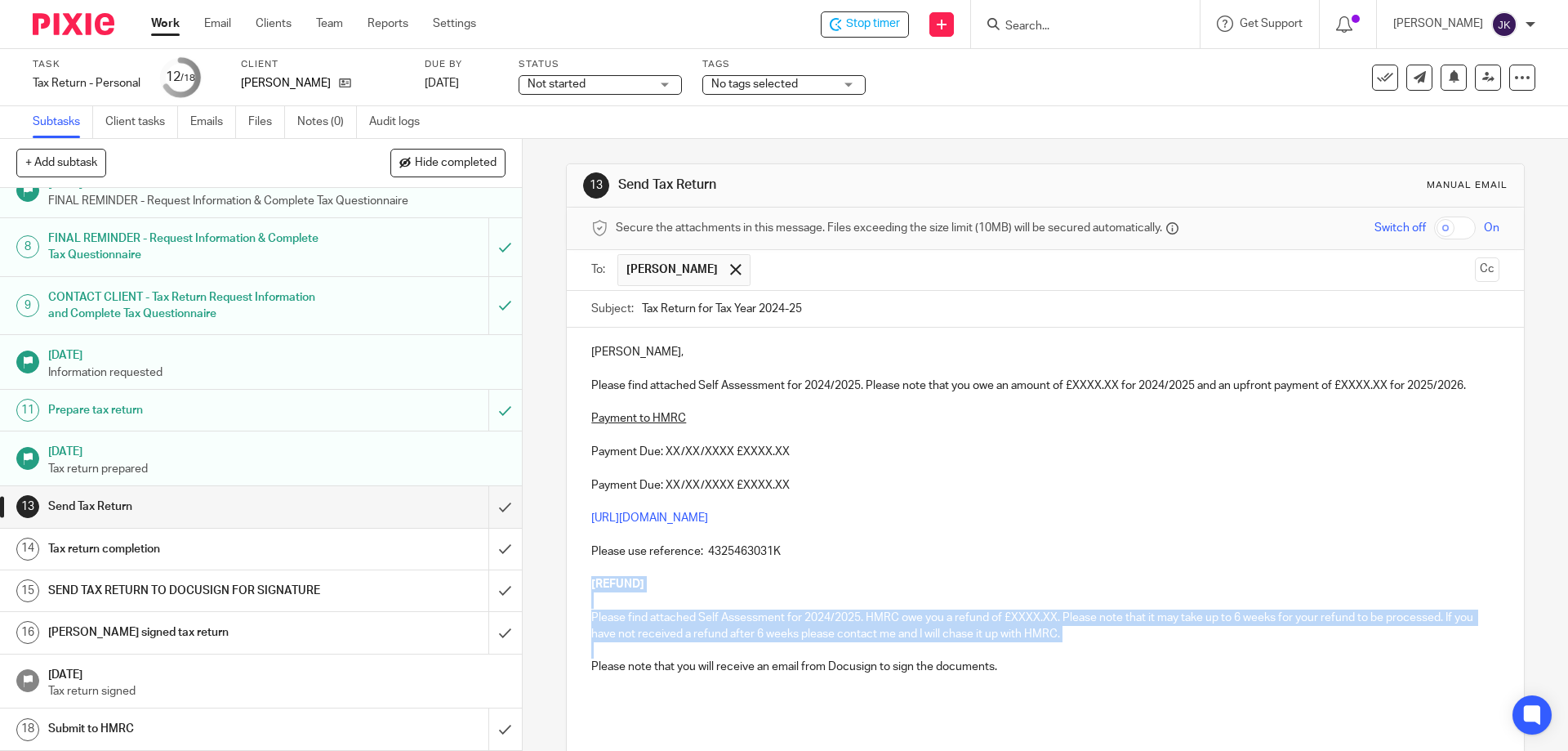
drag, startPoint x: 579, startPoint y: 578, endPoint x: 1099, endPoint y: 652, distance: 525.2
click at [1099, 652] on div "Sara Toole, Please find attached Self Assessment for 2024/2025. Please note tha…" at bounding box center [1045, 524] width 956 height 393
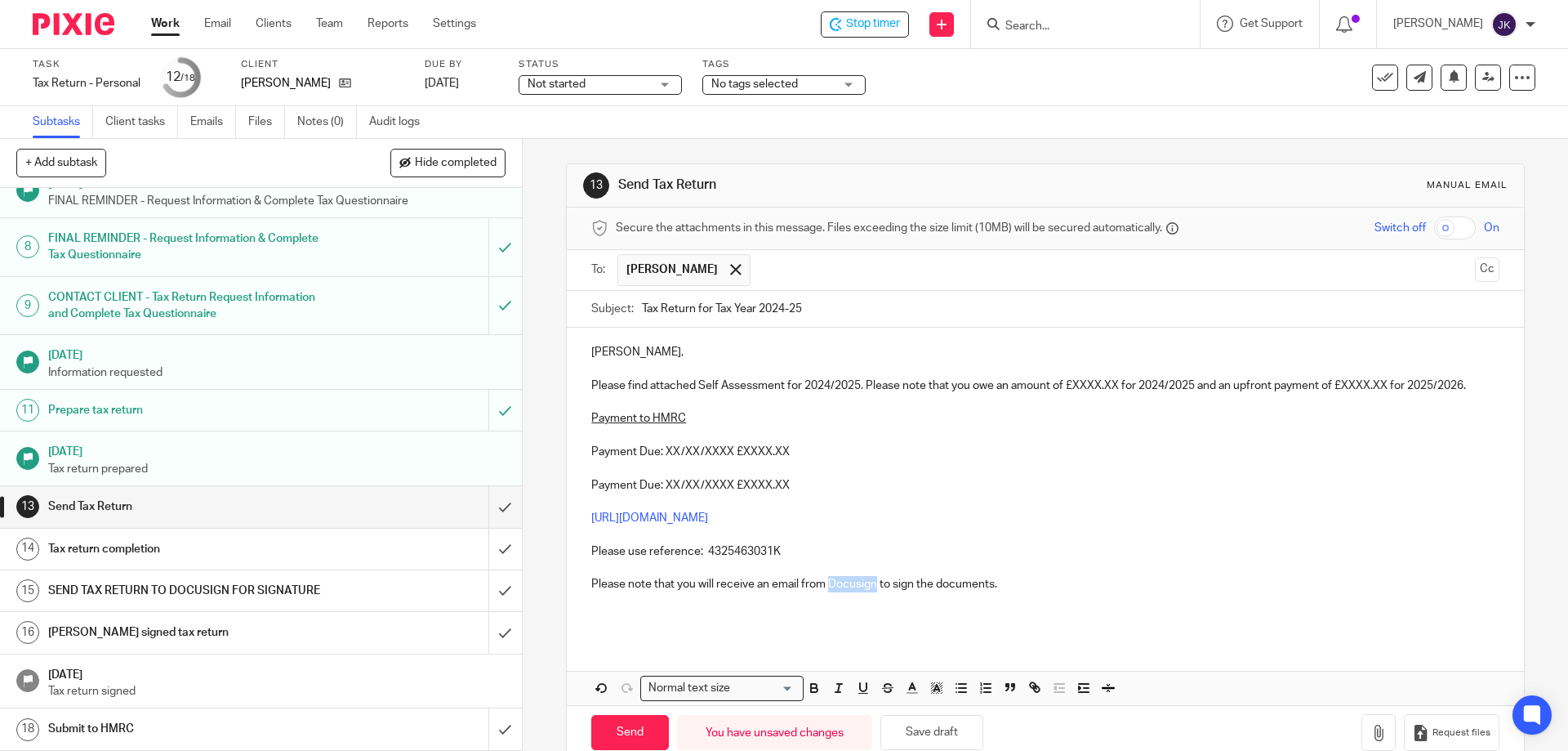
drag, startPoint x: 825, startPoint y: 584, endPoint x: 873, endPoint y: 589, distance: 48.3
click at [873, 589] on p "Please note that you will receive an email from Docusign to sign the documents." at bounding box center [1044, 584] width 907 height 17
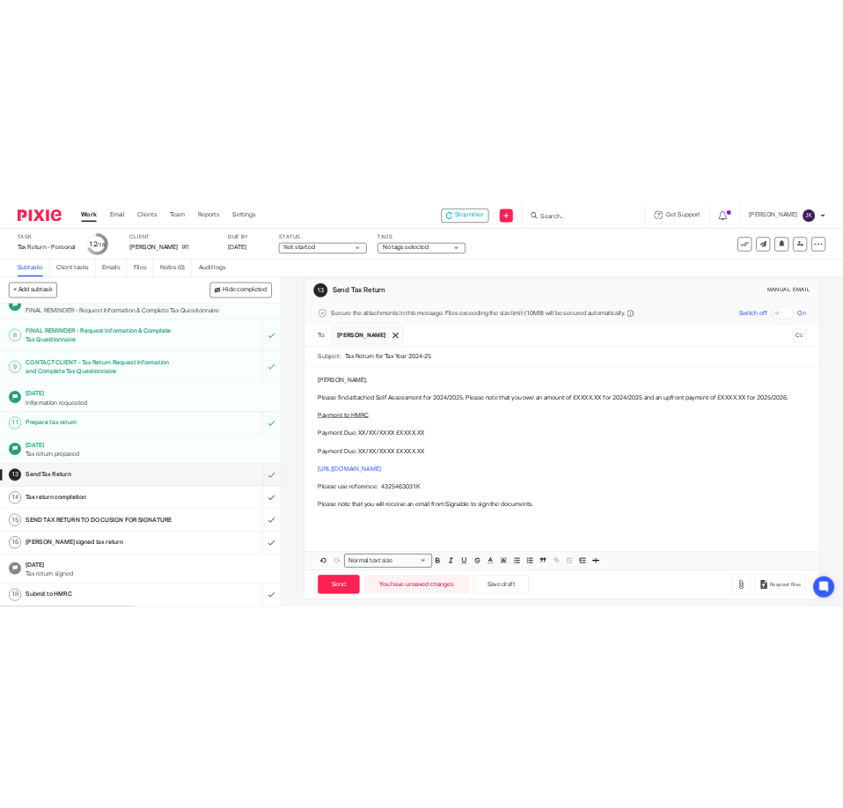
scroll to position [36, 0]
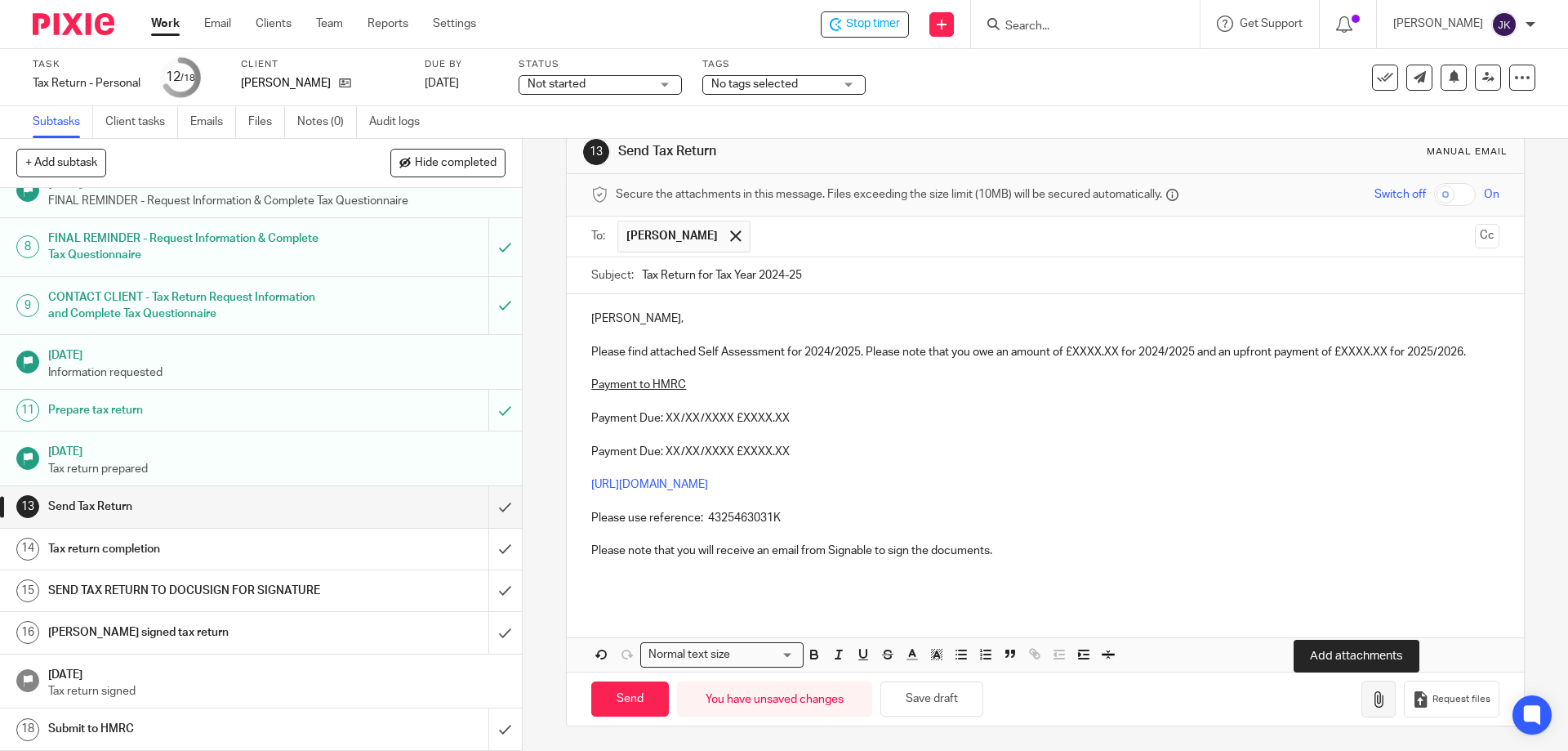
click at [1370, 704] on icon "button" at bounding box center [1379, 699] width 17 height 17
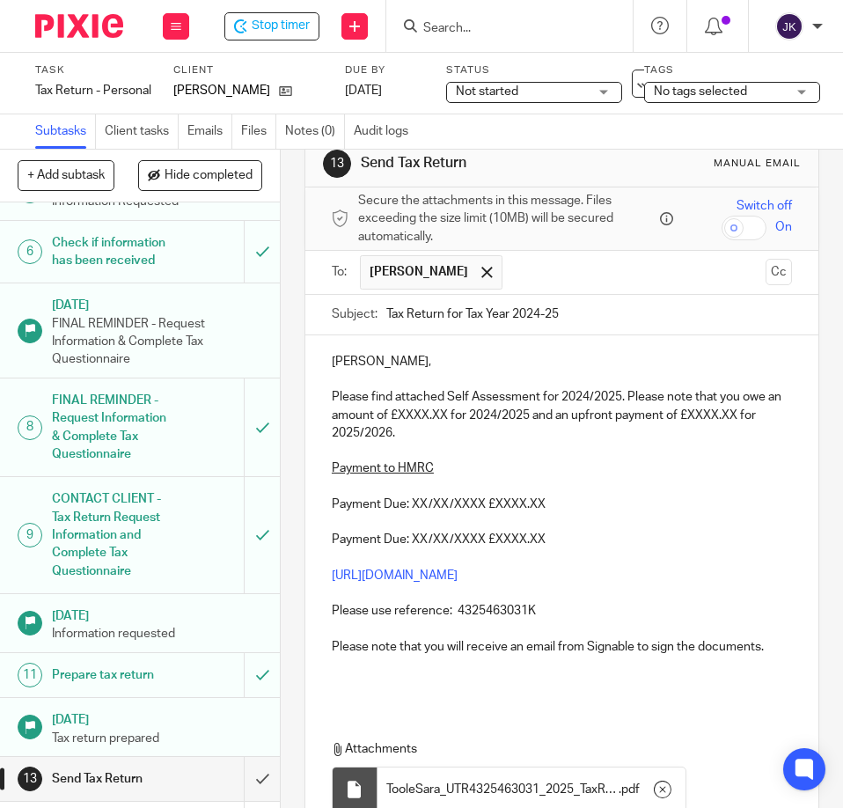
scroll to position [521, 0]
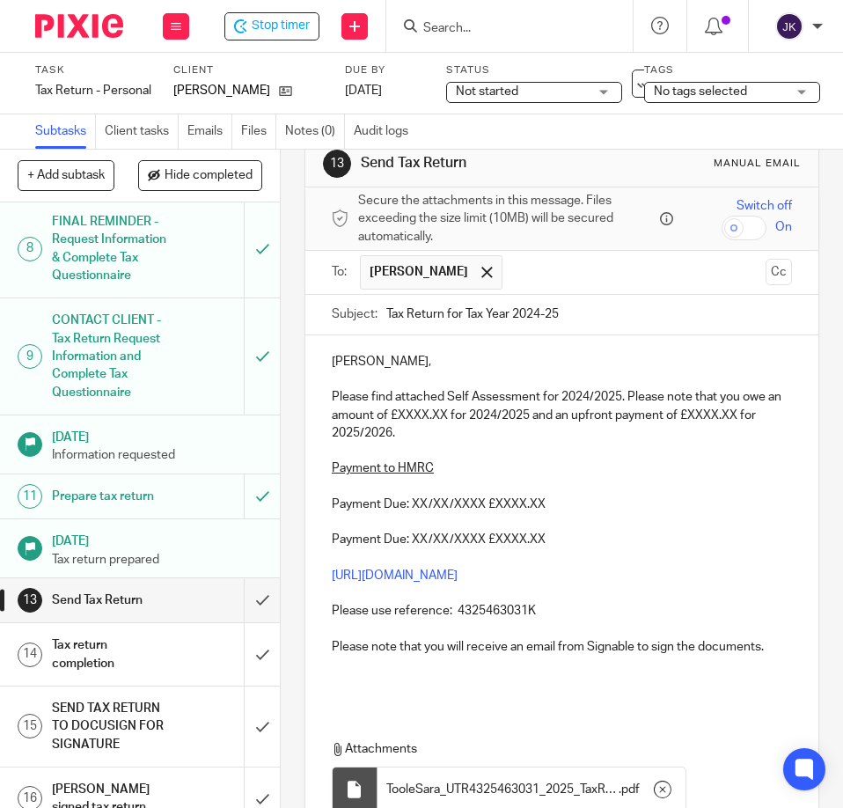
click at [406, 410] on p "Please find attached Self Assessment for 2024/2025. Please note that you owe an…" at bounding box center [562, 415] width 460 height 54
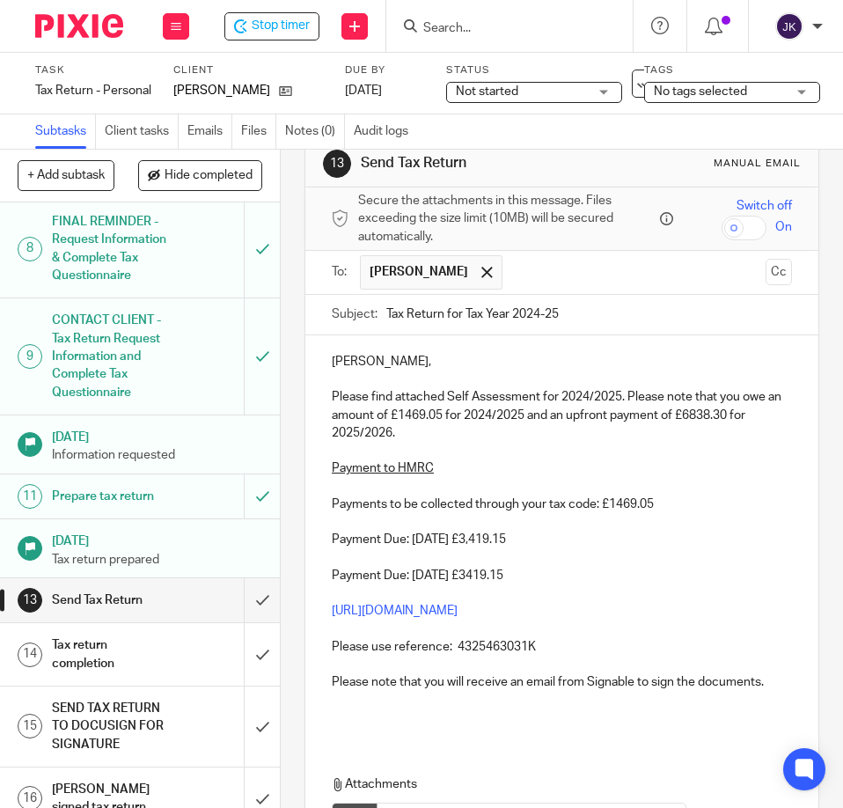
click at [626, 545] on p "Payment Due: 31/01/2025 £3,419.15" at bounding box center [562, 540] width 460 height 18
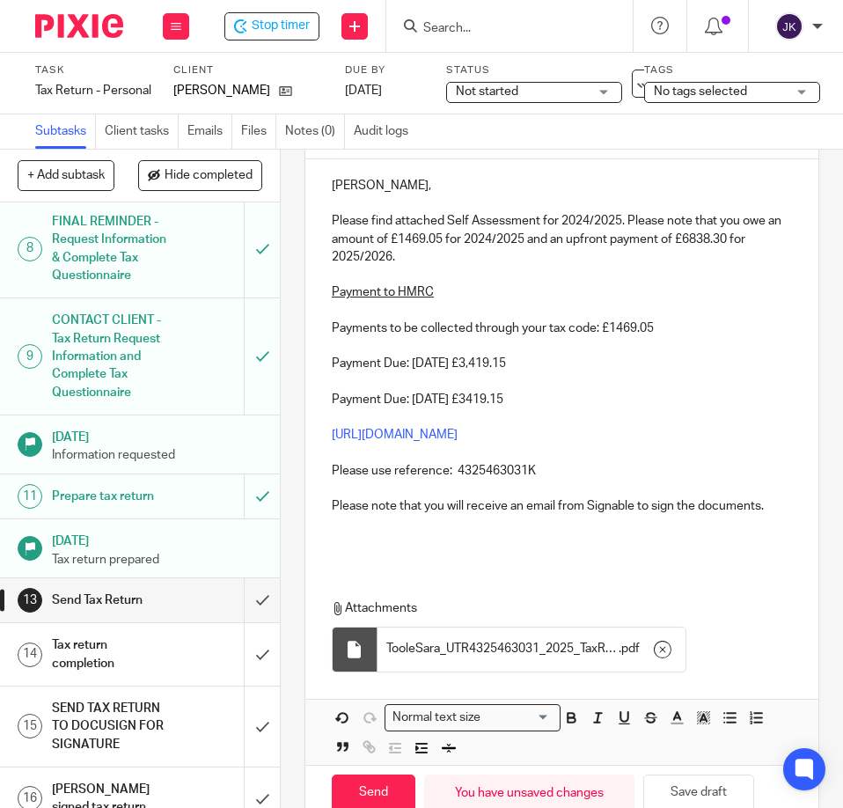
scroll to position [292, 0]
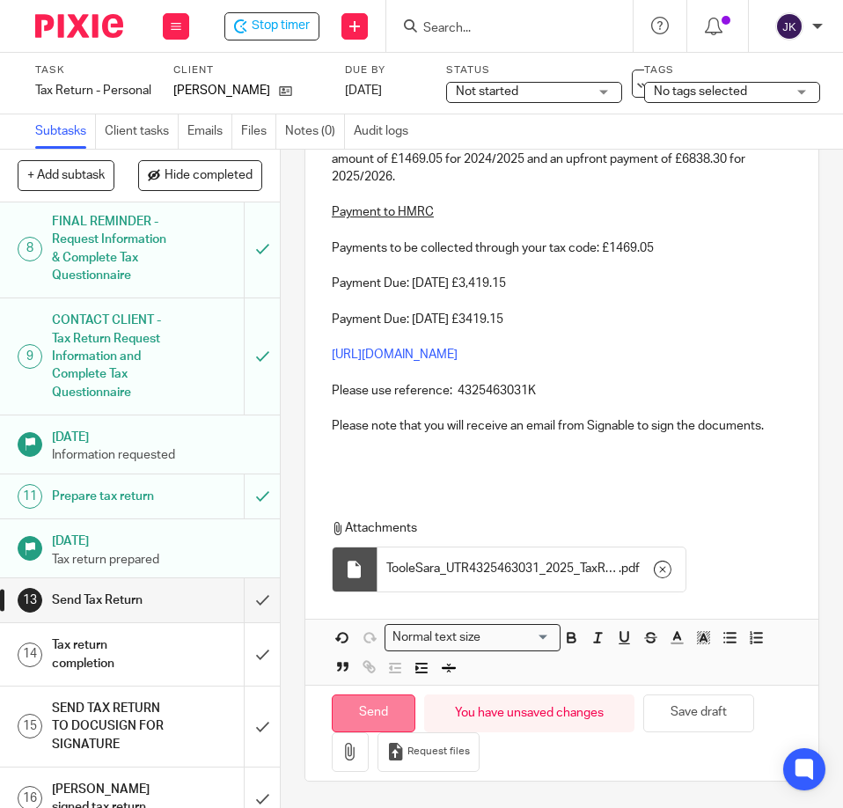
click at [379, 716] on input "Send" at bounding box center [374, 713] width 84 height 38
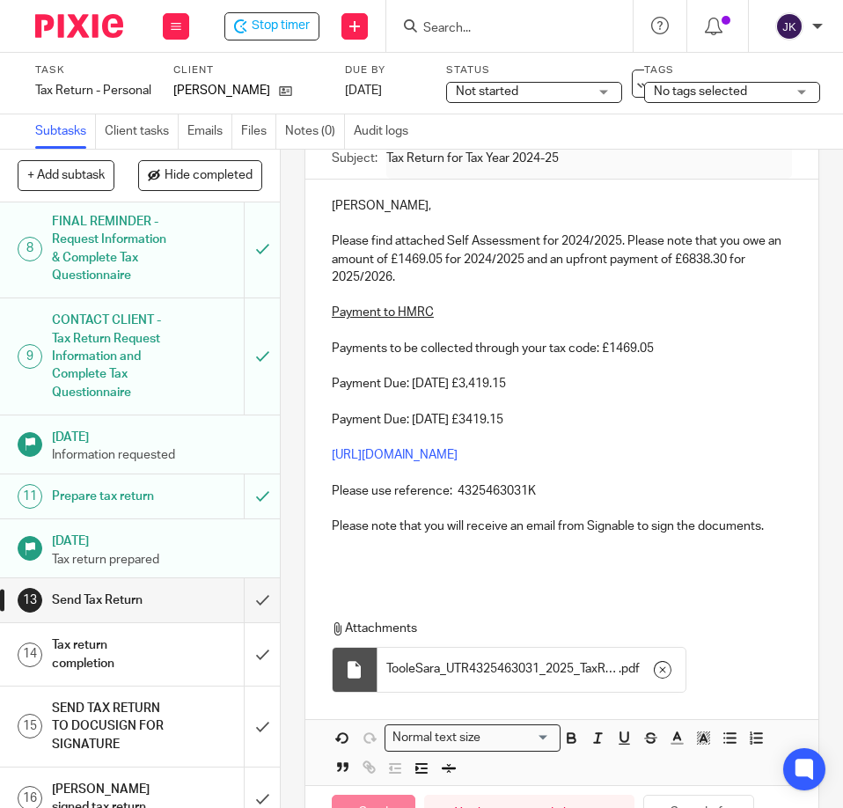
type input "Sent"
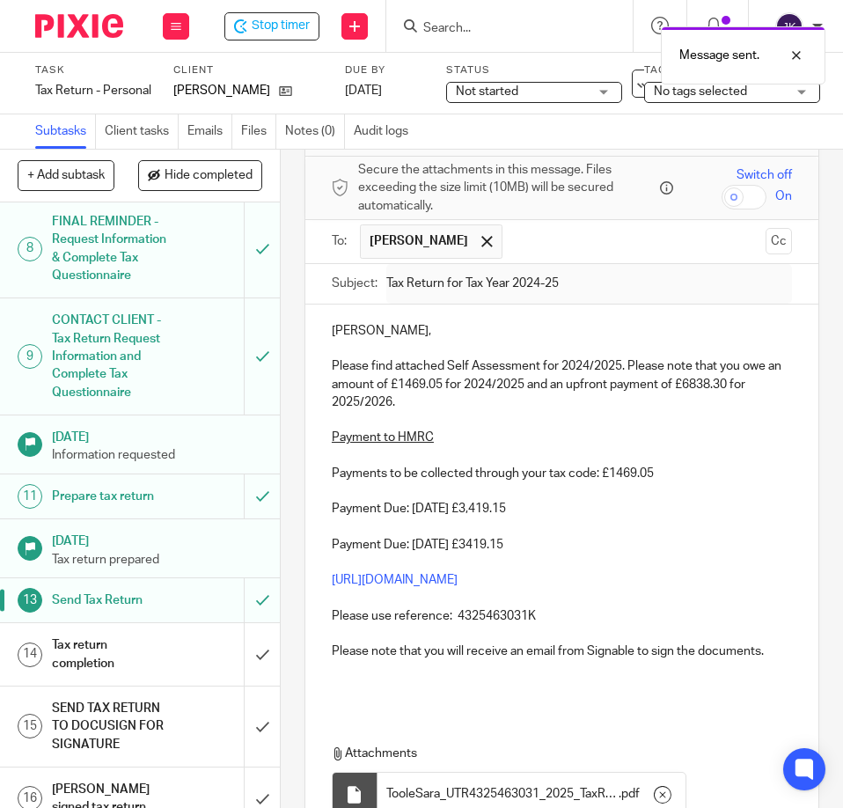
scroll to position [0, 0]
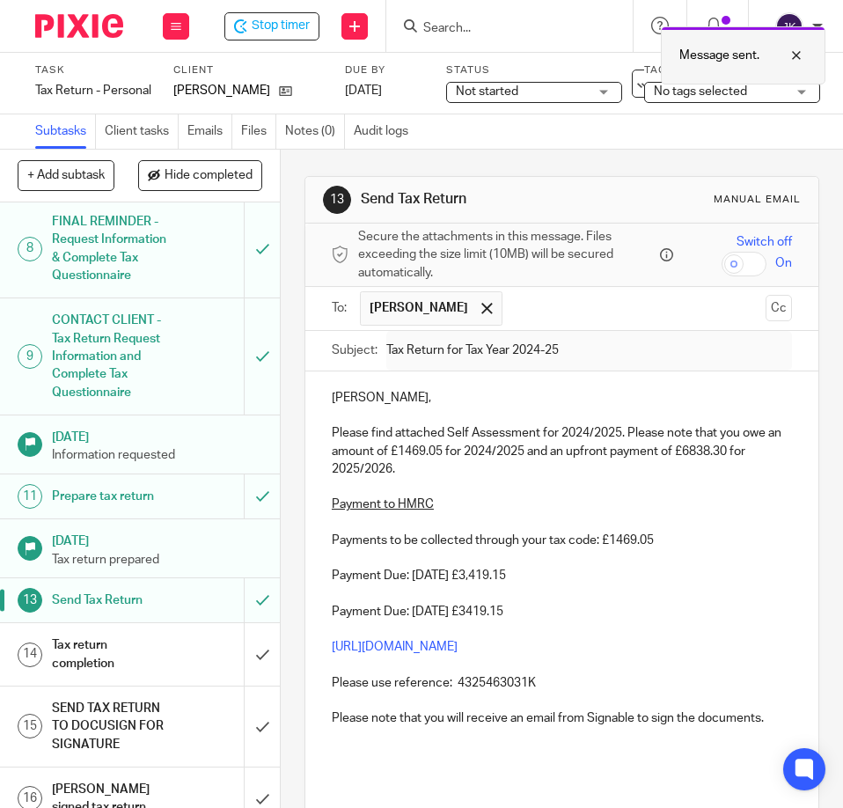
click at [800, 47] on div at bounding box center [783, 55] width 48 height 21
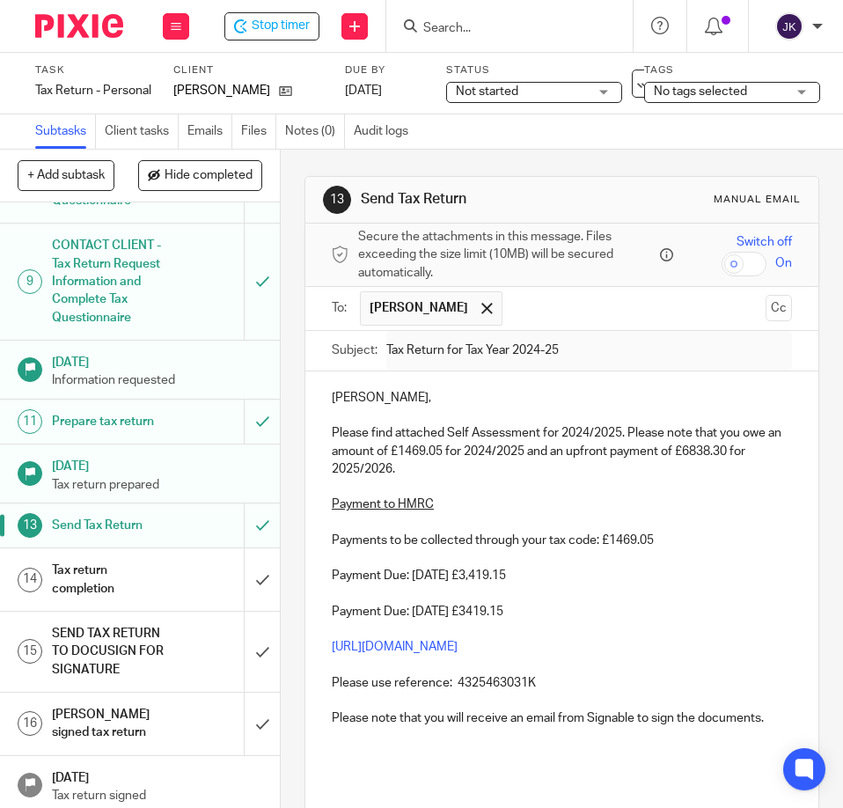
scroll to position [755, 0]
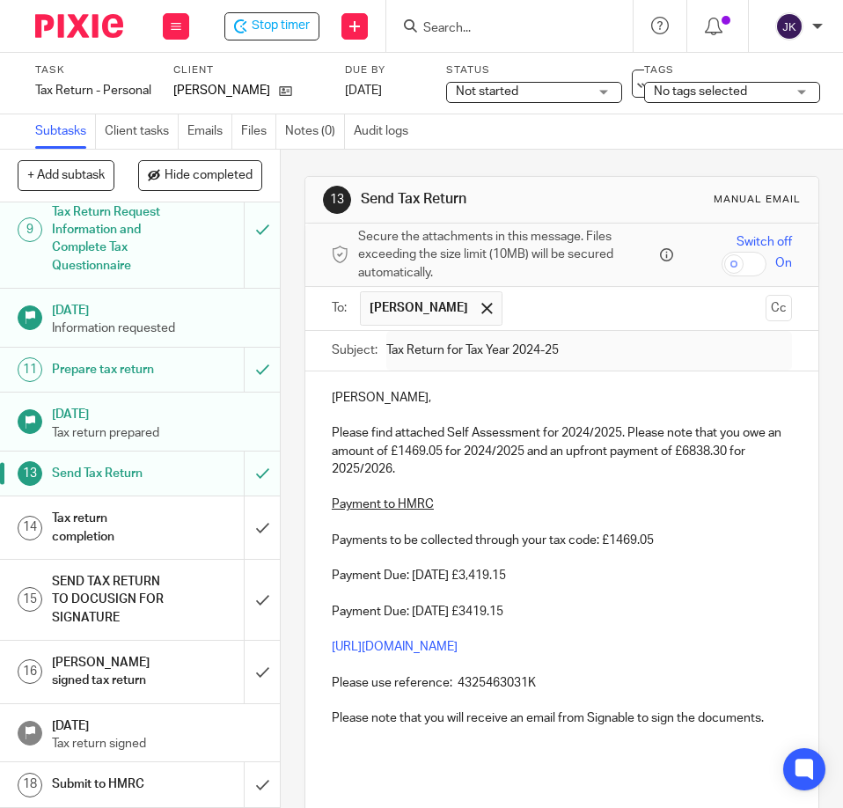
click at [139, 515] on h1 "Tax return completion" at bounding box center [110, 527] width 116 height 45
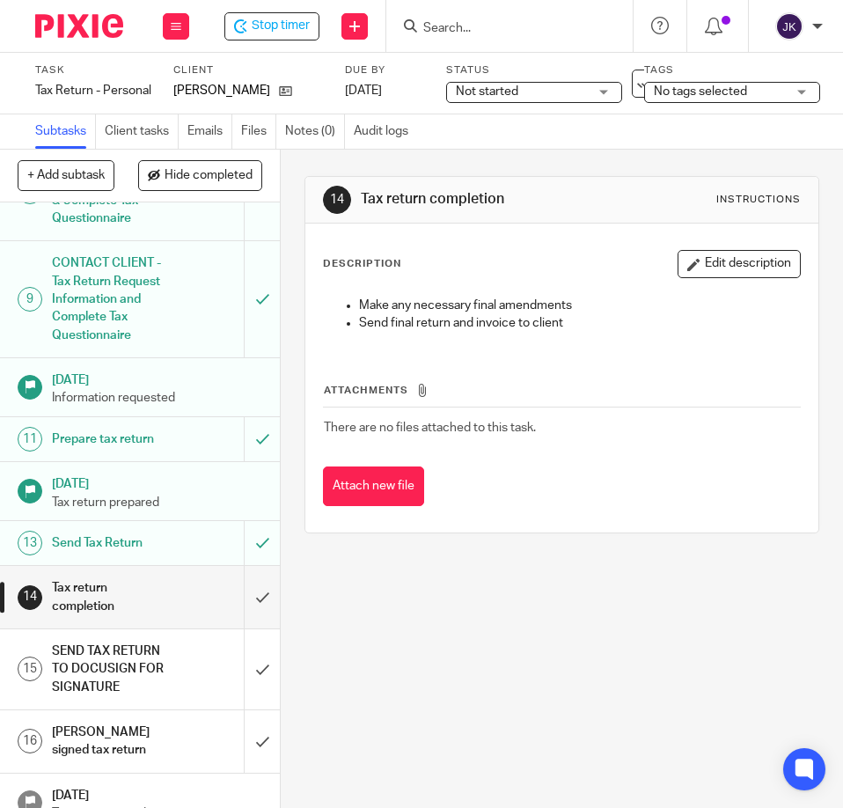
scroll to position [704, 0]
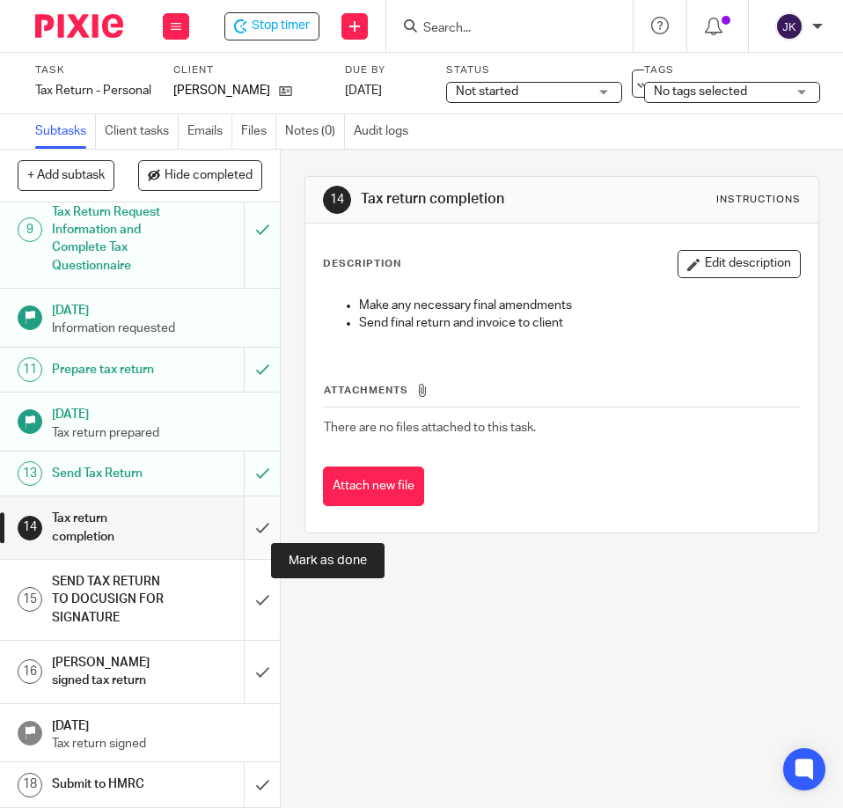
click at [245, 554] on input "submit" at bounding box center [140, 527] width 280 height 62
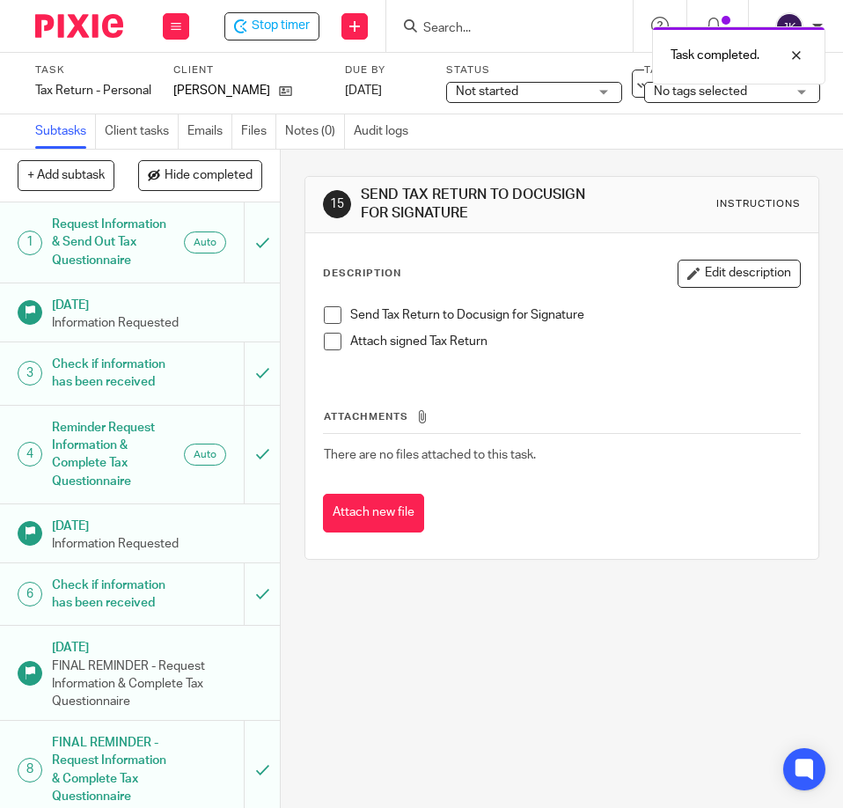
click at [324, 307] on span at bounding box center [333, 315] width 18 height 18
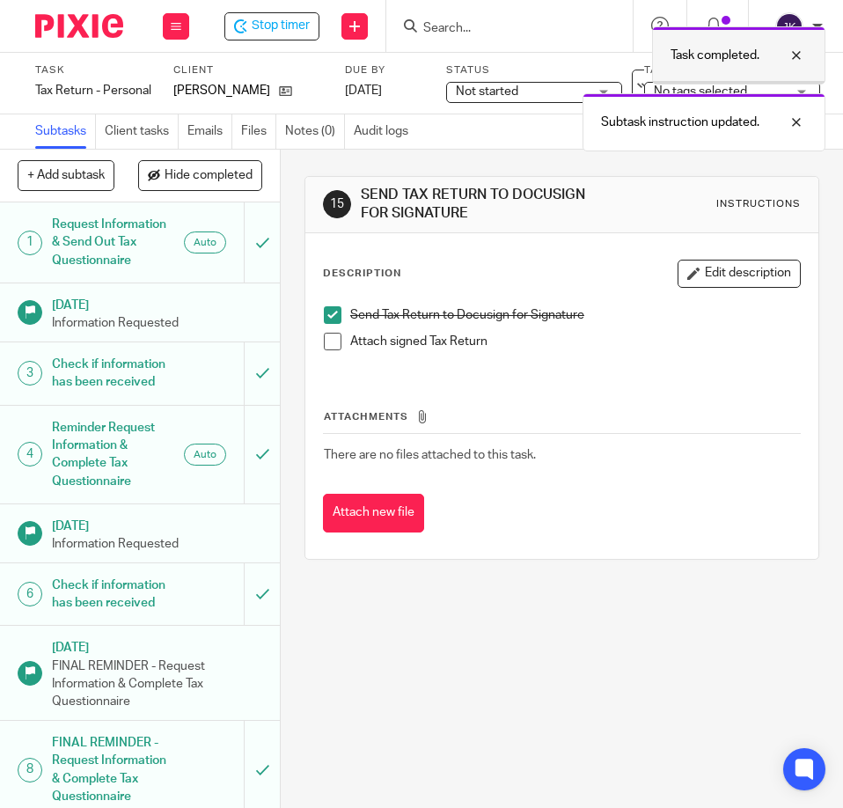
click at [795, 48] on div at bounding box center [783, 55] width 48 height 21
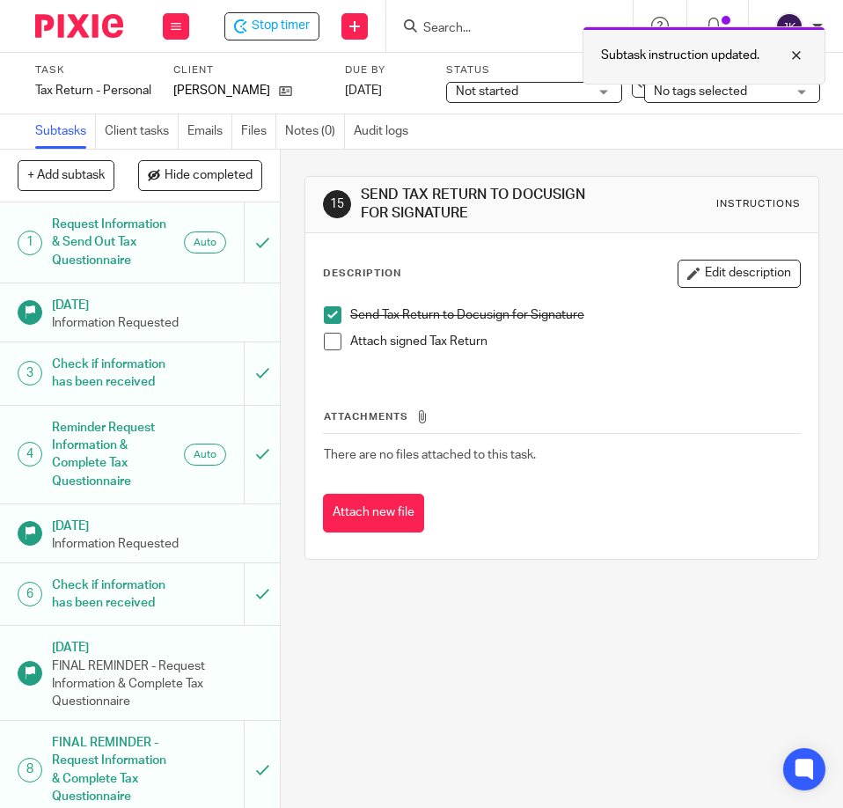
click at [794, 54] on div at bounding box center [783, 55] width 48 height 21
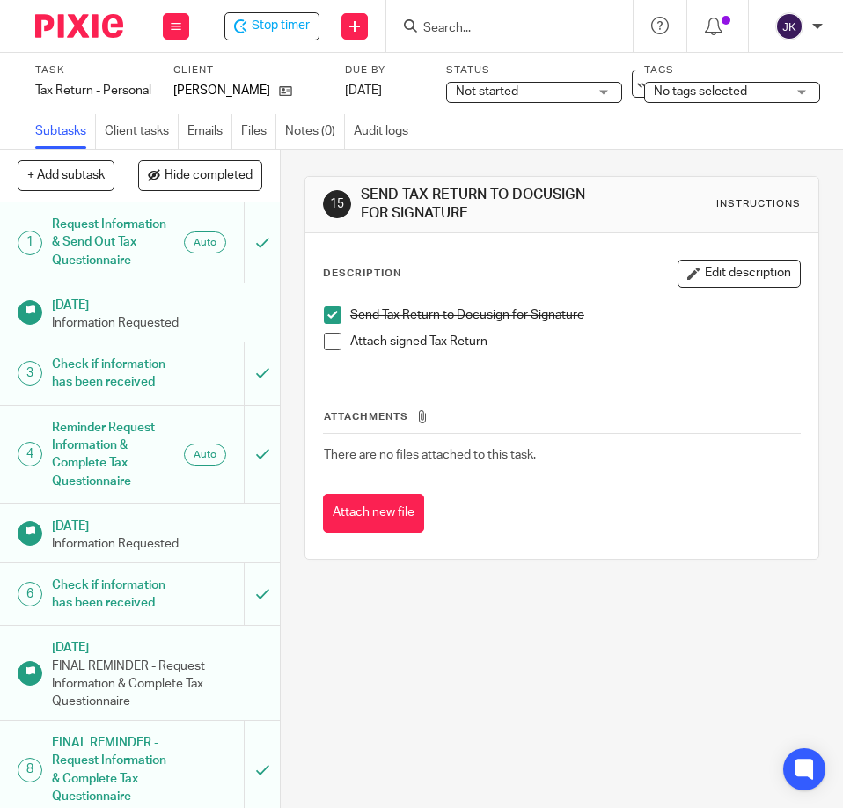
click at [755, 88] on span "No tags selected" at bounding box center [720, 92] width 132 height 18
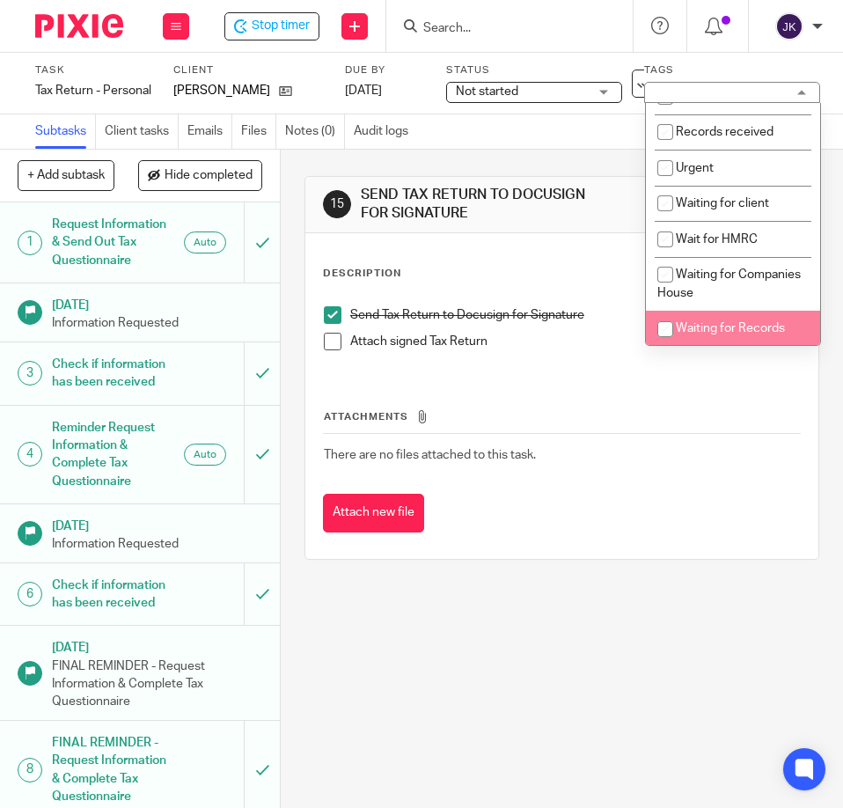
scroll to position [170, 0]
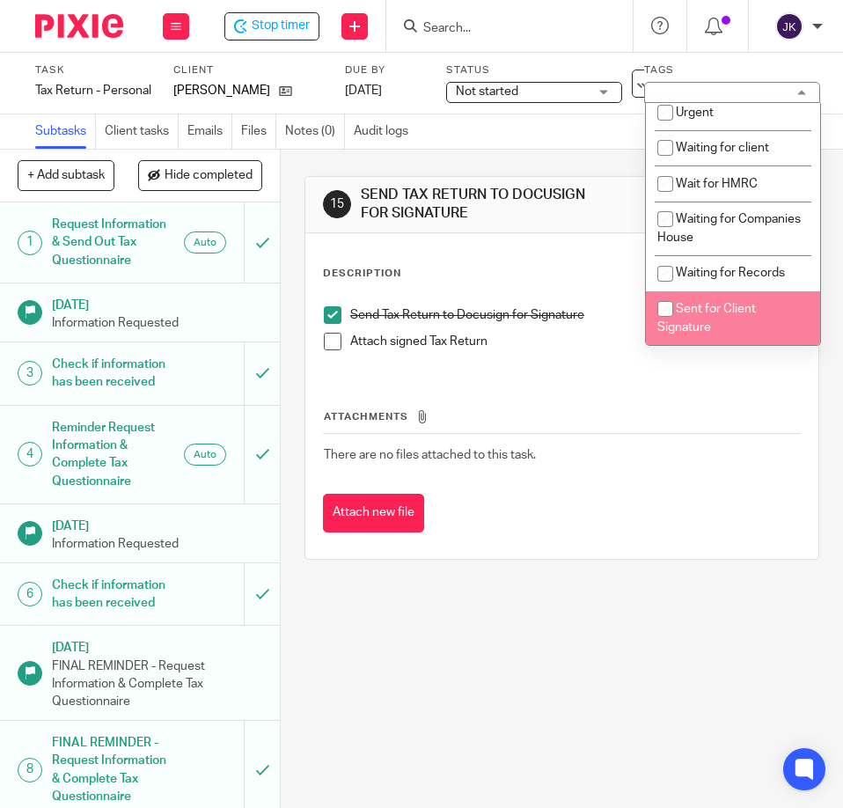
click at [722, 303] on span "Sent for Client Signature" at bounding box center [706, 318] width 99 height 31
checkbox input "true"
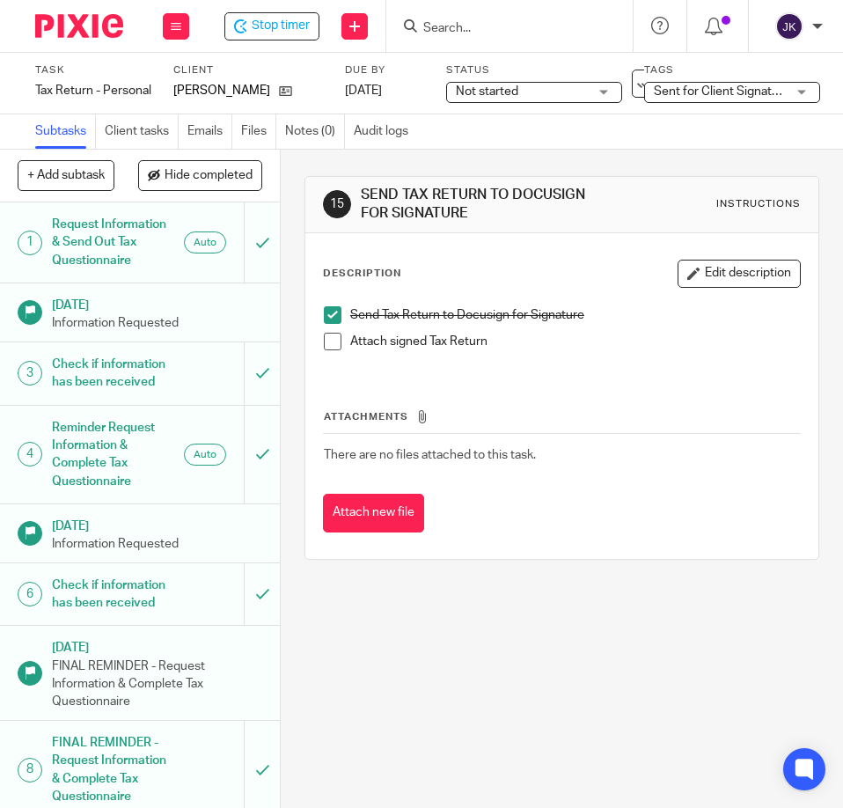
click at [571, 396] on div "Attachments There are no files attached to this task. Attach new file" at bounding box center [562, 453] width 478 height 160
click at [253, 133] on link "Files" at bounding box center [258, 131] width 35 height 34
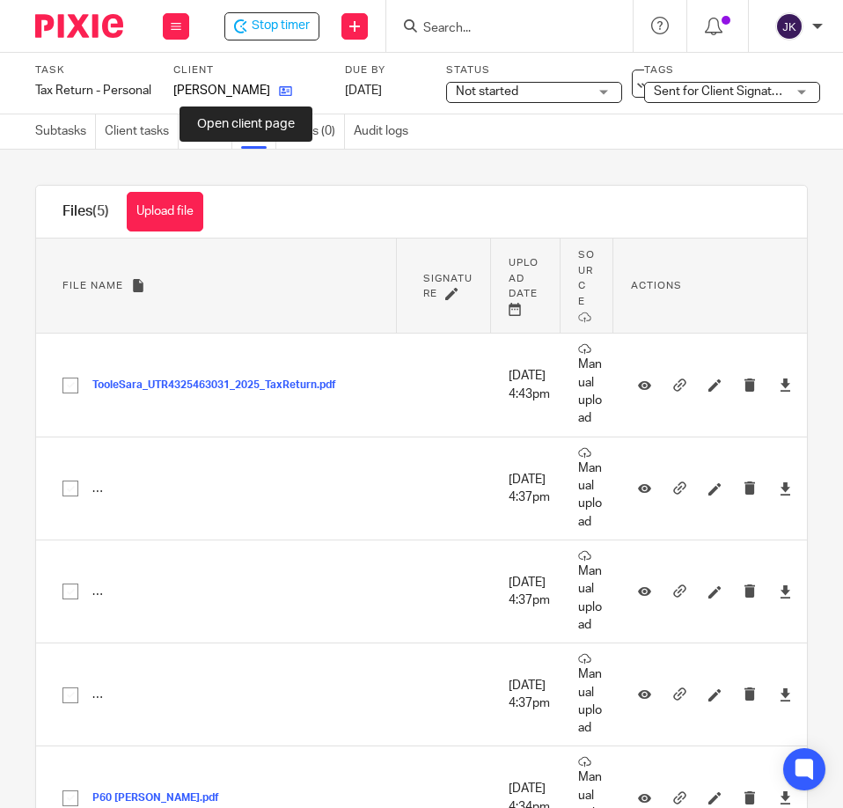
click at [279, 89] on icon at bounding box center [285, 90] width 13 height 13
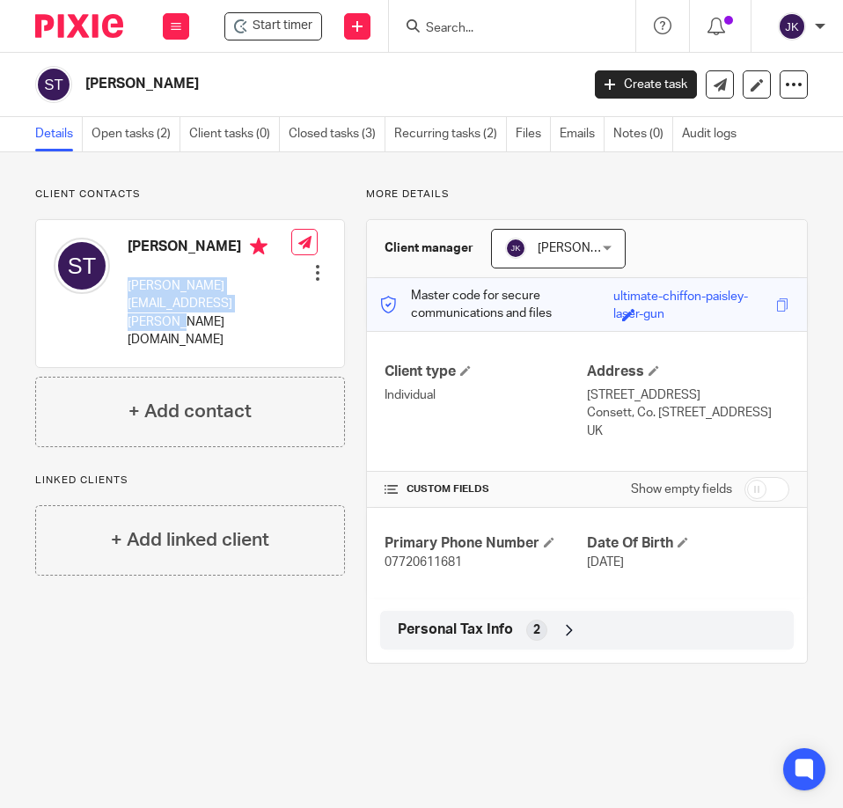
drag, startPoint x: 128, startPoint y: 284, endPoint x: 230, endPoint y: 314, distance: 106.3
click at [230, 314] on div "Sara Toole sara.toole@schools.sunderland.gov.uk" at bounding box center [173, 293] width 238 height 128
copy p "sara.toole@schools.sunderland.gov.uk"
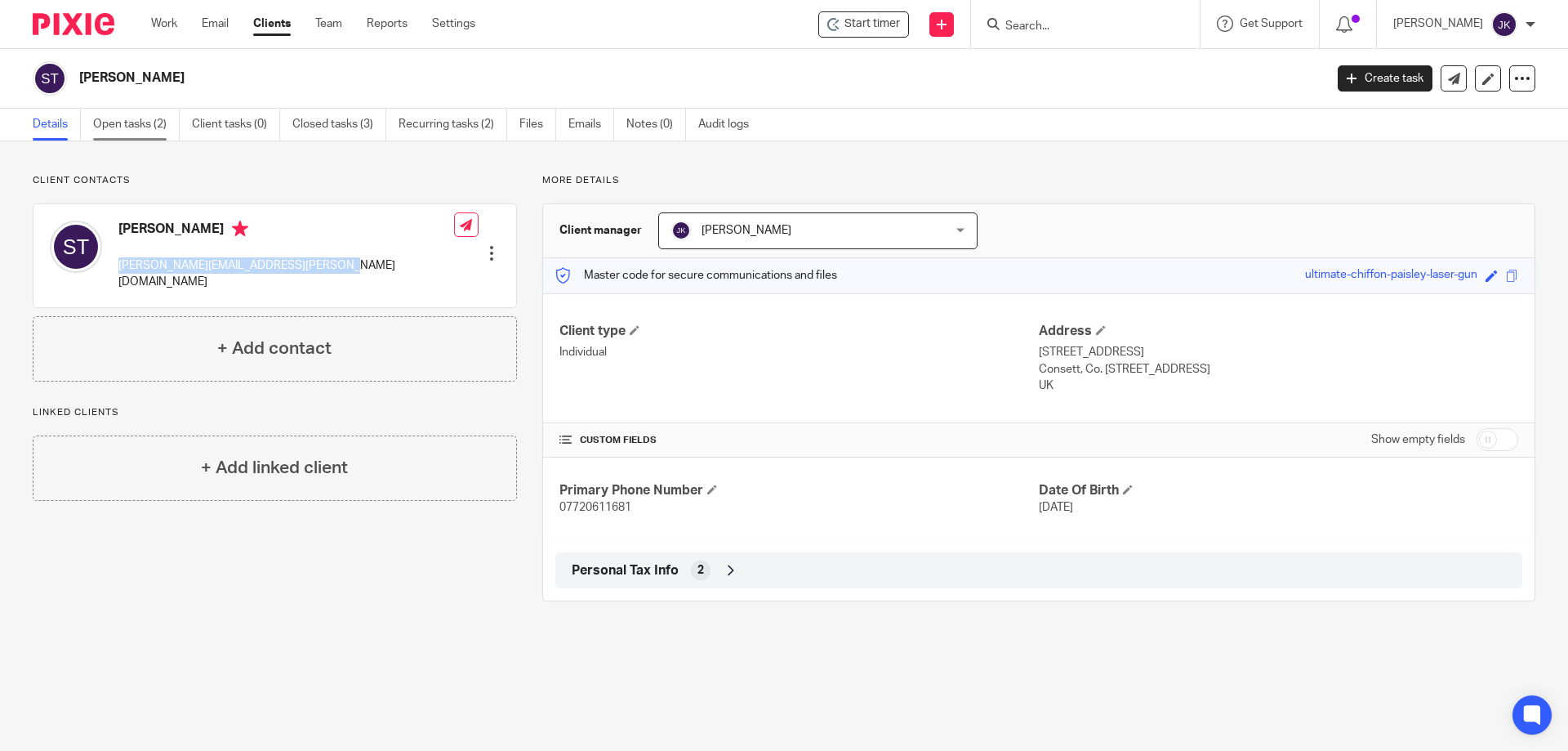
click at [101, 123] on link "Open tasks (2)" at bounding box center [136, 124] width 86 height 32
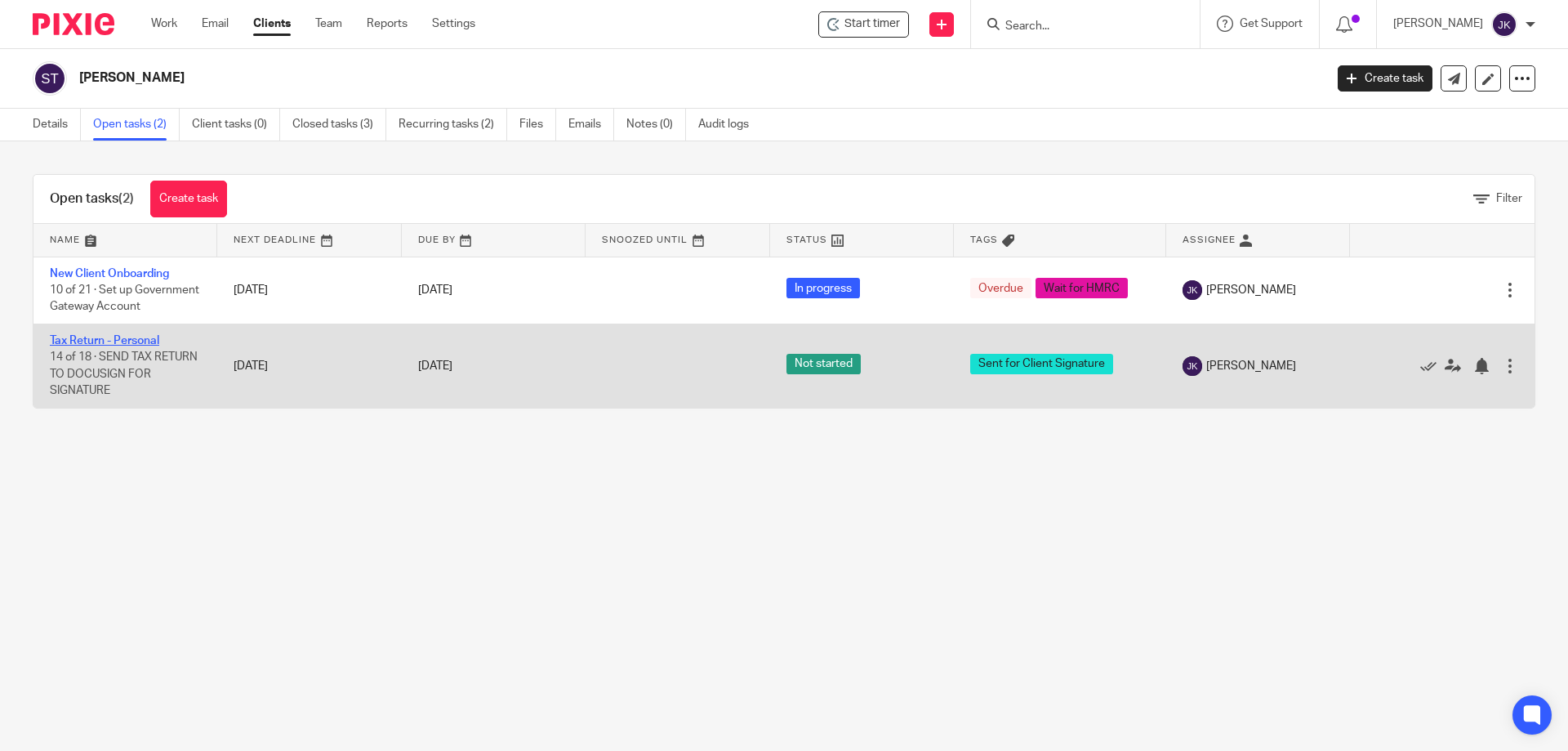
click at [92, 346] on link "Tax Return - Personal" at bounding box center [105, 341] width 110 height 11
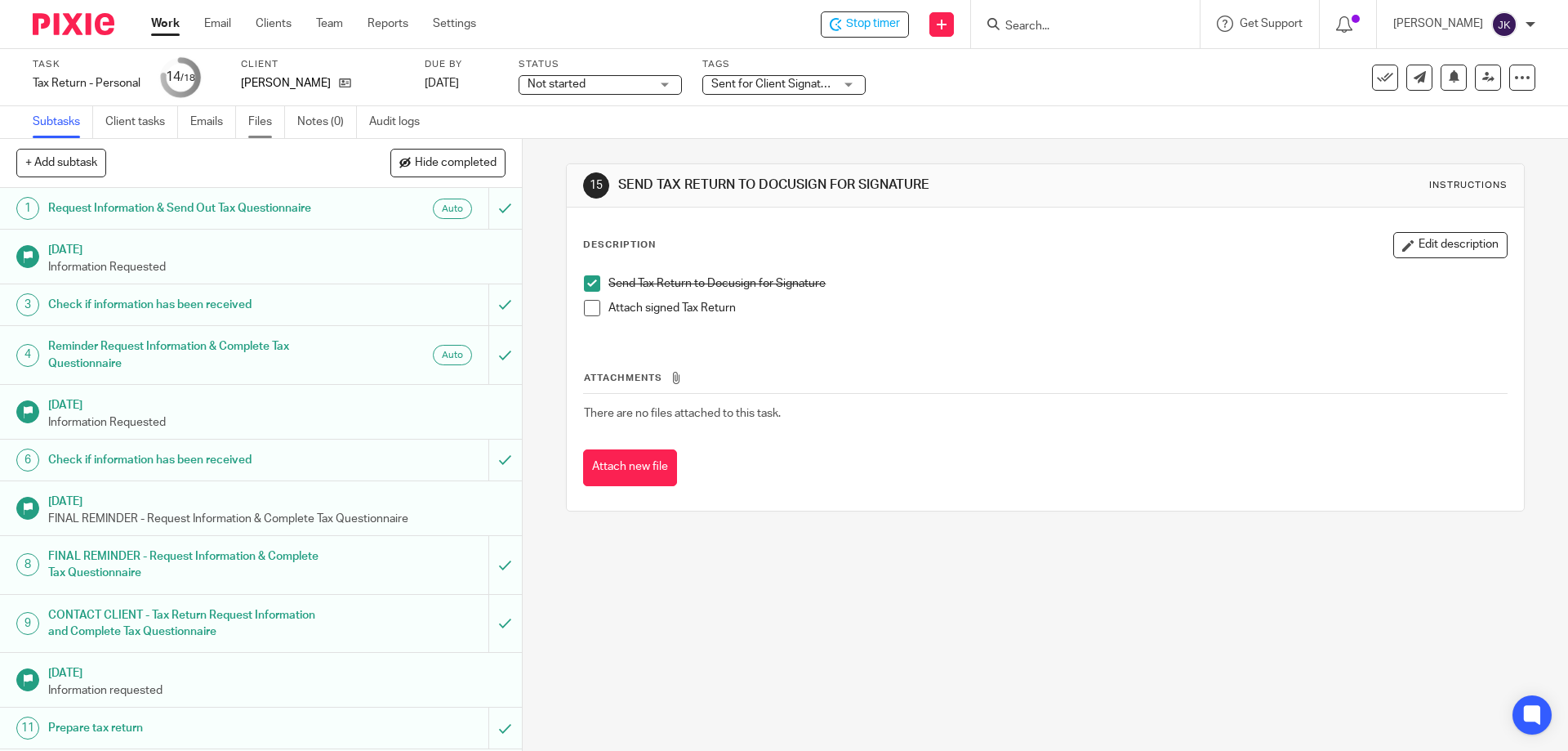
click at [253, 122] on link "Files" at bounding box center [266, 122] width 37 height 32
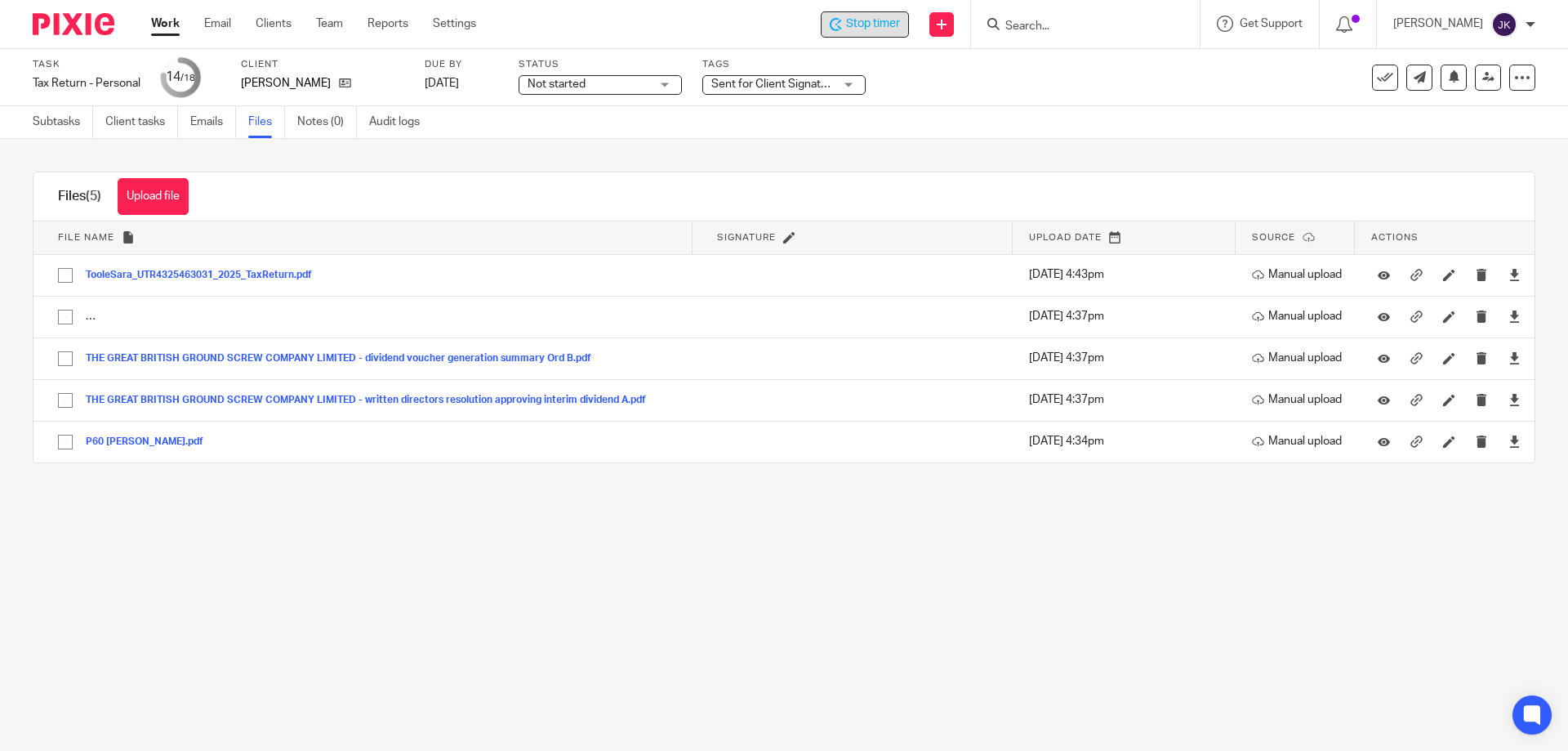
click at [880, 27] on span "Stop timer" at bounding box center [873, 24] width 54 height 17
click at [1036, 23] on input "Search" at bounding box center [1077, 27] width 147 height 15
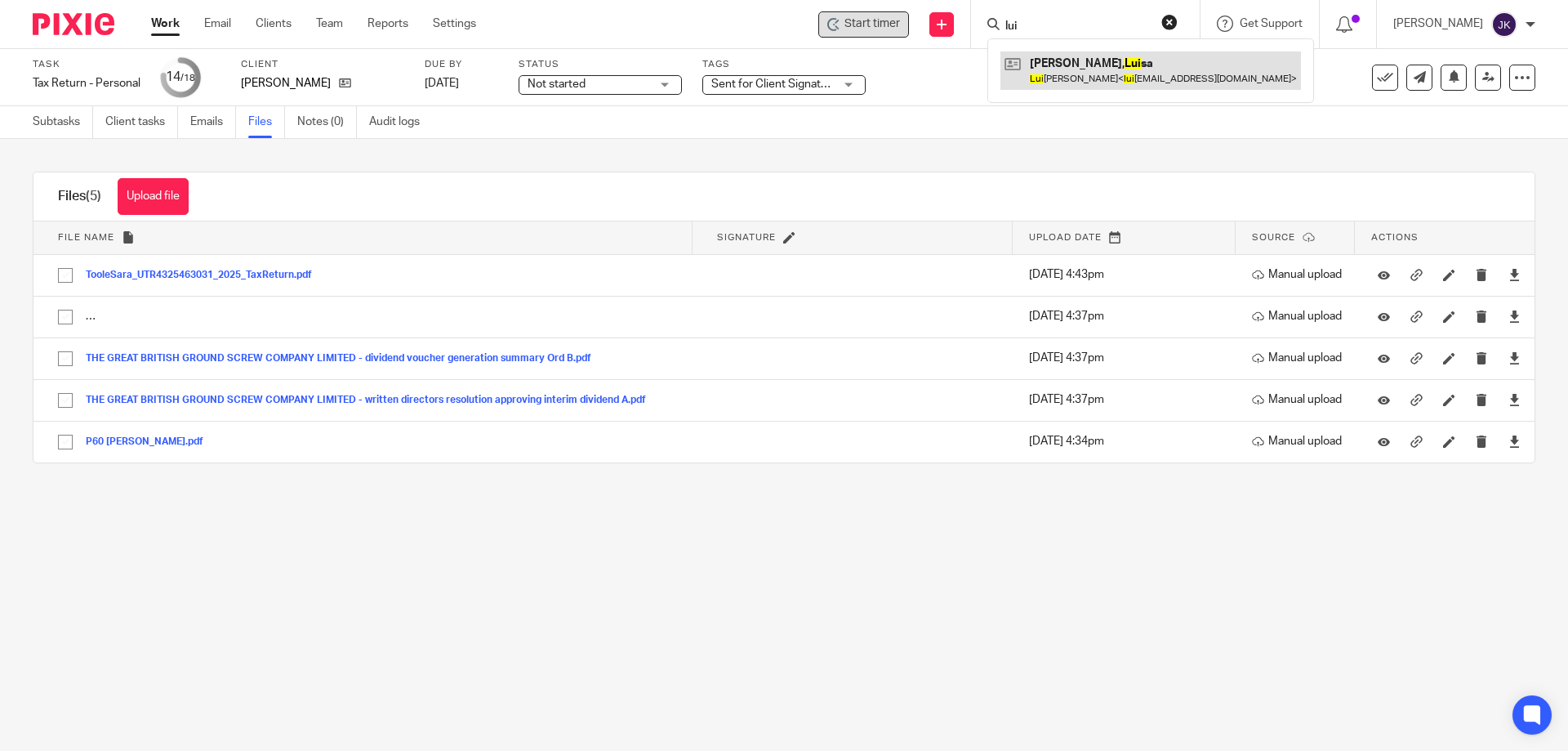
type input "lui"
click at [1074, 69] on link at bounding box center [1151, 70] width 301 height 37
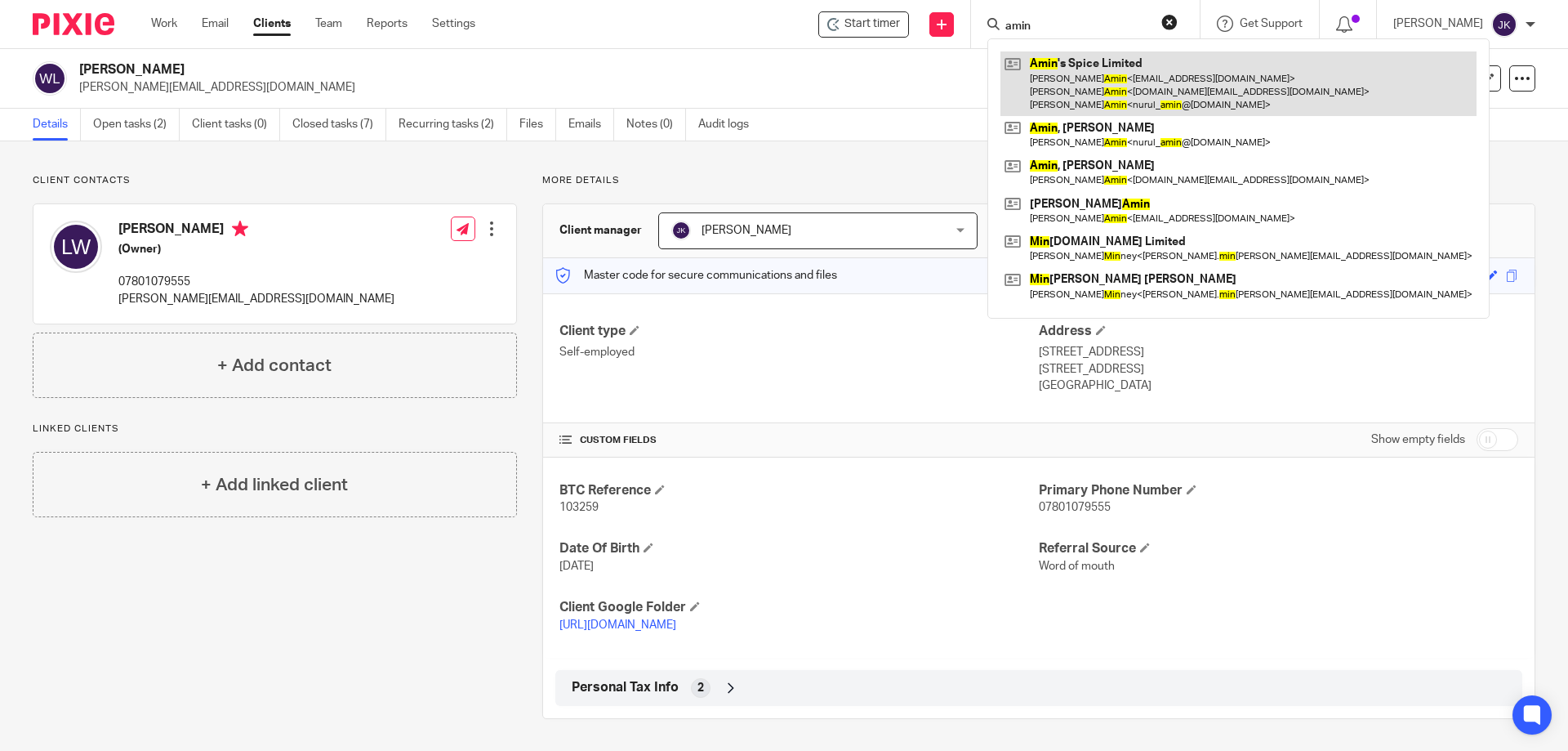
type input "amin"
click at [1049, 85] on link at bounding box center [1238, 84] width 476 height 65
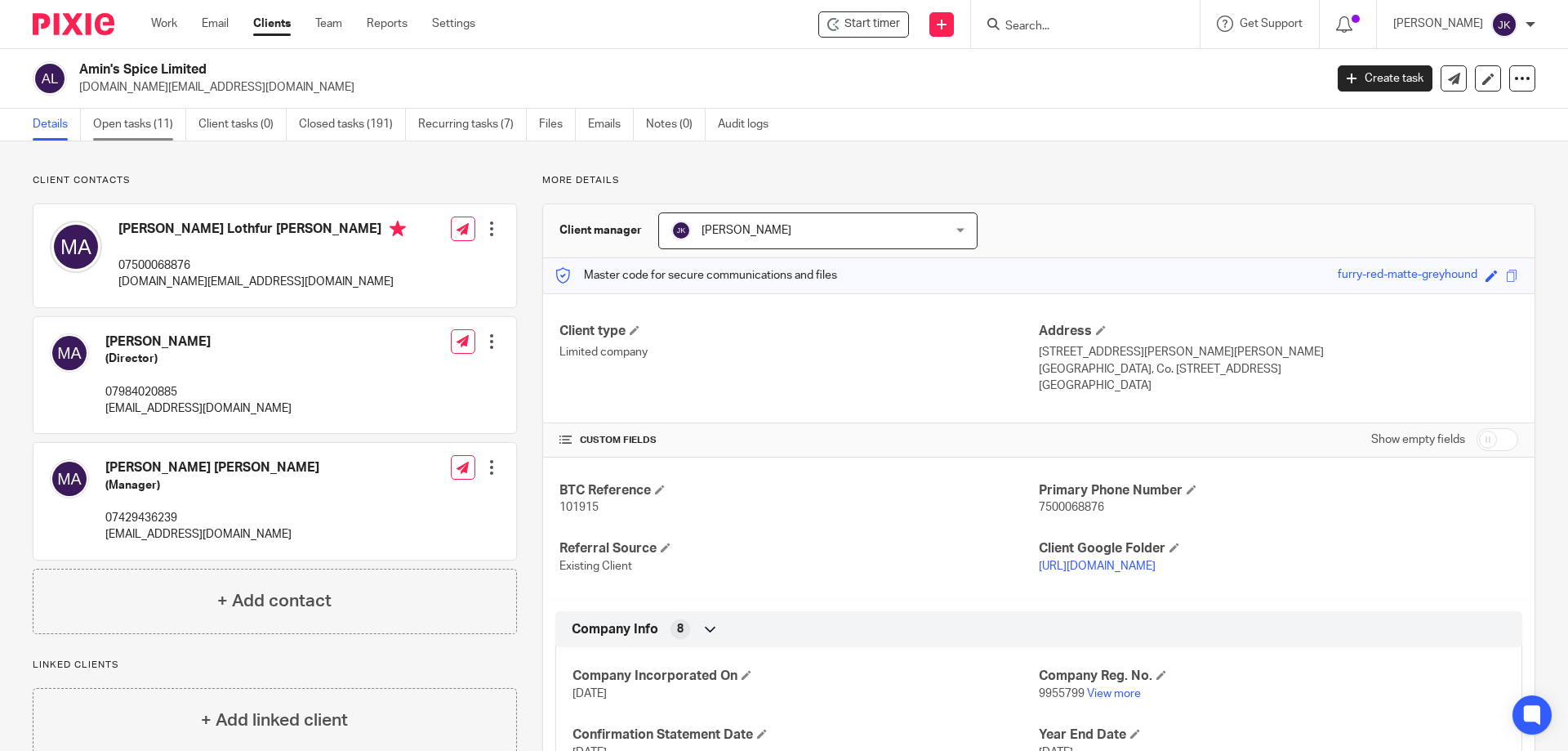
click at [132, 121] on link "Open tasks (11)" at bounding box center [139, 124] width 93 height 32
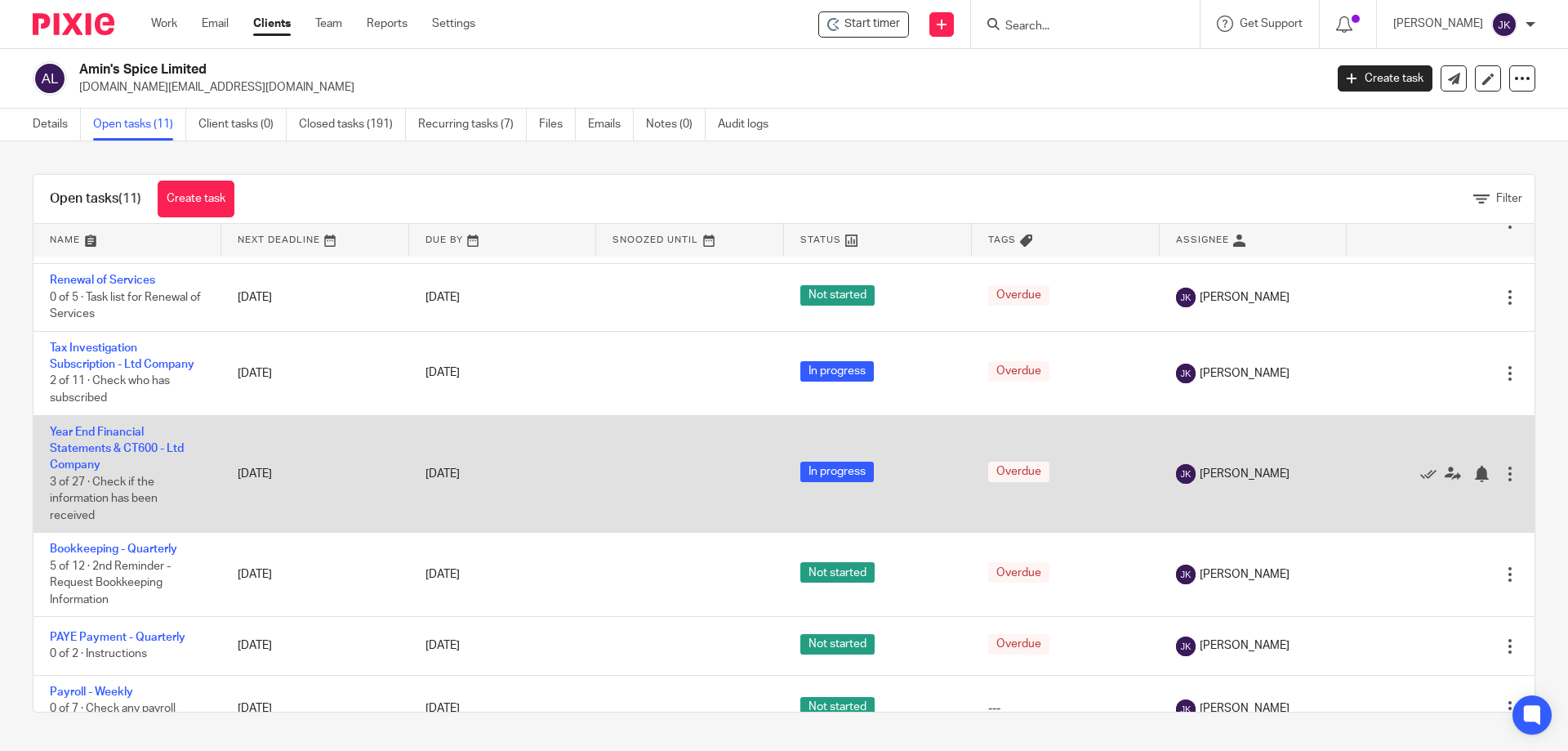
scroll to position [427, 0]
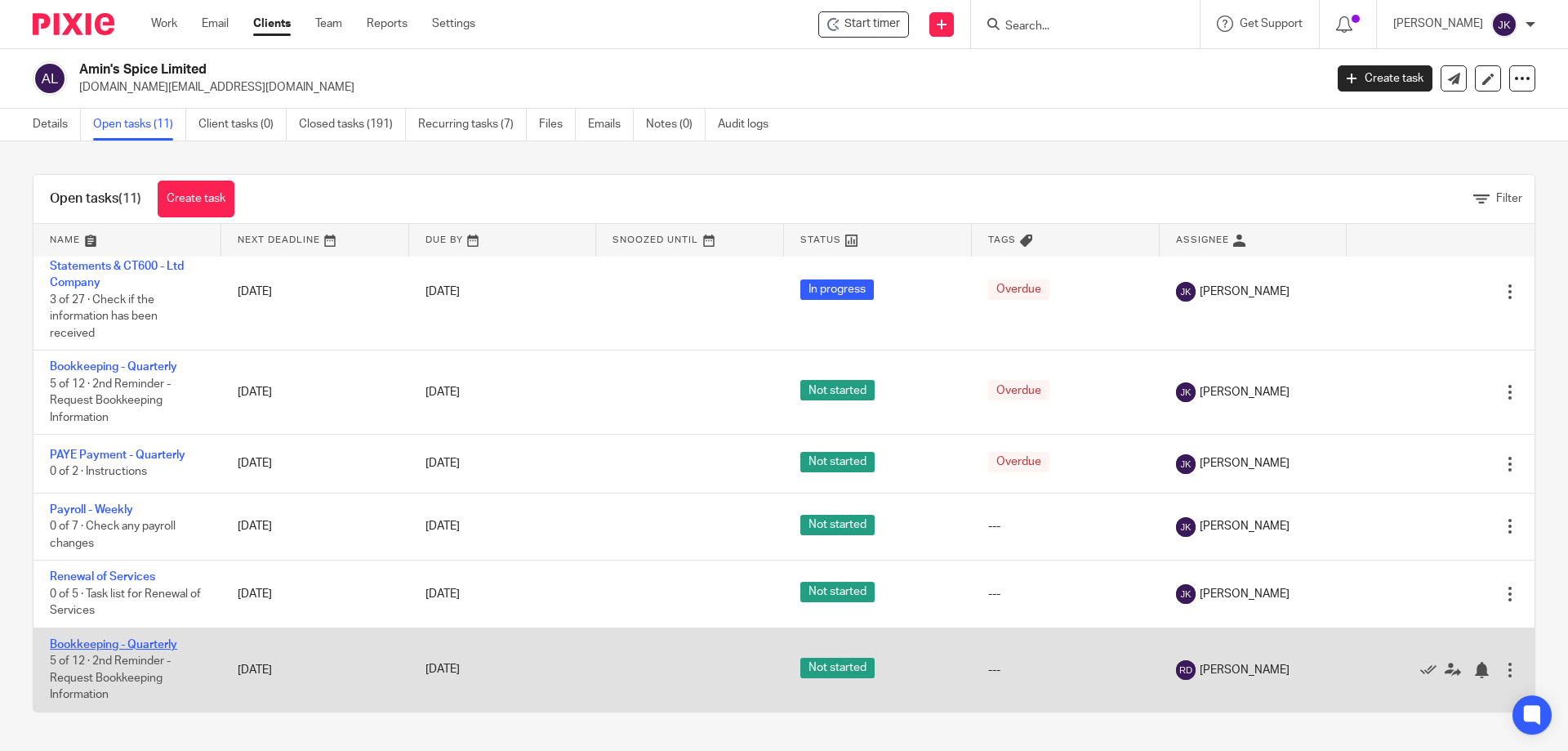
click at [112, 644] on link "Bookkeeping - Quarterly" at bounding box center [113, 644] width 127 height 11
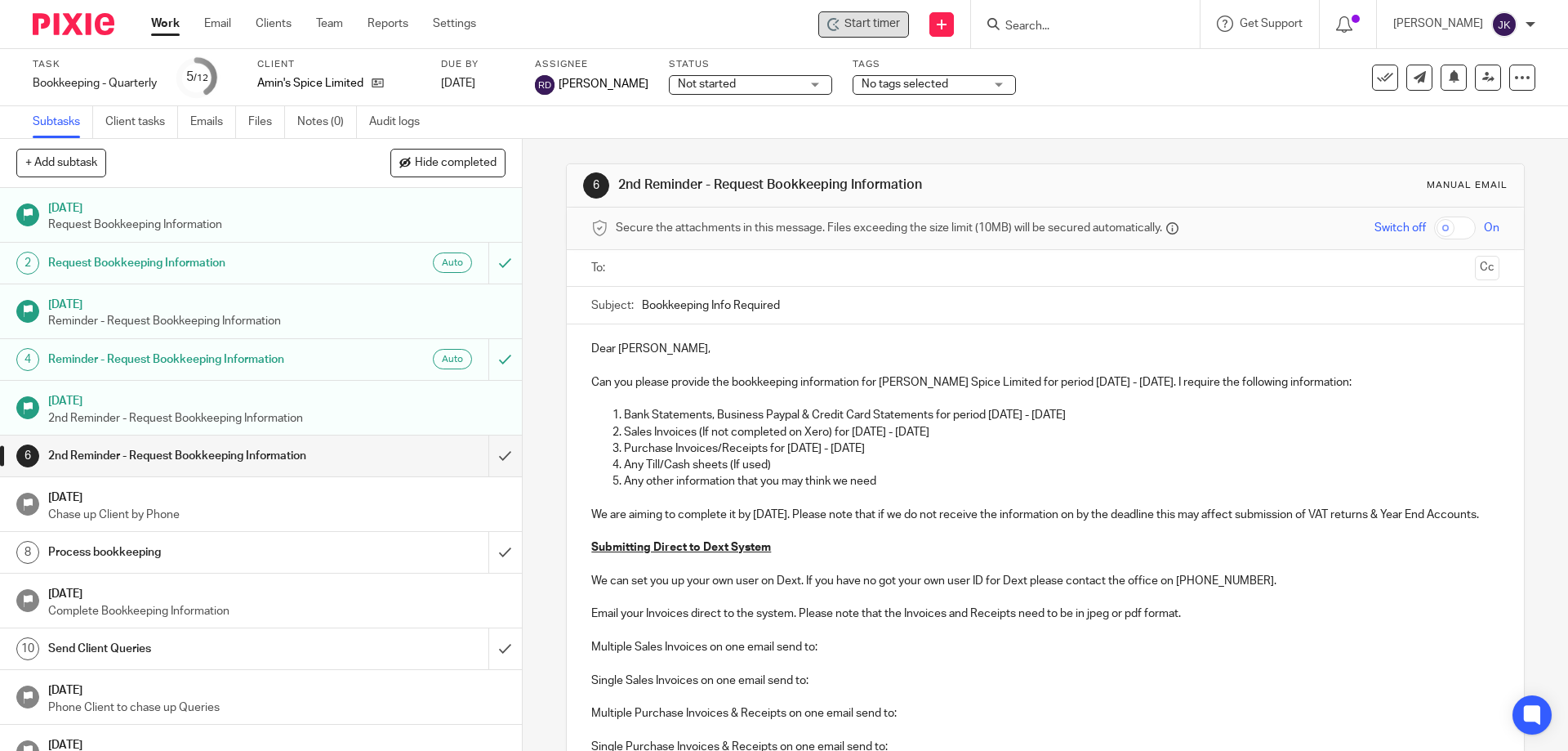
click at [878, 19] on span "Start timer" at bounding box center [873, 24] width 56 height 17
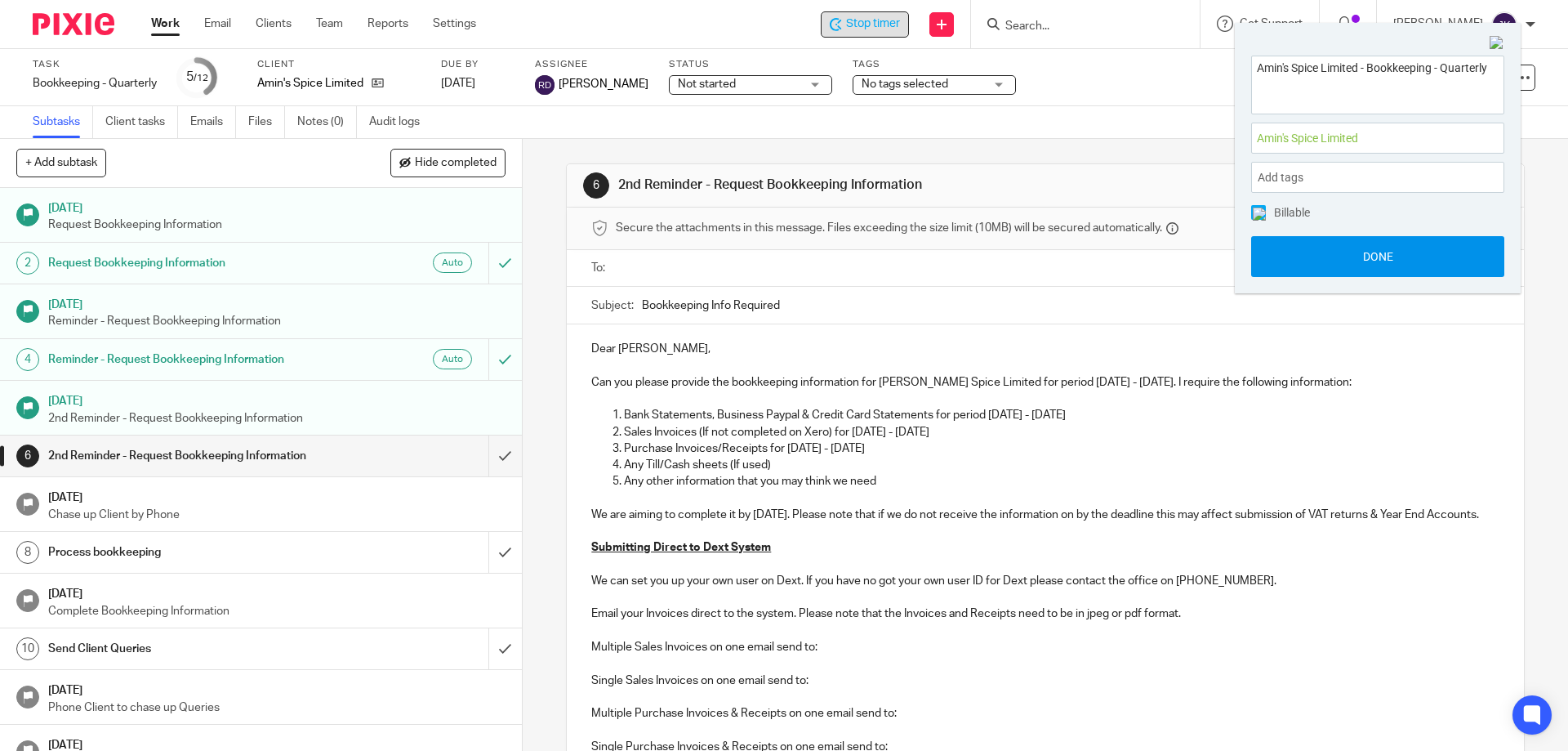
click at [1328, 252] on button "Done" at bounding box center [1378, 256] width 253 height 41
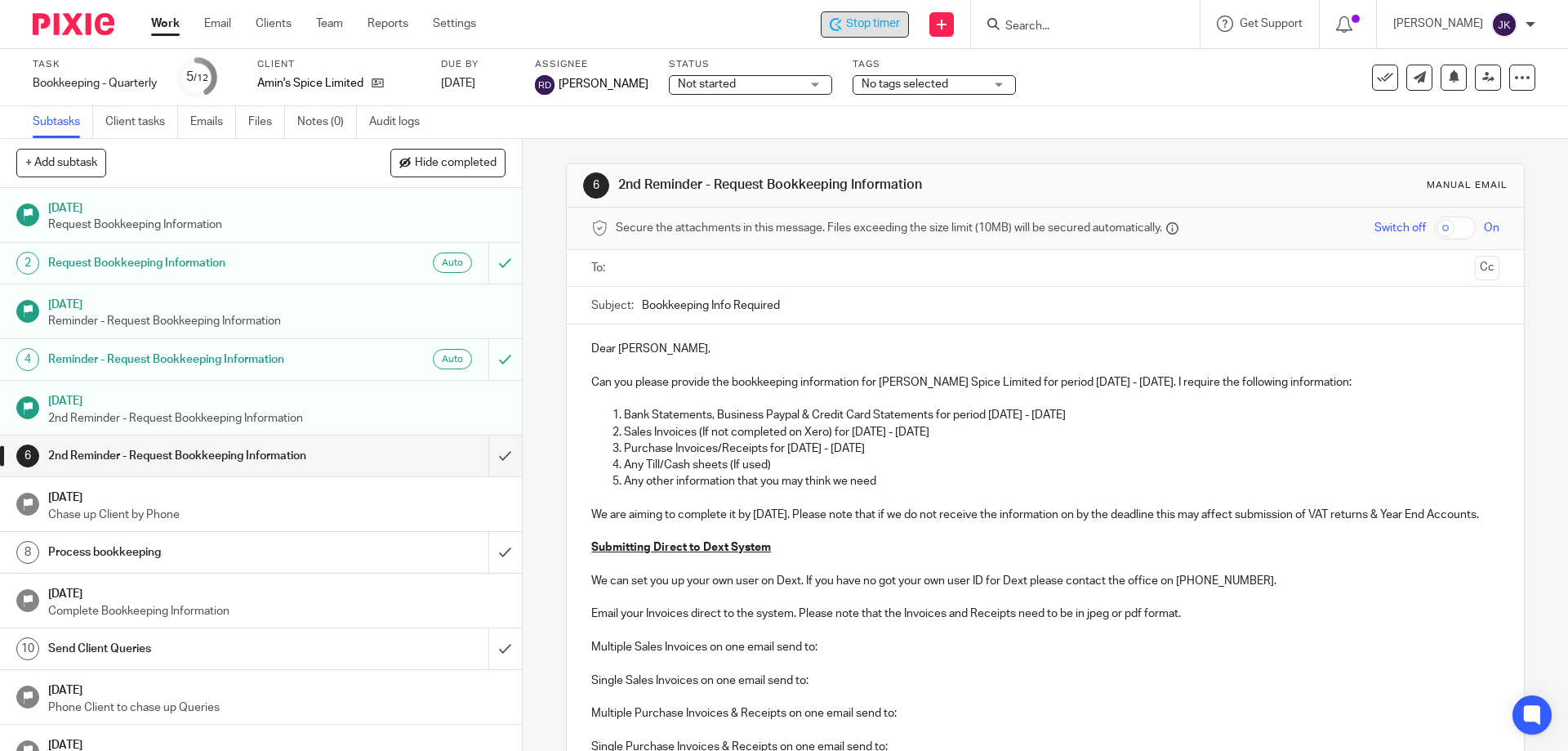
click at [1122, 125] on div "Subtasks Client tasks Emails Files Notes (0) Audit logs" at bounding box center [784, 122] width 1568 height 32
click at [379, 84] on icon at bounding box center [377, 83] width 12 height 12
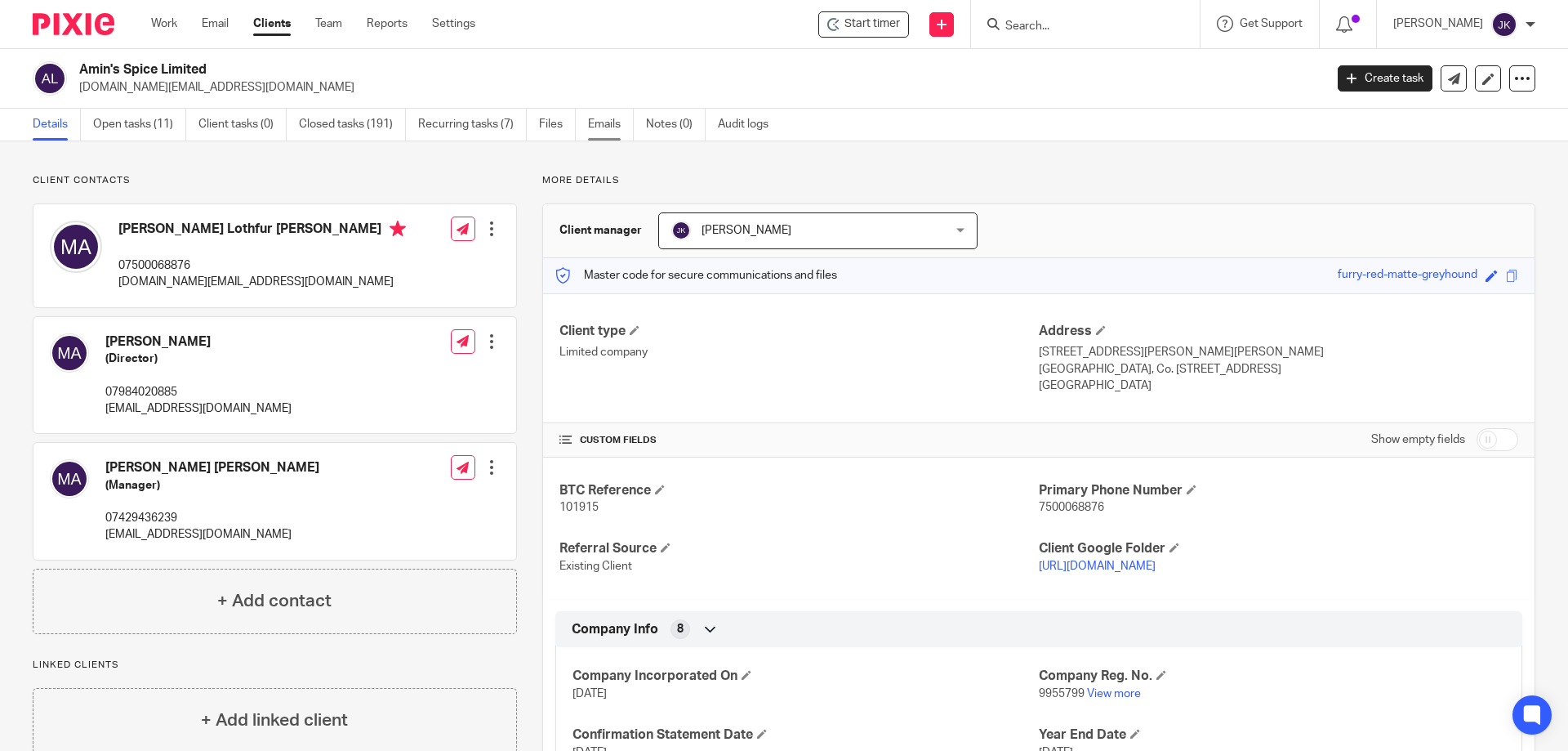
click at [616, 128] on link "Emails" at bounding box center [610, 124] width 45 height 32
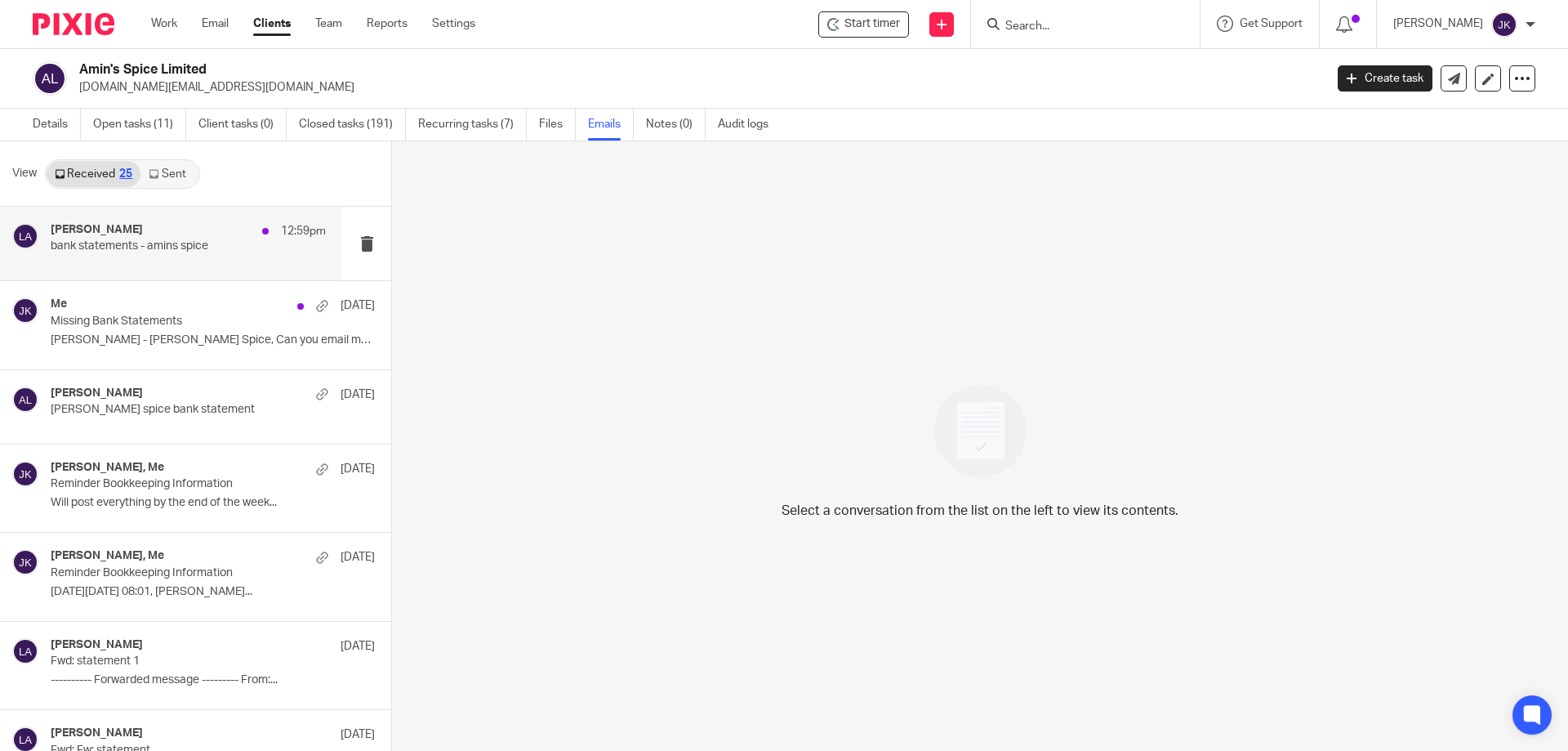
click at [117, 235] on div "Lutfur Amin 12:59pm" at bounding box center [188, 231] width 275 height 17
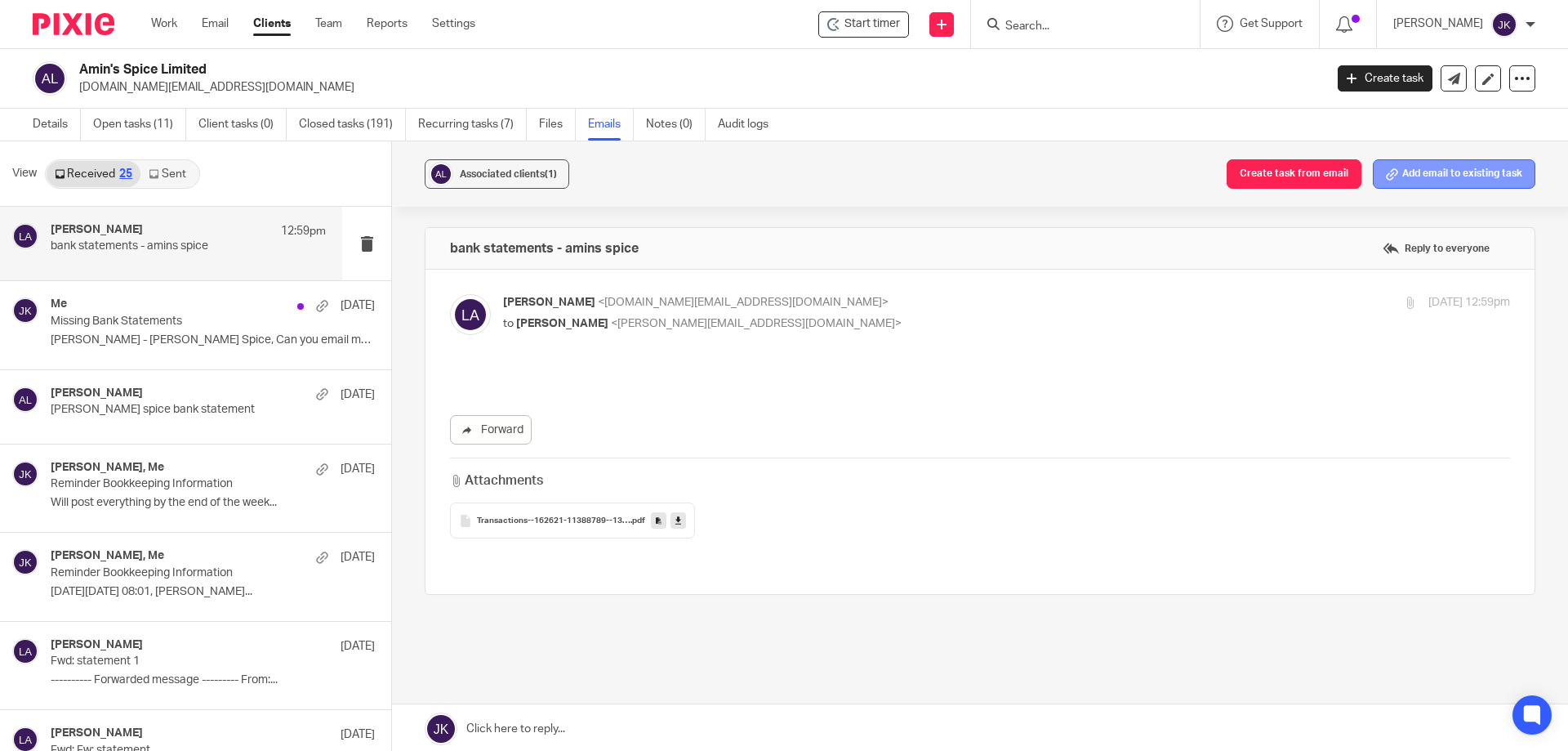
click at [1414, 177] on button "Add email to existing task" at bounding box center [1454, 175] width 162 height 30
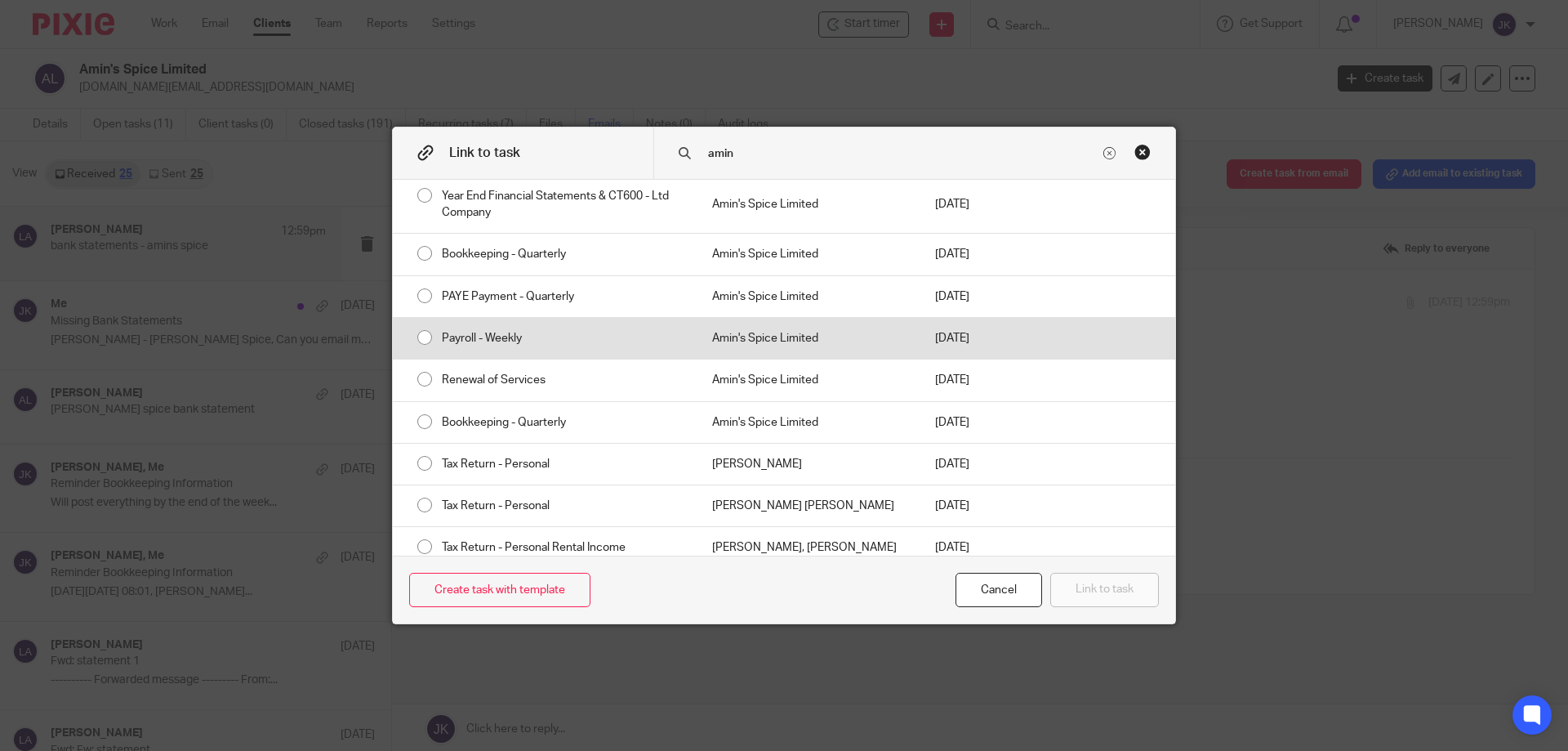
scroll to position [386, 0]
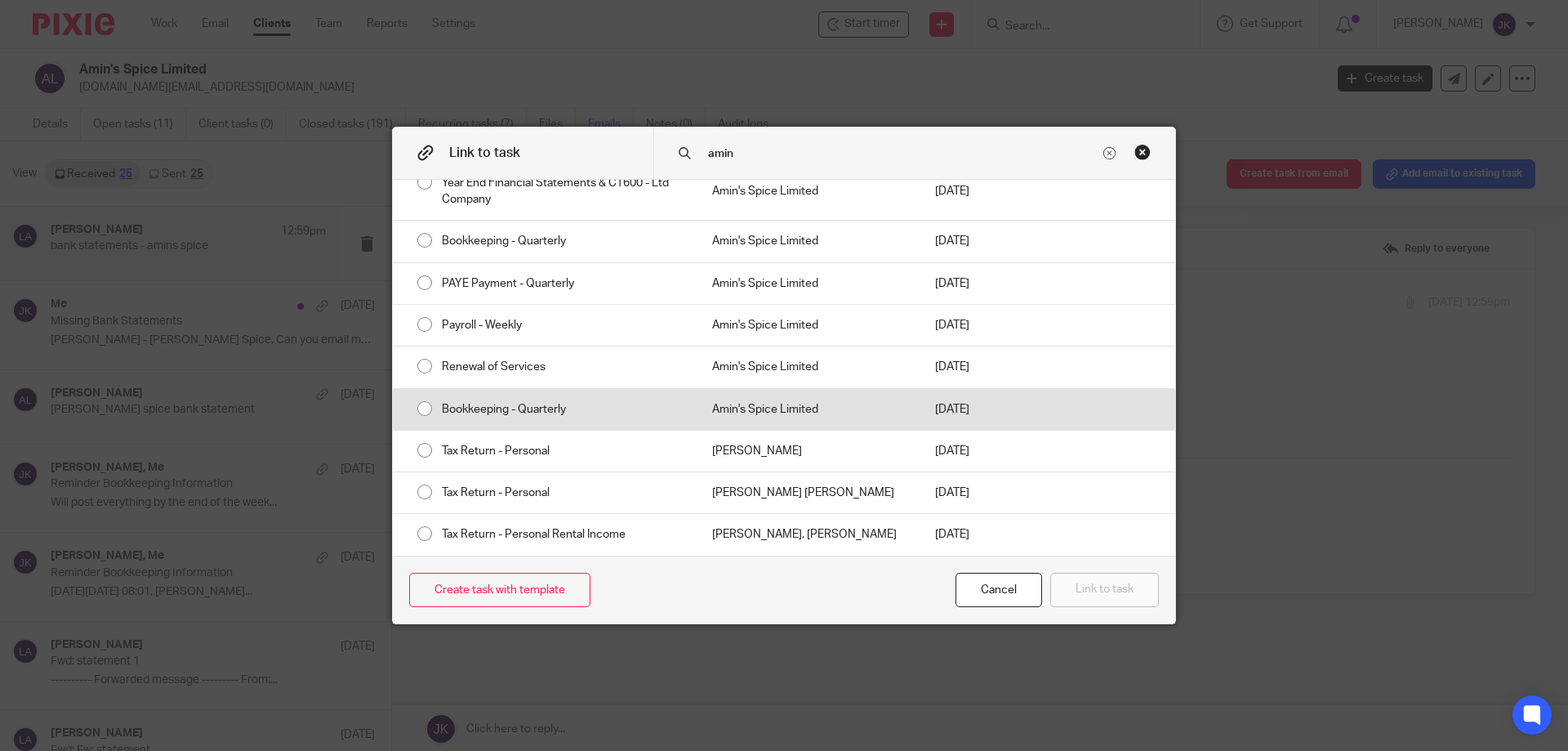
type input "amin"
click at [747, 410] on div "Amin's Spice Limited" at bounding box center [808, 409] width 223 height 41
radio input "true"
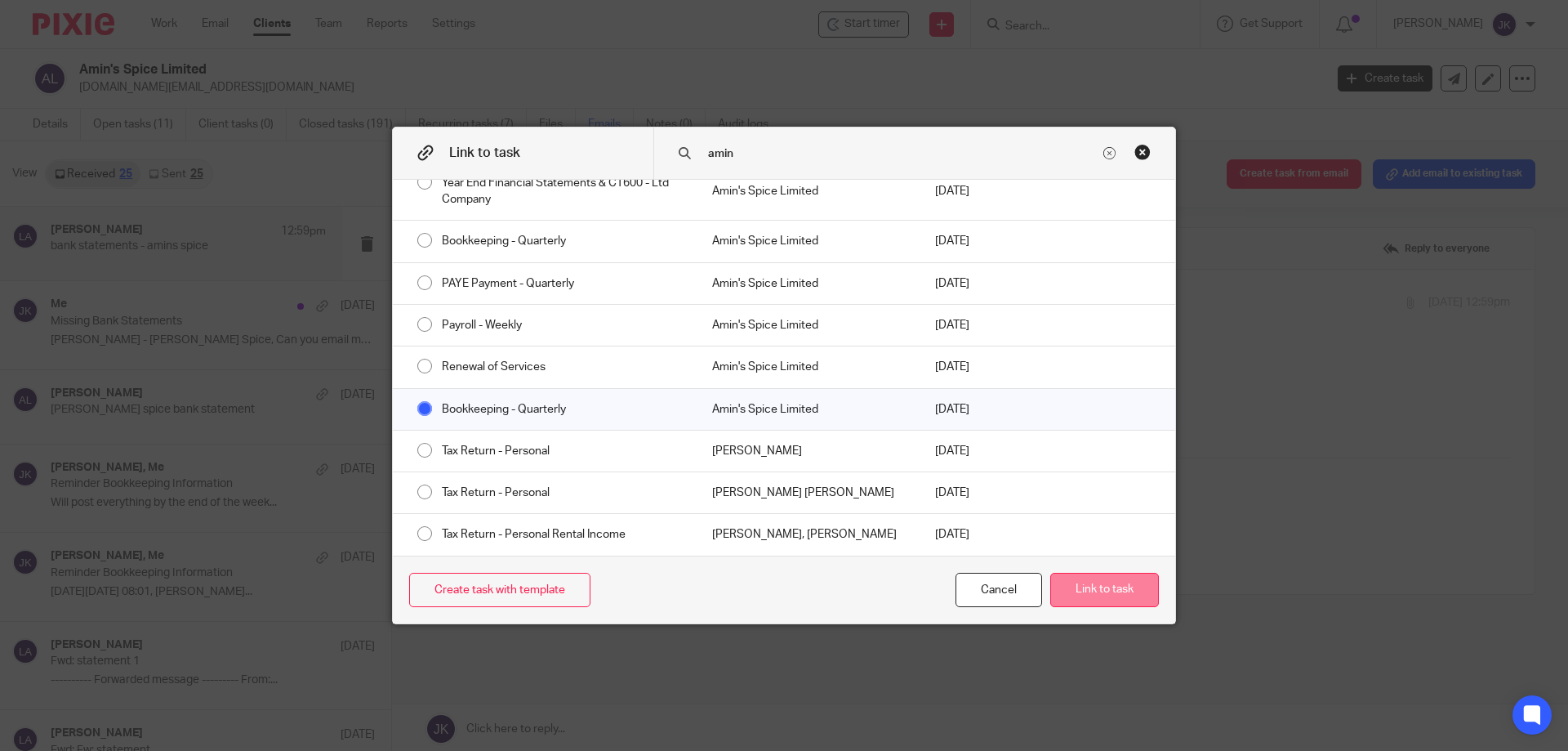
click at [1079, 587] on button "Link to task" at bounding box center [1104, 590] width 109 height 35
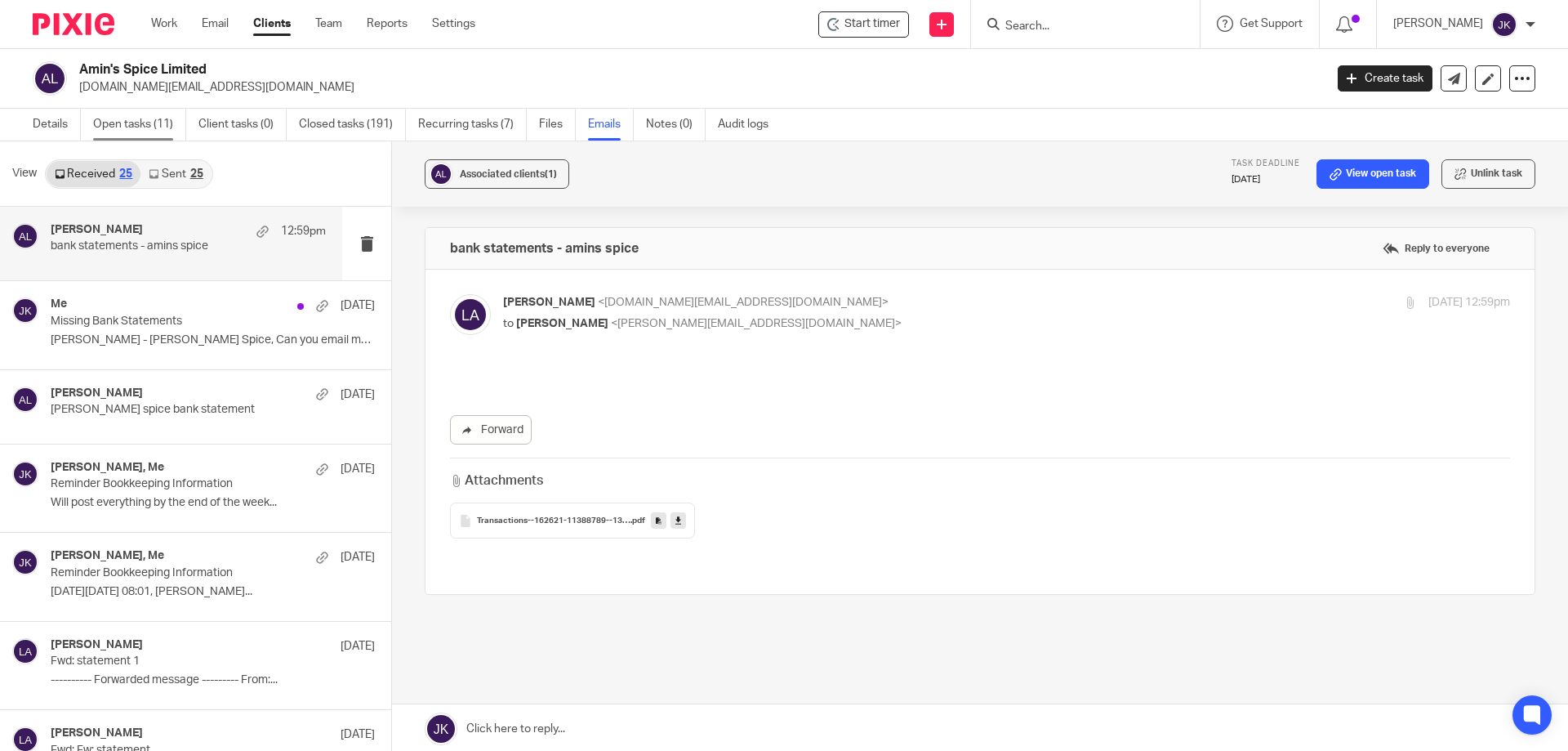
click at [136, 123] on link "Open tasks (11)" at bounding box center [139, 124] width 93 height 32
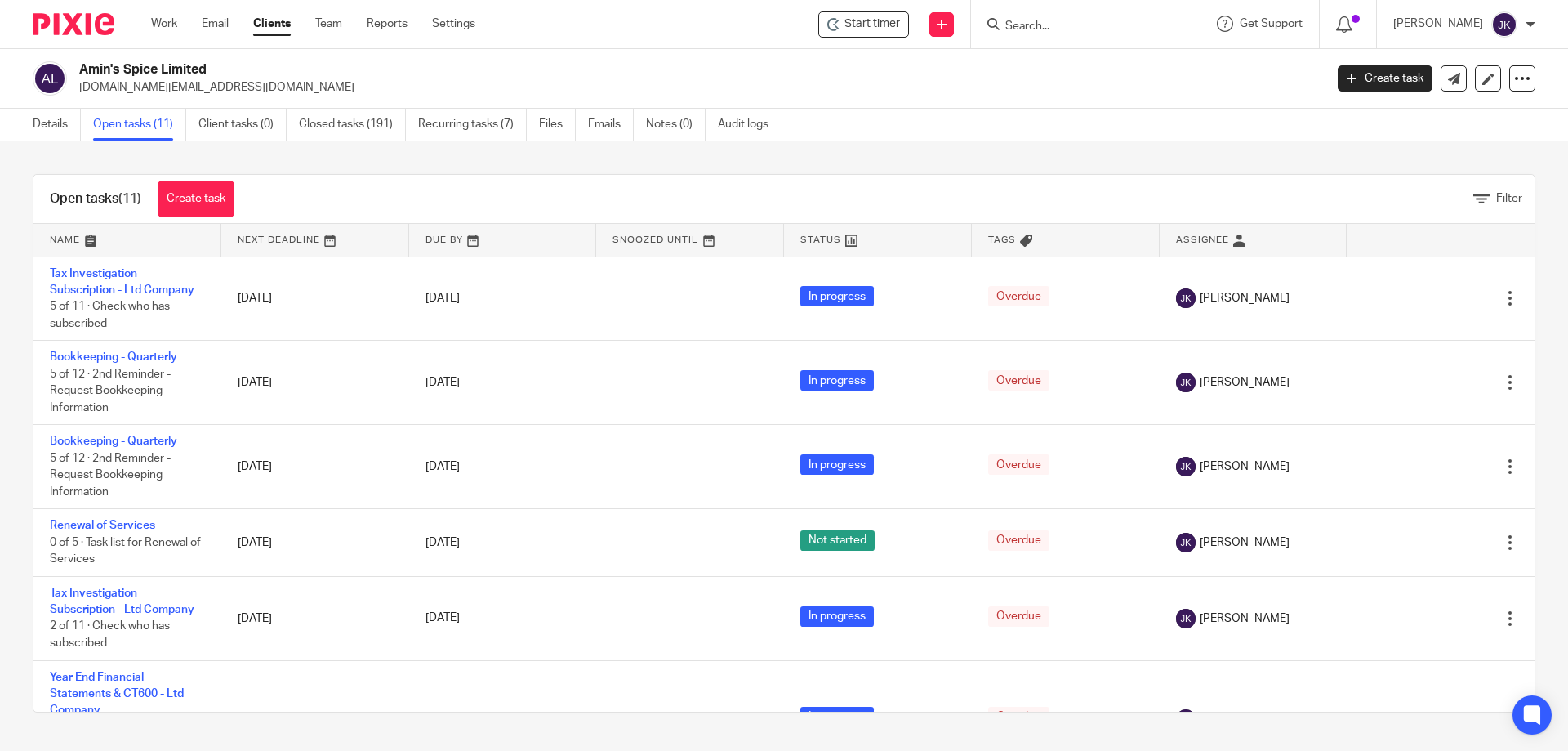
scroll to position [427, 0]
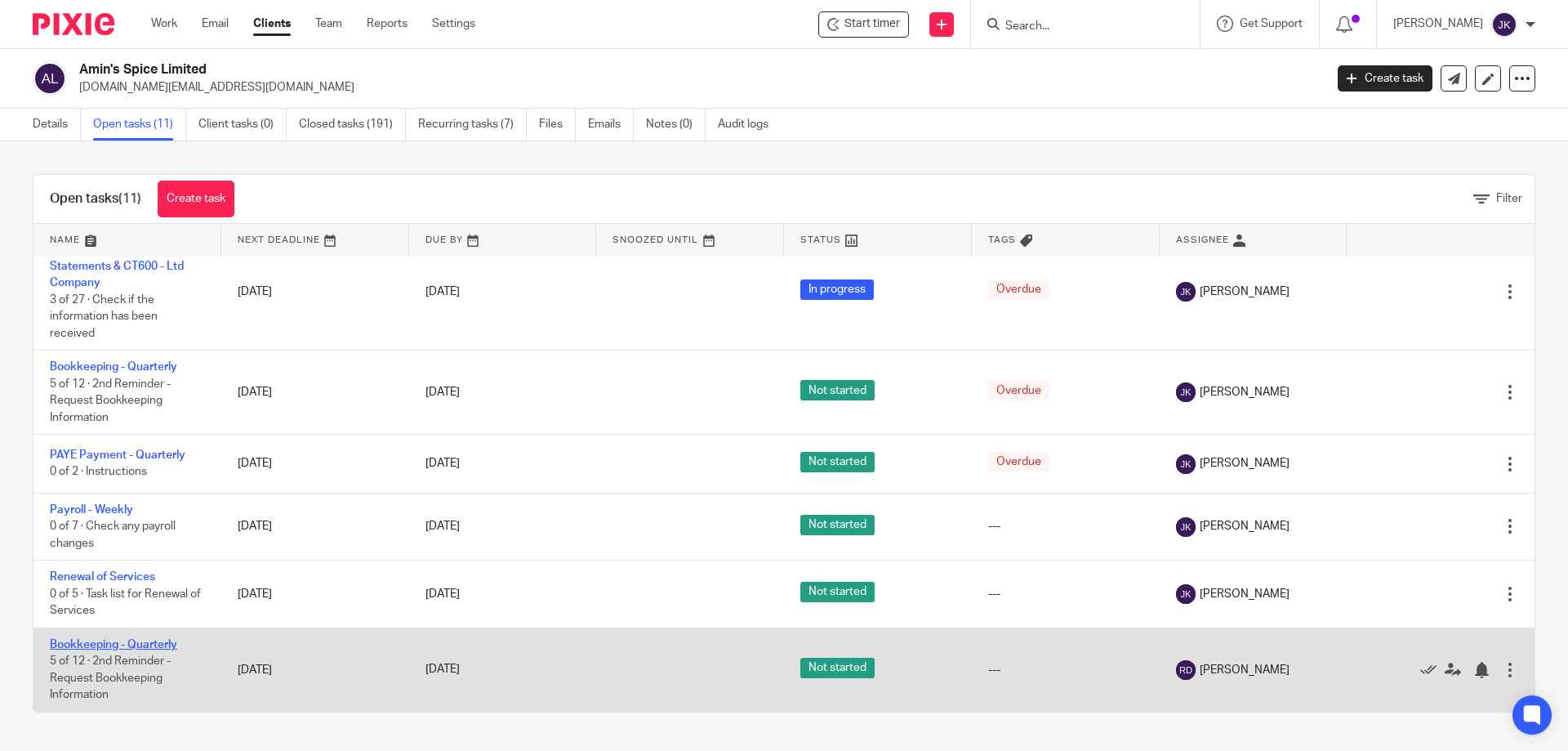
click at [106, 647] on link "Bookkeeping - Quarterly" at bounding box center [113, 644] width 127 height 11
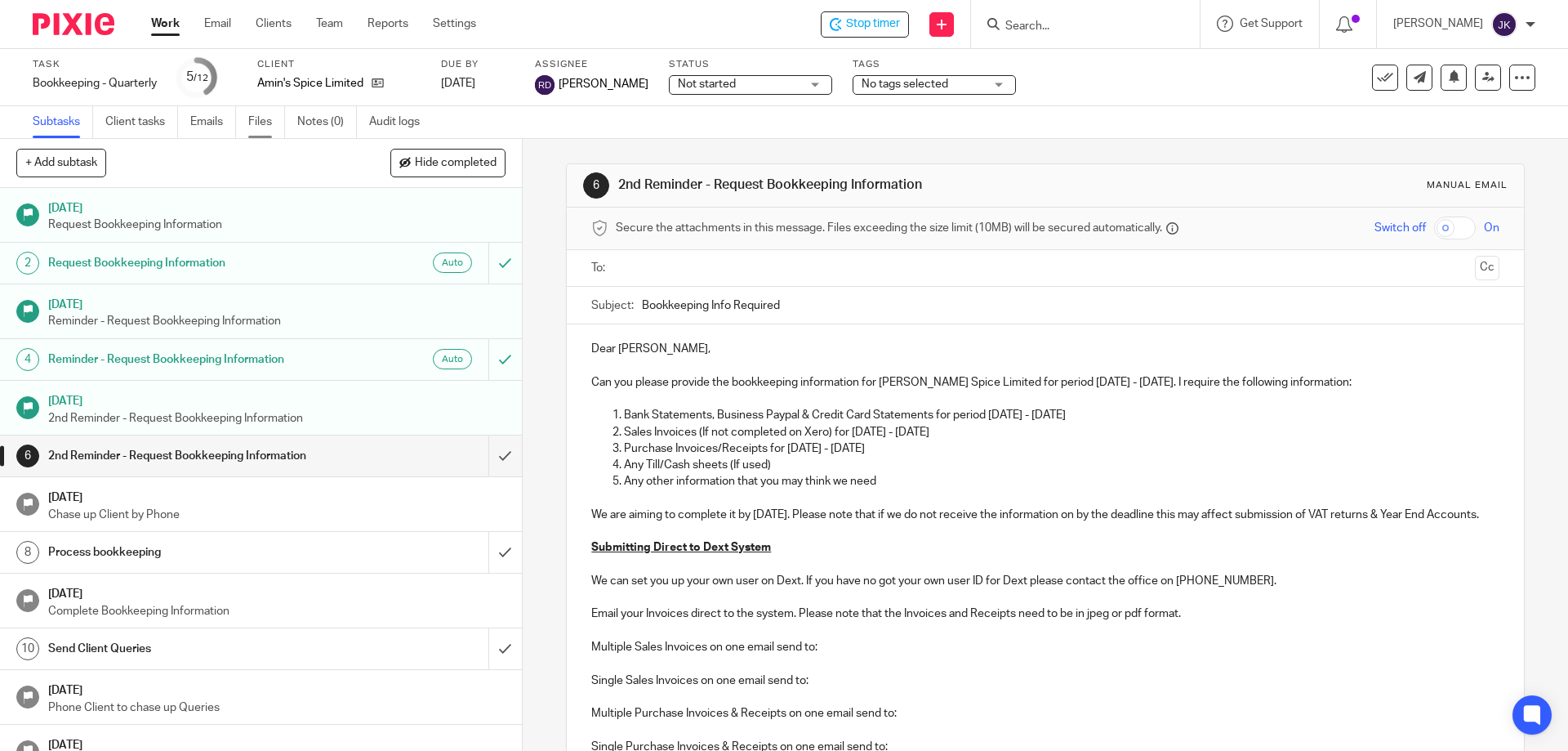
click at [266, 120] on link "Files" at bounding box center [266, 122] width 37 height 32
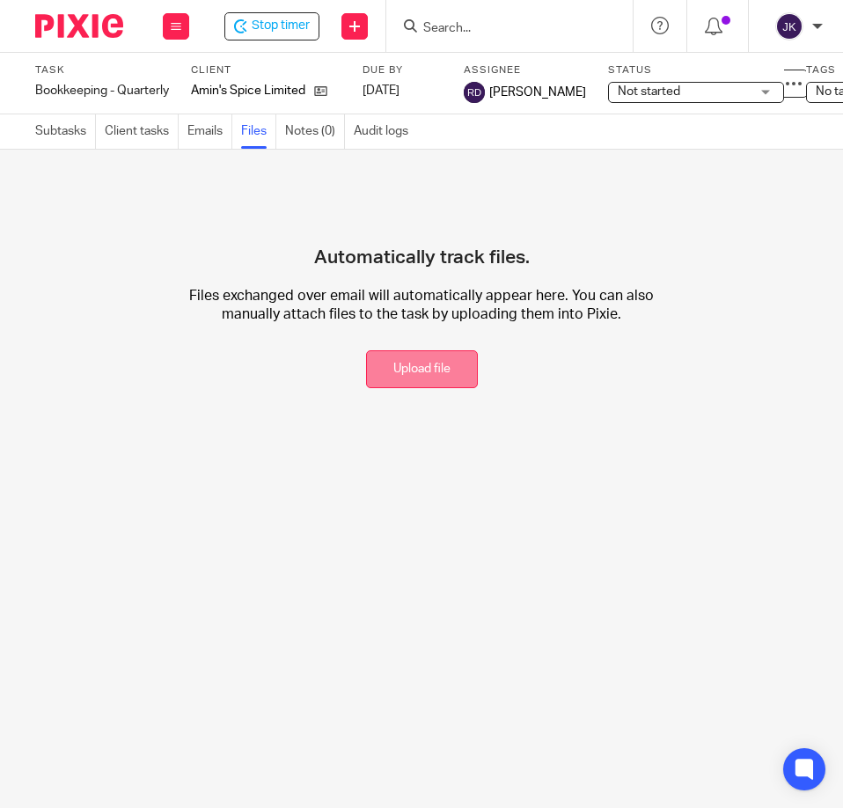
click at [421, 369] on button "Upload file" at bounding box center [422, 369] width 112 height 38
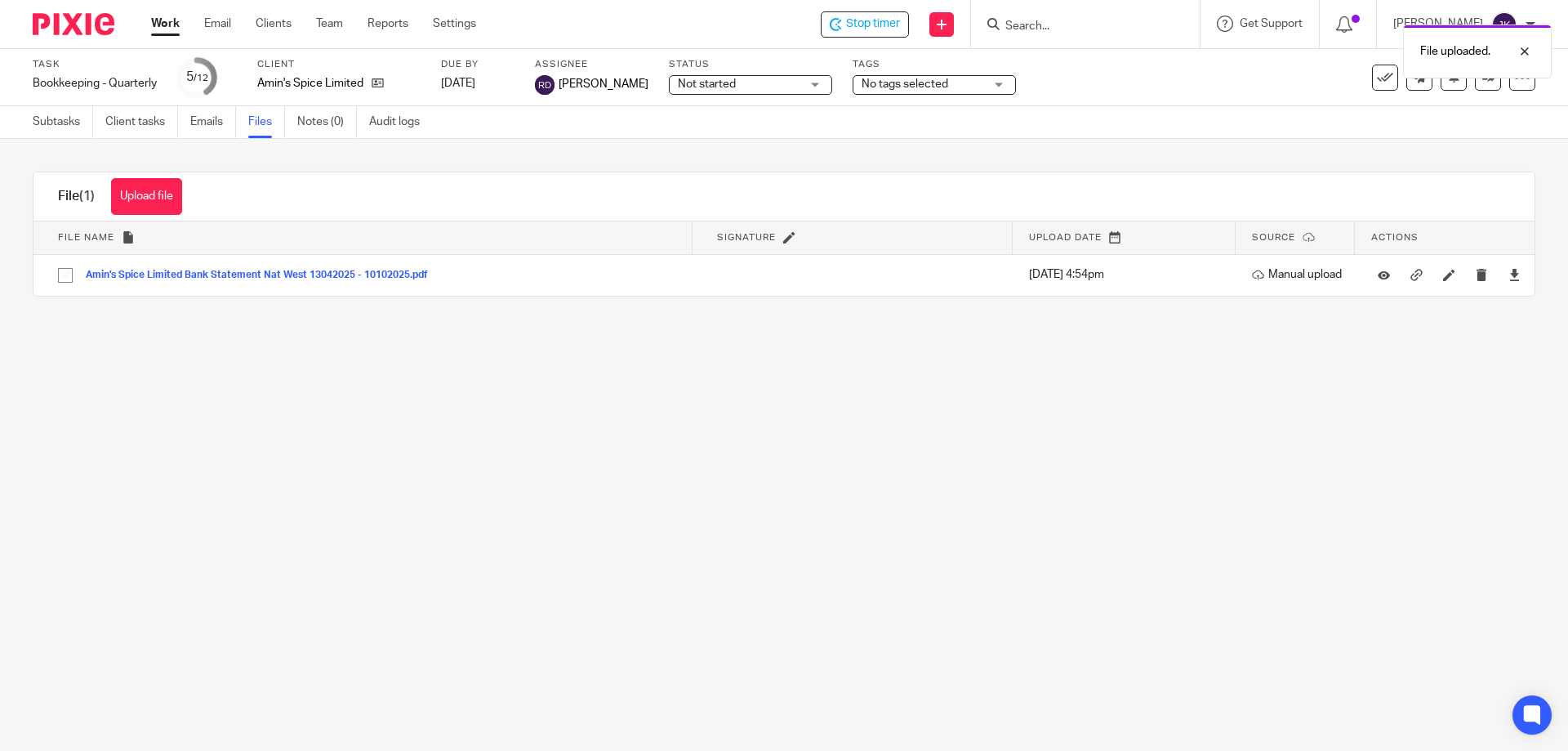
click at [782, 19] on div "File uploaded." at bounding box center [1168, 47] width 768 height 62
click at [782, 55] on div at bounding box center [1513, 51] width 45 height 19
click at [782, 28] on span "Stop timer" at bounding box center [873, 24] width 54 height 17
click at [782, 32] on input "Search" at bounding box center [1077, 27] width 147 height 15
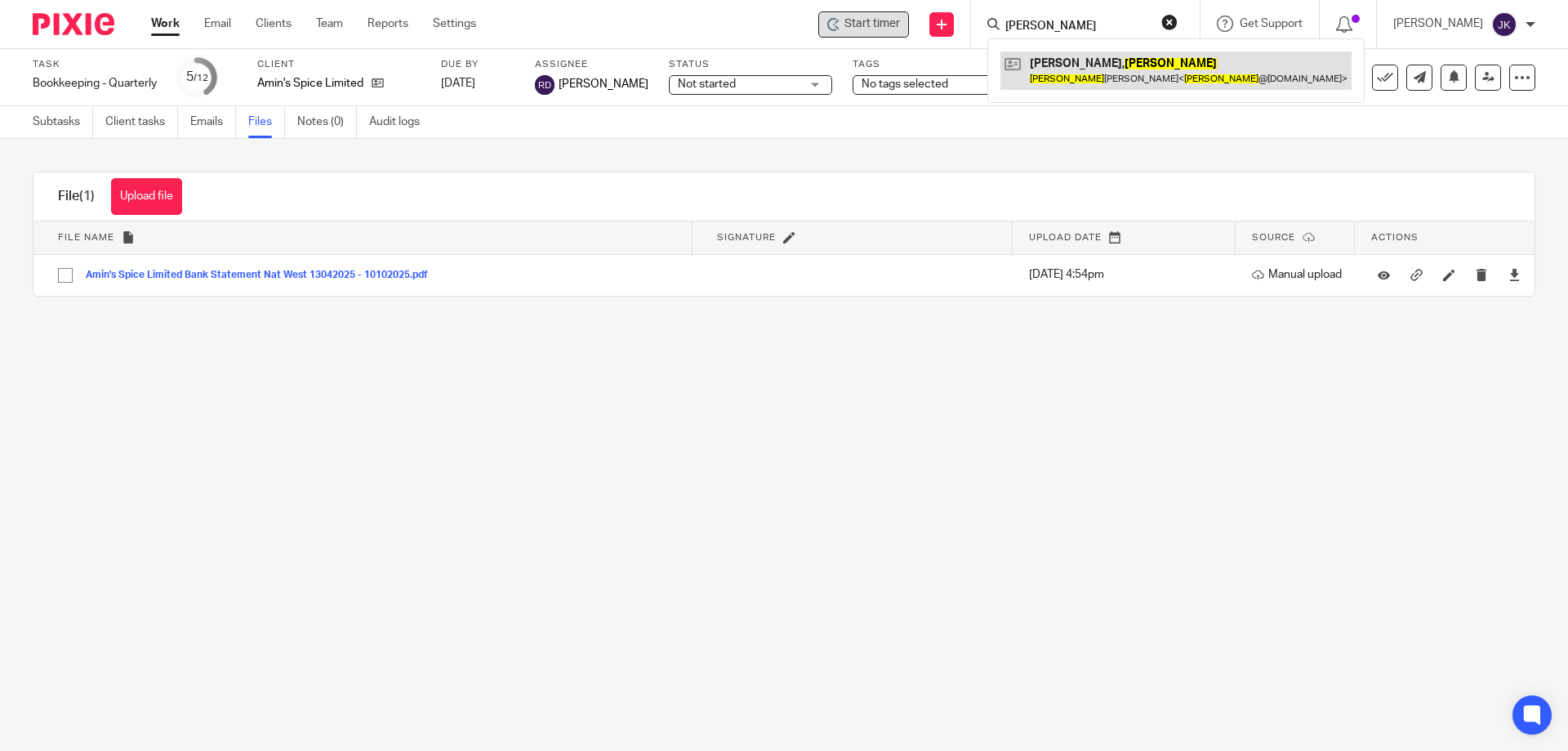
type input "luisa"
click at [782, 76] on link at bounding box center [1176, 70] width 351 height 37
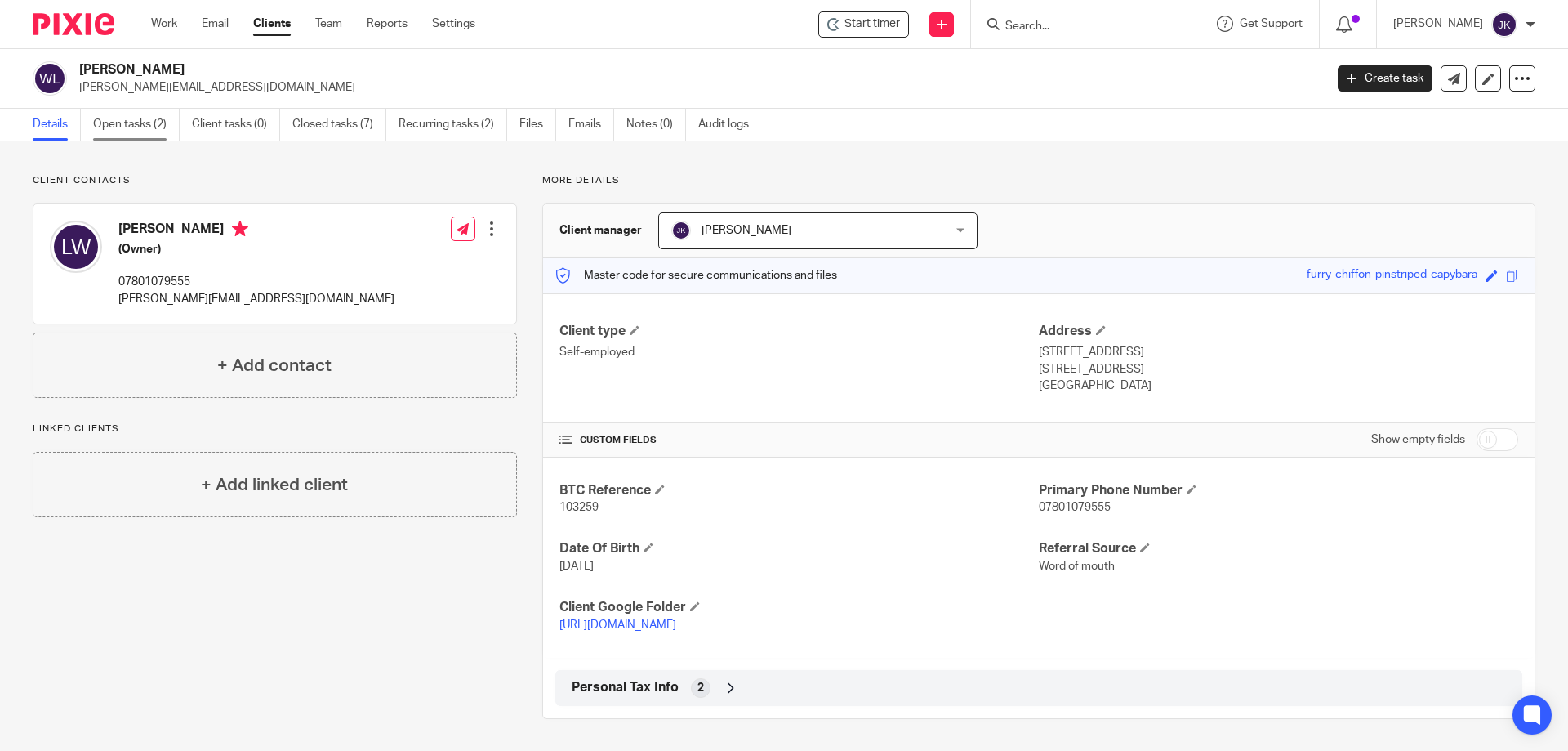
click at [133, 133] on link "Open tasks (2)" at bounding box center [136, 124] width 86 height 32
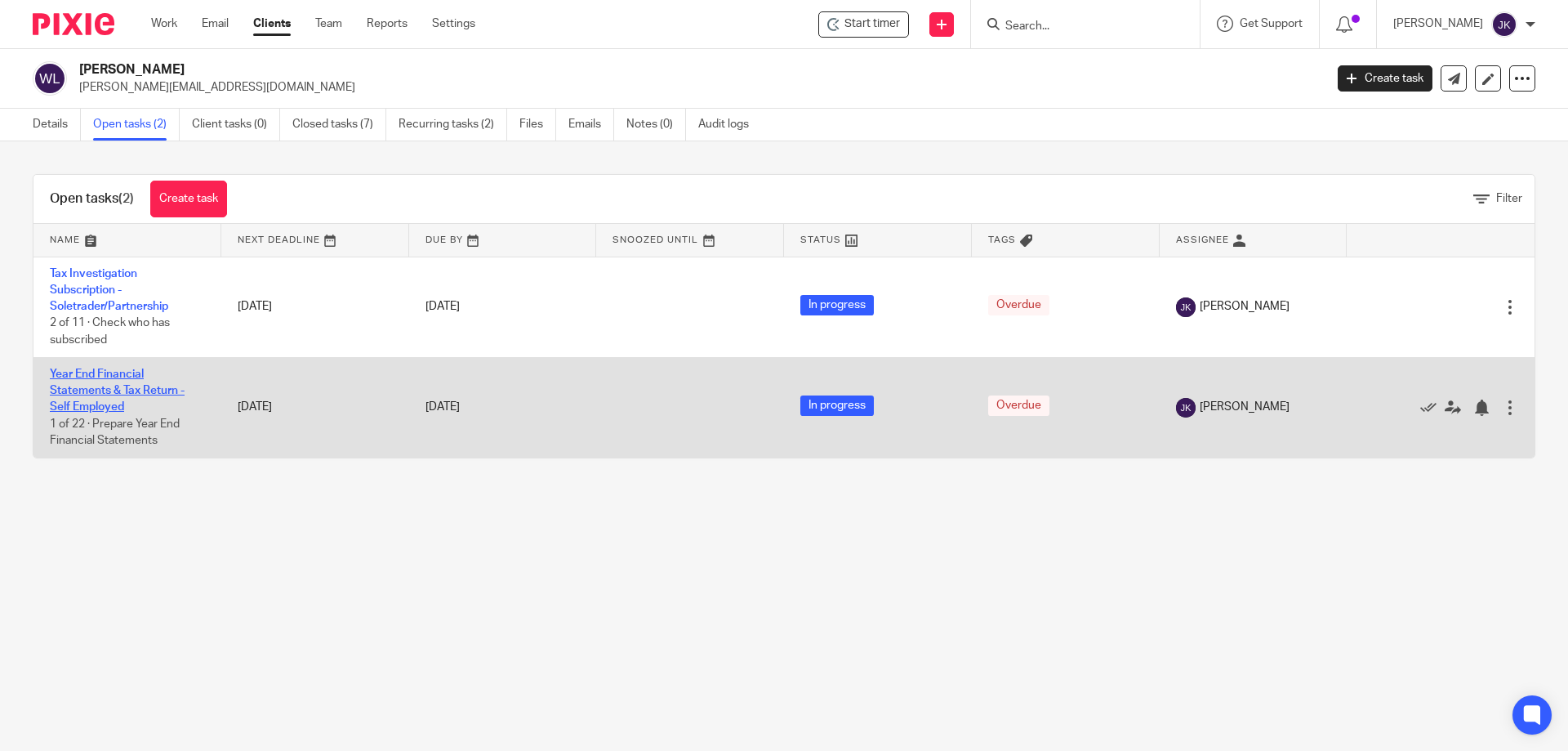
click at [93, 384] on link "Year End Financial Statements & Tax Return - Self Employed" at bounding box center [117, 391] width 135 height 45
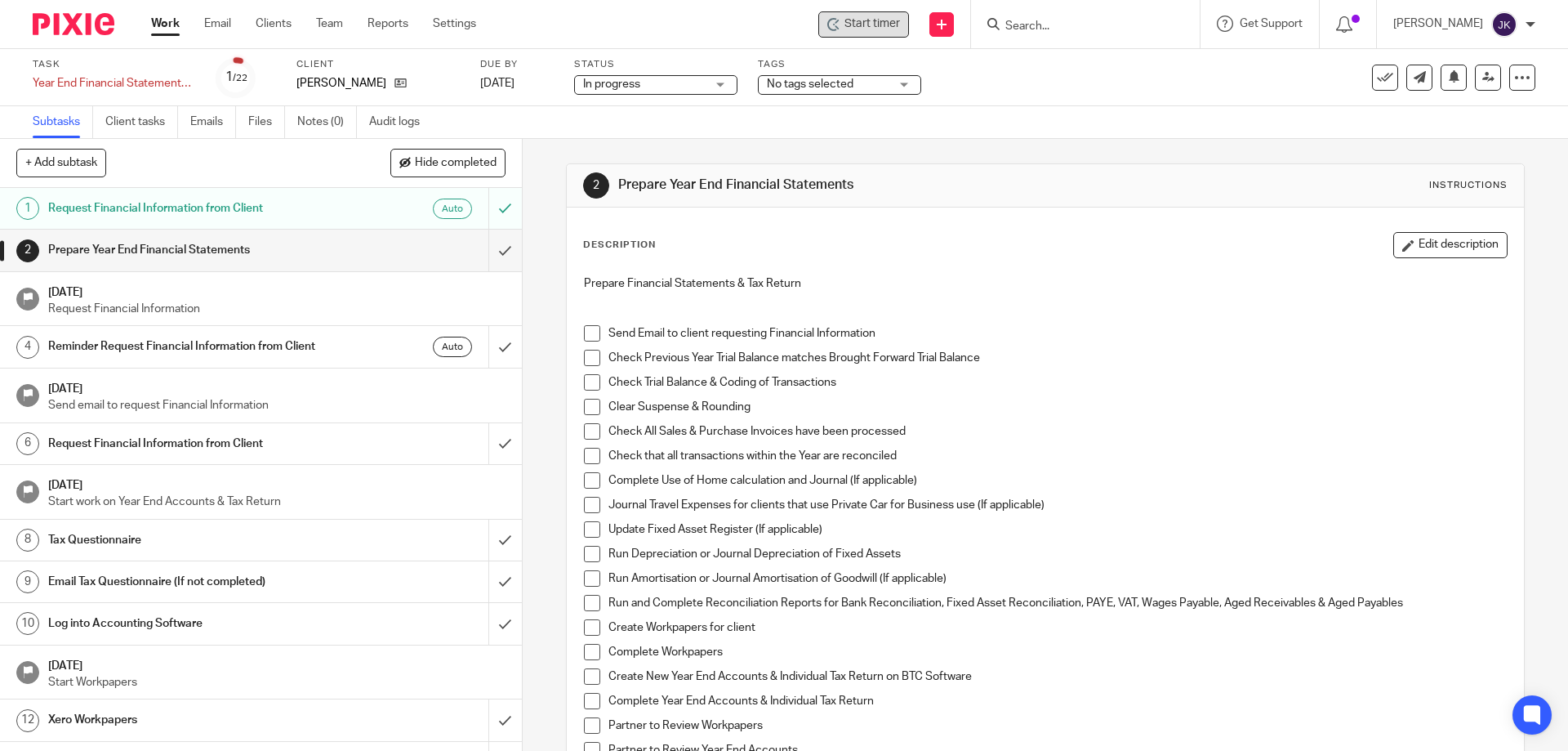
click at [887, 20] on span "Start timer" at bounding box center [873, 24] width 56 height 17
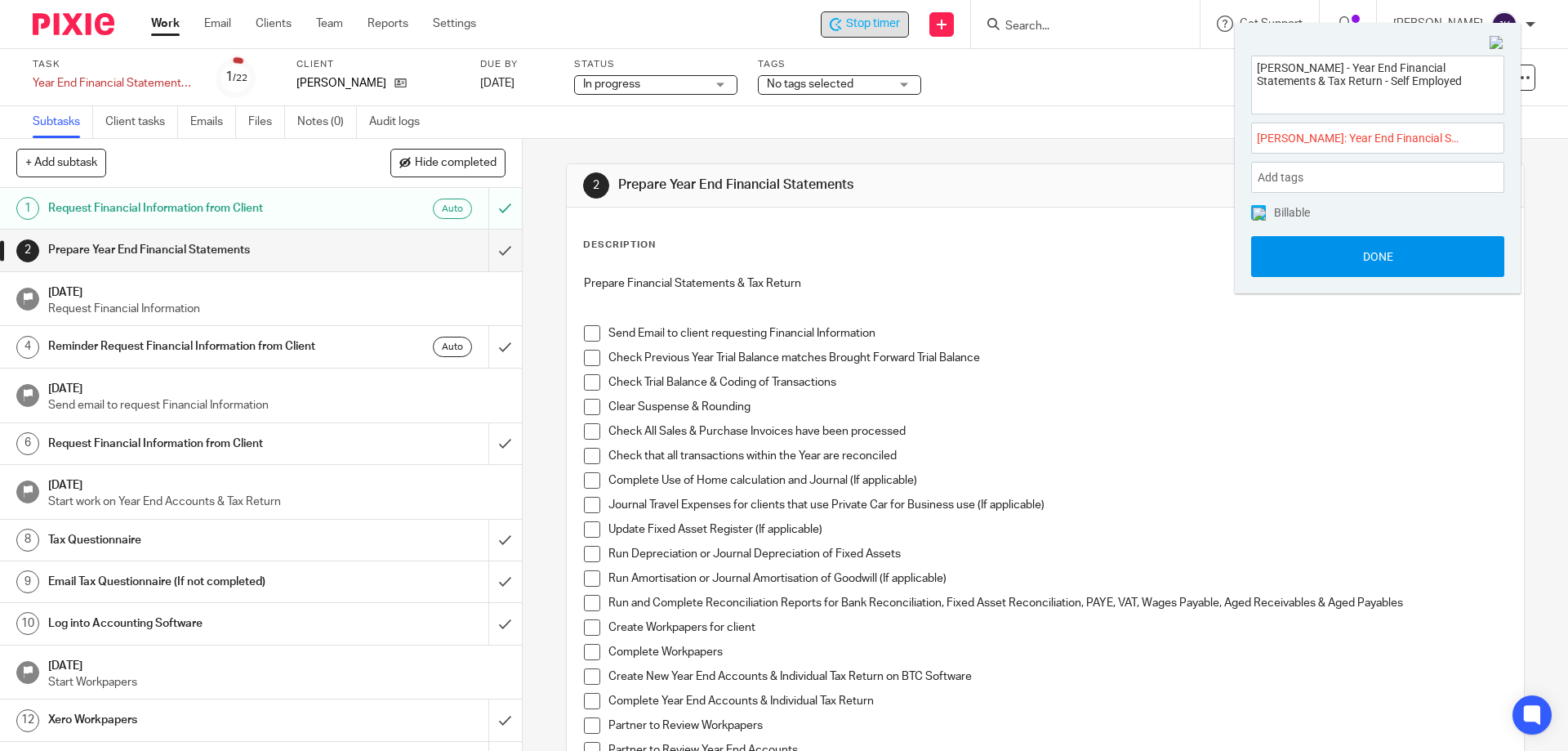
click at [1369, 253] on button "Done" at bounding box center [1378, 256] width 253 height 41
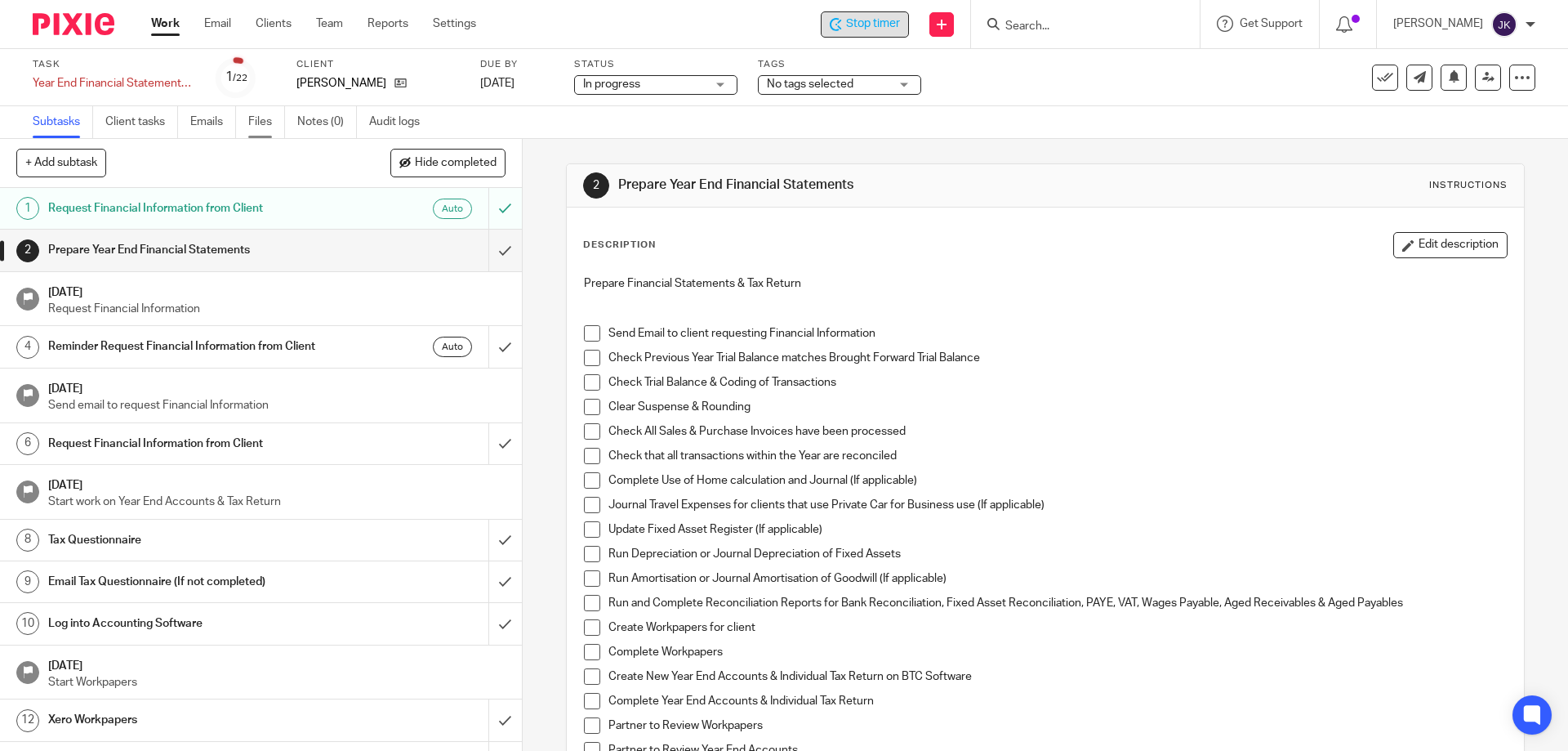
click at [268, 123] on link "Files" at bounding box center [266, 122] width 37 height 32
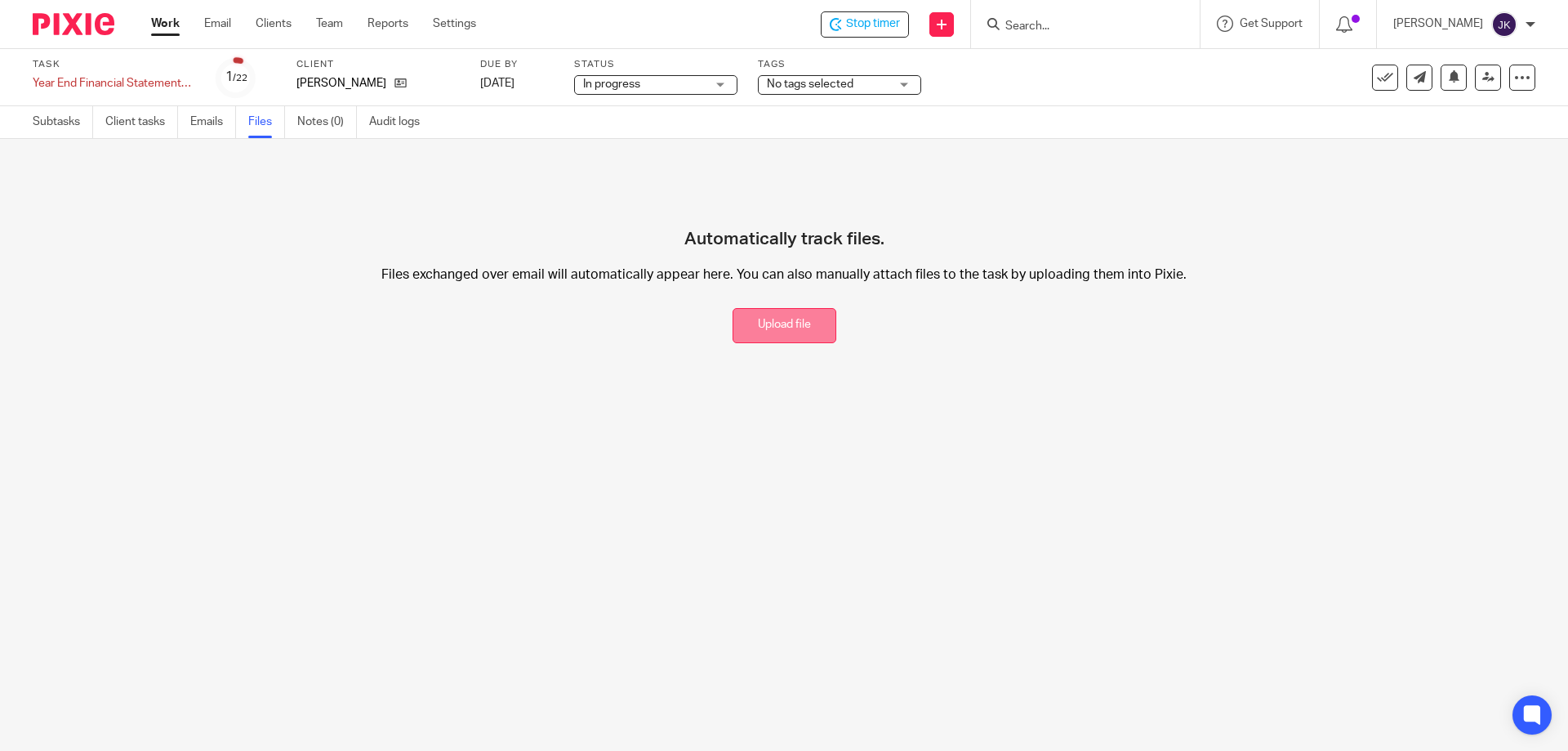
click at [751, 315] on button "Upload file" at bounding box center [784, 326] width 104 height 35
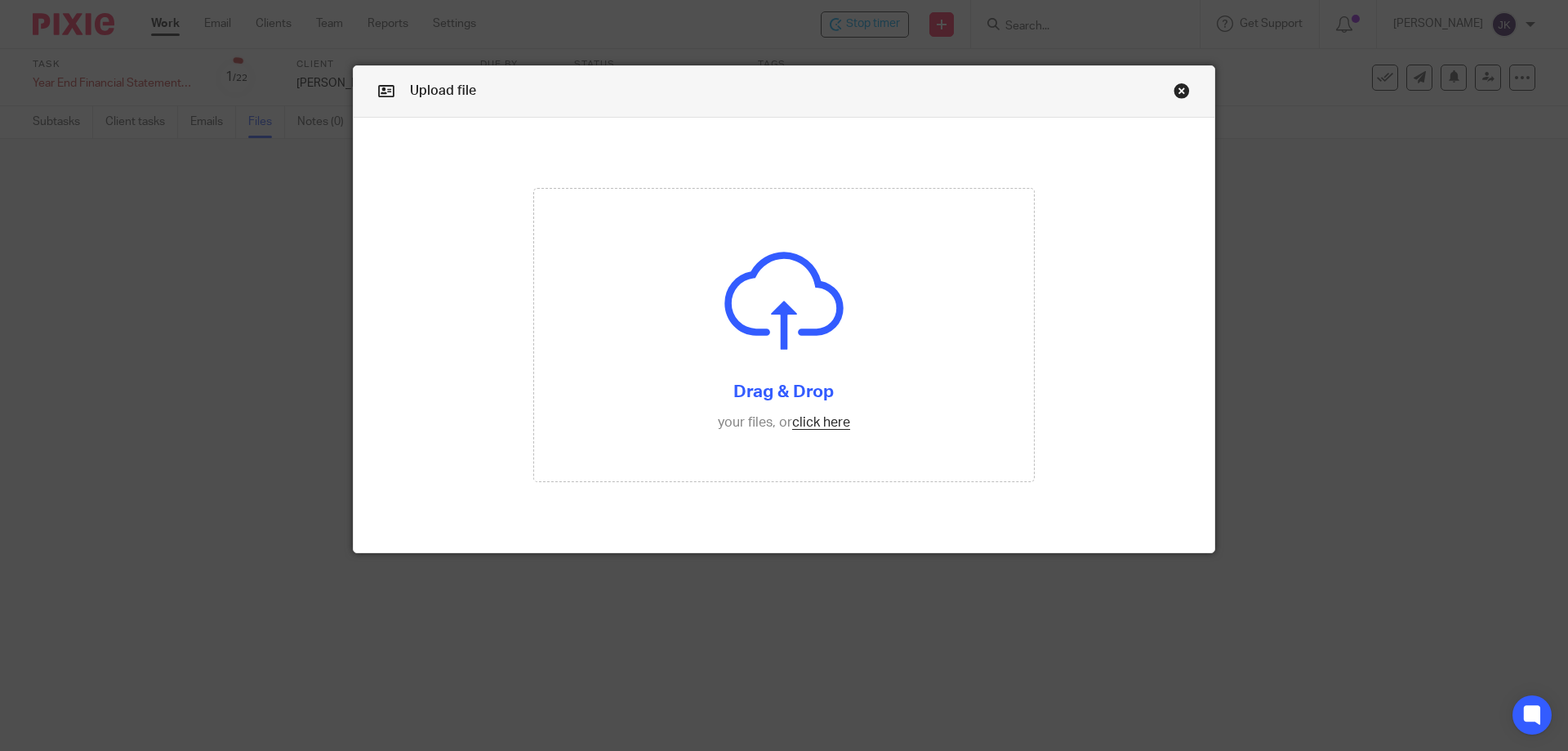
click at [1175, 91] on link "Close this dialog window" at bounding box center [1182, 94] width 17 height 22
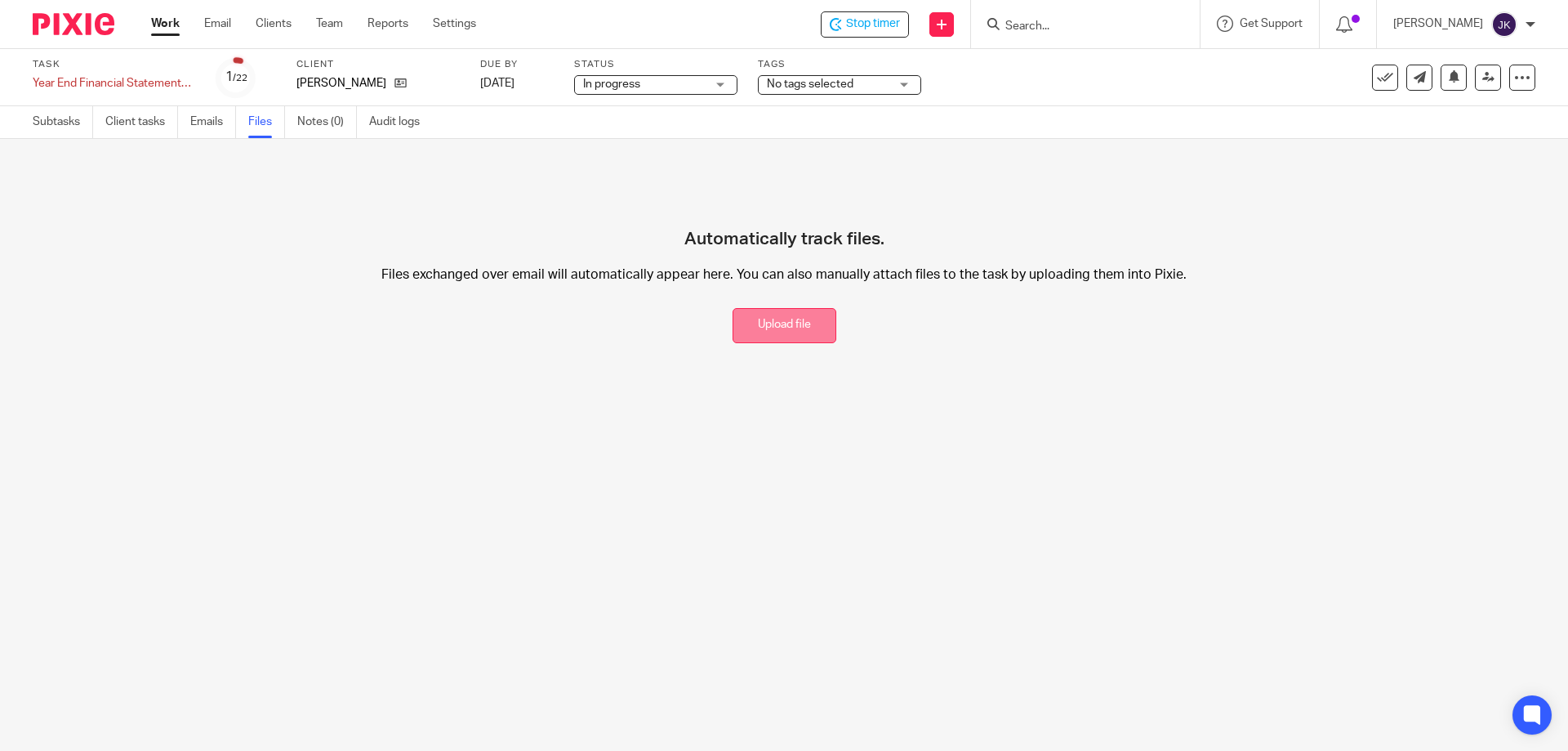
click at [784, 327] on button "Upload file" at bounding box center [784, 326] width 104 height 35
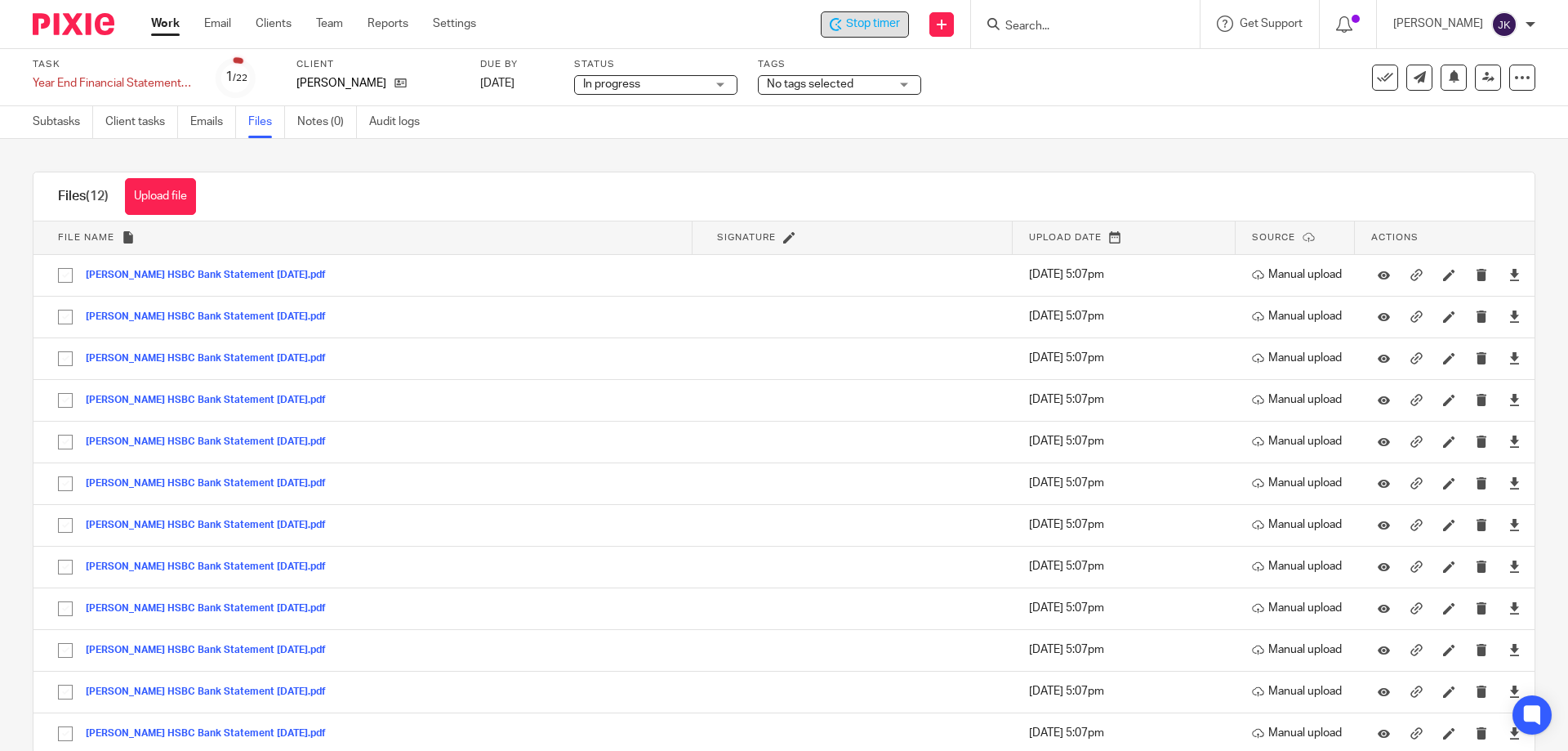
click at [782, 25] on span "Stop timer" at bounding box center [873, 24] width 54 height 17
click at [782, 28] on p "[PERSON_NAME]" at bounding box center [1438, 24] width 90 height 17
click at [782, 122] on span "Logout" at bounding box center [1453, 118] width 37 height 11
